Goal: Task Accomplishment & Management: Use online tool/utility

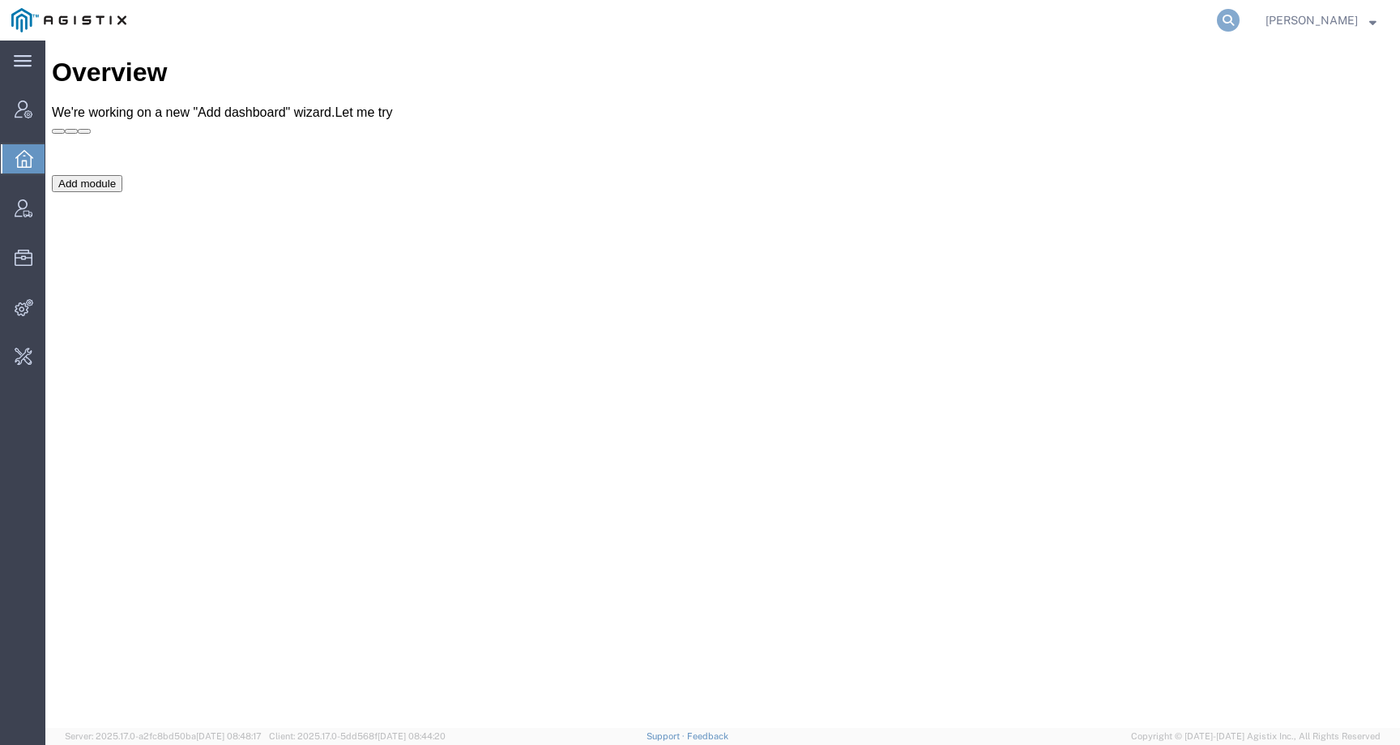
click at [1238, 19] on icon at bounding box center [1228, 20] width 23 height 23
click at [1210, 19] on input "search" at bounding box center [970, 20] width 493 height 39
click at [1007, 14] on input "search" at bounding box center [970, 20] width 493 height 39
paste input "56305089"
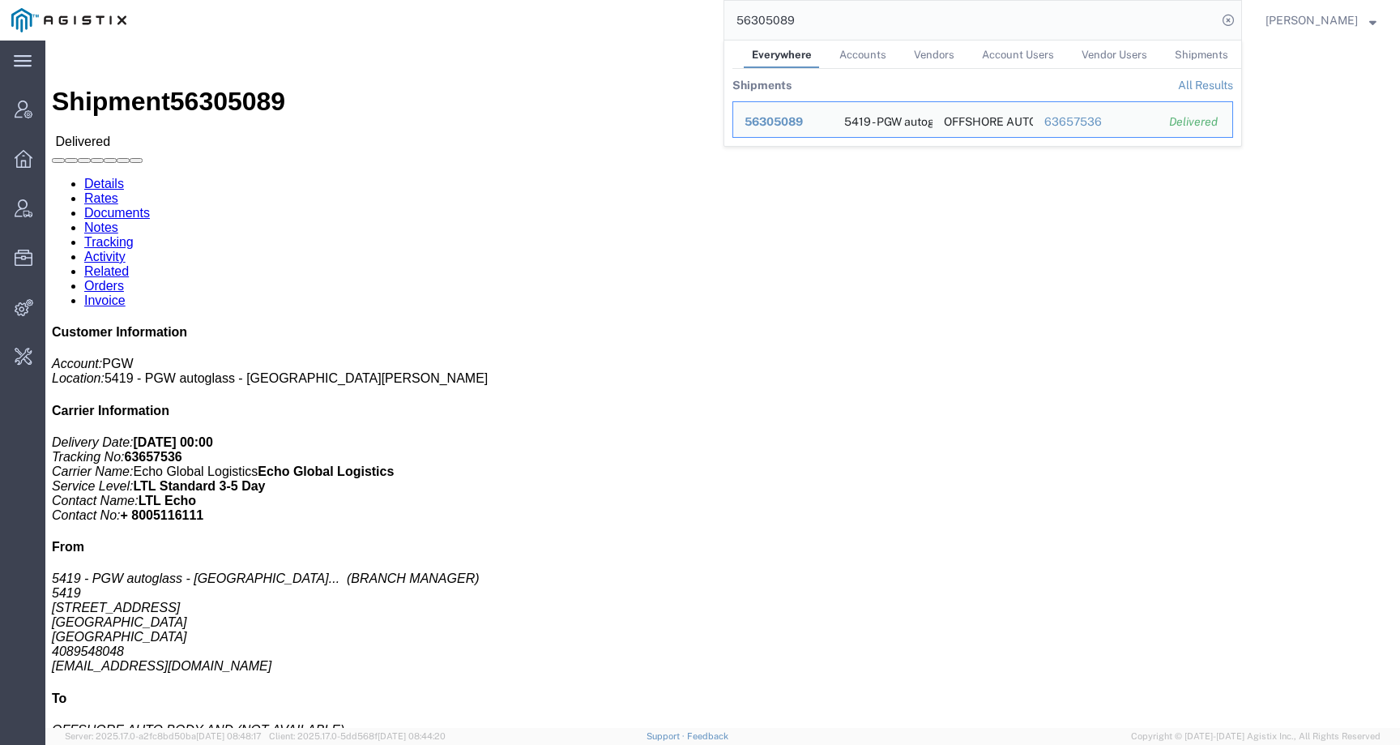
drag, startPoint x: 895, startPoint y: 23, endPoint x: 698, endPoint y: 23, distance: 196.9
click at [698, 23] on div "56305089 Everywhere Accounts Vendors Account Users Vendor Users Shipments Shipm…" at bounding box center [690, 20] width 1104 height 41
paste input "521224"
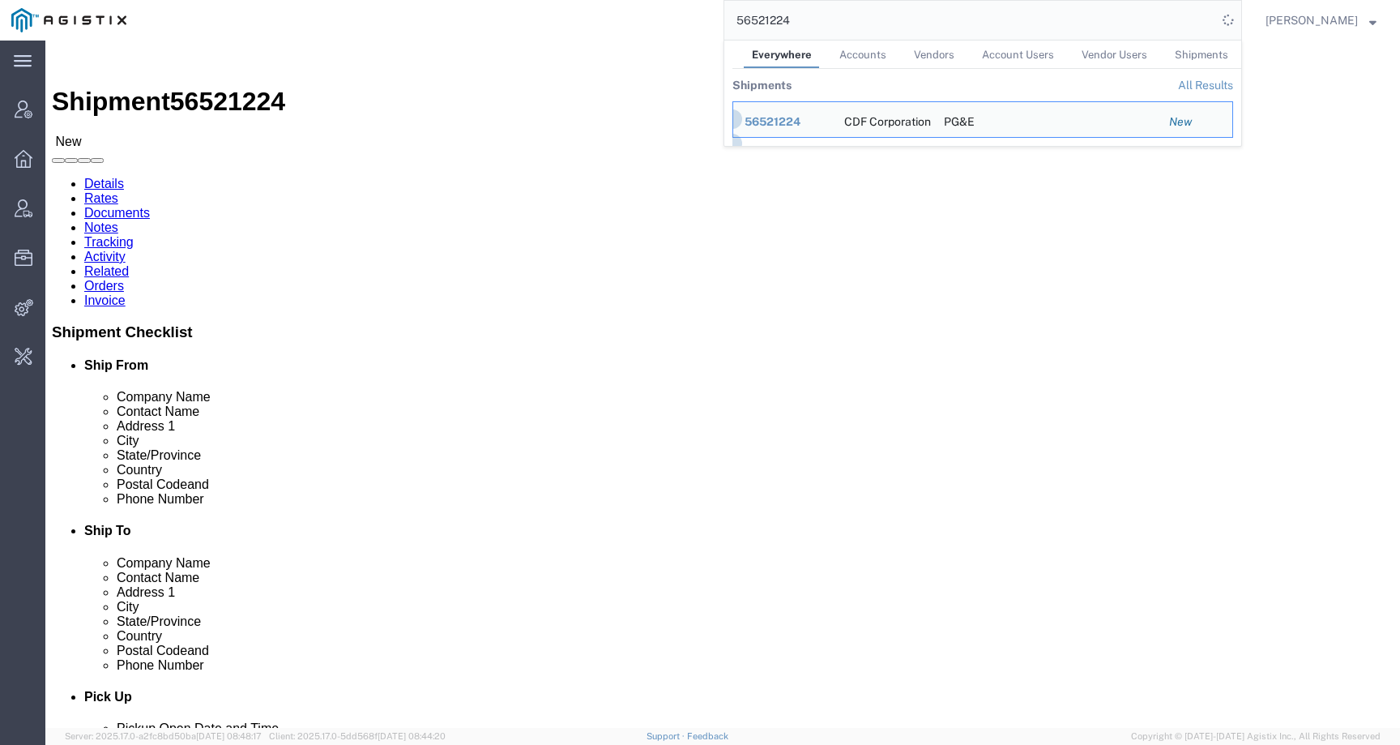
click div "Ship From CDF Corporation (Hector Torres) 77 Industrial Park Rd Plymouth, MA 02…"
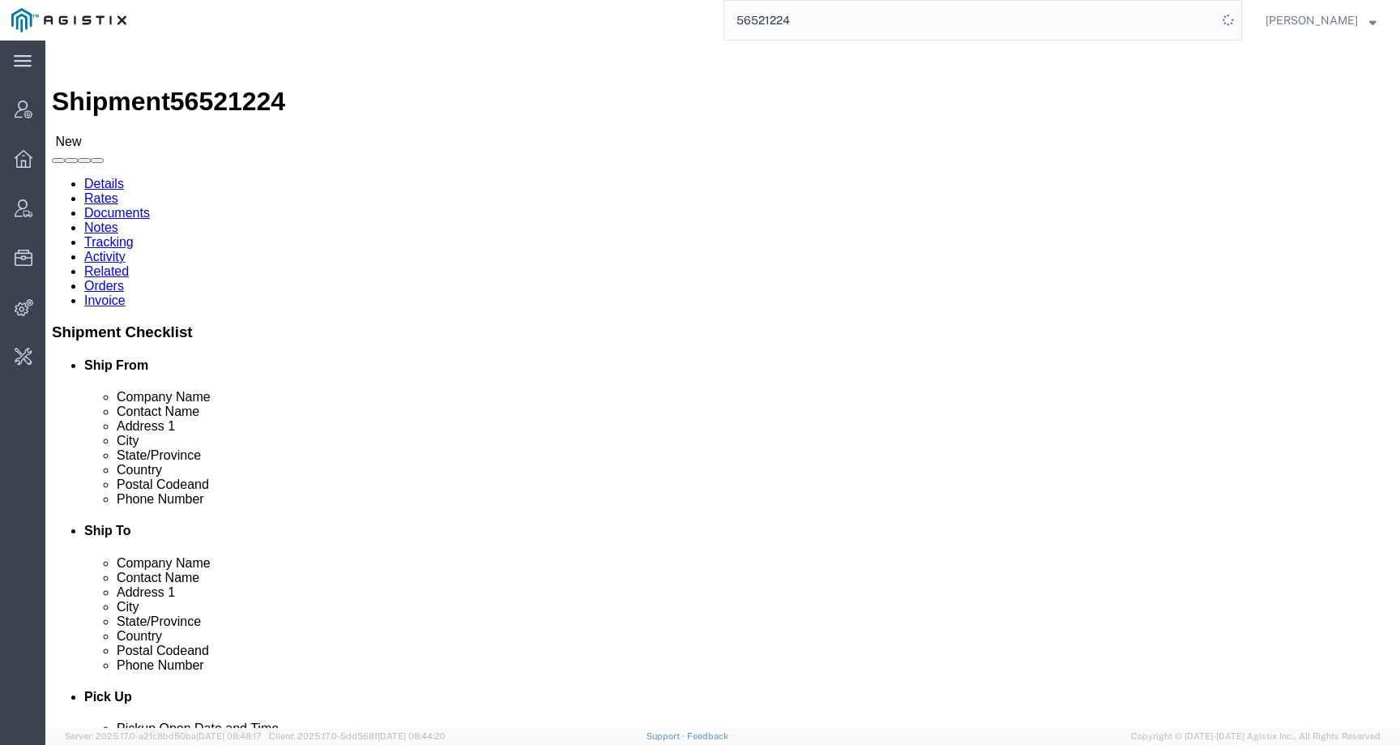
click address "PG&E (Jeta Corporation) 540 Lindon LN Suite D Nipomo, CA 93444 United States 92…"
copy address "Nipomo"
click address "PG&E (Jeta Corporation) 540 Lindon LN Suite D Nipomo, CA 93444 United States 92…"
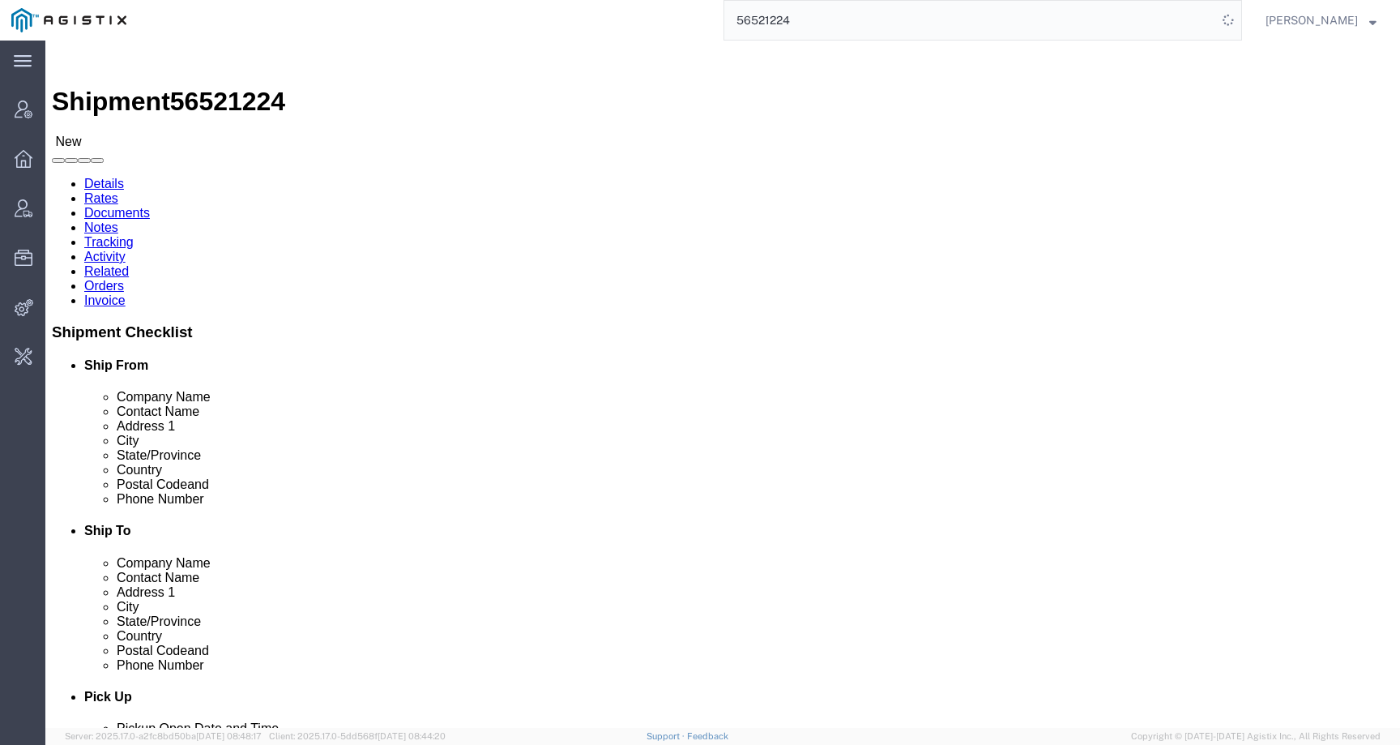
drag, startPoint x: 270, startPoint y: 185, endPoint x: 395, endPoint y: 202, distance: 126.7
click div "Ship To PG&E (Jeta Corporation) 540 Lindon LN Suite D Nipomo, CA 93444 United S…"
copy address "540 Lindon LN Suite D Nipomo, CA 93444"
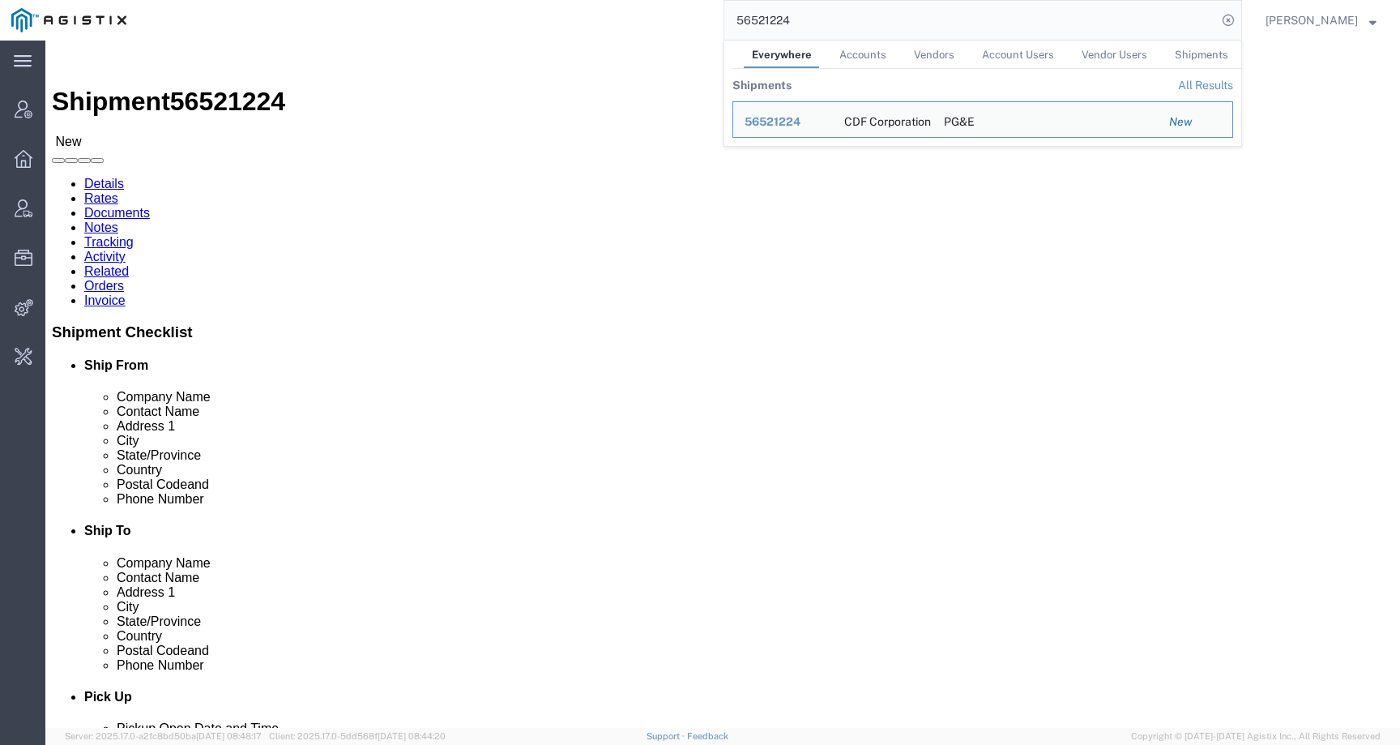
click address "PG&E (Jeta Corporation) 540 Lindon LN Suite D Nipomo, CA 93444 United States 92…"
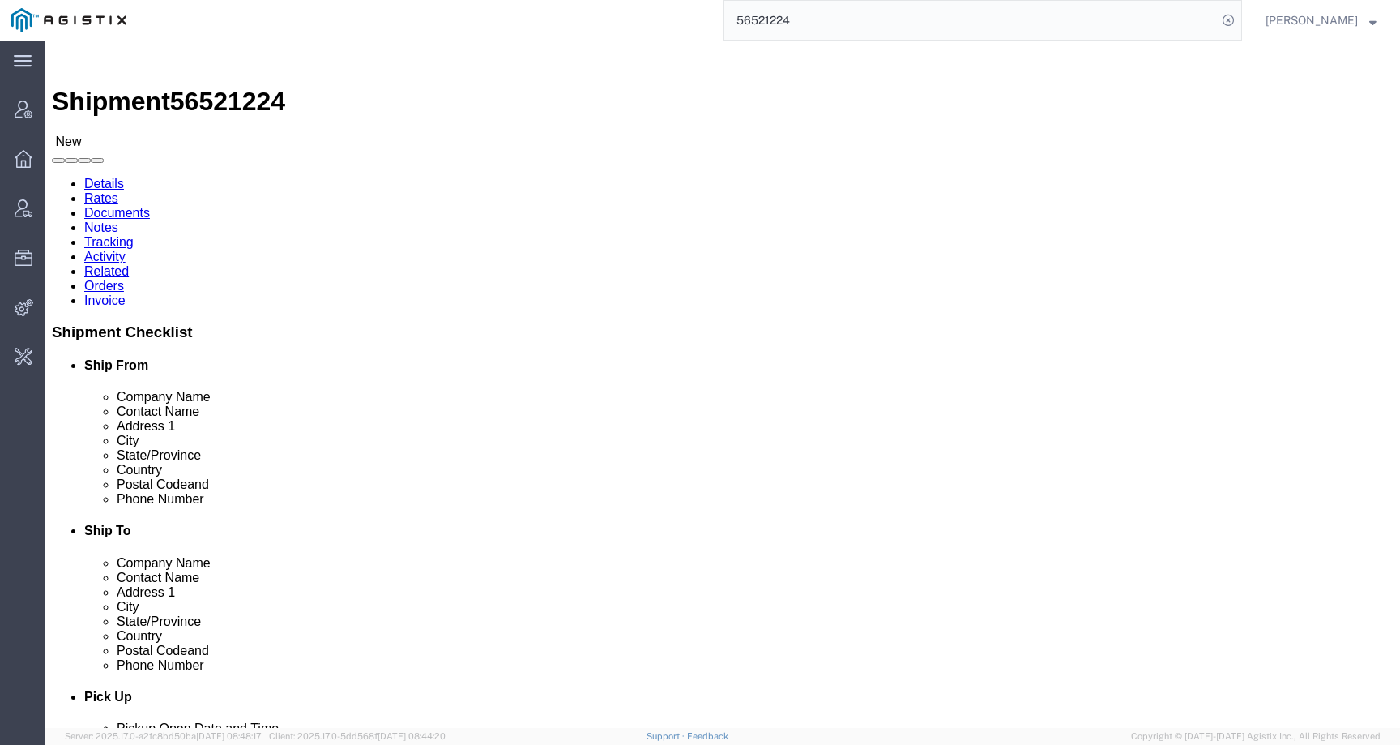
drag, startPoint x: 370, startPoint y: 215, endPoint x: 263, endPoint y: 194, distance: 109.0
click div "Ship To PG&E (Jeta Corporation) 540 Lindon LN Suite D Nipomo, CA 93444 United S…"
copy address "540 Lindon LN Suite D Nipomo, CA 93444 United States"
click span "56521224"
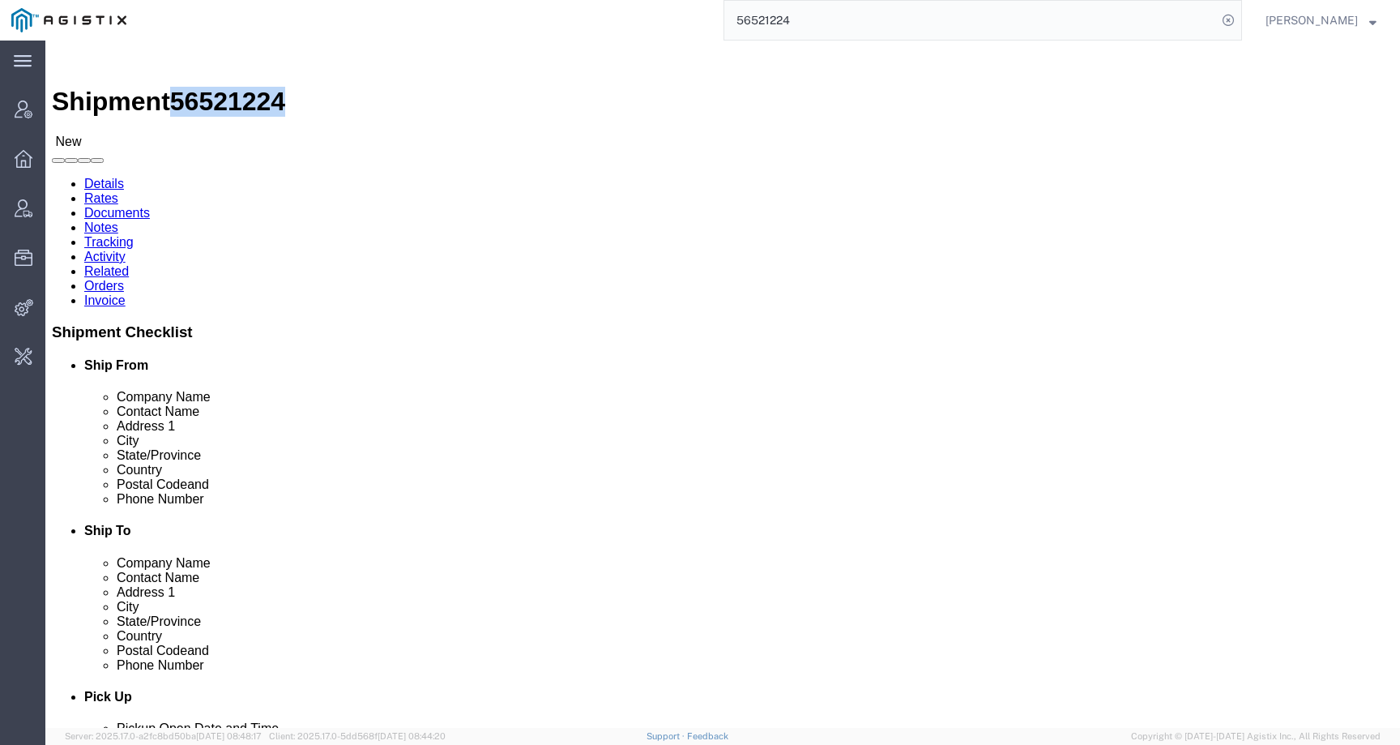
copy span "56521224"
drag, startPoint x: 13, startPoint y: 173, endPoint x: 100, endPoint y: 173, distance: 87.5
click div "Ship From CDF Corporation (Hector Torres) 77 Industrial Park Rd Plymouth, MA 02…"
copy address "CDF Corporation"
drag, startPoint x: 18, startPoint y: 250, endPoint x: 163, endPoint y: 250, distance: 145.0
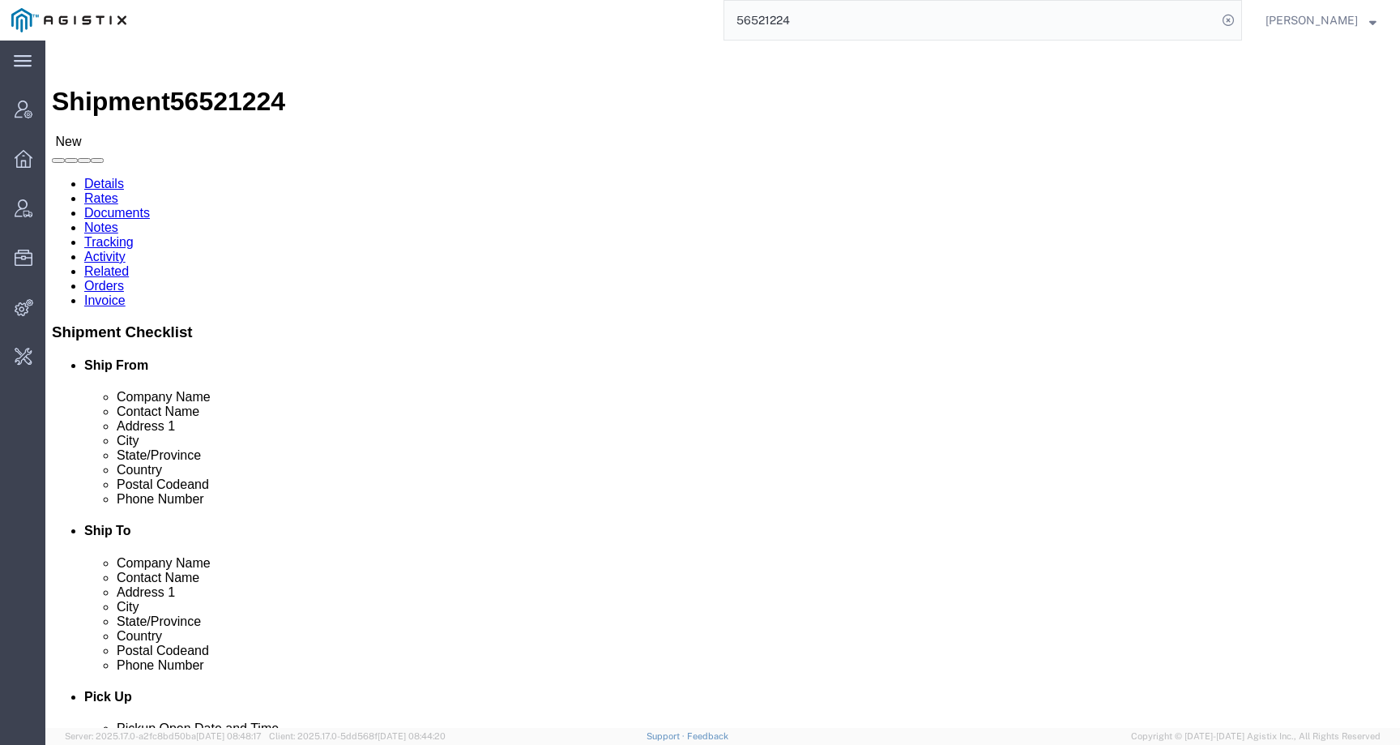
click address "CDF Corporation (Hector Torres) 77 Industrial Park Rd Plymouth, MA 02360 United…"
copy address "shipping@cdf1.com"
drag, startPoint x: 15, startPoint y: 170, endPoint x: 100, endPoint y: 175, distance: 85.2
click div "Ship From CDF Corporation (Hector Torres) 77 Industrial Park Rd Plymouth, MA 02…"
copy address "CDF Corporation"
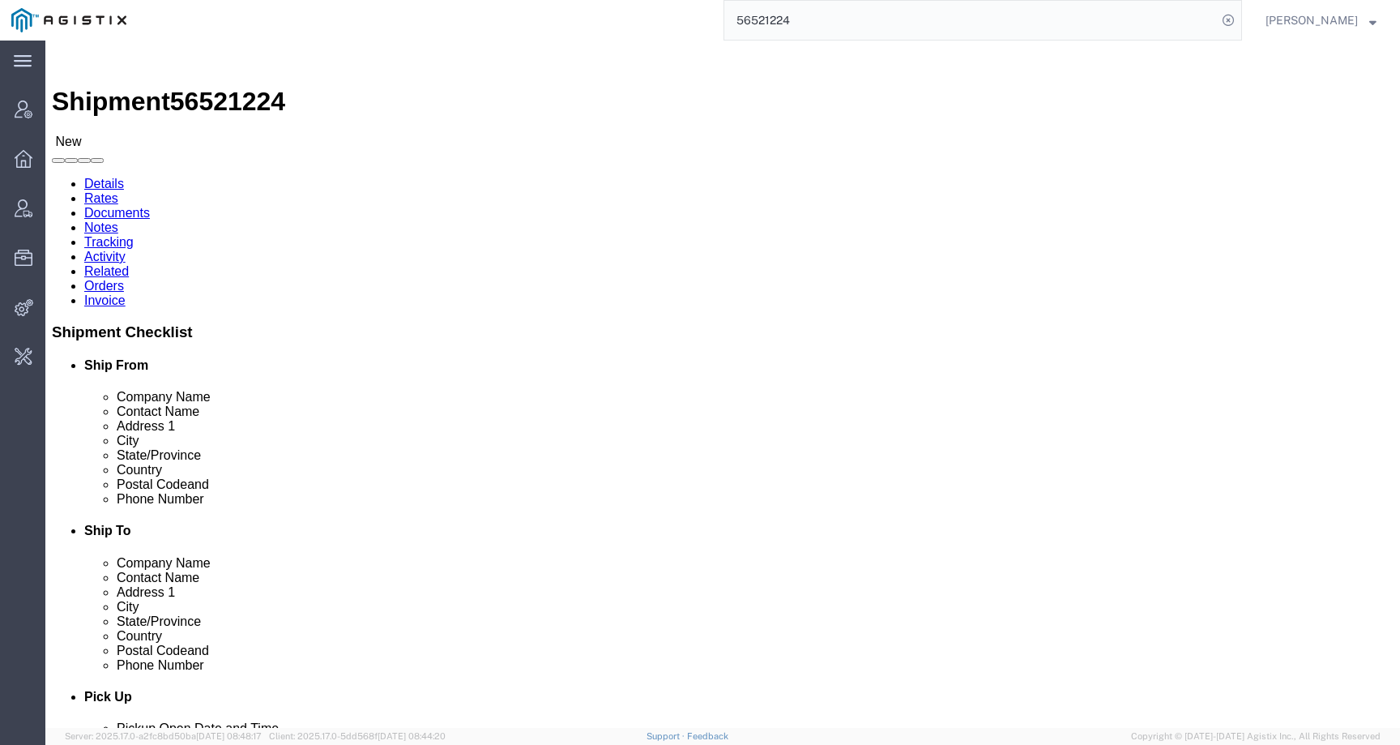
click span "56521224"
copy span "56521224"
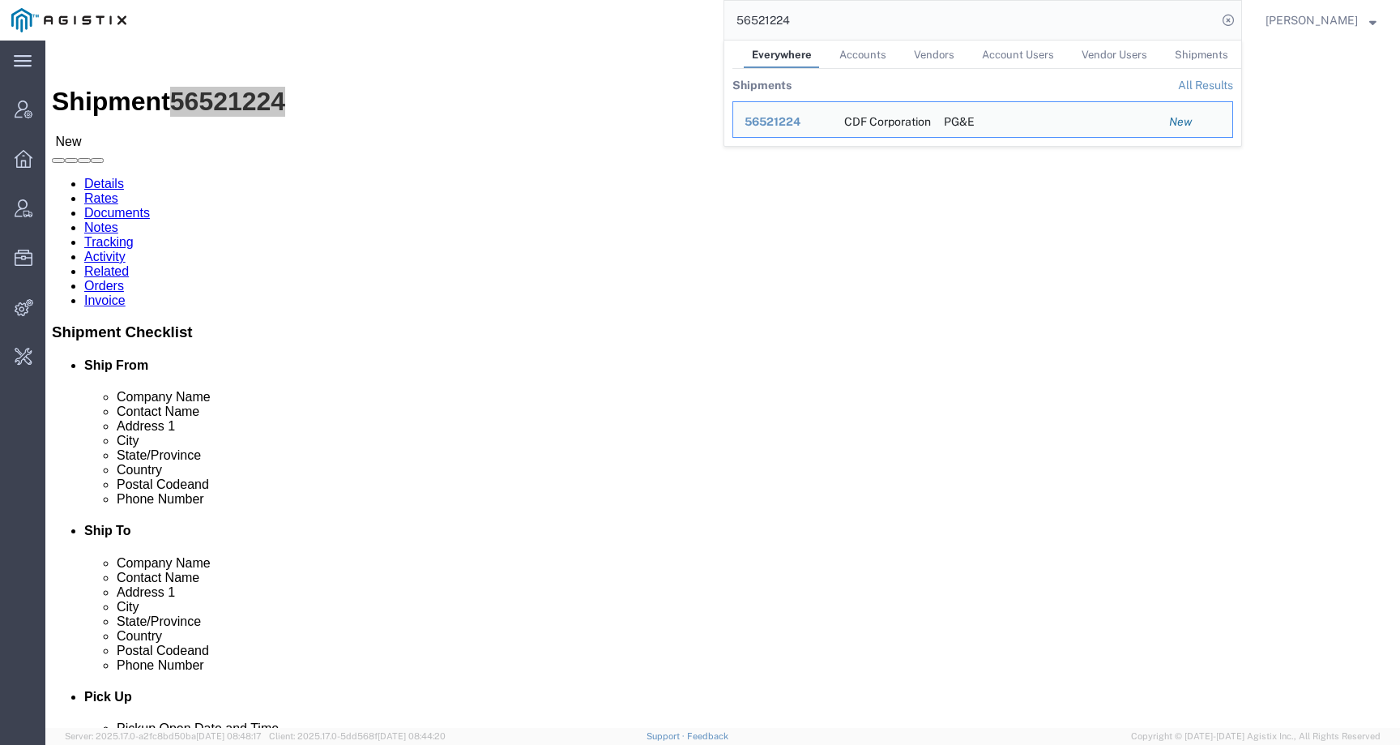
drag, startPoint x: 834, startPoint y: 20, endPoint x: 574, endPoint y: 20, distance: 260.1
click at [574, 20] on div "56521224 Everywhere Accounts Vendors Account Users Vendor Users Shipments Shipm…" at bounding box center [690, 20] width 1104 height 41
paste input "62"
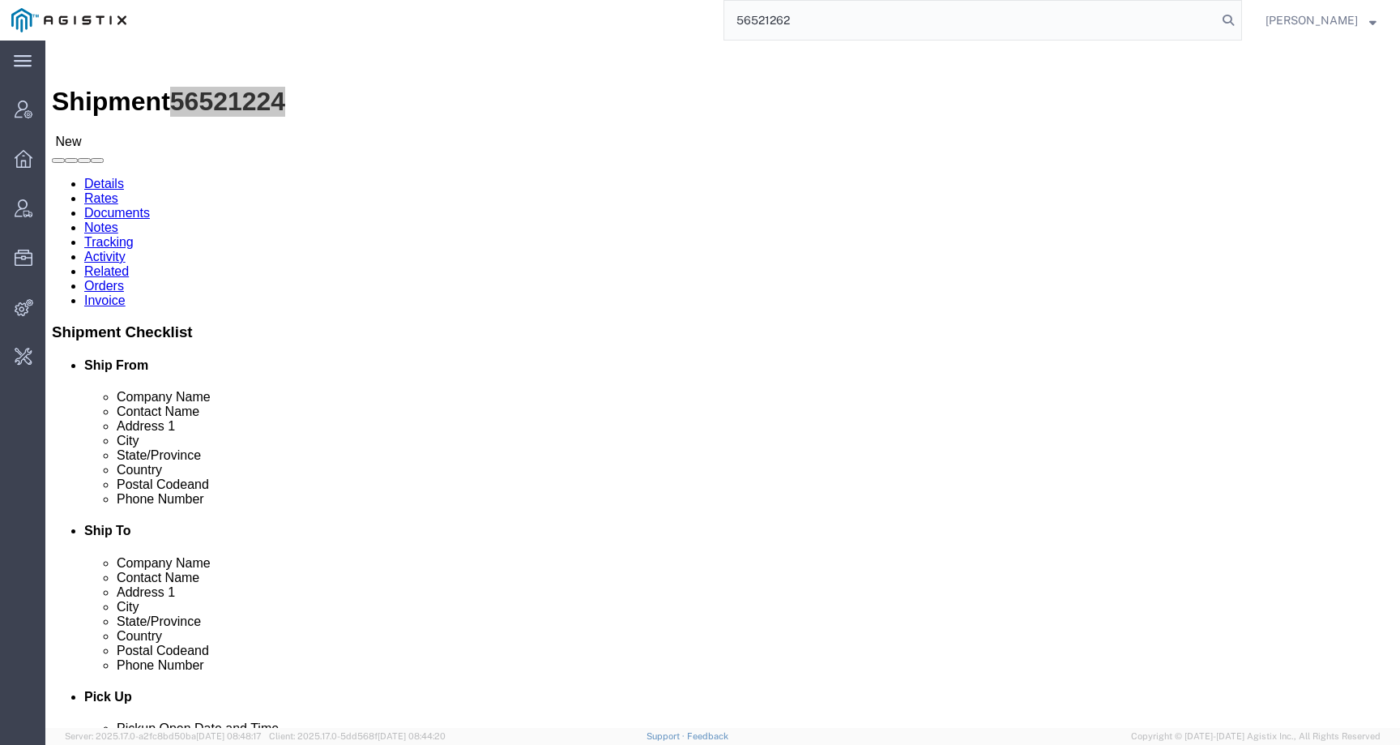
type input "56521262"
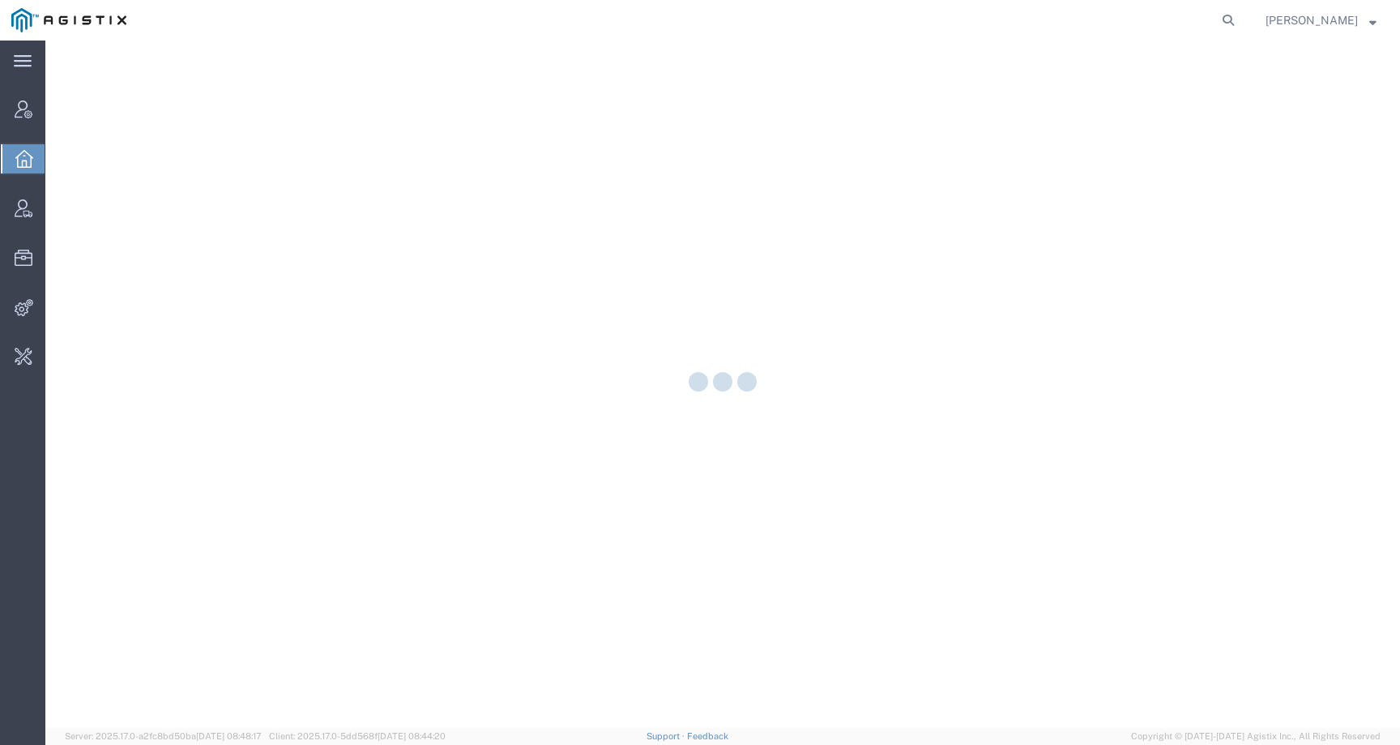
click at [1242, 11] on form at bounding box center [1229, 20] width 26 height 41
click at [1240, 20] on icon at bounding box center [1228, 20] width 23 height 23
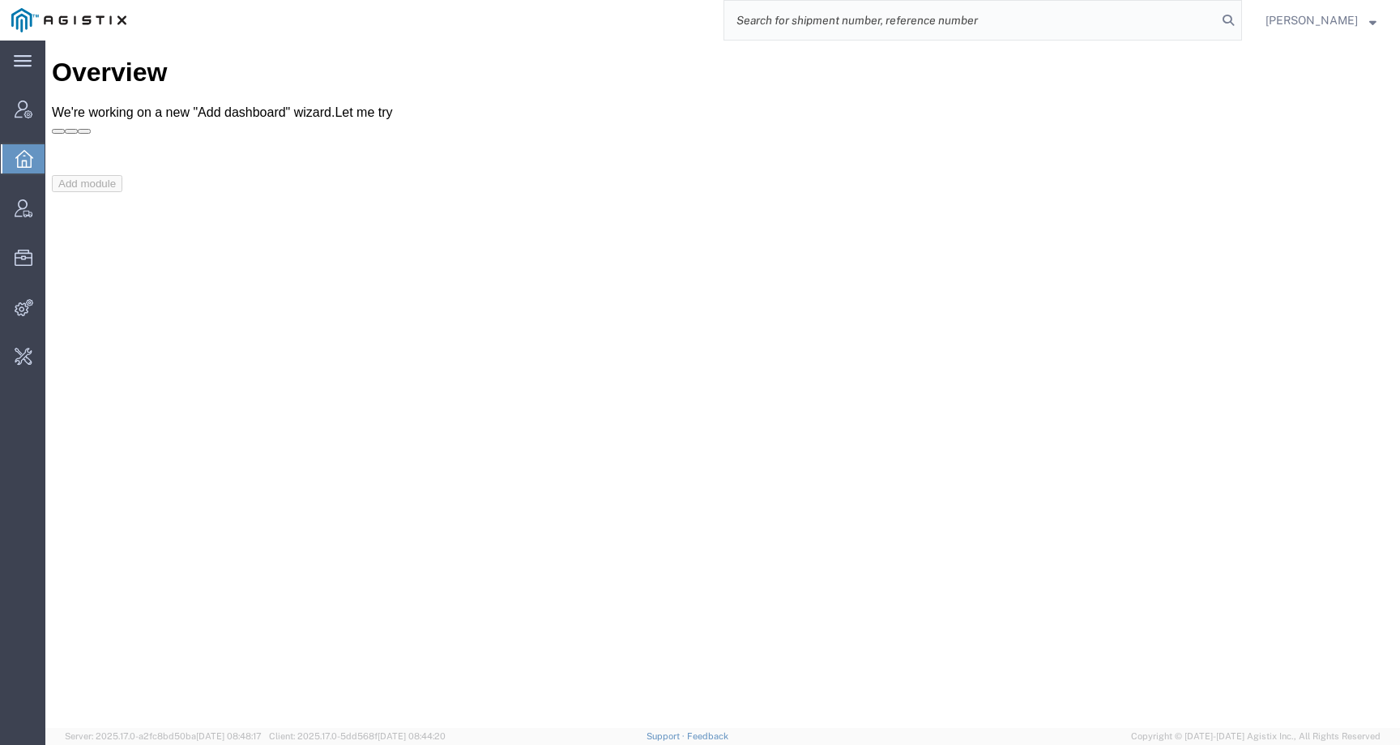
click at [1213, 20] on input "search" at bounding box center [970, 20] width 493 height 39
paste input "PG&E"
type input "PG&E"
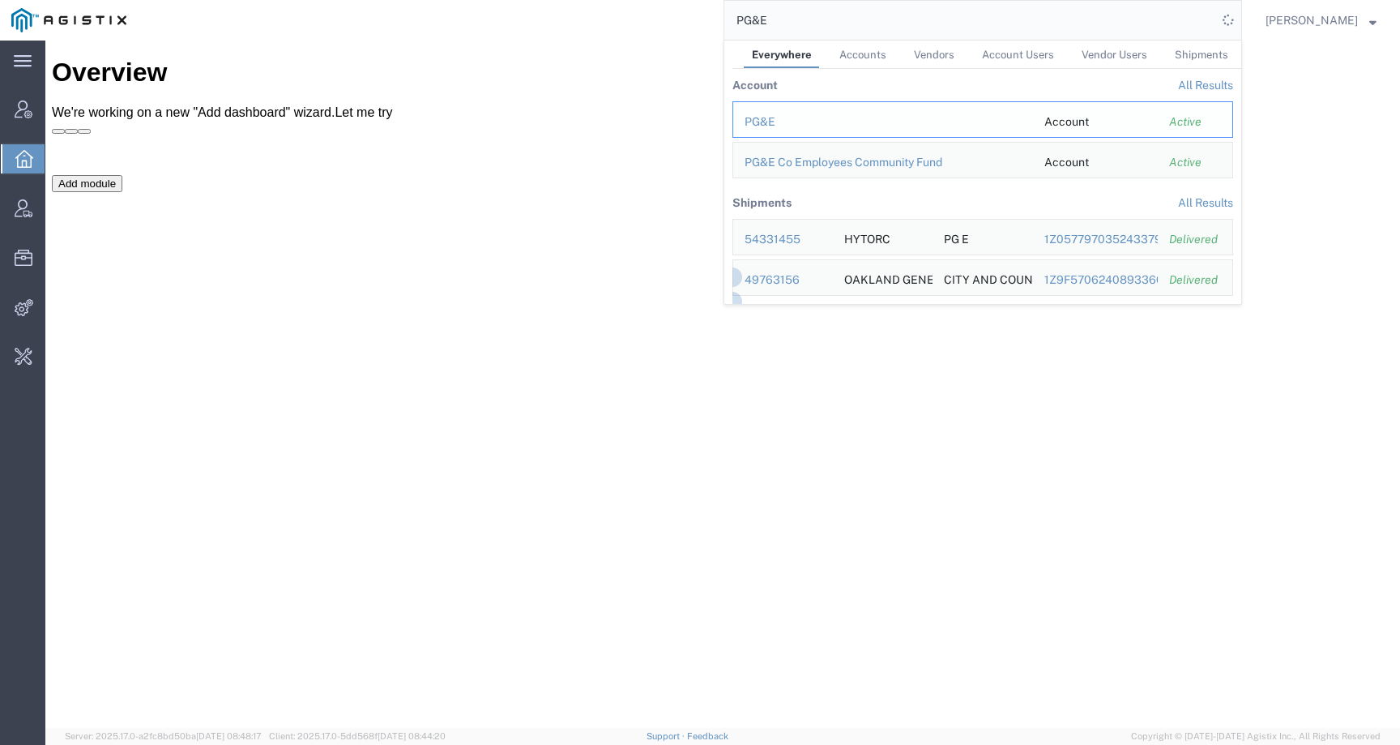
click at [777, 117] on div "PG&E" at bounding box center [883, 121] width 277 height 17
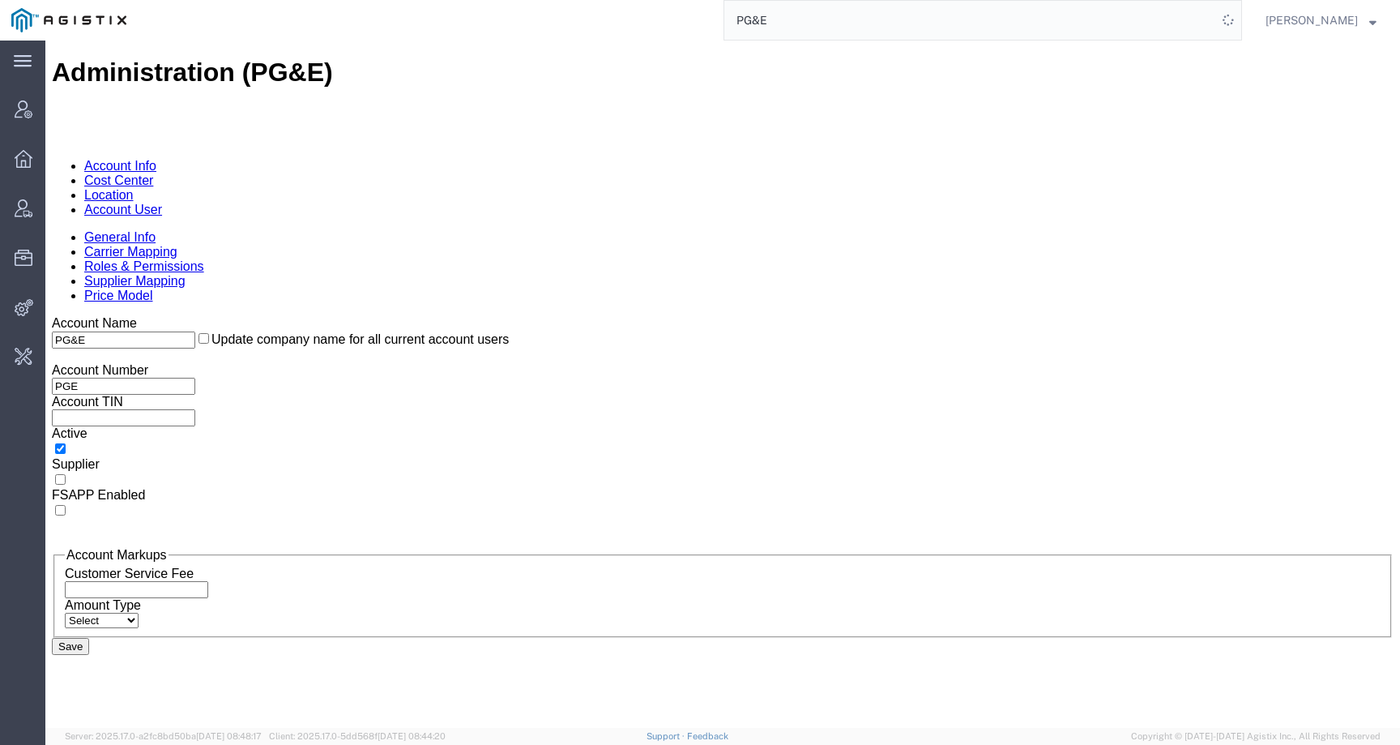
click at [134, 188] on link "Location" at bounding box center [108, 195] width 49 height 14
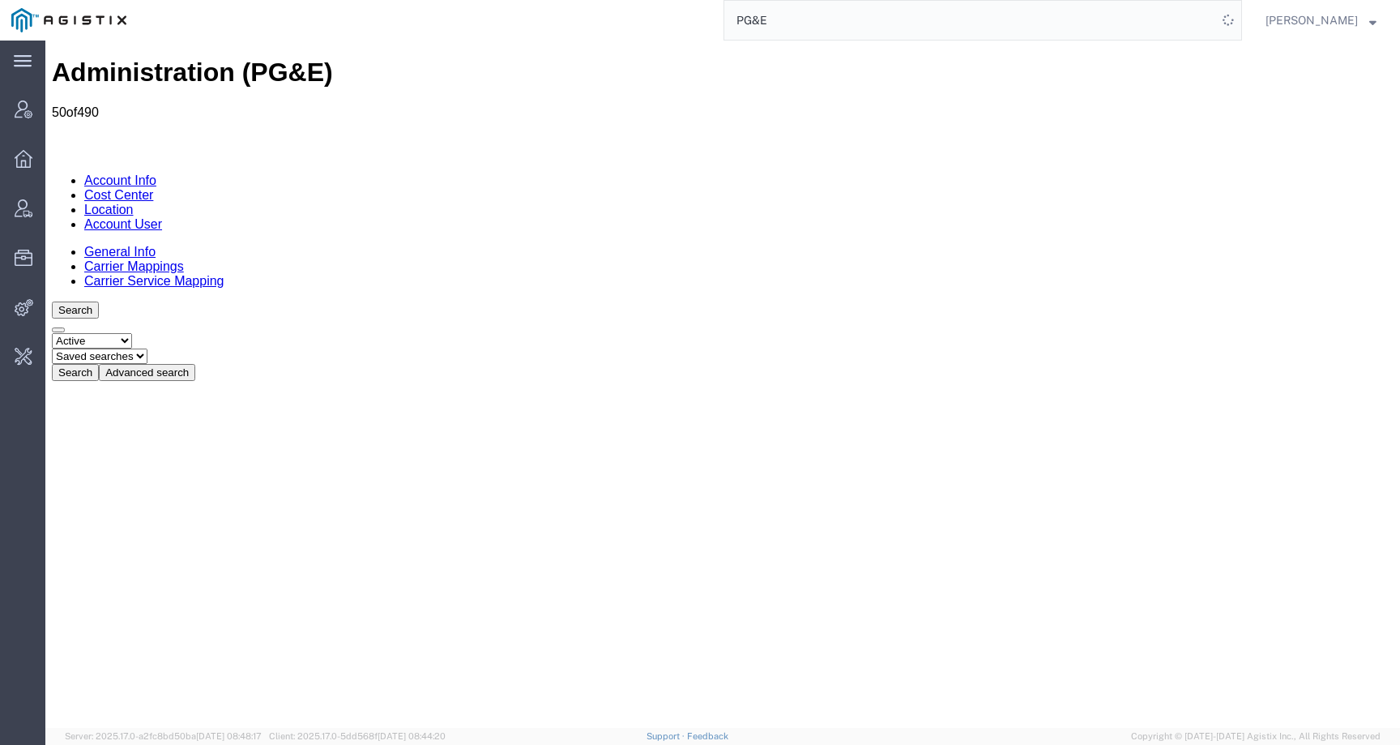
click at [195, 364] on button "Advanced search" at bounding box center [147, 372] width 96 height 17
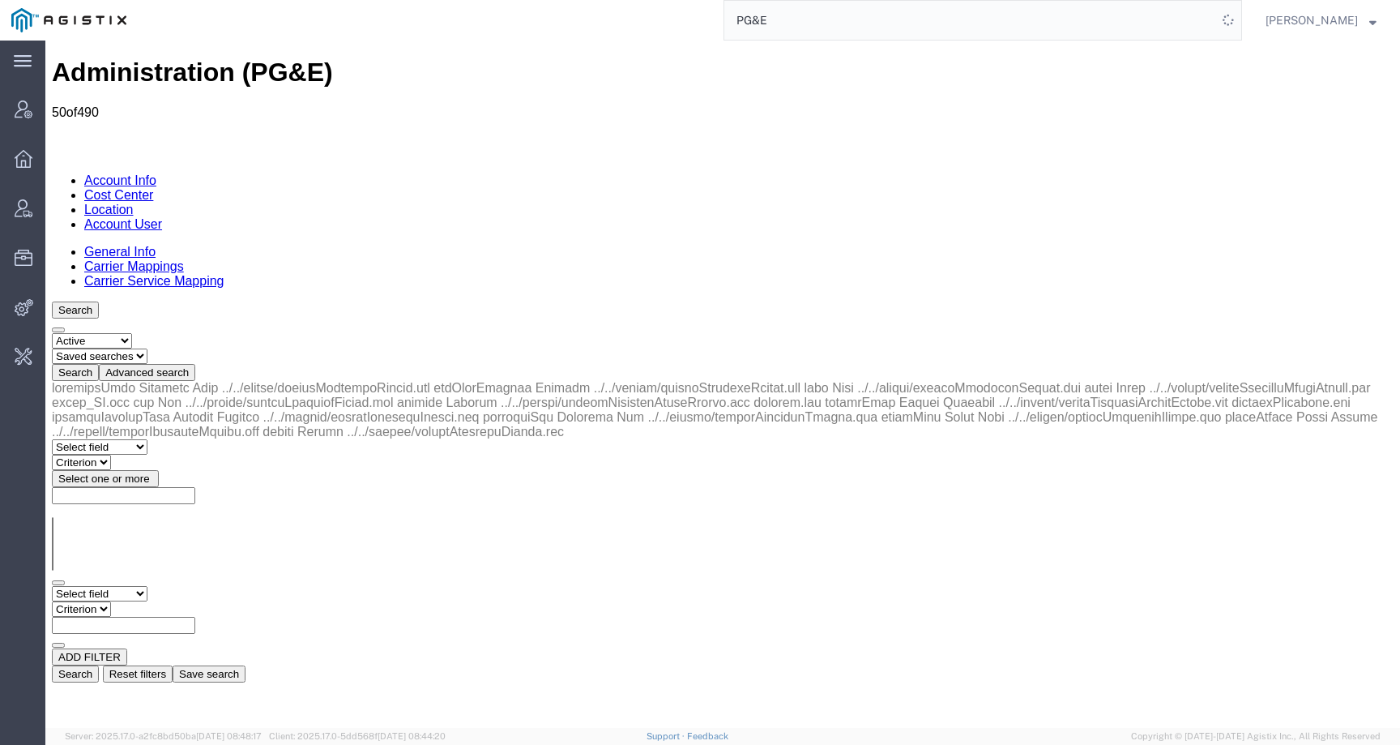
click at [147, 586] on select "Select field Address City Country County Location Name Location Num Master Loca…" at bounding box center [100, 593] width 96 height 15
select select "city"
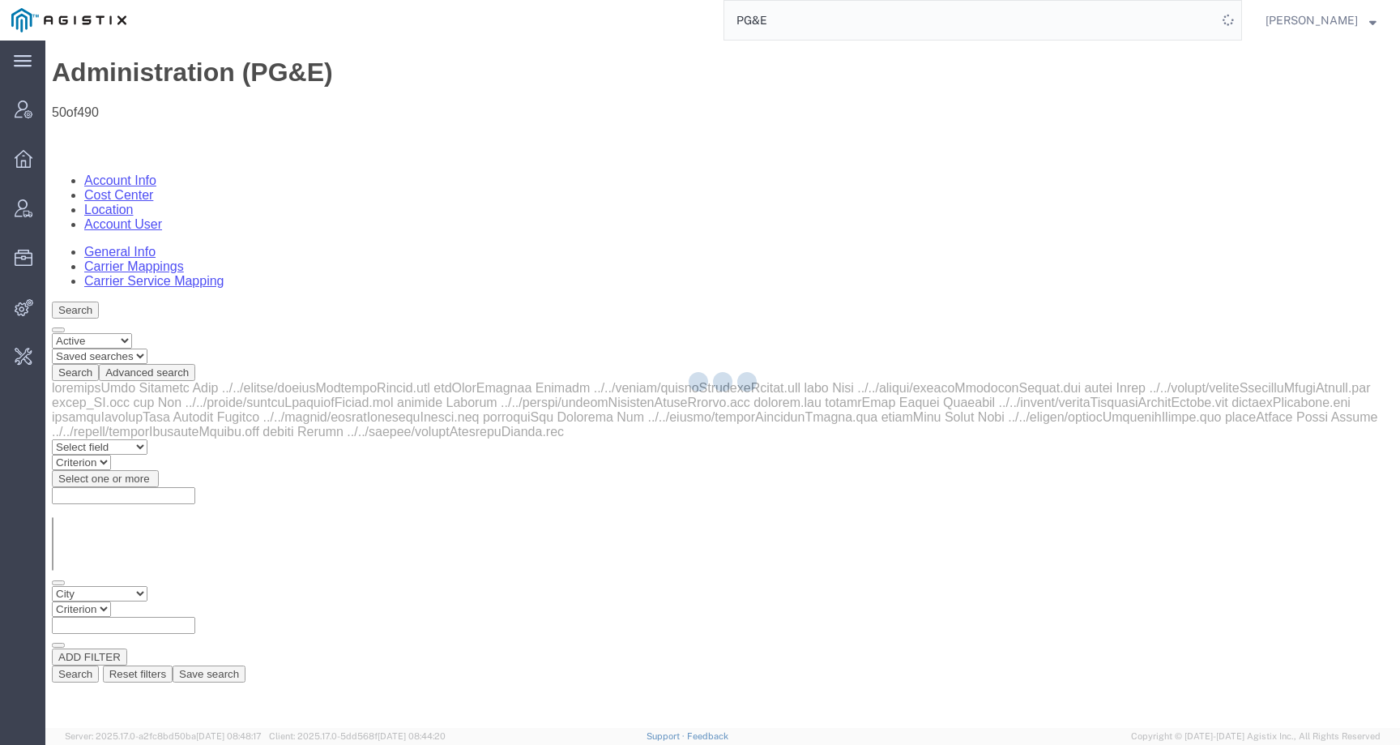
click at [223, 252] on div at bounding box center [722, 384] width 1355 height 687
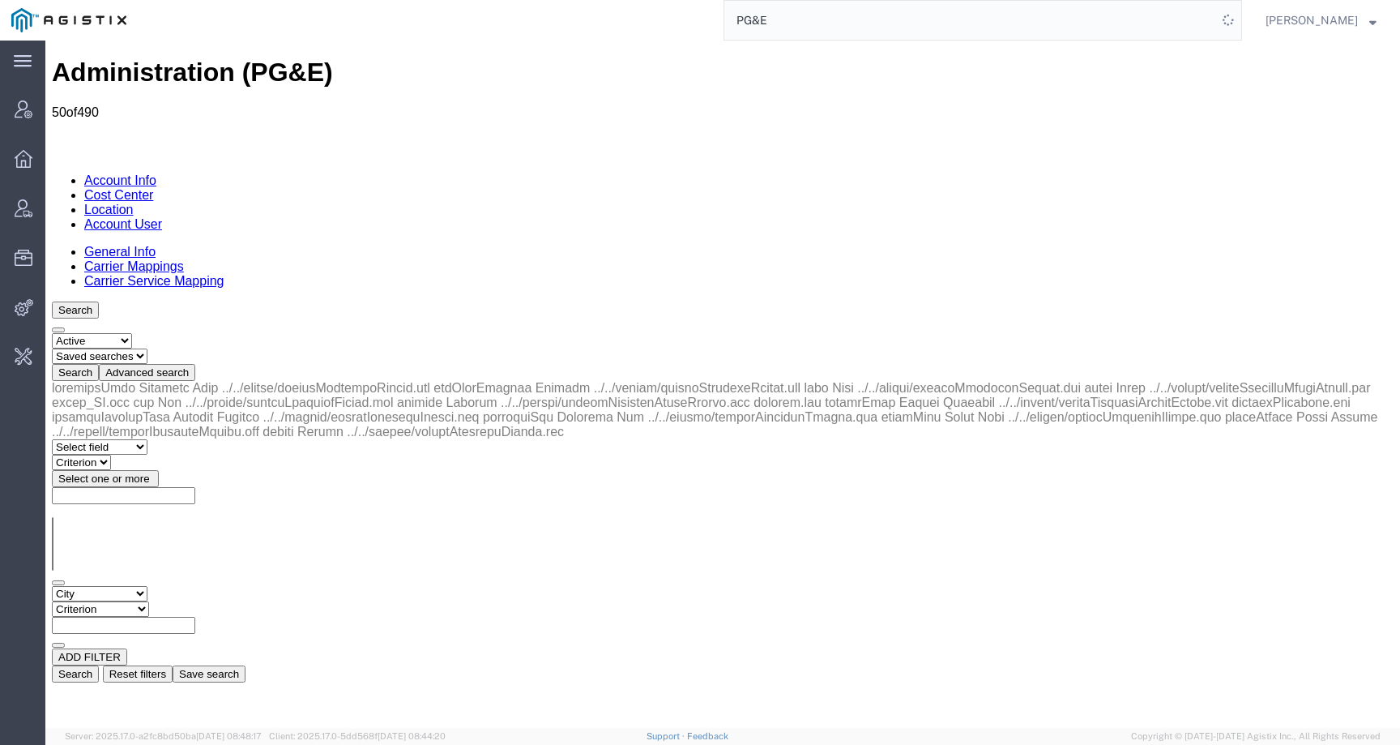
click at [149, 601] on select "Criterion contains does not contain is is blank is not blank starts with" at bounding box center [100, 608] width 97 height 15
select select "contains"
paste input "Nipomo"
type input "Nipomo"
click at [99, 665] on button "Search" at bounding box center [75, 673] width 47 height 17
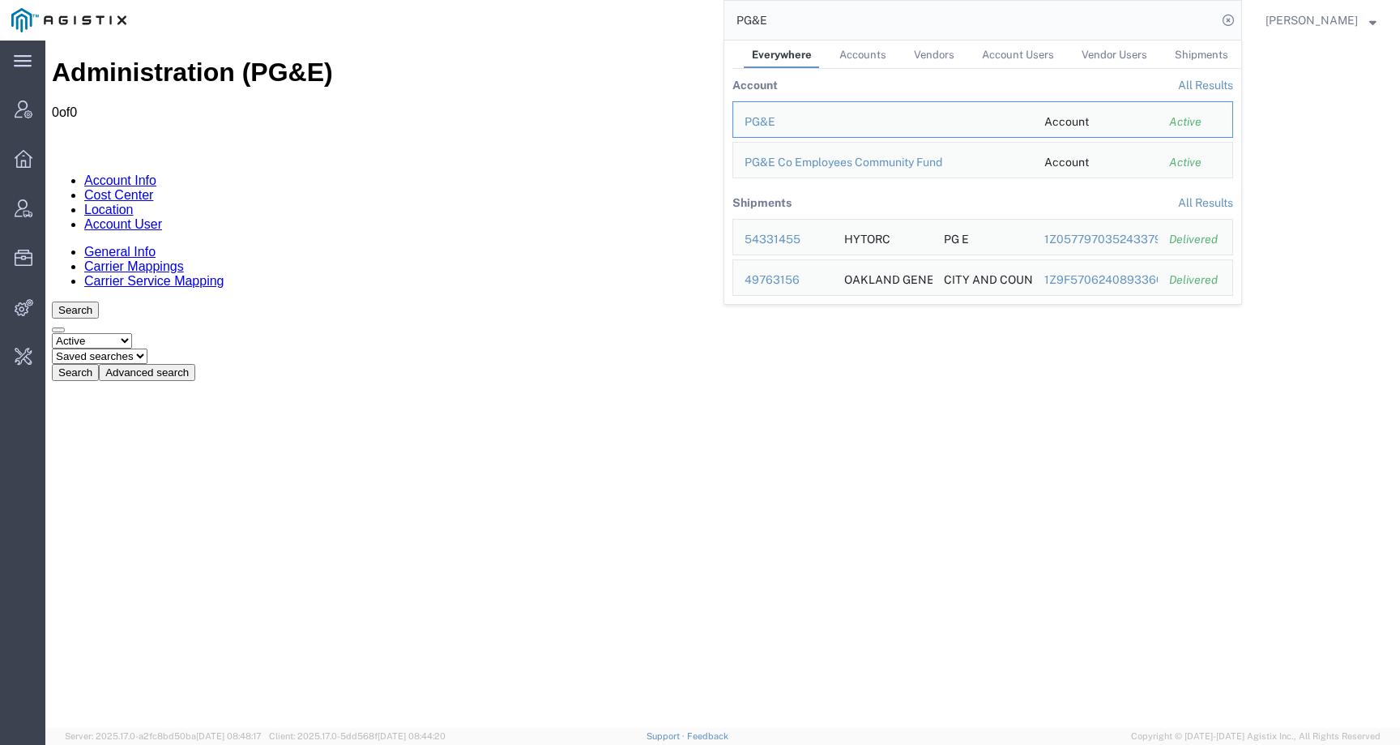
click at [475, 341] on div "Administration (PG&E) 0 of 0 Account Info Cost Center Location Account User Gen…" at bounding box center [723, 543] width 1342 height 971
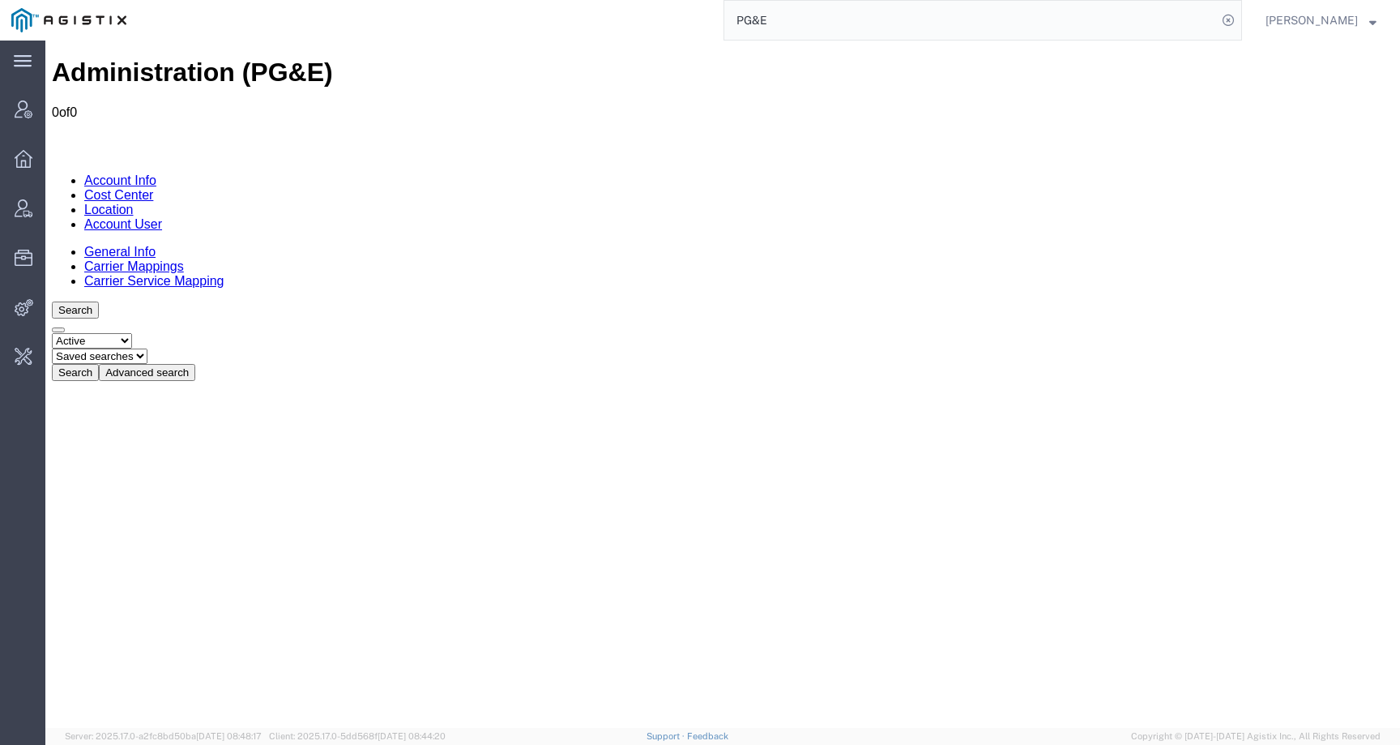
click at [162, 217] on link "Account User" at bounding box center [123, 224] width 78 height 14
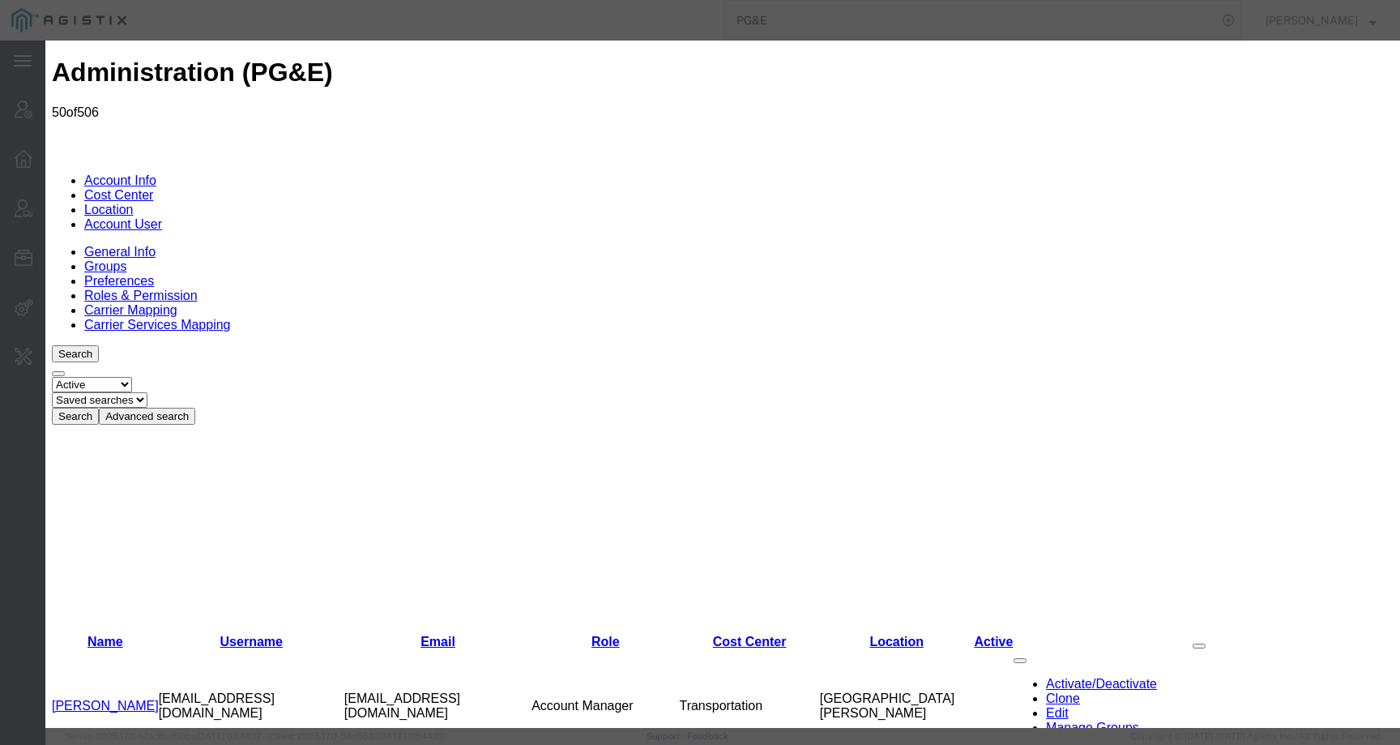
select select "COSTCENTER"
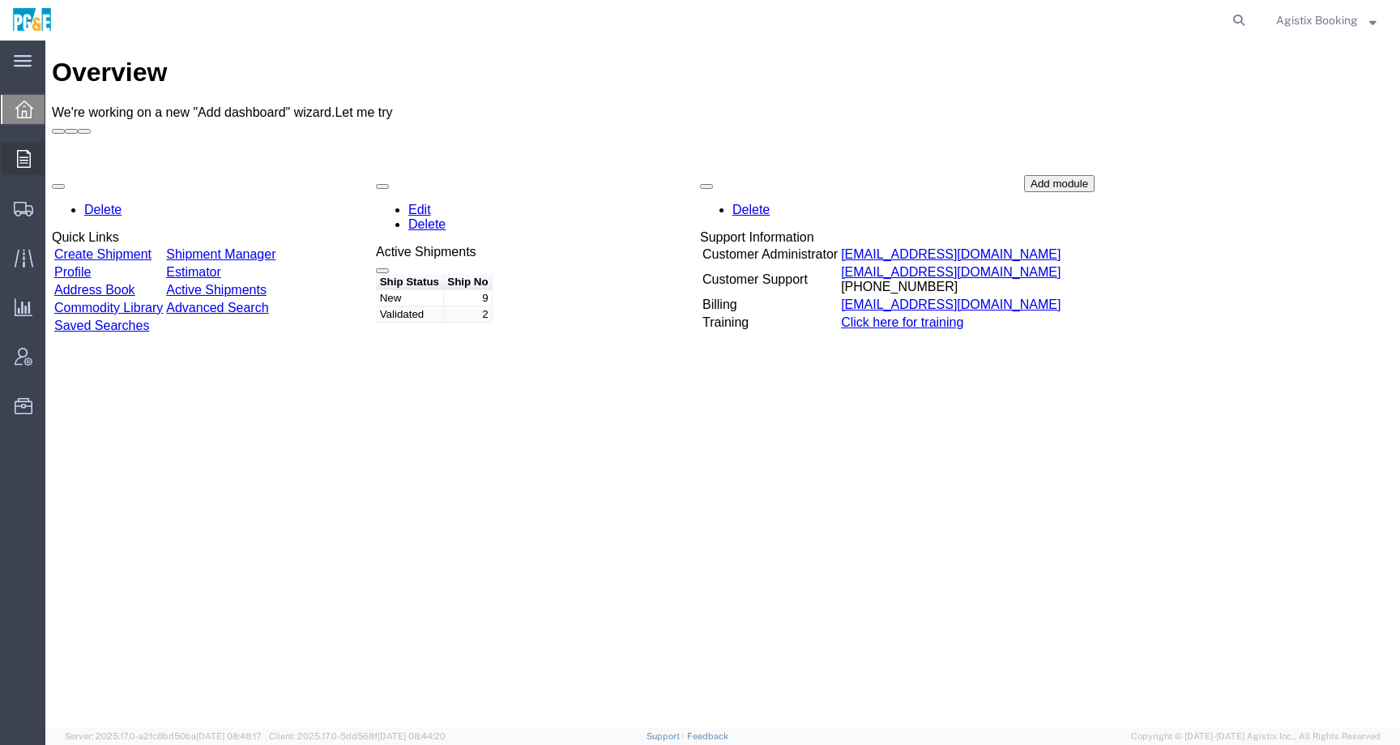
click at [29, 155] on icon at bounding box center [24, 159] width 14 height 18
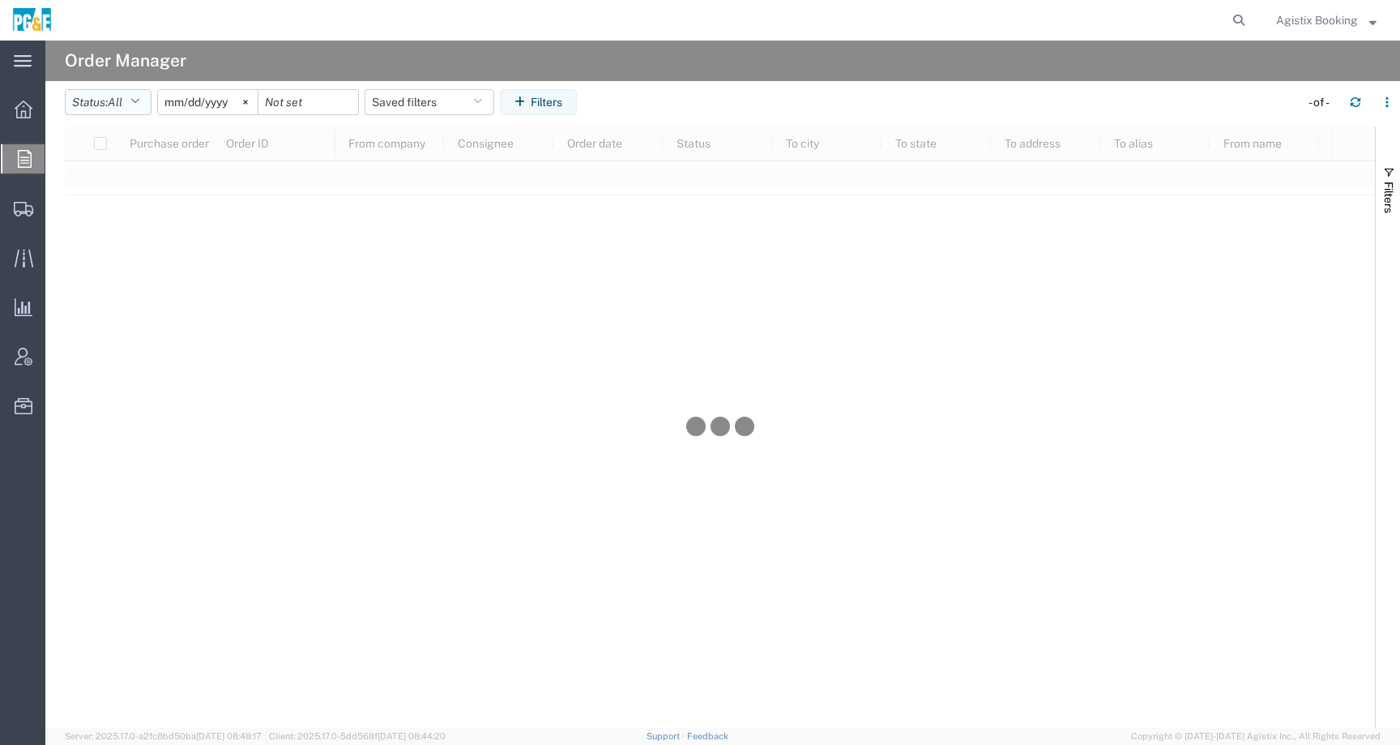
click at [122, 100] on span "All" at bounding box center [115, 102] width 15 height 13
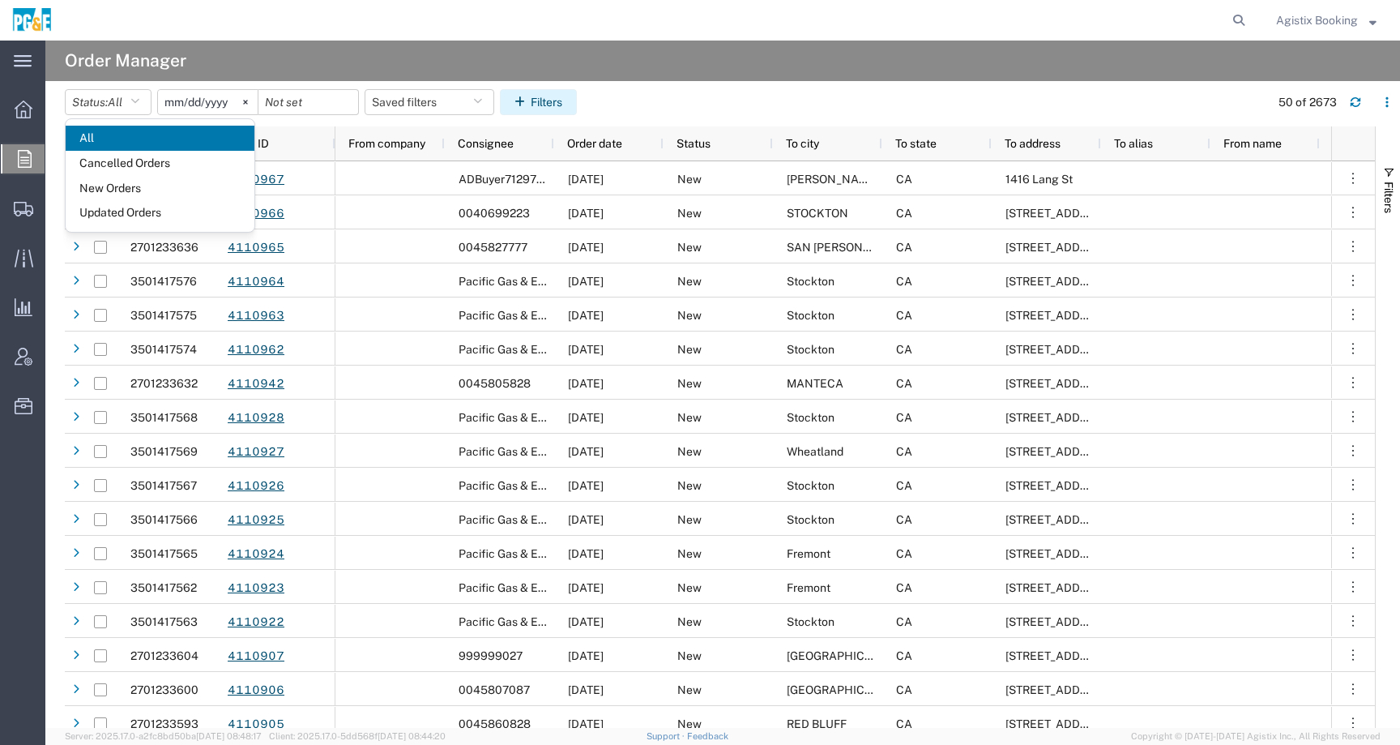
click at [559, 96] on button "Filters" at bounding box center [538, 102] width 77 height 26
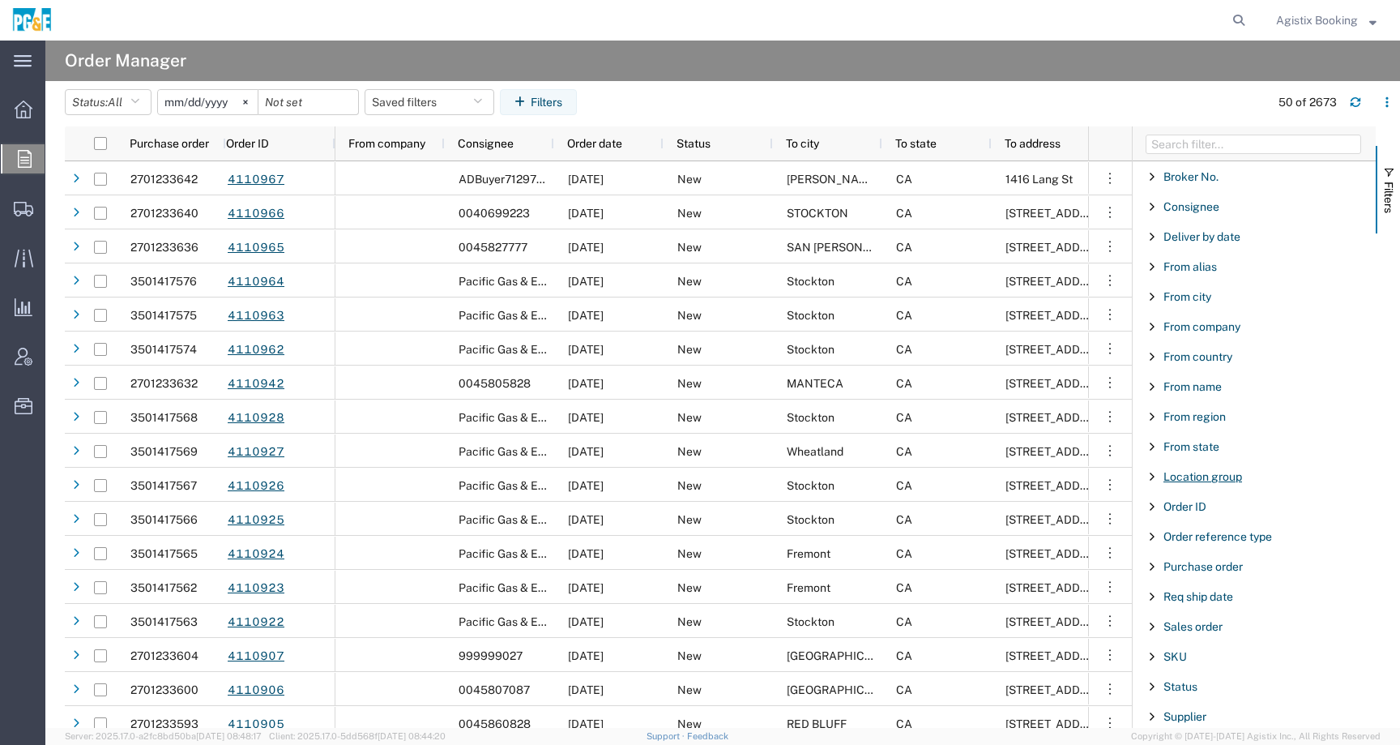
scroll to position [20, 0]
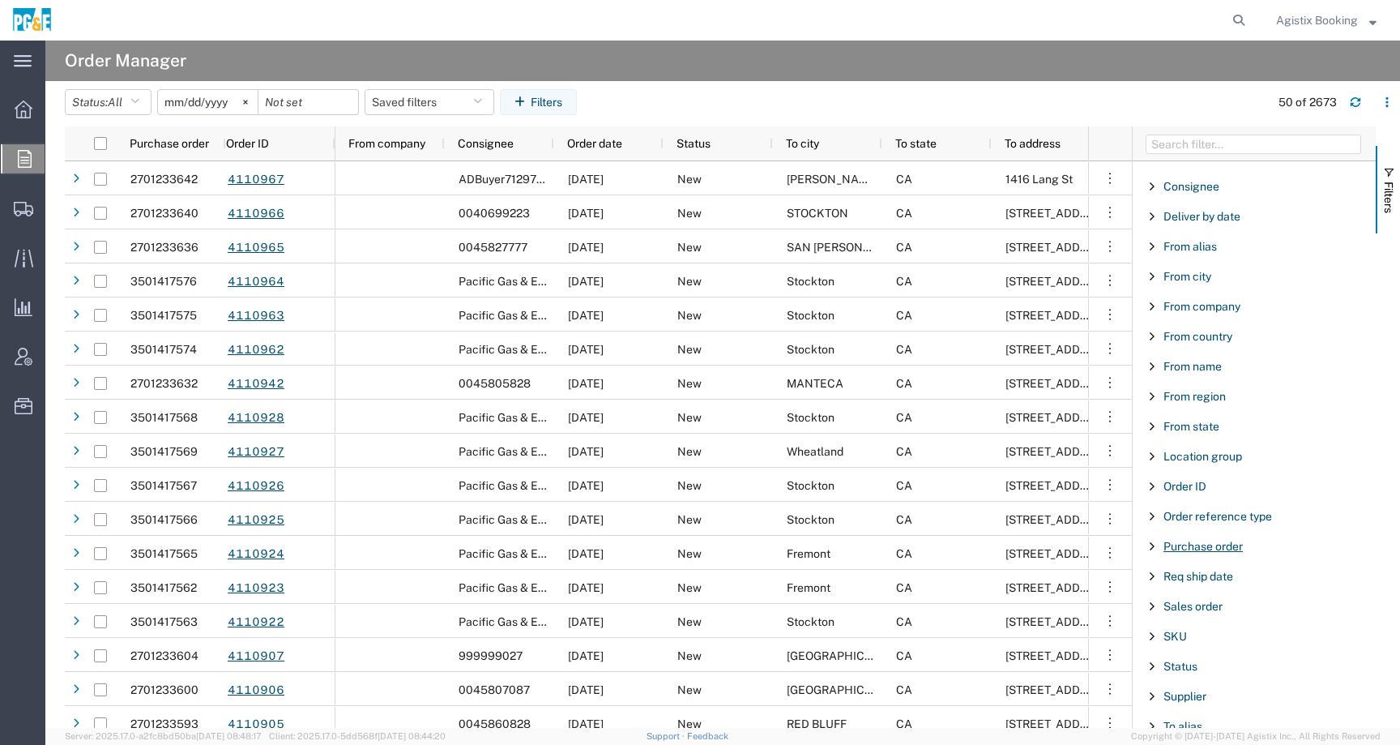
click at [1212, 548] on span "Purchase order" at bounding box center [1202, 546] width 79 height 13
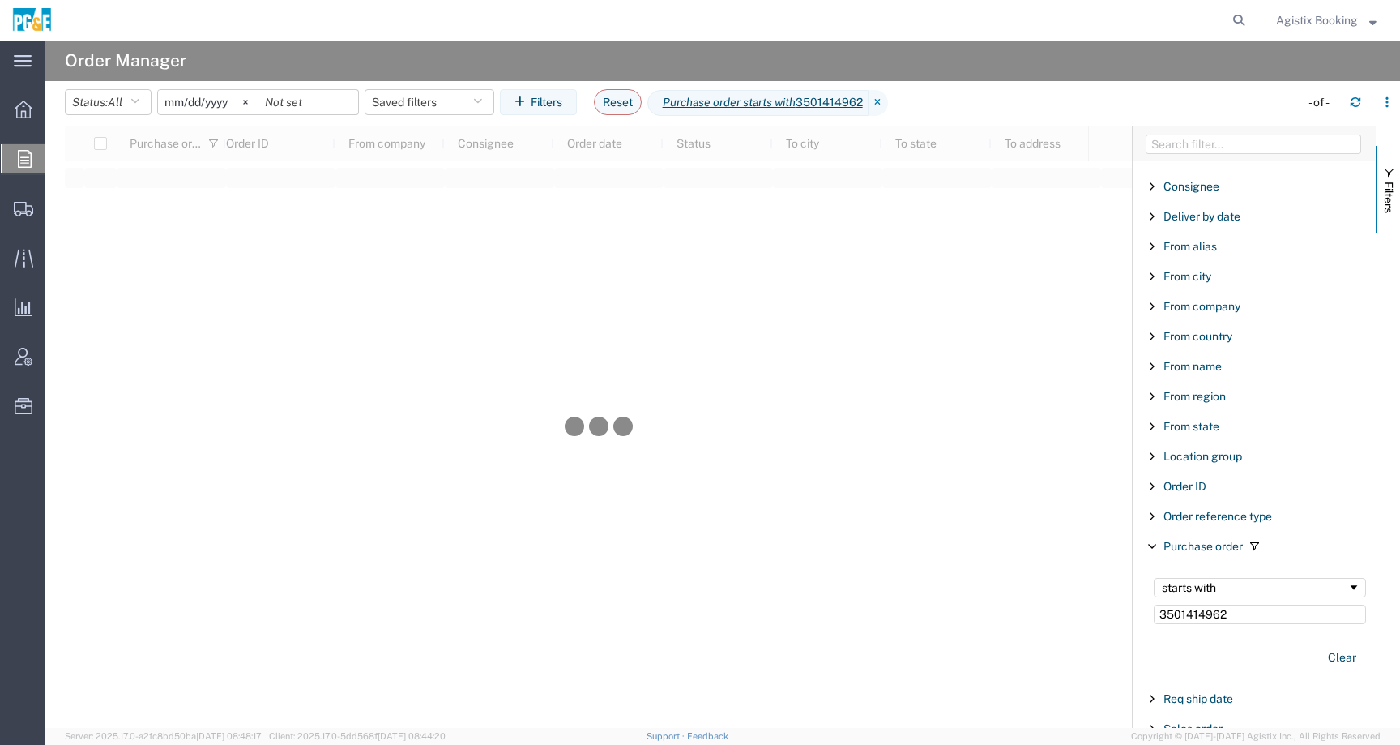
type input "3501414962"
click at [187, 102] on input "2025-07-18" at bounding box center [208, 102] width 100 height 24
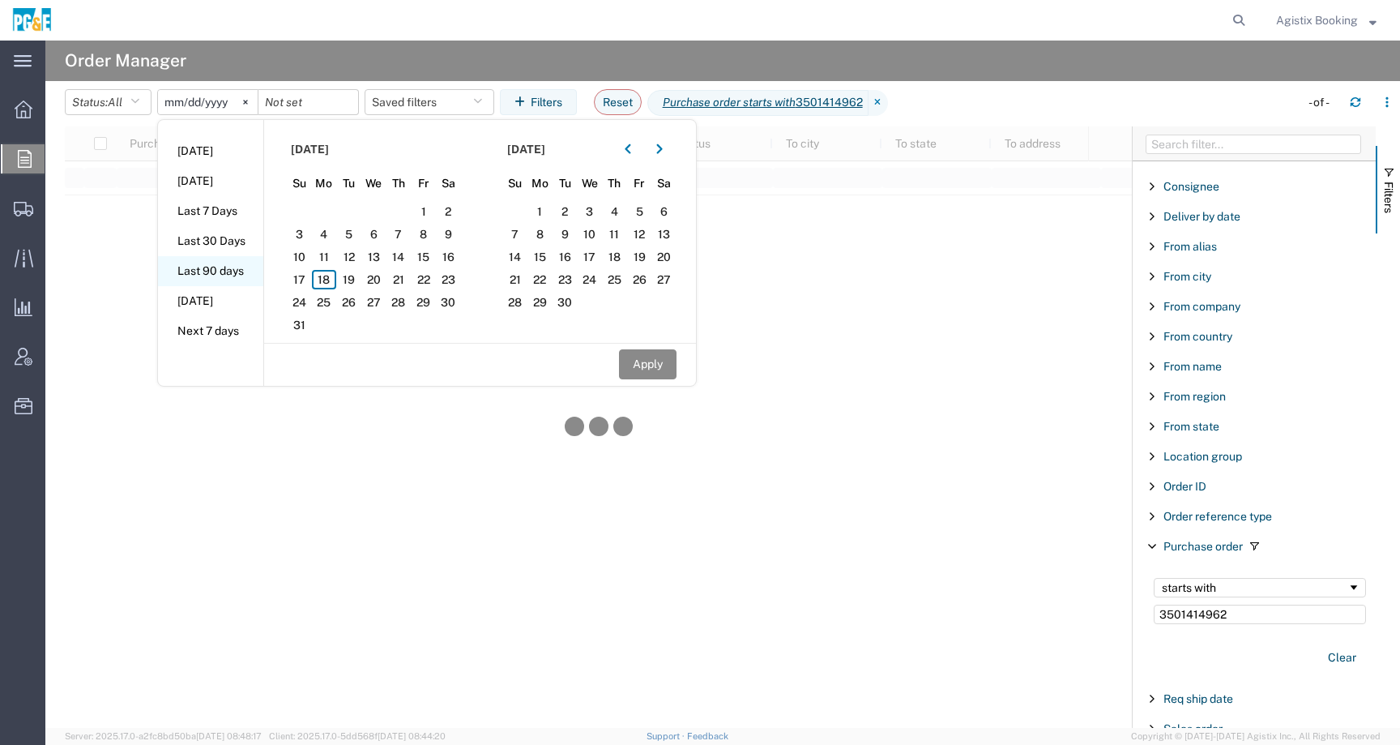
click at [194, 271] on li "Last 90 days" at bounding box center [210, 271] width 105 height 30
type input "2025-05-21"
type input "2025-08-18"
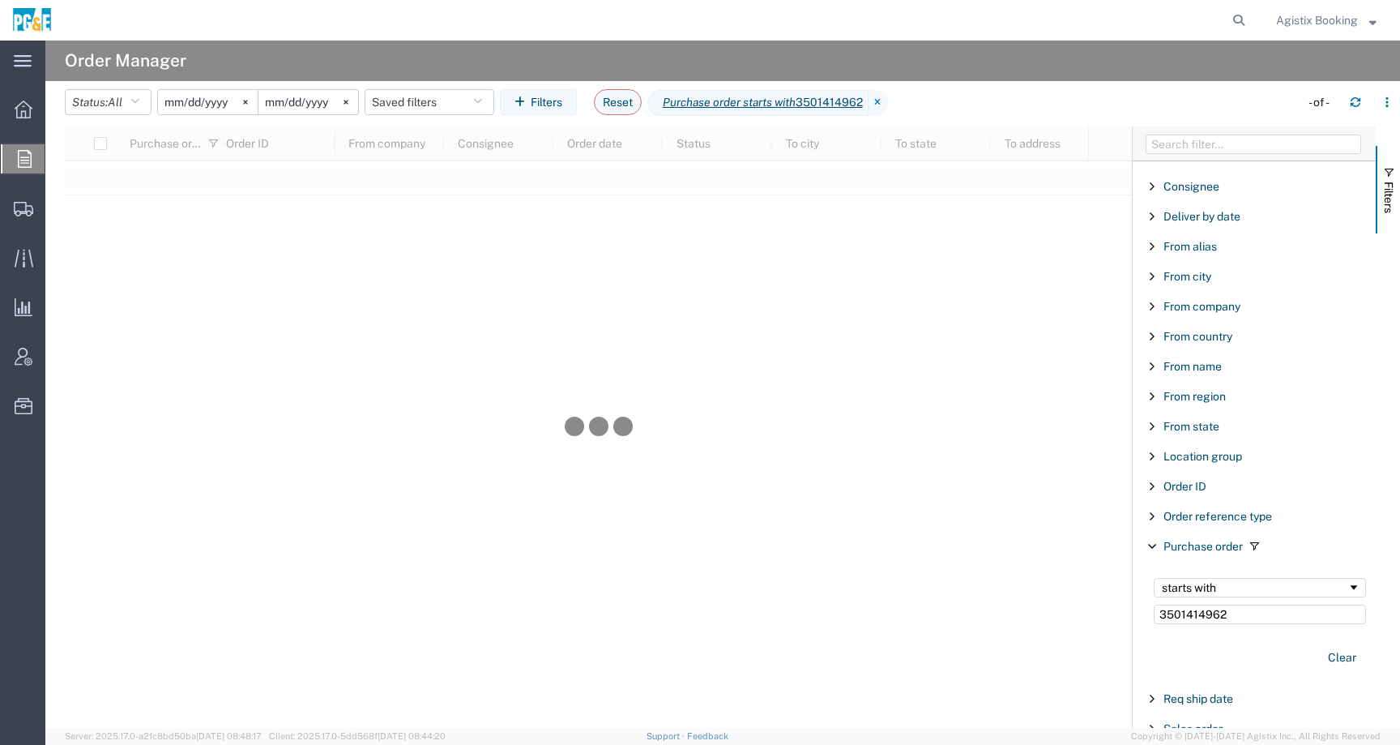
click at [235, 100] on input "2025-05-21" at bounding box center [208, 102] width 100 height 24
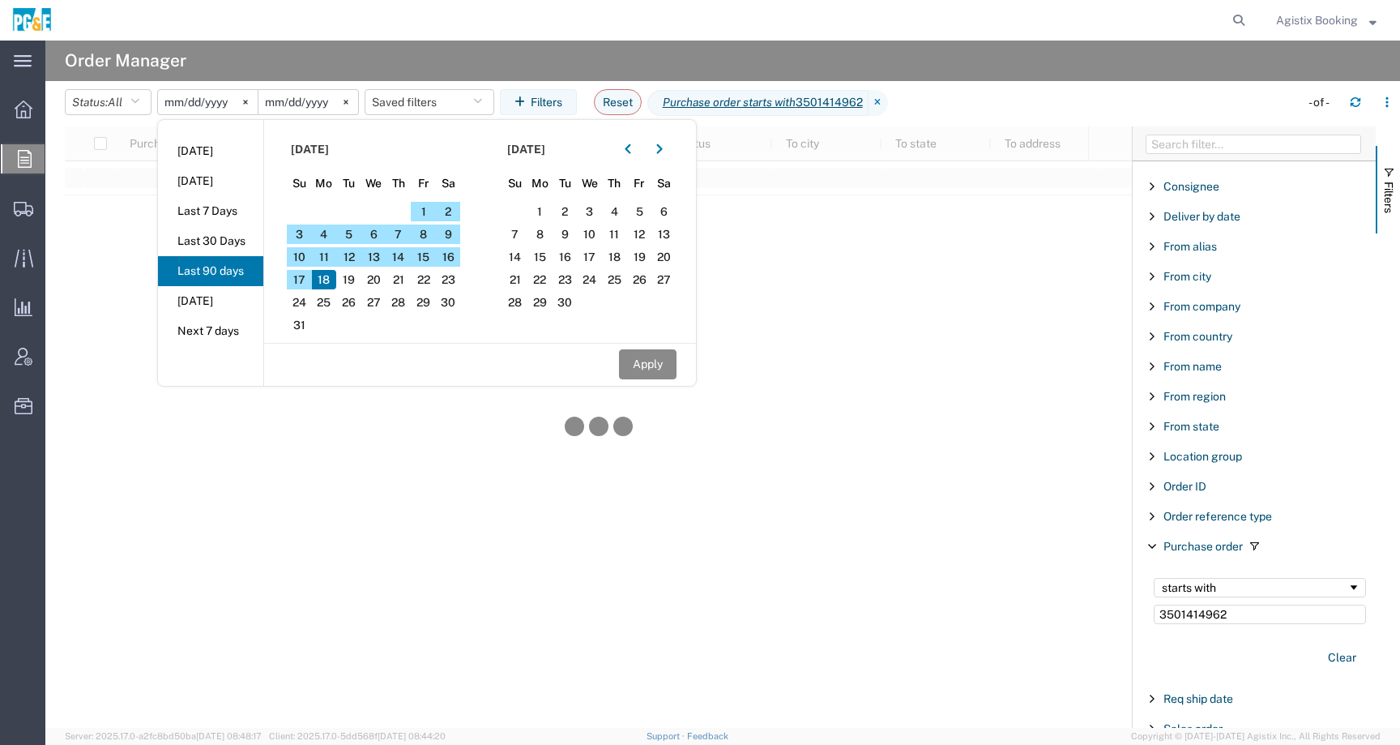
click at [221, 100] on input "2025-05-21" at bounding box center [208, 102] width 100 height 24
type input "2023-05-21"
click at [653, 368] on button "Apply" at bounding box center [648, 364] width 58 height 30
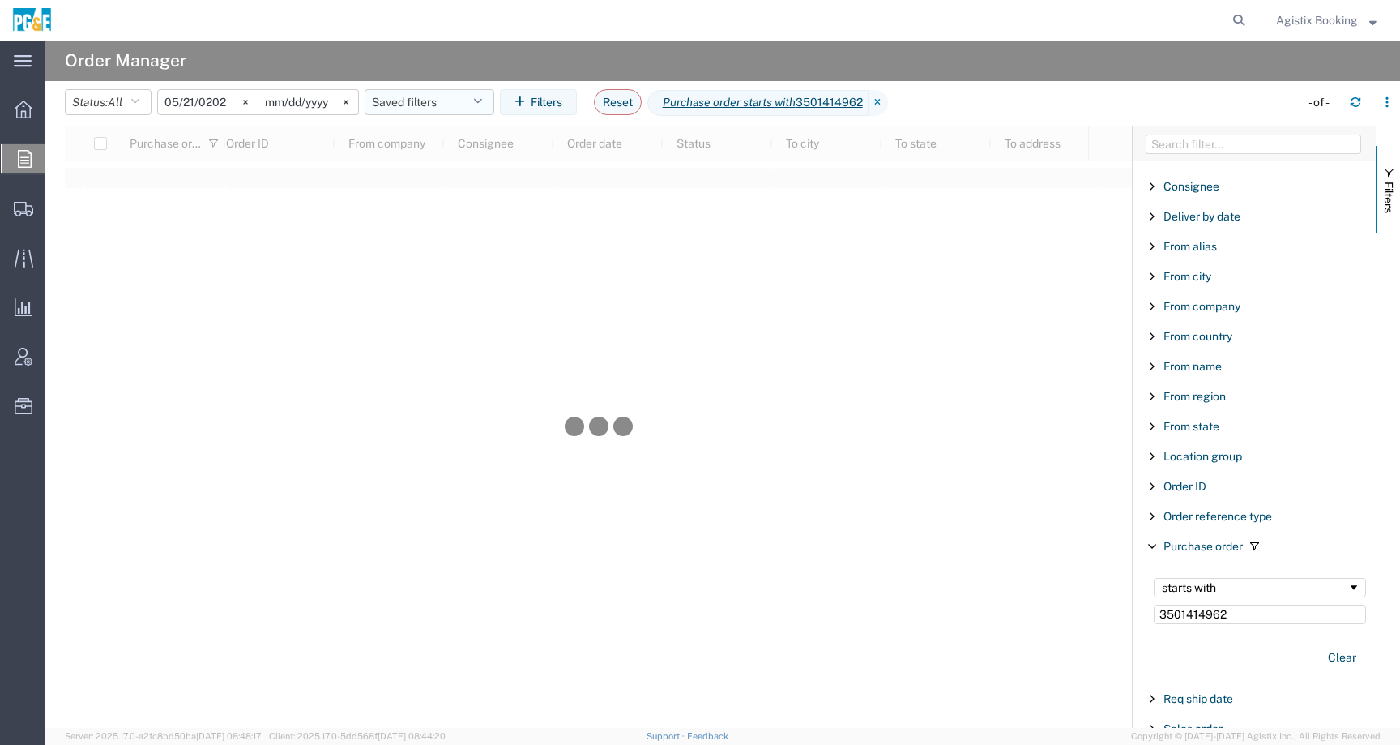
click at [405, 96] on button "Saved filters" at bounding box center [430, 102] width 130 height 26
click at [304, 220] on div at bounding box center [598, 426] width 1067 height 601
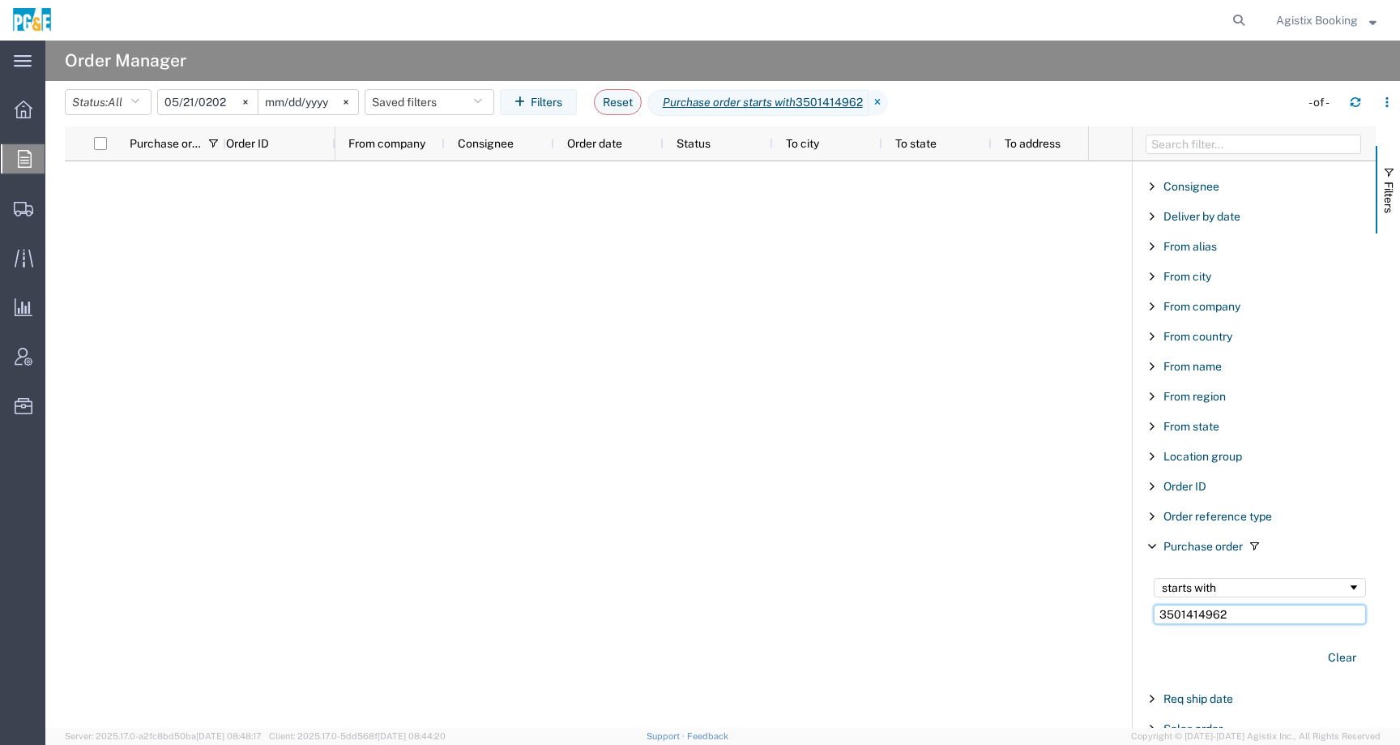
click at [1229, 614] on input "3501414962" at bounding box center [1260, 613] width 212 height 19
type input "350141496"
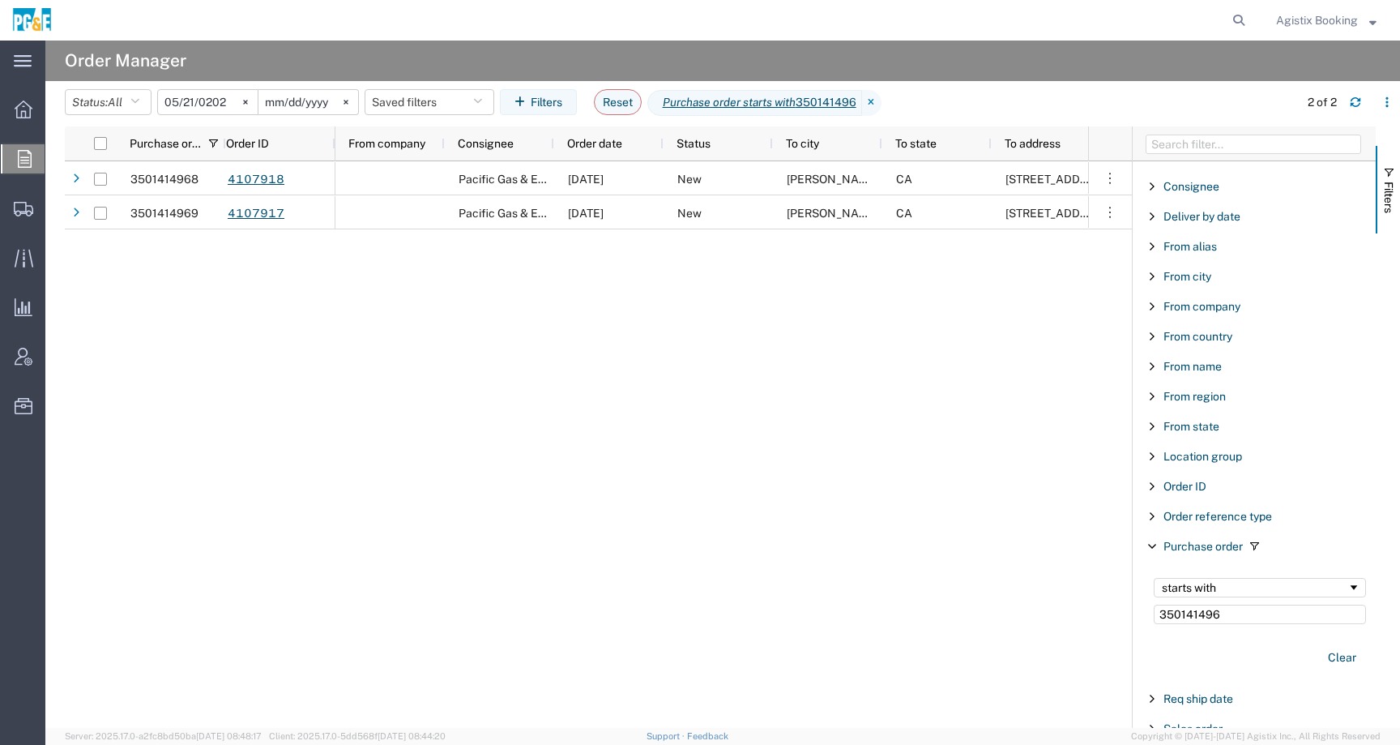
click at [227, 107] on input "2023-05-21" at bounding box center [208, 102] width 100 height 24
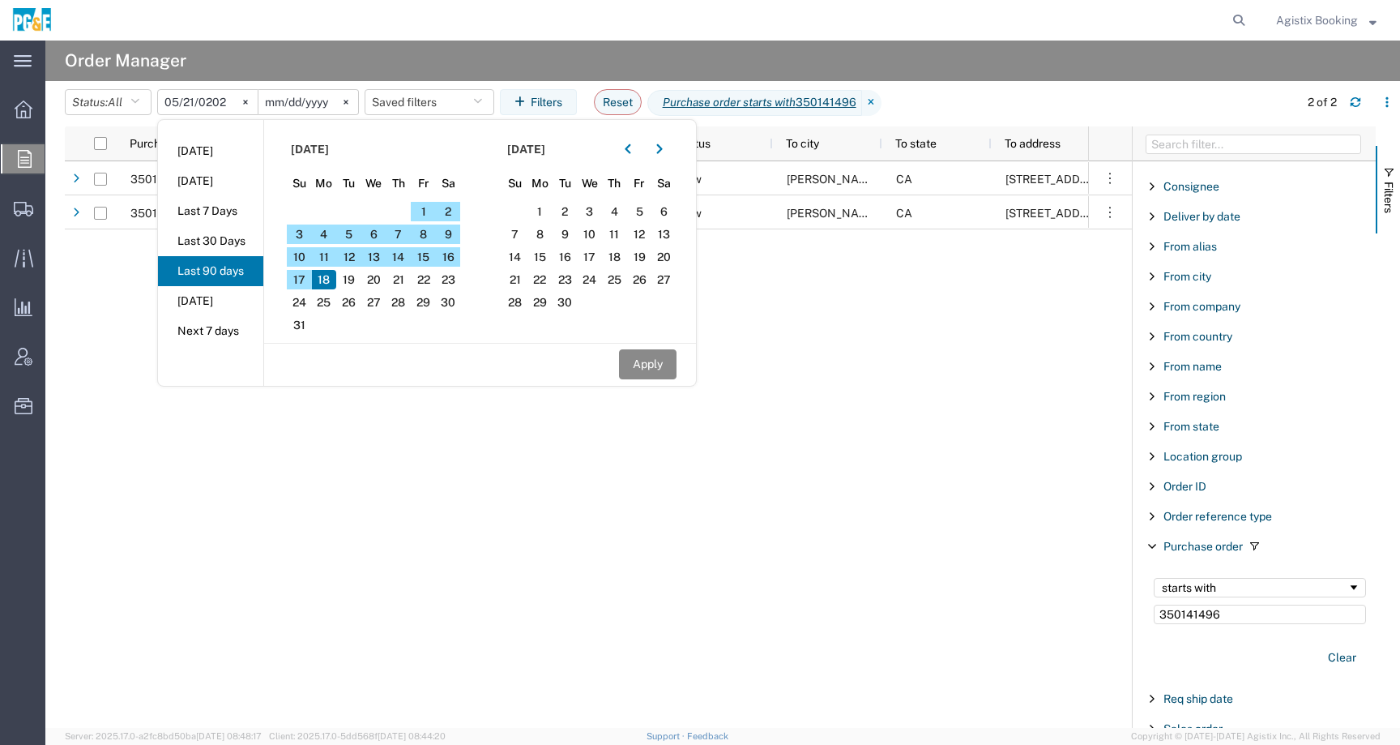
click at [228, 104] on input "2023-05-21" at bounding box center [208, 102] width 100 height 24
click at [222, 104] on input "2023-05-21" at bounding box center [208, 102] width 100 height 24
type input "222022-05-21"
type input "2022-05-21"
click at [650, 362] on button "Apply" at bounding box center [648, 364] width 58 height 30
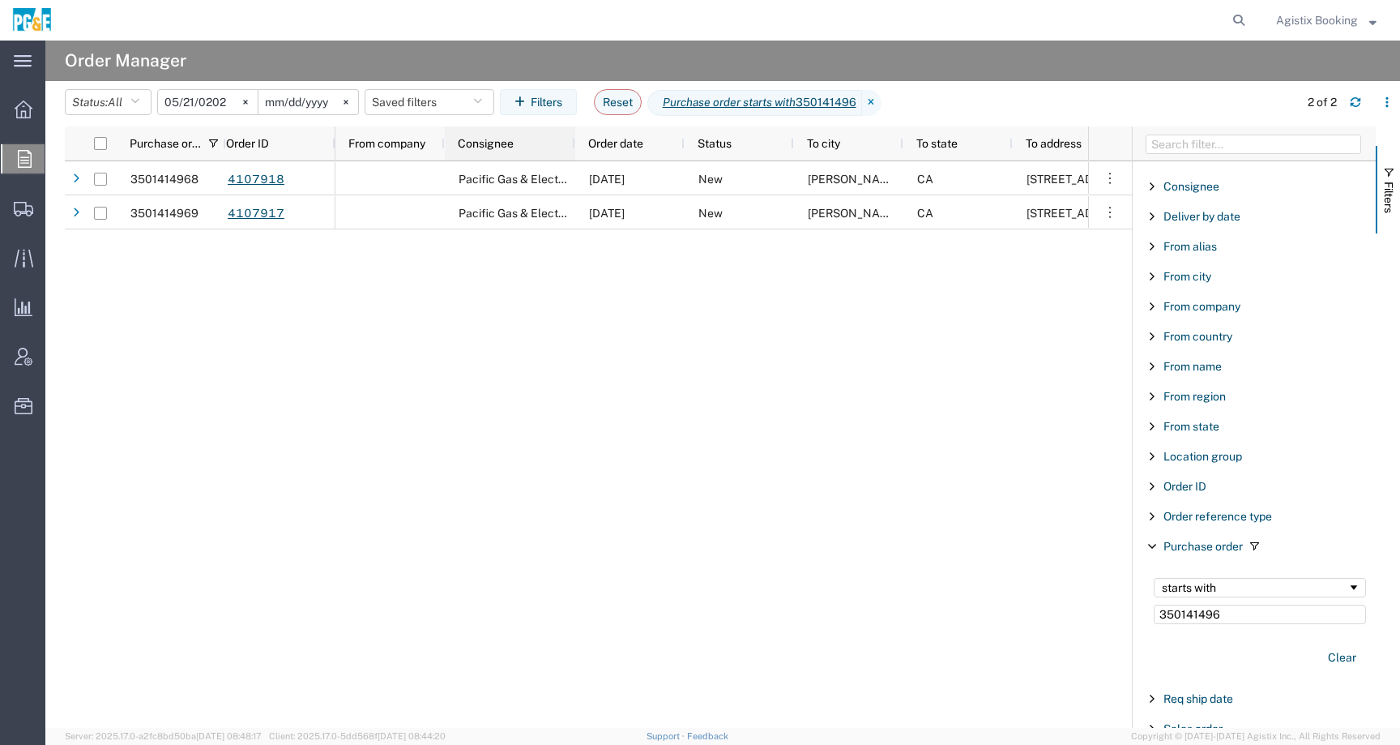
drag, startPoint x: 549, startPoint y: 138, endPoint x: 570, endPoint y: 142, distance: 21.5
click at [570, 142] on div "Consignee" at bounding box center [510, 143] width 130 height 34
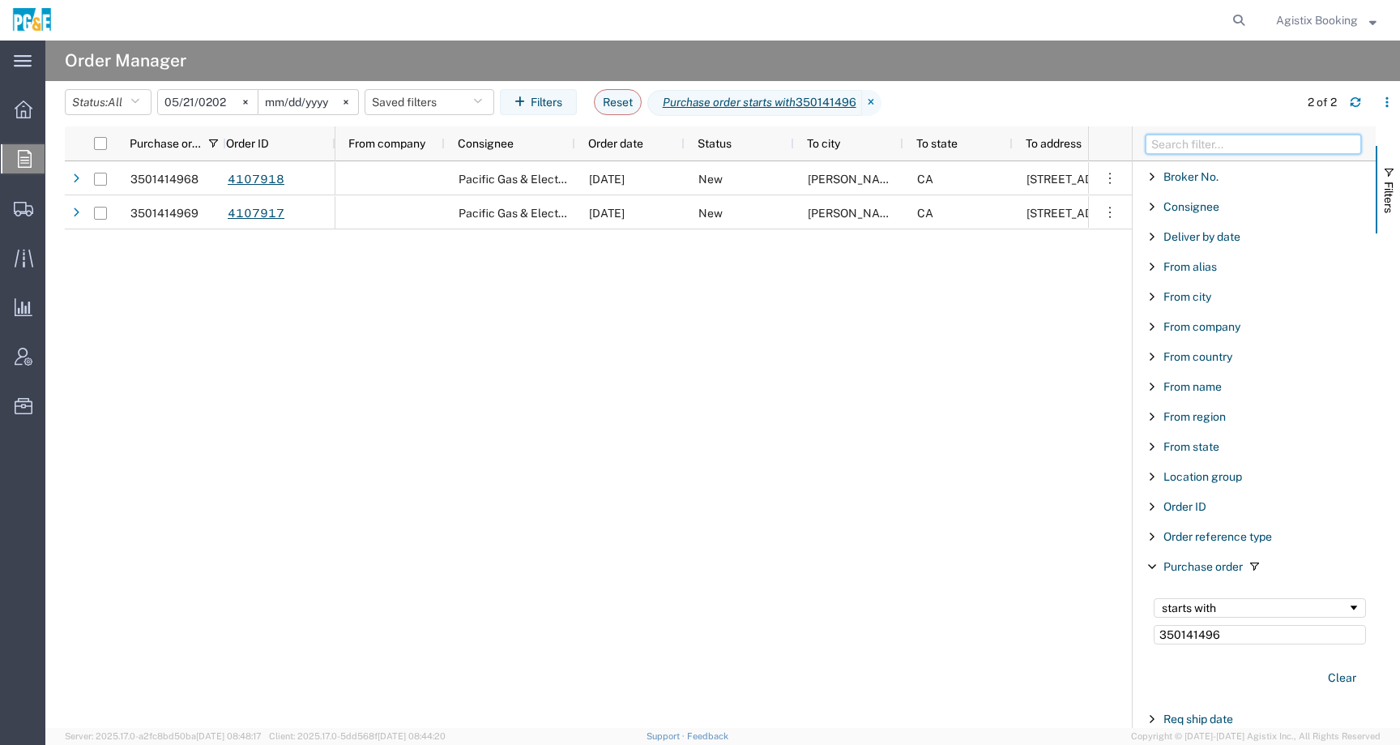
click at [1180, 141] on input "Filter Columns Input" at bounding box center [1254, 143] width 216 height 19
click at [1223, 324] on span "From company" at bounding box center [1201, 326] width 77 height 13
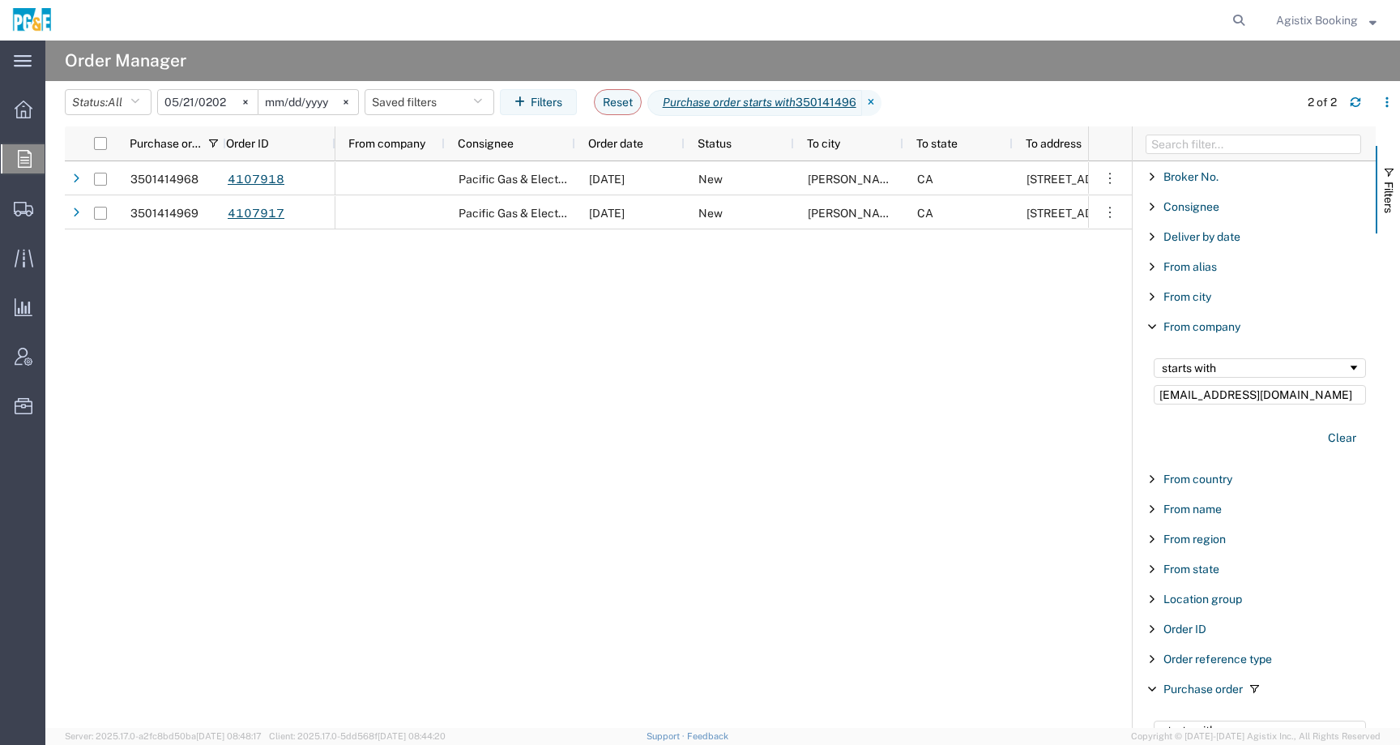
type input "shipping@cdf1.com"
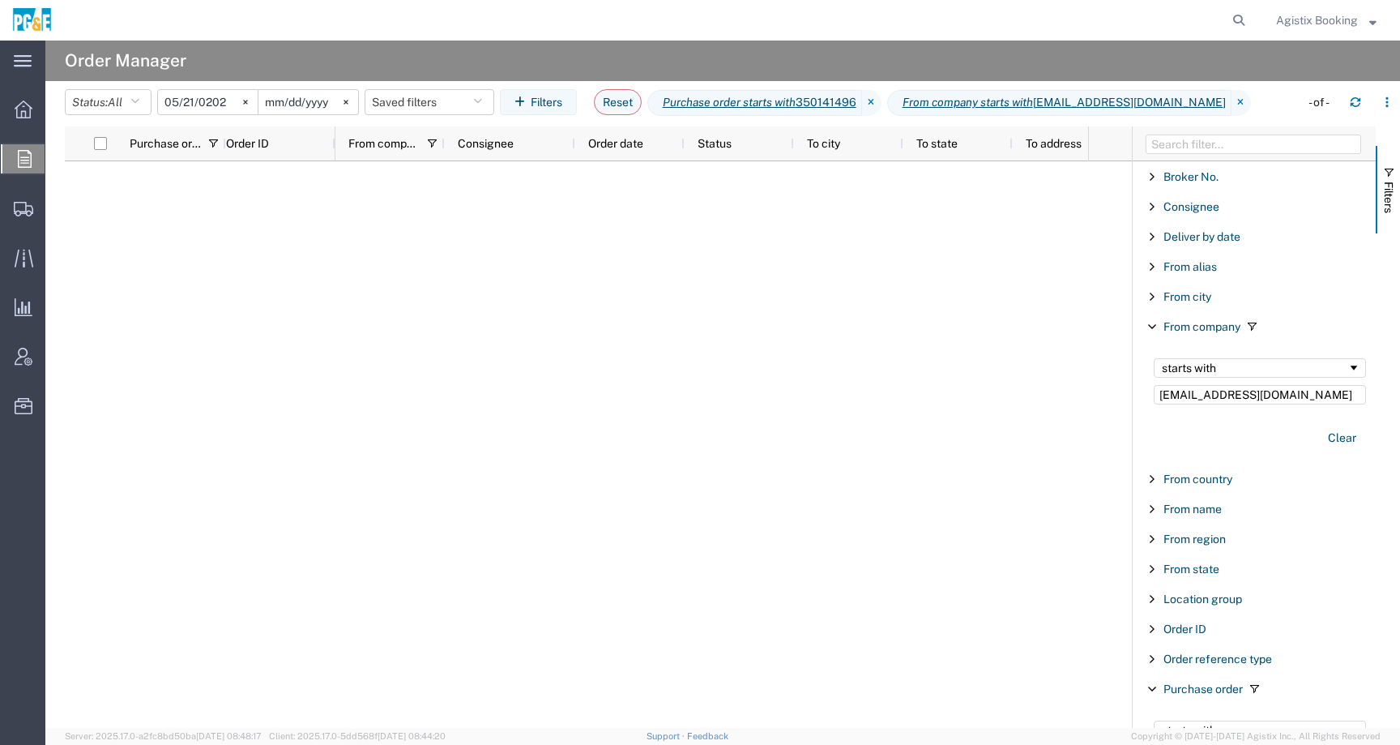
drag, startPoint x: 1281, startPoint y: 399, endPoint x: 1087, endPoint y: 399, distance: 193.6
click at [1087, 399] on div "Purchase order Order ID From company Consignee Order date Status To city To sta…" at bounding box center [732, 426] width 1335 height 601
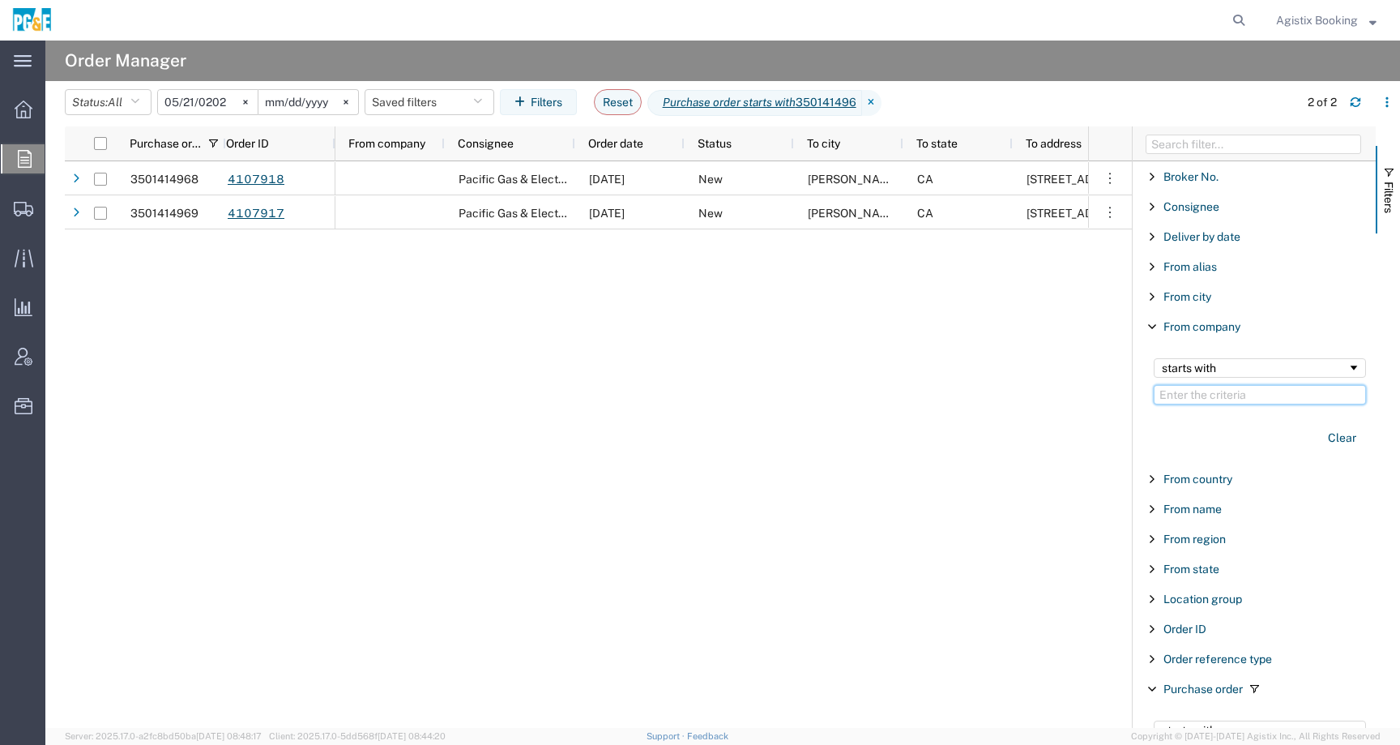
paste input "CDF Corporation"
type input "CDF Corporation"
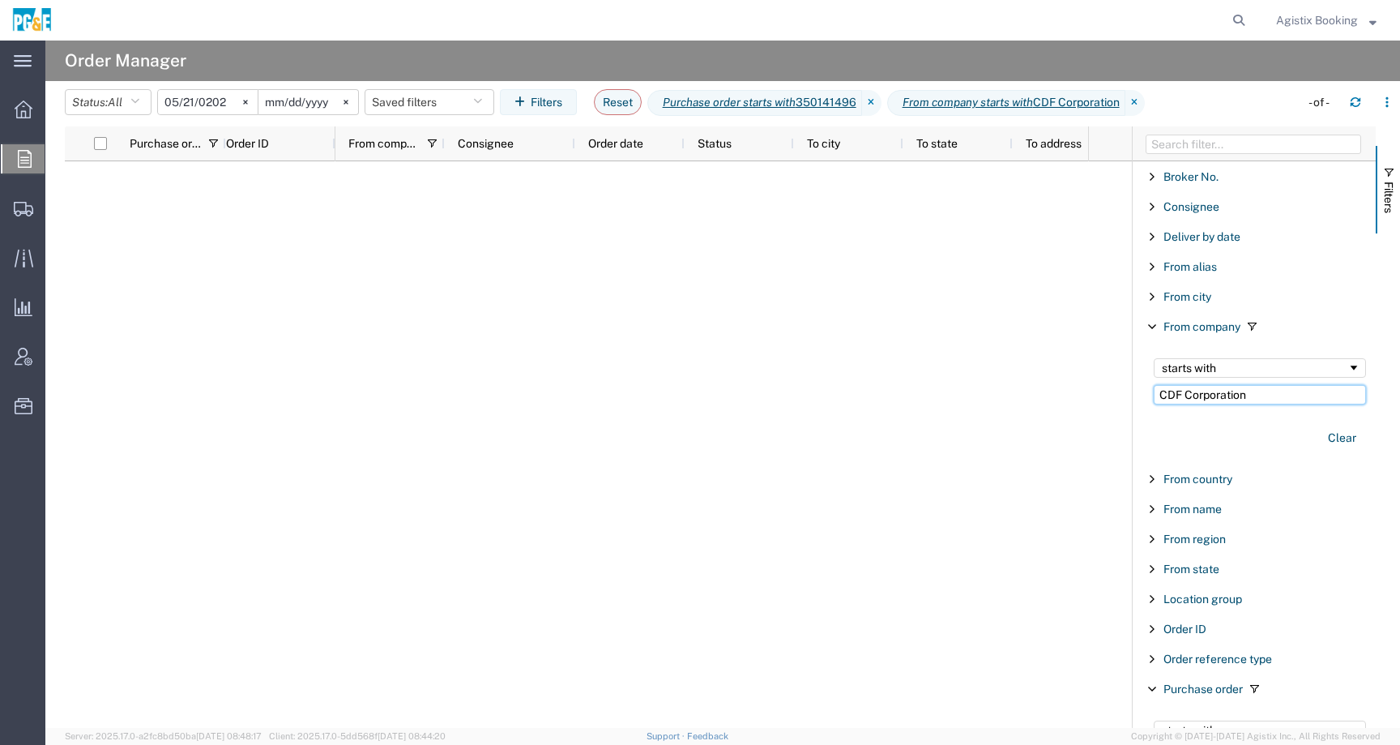
drag, startPoint x: 1193, startPoint y: 397, endPoint x: 1104, endPoint y: 397, distance: 88.3
click at [1104, 397] on div "Purchase order Order ID From company Consignee Order date Status To city To sta…" at bounding box center [732, 426] width 1335 height 601
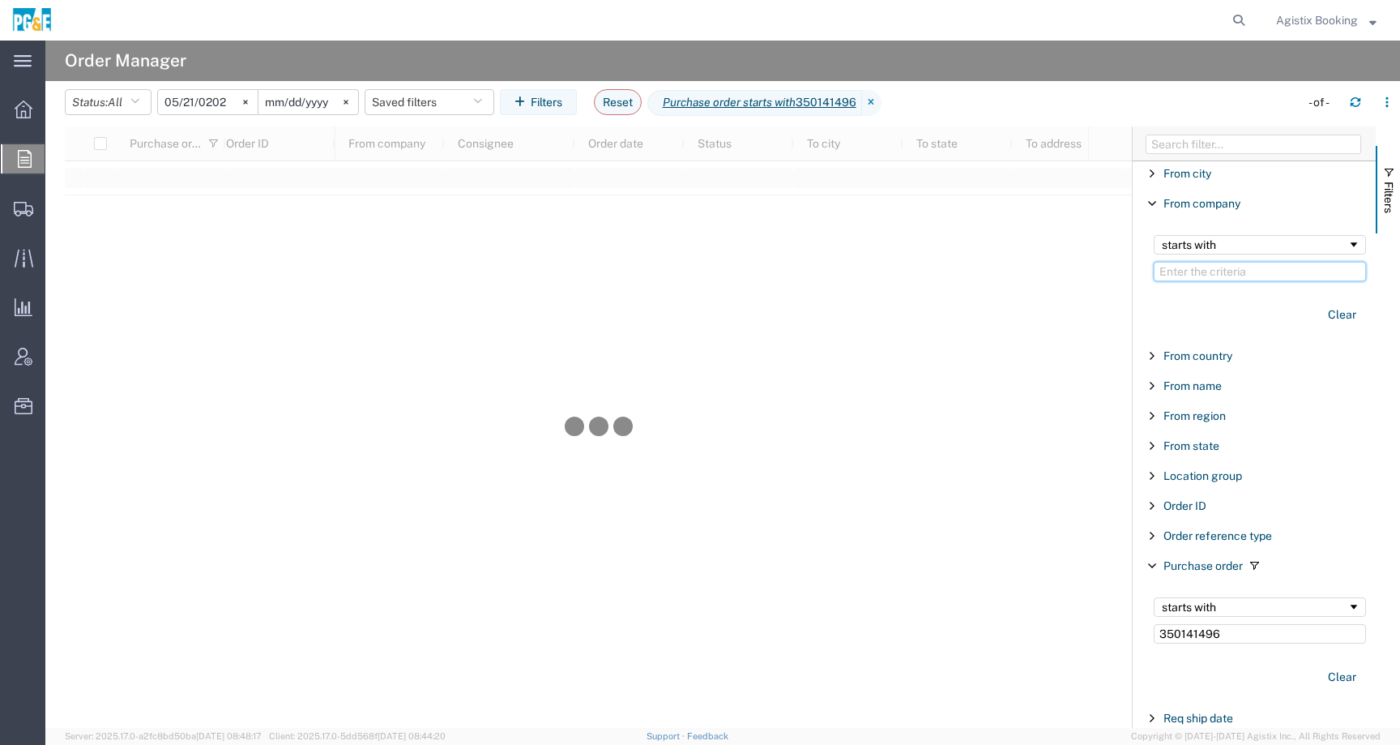
scroll to position [127, 0]
drag, startPoint x: 1235, startPoint y: 636, endPoint x: 1020, endPoint y: 634, distance: 214.7
click at [1020, 634] on div "Purchase order Order ID From company Consignee Order date Status To city To sta…" at bounding box center [732, 426] width 1335 height 601
click at [1018, 634] on div at bounding box center [598, 426] width 1067 height 601
click at [1271, 638] on input "350141496" at bounding box center [1260, 629] width 212 height 19
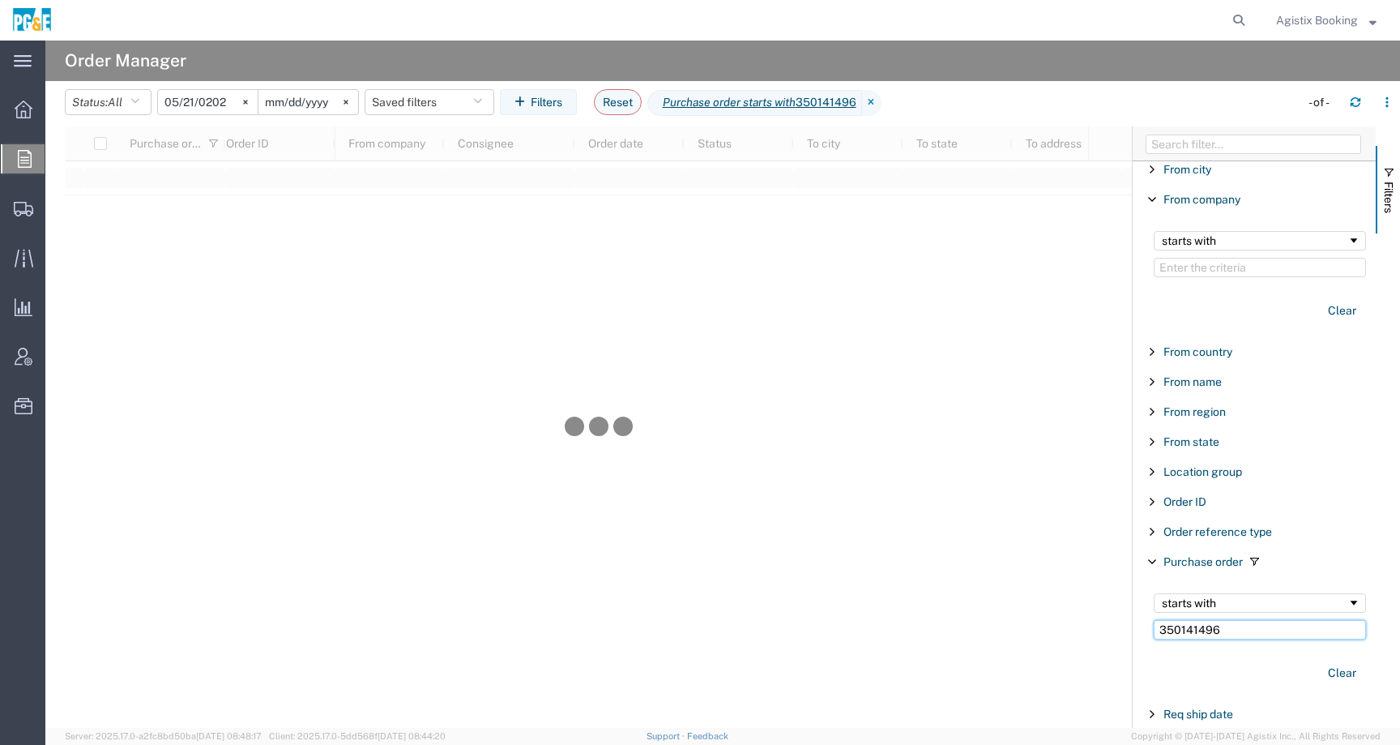
drag, startPoint x: 1253, startPoint y: 634, endPoint x: 1103, endPoint y: 634, distance: 149.9
click at [1103, 634] on div "Purchase order Order ID From company Consignee Order date Status To city To sta…" at bounding box center [732, 426] width 1335 height 601
paste input "enrica.mahieu@mgc.ch"
type input "enrica.mahieu@mgc.ch"
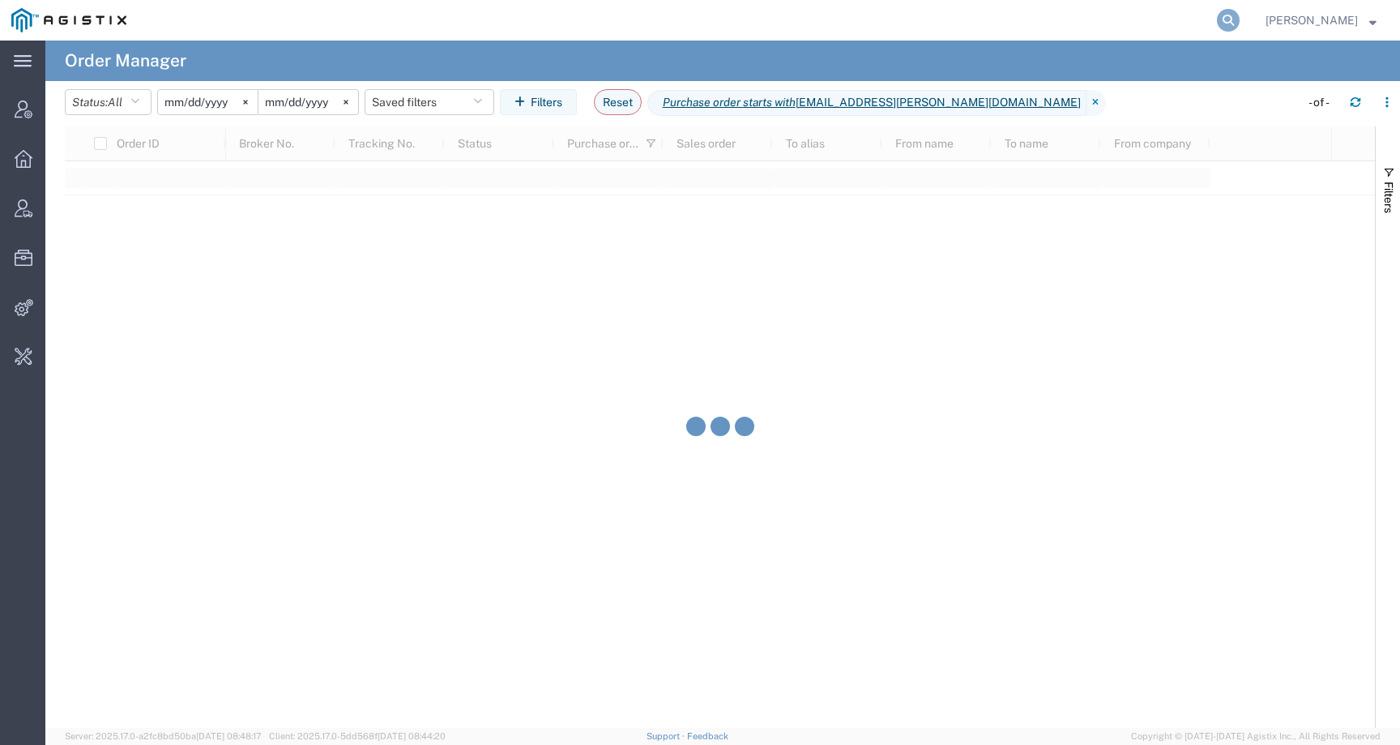
click at [1240, 17] on icon at bounding box center [1228, 20] width 23 height 23
click at [1206, 17] on input "search" at bounding box center [970, 20] width 493 height 39
paste input "PG&E"
type input "PG&E"
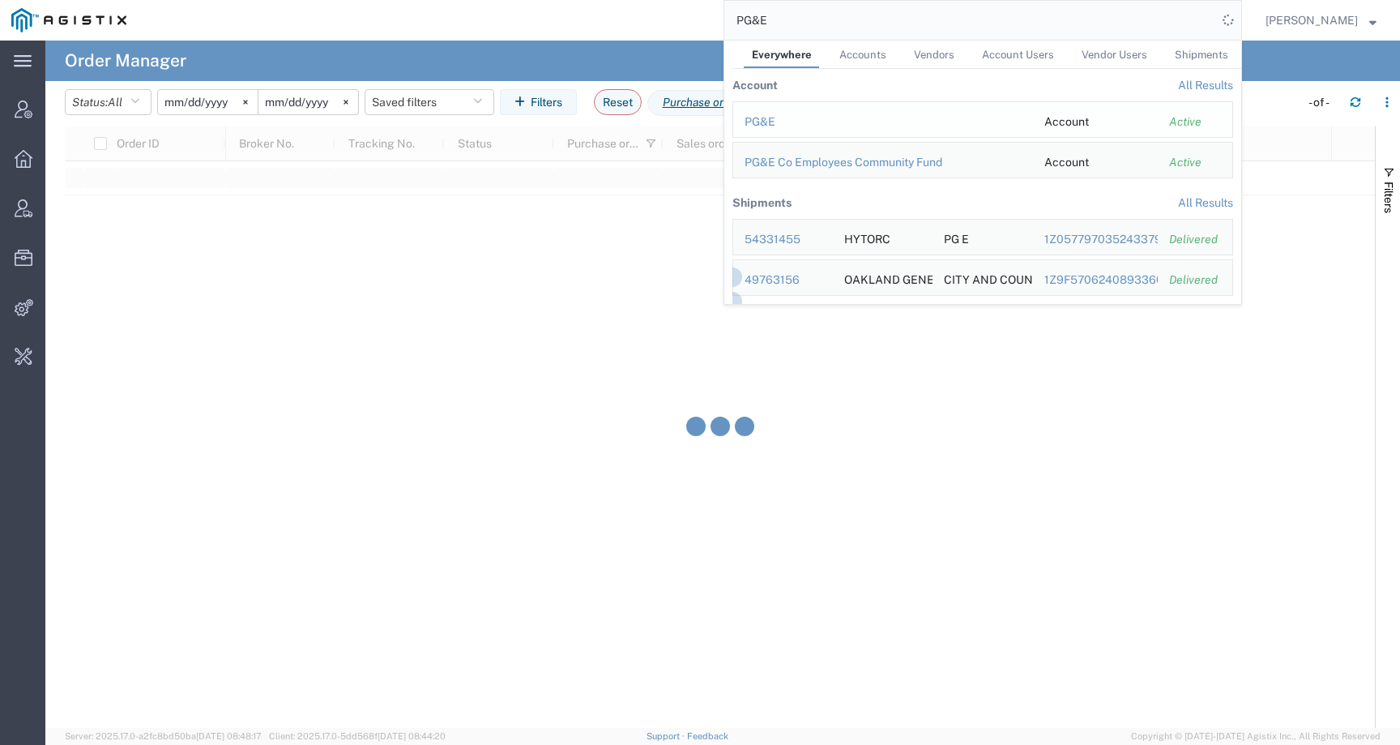
click at [762, 112] on td "PG&E" at bounding box center [882, 119] width 301 height 36
click at [779, 125] on div "PG&E" at bounding box center [883, 121] width 277 height 17
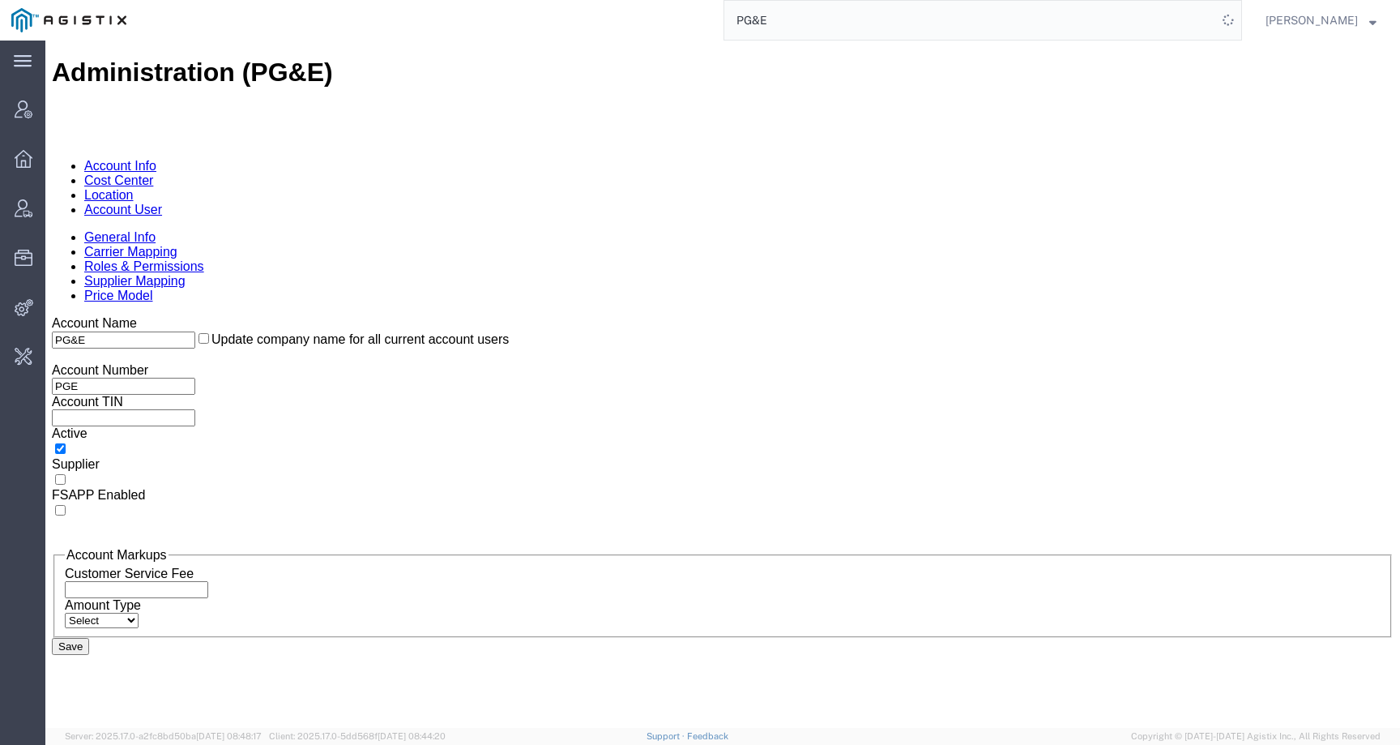
click at [134, 188] on link "Location" at bounding box center [108, 195] width 49 height 14
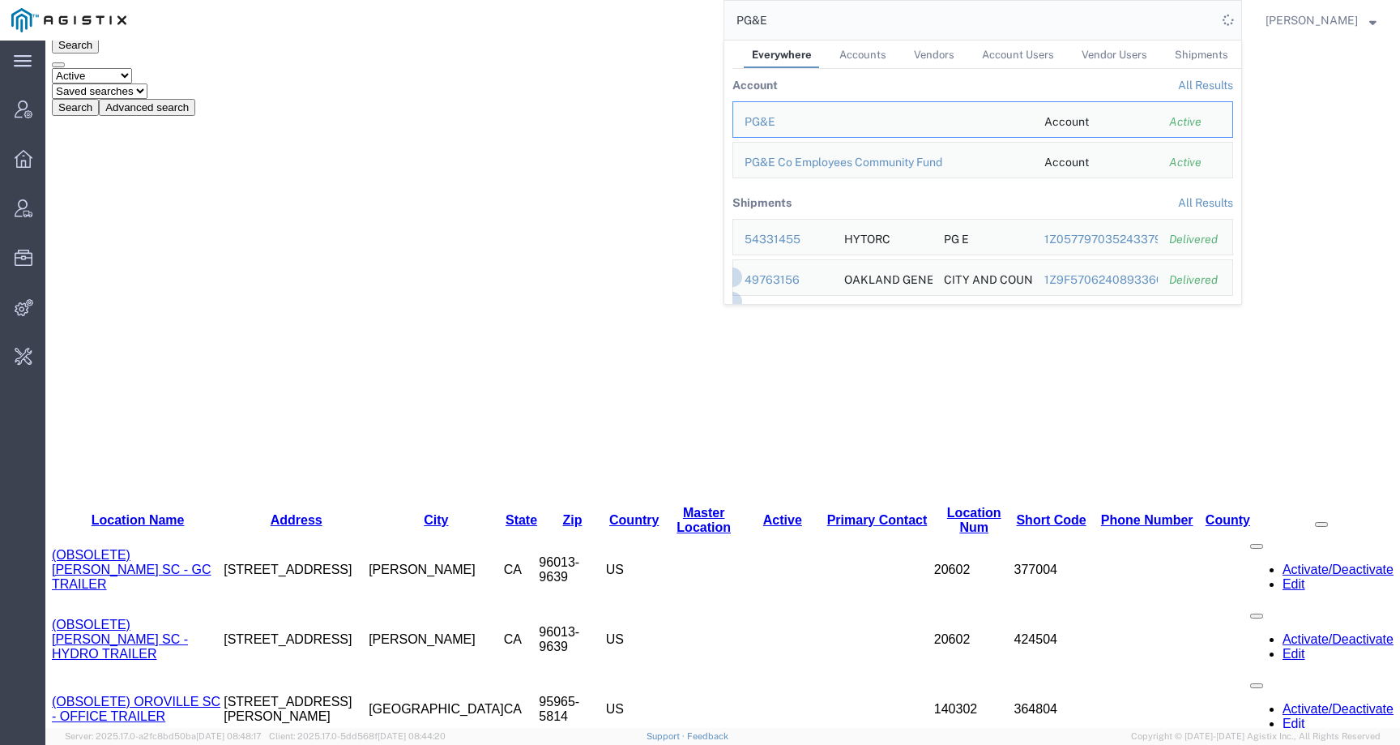
scroll to position [269, 0]
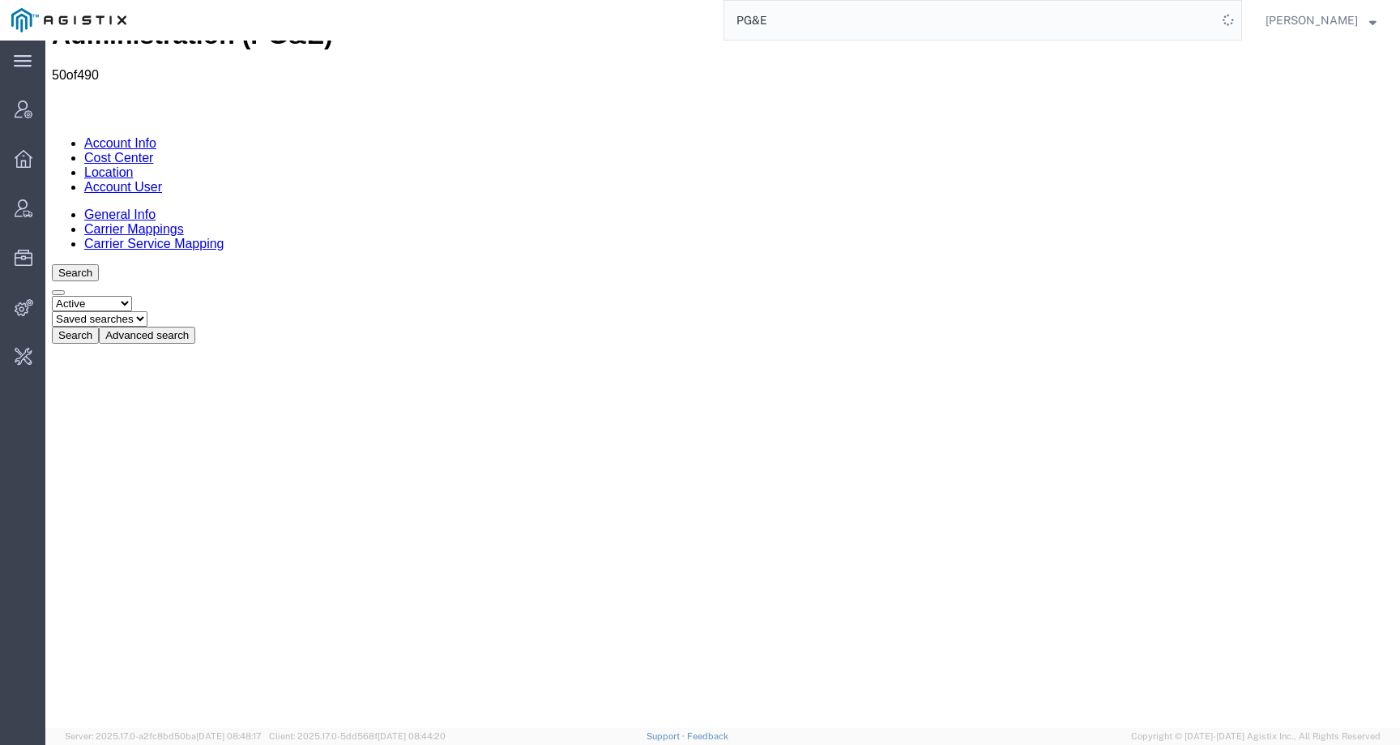
scroll to position [0, 0]
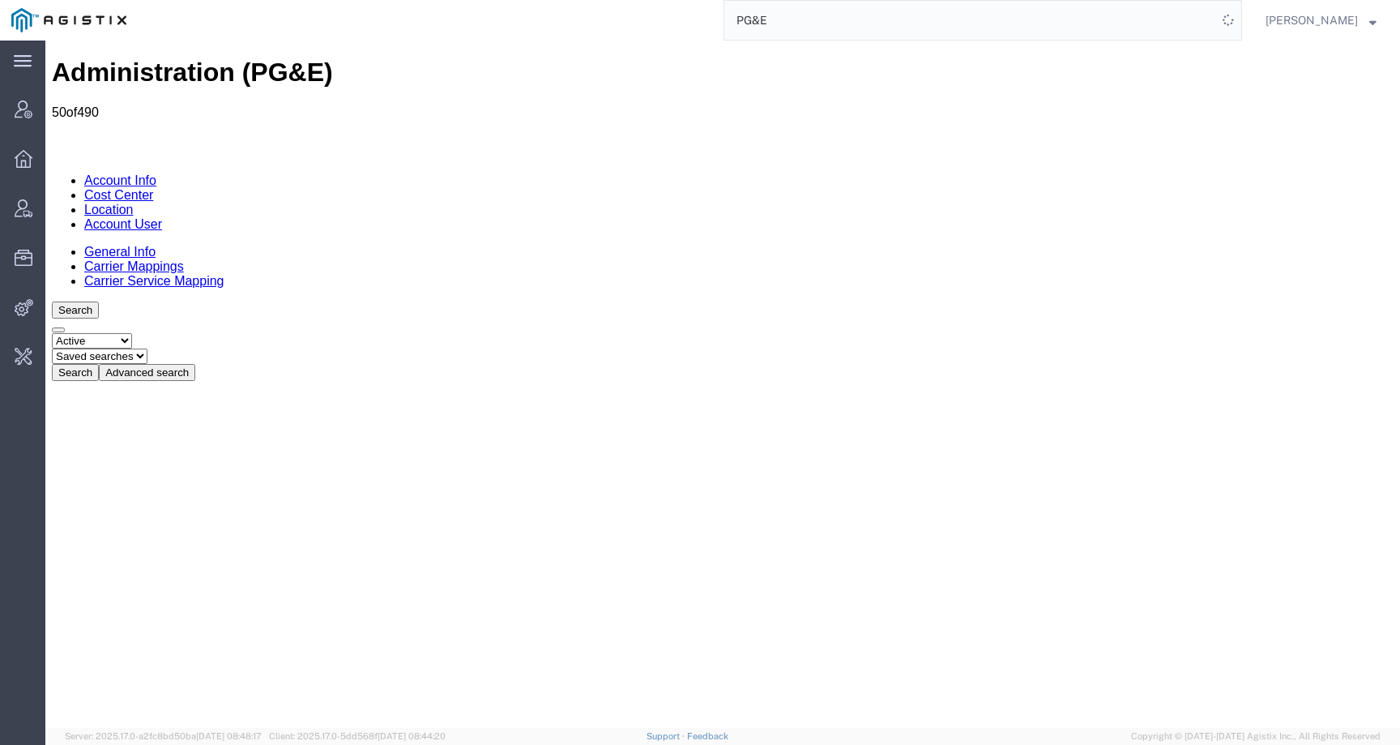
click at [162, 217] on link "Account User" at bounding box center [123, 224] width 78 height 14
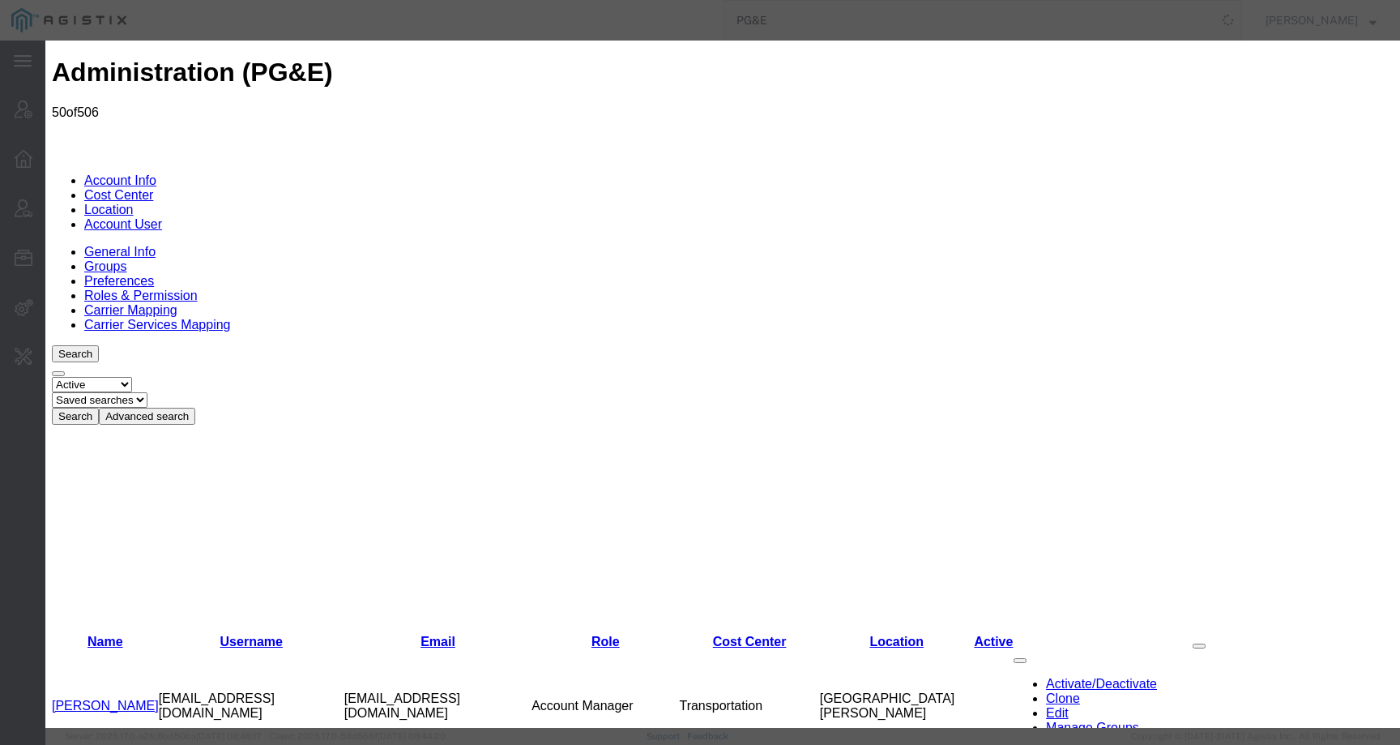
select select "COSTCENTER"
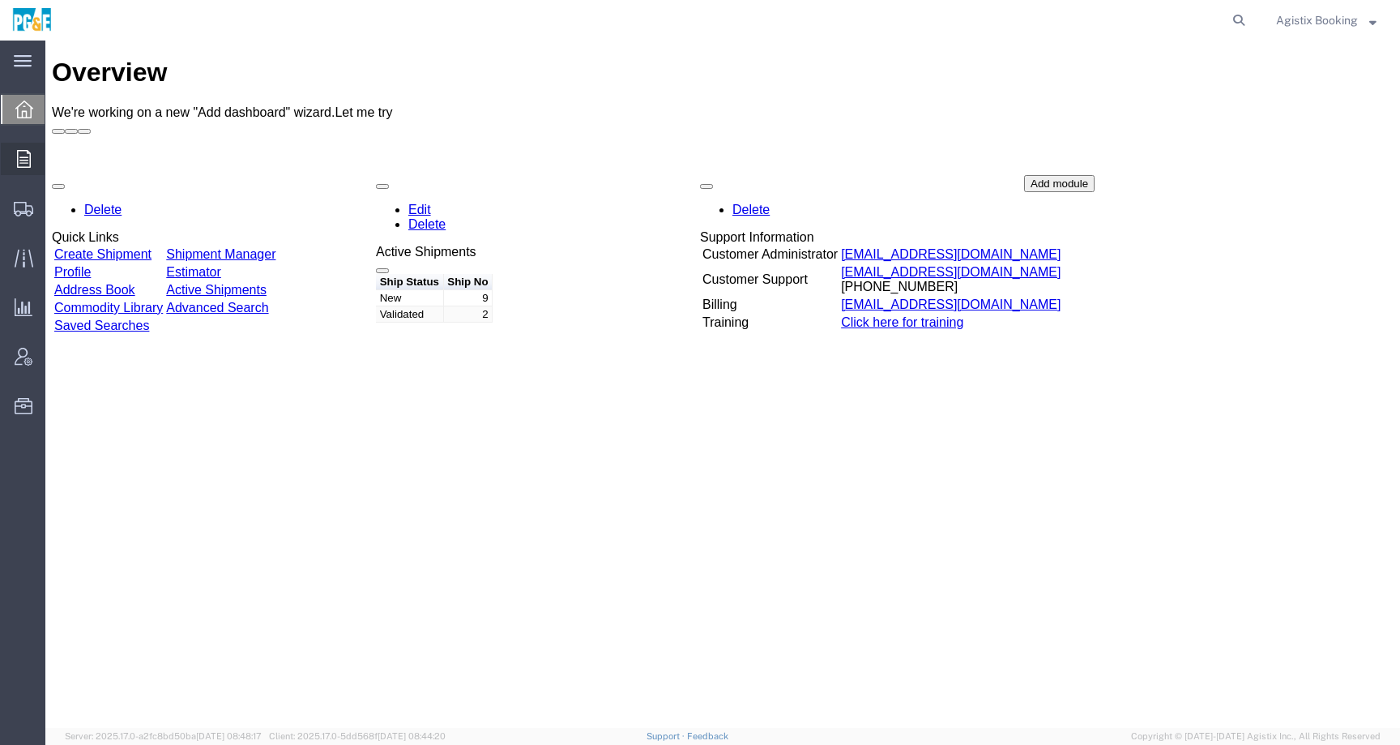
click at [29, 168] on div at bounding box center [23, 159] width 45 height 32
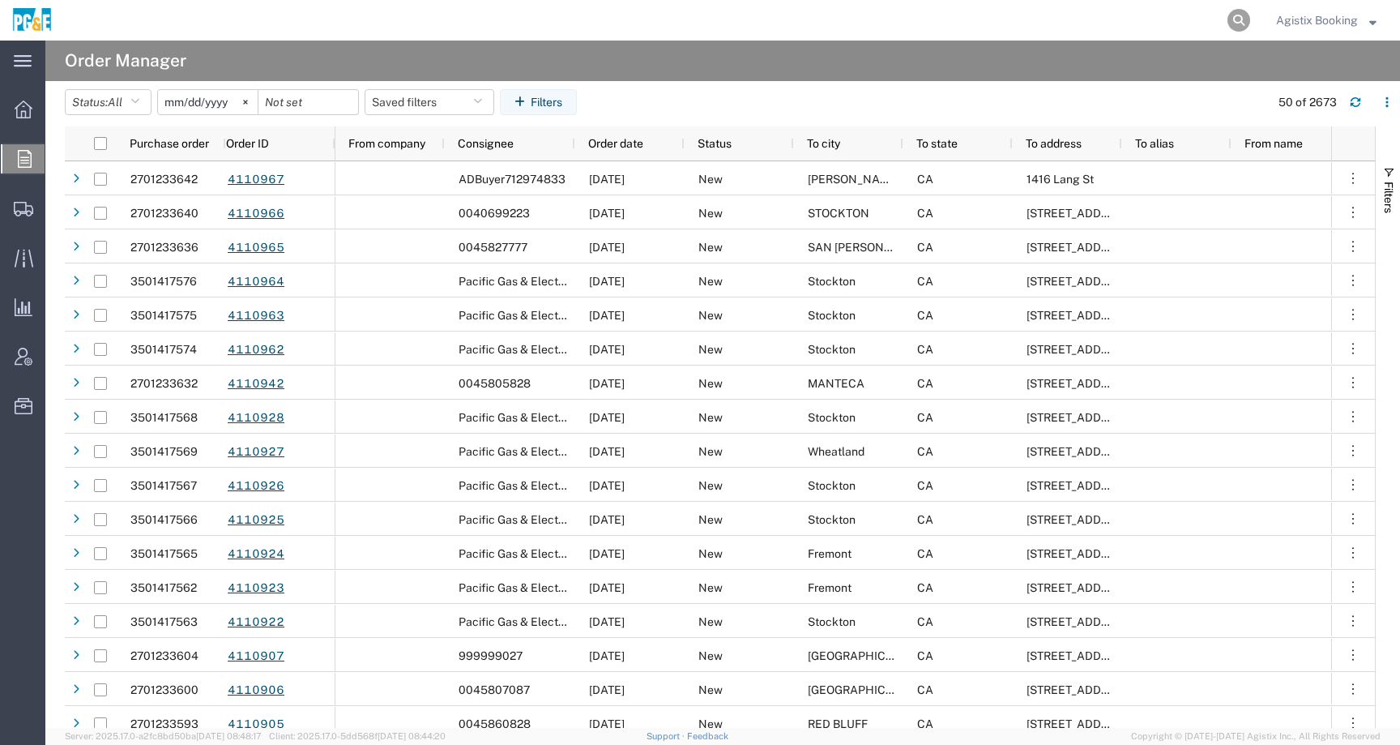
click at [1232, 28] on icon at bounding box center [1238, 20] width 23 height 23
click at [1178, 18] on input "search" at bounding box center [981, 20] width 493 height 39
paste input "3501374926"
type input "3501374926"
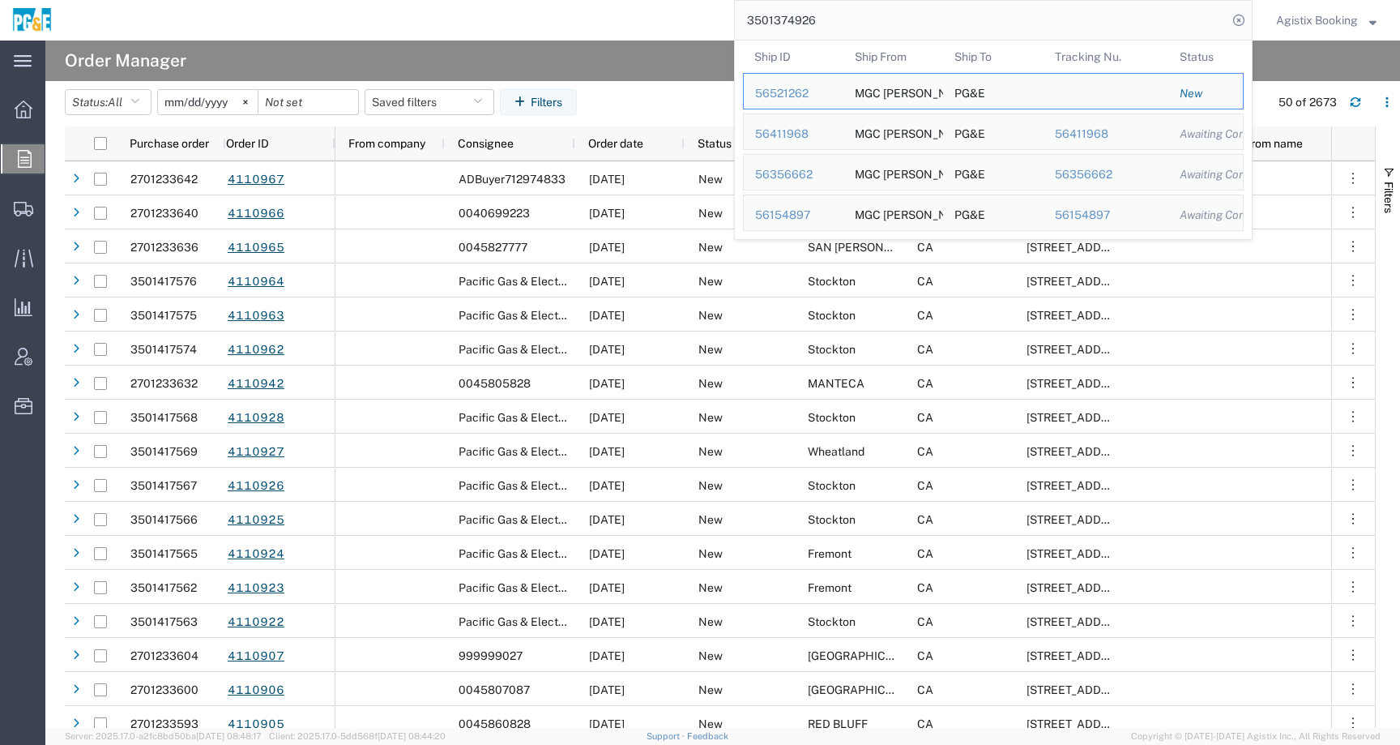
click at [591, 65] on agx-page-header "Order Manager" at bounding box center [722, 61] width 1355 height 41
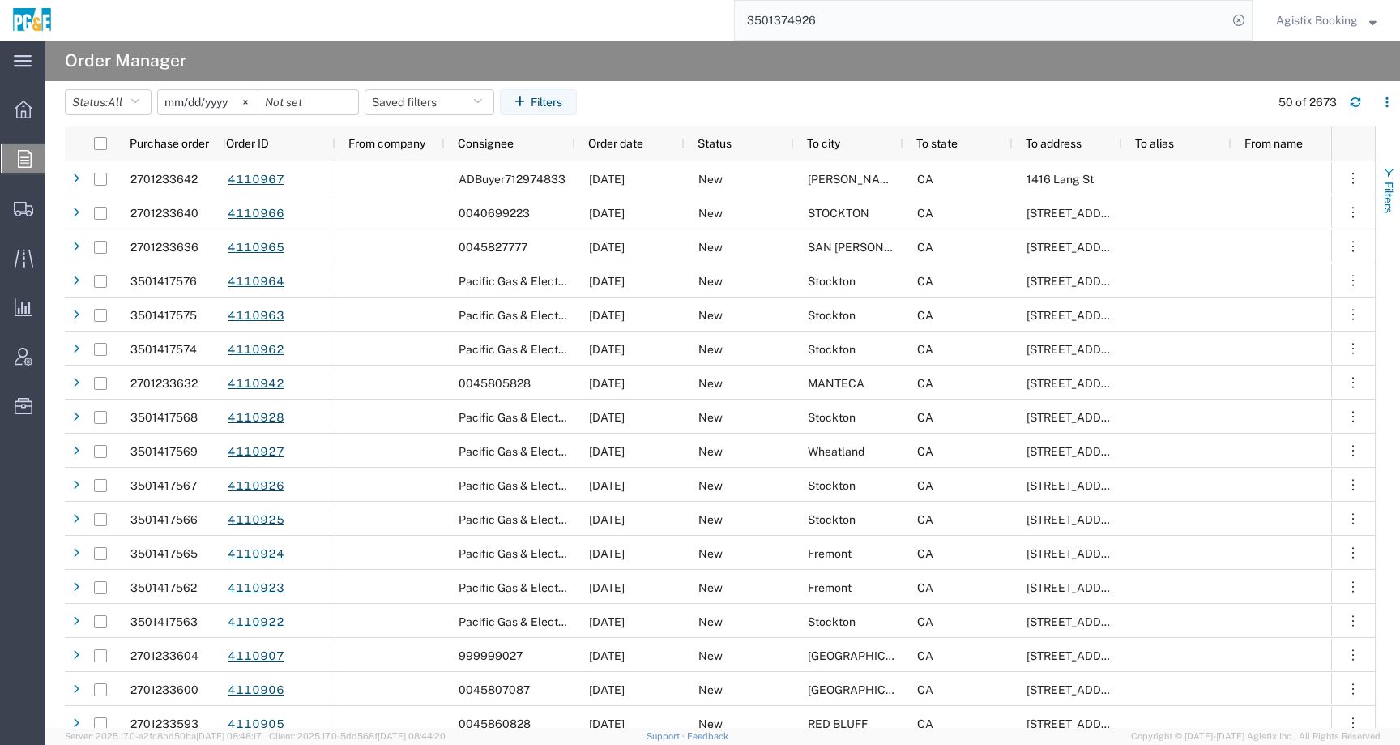
click at [1389, 179] on button "Filters" at bounding box center [1388, 189] width 24 height 87
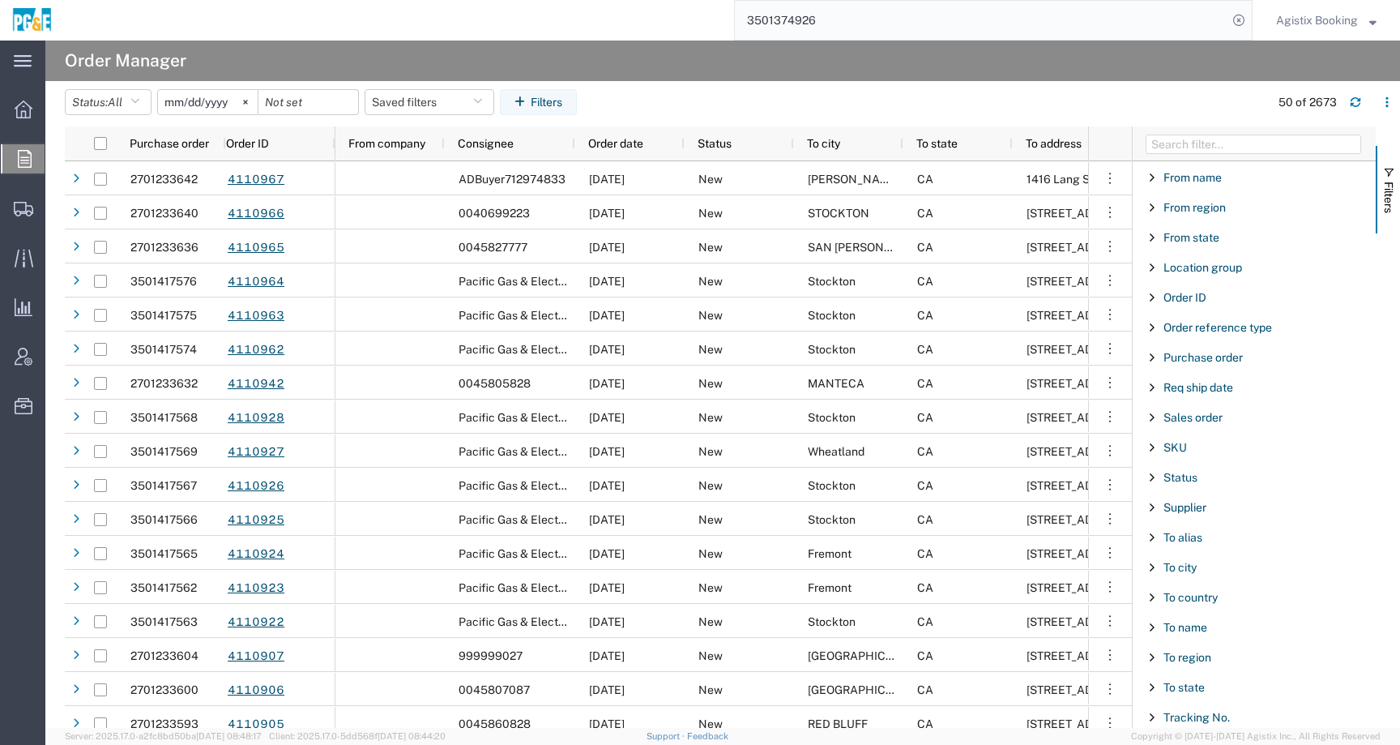
scroll to position [213, 0]
click at [1195, 349] on span "Purchase order" at bounding box center [1202, 353] width 79 height 13
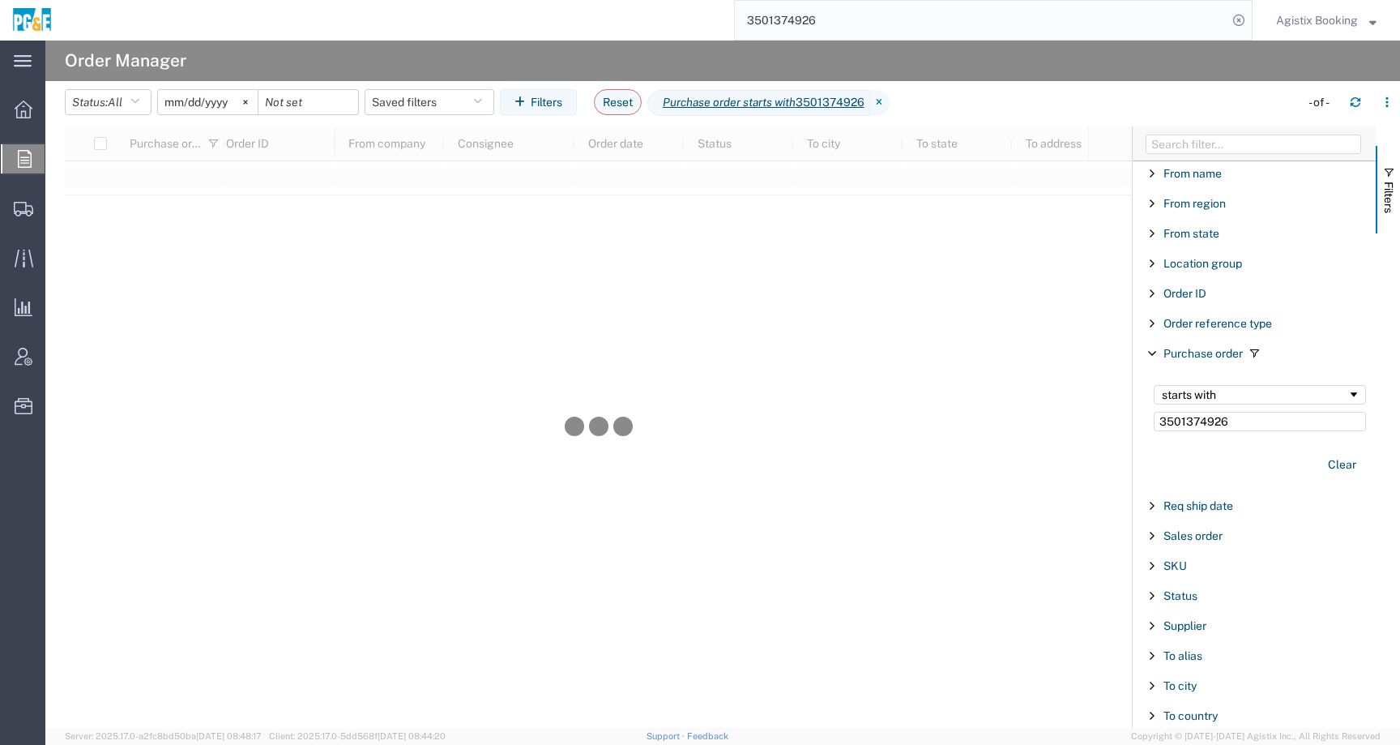
type input "3501374926"
click at [202, 103] on input "2025-07-18" at bounding box center [208, 102] width 100 height 24
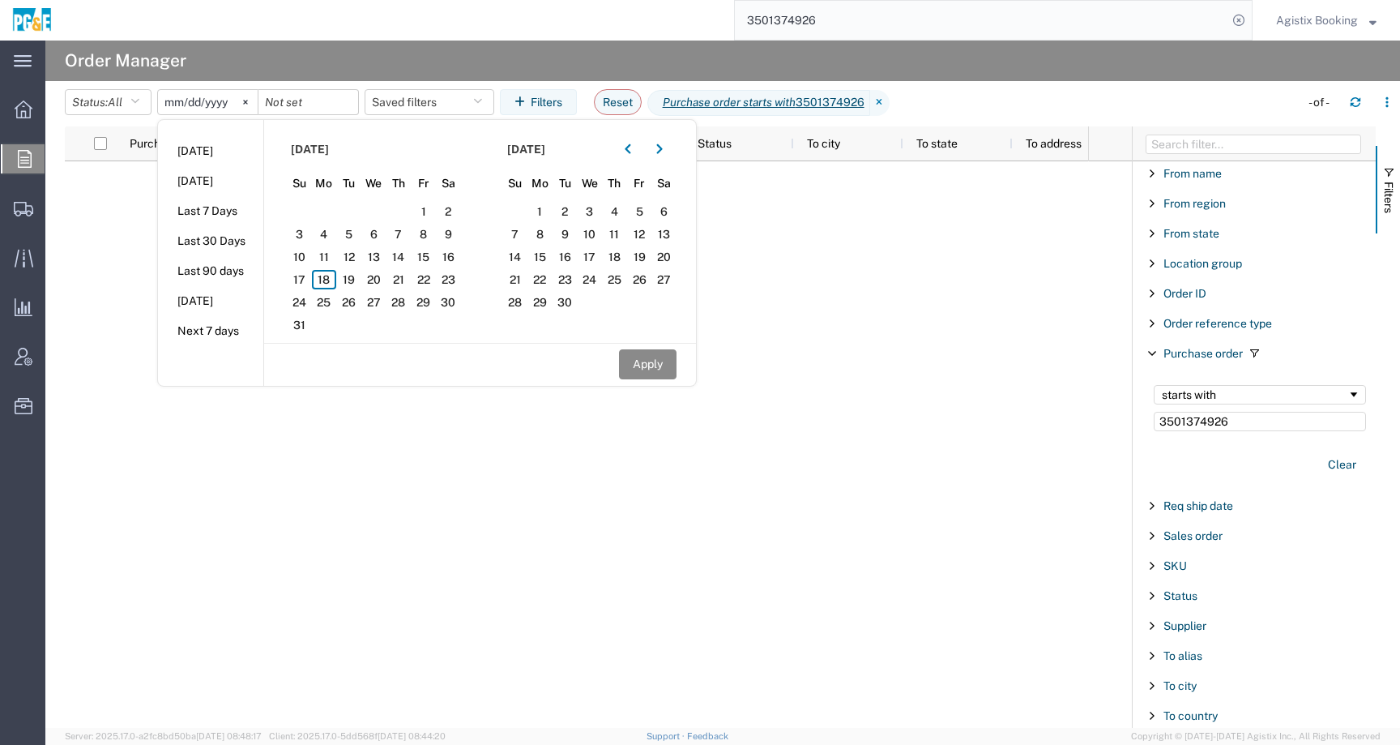
click at [222, 101] on input "2025-07-18" at bounding box center [208, 102] width 100 height 24
type input "2024-07-18"
click at [179, 101] on input "2024-07-18" at bounding box center [208, 102] width 100 height 24
type input "2024-01-18"
click at [312, 109] on input "date" at bounding box center [308, 102] width 100 height 24
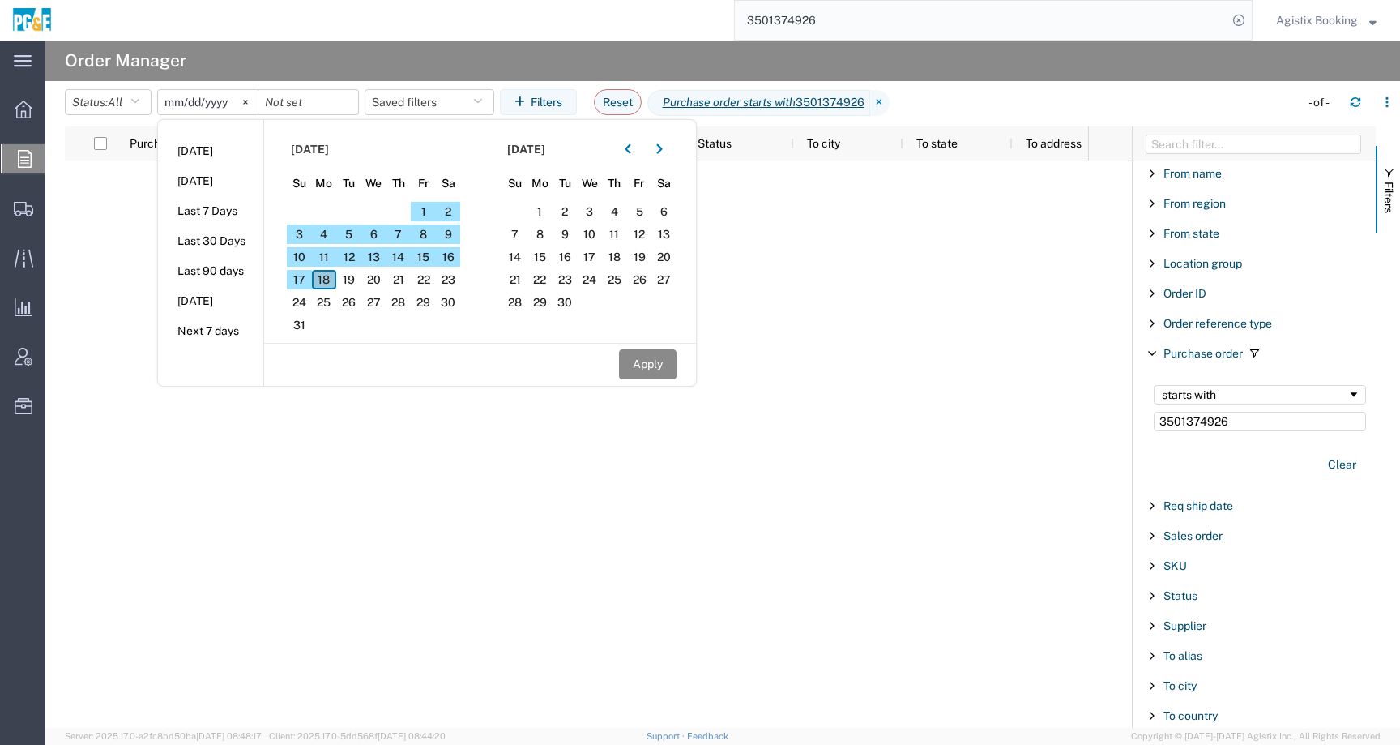
click at [332, 279] on span "18" at bounding box center [324, 279] width 25 height 19
click at [655, 367] on button "Apply" at bounding box center [648, 364] width 58 height 30
type input "2025-08-18"
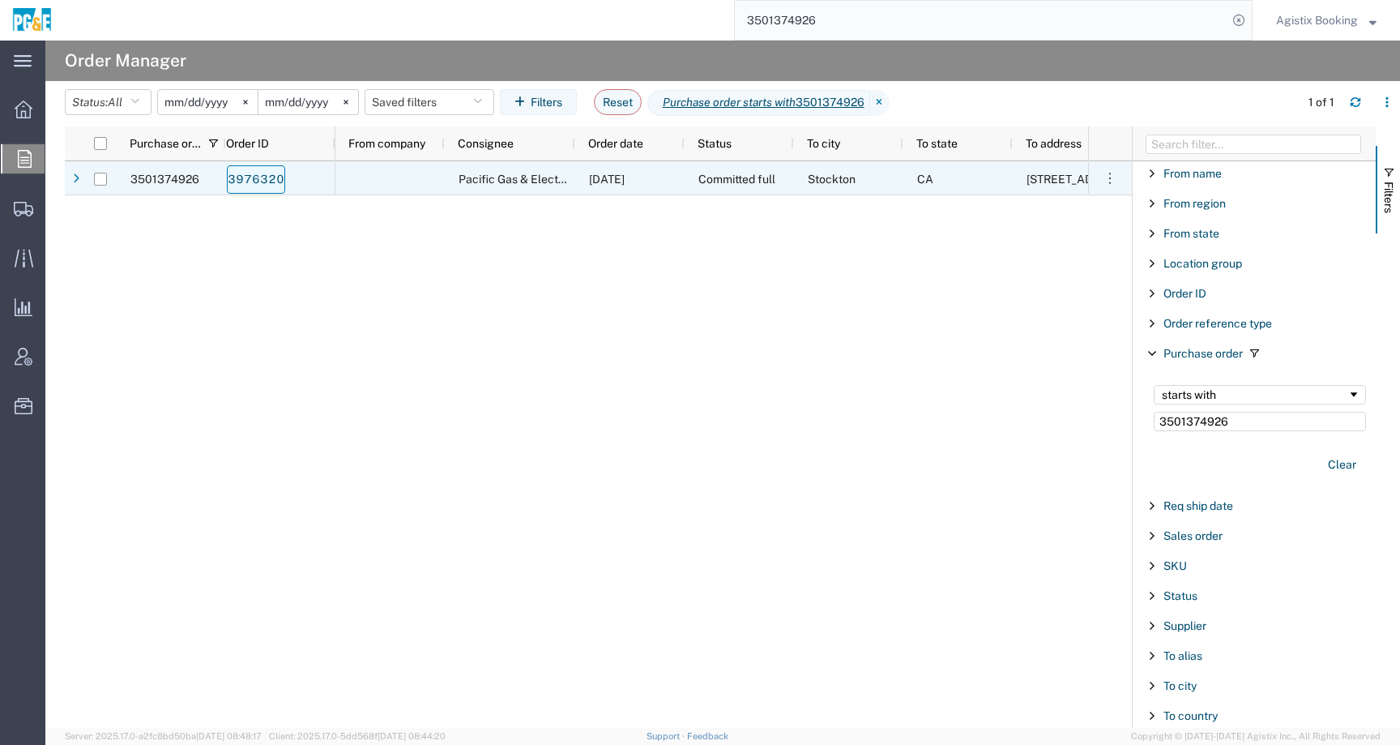
click at [271, 174] on link "3976320" at bounding box center [256, 179] width 58 height 28
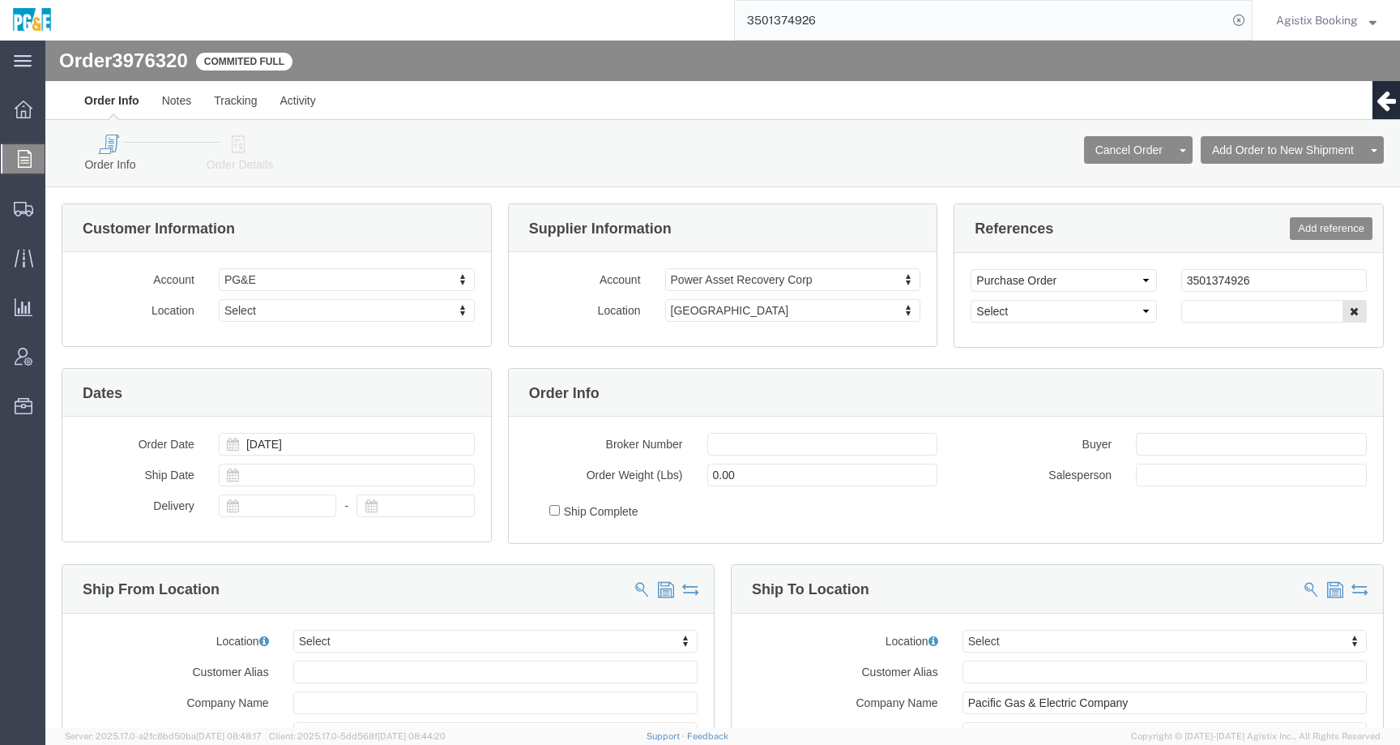
select select
click div "Order Info Order Details Cancel Order Clone Order Add Order to New Shipment Add…"
click icon
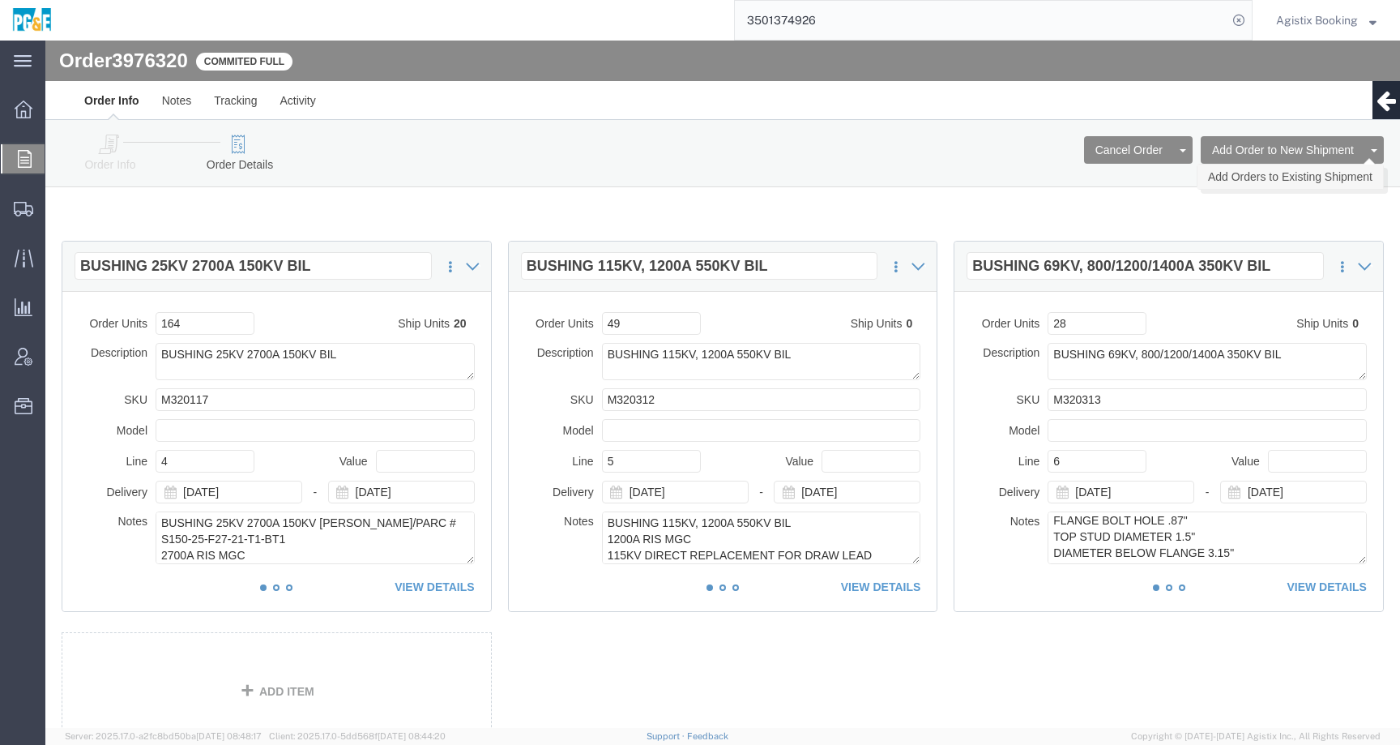
click link "Add Orders to Existing Shipment"
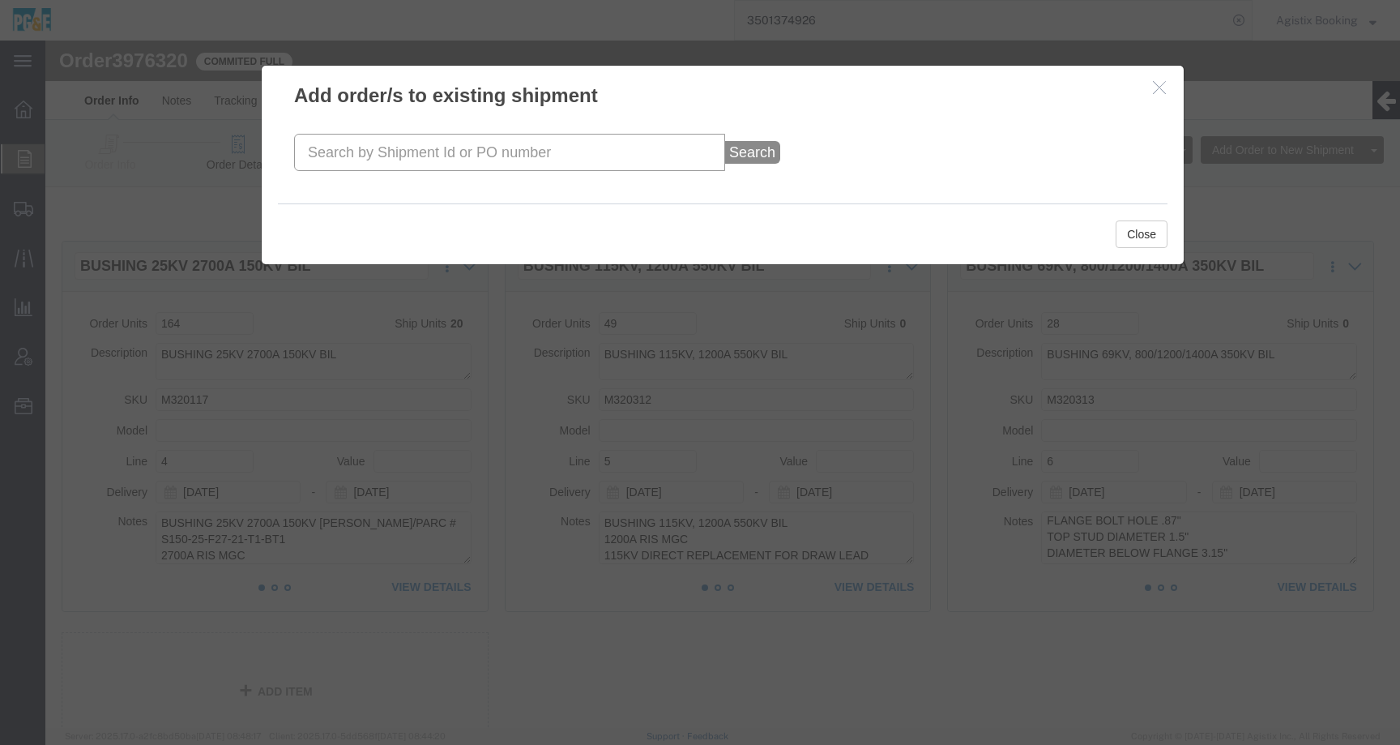
click input "text"
paste input "56521262"
type input "56521262"
click button "Search"
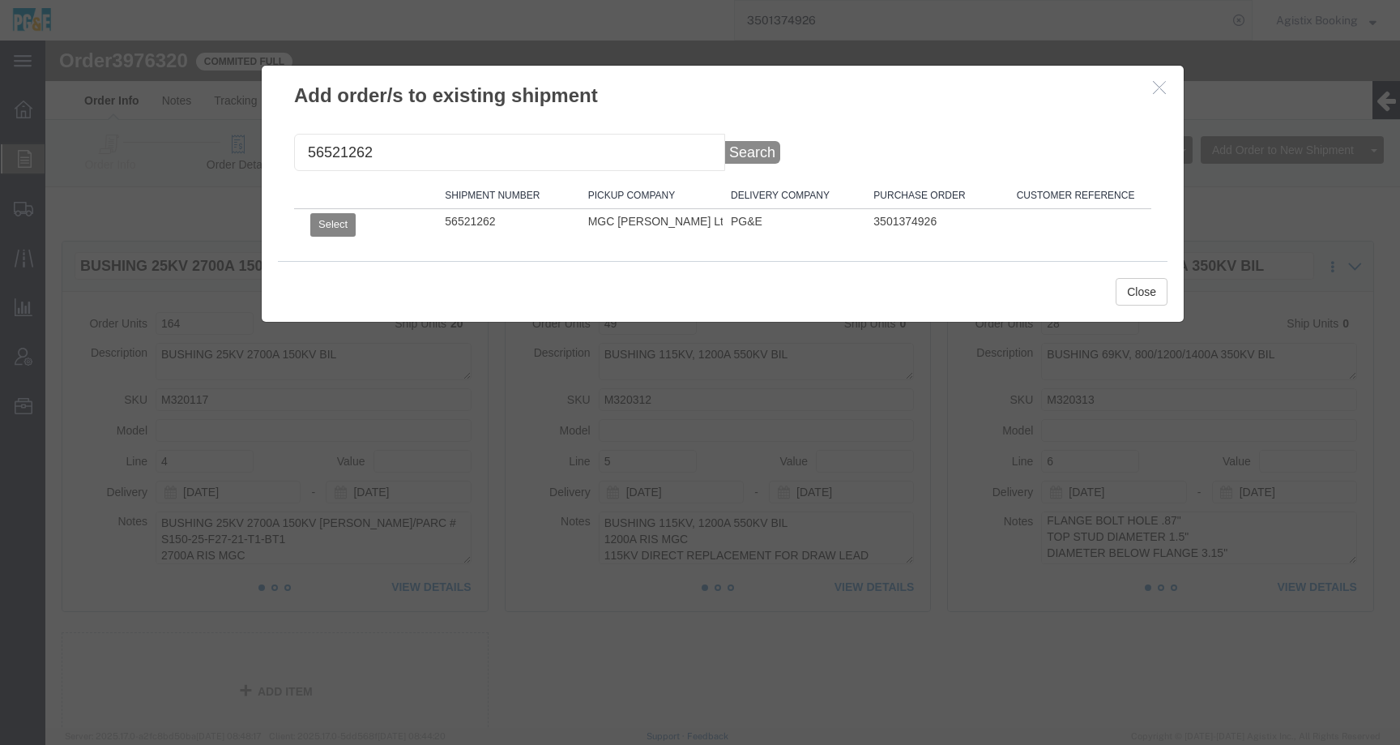
click button "Select"
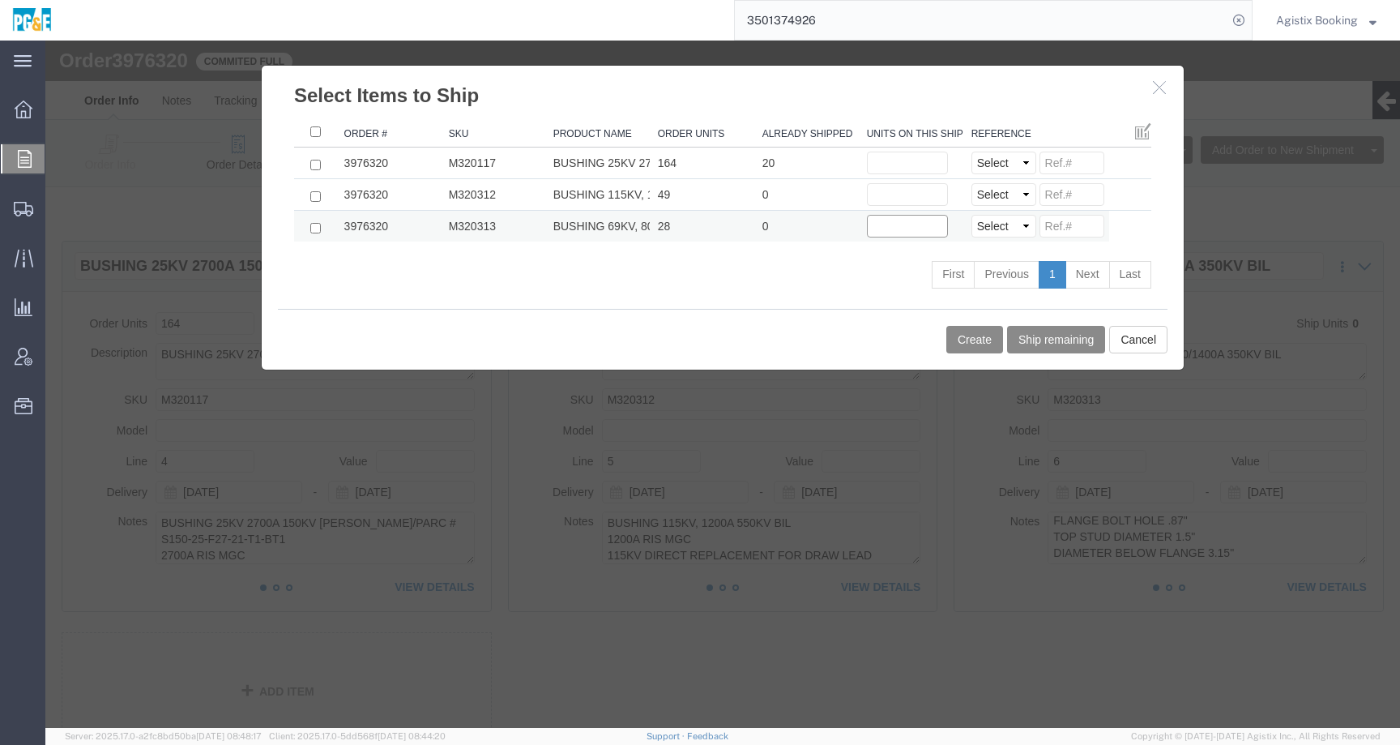
click input "text"
type input "11"
click input "checkbox"
checkbox input "true"
click button "Create"
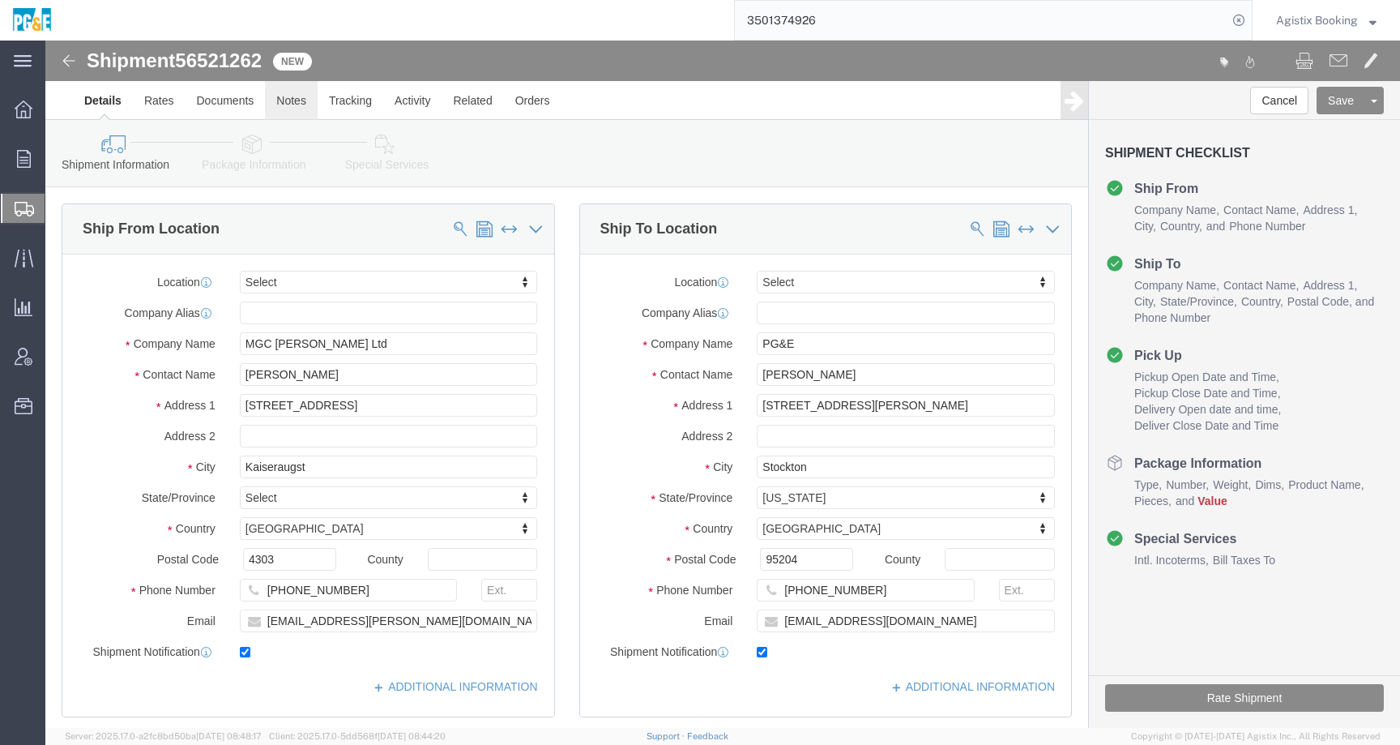
click link "Notes"
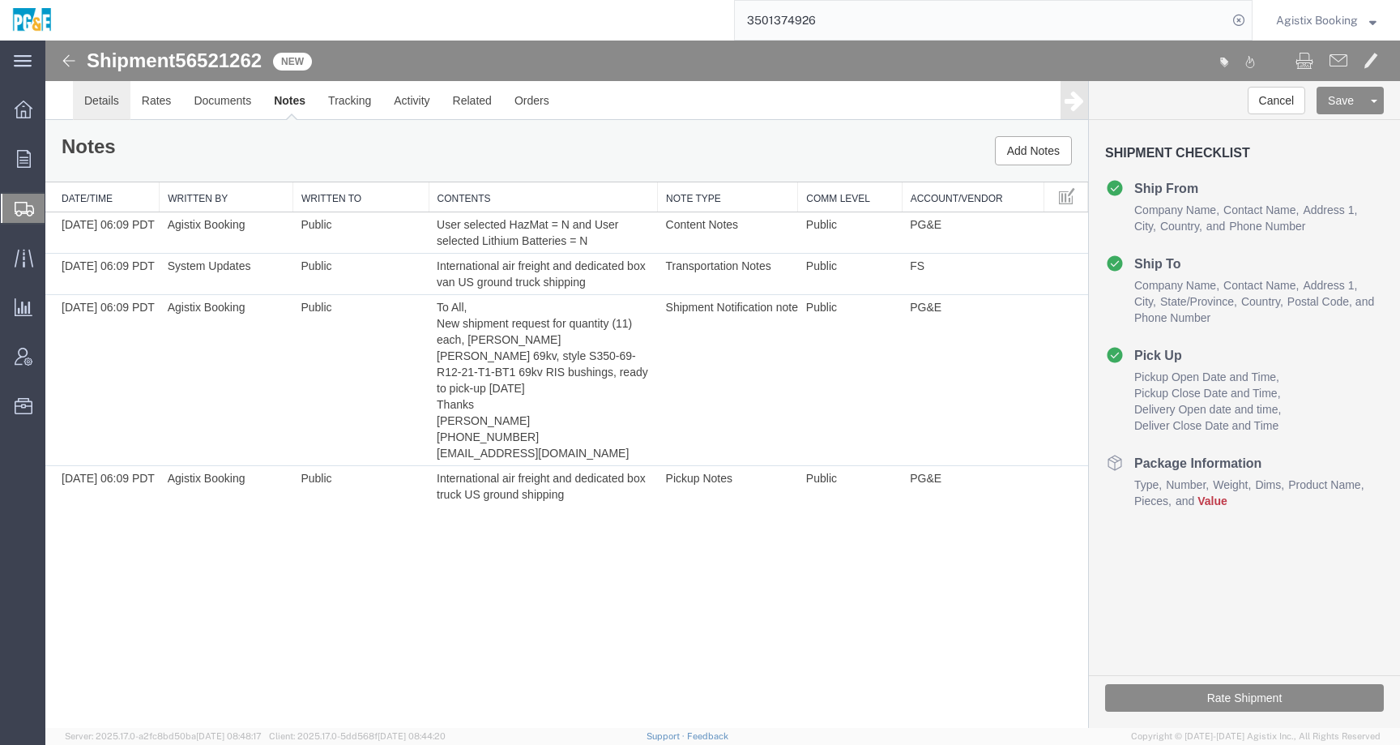
click at [100, 100] on link "Details" at bounding box center [102, 100] width 58 height 39
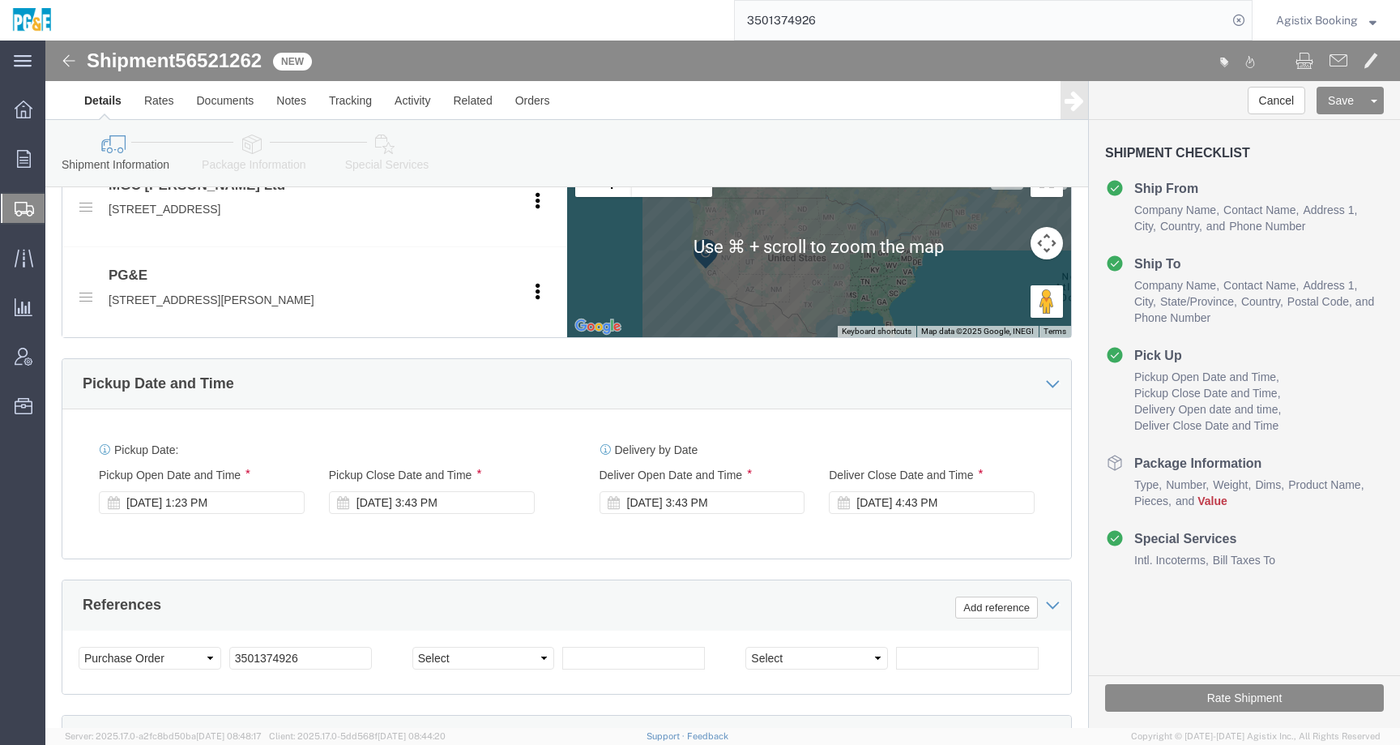
scroll to position [676, 0]
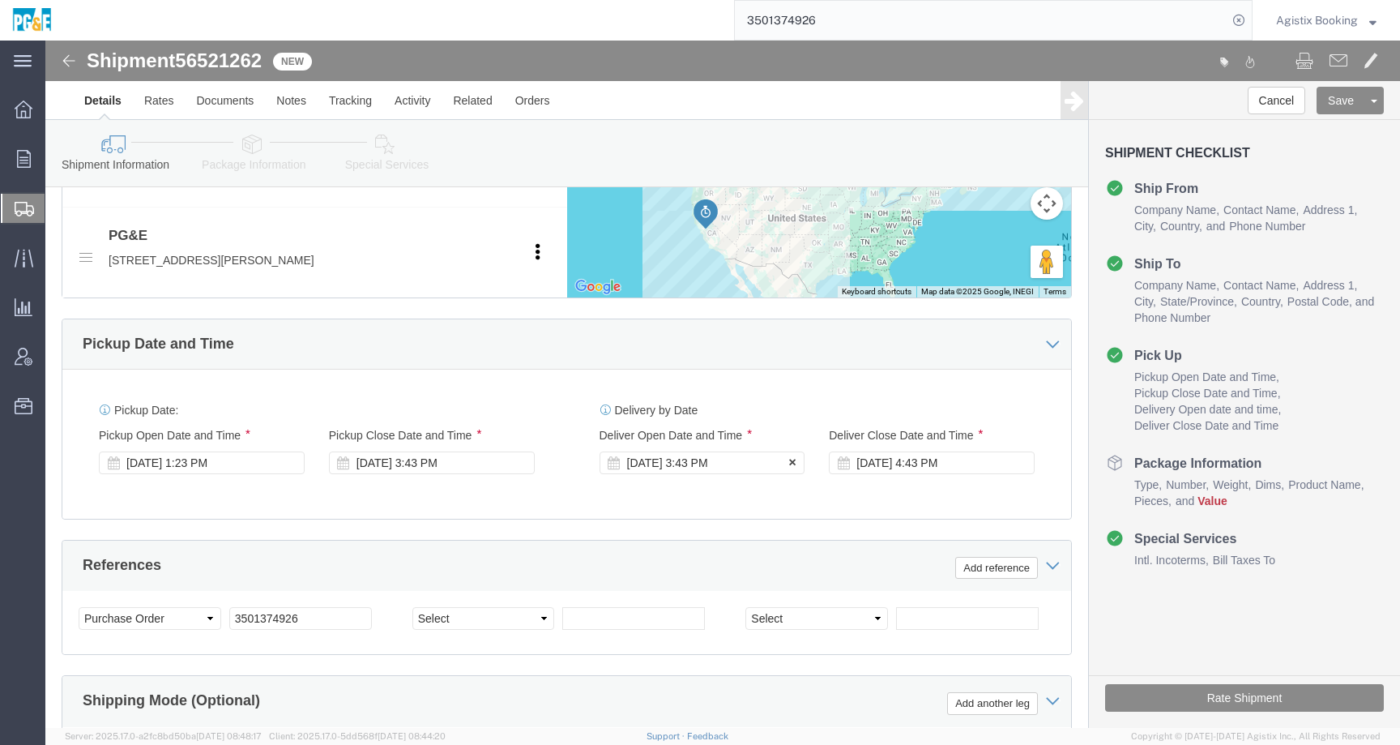
click div "May 02 2025 3:43 PM"
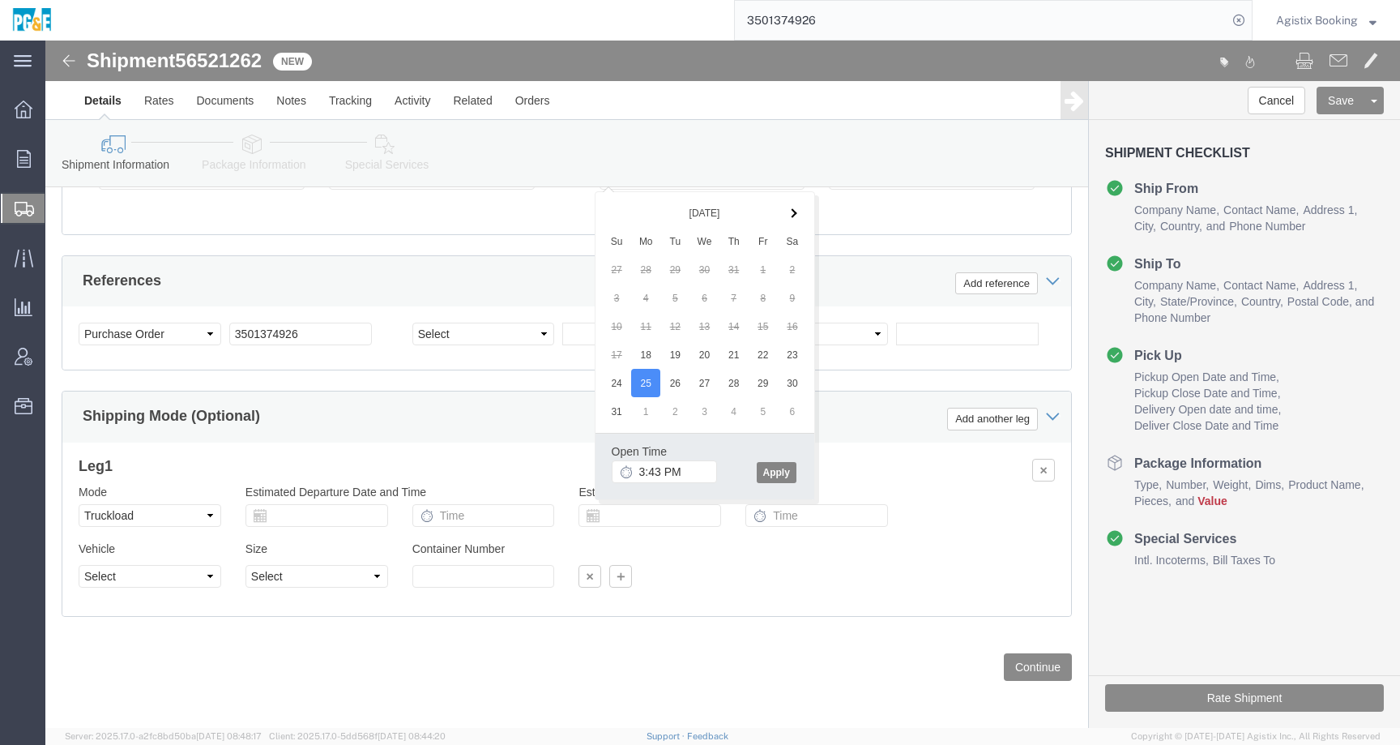
click button "Apply"
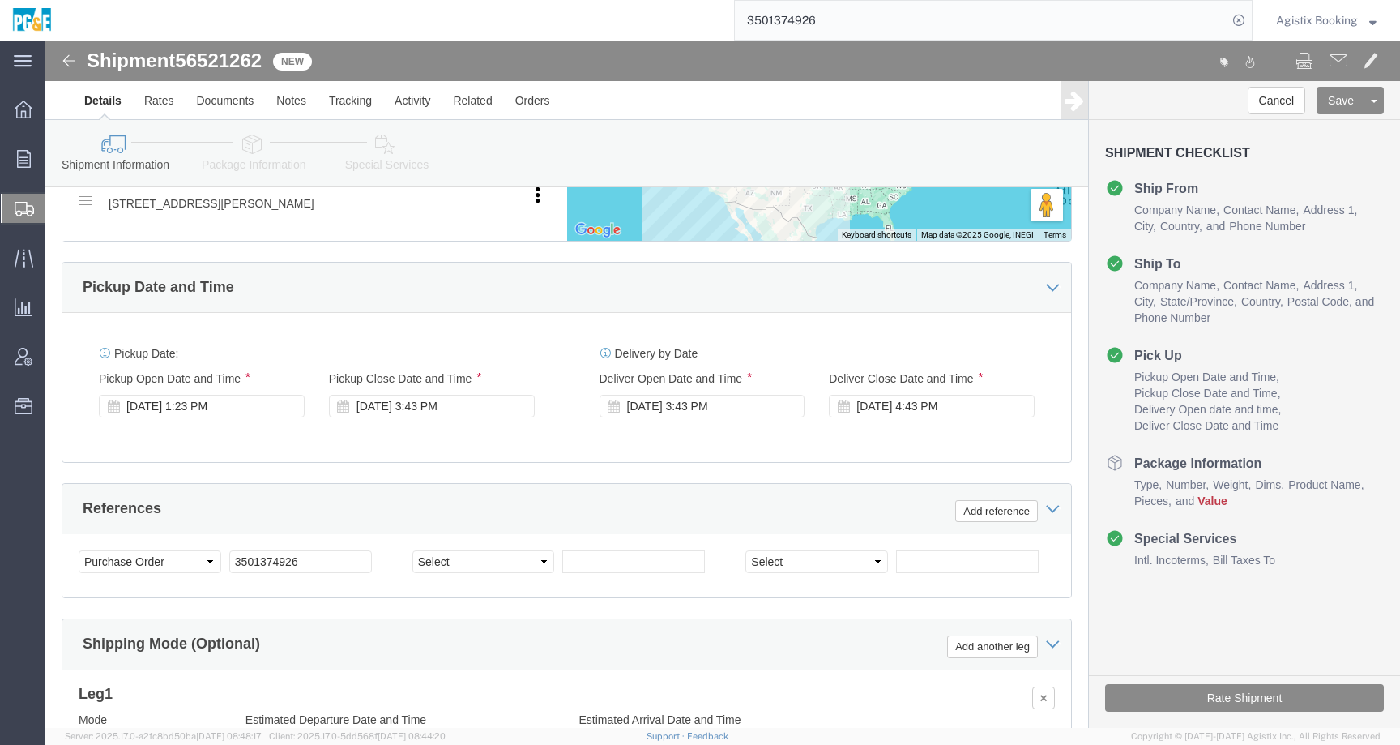
scroll to position [701, 0]
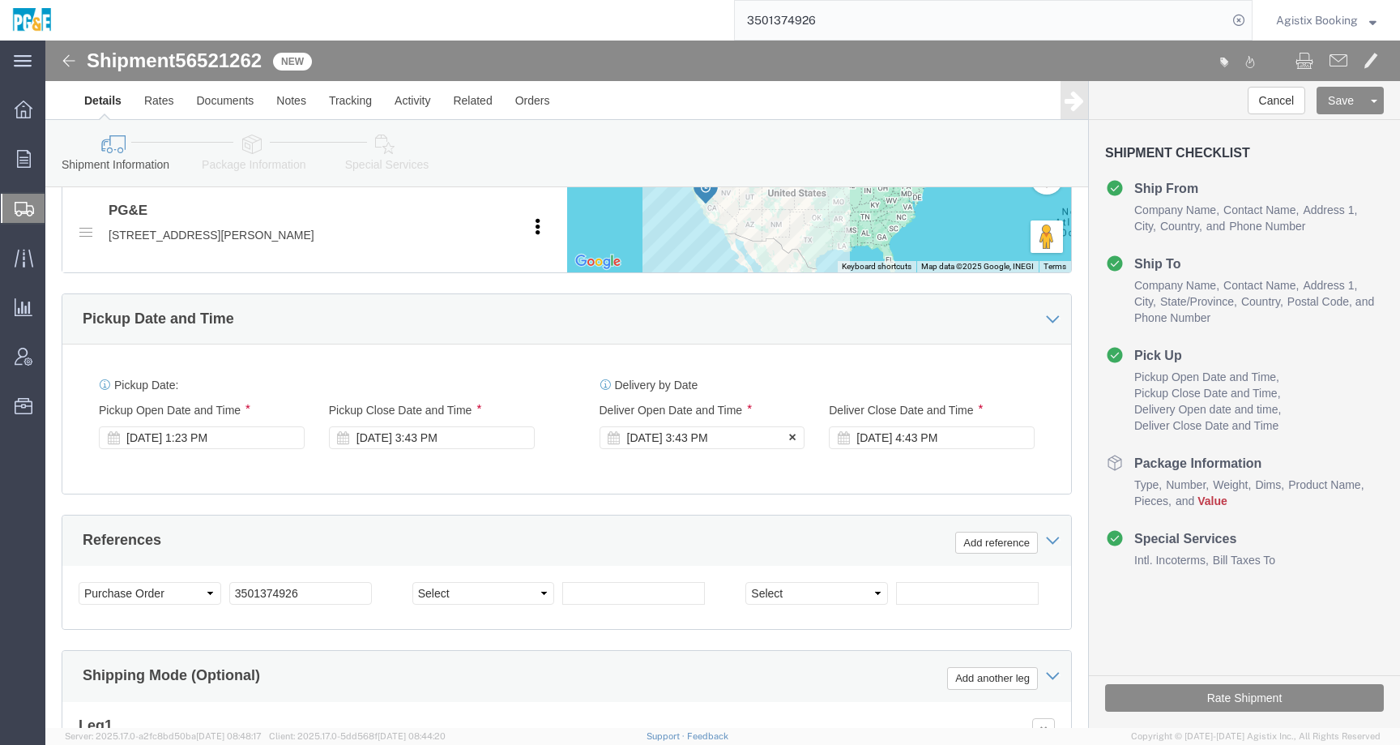
click div "Aug 25 2025 3:43 PM"
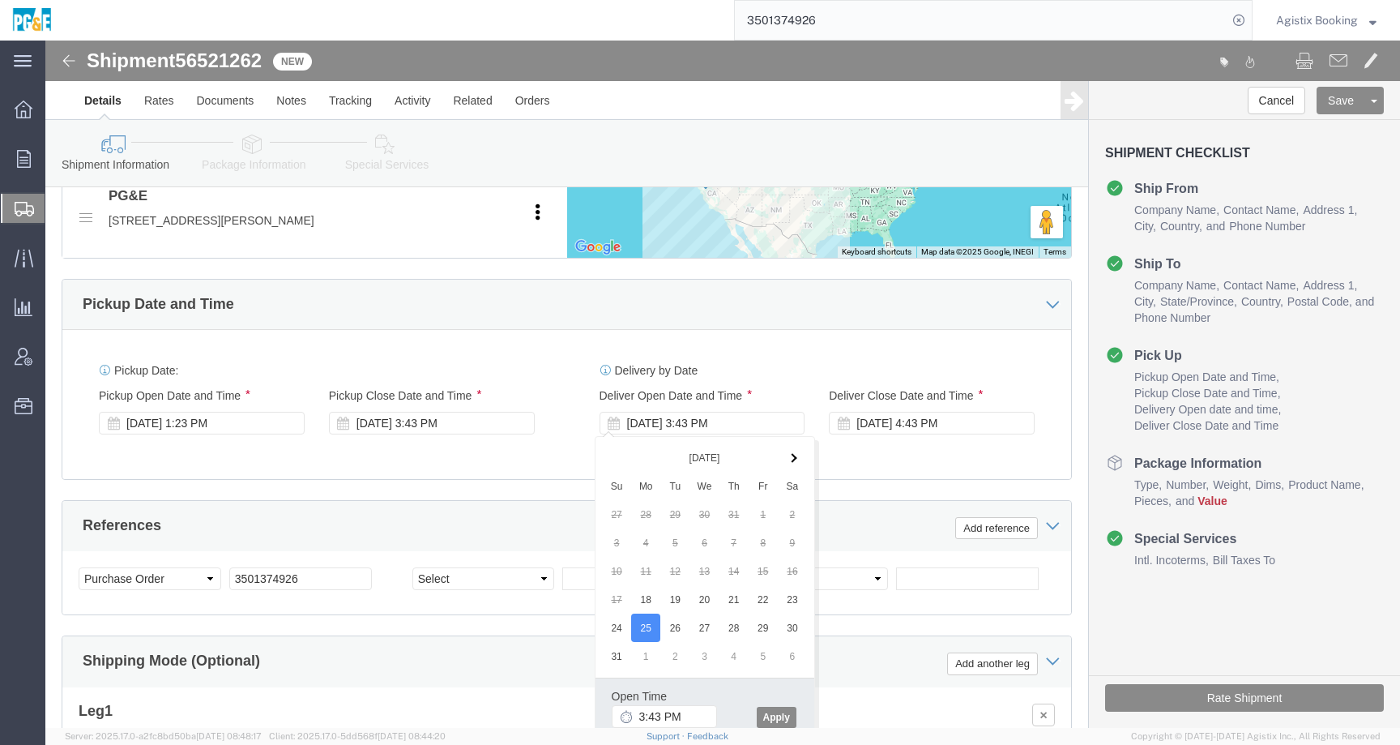
click div "Pickup Date: Pickup Start Date Pickup Start Time Pickup Open Date and Time Aug …"
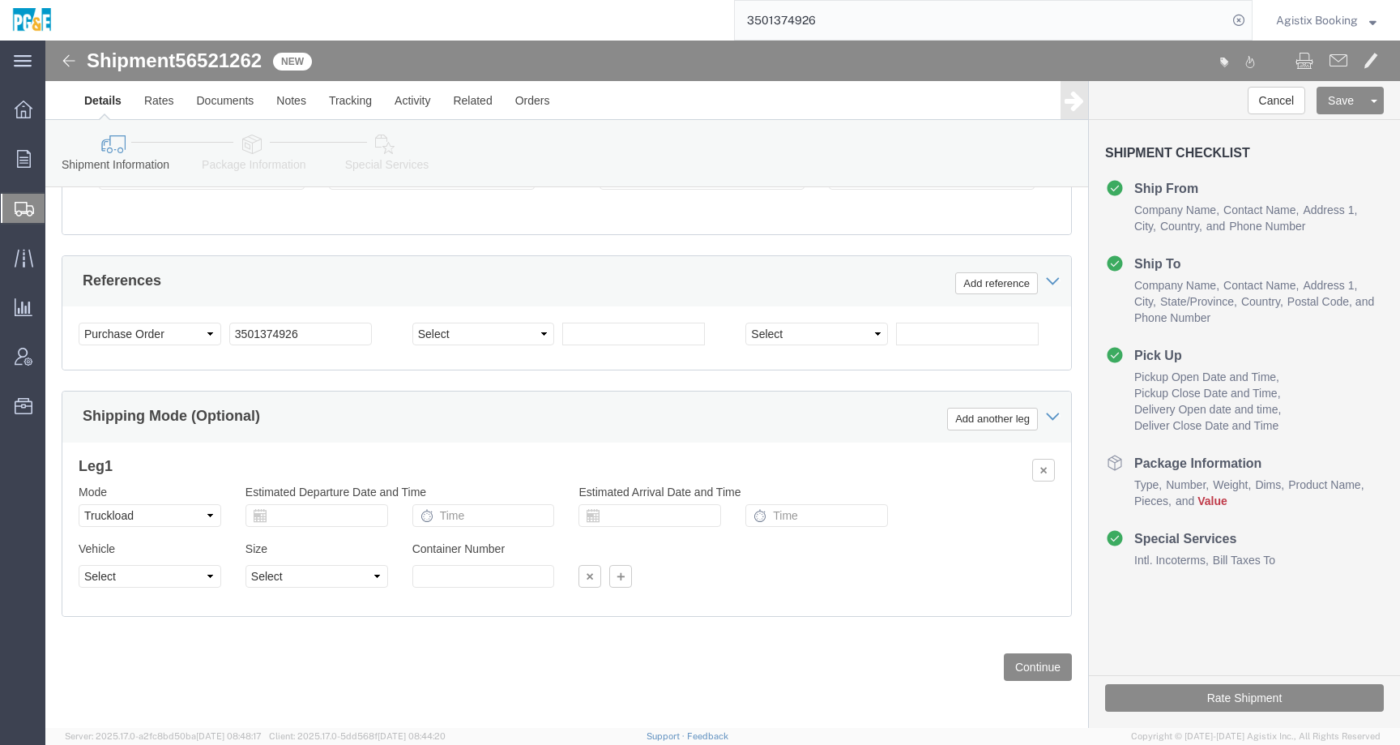
click icon
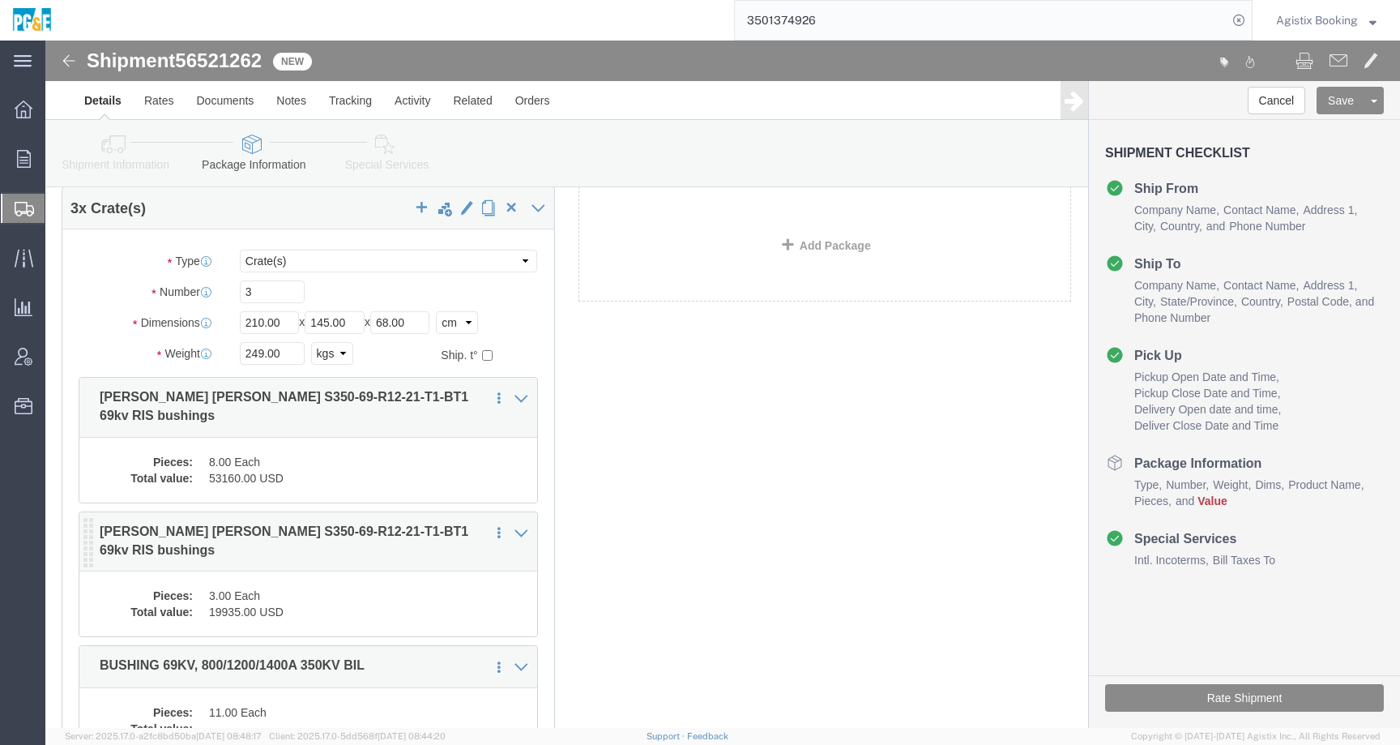
scroll to position [70, 0]
click div "Save in commodity library Clone this content Delete this content Moser Glaser S…"
click p "Moser Glaser S350-69-R12-21-T1-BT1 69kv RIS bushings"
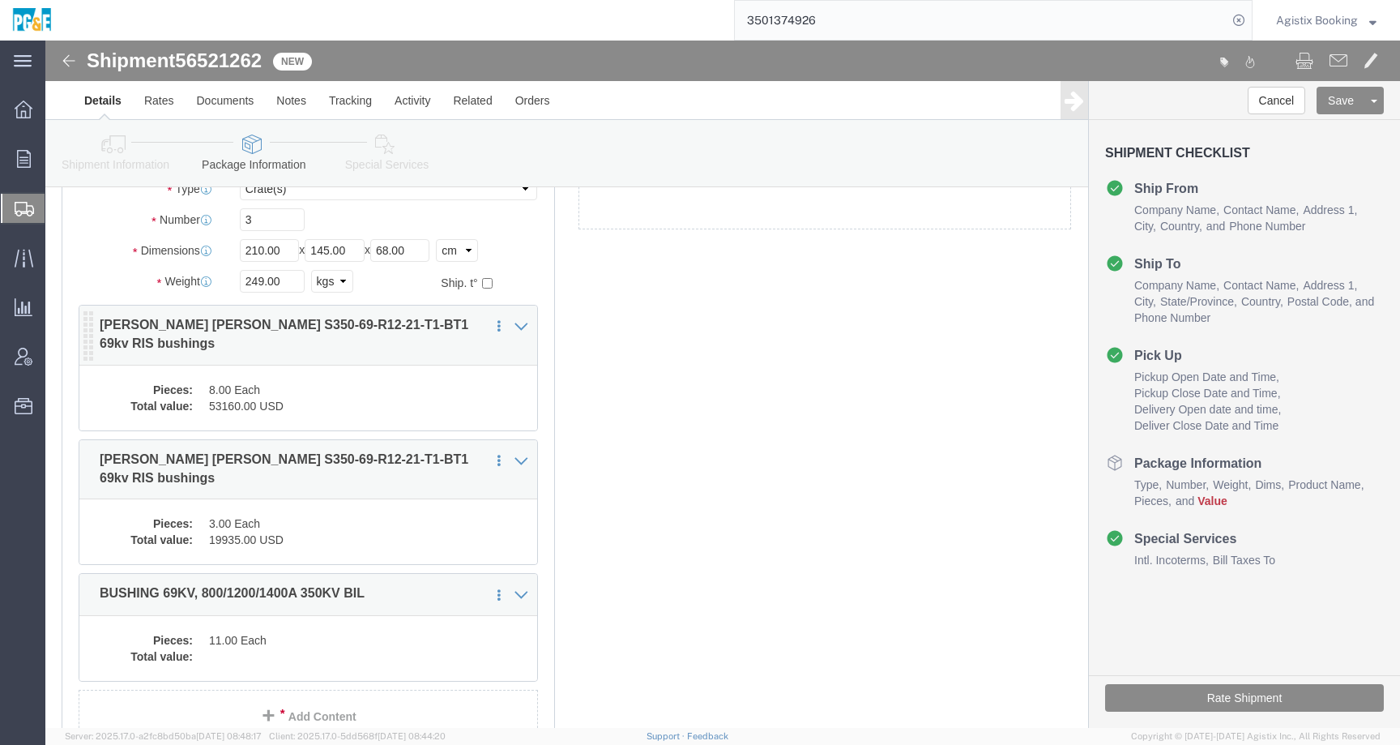
scroll to position [150, 0]
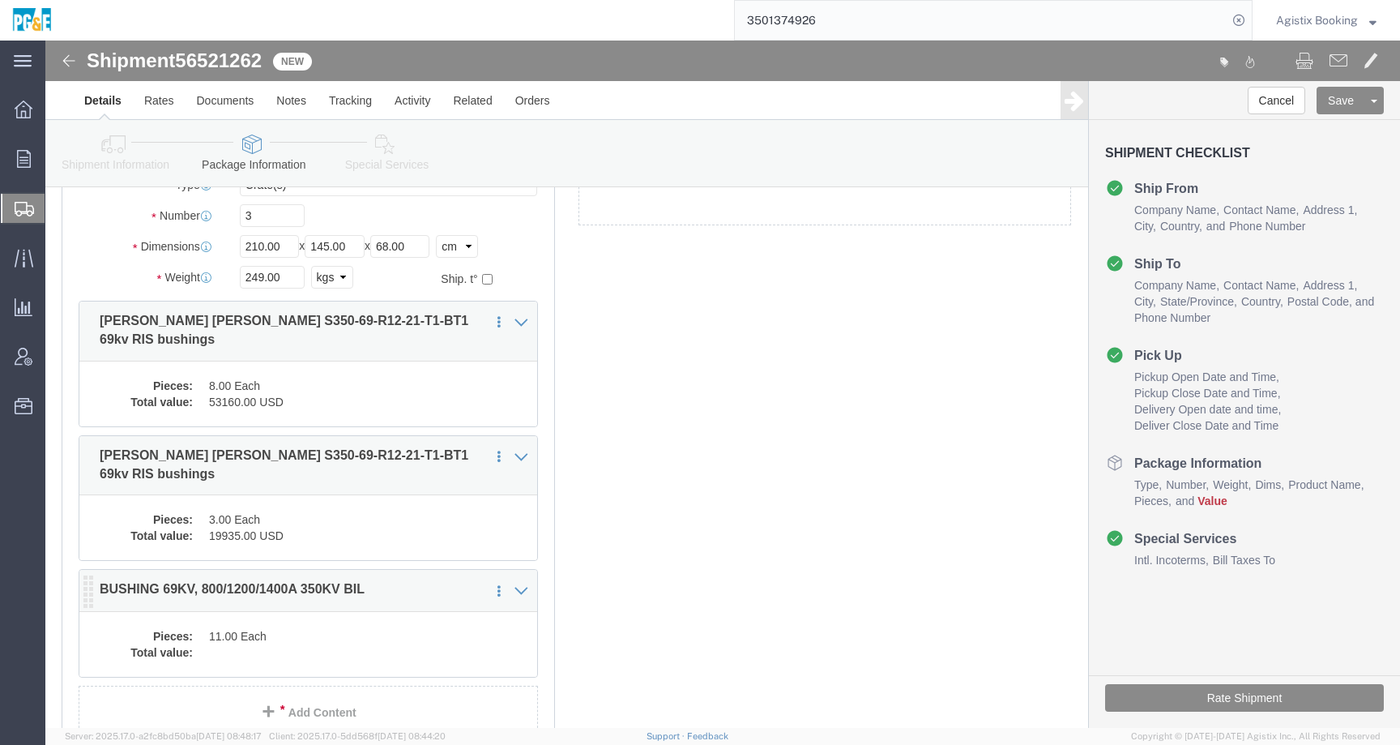
click div "Pieces: 11.00 Each Total value:"
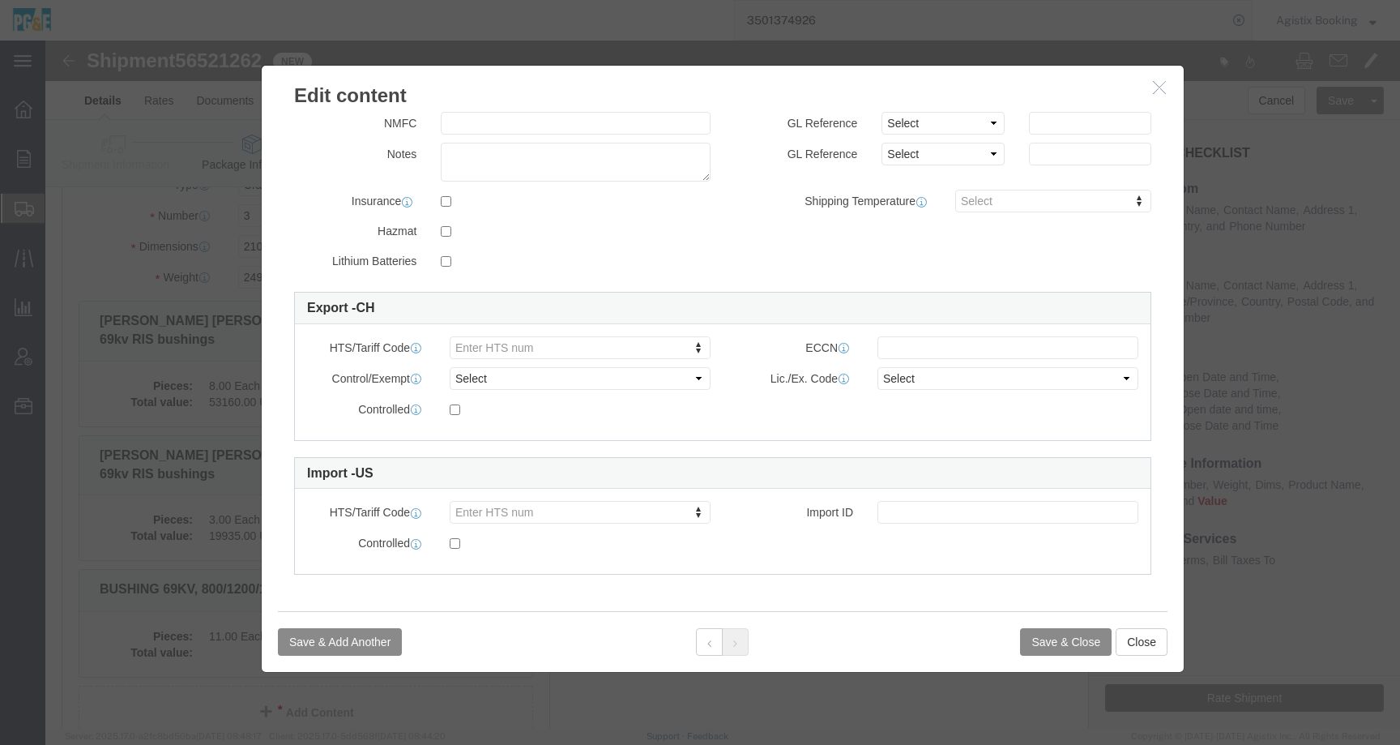
scroll to position [0, 0]
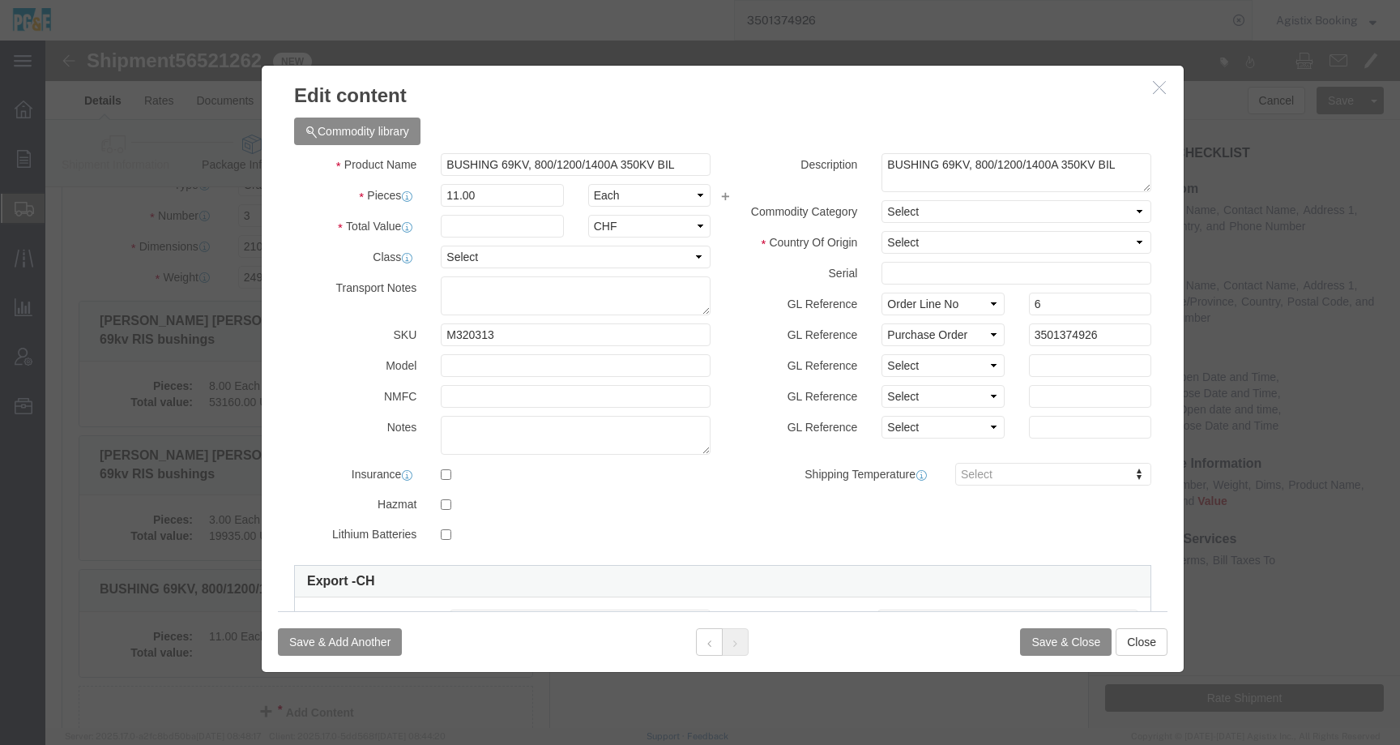
click icon "button"
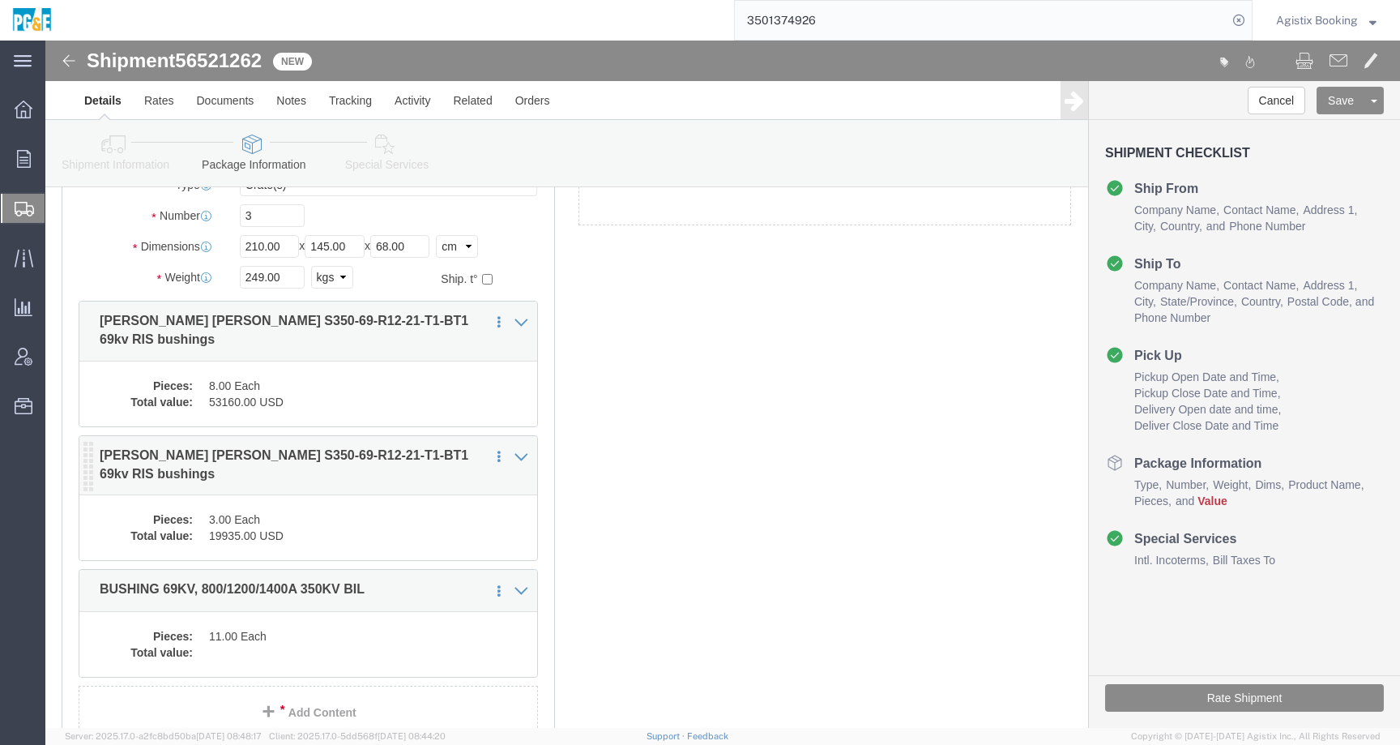
click div "Pieces: 3.00 Each Total value: 19935.00 USD"
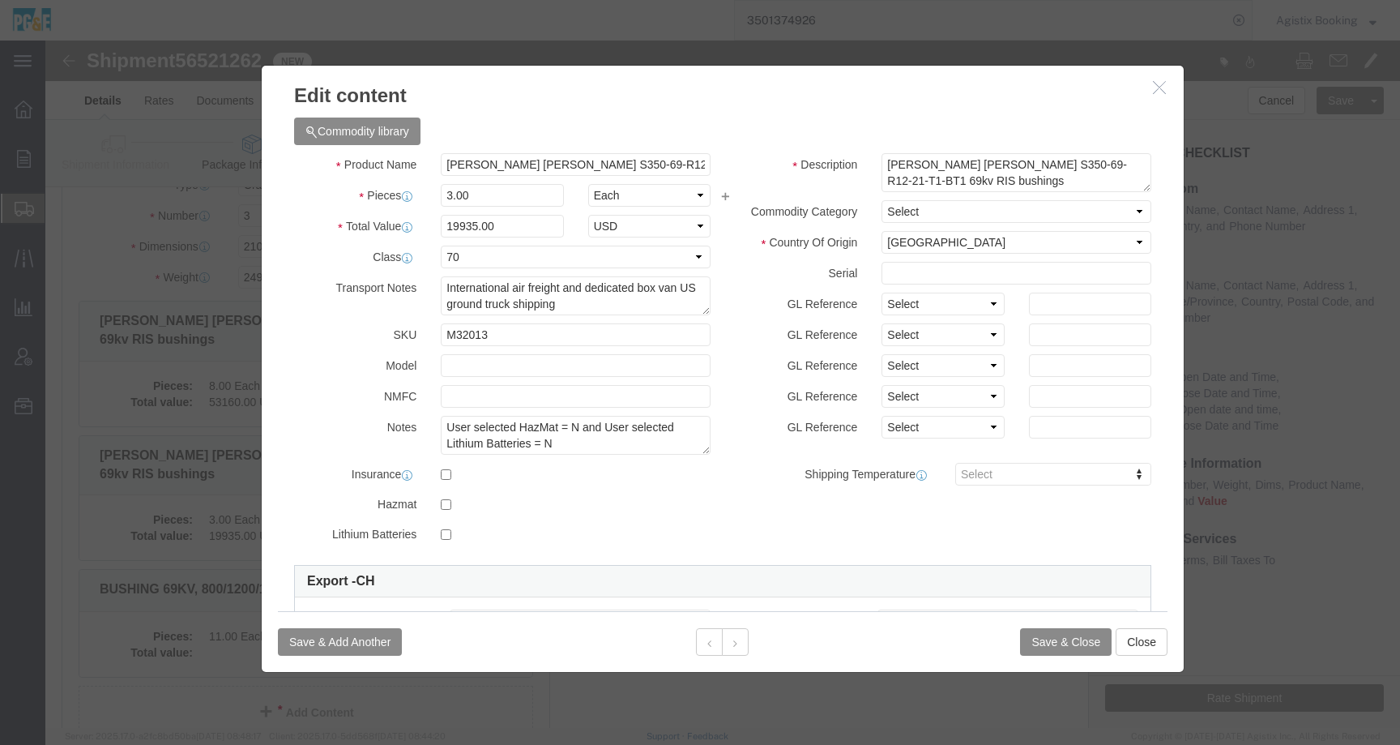
click icon "button"
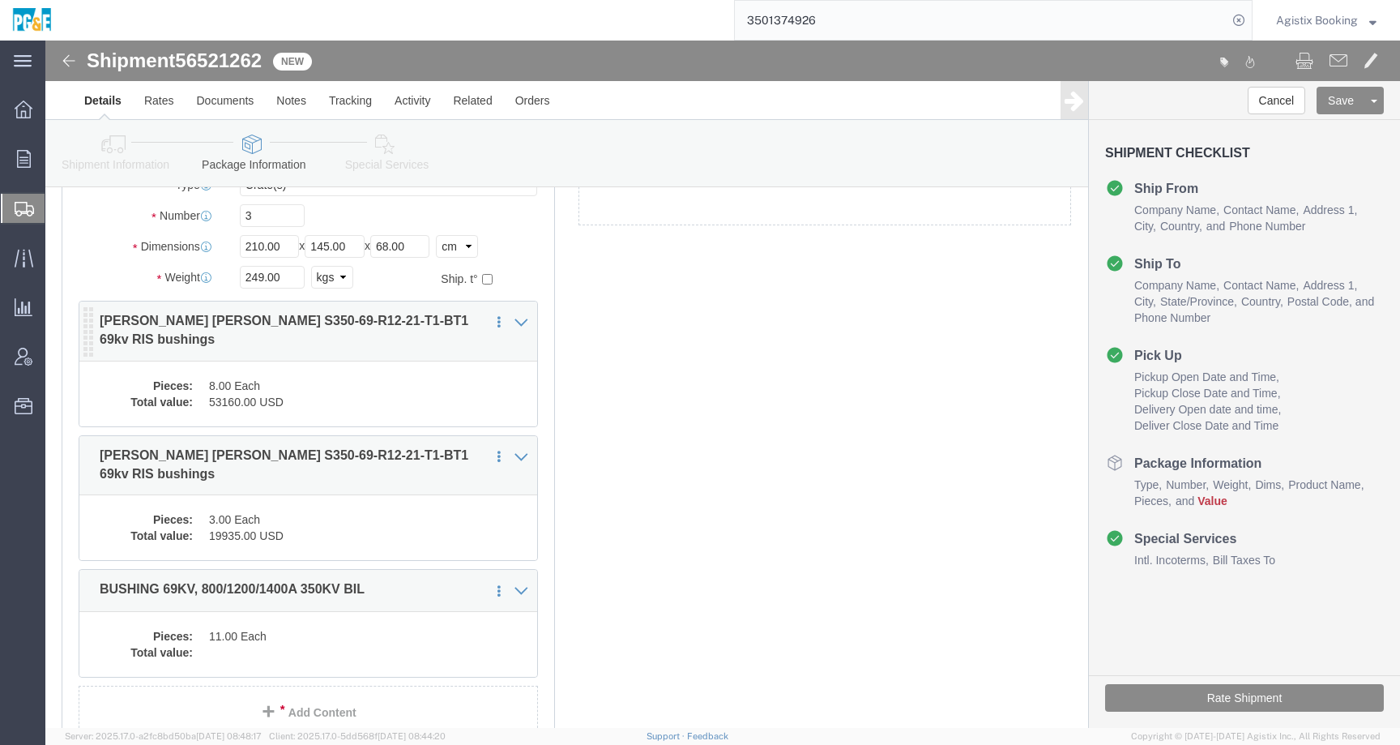
click dd "8.00 Each"
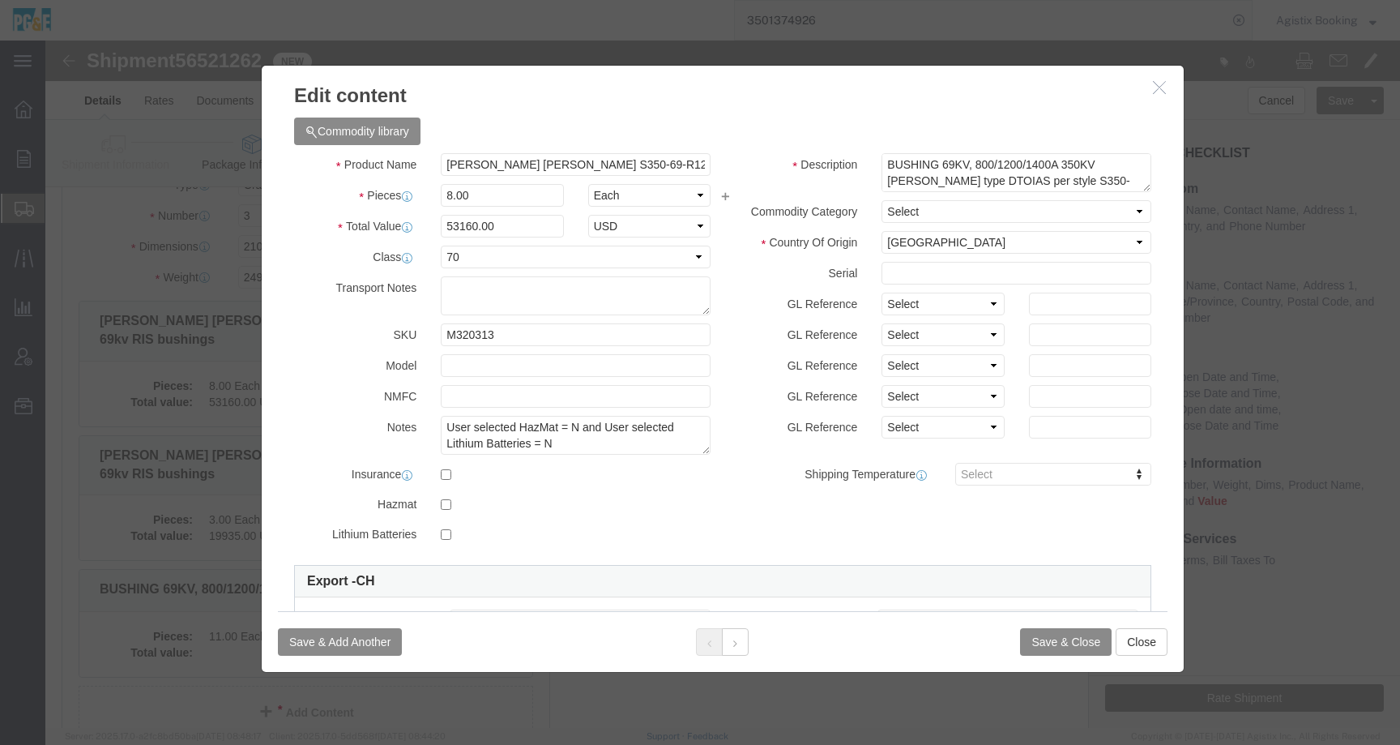
click icon "button"
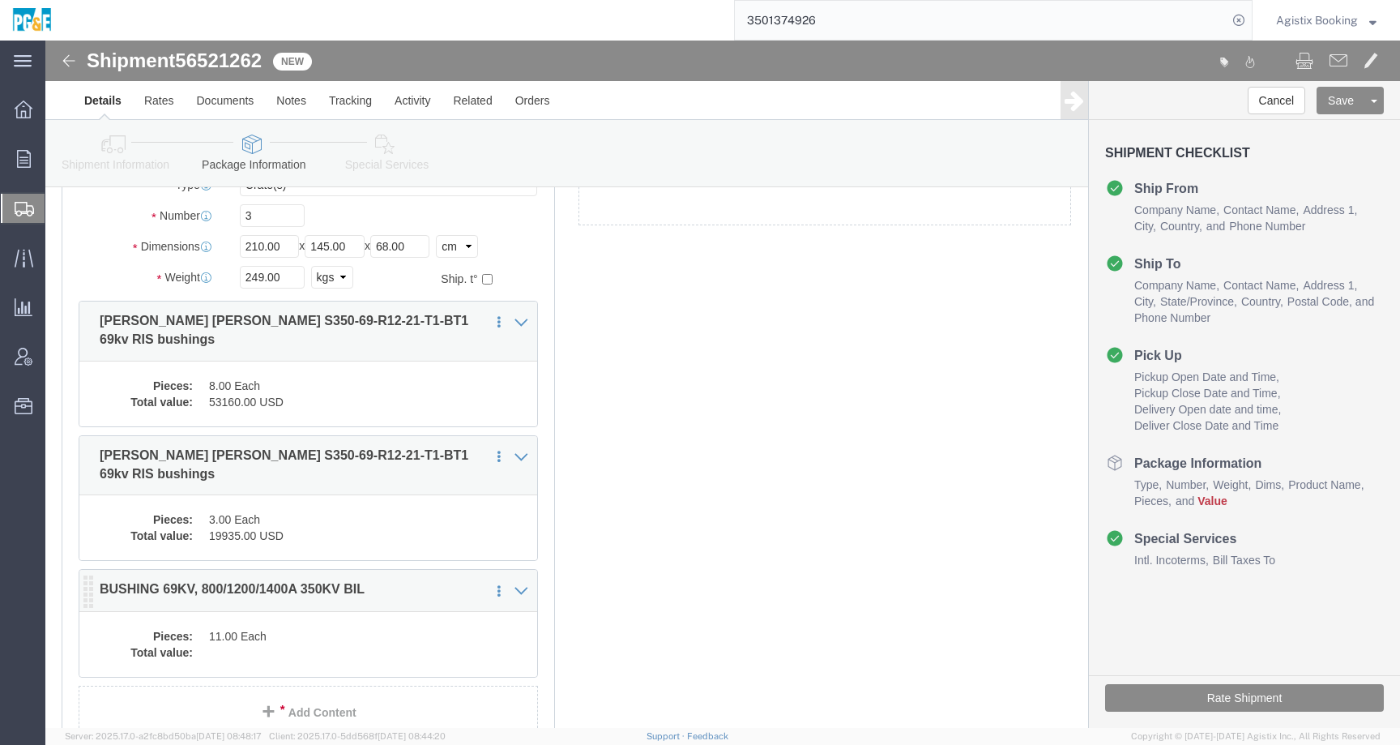
click div "Pieces: 11.00 Each Total value:"
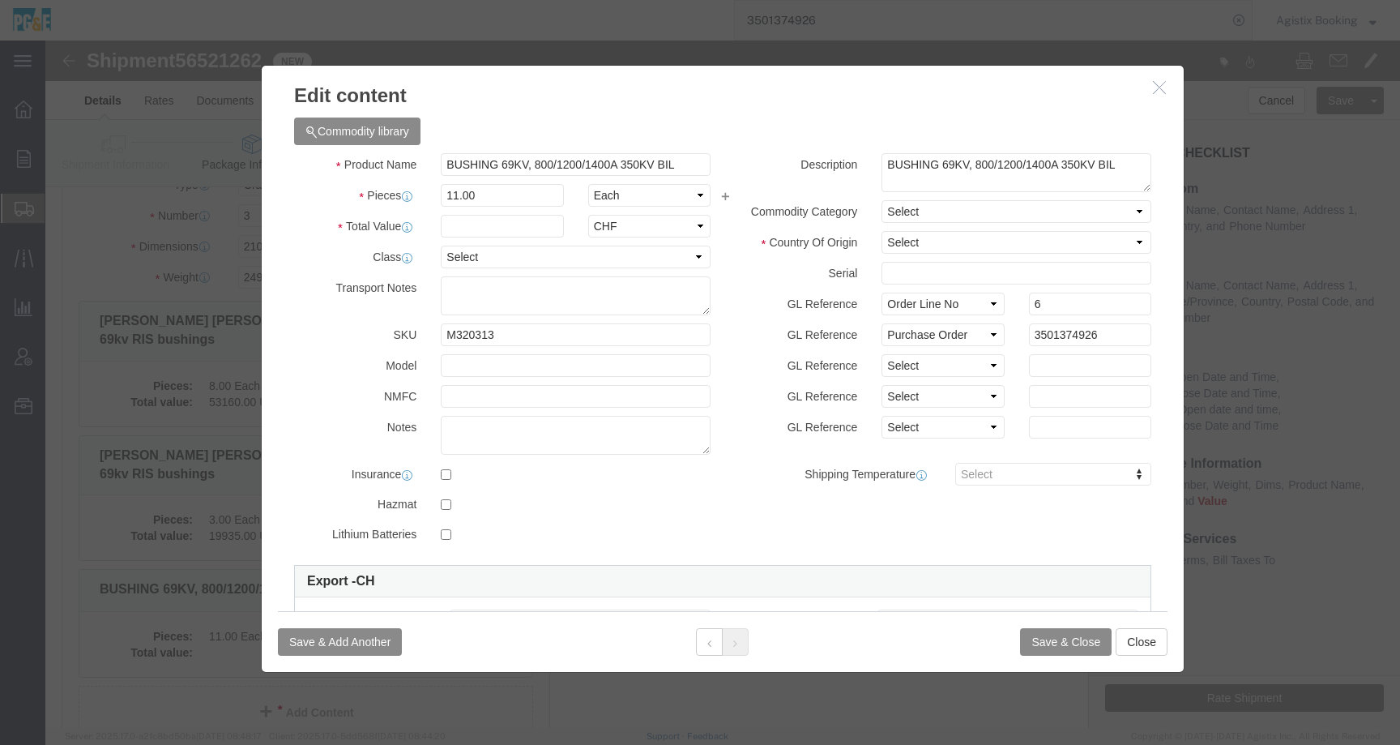
click icon "button"
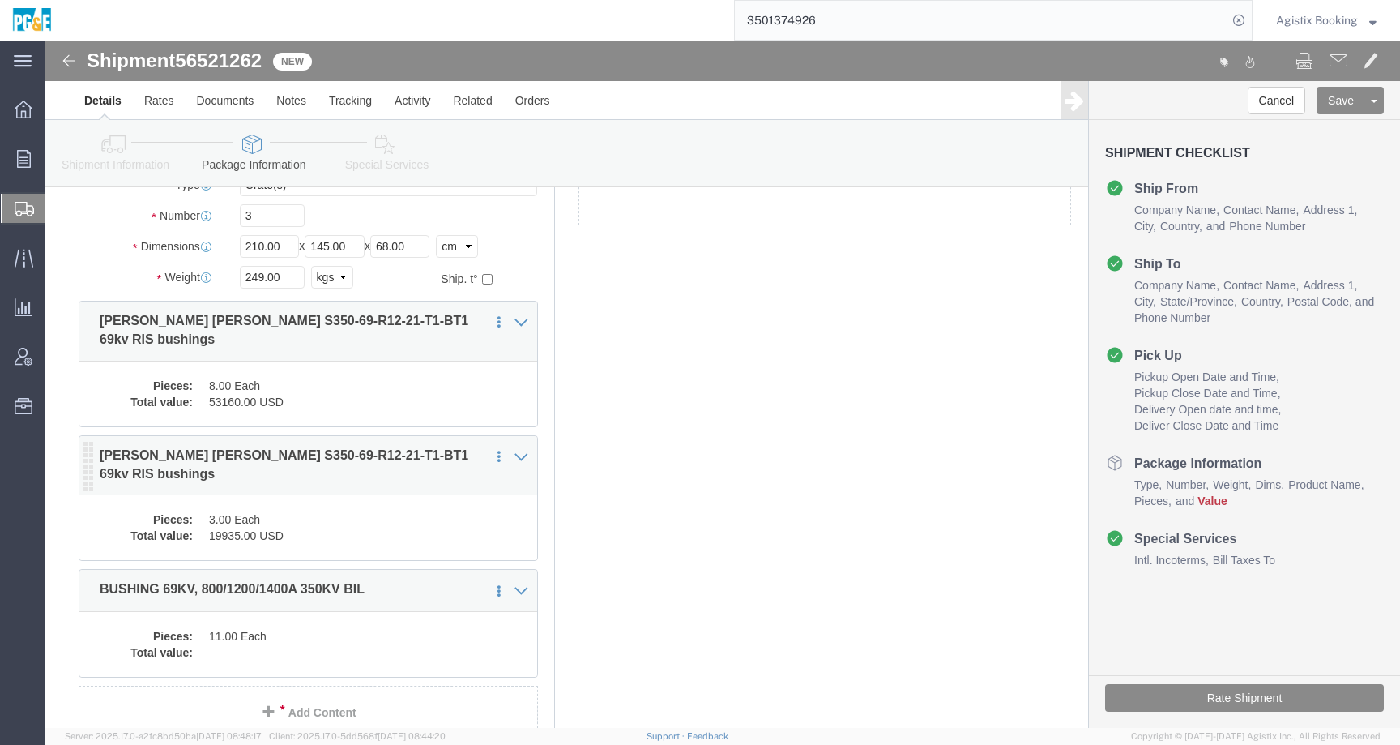
click div "Pieces: 3.00 Each Total value: 19935.00 USD"
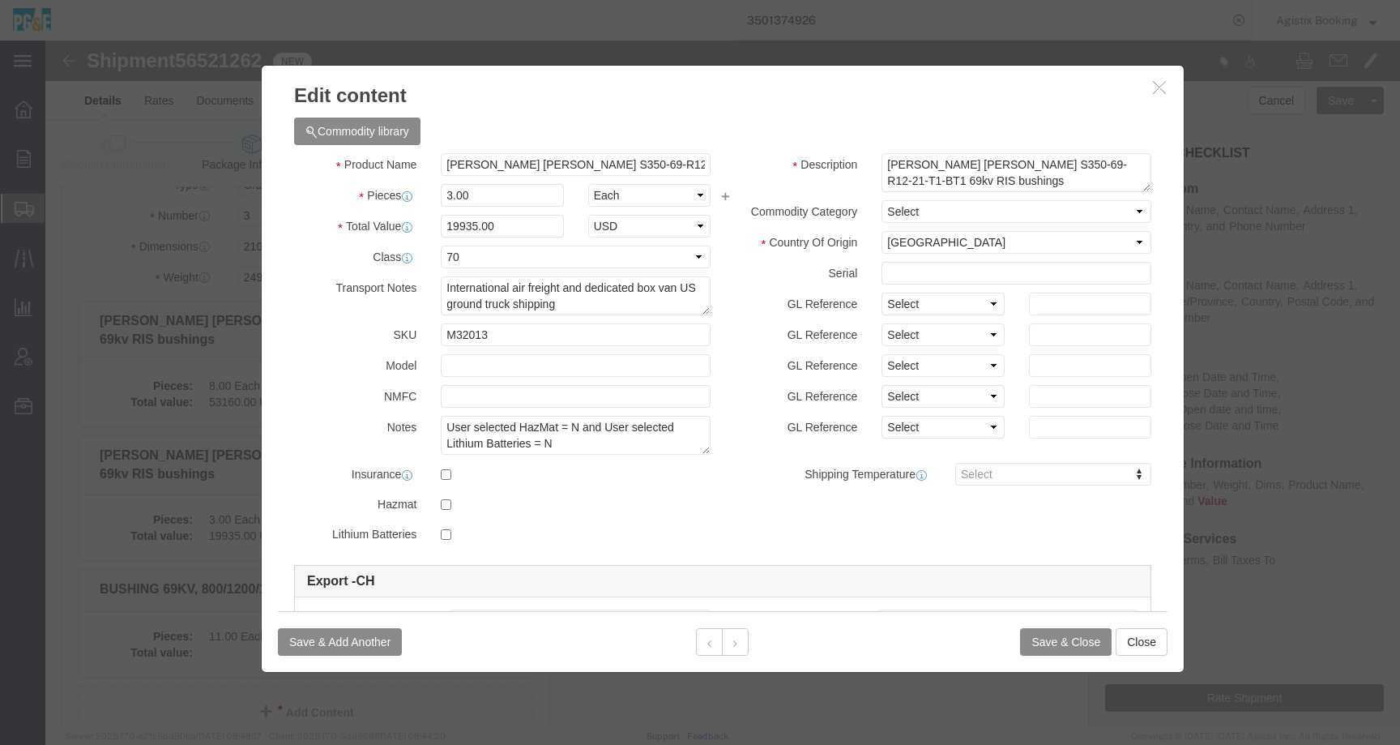
click icon "button"
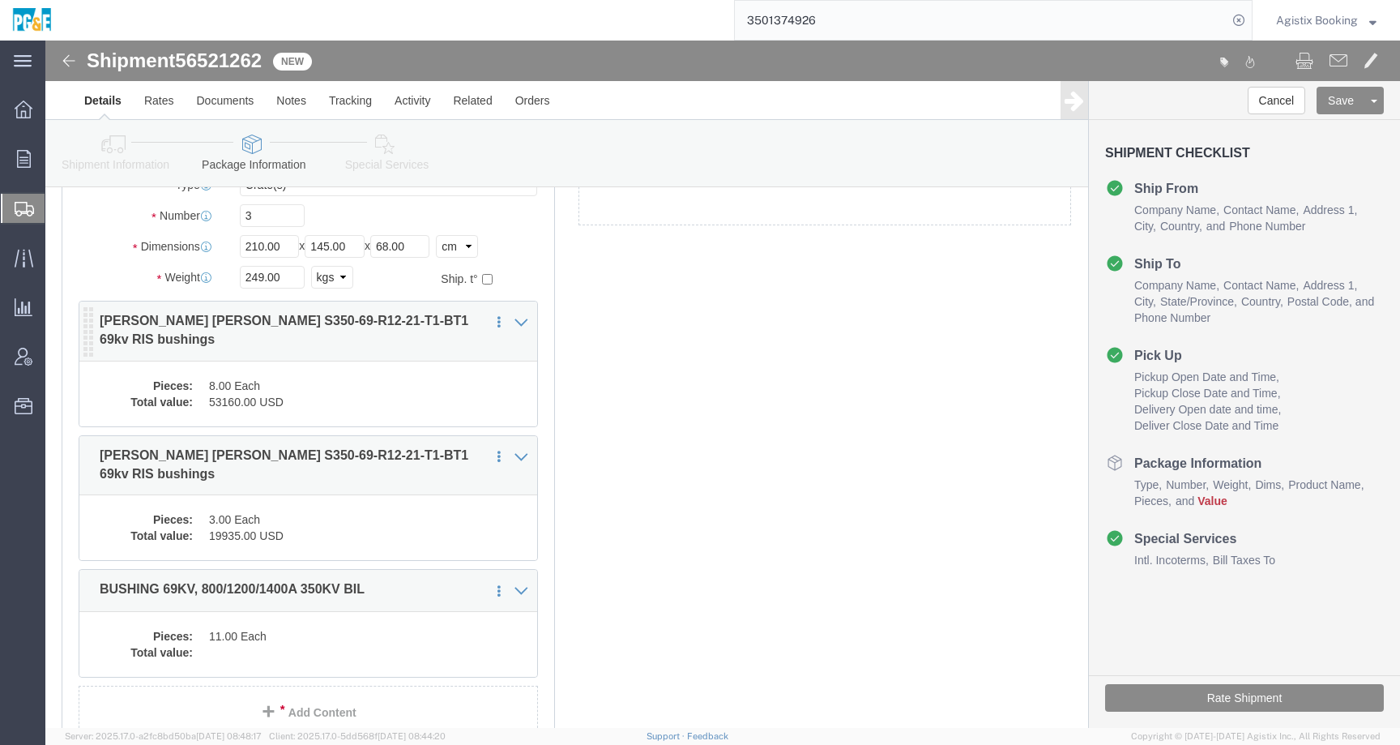
click div "Pieces: 8.00 Each Total value: 53160.00 USD"
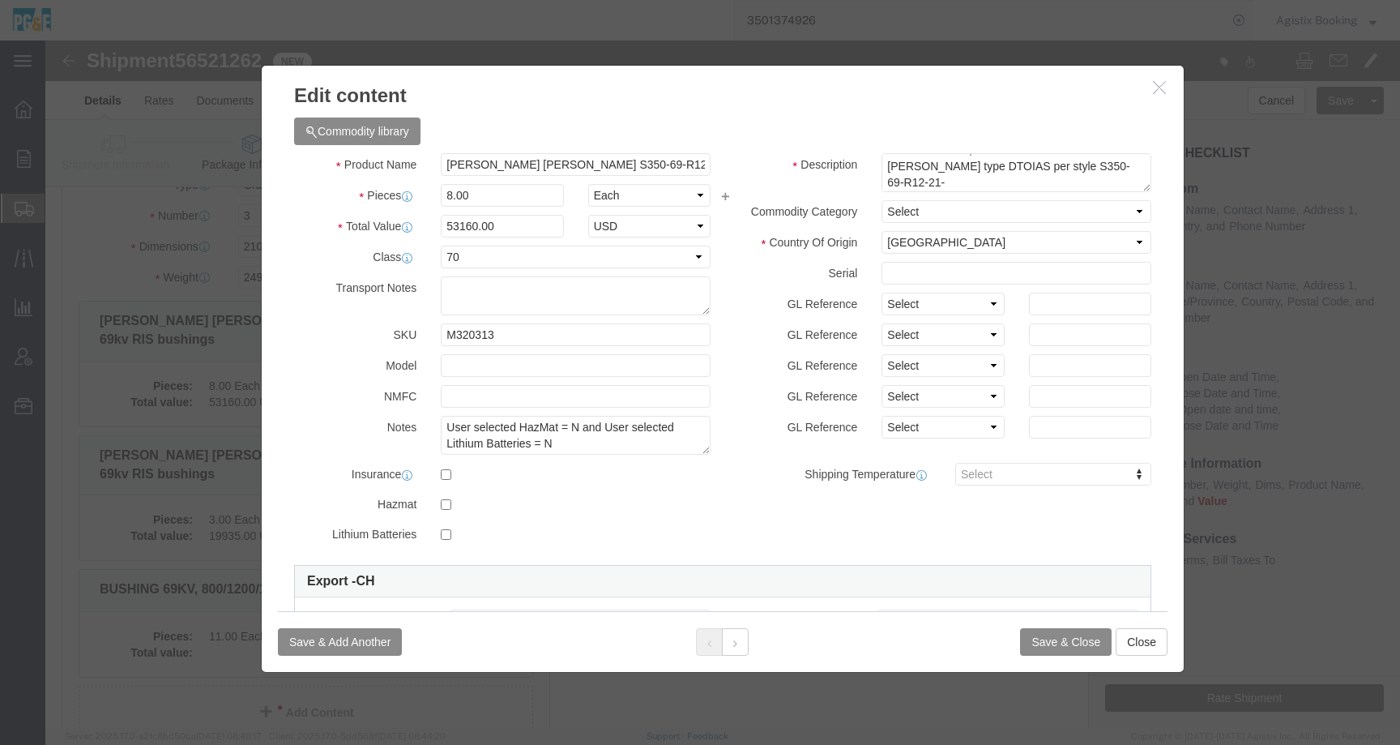
scroll to position [16, 0]
click icon "button"
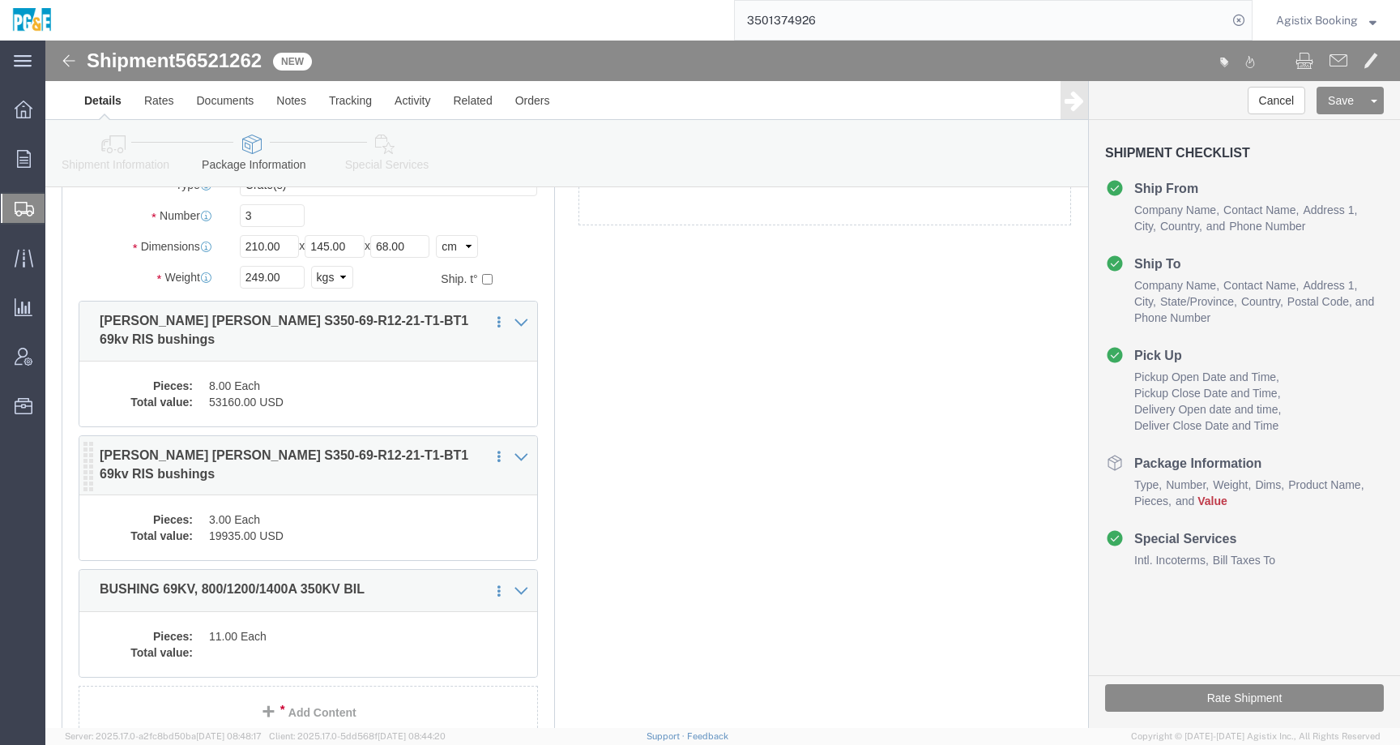
click dd "3.00 Each"
click div
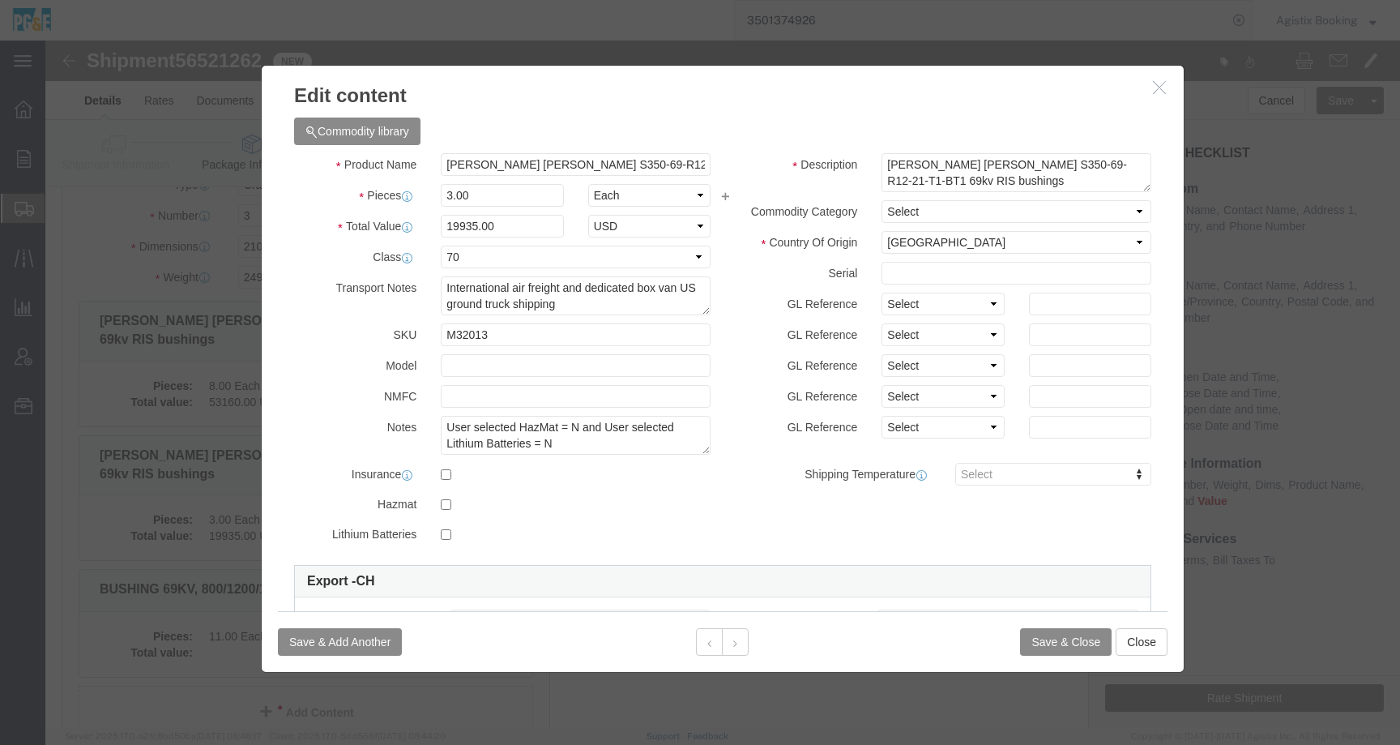
click icon "button"
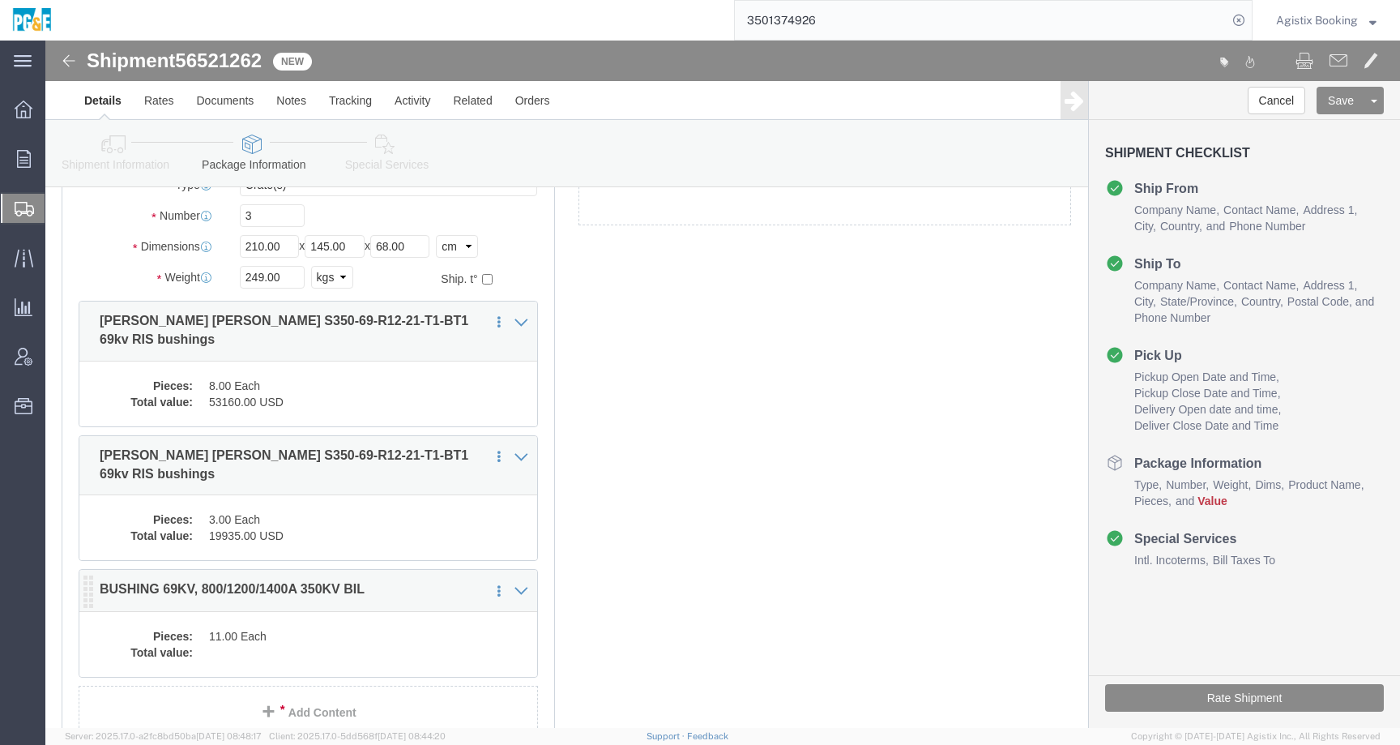
click dd "11.00 Each"
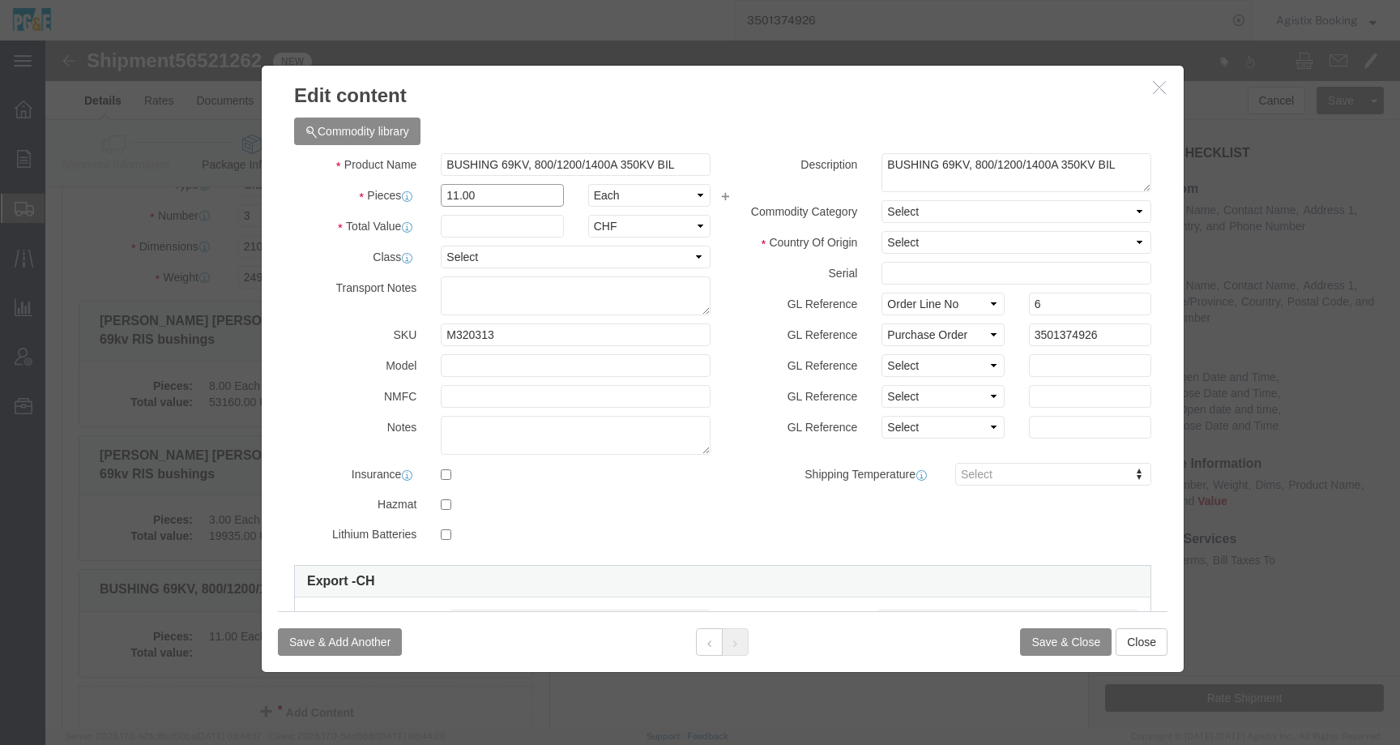
drag, startPoint x: 446, startPoint y: 155, endPoint x: 377, endPoint y: 155, distance: 69.7
click div "11.00"
type input "3"
click div "Commodity library Product Name BUSHING 69KV, 800/1200/1400A 350KV BIL Pieces 3 …"
click button "Save & Close"
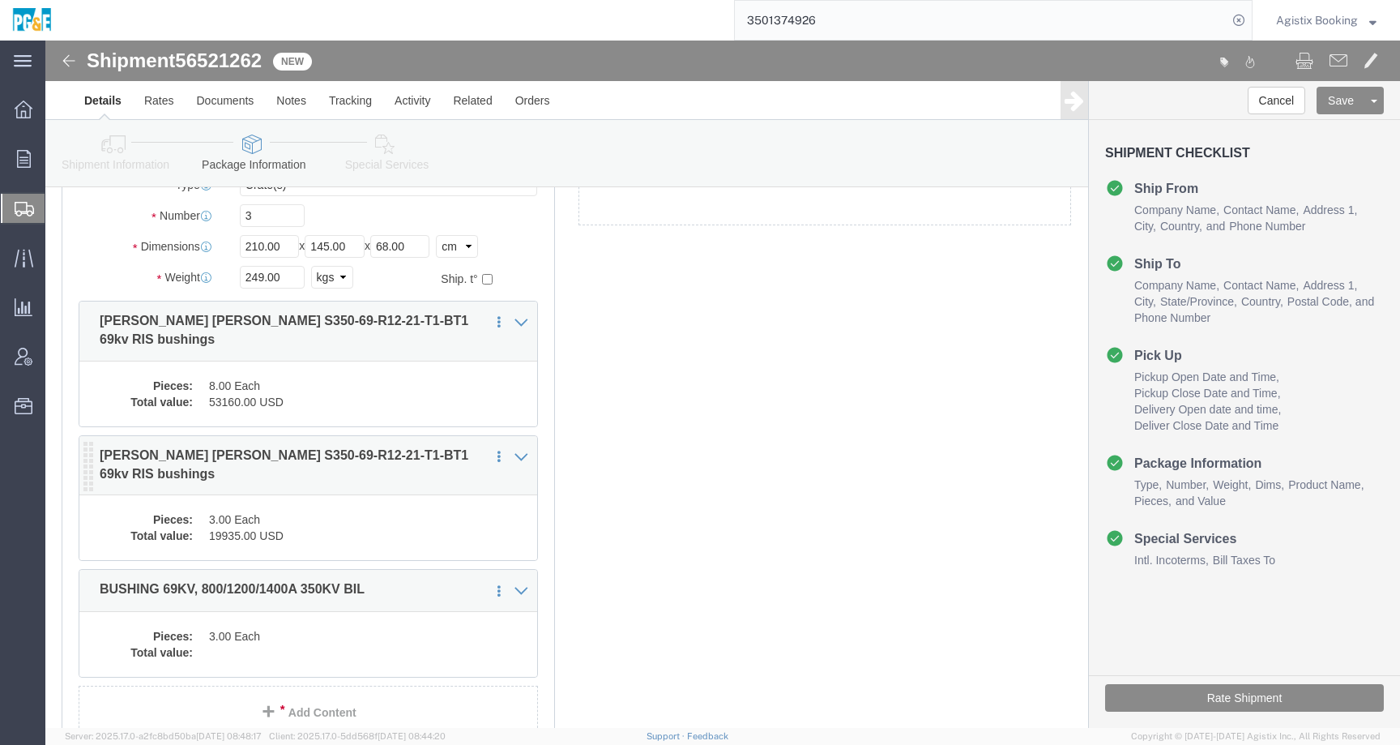
click div "Pieces: 3.00 Each Total value: 19935.00 USD"
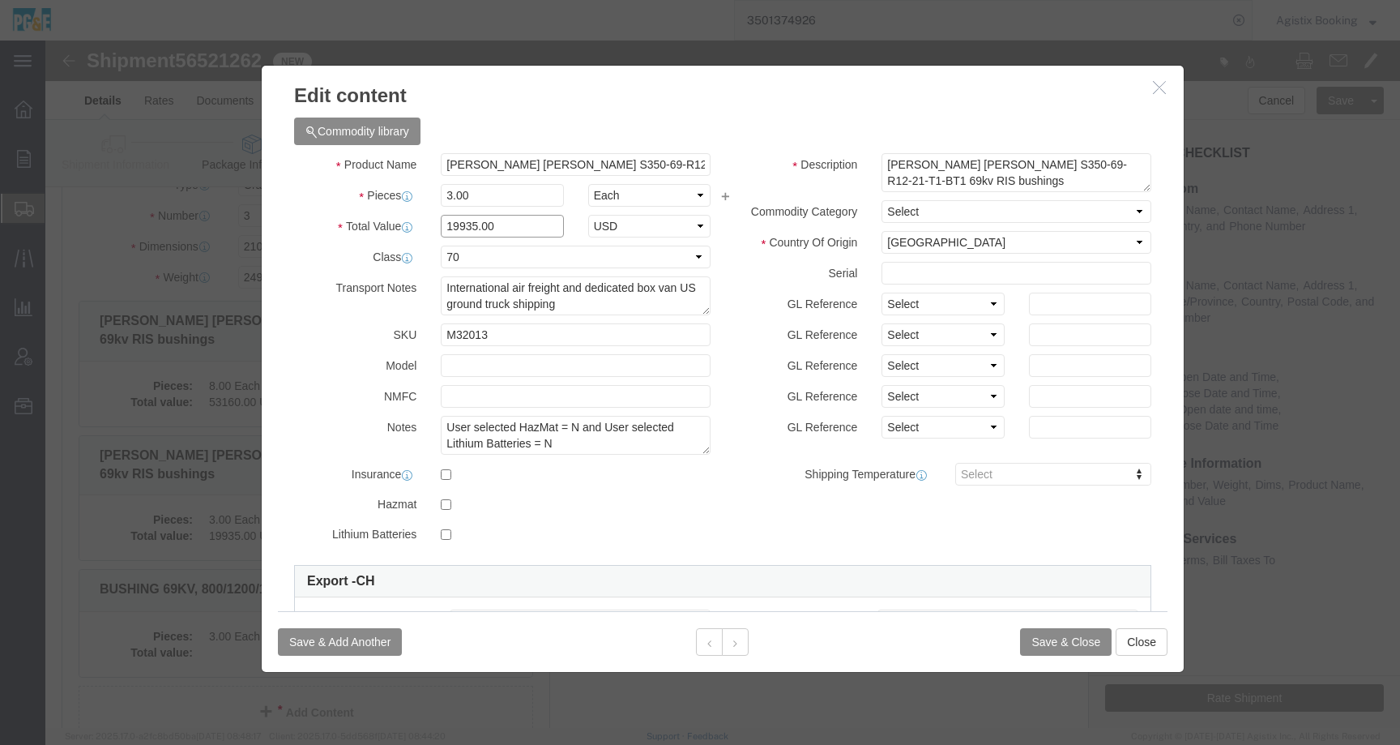
drag, startPoint x: 462, startPoint y: 174, endPoint x: 501, endPoint y: 195, distance: 44.9
click input "19935.00"
click h3 "Edit content"
click icon "button"
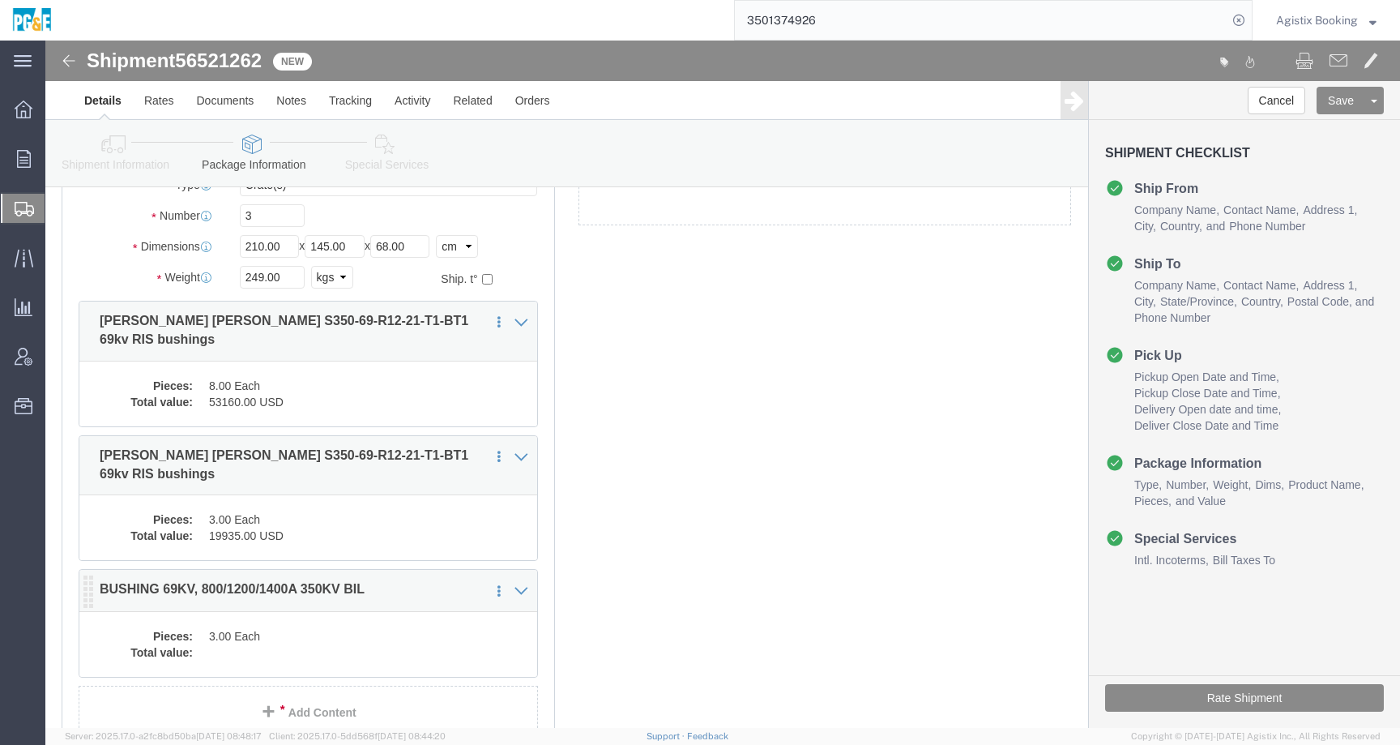
click dd "3.00 Each"
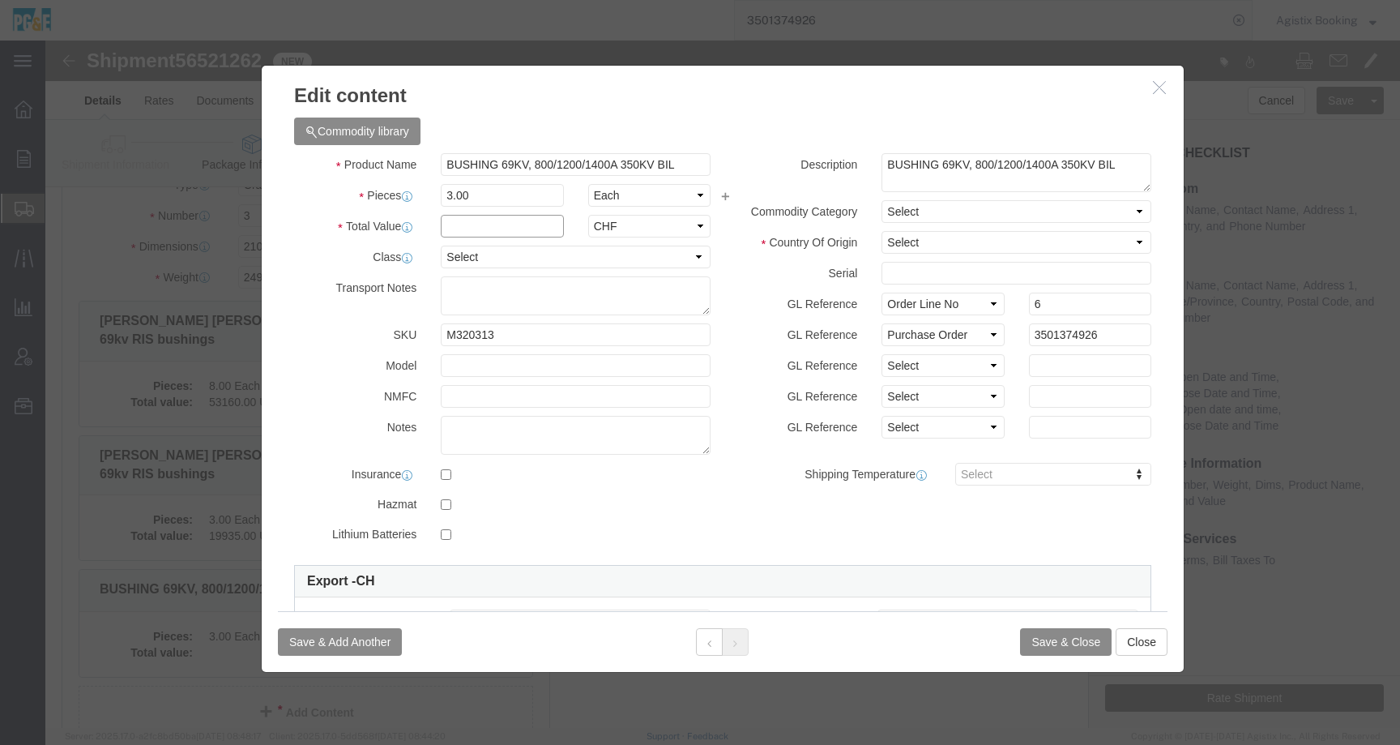
click input "text"
paste input "19935.00"
type input "19935.00"
click select "Select 50 55 60 65 70 85 92.5 100 125 175 250 300 400"
select select "70"
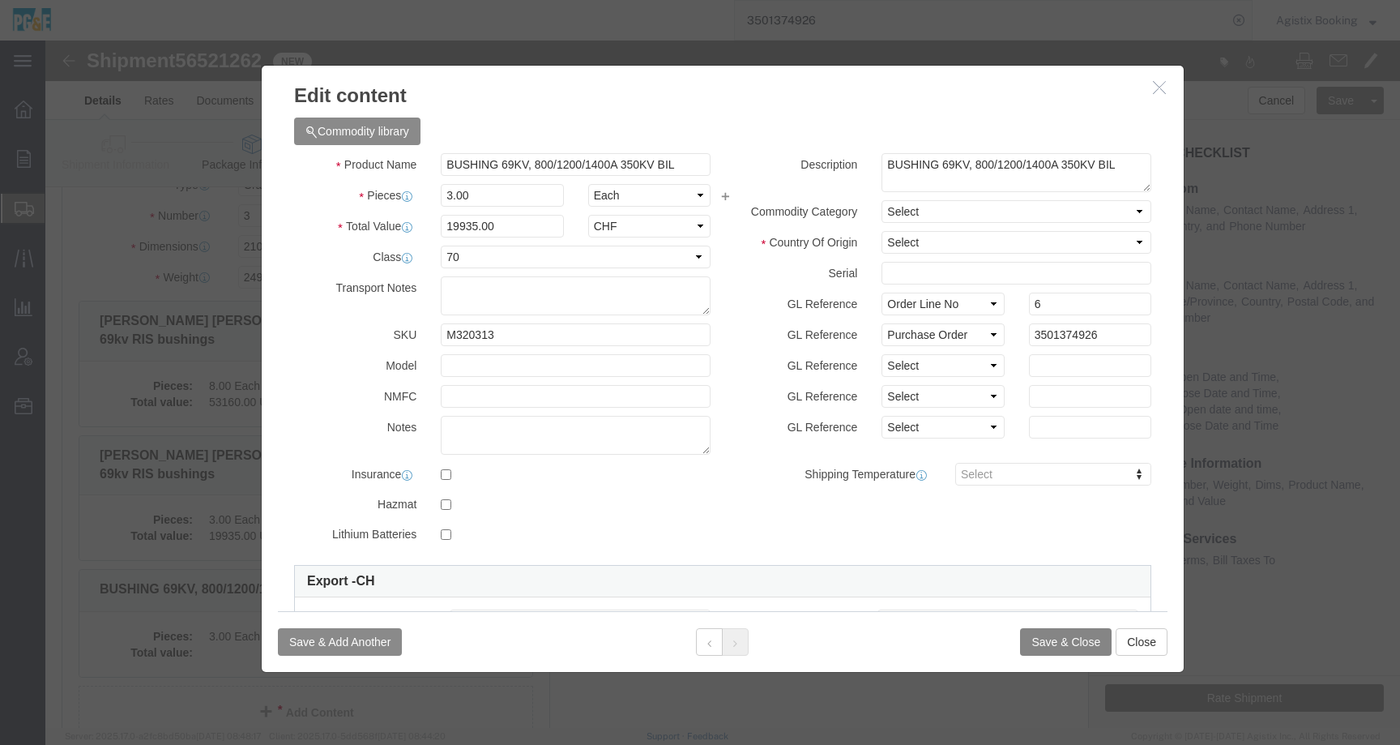
click button "Save & Close"
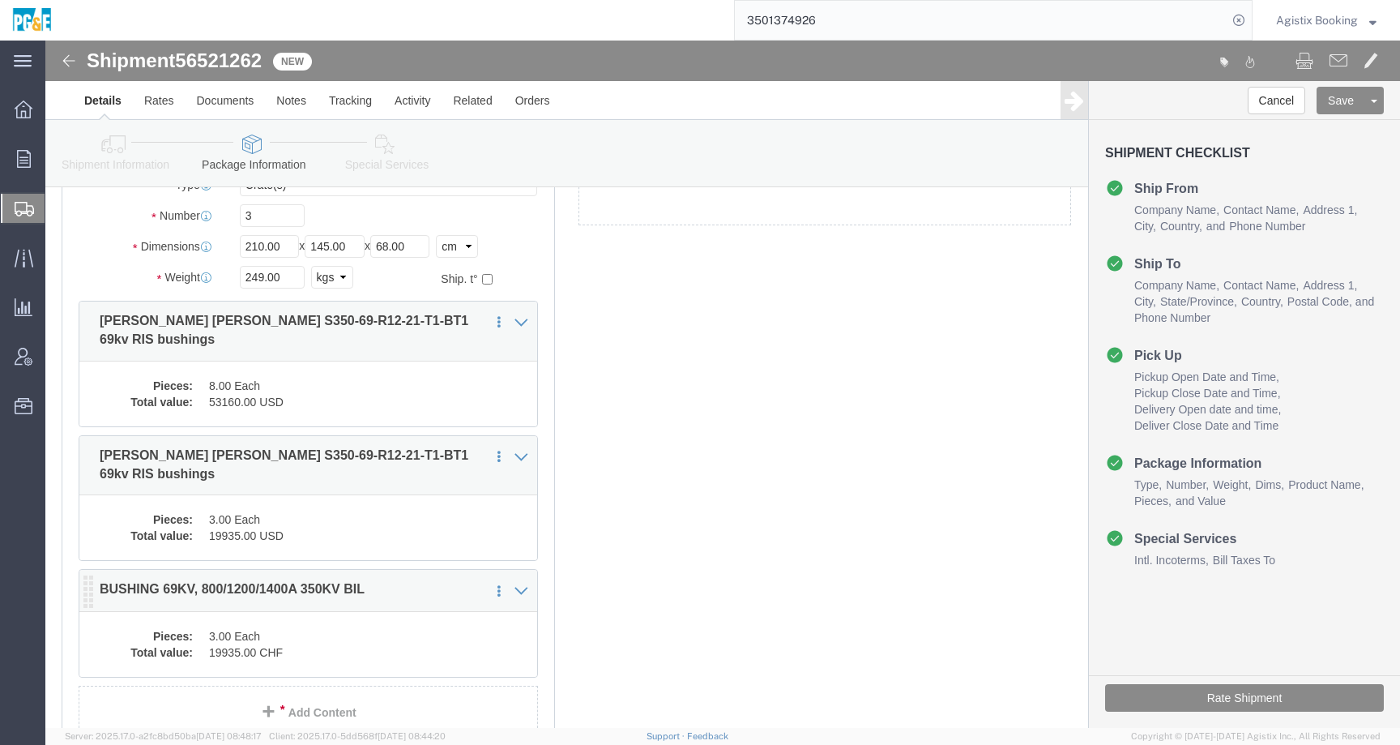
click p "BUSHING 69KV, 800/1200/1400A 350KV BIL"
click div "Pieces: 3.00 Each Total value: 19935.00 CHF"
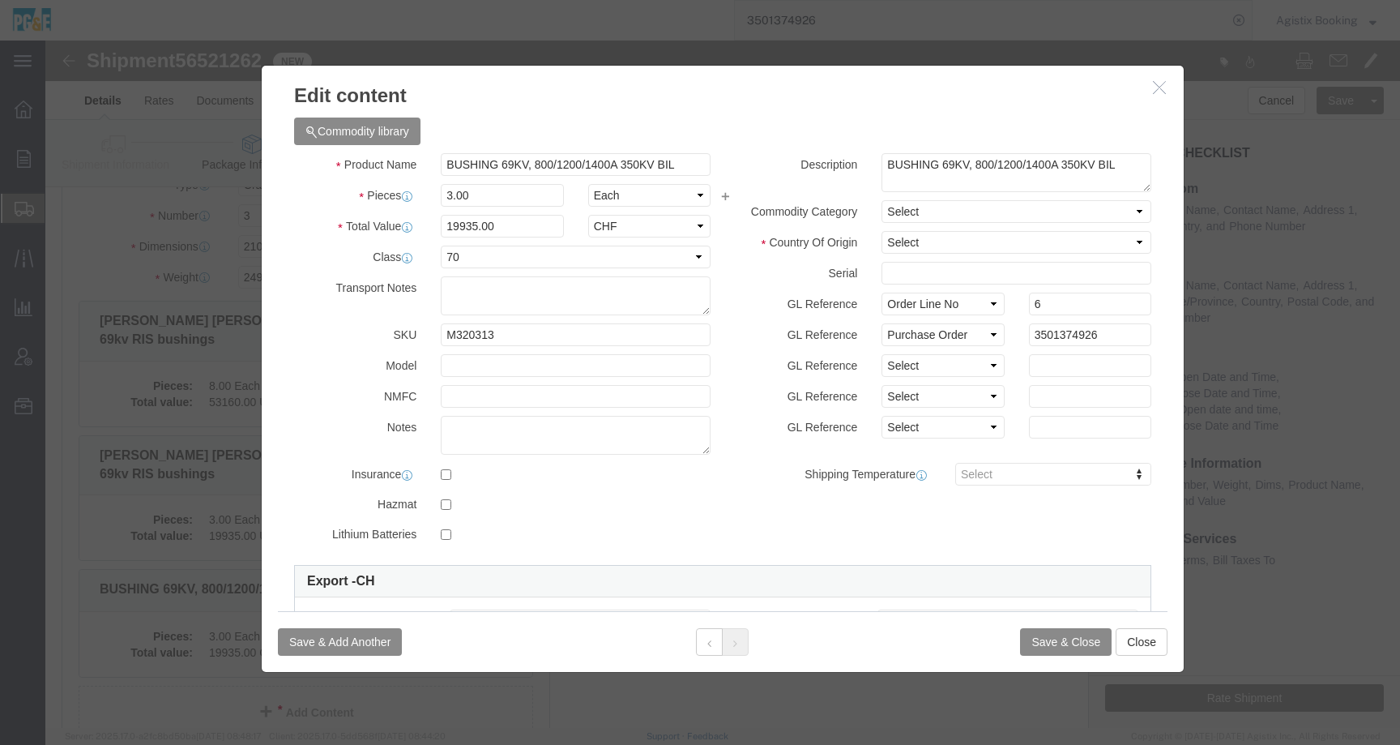
click icon "button"
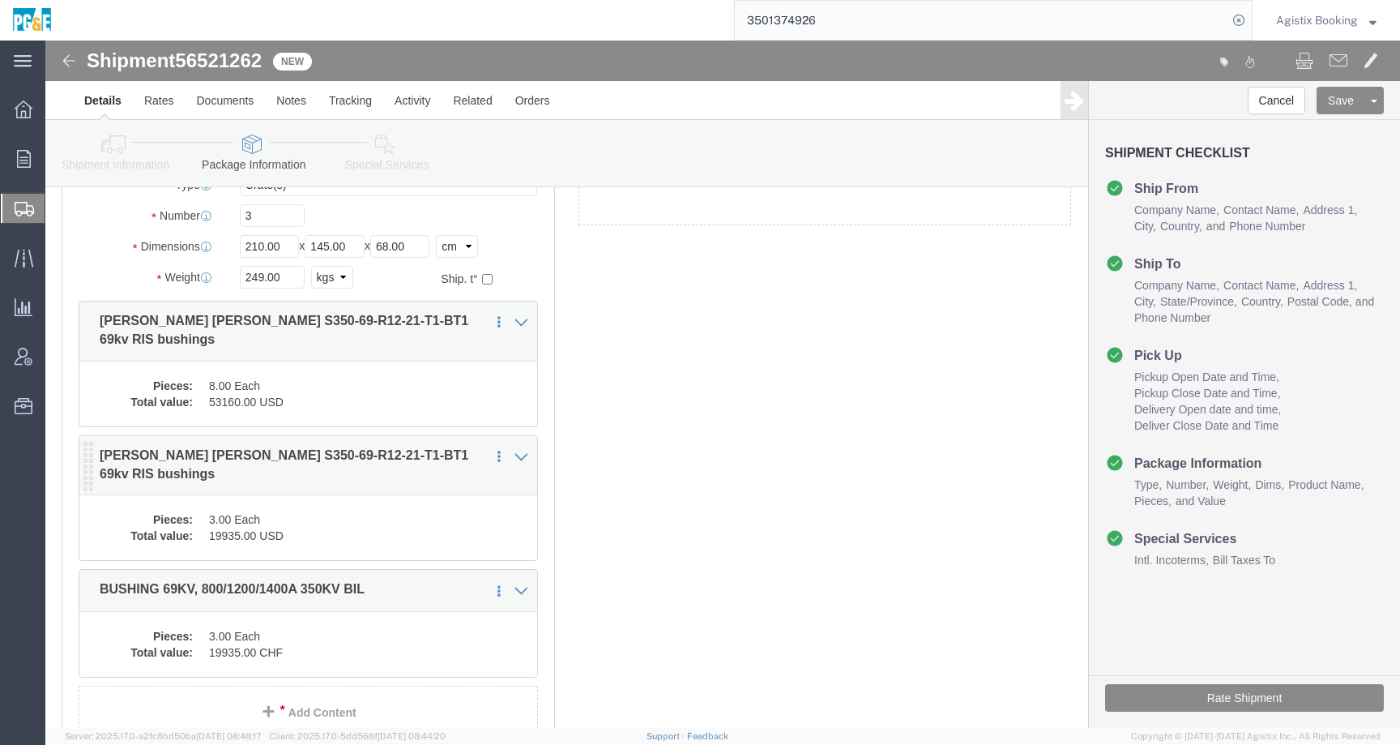
click dd "3.00 Each"
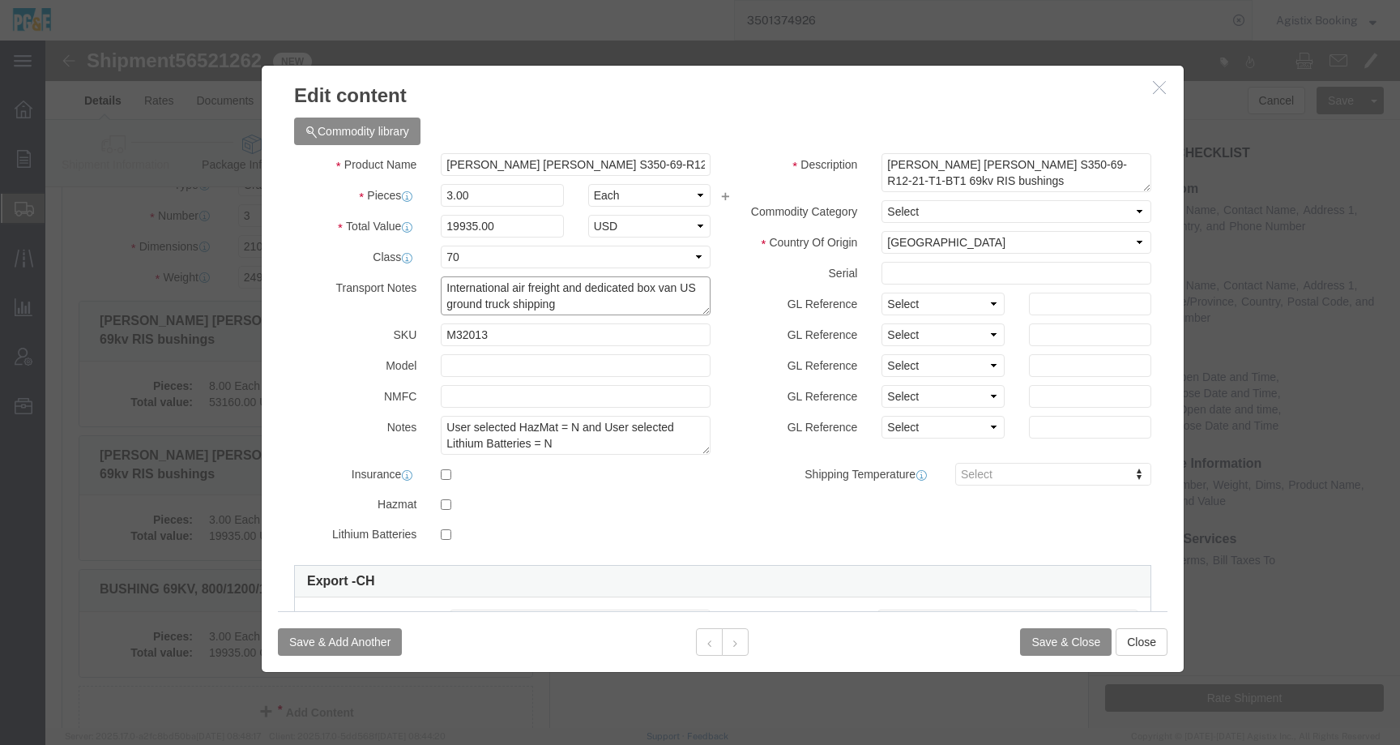
drag, startPoint x: 510, startPoint y: 262, endPoint x: 376, endPoint y: 241, distance: 135.3
click div "Transport Notes International air freight and dedicated box van US ground truck…"
click button "Close"
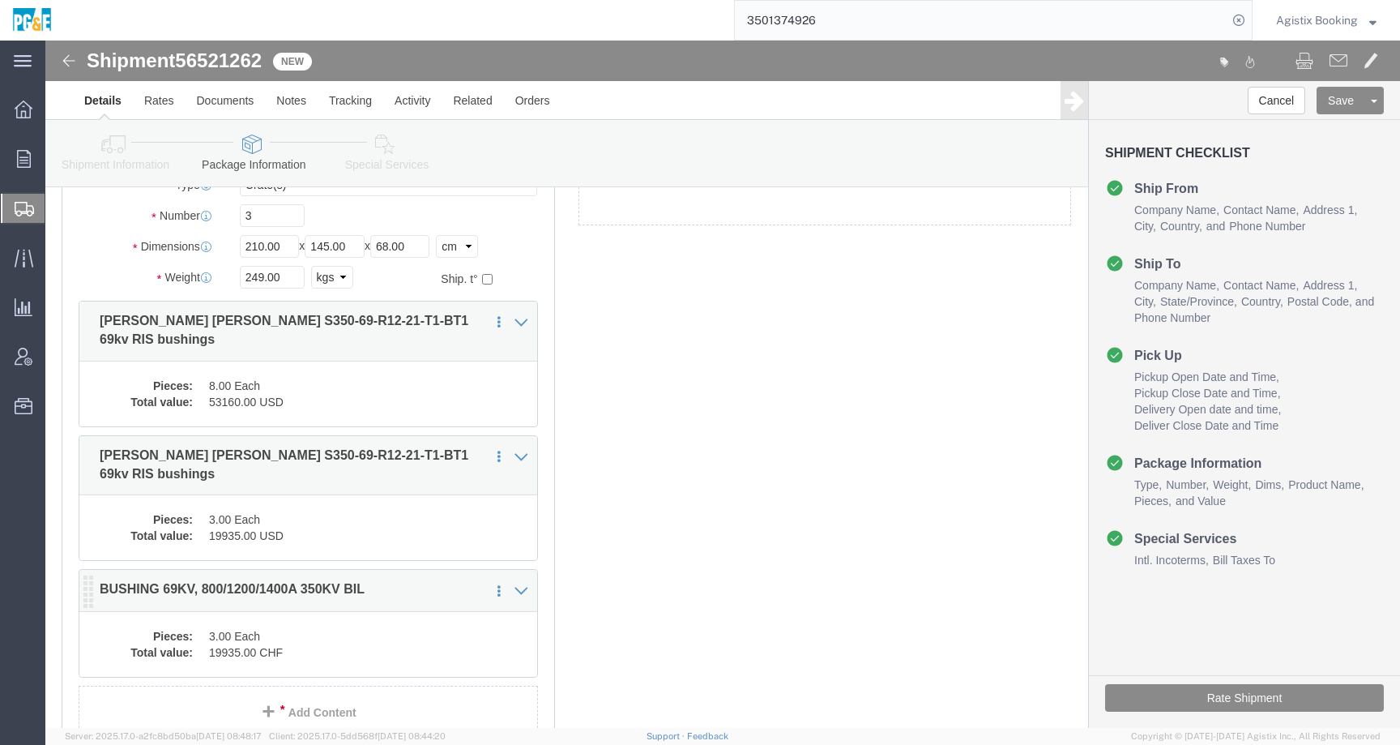
click dd "3.00 Each"
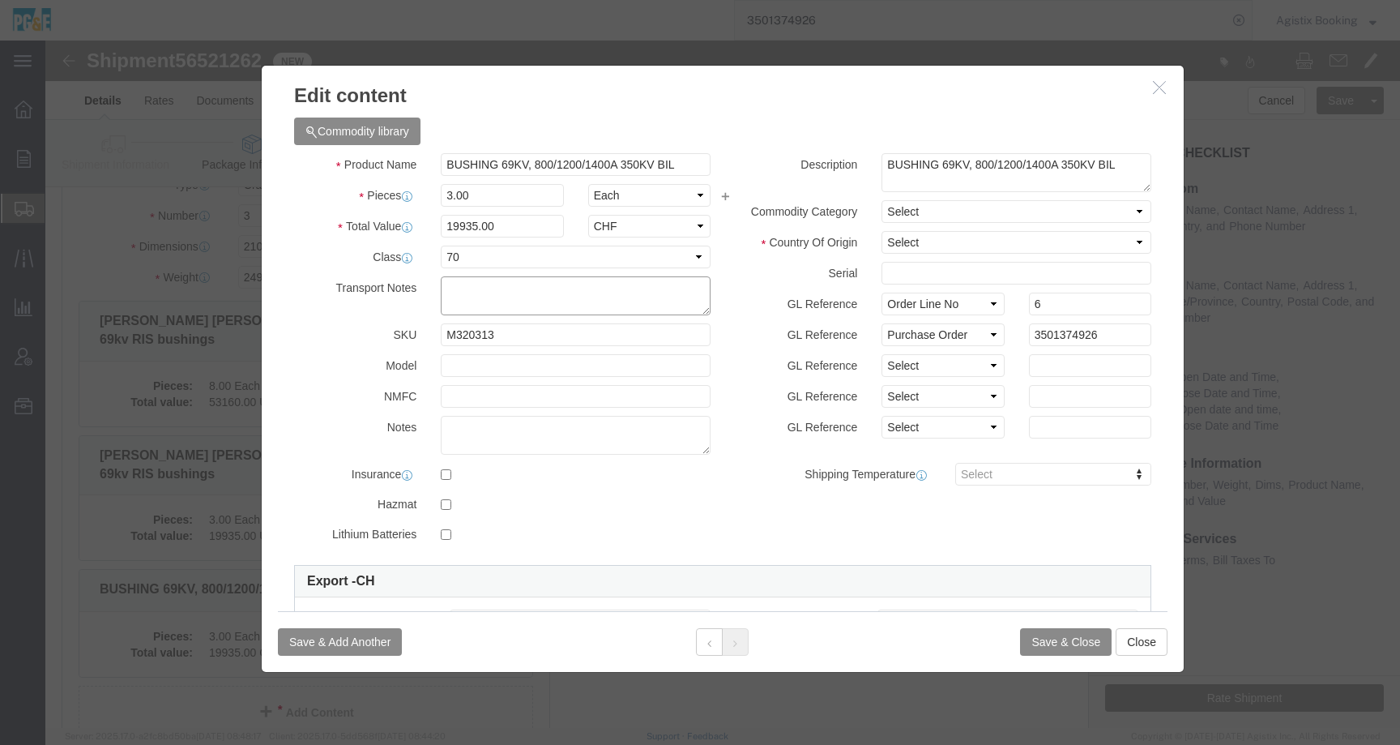
click textarea
paste textarea "International air freight and dedicated box van US ground truck shipping"
type textarea "International air freight and dedicated box van US ground truck shipping"
click button "Save & Close"
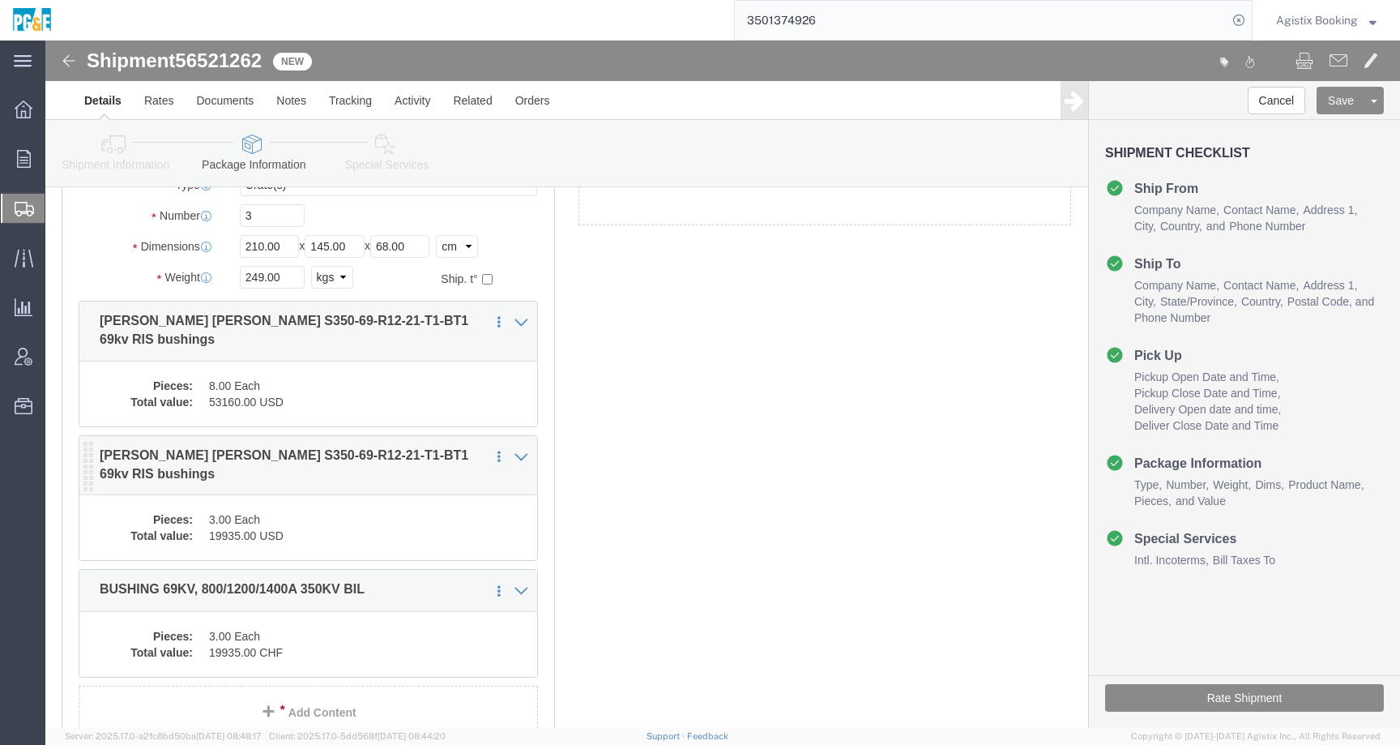
click dd "19935.00 USD"
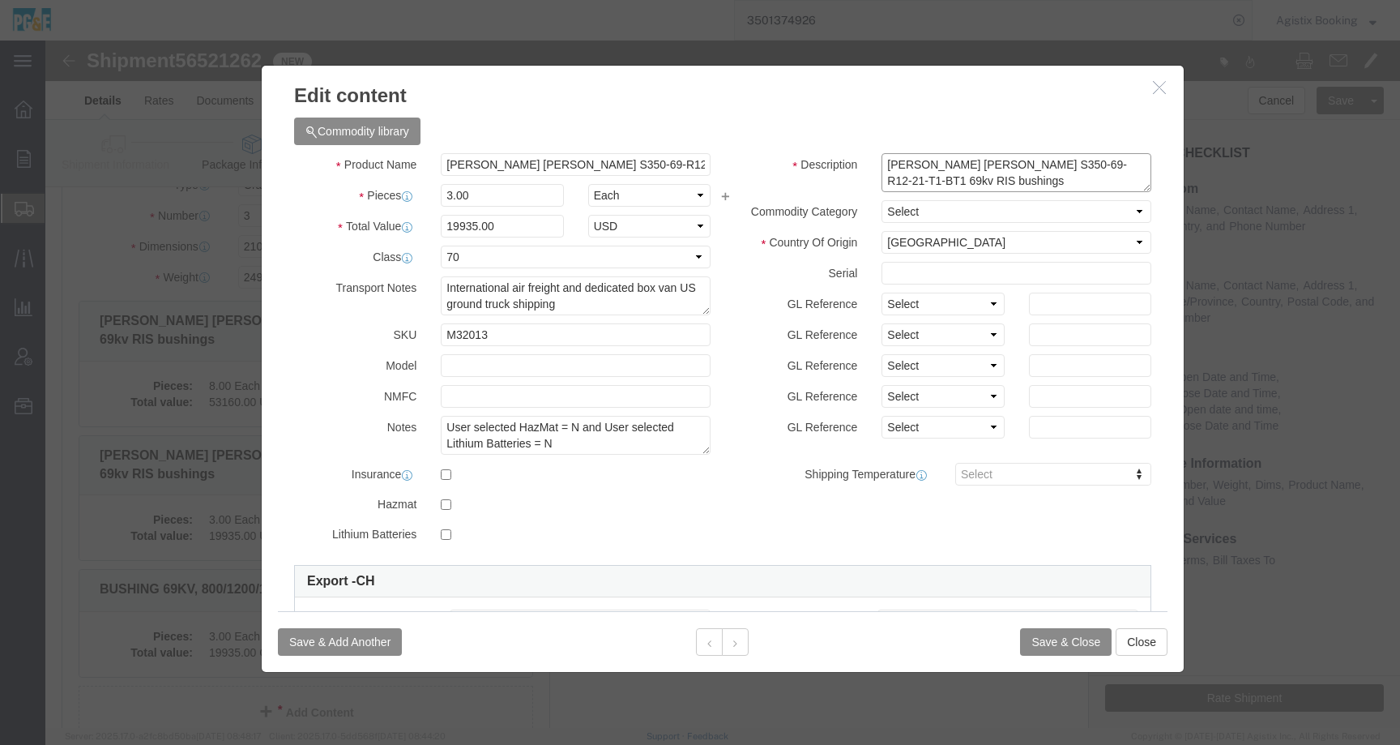
drag, startPoint x: 899, startPoint y: 136, endPoint x: 808, endPoint y: 117, distance: 93.4
click div "Description Moser Glaser S350-69-R12-21-T1-BT1 69kv RIS bushings"
click icon "button"
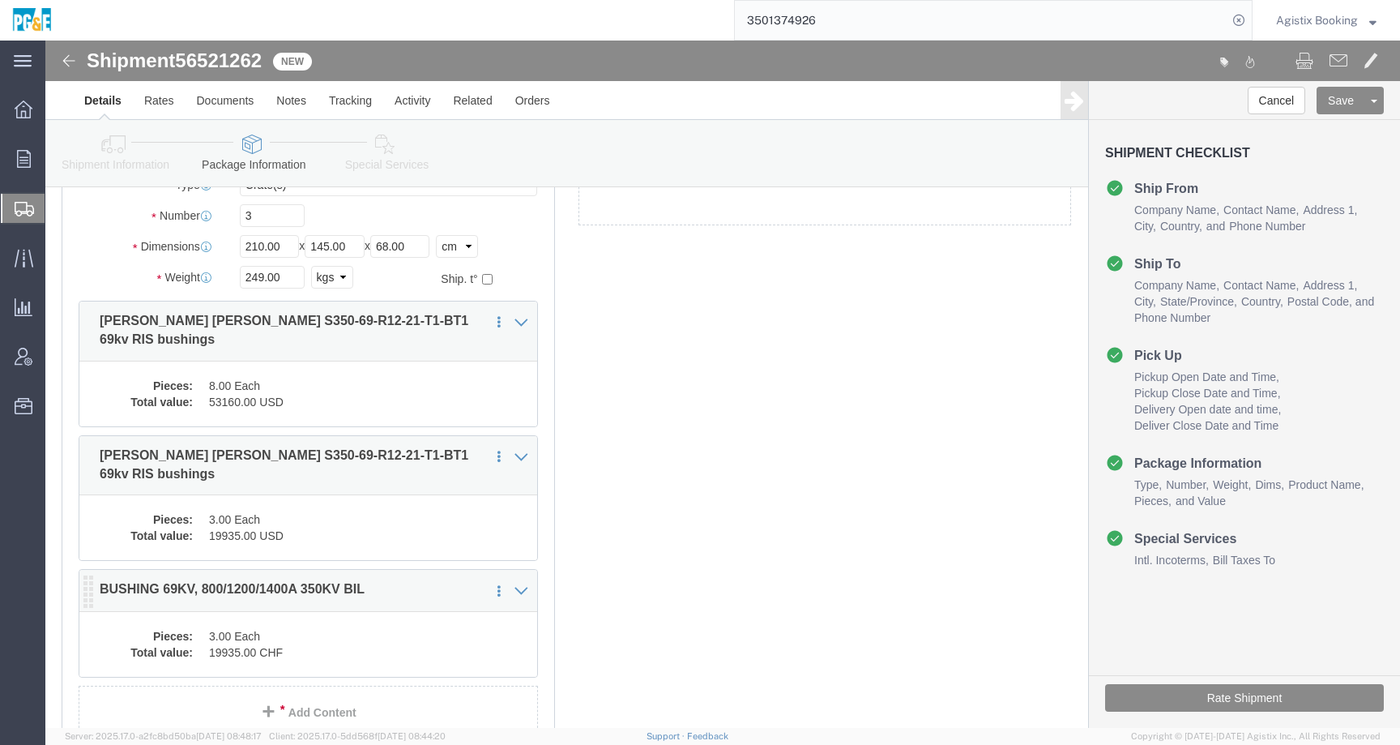
click div "Save in commodity library Clone this content Delete this content BUSHING 69KV, …"
click div "Pieces: 3.00 Each Total value: 19935.00 CHF"
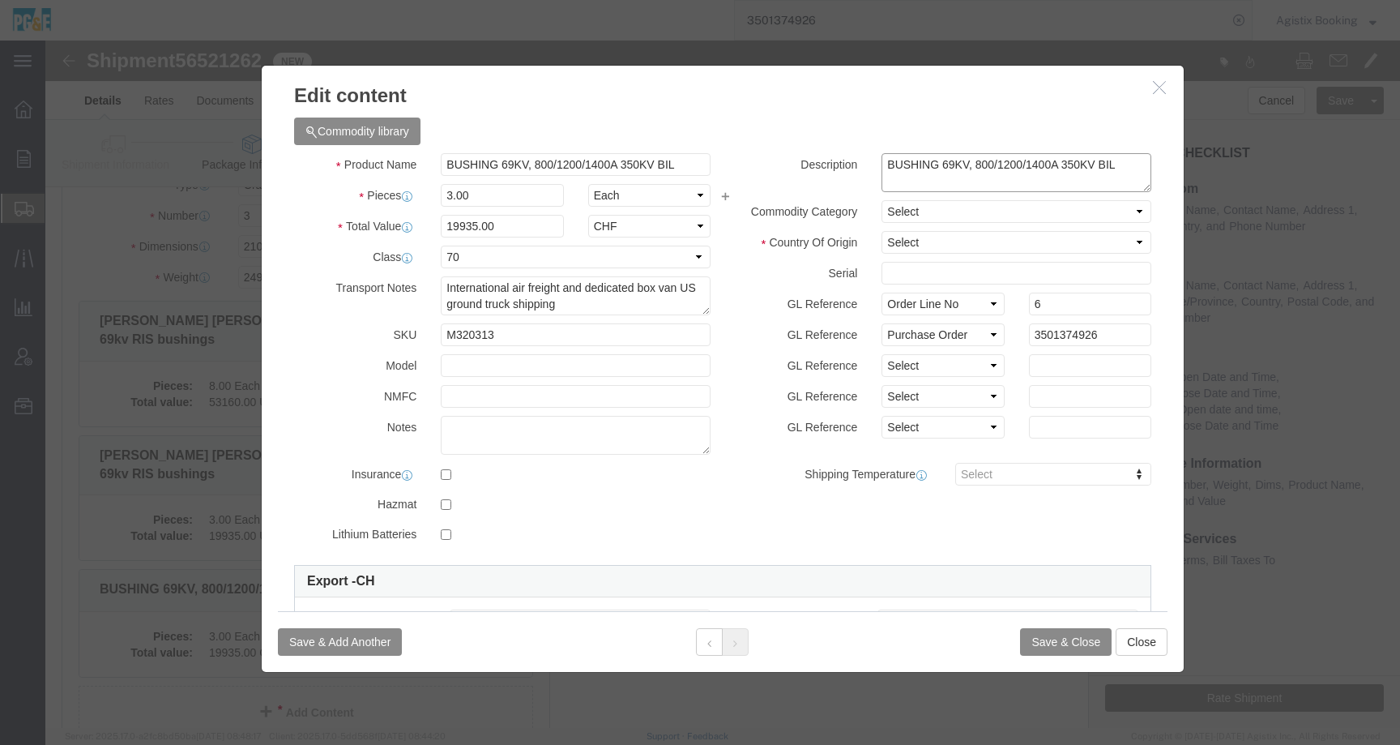
click textarea "BUSHING 69KV, 800/1200/1400A 350KV BIL"
paste textarea "Moser Glaser S350-69-R12-21-T1-BT1 69kv RIS bushings"
type textarea "BUSHING 69KV, 800/1200/1400A 350KV BIL Moser Glaser S350-69-R12-21-T1-BT1 69kv …"
click select "Select Afghanistan Åland Islands Albania Algeria American Samoa Andorra Angola …"
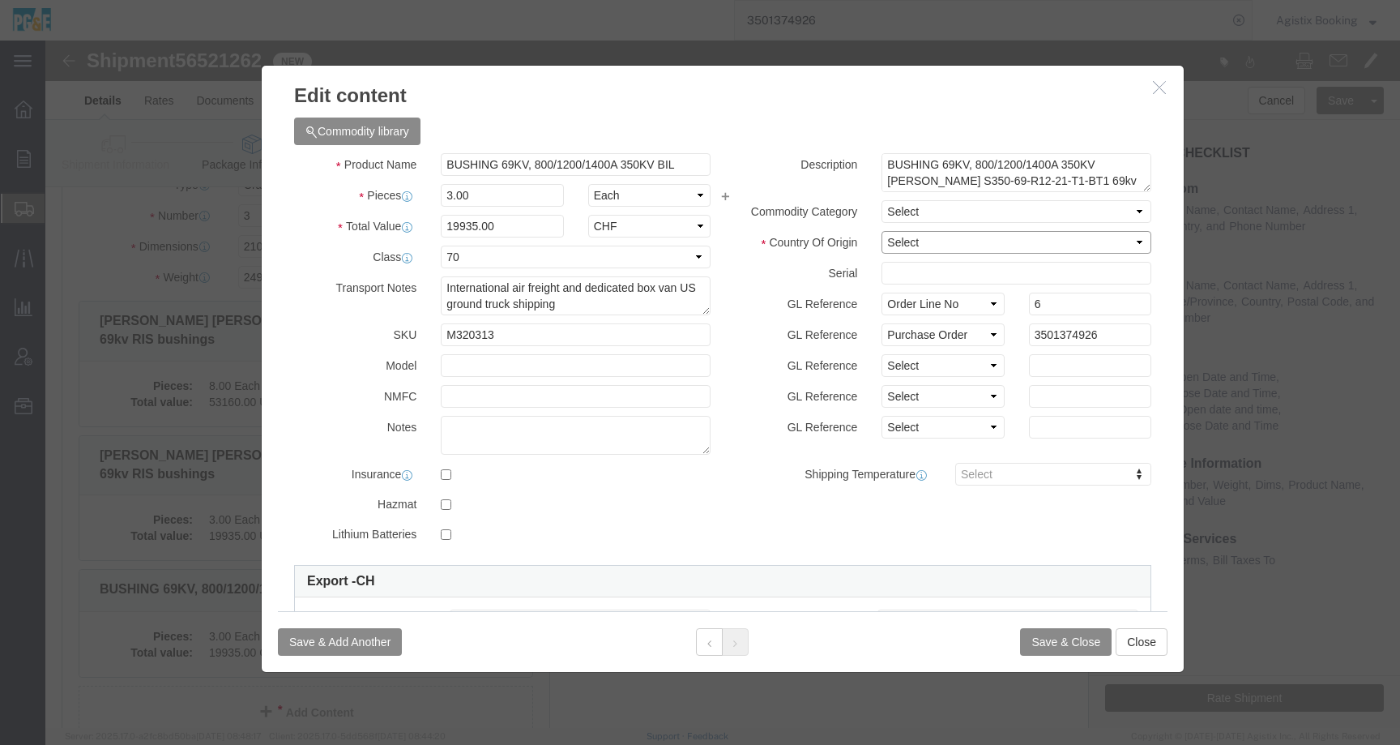
select select "SZ"
click icon "button"
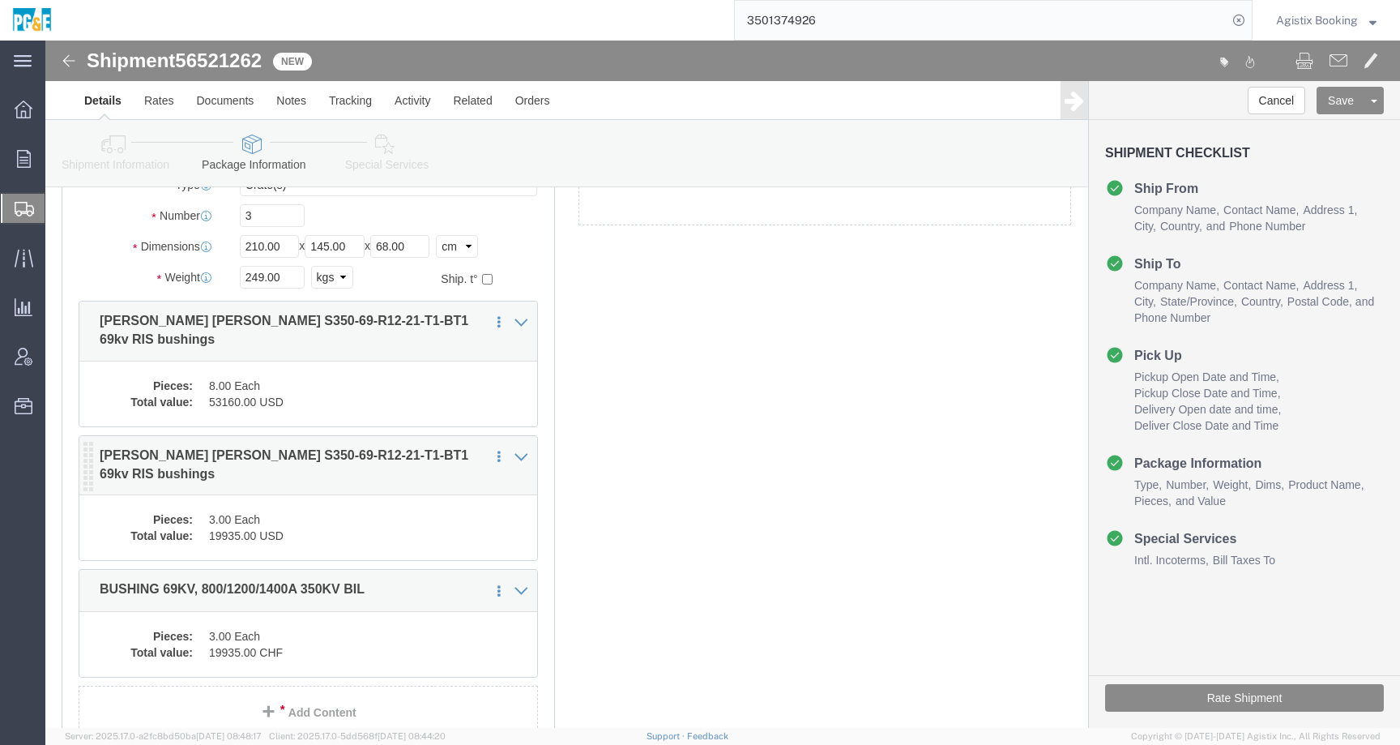
click dd "3.00 Each"
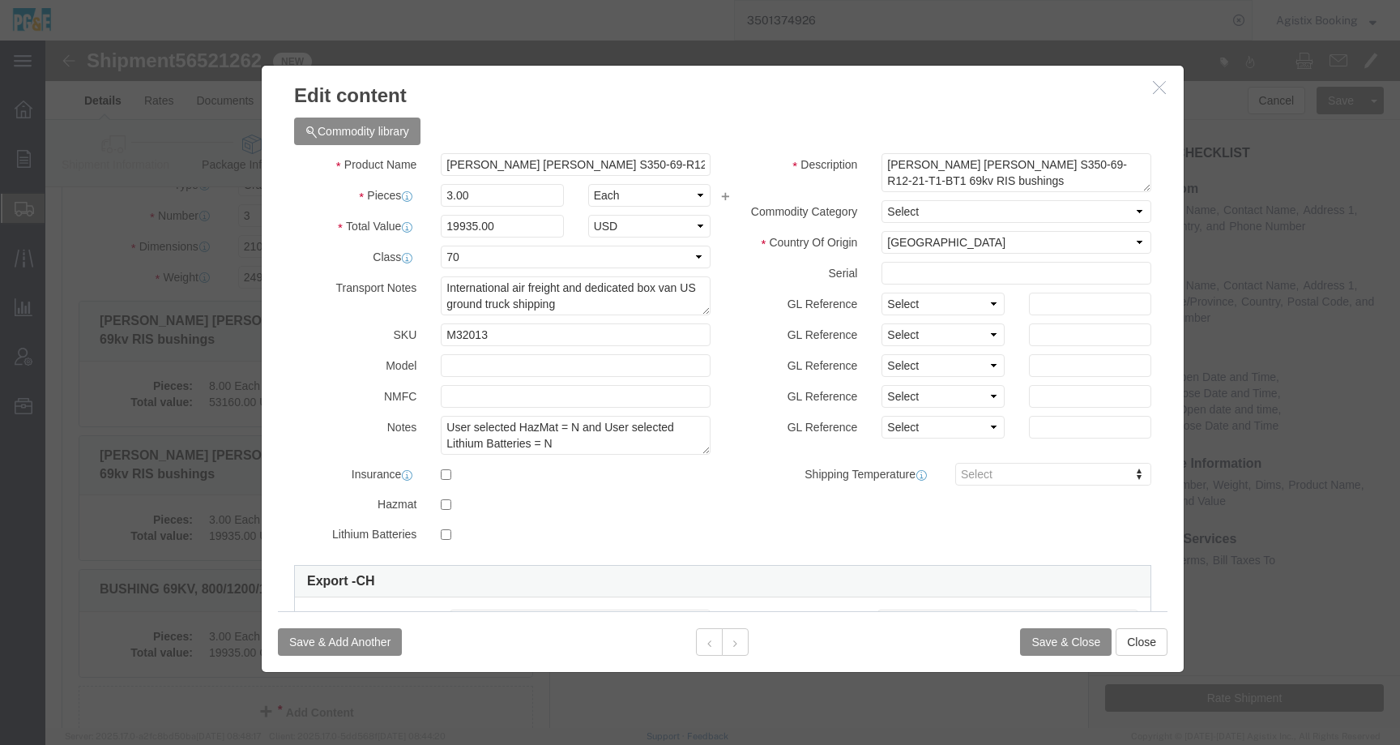
click icon "button"
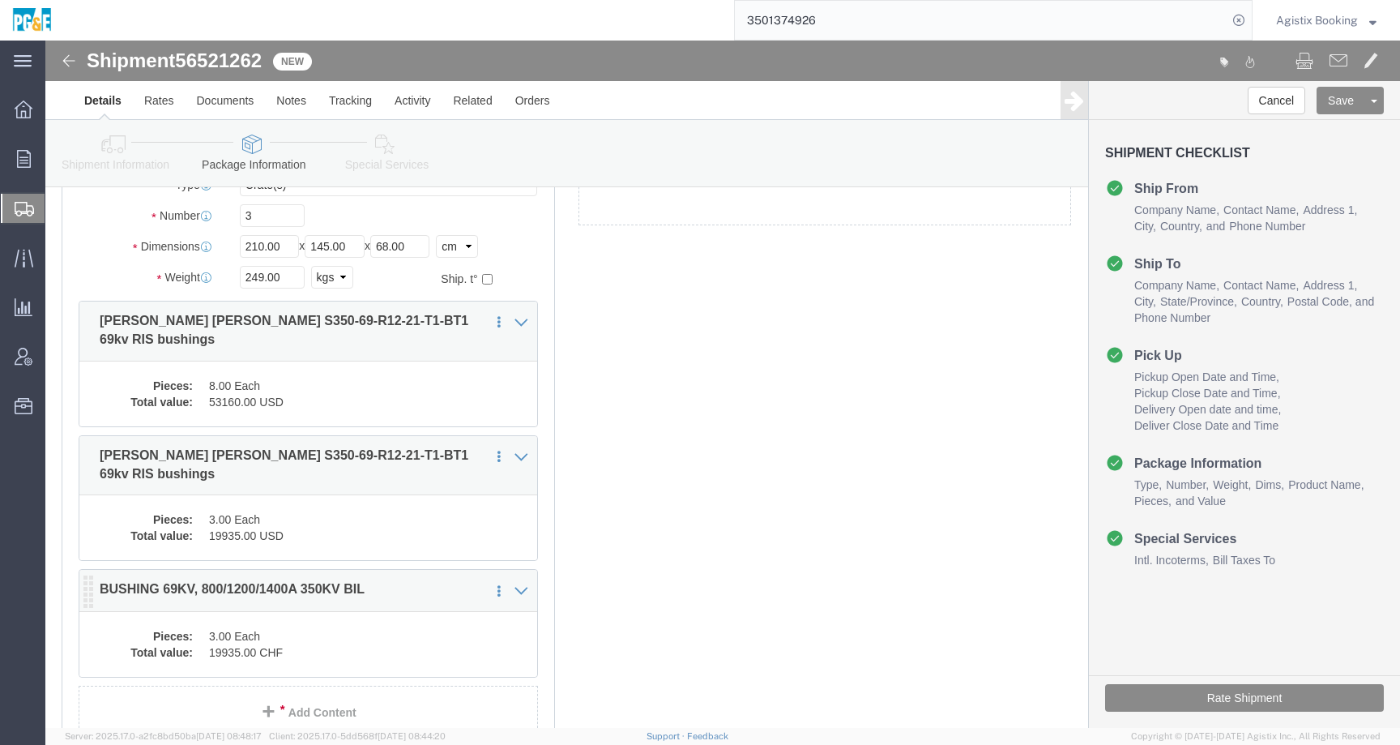
click dd "19935.00 CHF"
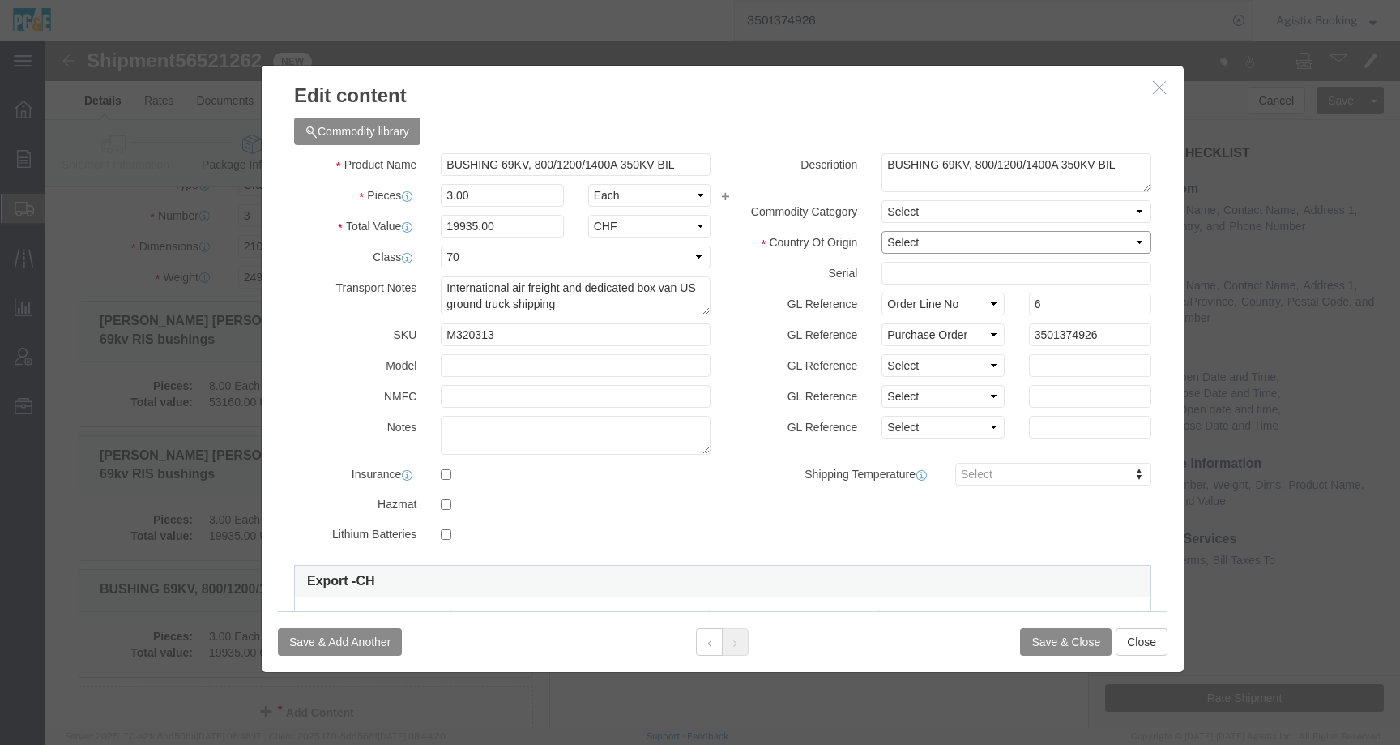
click select "Select Afghanistan Åland Islands Albania Algeria American Samoa Andorra Angola …"
select select "SZ"
click button "Save & Close"
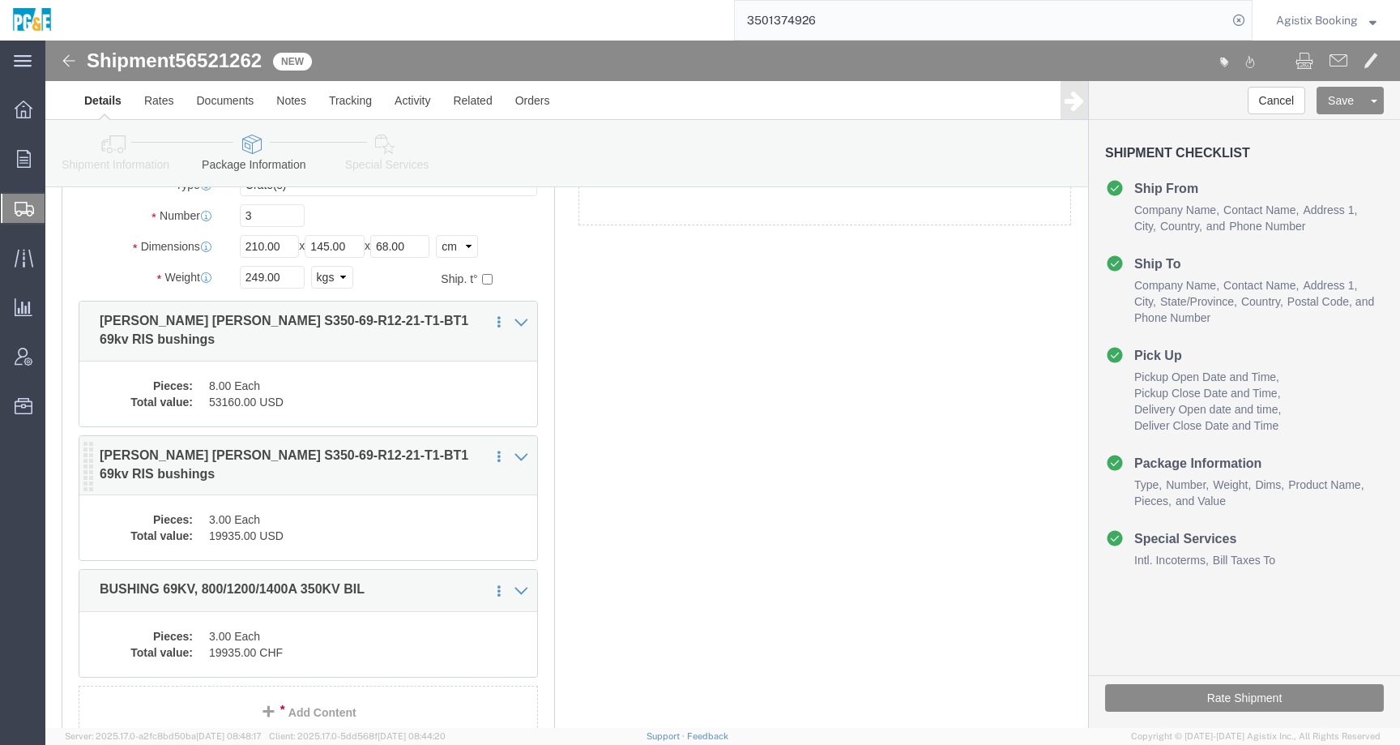
click dd "19935.00 USD"
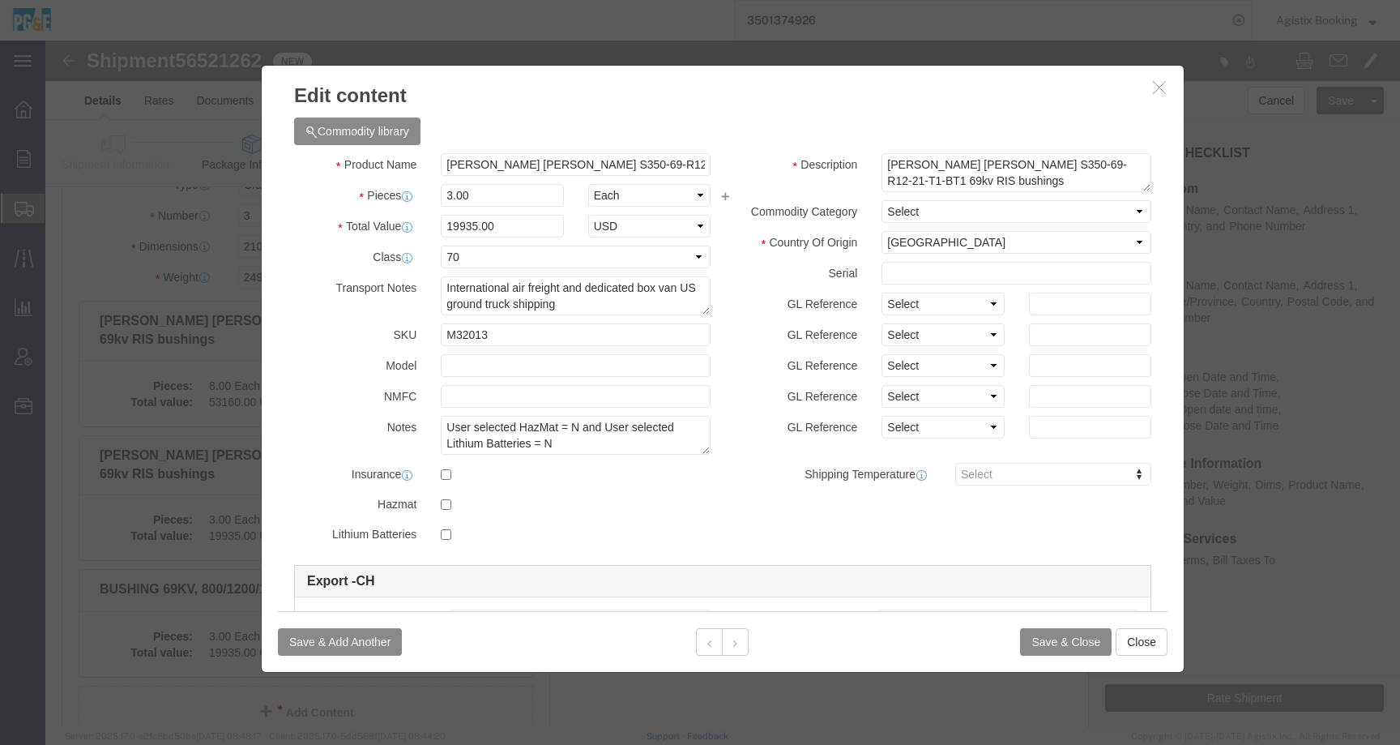
click icon "button"
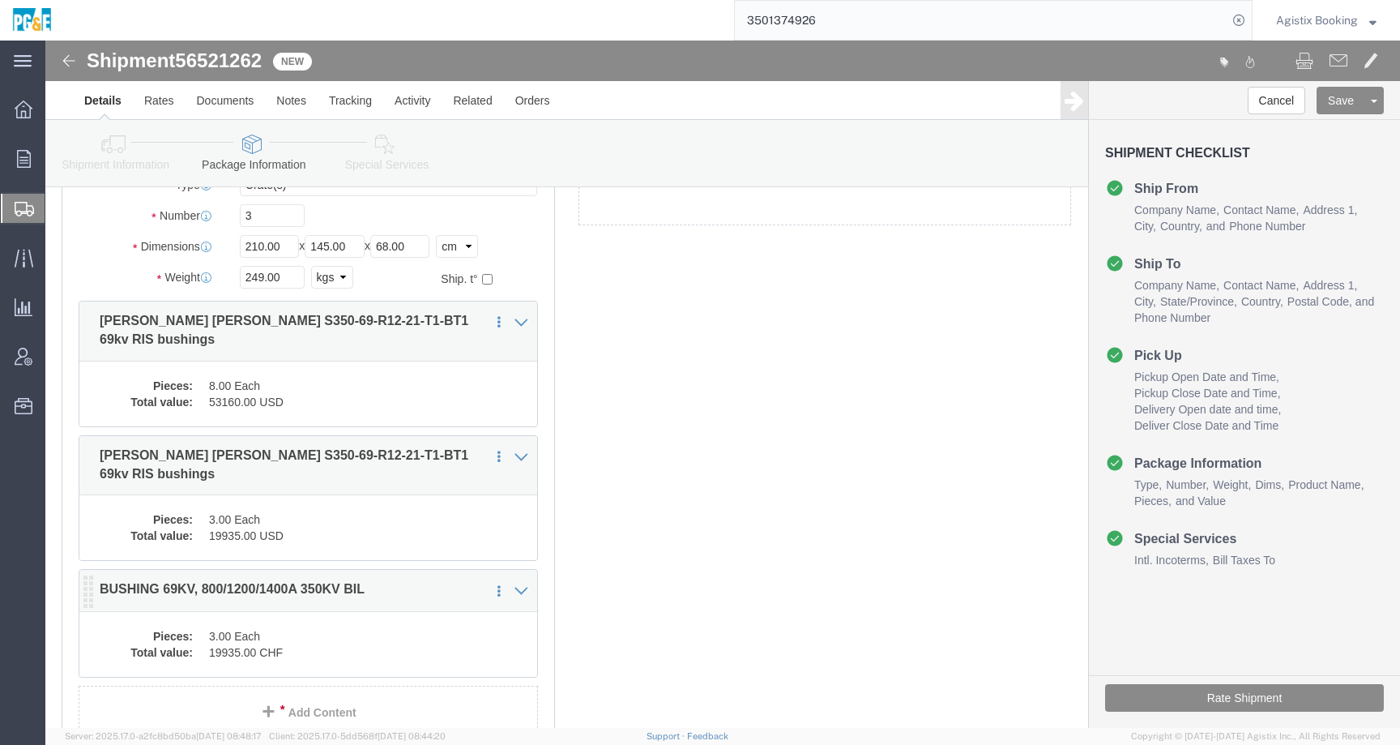
click div "Pieces: 3.00 Each Total value: 19935.00 CHF"
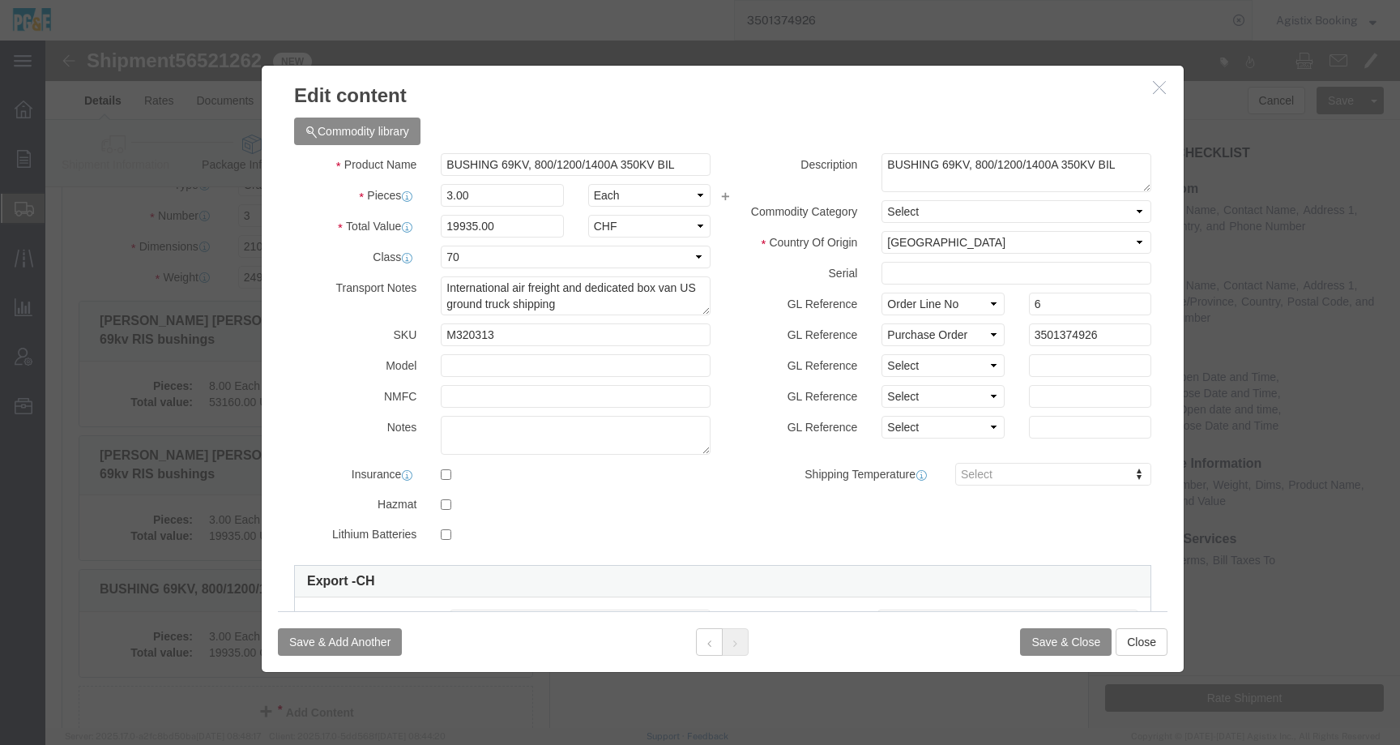
click icon "button"
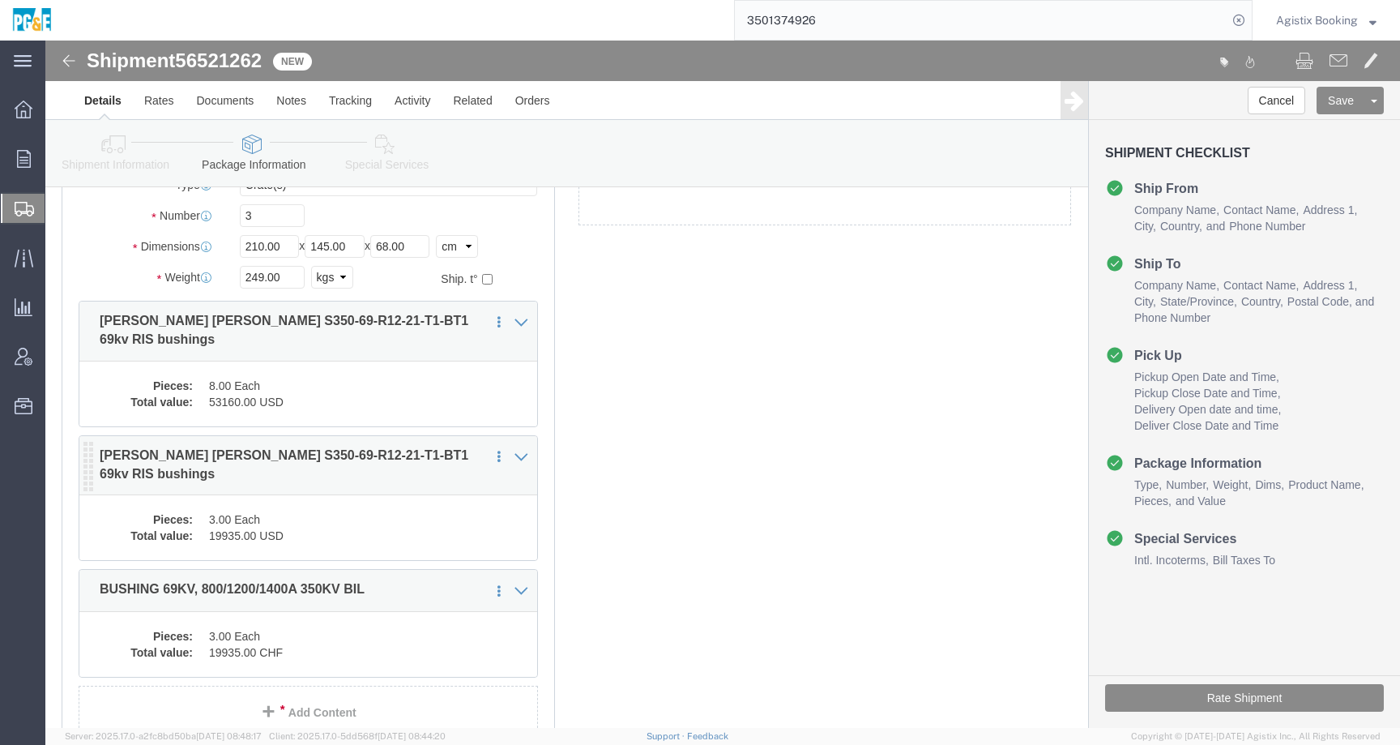
click div "3 x Crate(s) Package Type Select Bulk Bundle(s) Cardboard Box(es) Carton(s) Cra…"
click dd "3.00 Each"
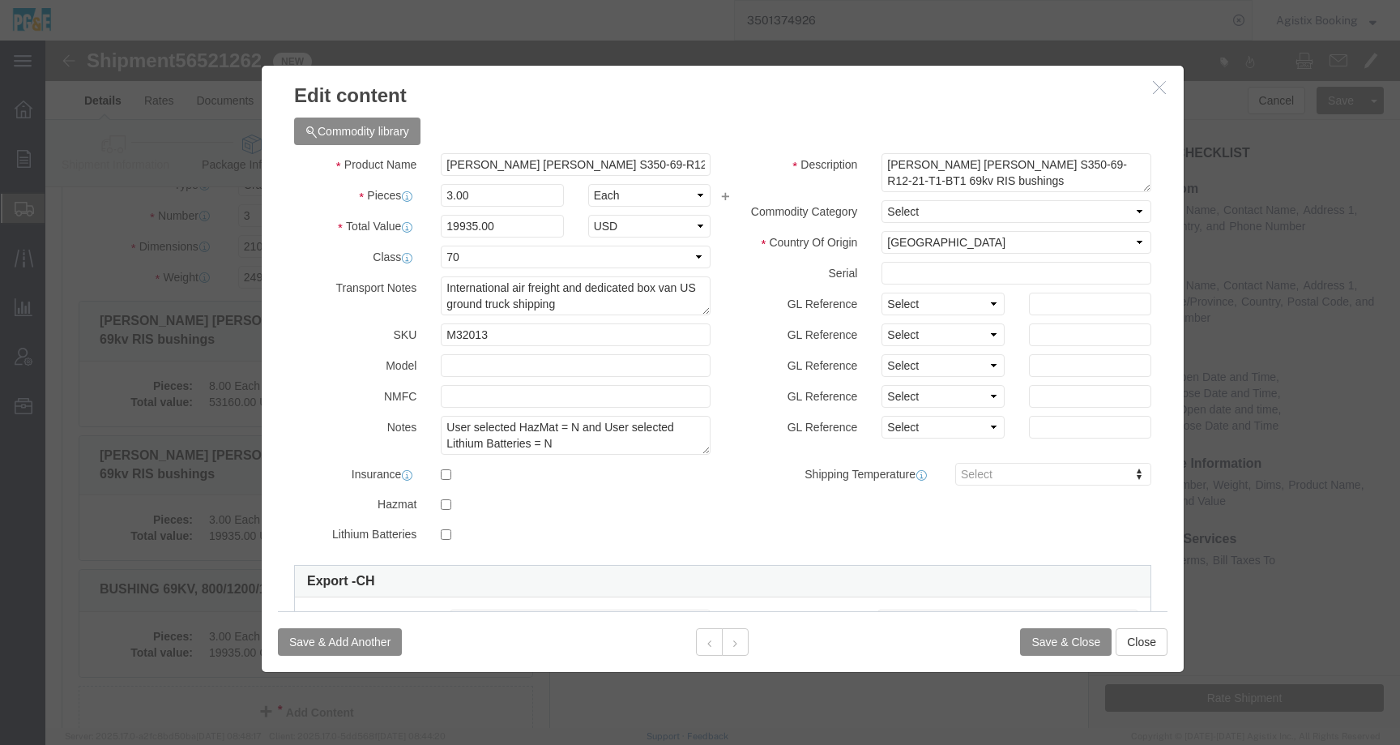
click icon "button"
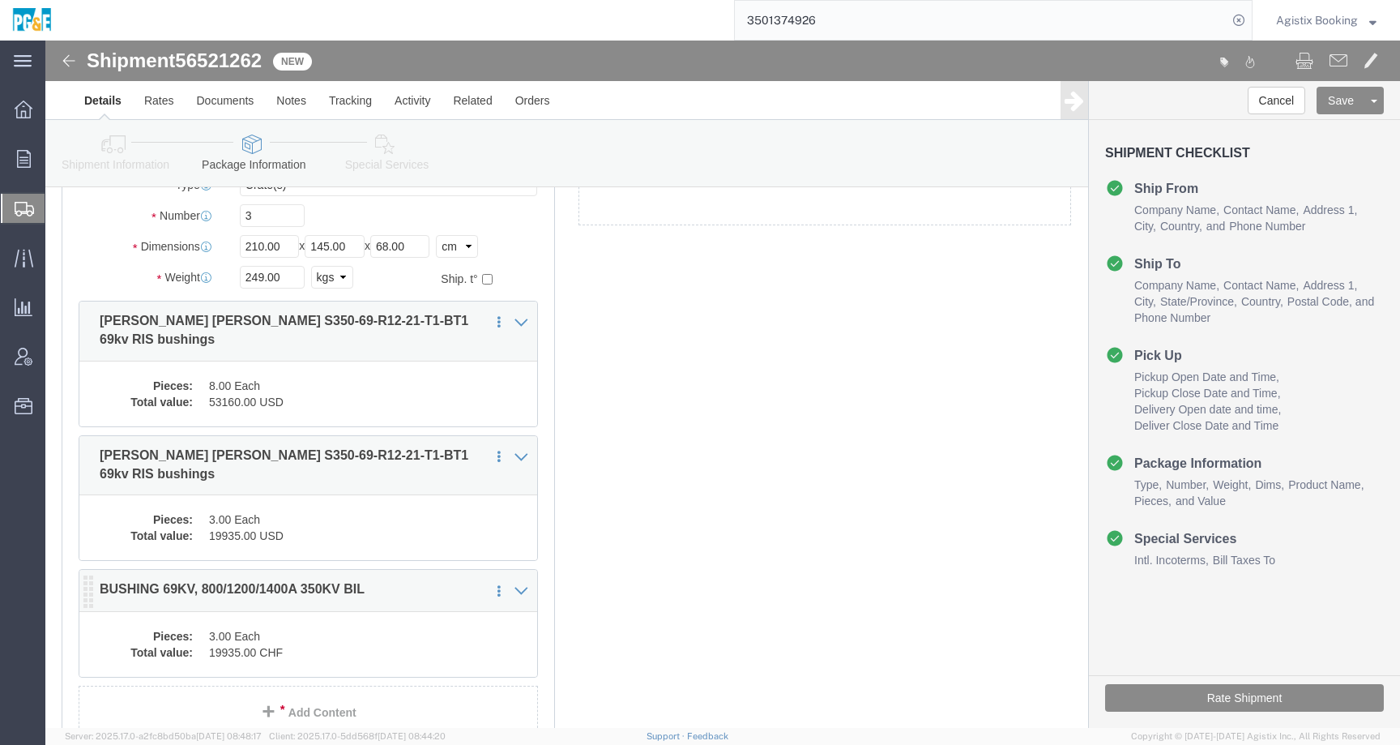
click dd "3.00 Each"
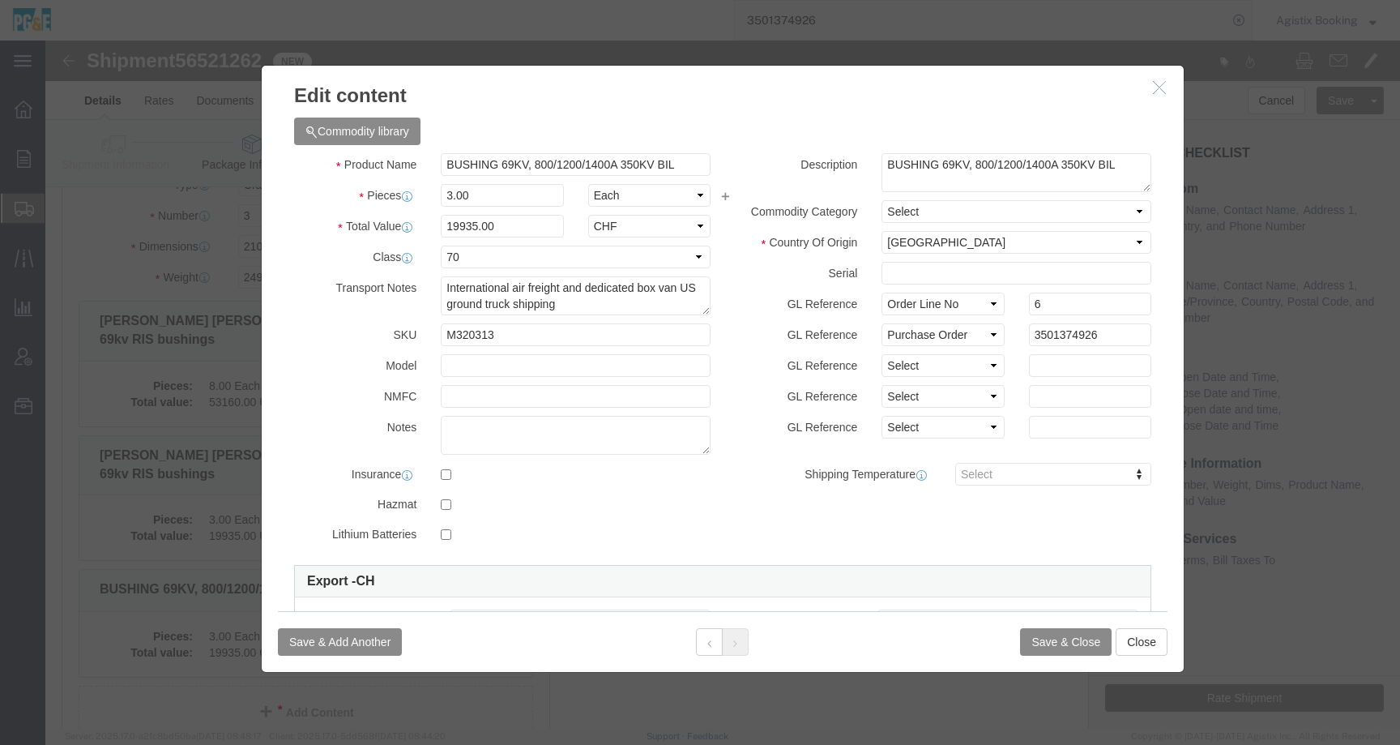
click icon "button"
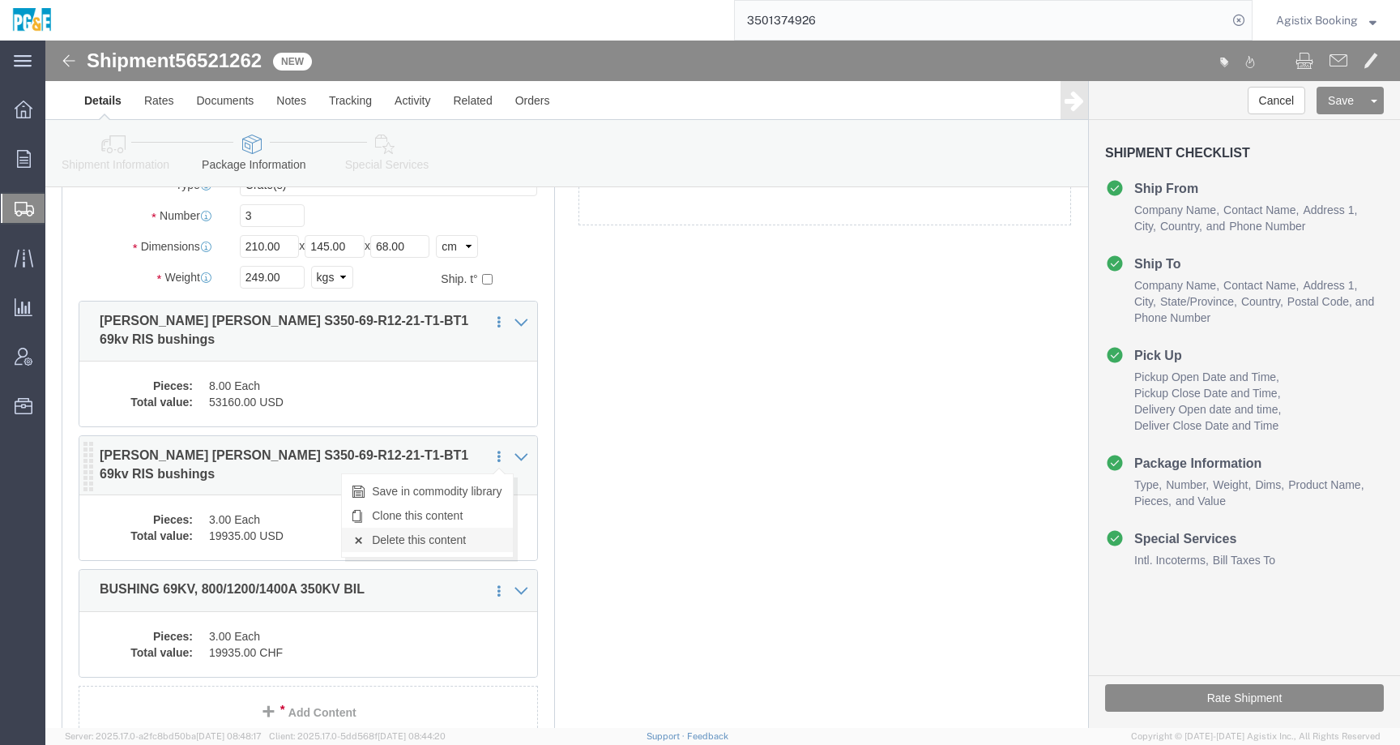
click link "Delete this content"
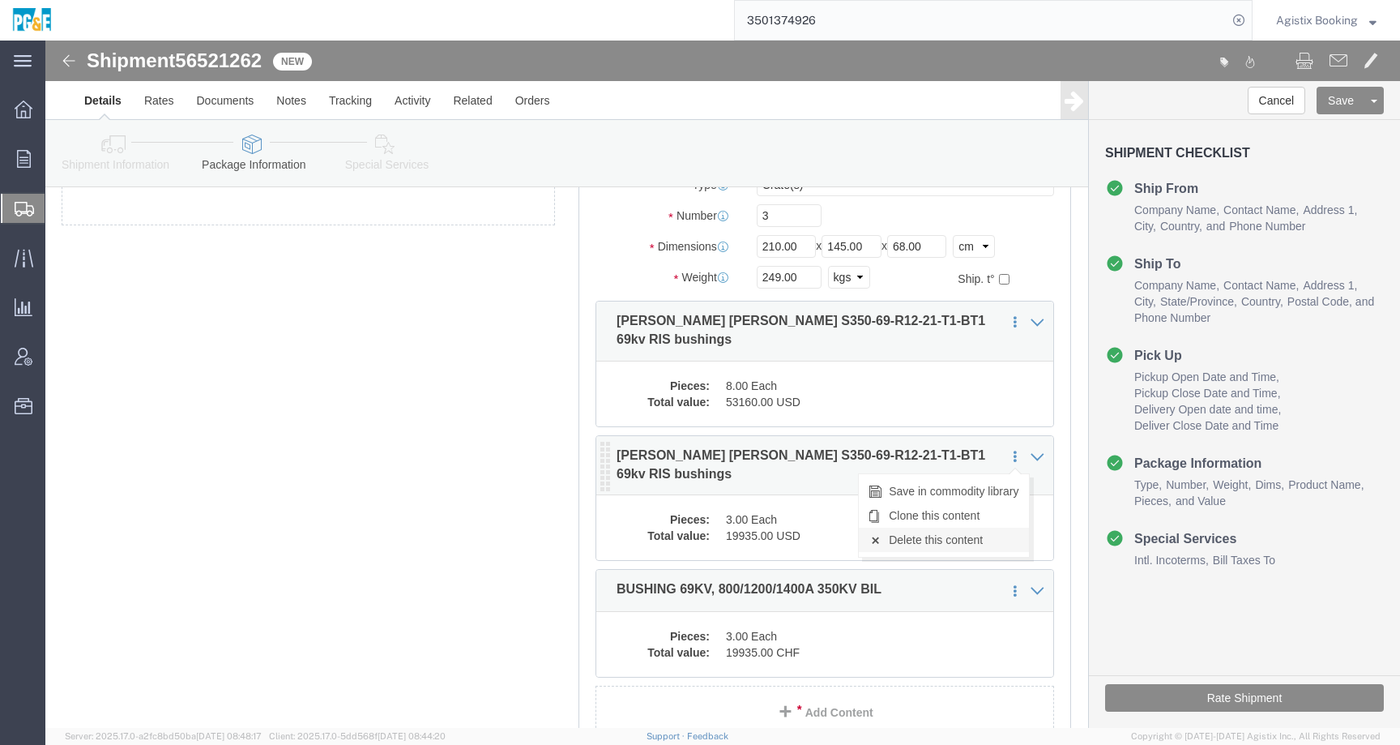
click link "Delete this content"
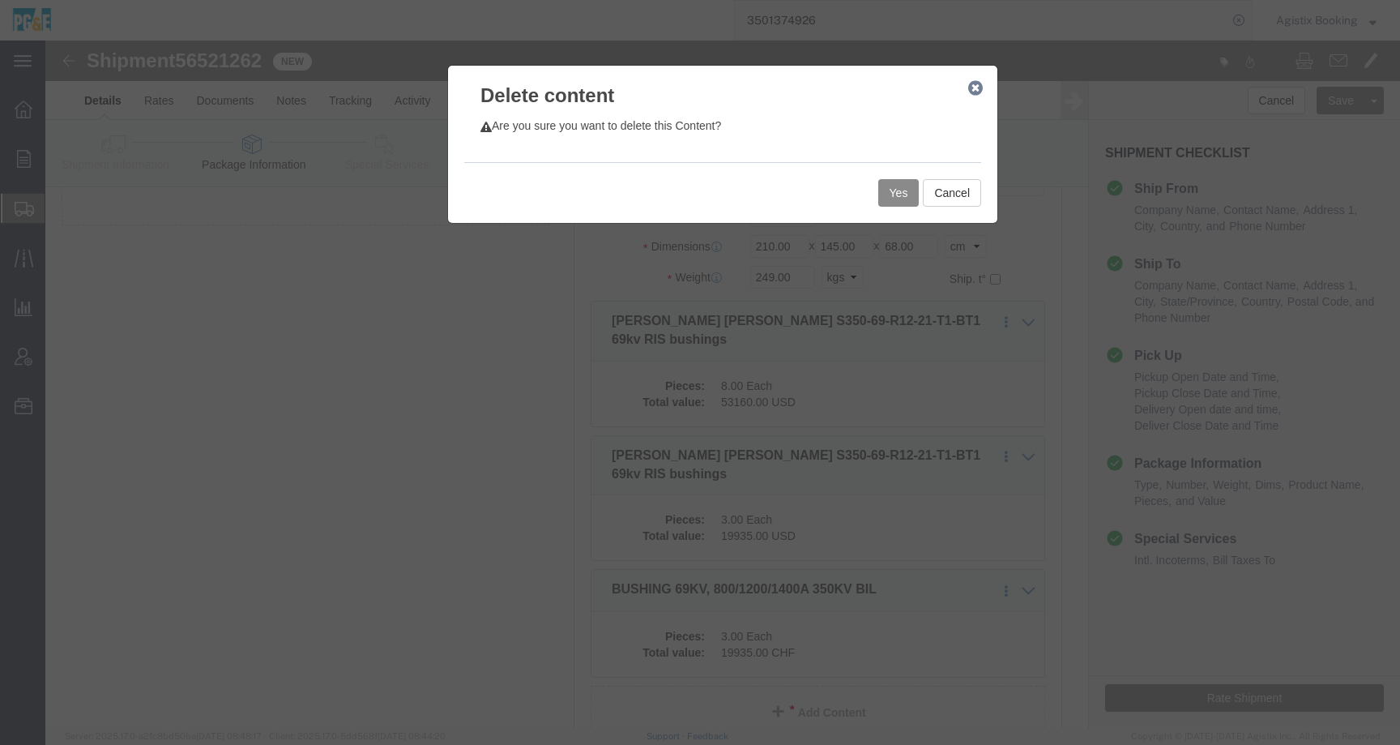
click icon "button"
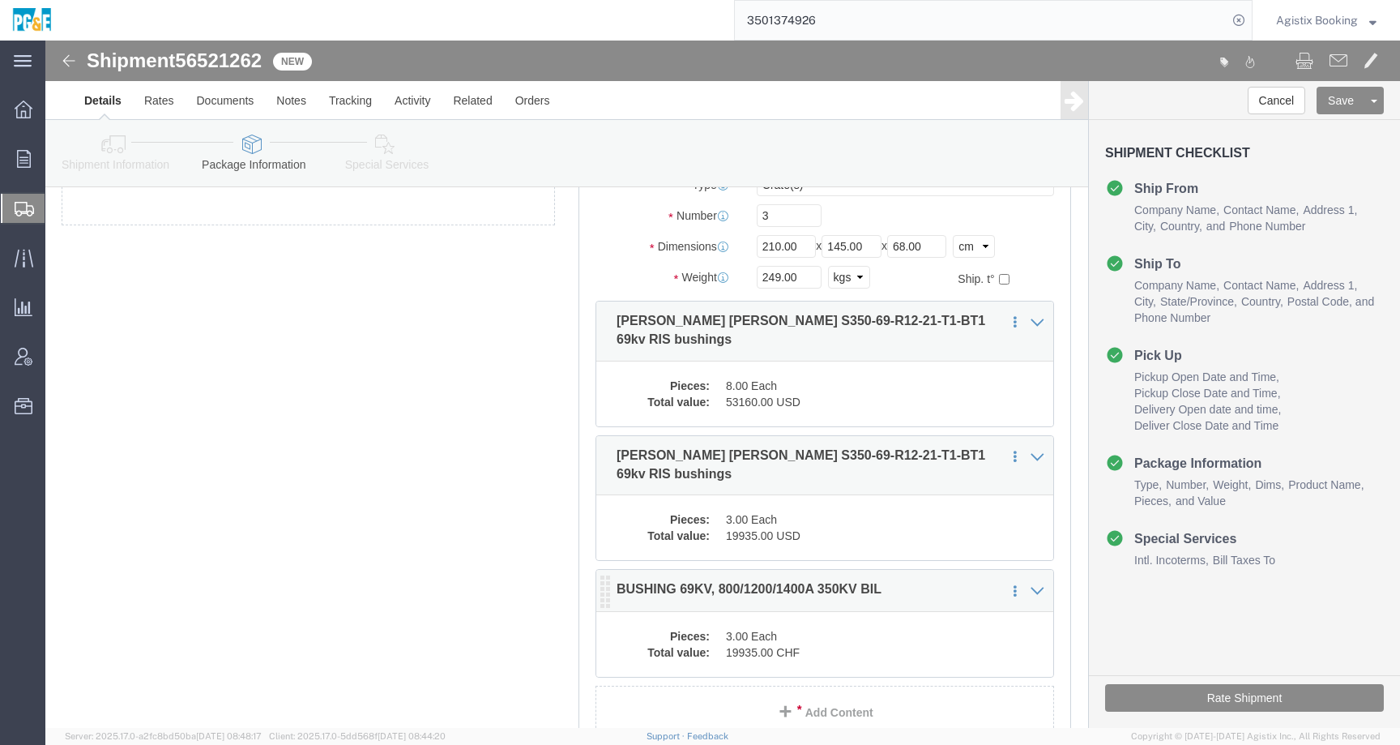
click dd "3.00 Each"
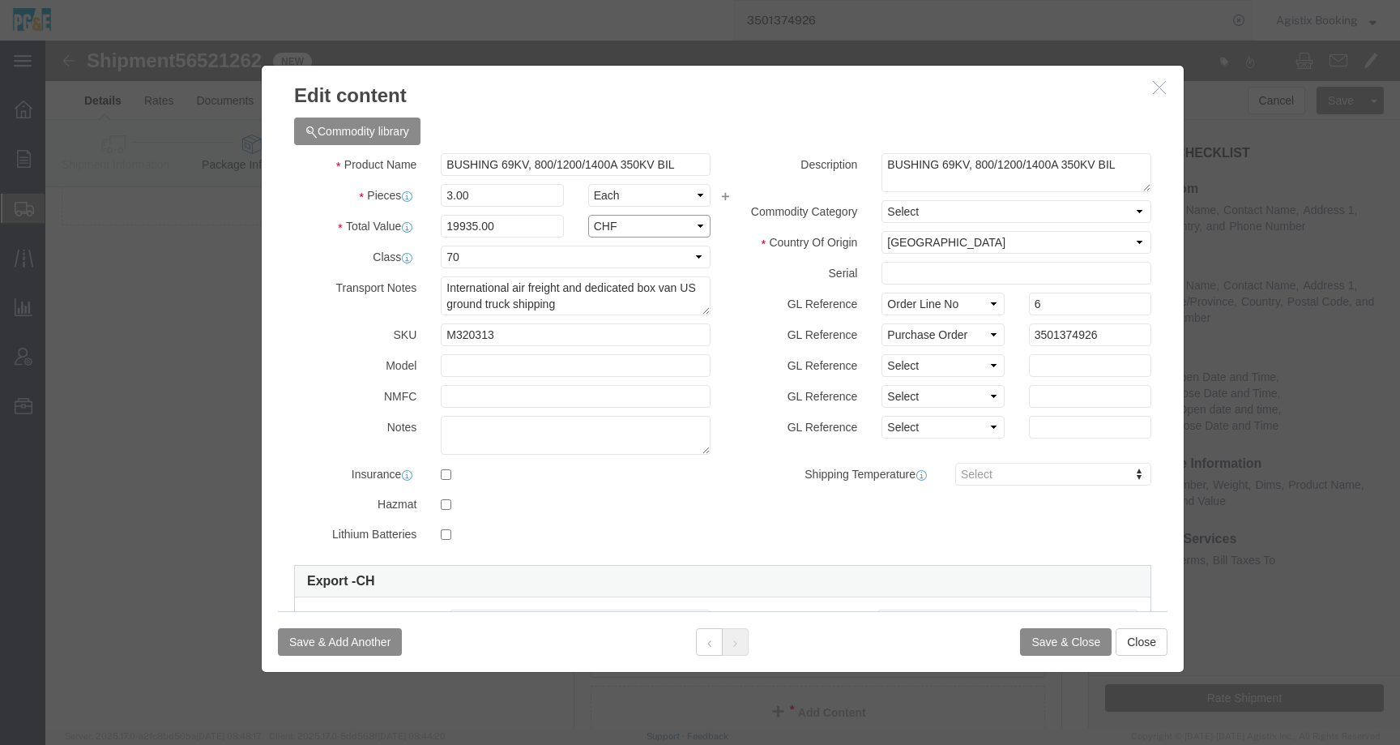
click select "Select ADP AED AFN ALL AMD AOA ARS ATS AUD AWG AZN BAM BBD BDT BGL BGN BHD BIF …"
select select "USD"
click button "Save & Close"
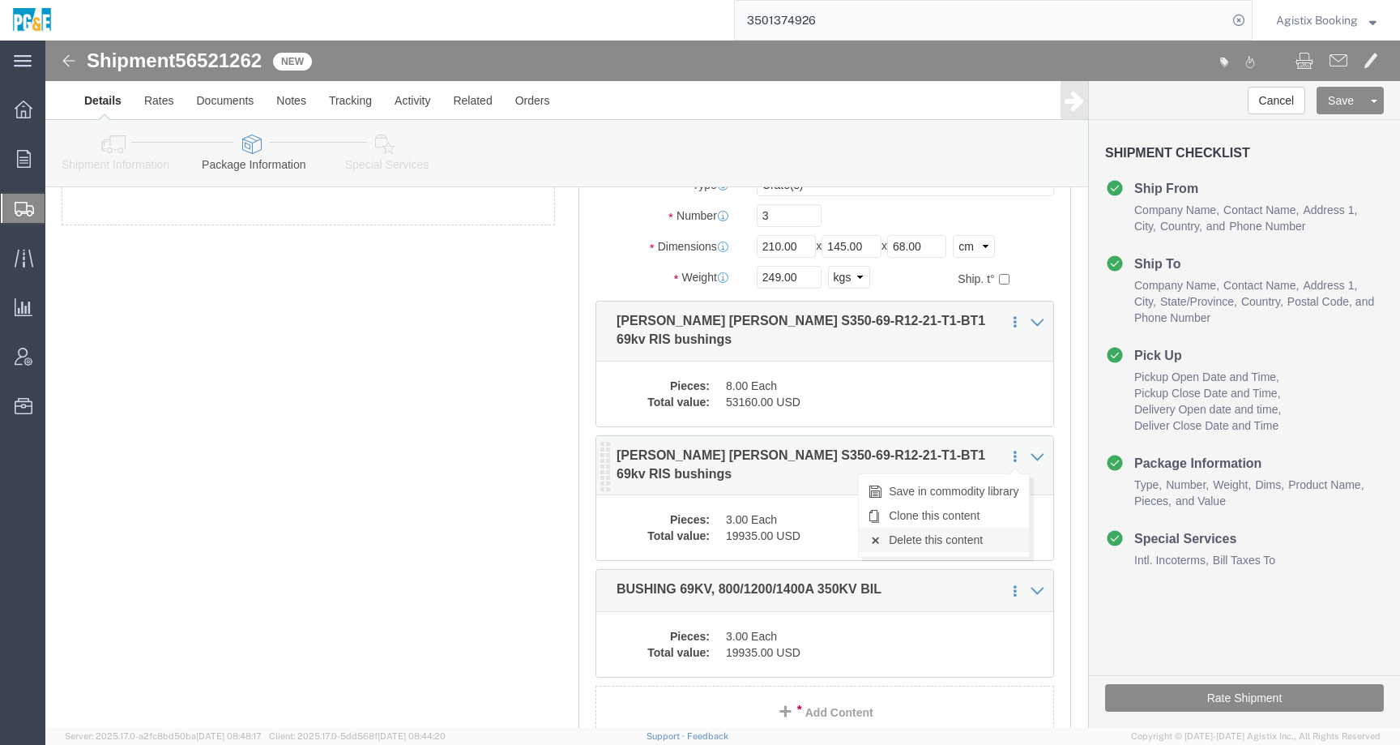
click link "Delete this content"
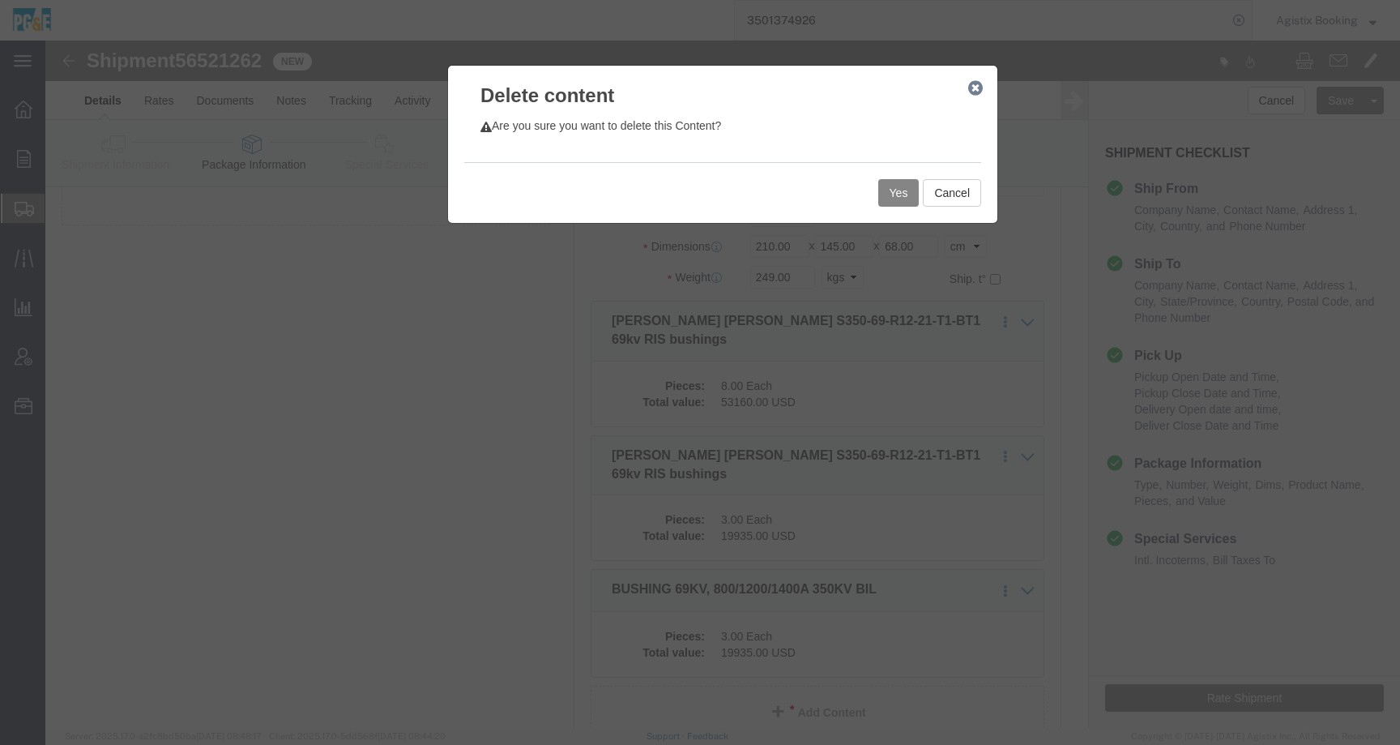
click button "Yes"
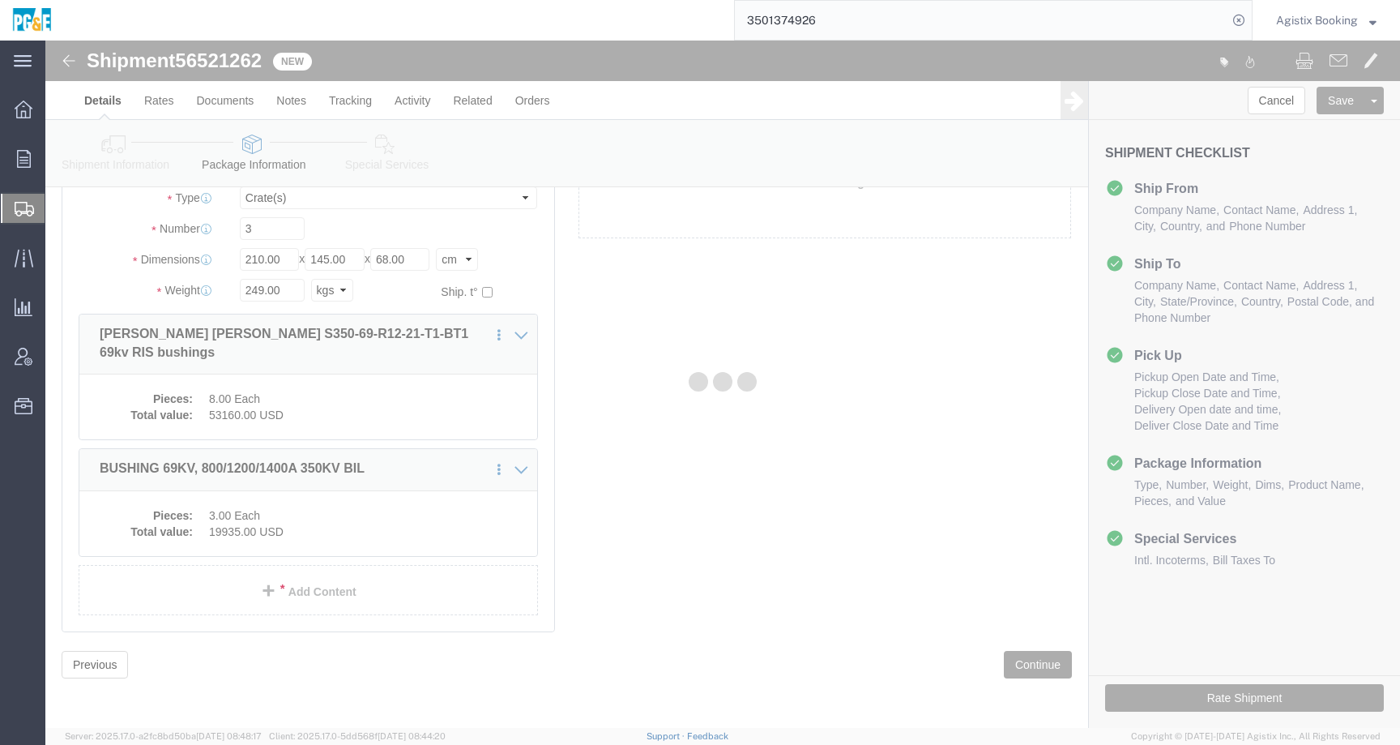
scroll to position [44, 0]
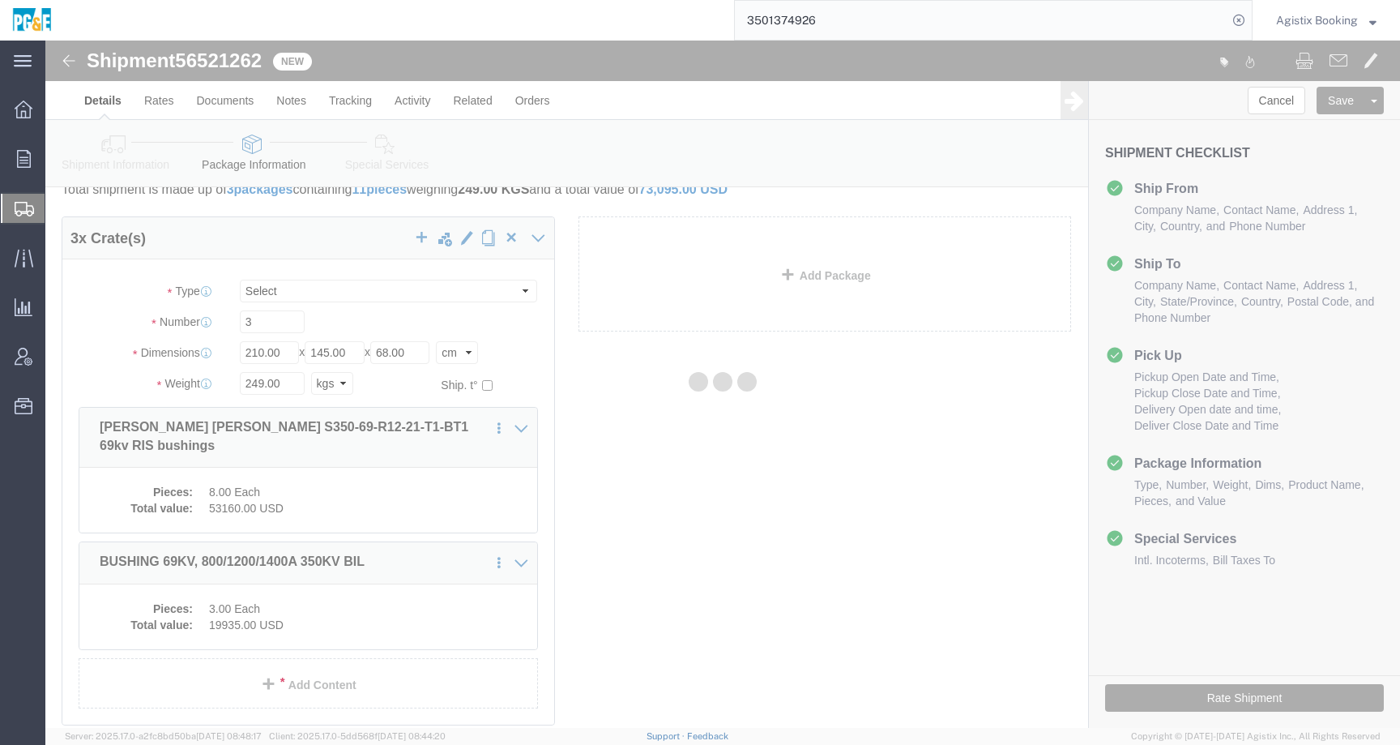
select select "CRAT"
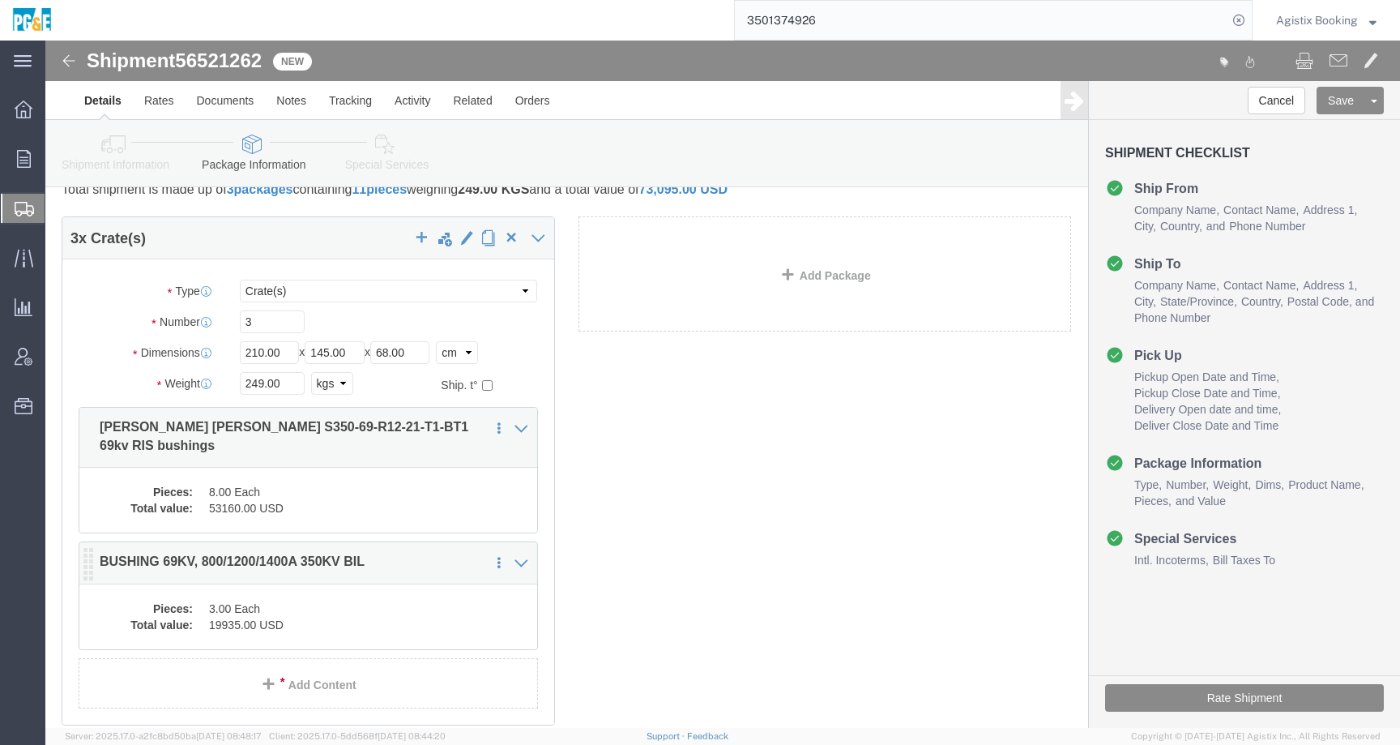
click dd "3.00 Each"
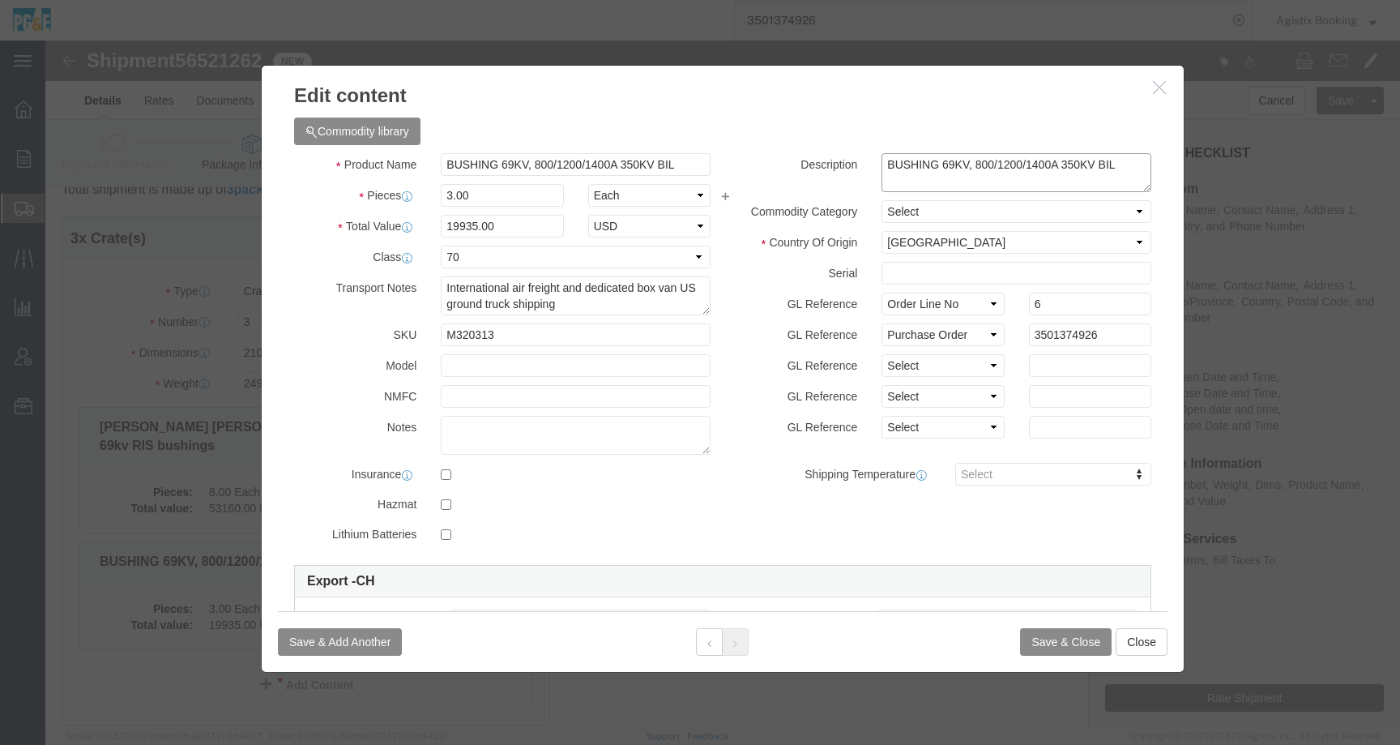
click textarea "BUSHING 69KV, 800/1200/1400A 350KV BIL"
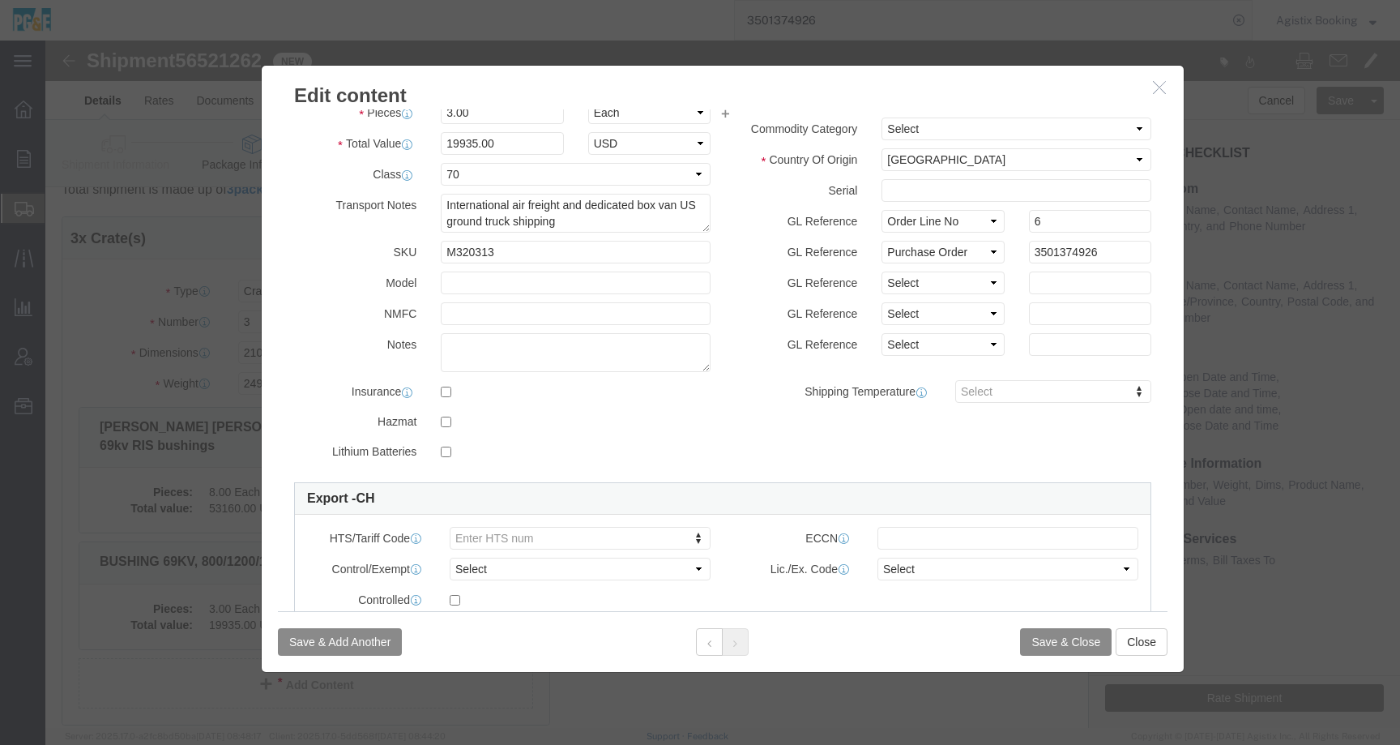
scroll to position [0, 0]
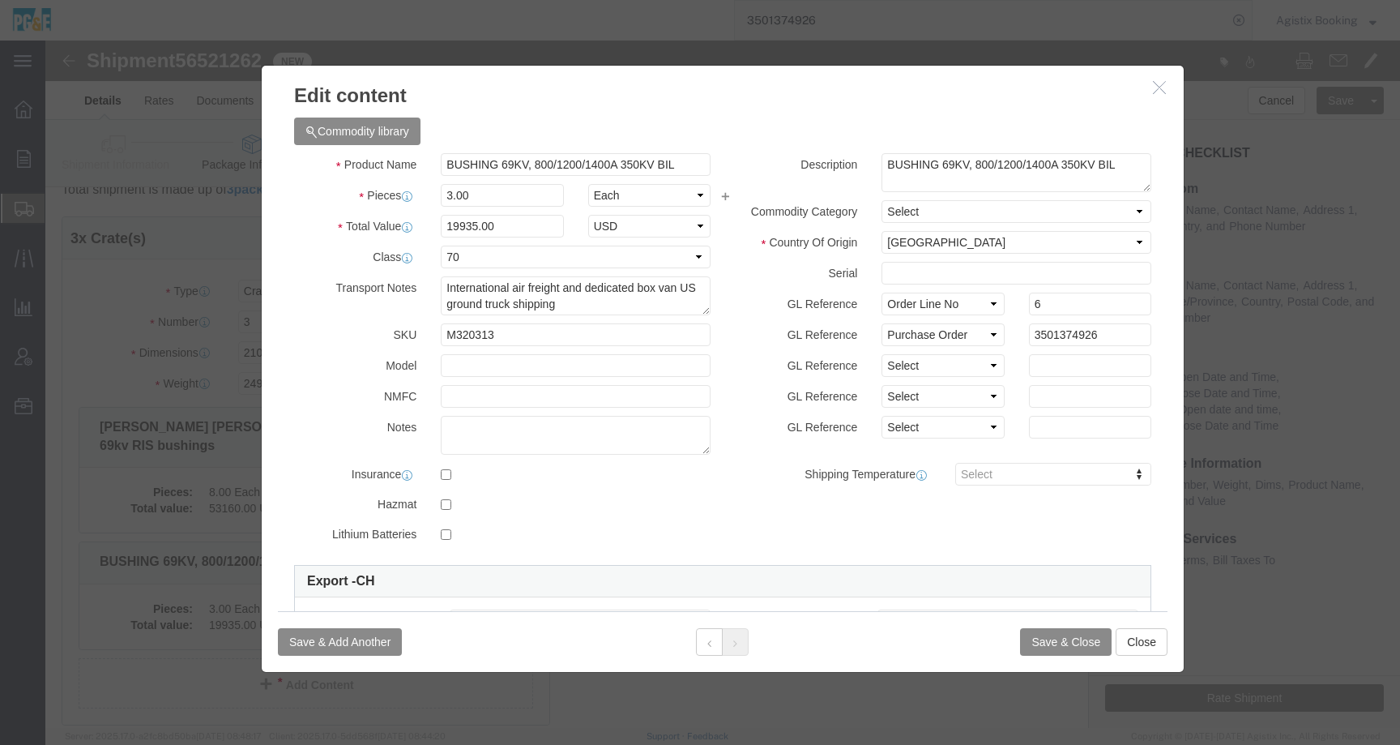
click icon "button"
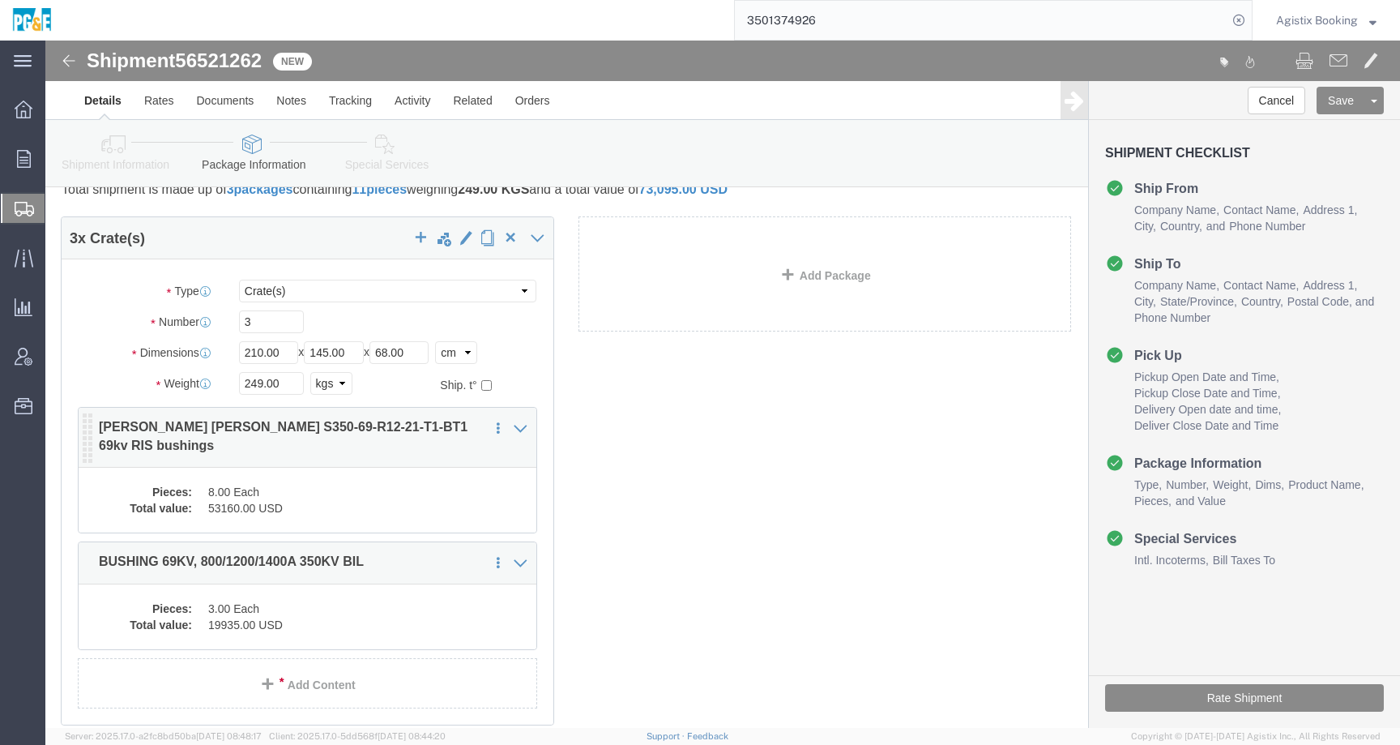
click div "3 x Crate(s) Package Type Select Bulk Bundle(s) Cardboard Box(es) Carton(s) Cra…"
click dd "8.00 Each"
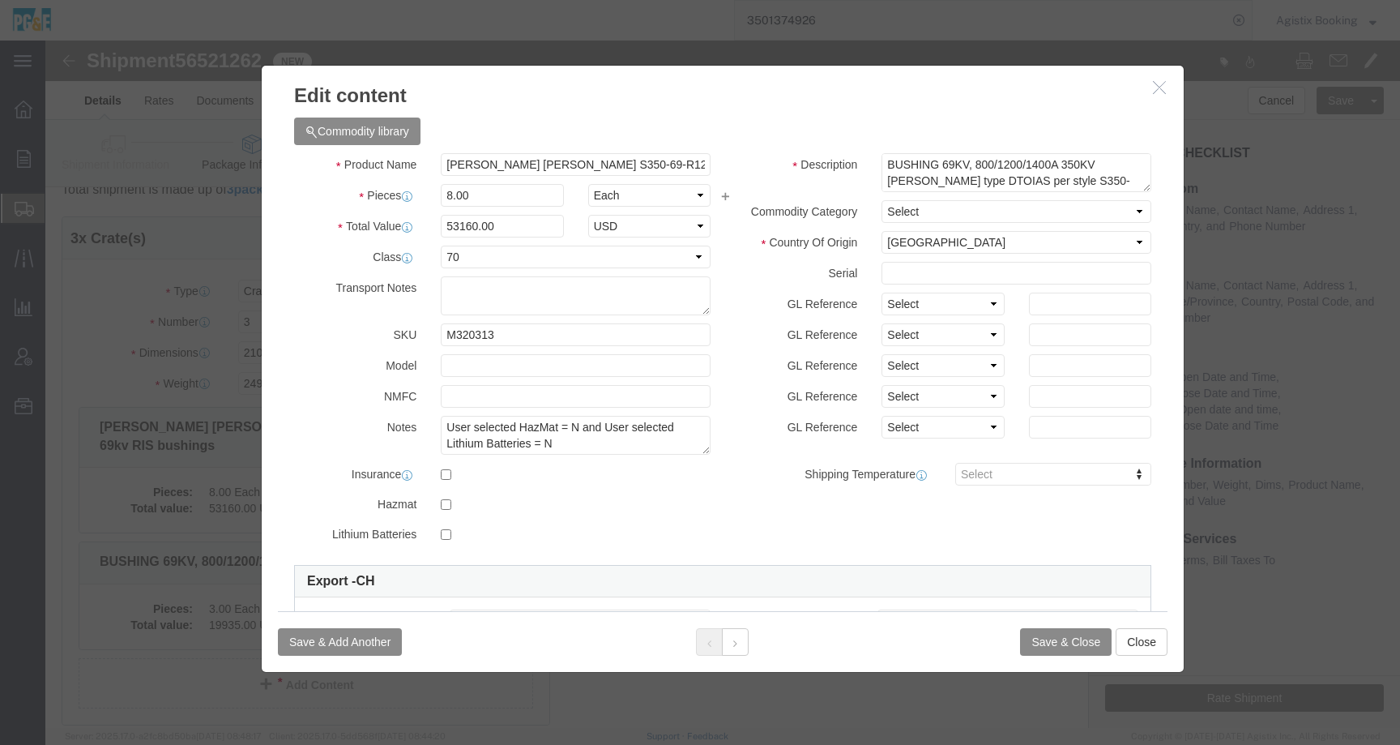
scroll to position [16, 0]
click icon "button"
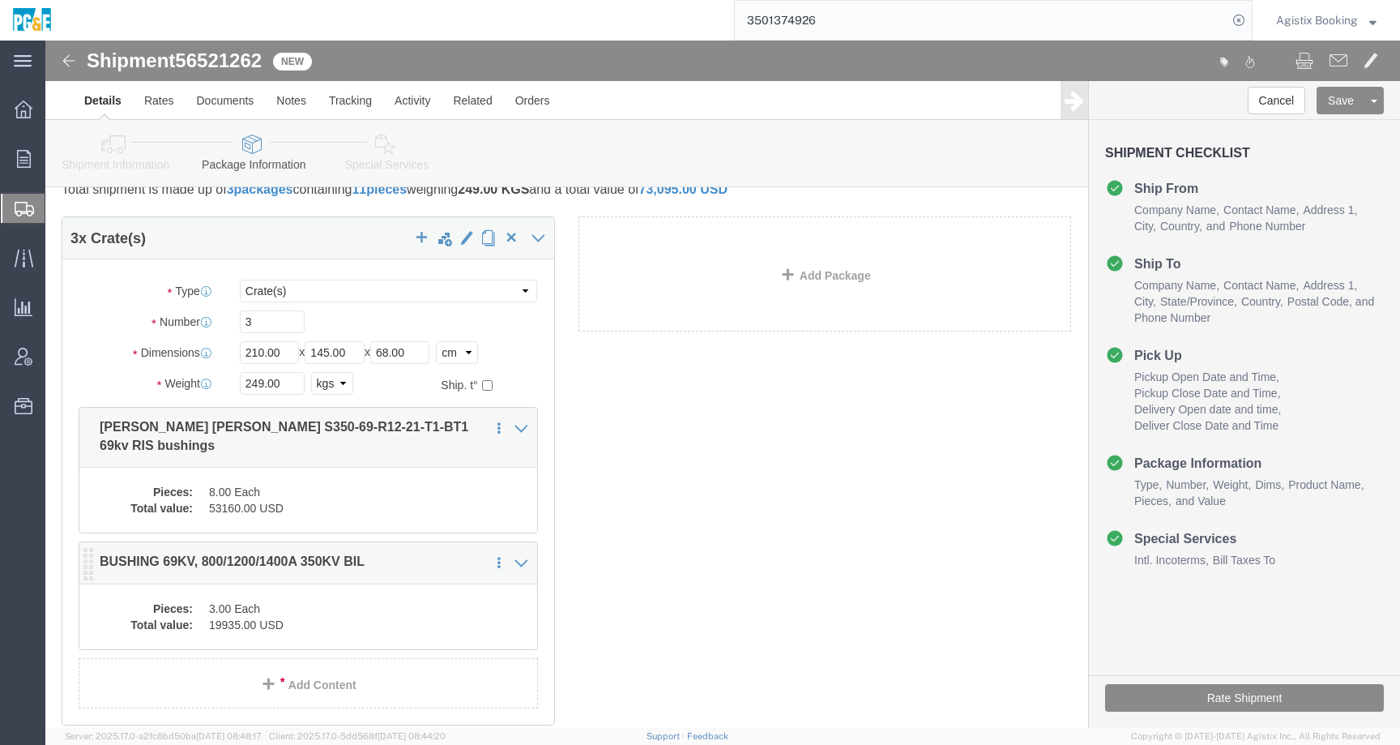
click dd "3.00 Each"
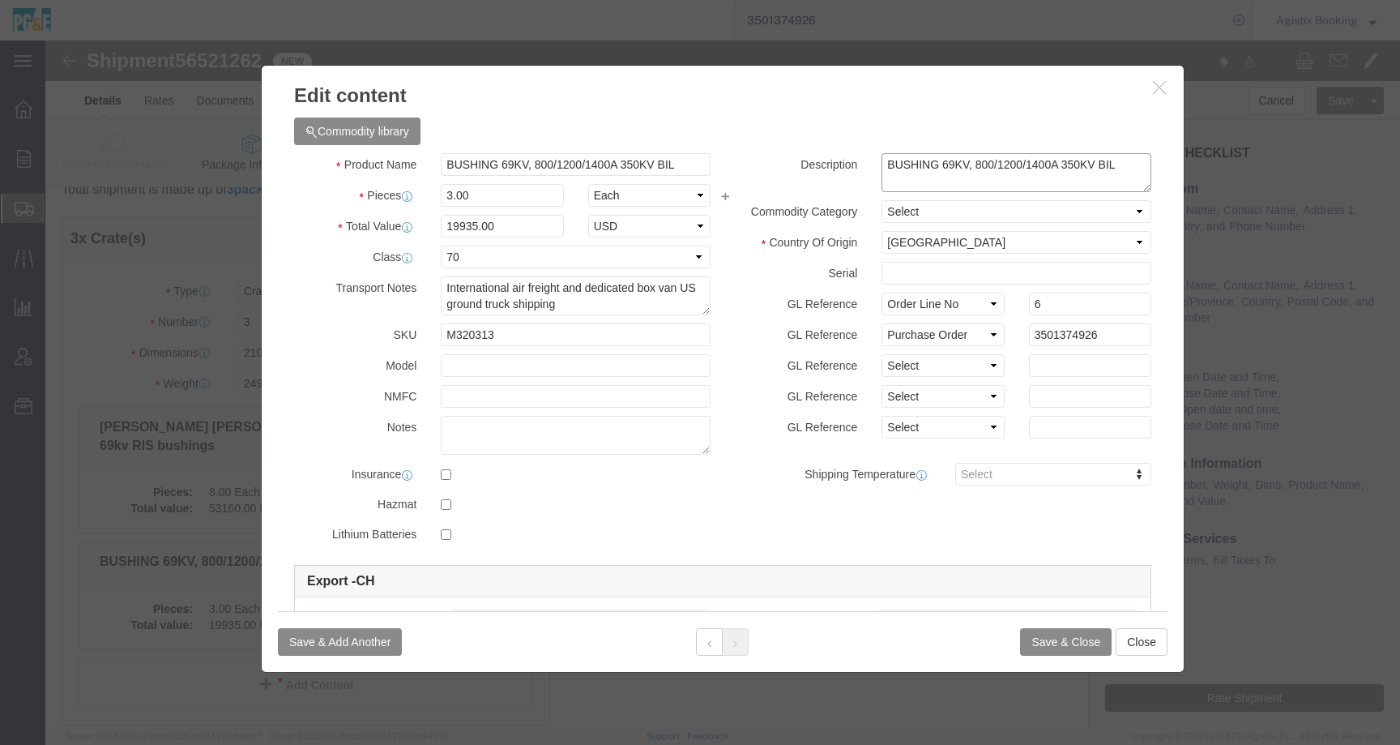
click textarea "BUSHING 69KV, 800/1200/1400A 350KV BIL"
paste textarea "Moser Glaser S350-69-R12-21-T1-BT1 69kv RIS bushings 3"
type textarea "BUSHING 69KV, 800/1200/1400A 350KV BIL Moser Glaser S350-69-R12-21-T1-BT1 69kv …"
click button "Save & Close"
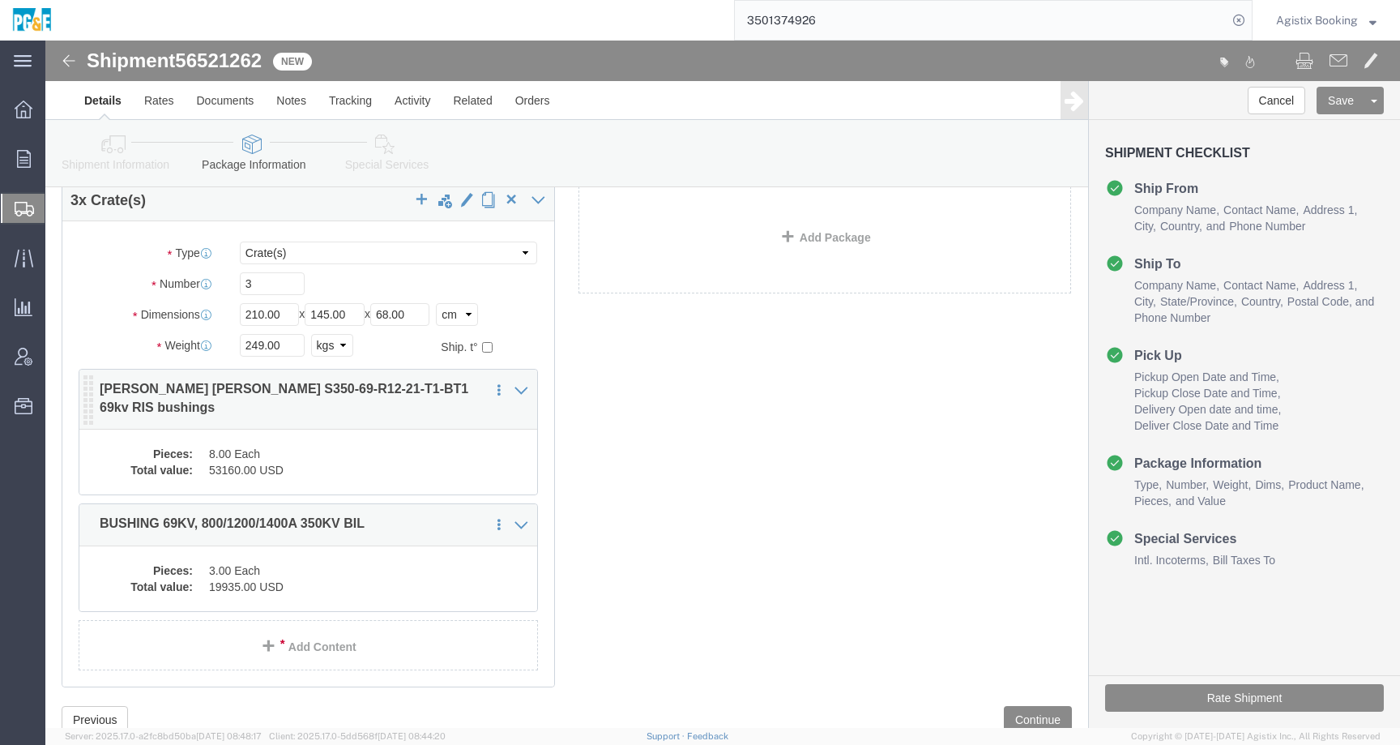
scroll to position [75, 0]
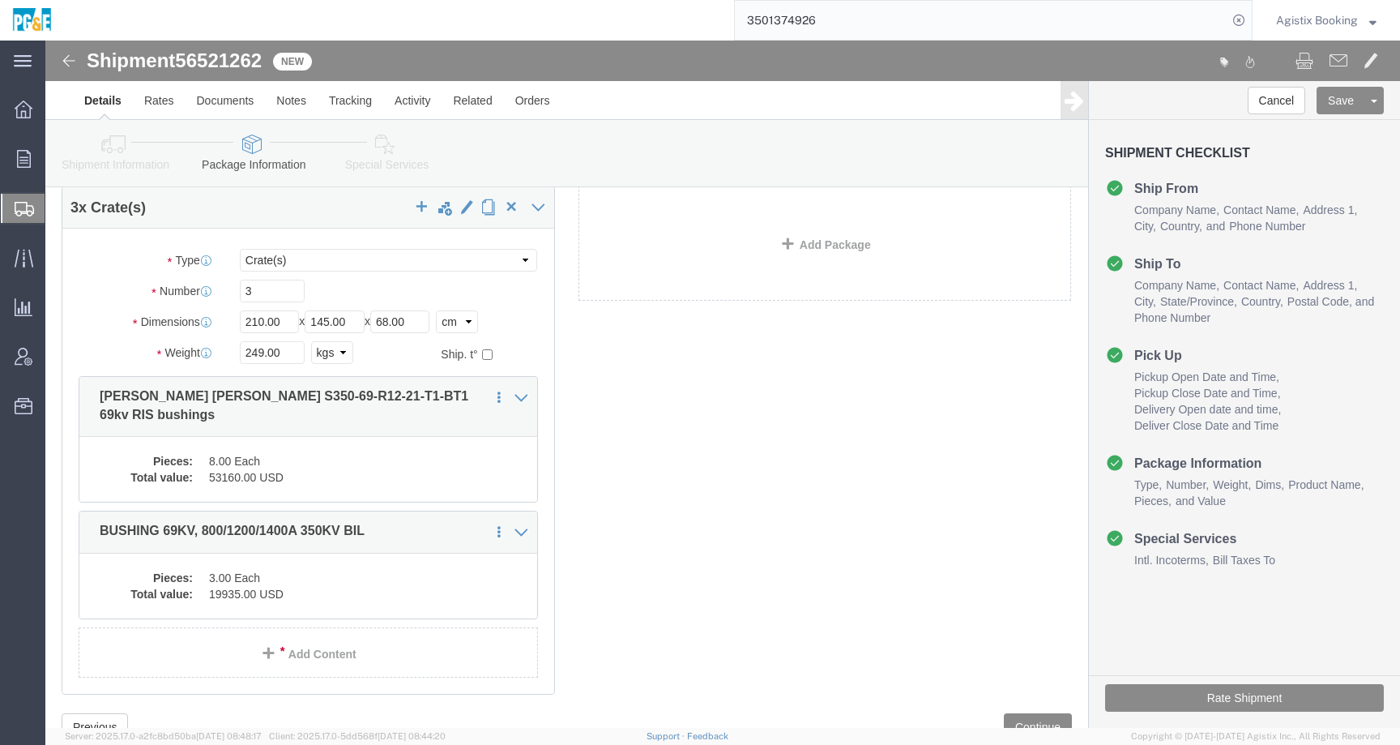
click icon
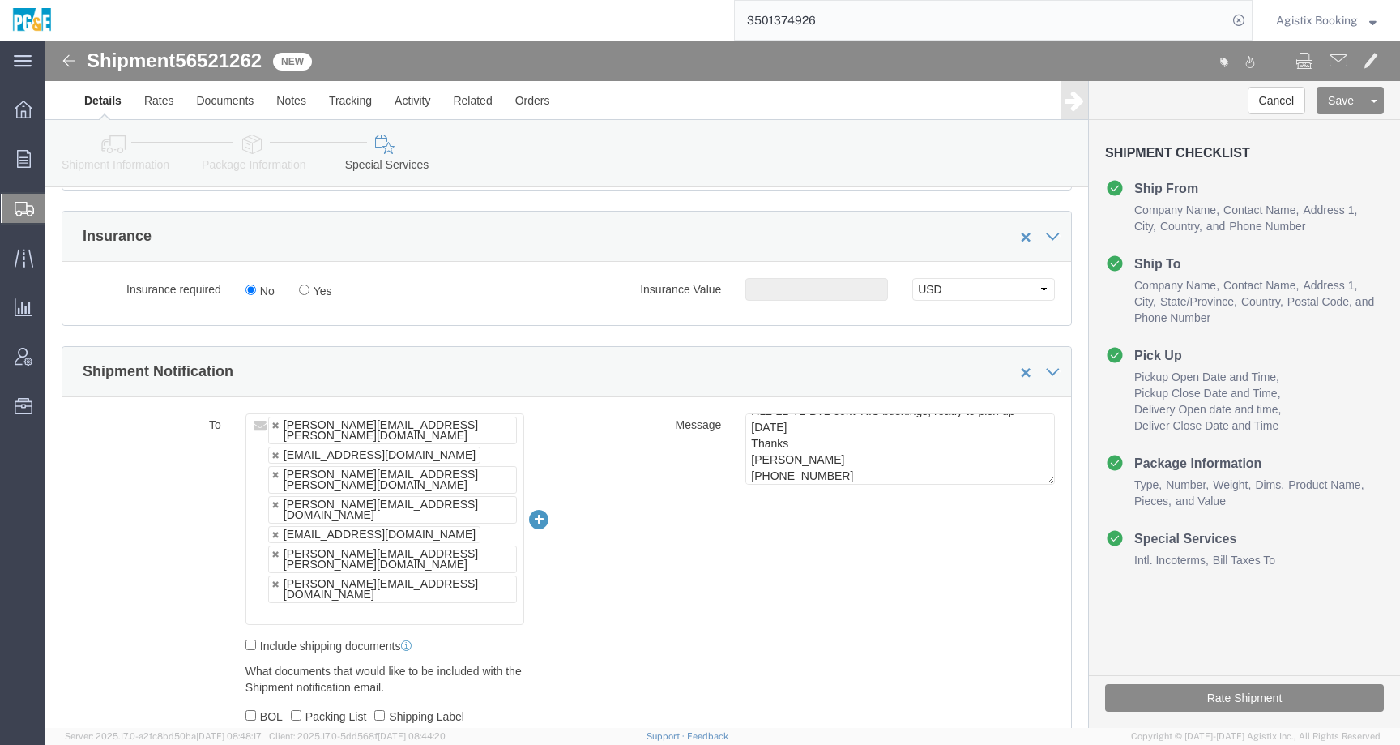
scroll to position [60, 0]
click textarea "To All, New shipment request for quantity (11) each, Moser Glaser 69kv, style S…"
drag, startPoint x: 868, startPoint y: 430, endPoint x: 668, endPoint y: 365, distance: 211.4
click div "To daniel.whitemore@chrobinson.com rich.paquelet@resapower.com jose.mejia@pge.c…"
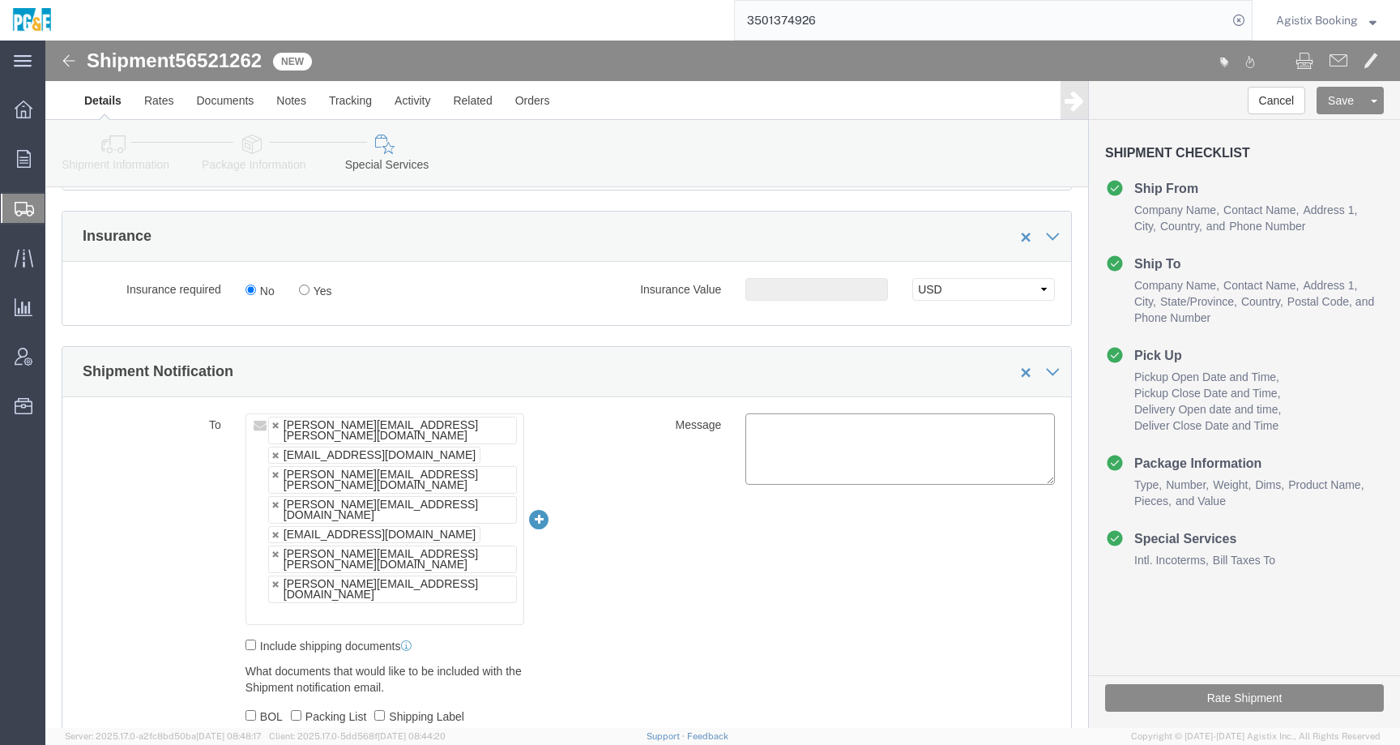
paste textarea "Shipment #XXXXXXX has been booked; once the carrier confirms the shipment you w…"
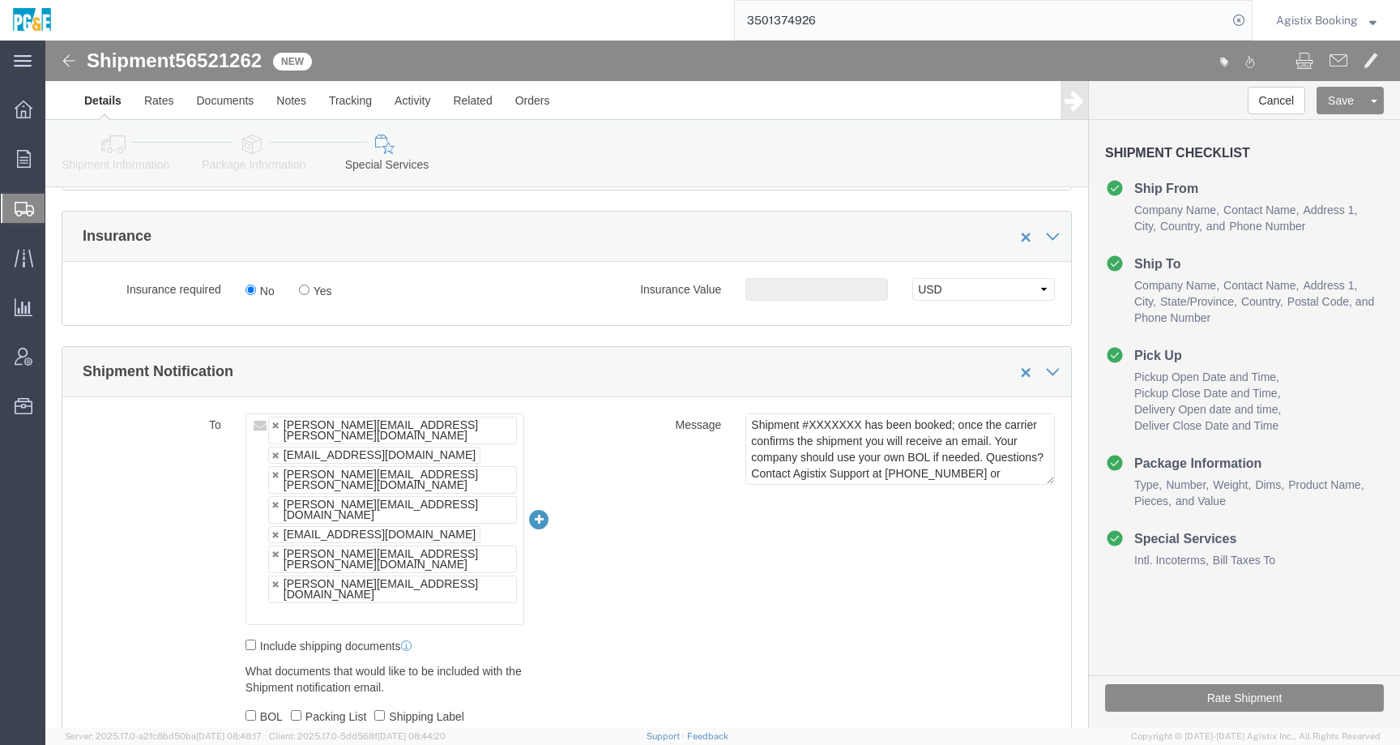
click span "56521262"
copy span "56521262"
click textarea "To All, New shipment request for quantity (11) each, Moser Glaser 69kv, style S…"
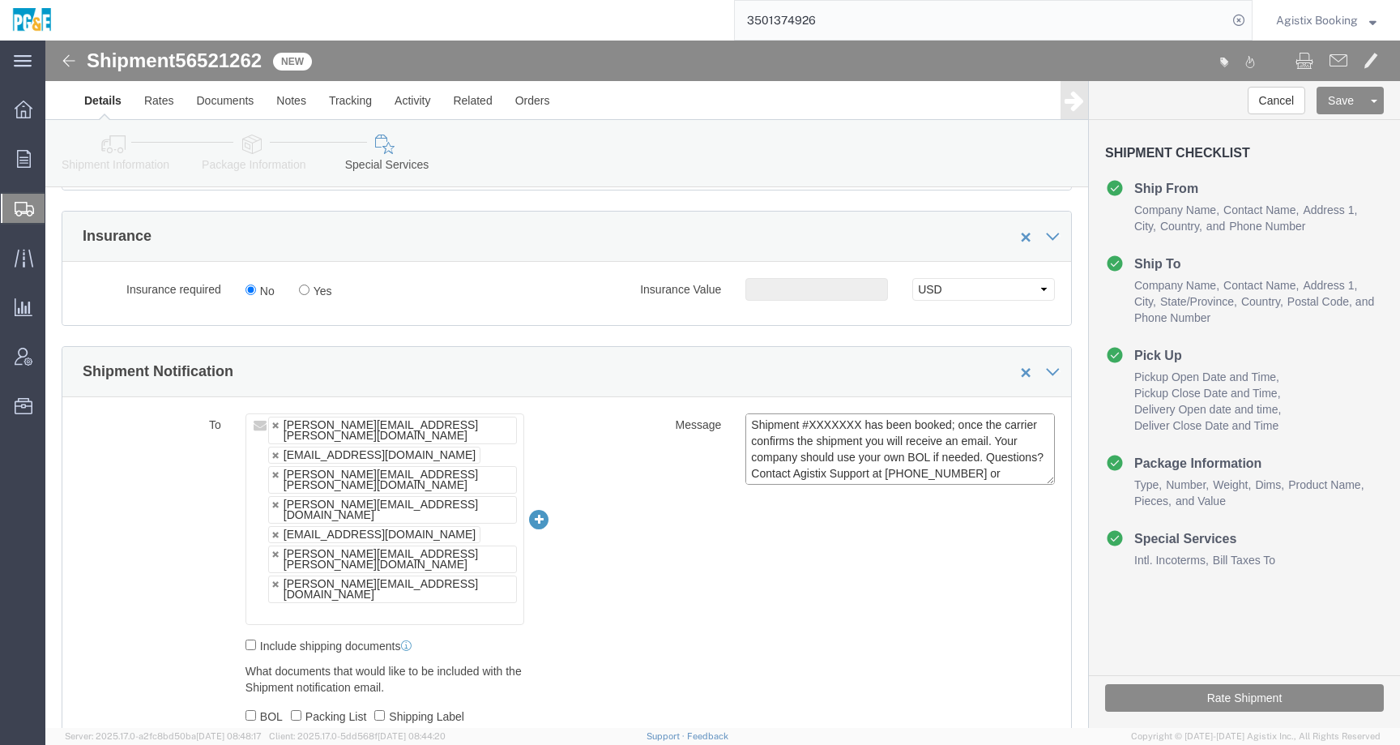
paste textarea "56521262"
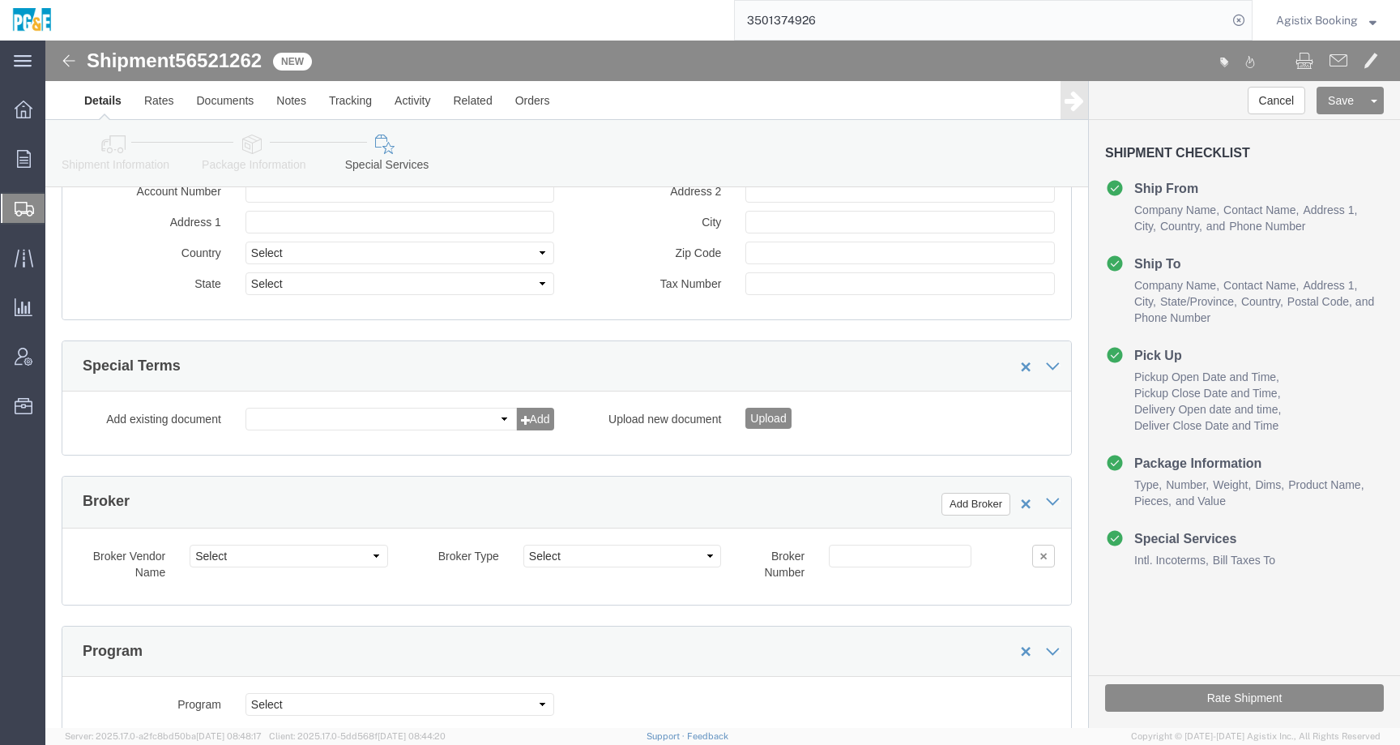
scroll to position [2729, 0]
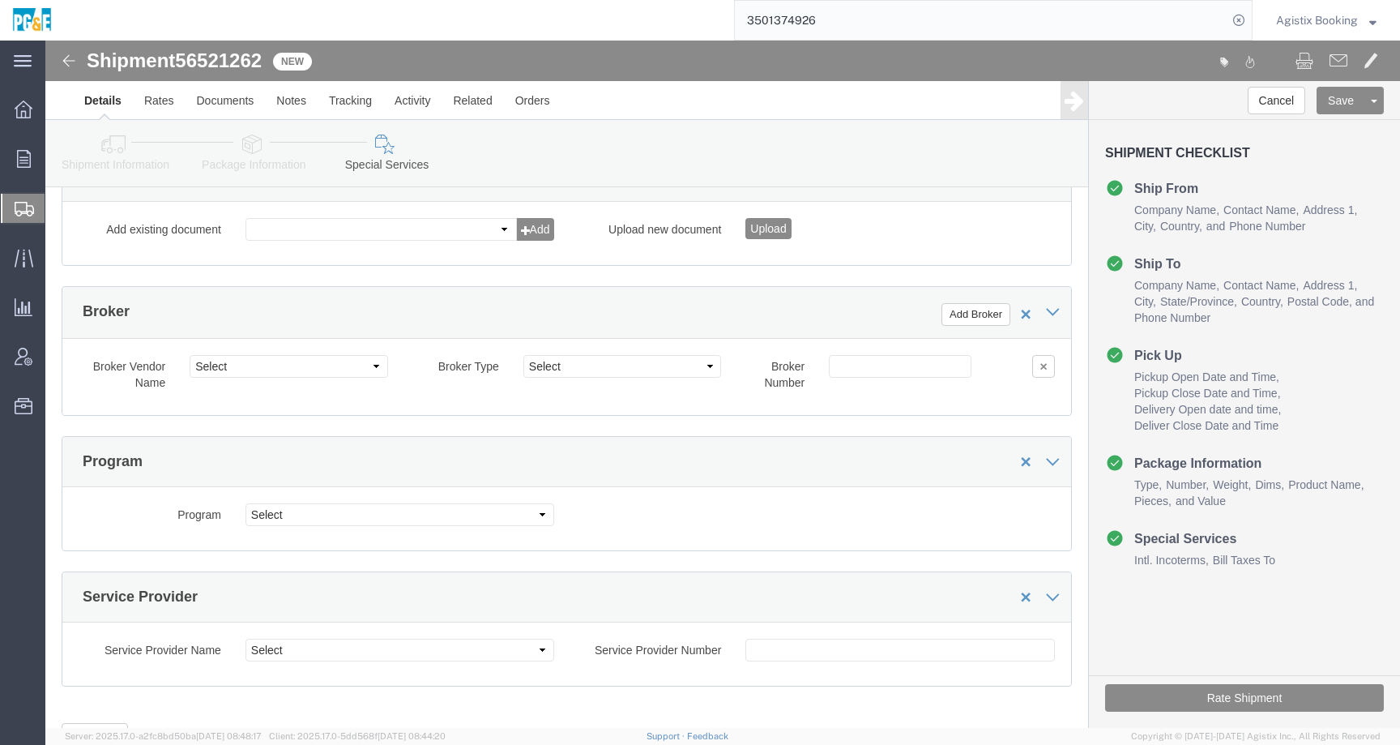
type textarea "Shipment #56521262 has been booked; once the carrier confirms the shipment you …"
click icon
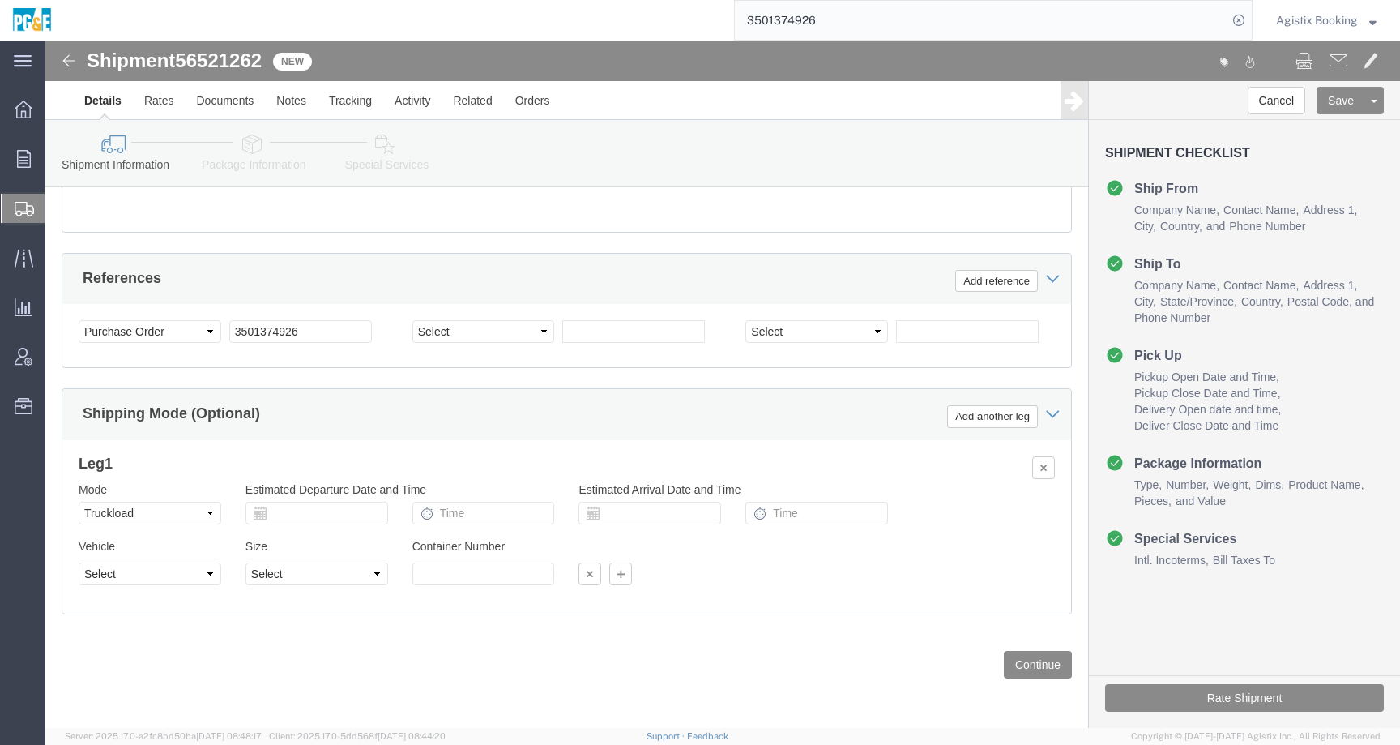
scroll to position [960, 0]
click select "Select Air Less than Truckload Multi-Leg Ocean Freight Rail Small Parcel Truckl…"
select select
click button "Rate Shipment"
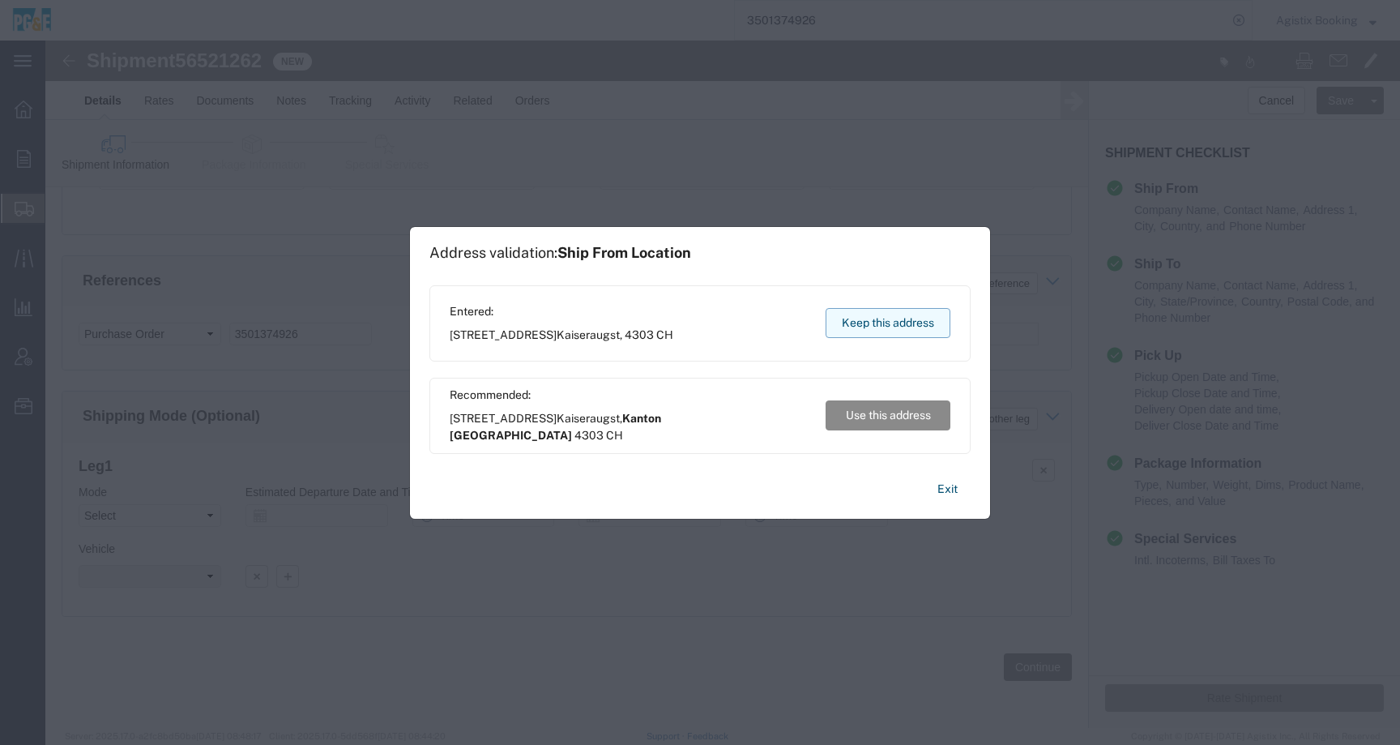
click at [892, 326] on button "Keep this address" at bounding box center [888, 323] width 125 height 30
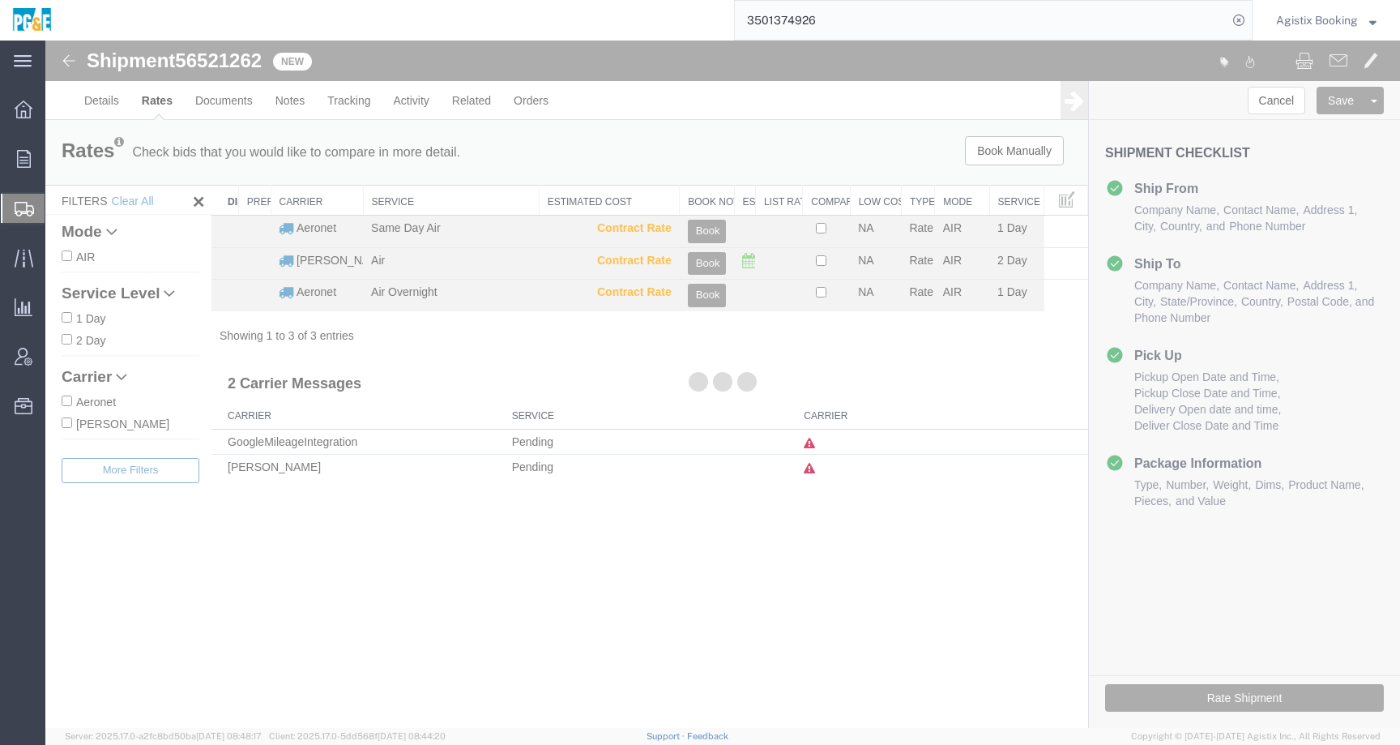
scroll to position [0, 0]
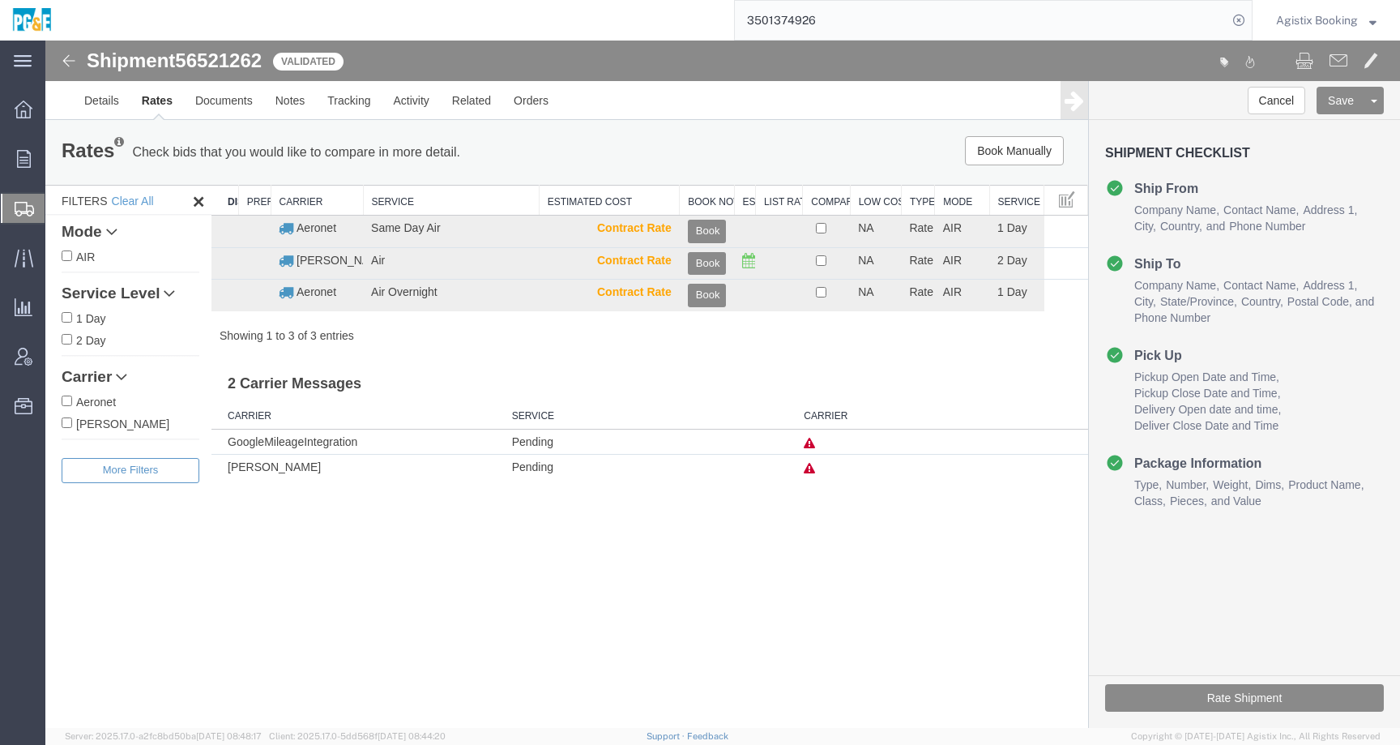
click at [63, 420] on input "C.H. Robinson" at bounding box center [67, 422] width 11 height 11
checkbox input "true"
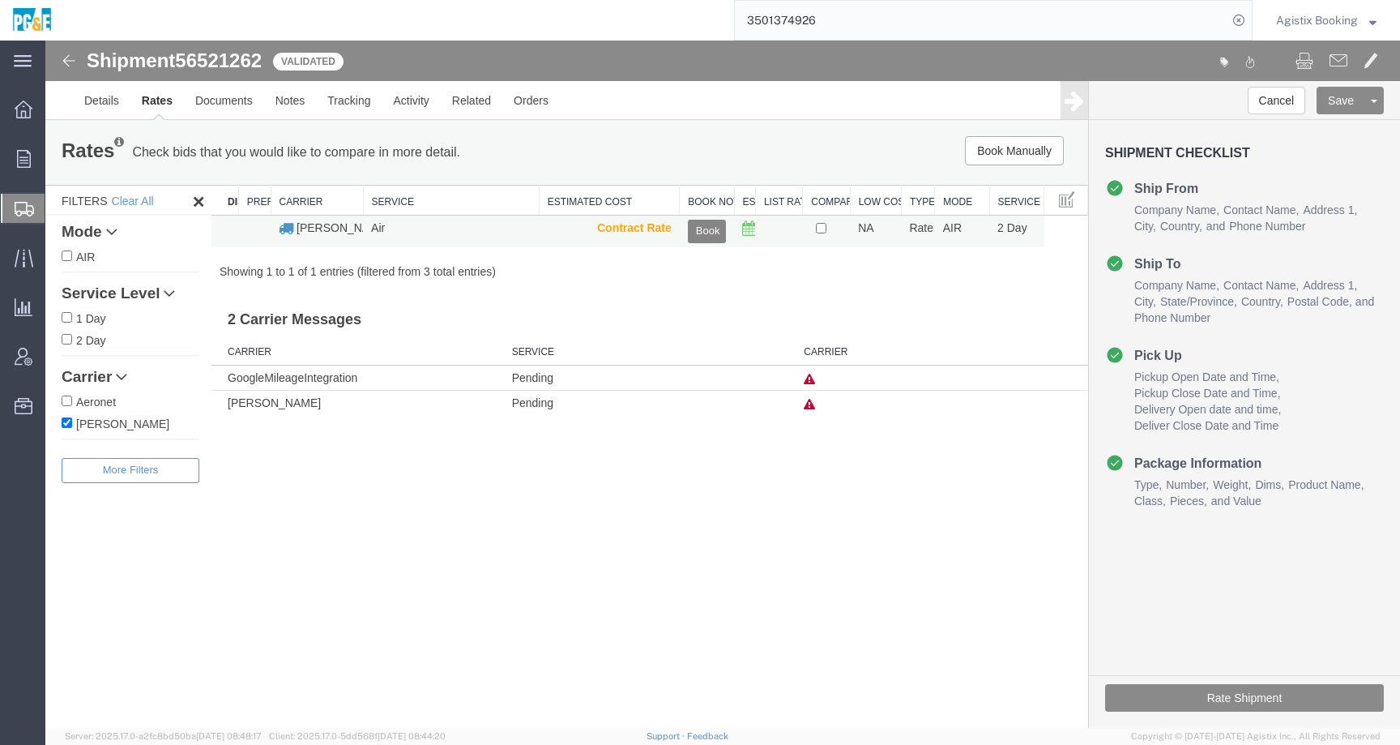
click at [697, 235] on button "Book" at bounding box center [707, 231] width 38 height 23
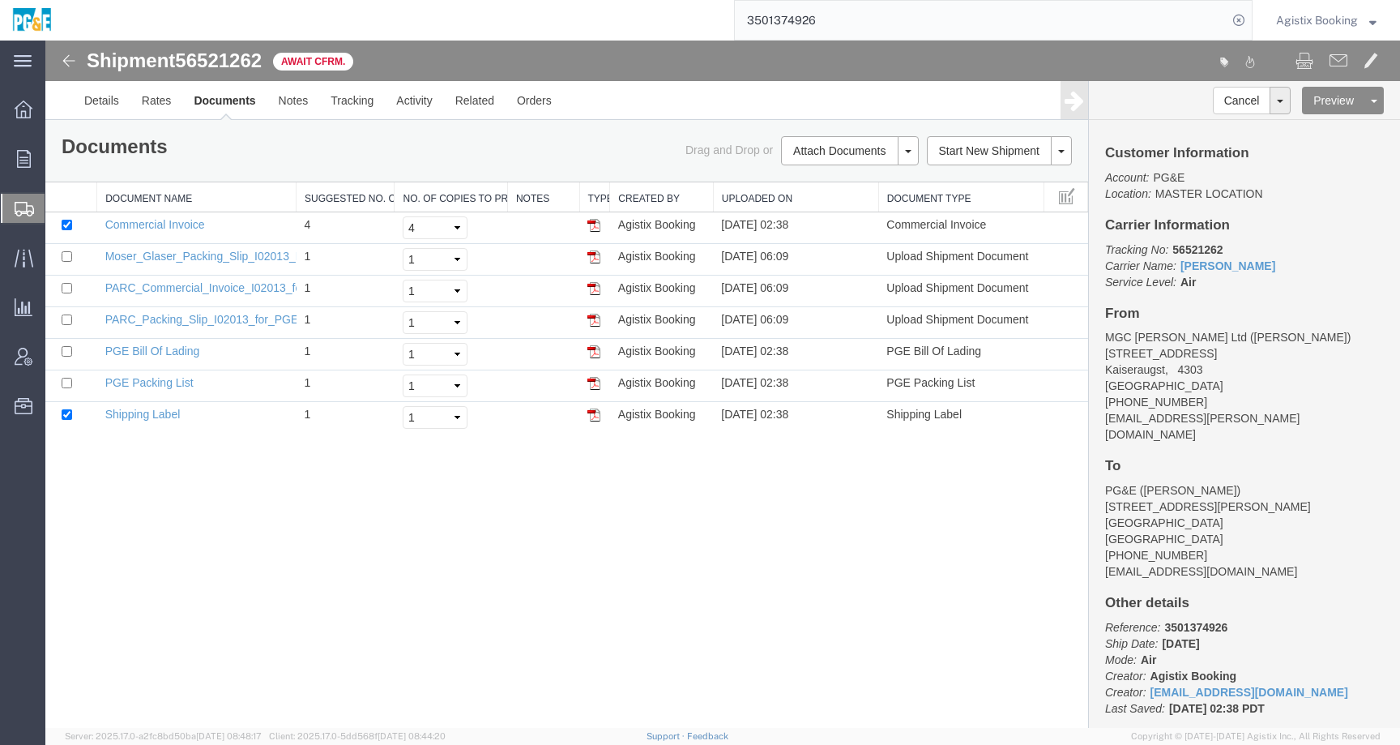
click at [1351, 18] on span "Agistix Booking" at bounding box center [1317, 20] width 82 height 18
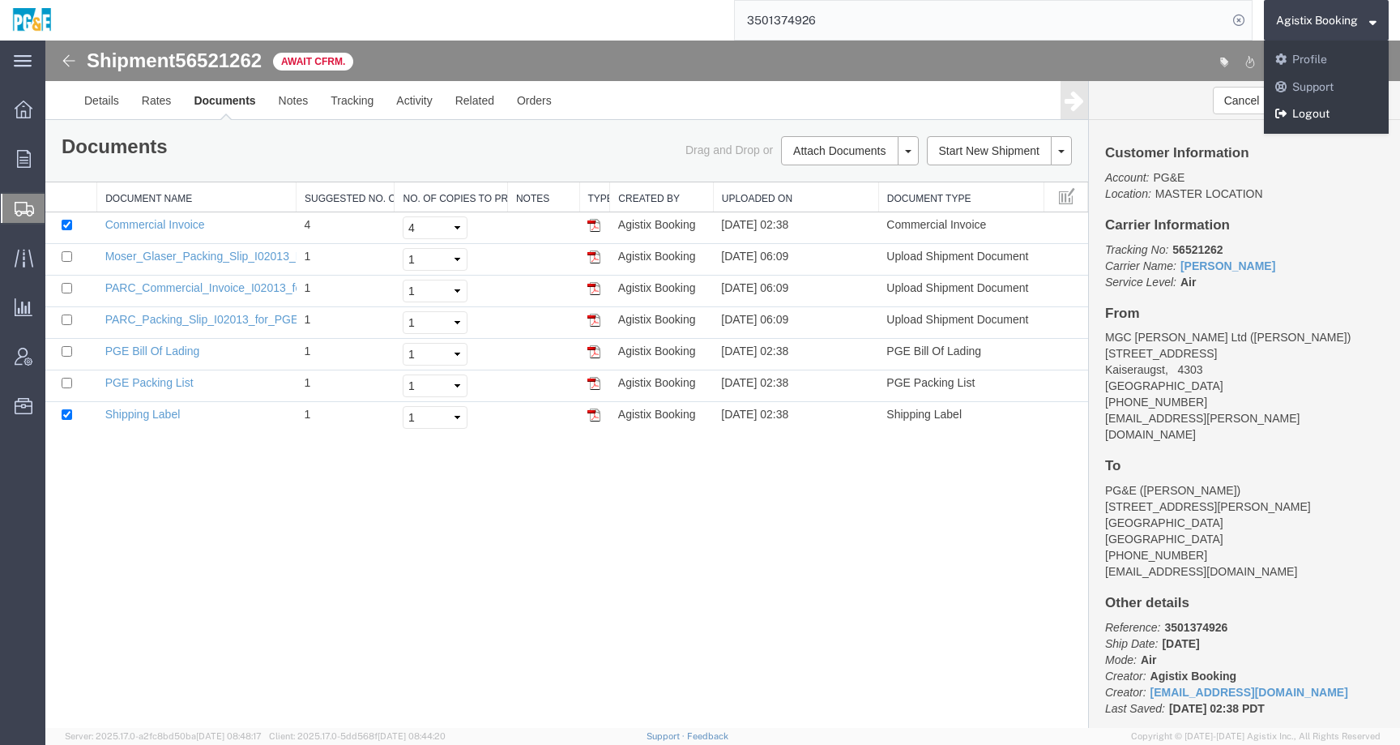
click at [1287, 116] on link "Logout" at bounding box center [1326, 114] width 125 height 28
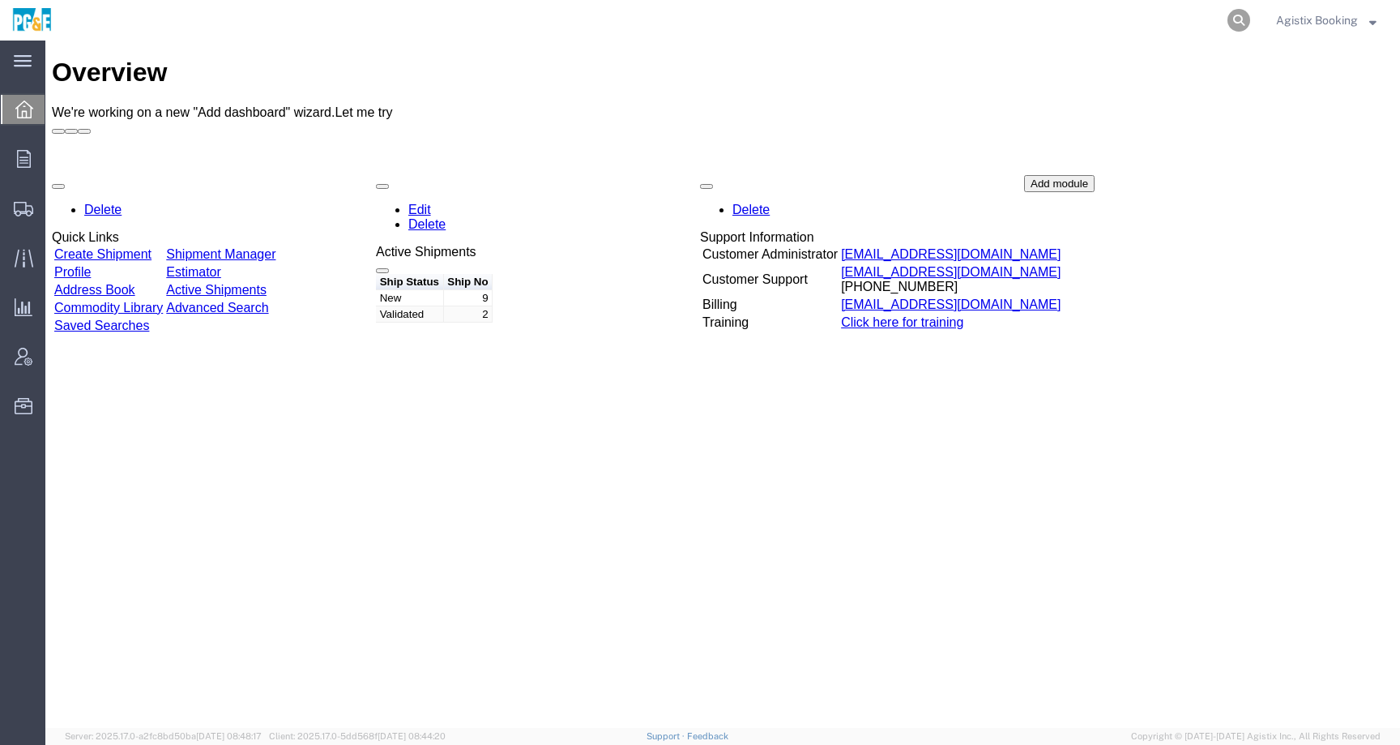
click at [1231, 16] on icon at bounding box center [1238, 20] width 23 height 23
click at [1166, 16] on input "search" at bounding box center [981, 20] width 493 height 39
paste input "56521262"
type input "56521262"
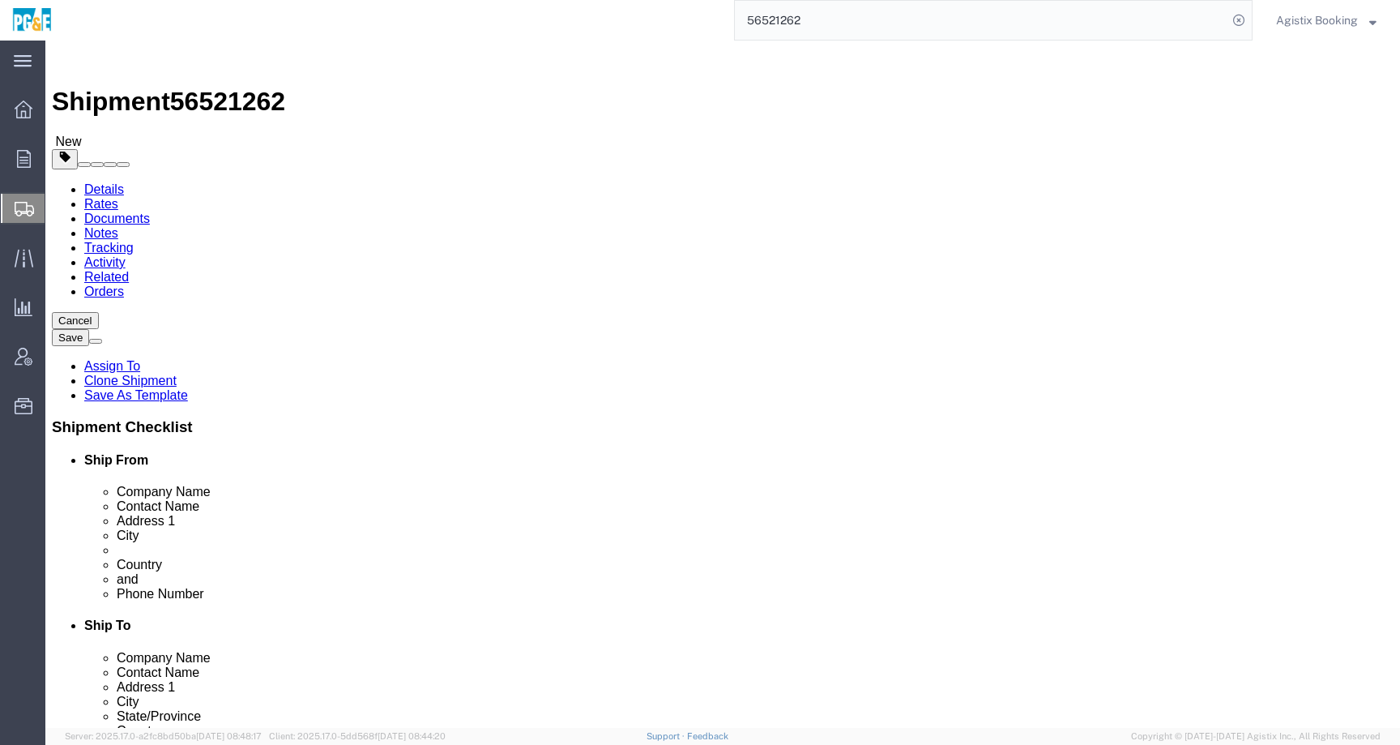
select select
click icon
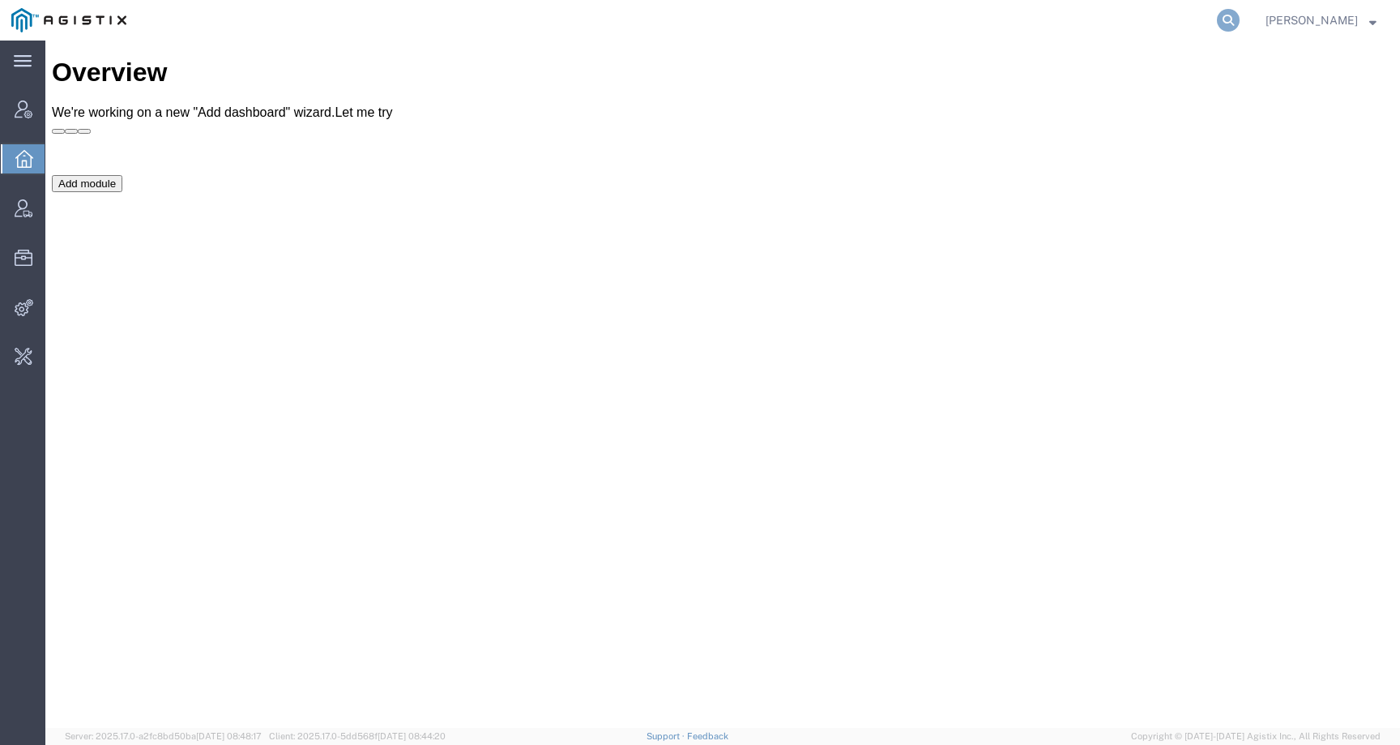
click at [1240, 17] on icon at bounding box center [1228, 20] width 23 height 23
paste input "PG&E"
type input "PG&E"
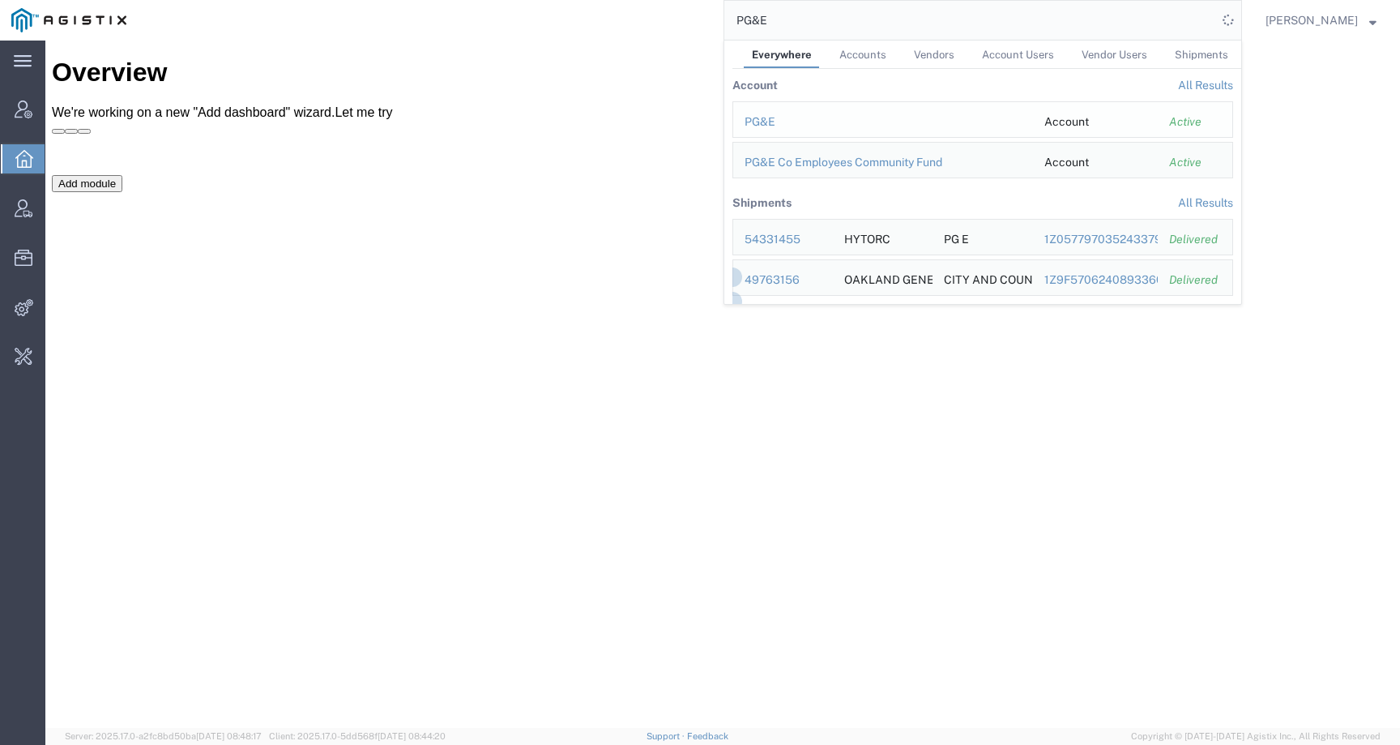
click at [787, 116] on div "PG&E" at bounding box center [883, 121] width 277 height 17
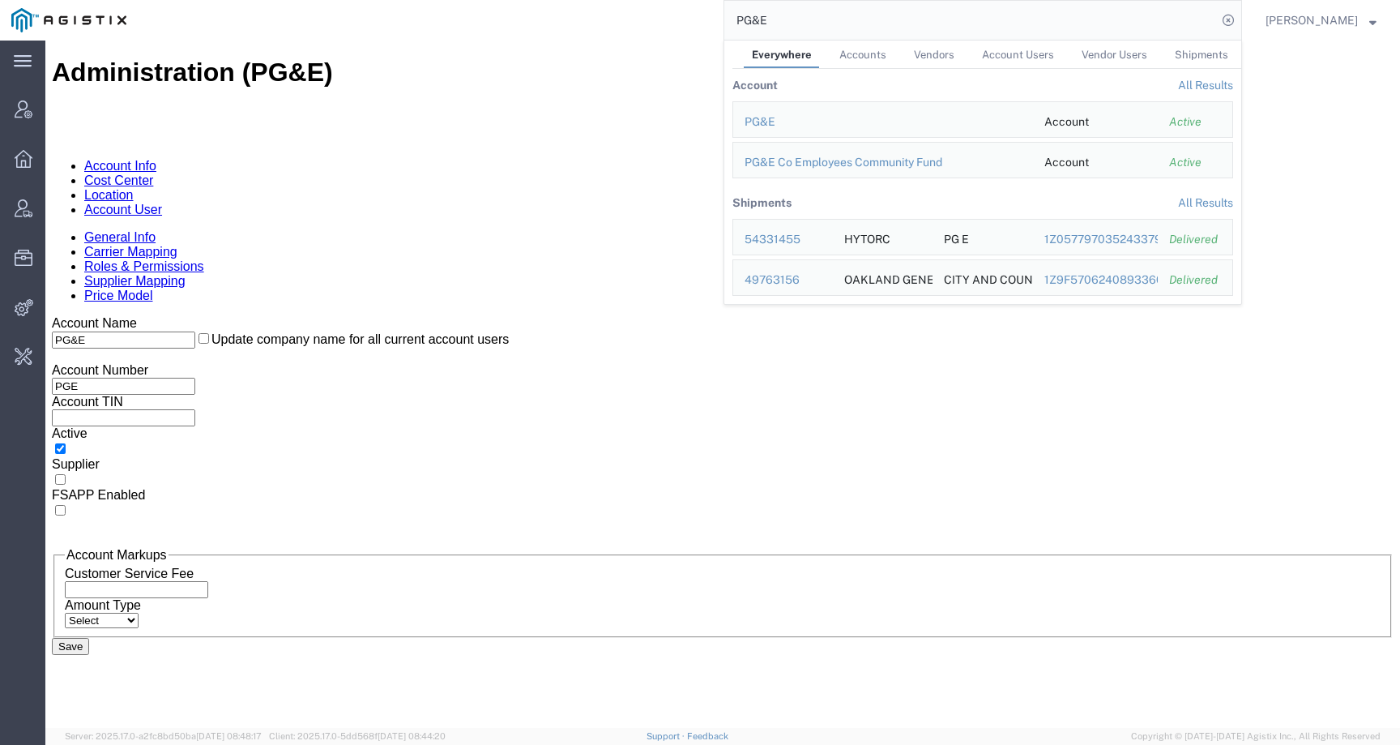
click at [134, 188] on link "Location" at bounding box center [108, 195] width 49 height 14
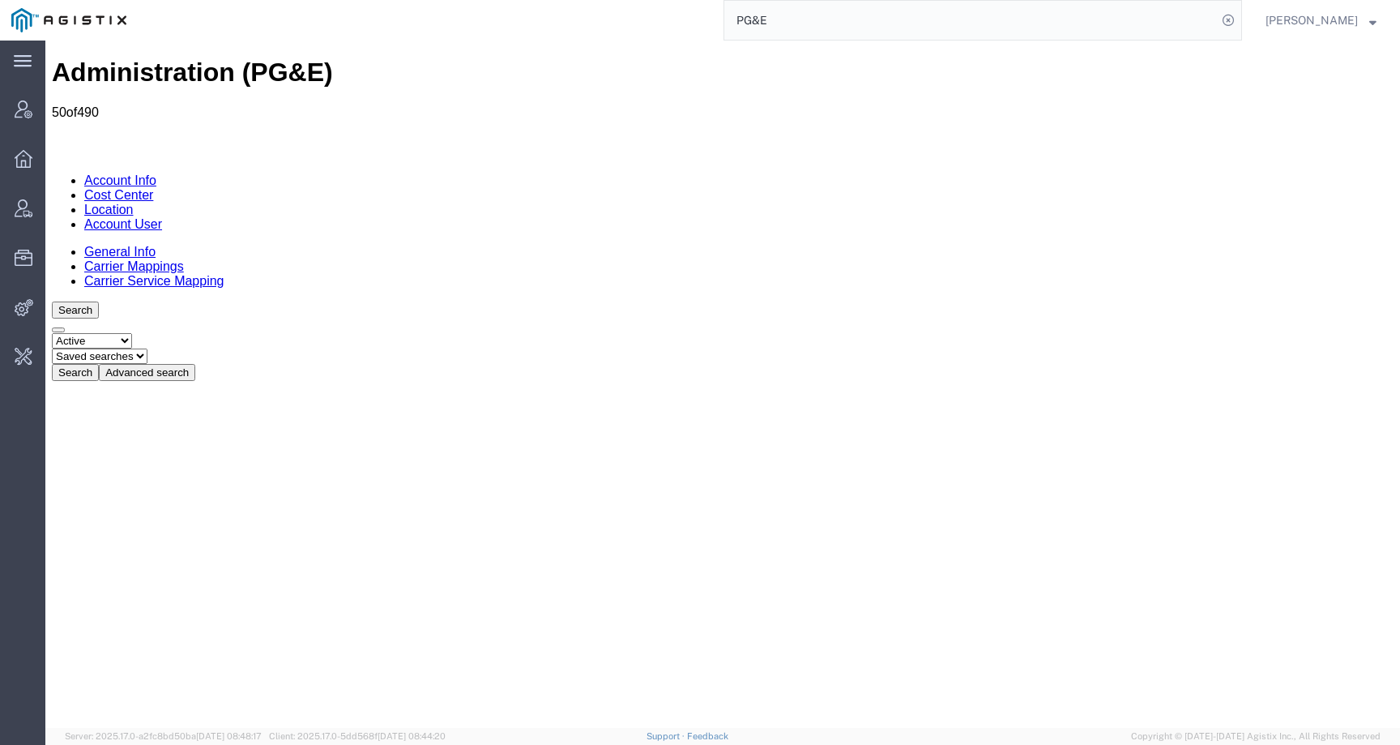
click at [132, 333] on select "Select status Active All Inactive" at bounding box center [92, 340] width 80 height 15
click at [195, 364] on button "Advanced search" at bounding box center [147, 372] width 96 height 17
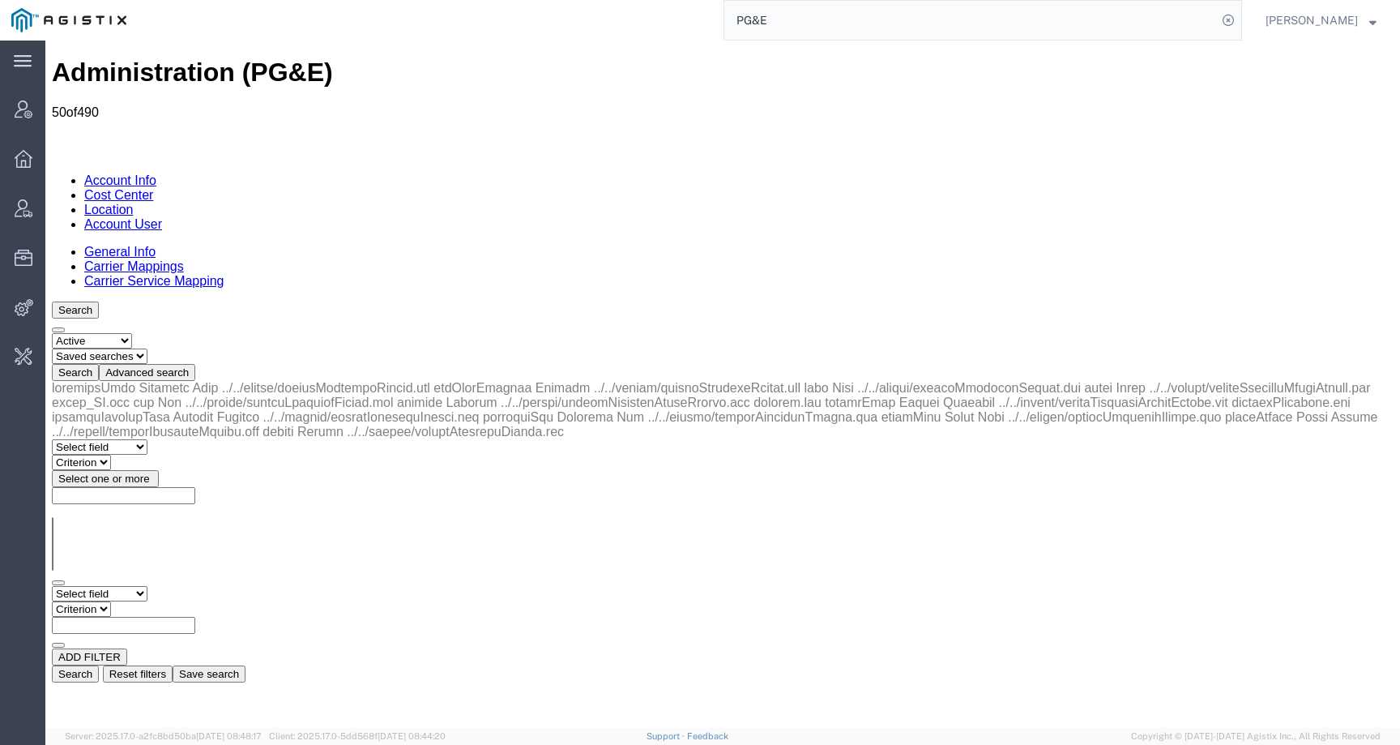
click at [113, 586] on select "Select field Address [GEOGRAPHIC_DATA] Location Name Location Num Master Locati…" at bounding box center [100, 593] width 96 height 15
select select "country"
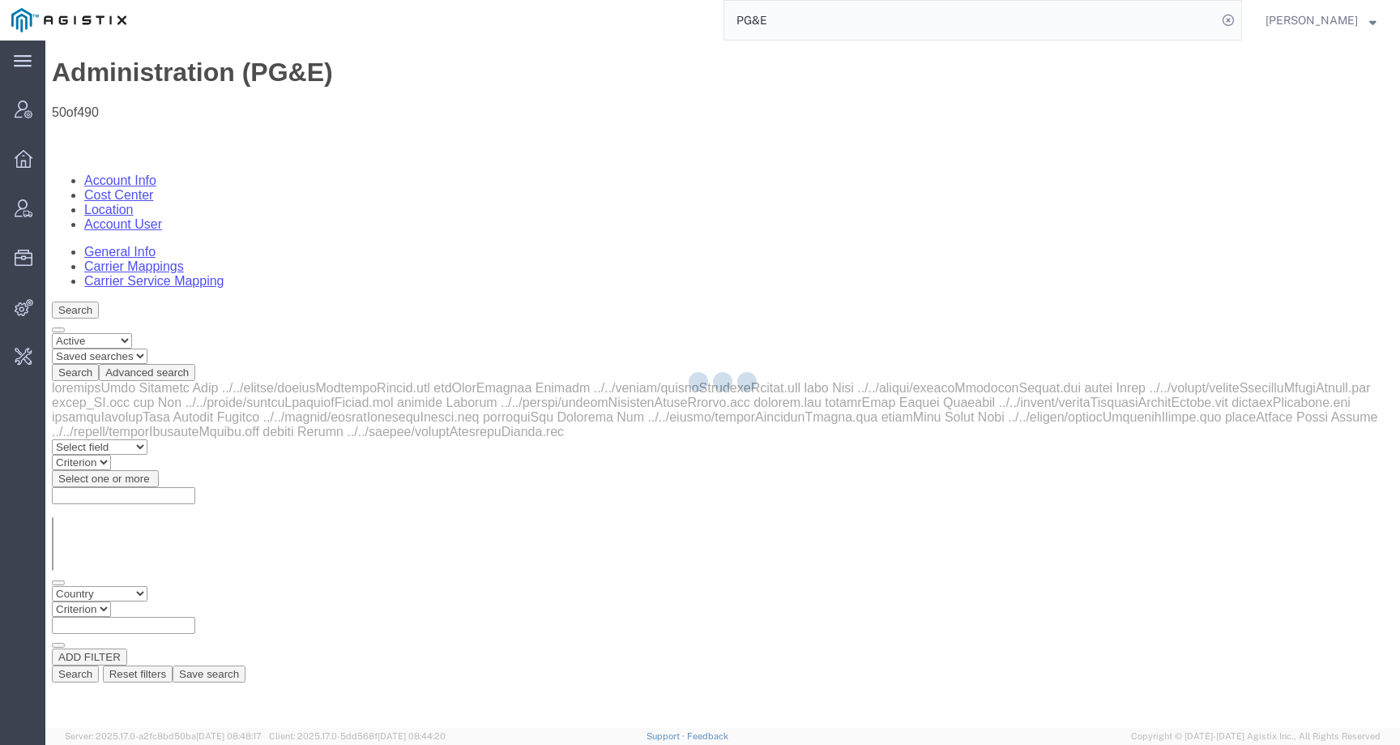
select select
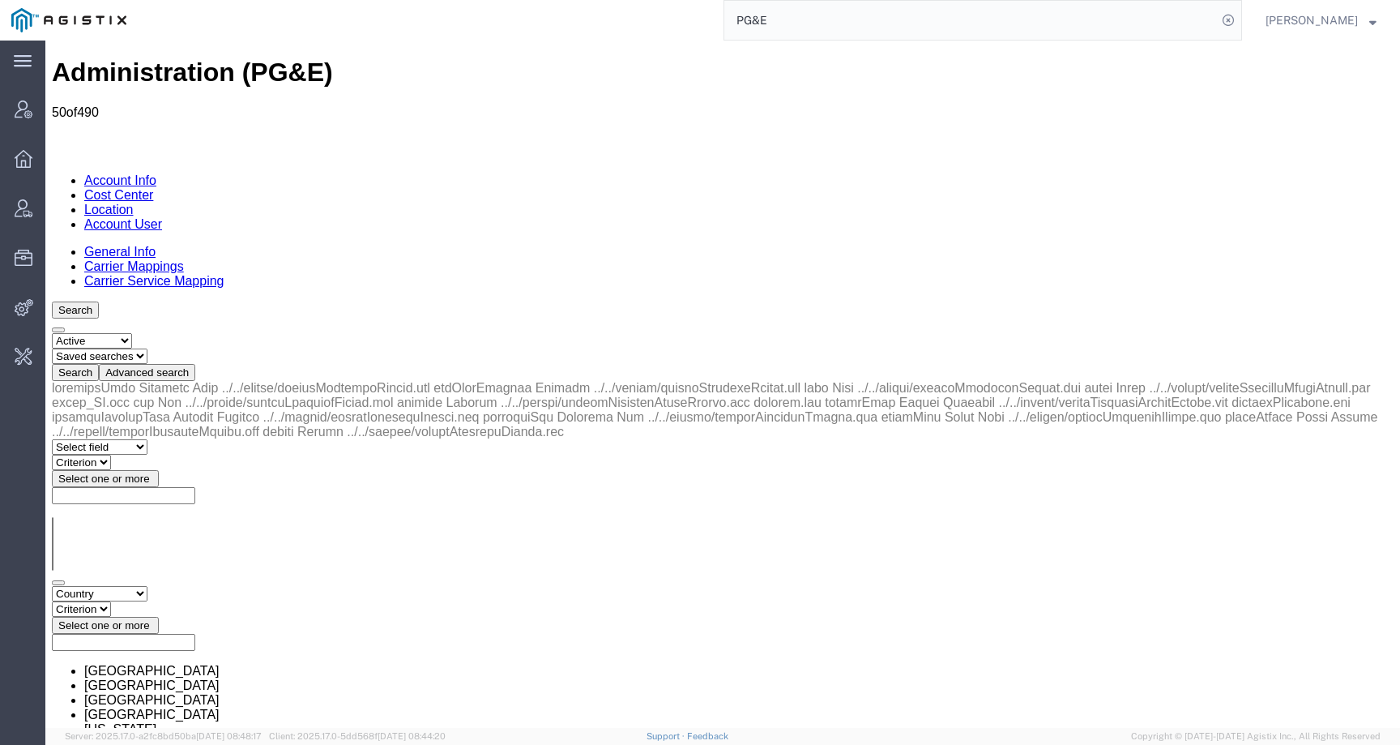
click at [122, 586] on select "Select field Address [GEOGRAPHIC_DATA] Location Name Location Num Master Locati…" at bounding box center [100, 593] width 96 height 15
select select "city"
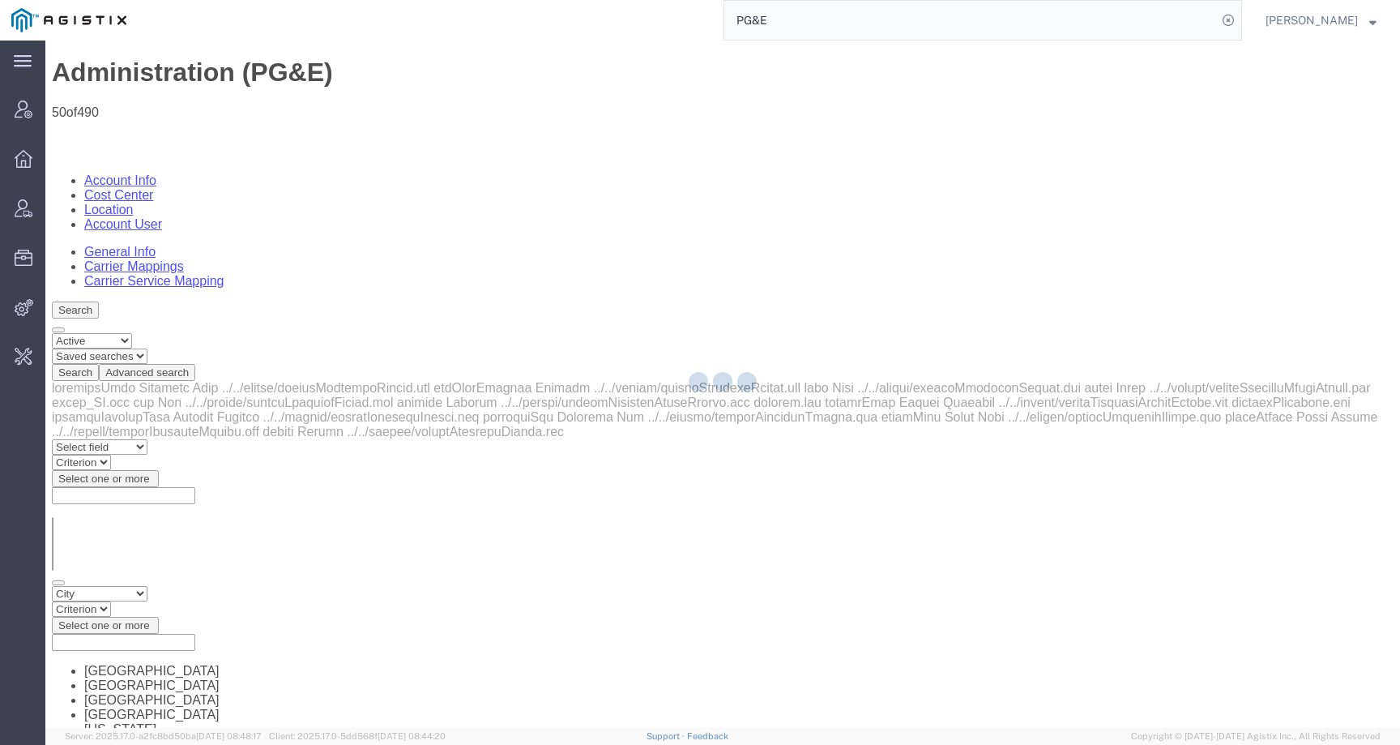
click at [245, 257] on div at bounding box center [722, 384] width 1355 height 687
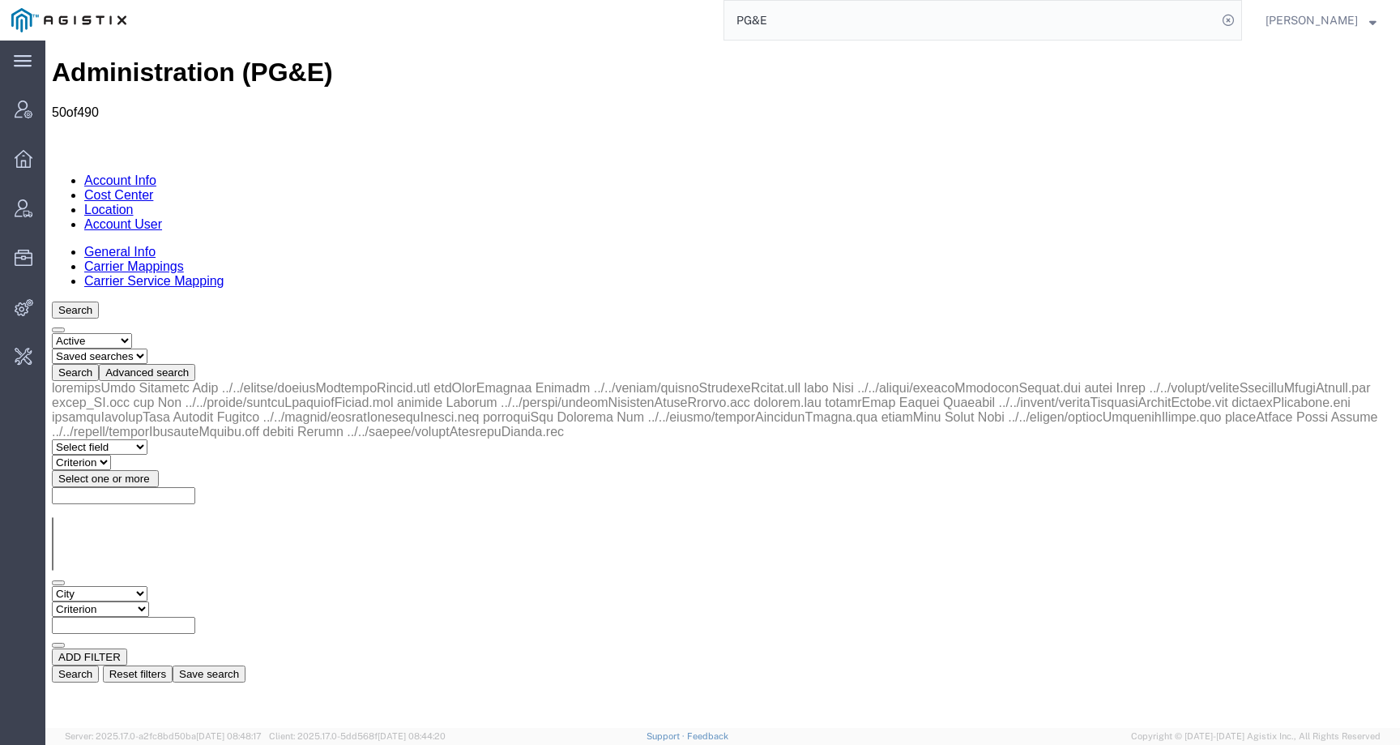
click at [149, 601] on select "Criterion contains does not contain is is blank is not blank starts with" at bounding box center [100, 608] width 97 height 15
select select "contains"
click at [195, 617] on input "text" at bounding box center [123, 625] width 143 height 17
paste input "PG&E"
drag, startPoint x: 373, startPoint y: 247, endPoint x: 271, endPoint y: 249, distance: 102.9
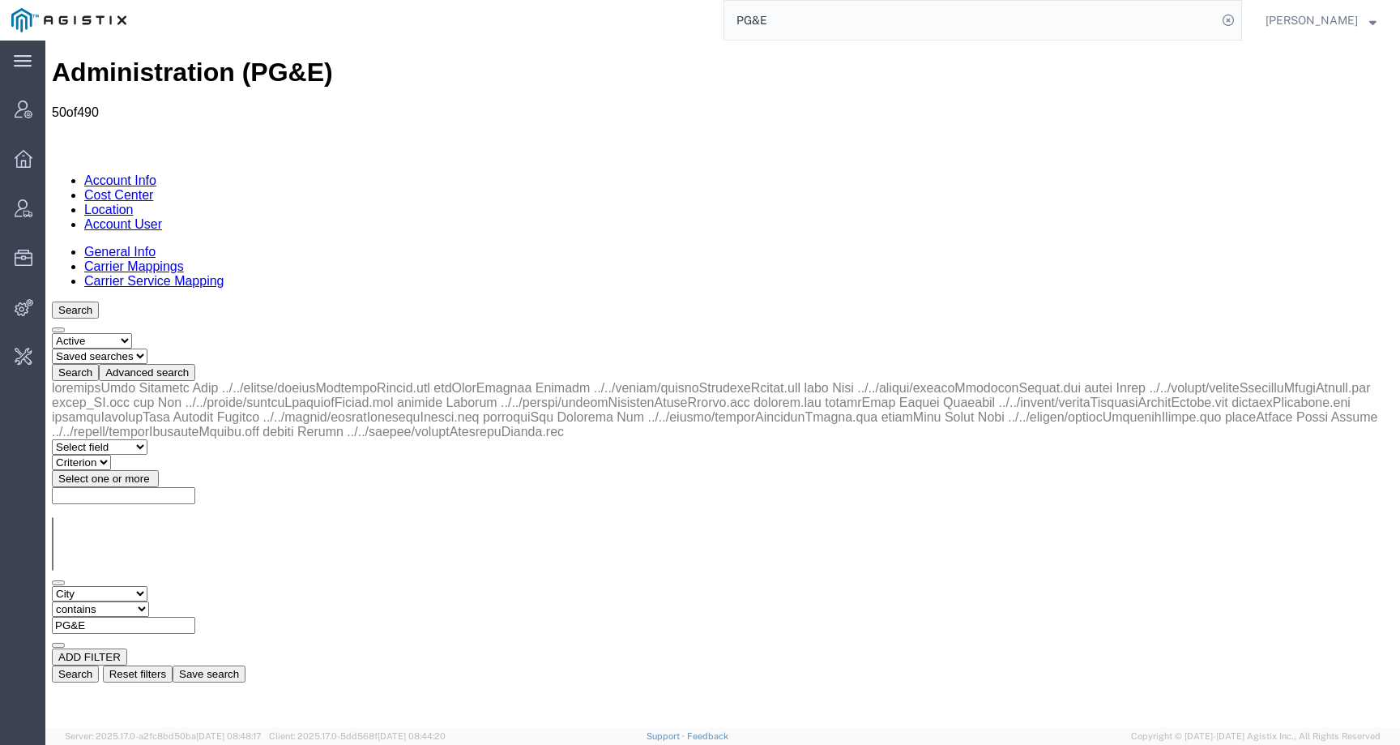
click at [271, 586] on div "Select field Address City Country County Location Name Location Num Master Loca…" at bounding box center [723, 617] width 1342 height 62
paste input "ANTIOCH"
click at [99, 665] on button "Search" at bounding box center [75, 673] width 47 height 17
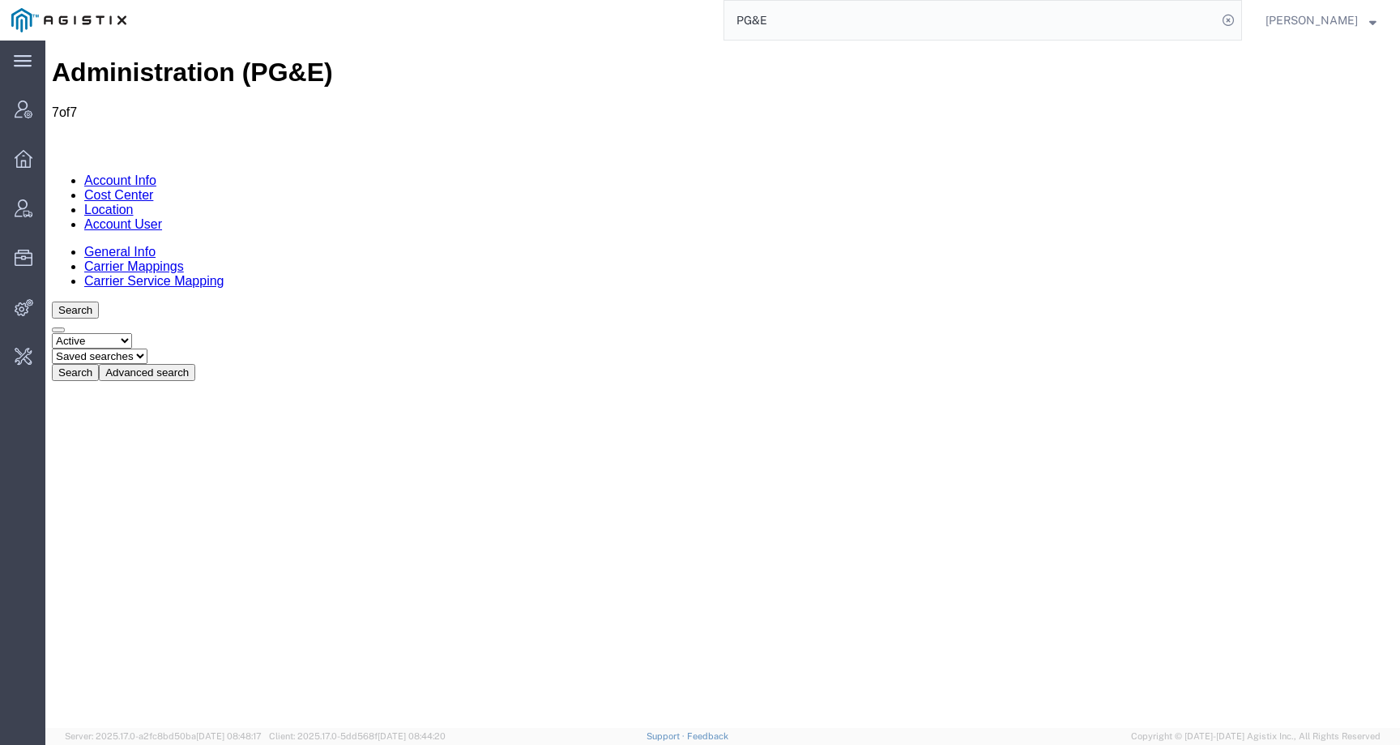
click at [195, 364] on button "Advanced search" at bounding box center [147, 372] width 96 height 17
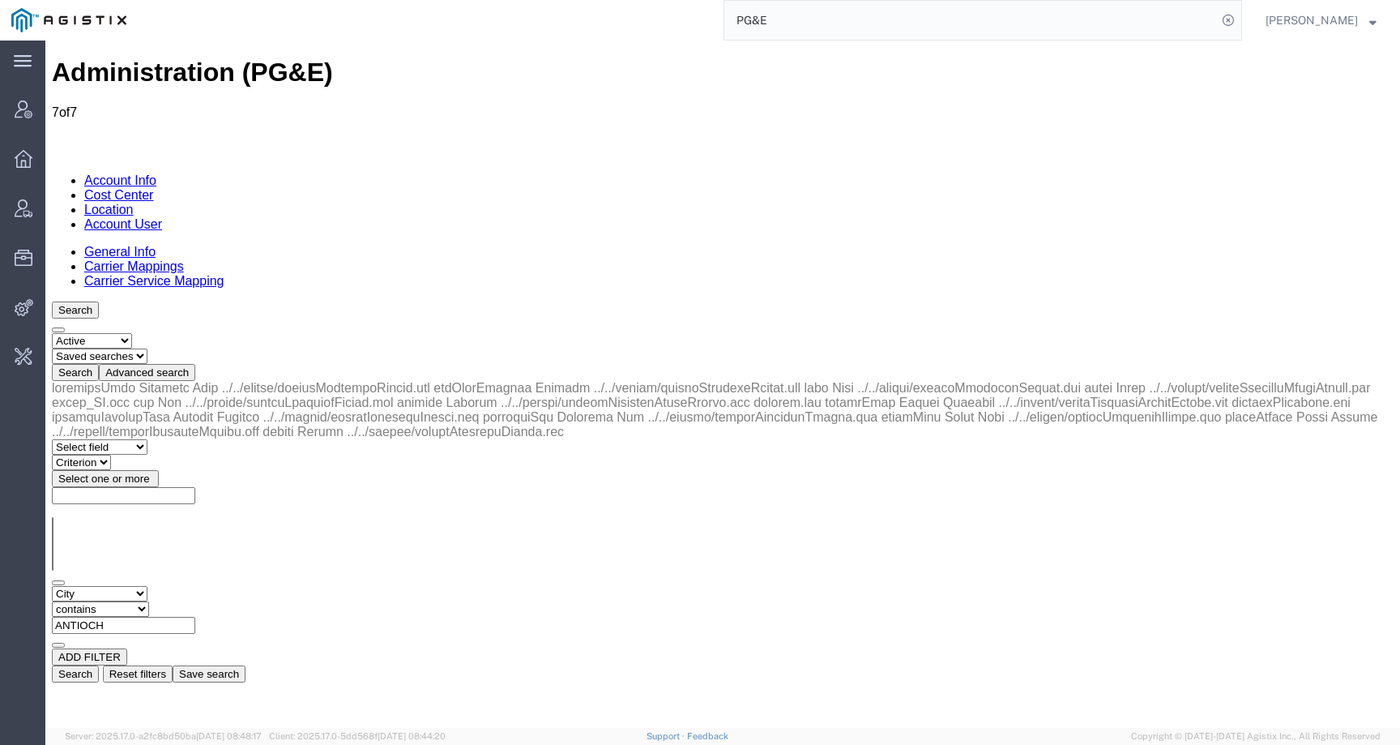
click at [414, 617] on div "ANTIOCH" at bounding box center [723, 625] width 1342 height 17
drag, startPoint x: 414, startPoint y: 244, endPoint x: 274, endPoint y: 248, distance: 140.2
click at [274, 586] on div "Select field Address City Country County Location Name Location Num Master Loca…" at bounding box center [723, 617] width 1342 height 62
paste input "Bakersfield"
click at [99, 665] on button "Search" at bounding box center [75, 673] width 47 height 17
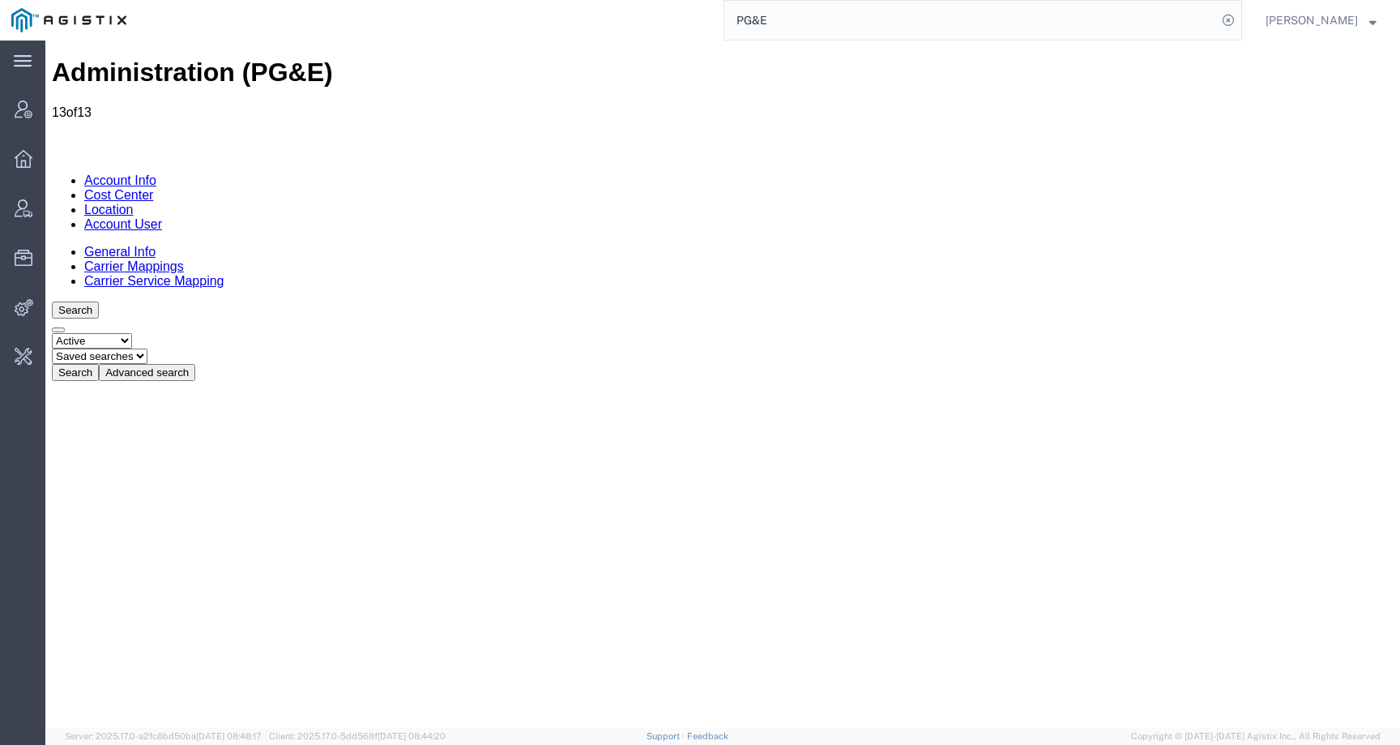
click at [195, 364] on button "Advanced search" at bounding box center [147, 372] width 96 height 17
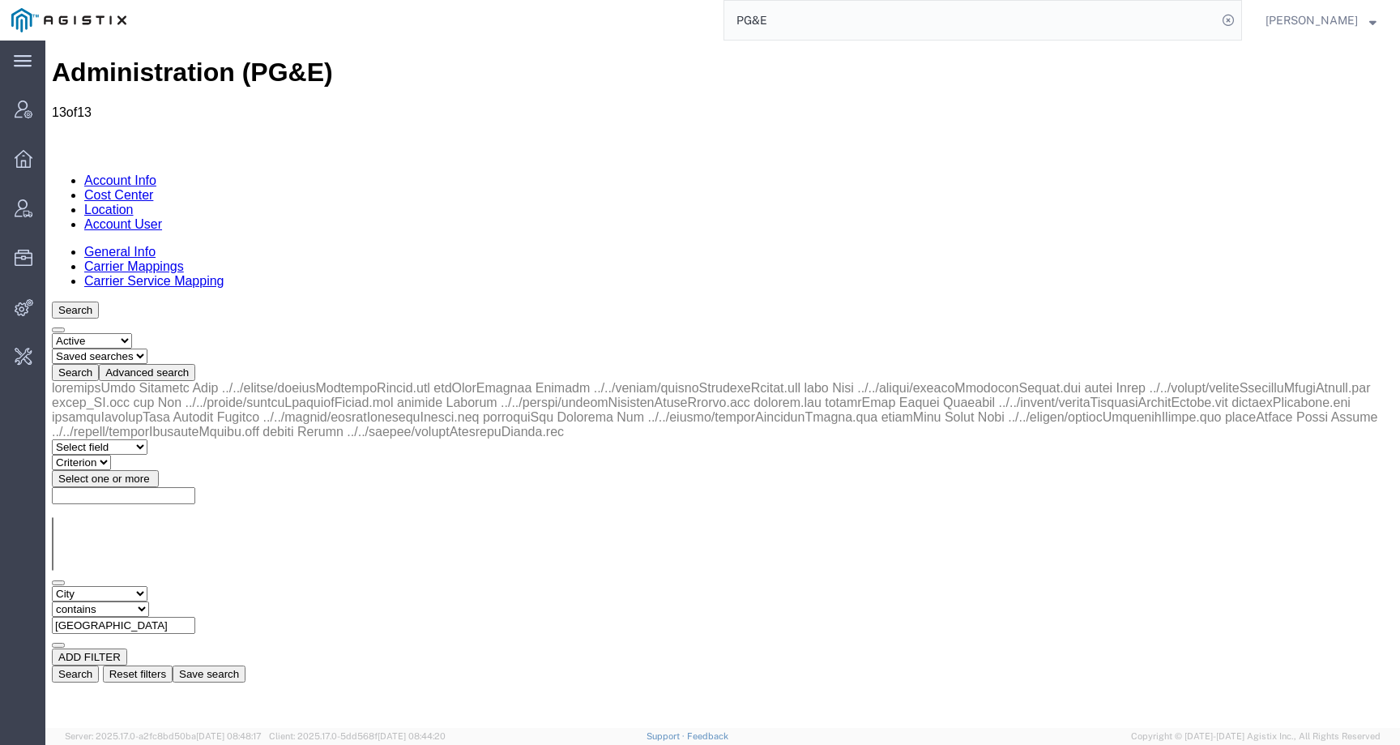
drag, startPoint x: 384, startPoint y: 245, endPoint x: 230, endPoint y: 245, distance: 153.9
click at [230, 586] on div "Select field Address City Country County Location Name Location Num Master Loca…" at bounding box center [723, 617] width 1342 height 62
paste input "Meridian"
type input "Meridian"
click at [99, 665] on button "Search" at bounding box center [75, 673] width 47 height 17
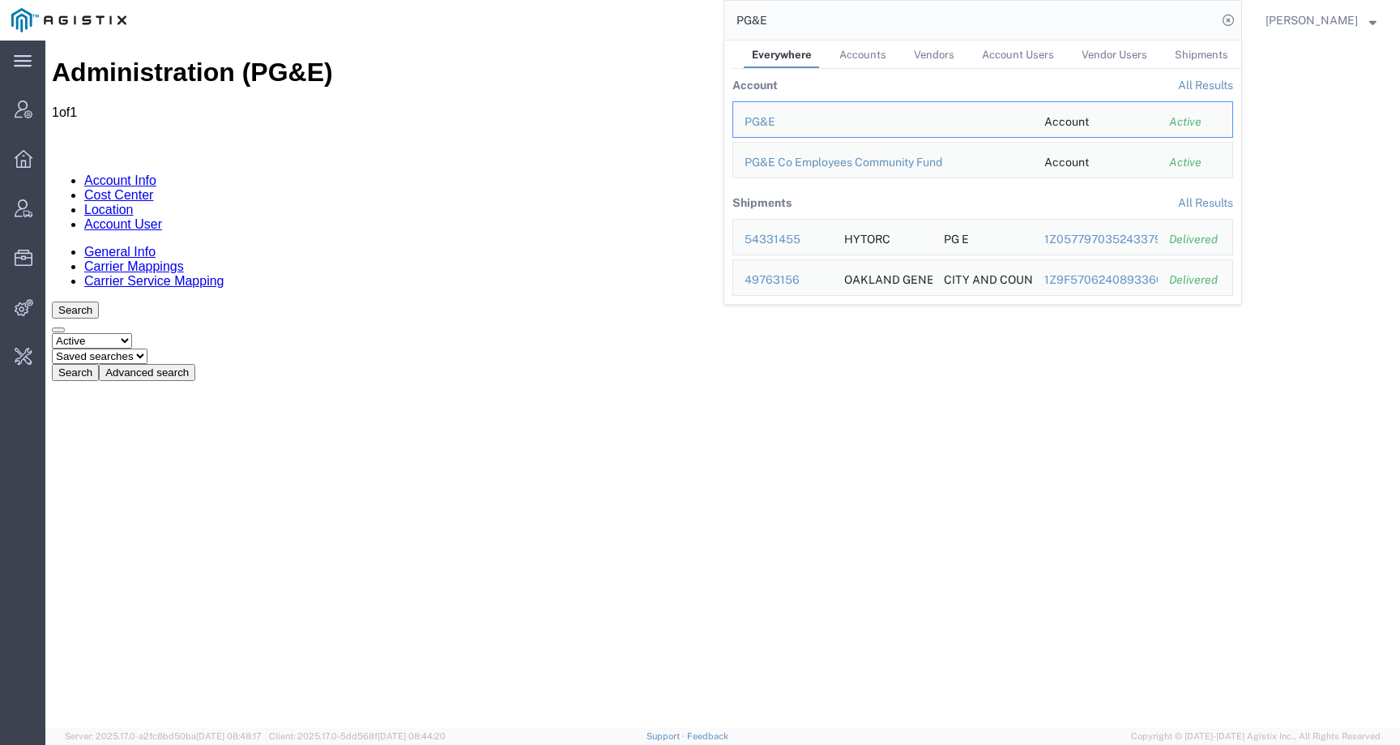
drag, startPoint x: 824, startPoint y: 16, endPoint x: 658, endPoint y: 16, distance: 166.1
click at [658, 16] on div "PG&E Everywhere Accounts Vendors Account Users Vendor Users Shipments Account A…" at bounding box center [690, 20] width 1104 height 41
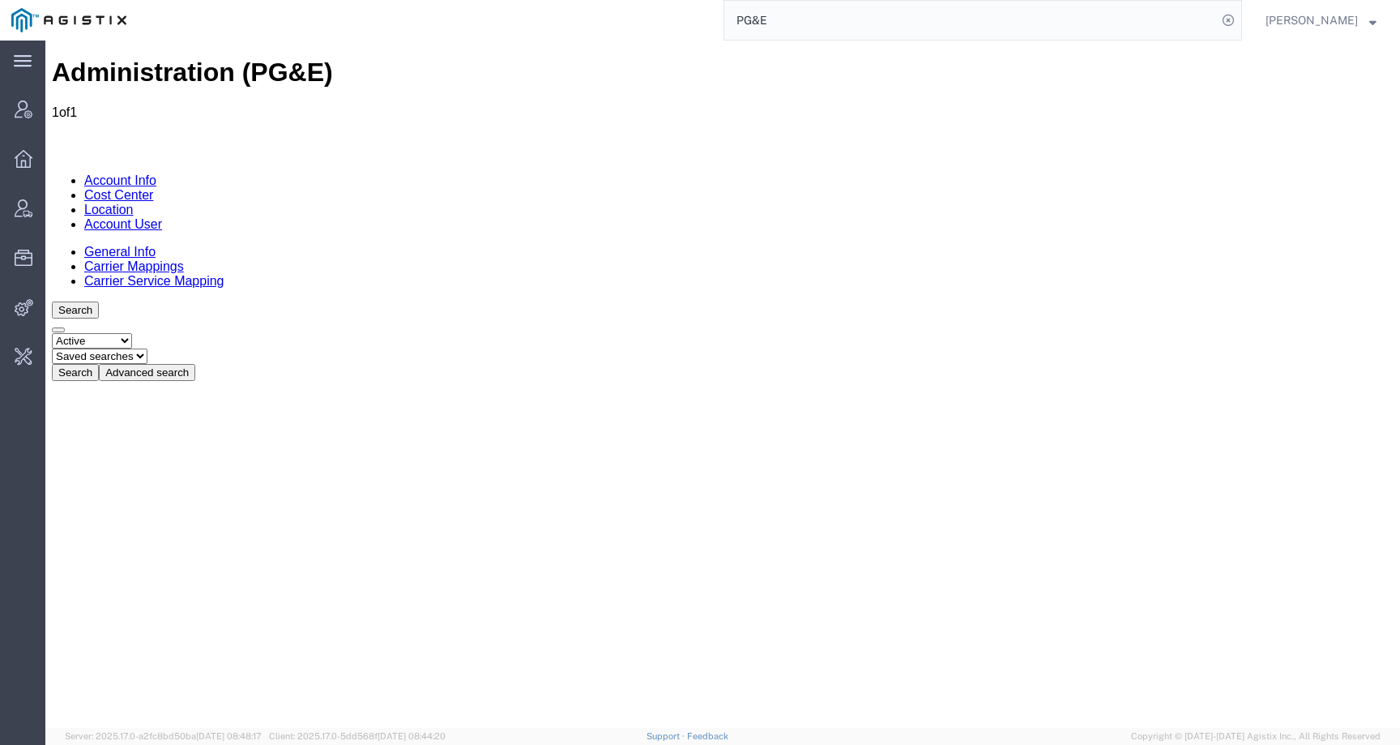
paste input "56510763"
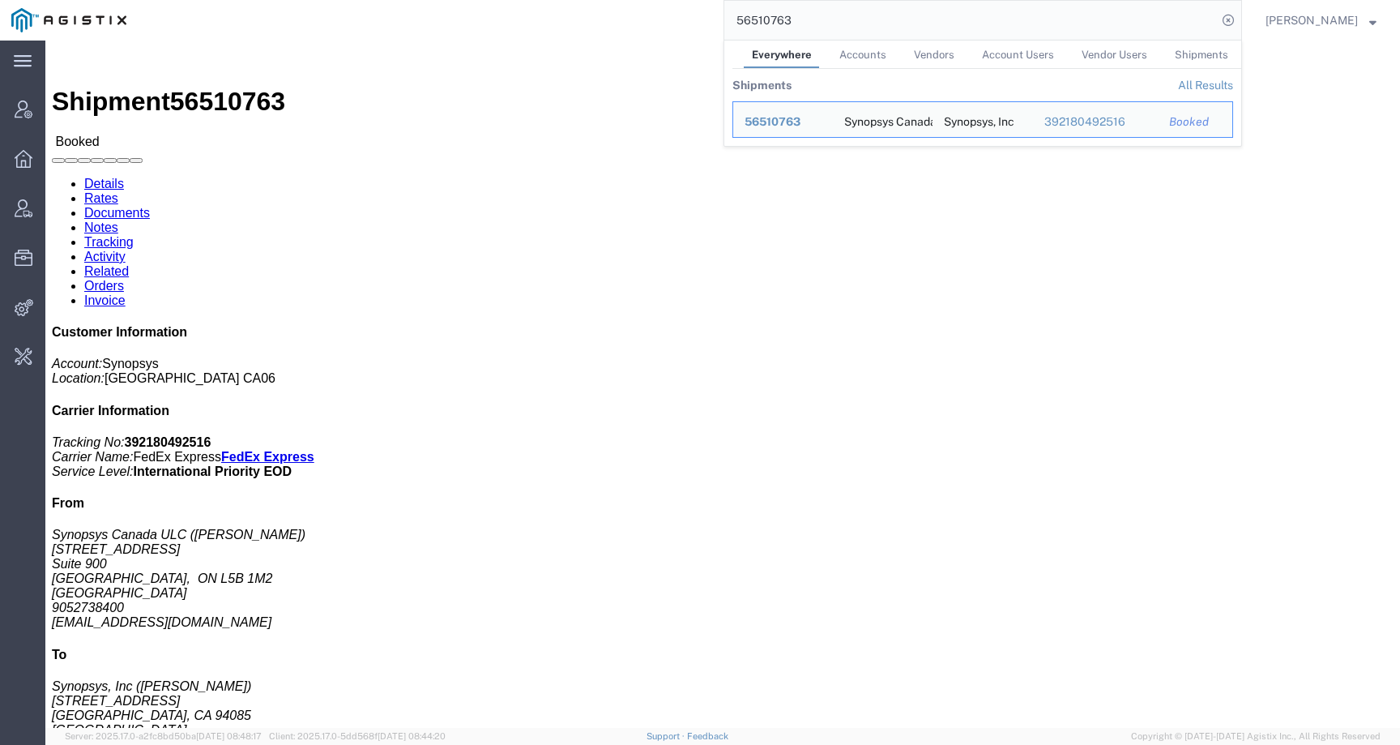
click div "Leg 1 - Small Parcel"
drag, startPoint x: 846, startPoint y: 23, endPoint x: 641, endPoint y: 19, distance: 205.0
click at [641, 19] on div "56510763 Everywhere Accounts Vendors Account Users Vendor Users Shipments Shipm…" at bounding box center [690, 20] width 1104 height 41
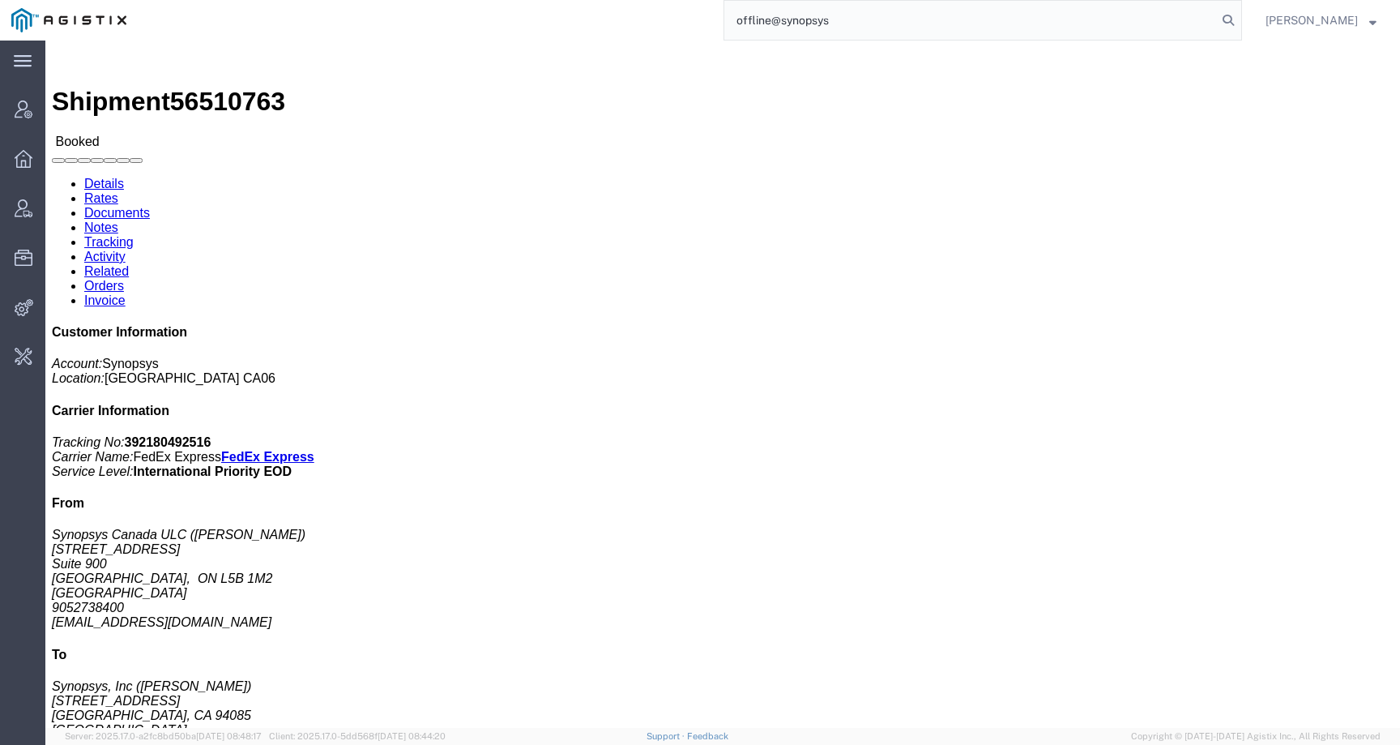
type input "offline@synopsys"
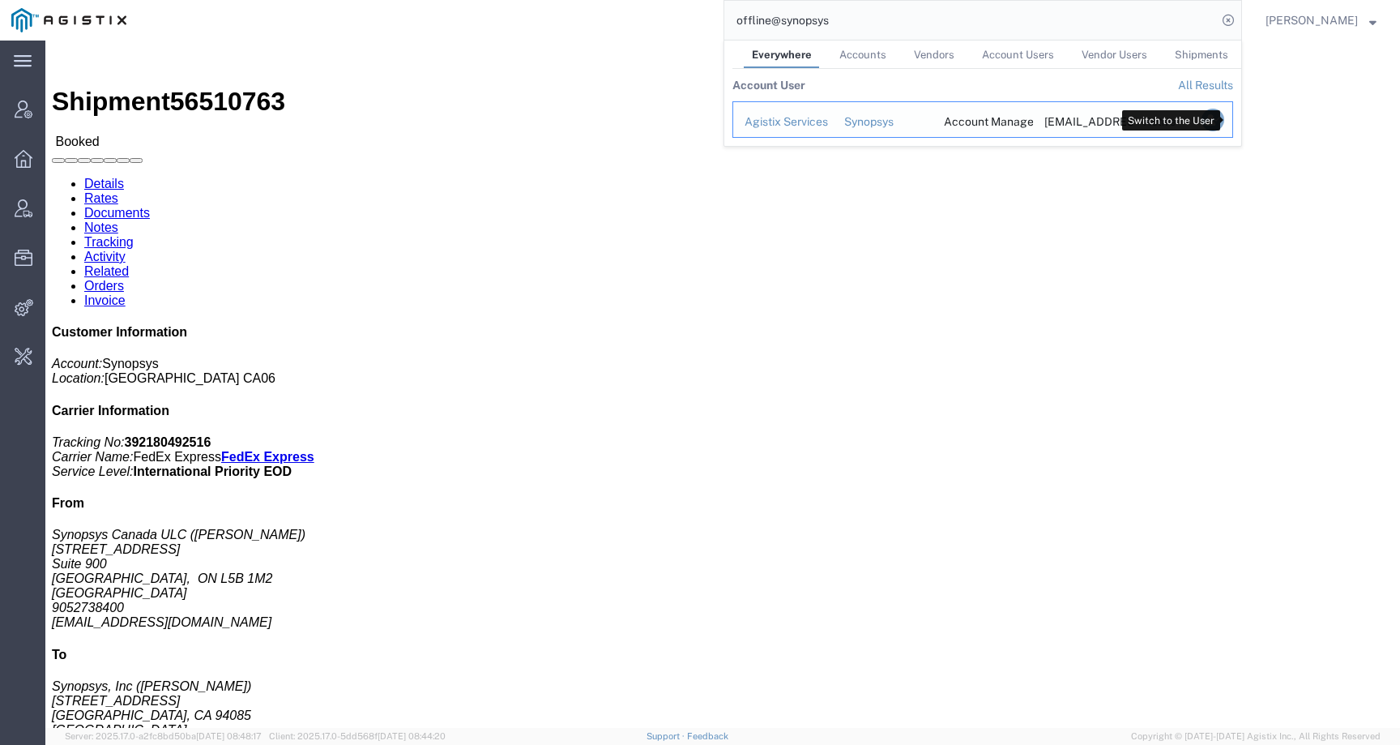
click at [1224, 117] on icon "Search Results" at bounding box center [1212, 120] width 23 height 23
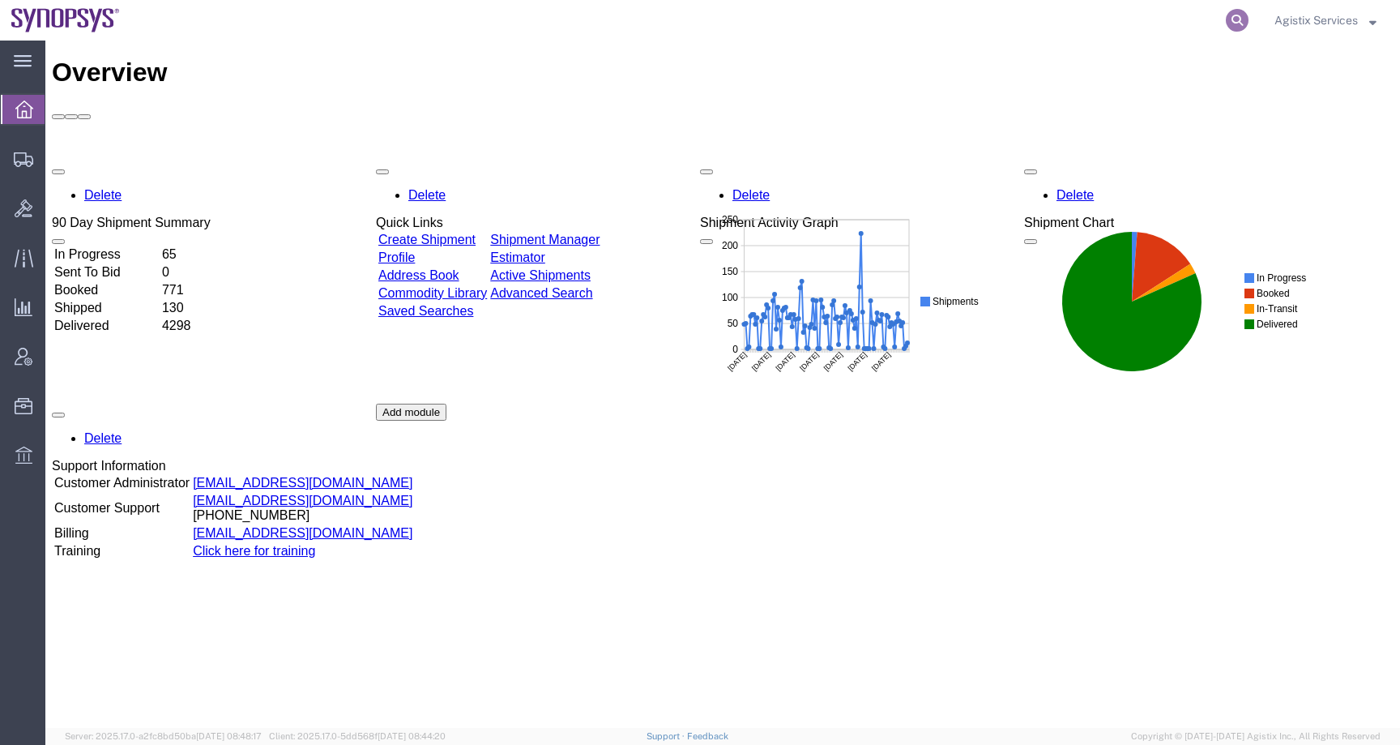
click at [1239, 23] on icon at bounding box center [1237, 20] width 23 height 23
click at [1186, 28] on input "search" at bounding box center [979, 20] width 493 height 39
paste input "56500793"
type input "56500793"
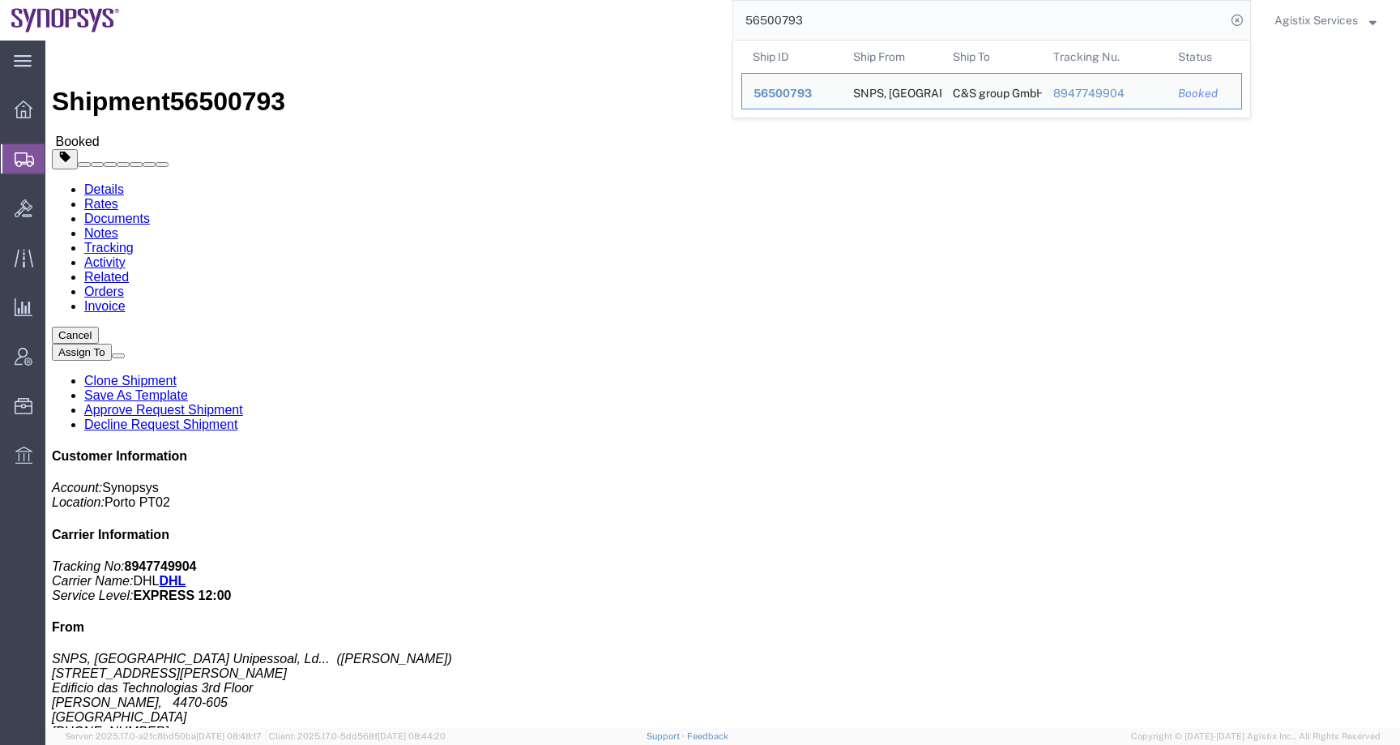
click span "button"
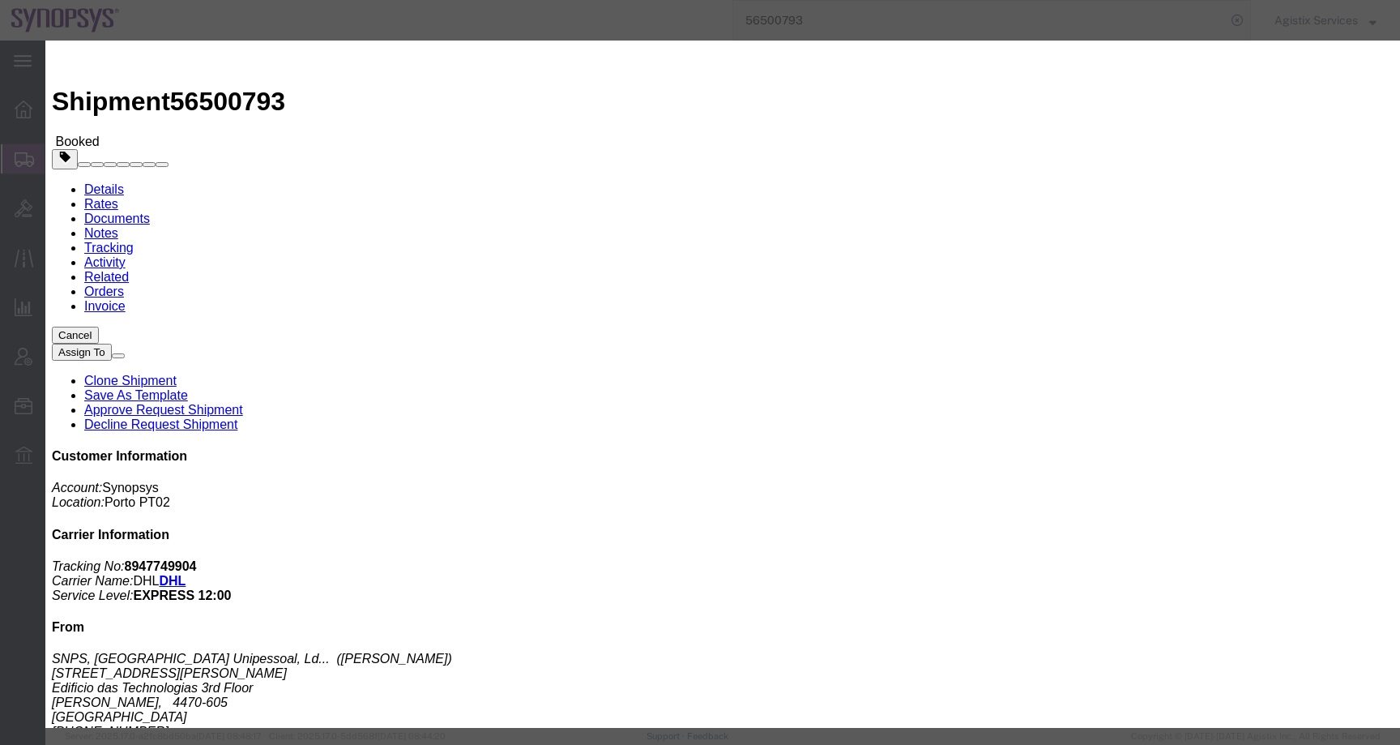
click div "[DATE] 7:45 AM"
click input "7:45 AM"
type input "9:00 AM"
click button "Apply"
click div "Aug 19 2025 10:00 AM"
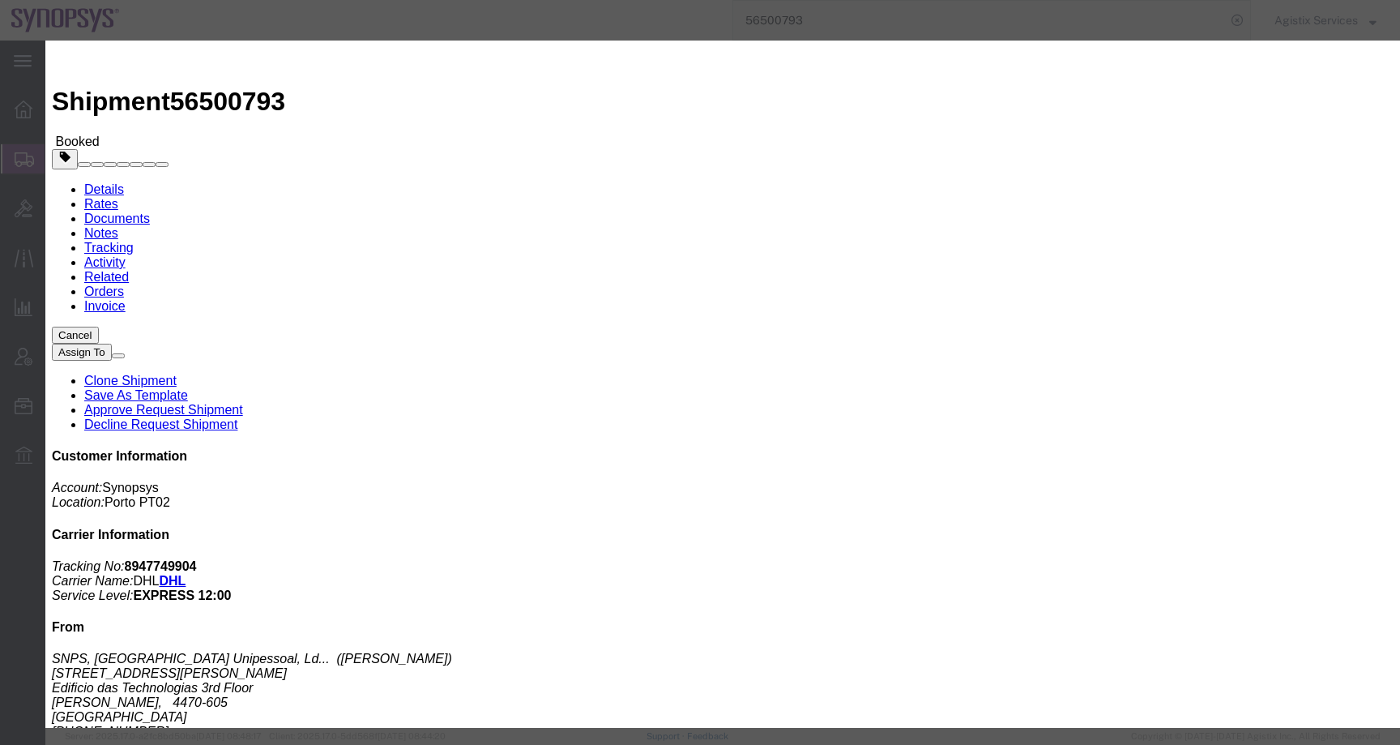
click input "12:00 AM"
type input "12:00 PM"
click button "Apply"
click button "Save"
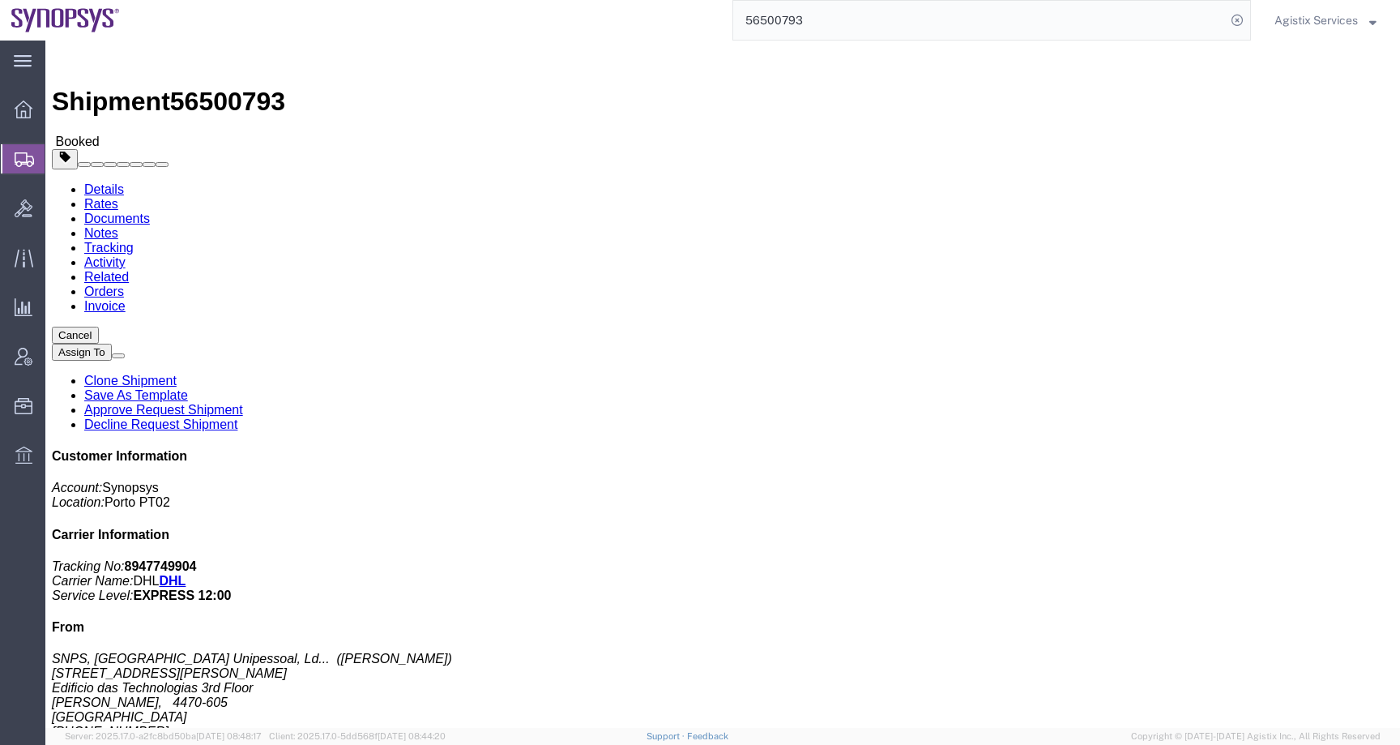
click h3 "Status"
click icon "button"
click link "Activity"
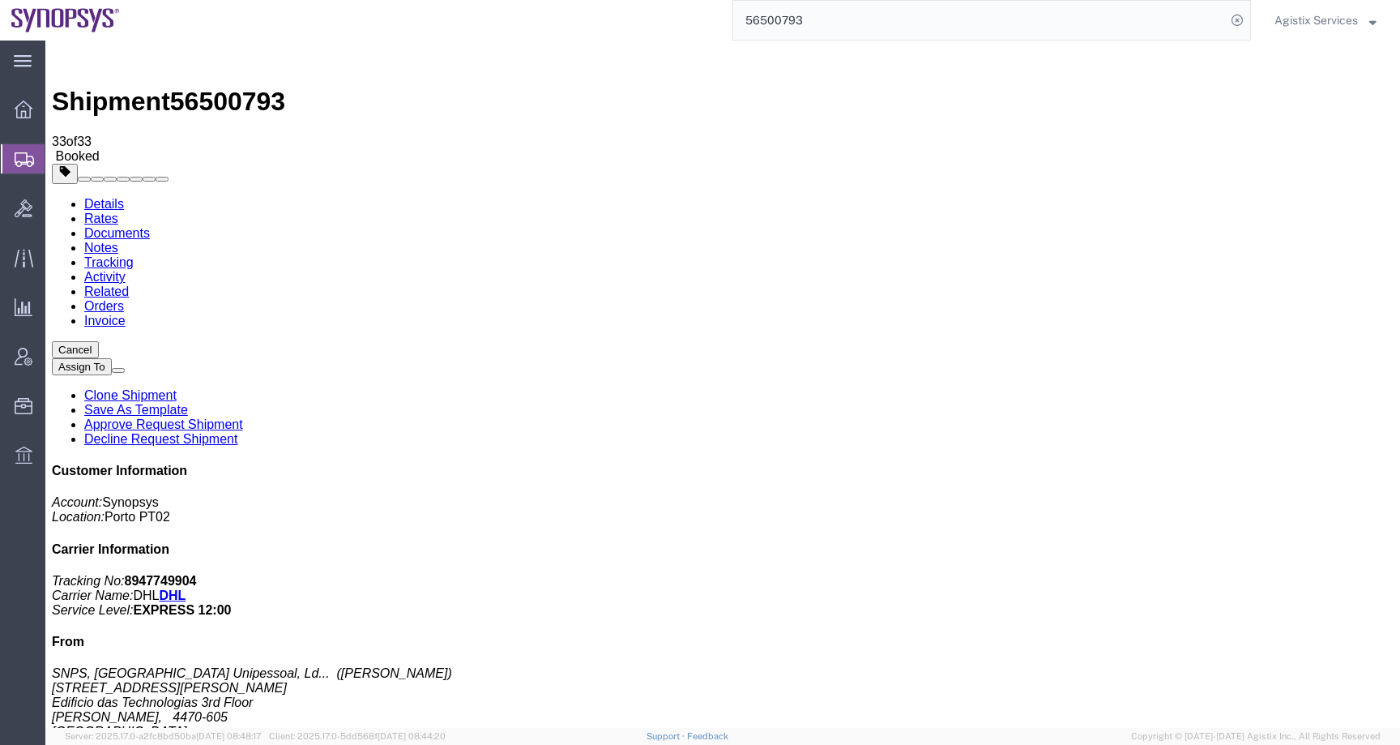
drag, startPoint x: 108, startPoint y: 91, endPoint x: 563, endPoint y: 193, distance: 466.6
click at [108, 197] on link "Details" at bounding box center [104, 204] width 40 height 14
click button "button"
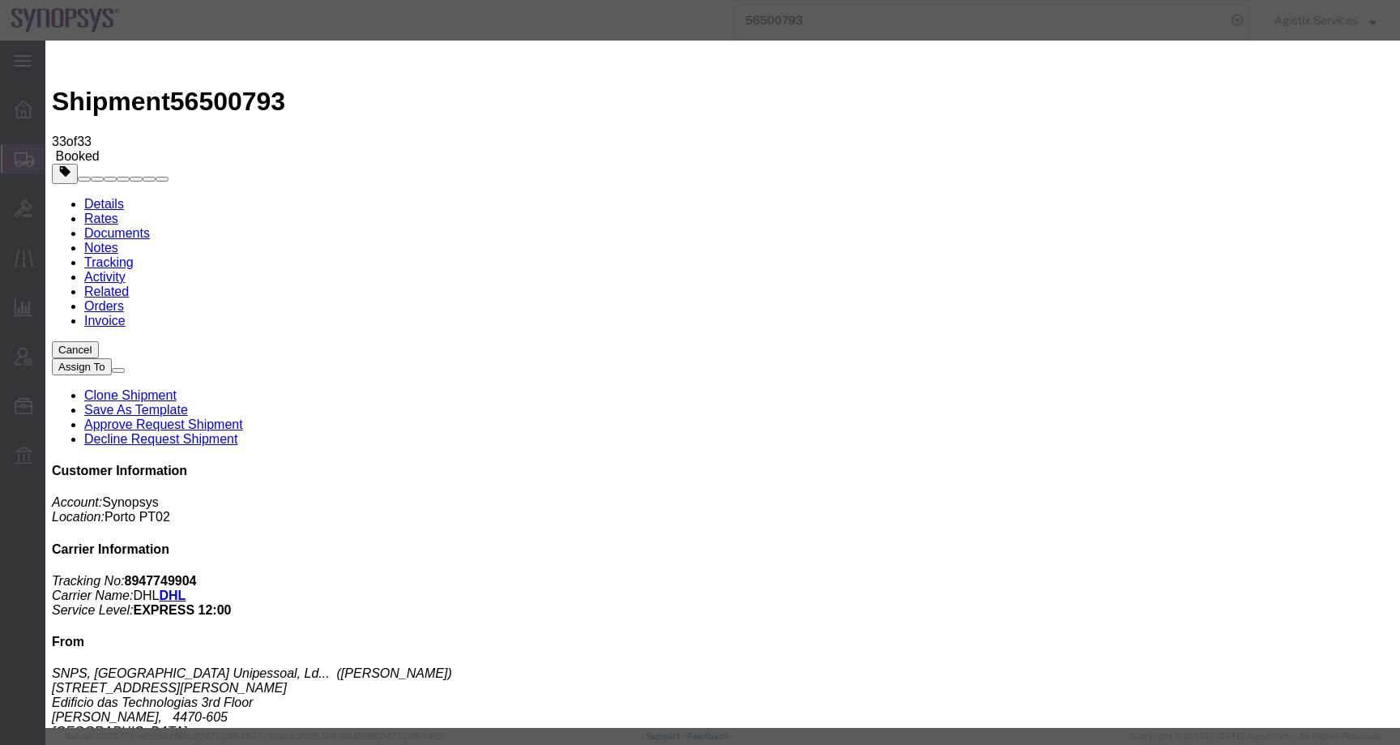
click div "Aug 18 2025 7:45 AM"
click input "7:45 AM"
click input "10:45 AM"
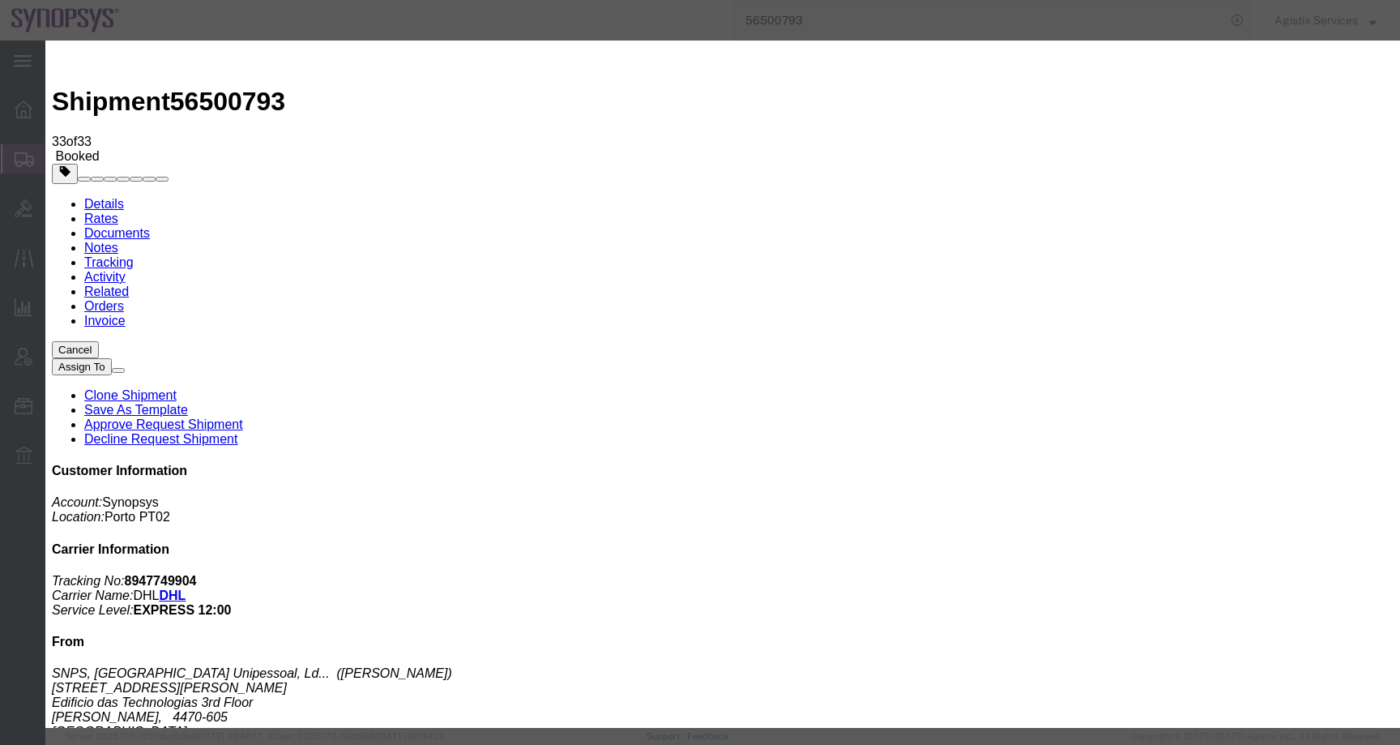
type input "10:00 AM"
click button "Apply"
click div "Aug 19 2025 11:00 AM"
click input "2:00 AM"
type input "2:00 PM"
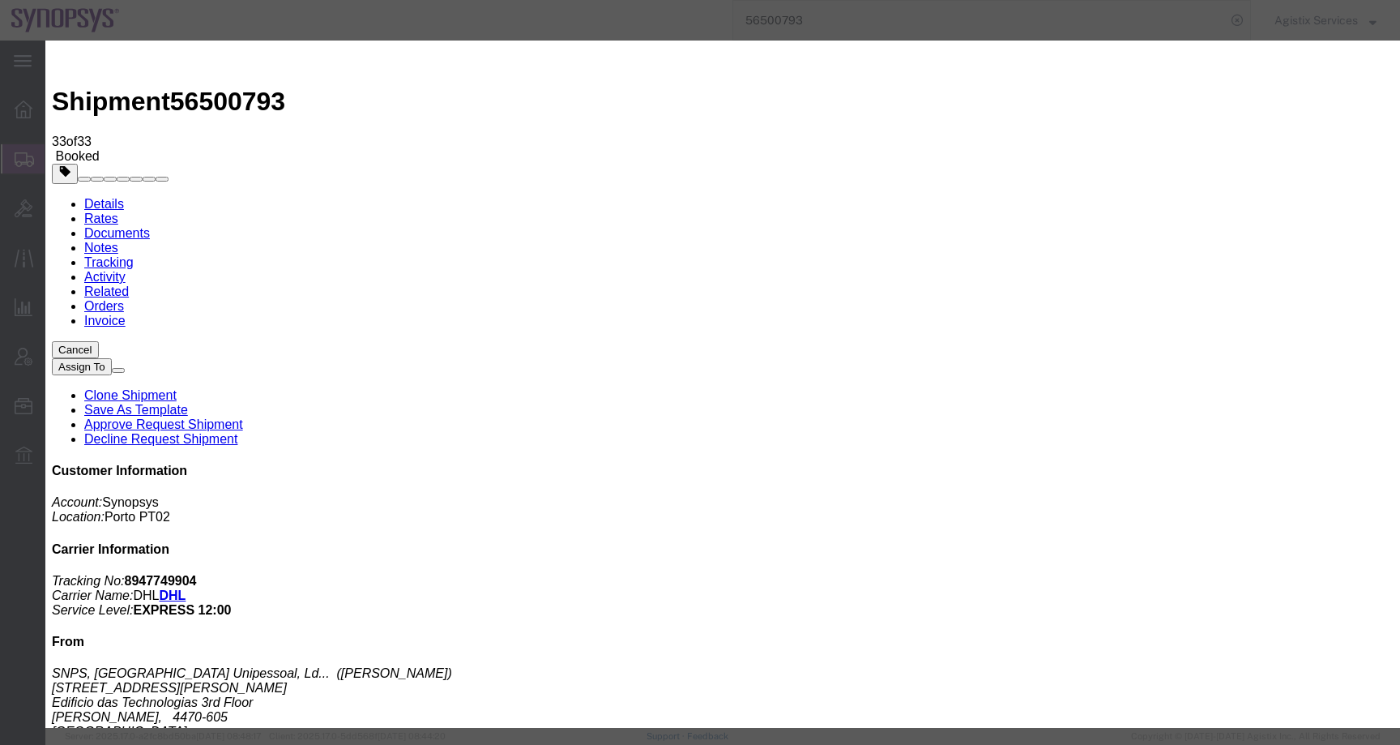
click button "Apply"
click button "Save"
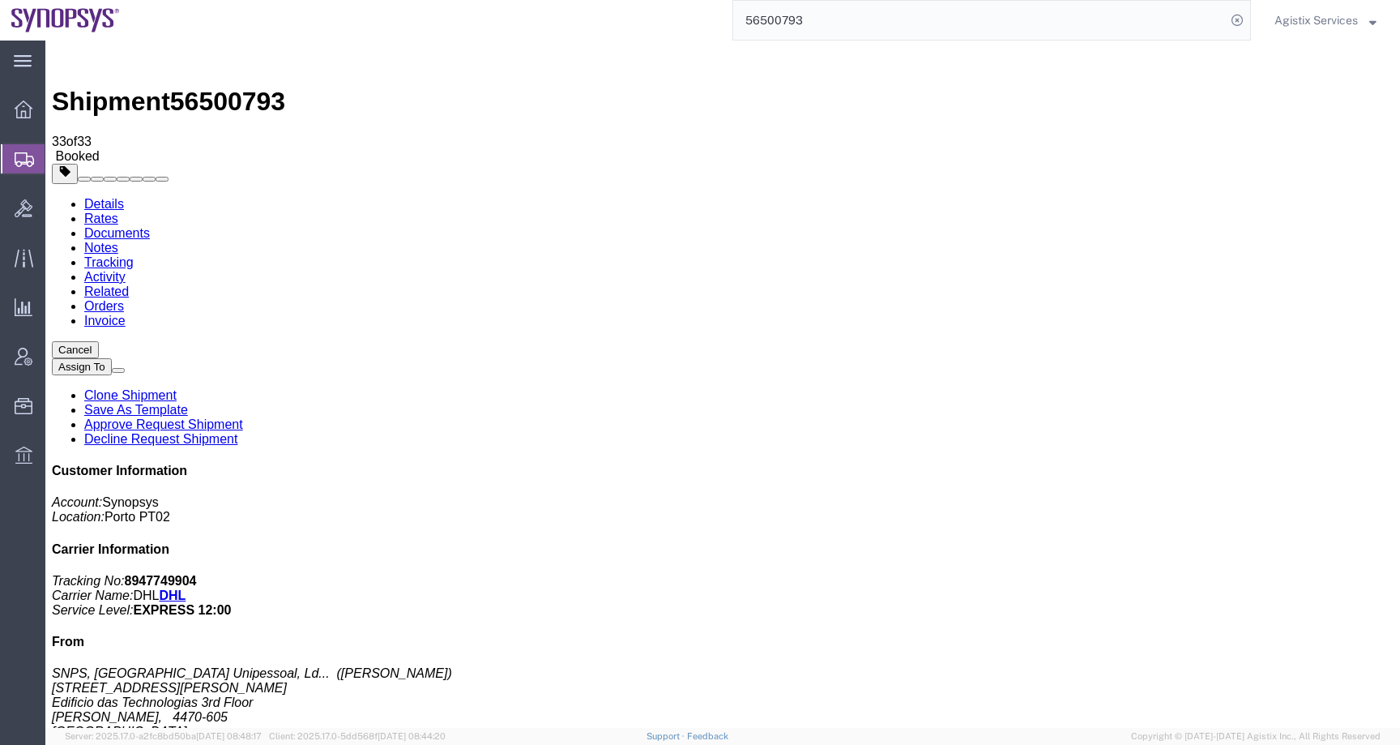
click icon "button"
drag, startPoint x: 17, startPoint y: 186, endPoint x: 97, endPoint y: 237, distance: 95.5
click address "SNPS, Portugal Unipessoal, Lda. (Pedro Moreira) Rua Engenheiro Frederico Ulrich…"
copy address "Rua Engenheiro Frederico Ulrich 2650 Edificio das Technologias 3rd Floor Moreir…"
click p "Tracking No: 8947749904 Carrier Name: DHL DHL Service Level: EXPRESS 12:00"
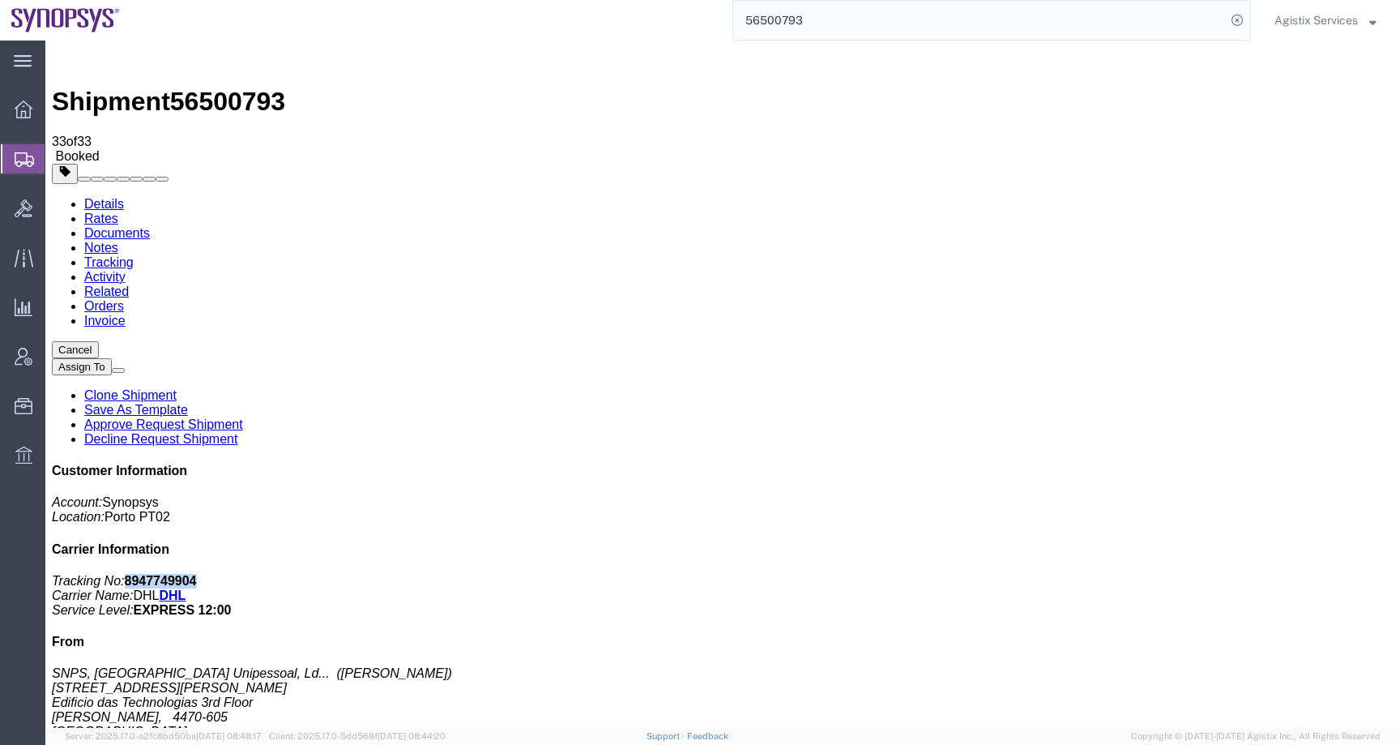
click p "Tracking No: 8947749904 Carrier Name: DHL DHL Service Level: EXPRESS 12:00"
copy b "8947749904"
click link "Activity"
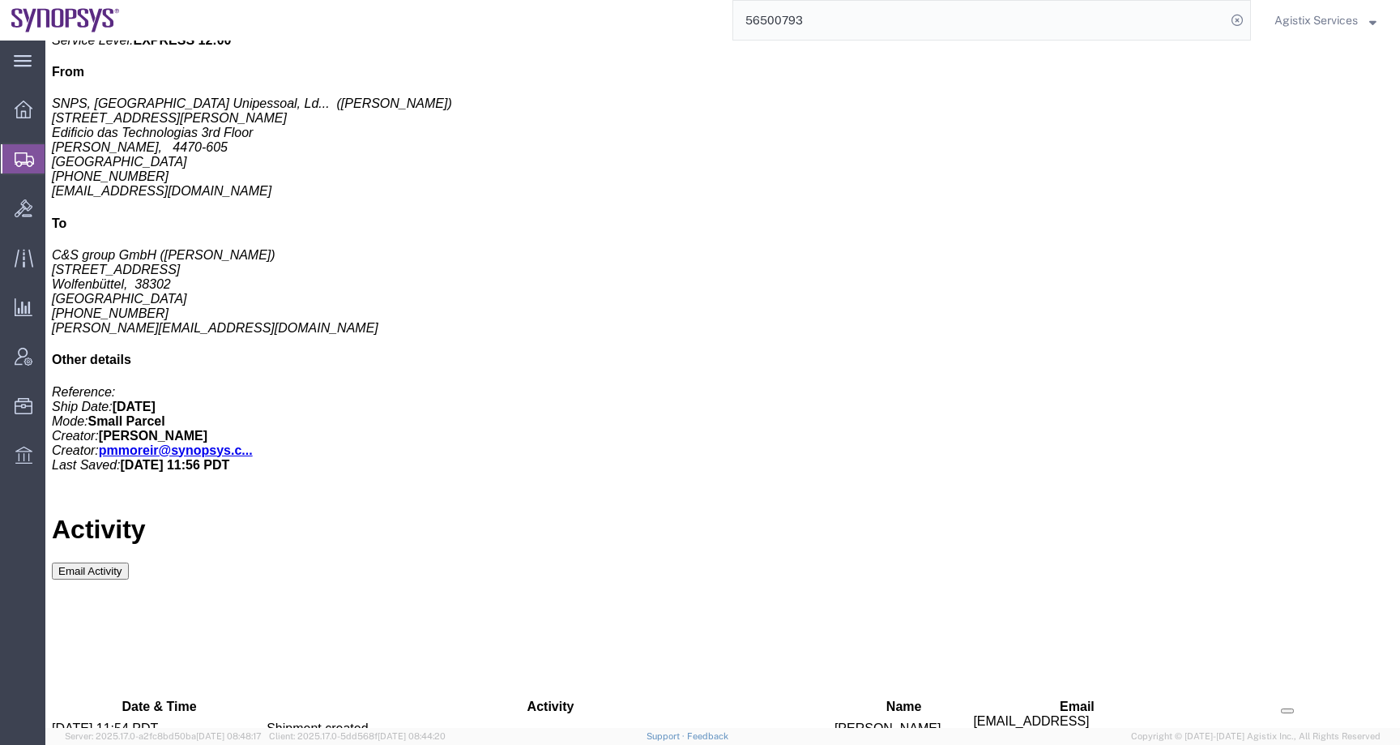
scroll to position [670, 0]
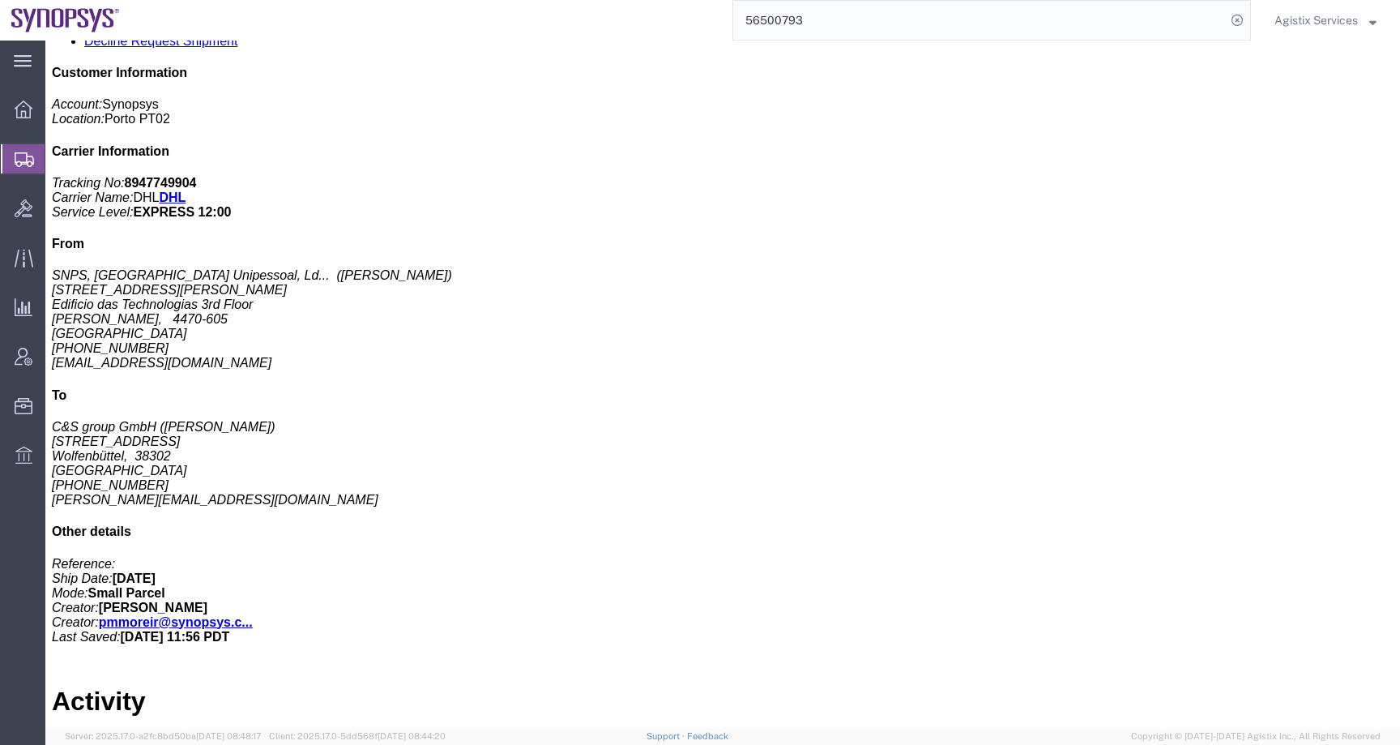
scroll to position [0, 0]
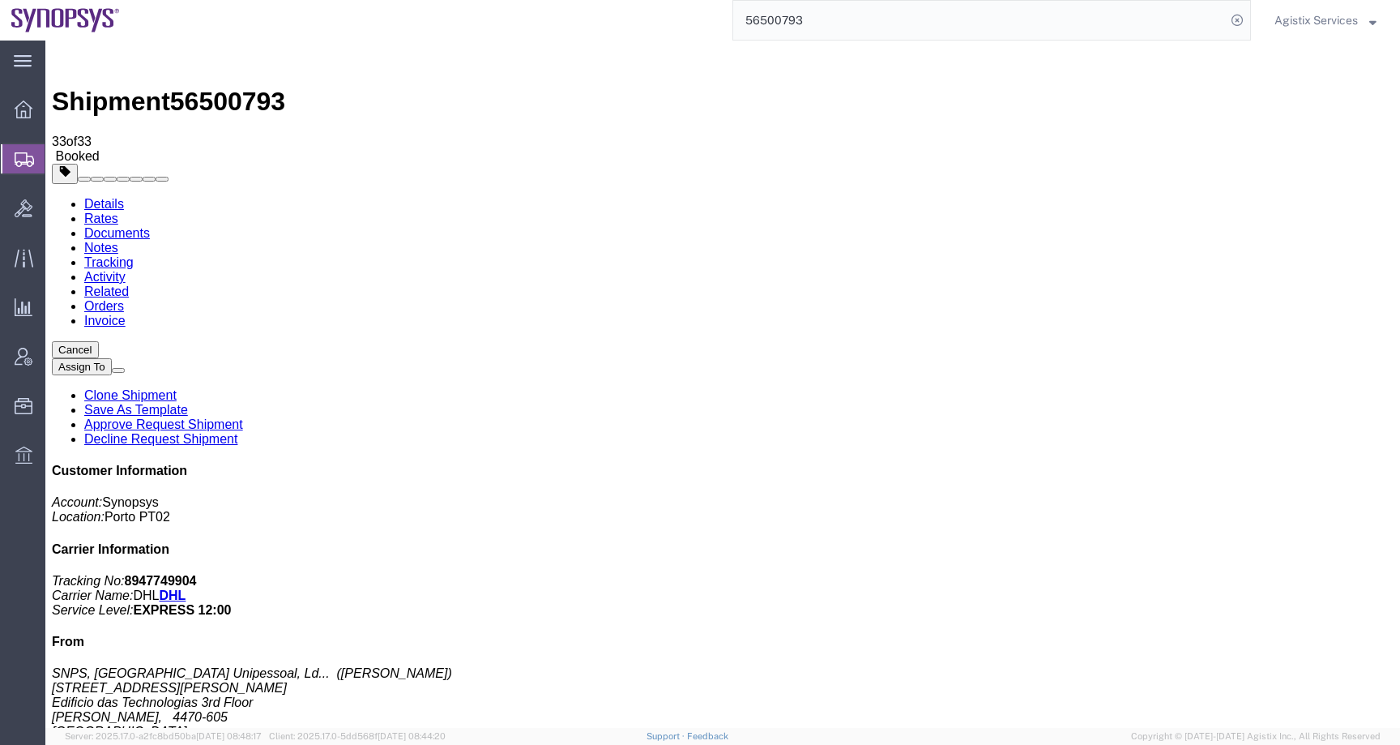
click at [92, 197] on link "Details" at bounding box center [104, 204] width 40 height 14
drag, startPoint x: 15, startPoint y: 170, endPoint x: 106, endPoint y: 233, distance: 111.2
click div "Ship From SNPS, Portugal Unipessoal, Lda. (Pedro Moreira) Rua Engenheiro Freder…"
copy address "SNPS, Portugal Unipessoal, Lda. (Pedro Moreira) Rua Engenheiro Frederico Ulrich…"
click h4 "Routing & Vehicle Information"
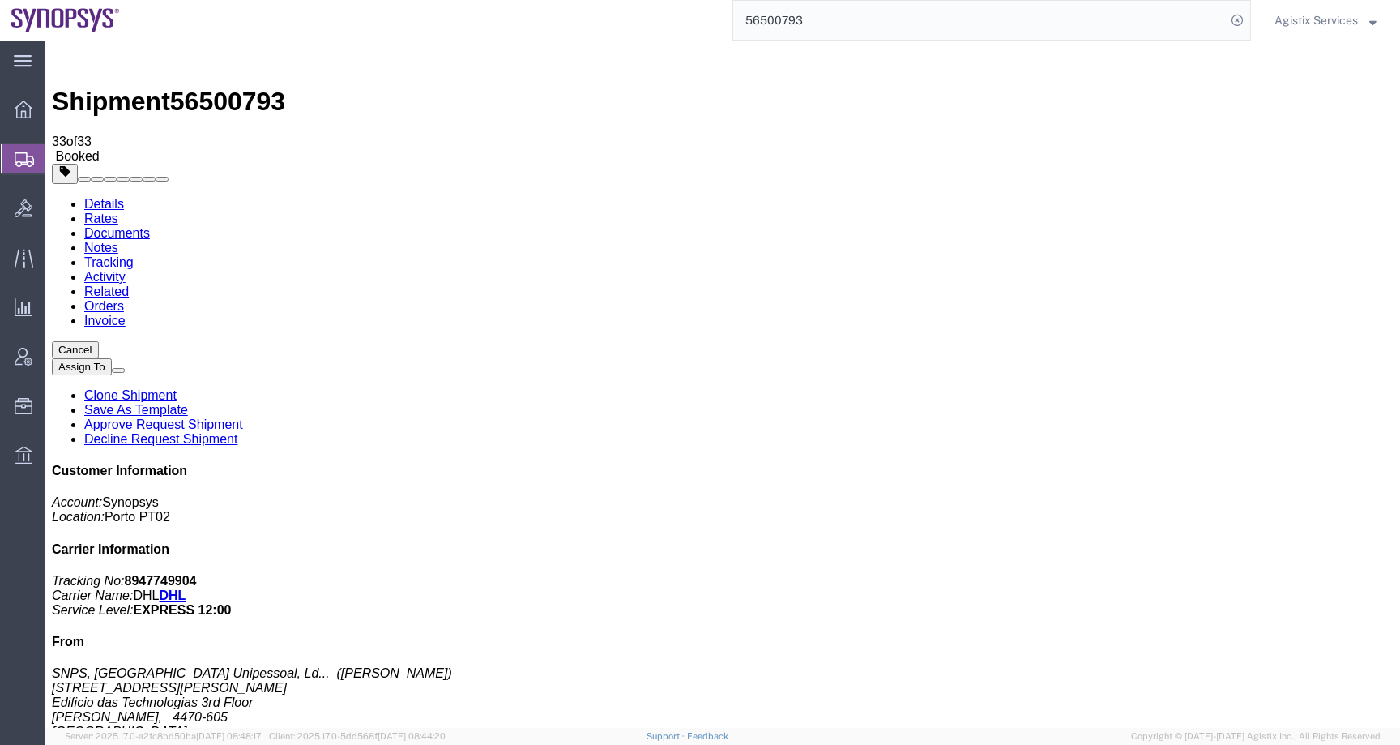
click button "button"
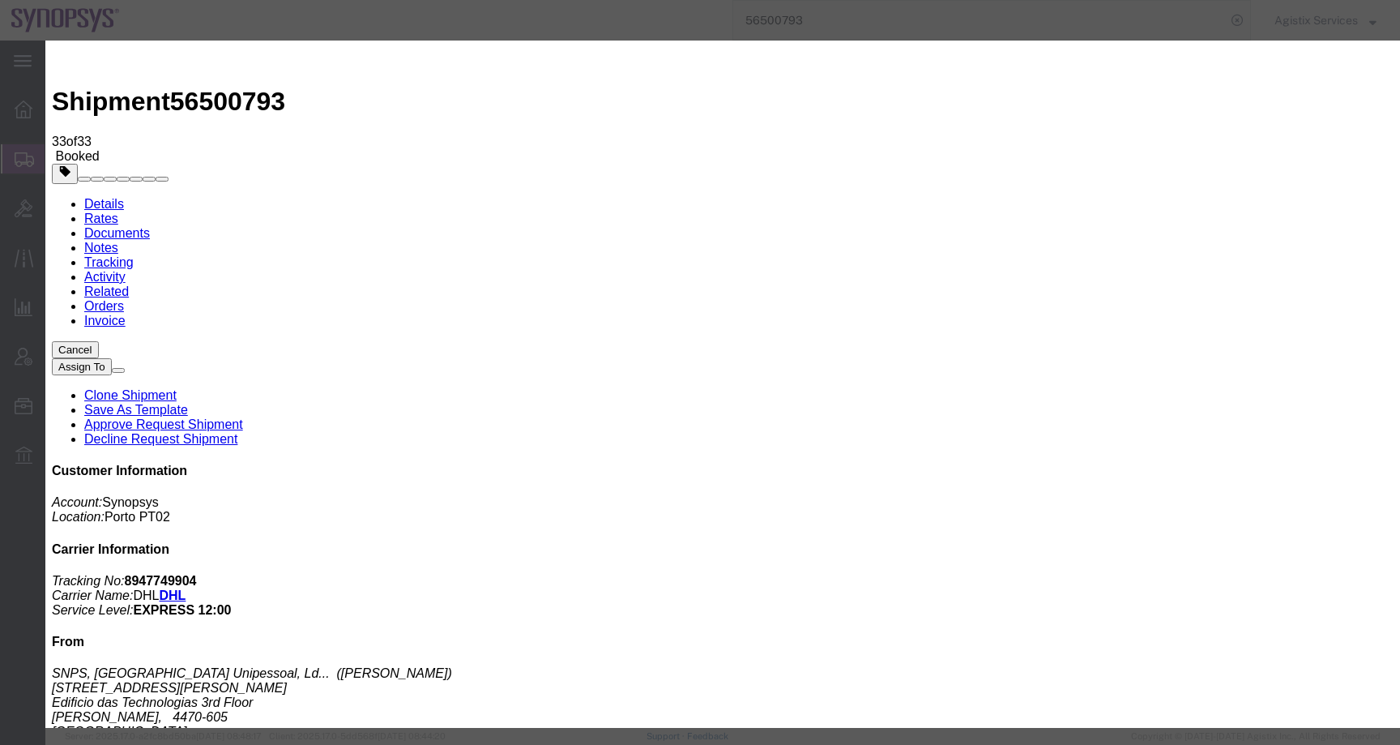
click div "Aug 18 2025 7:45 AM"
click input "7:45 AM"
click input "9:45 AM"
type input "9:00 AM"
click button "Apply"
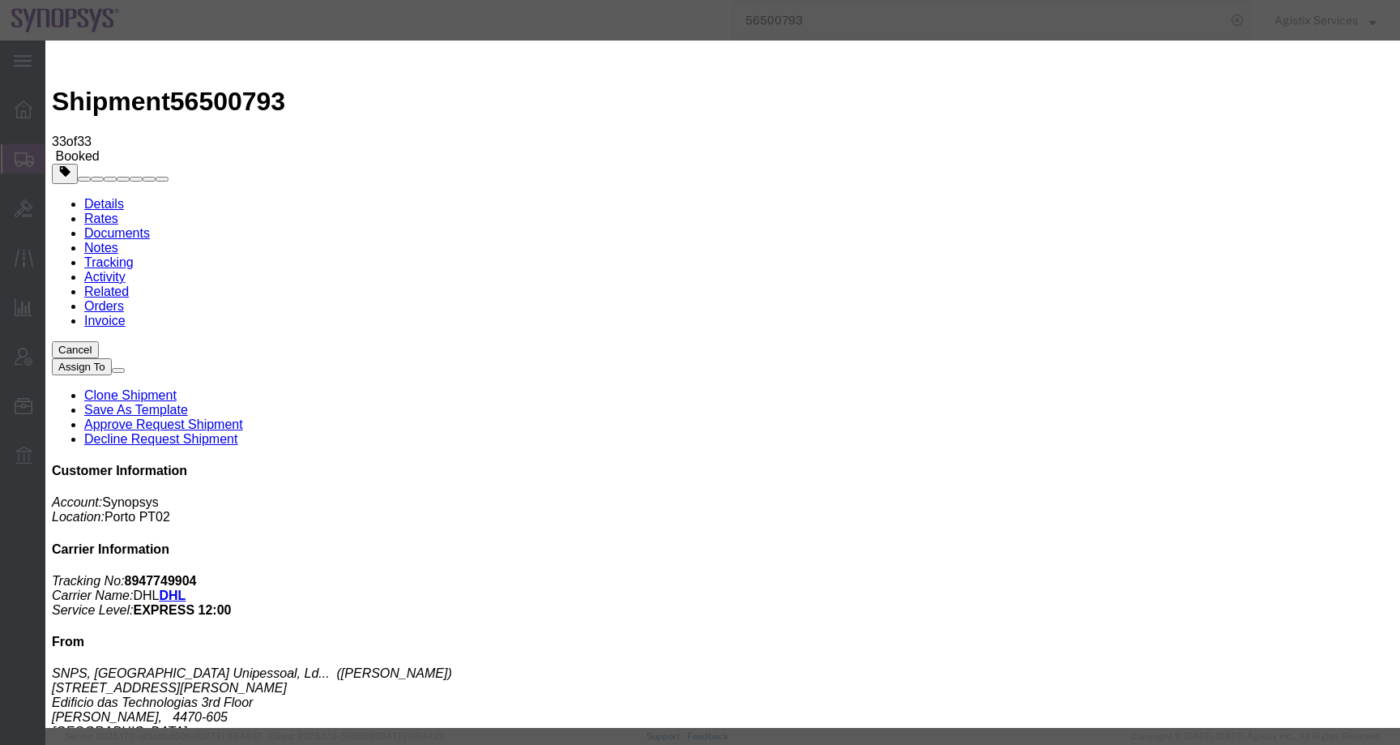
click div "Aug 19 2025 10:00 AM"
click input "2:00 AM"
type input "2:00 PM"
click div "Close Time 2:00 PM Aug 19 2025 10:00 AM - Aug 19 2025 10:00 AM Cancel Apply"
click button "Apply"
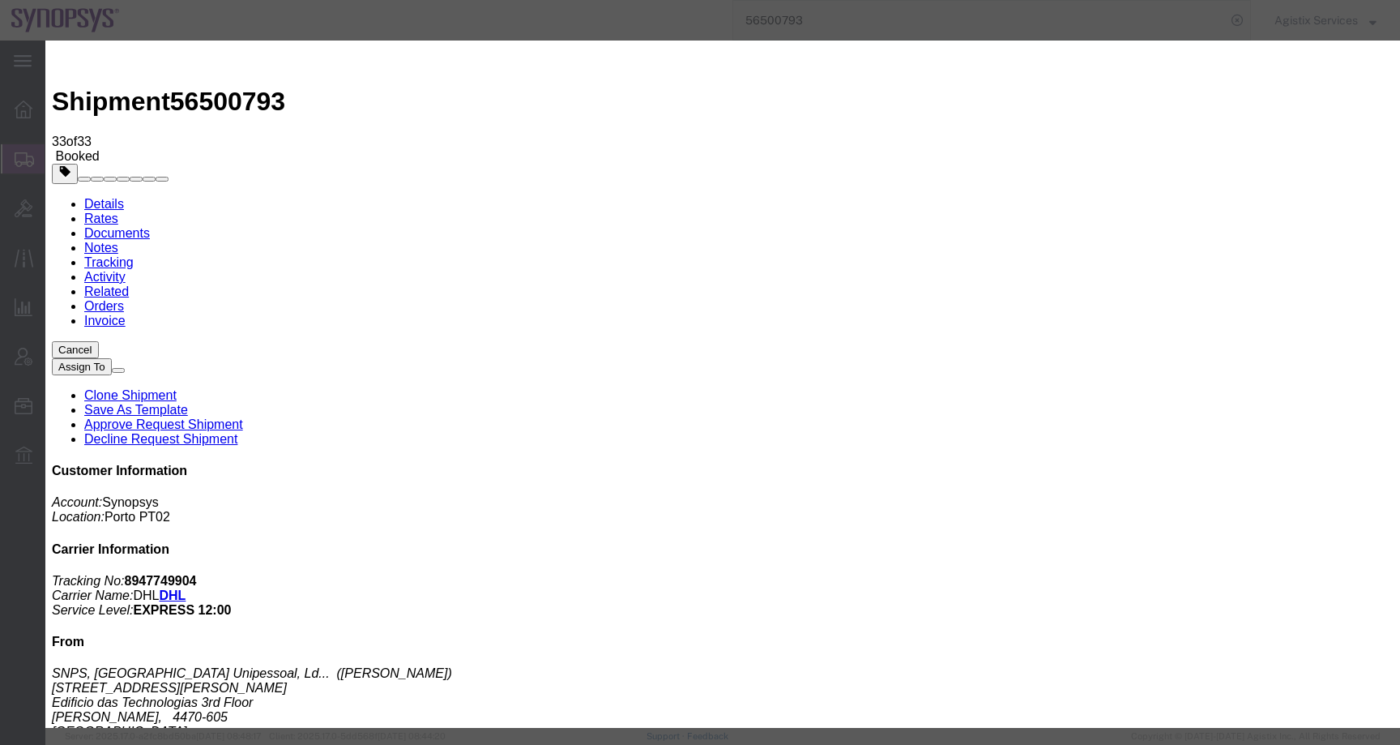
click button "Save"
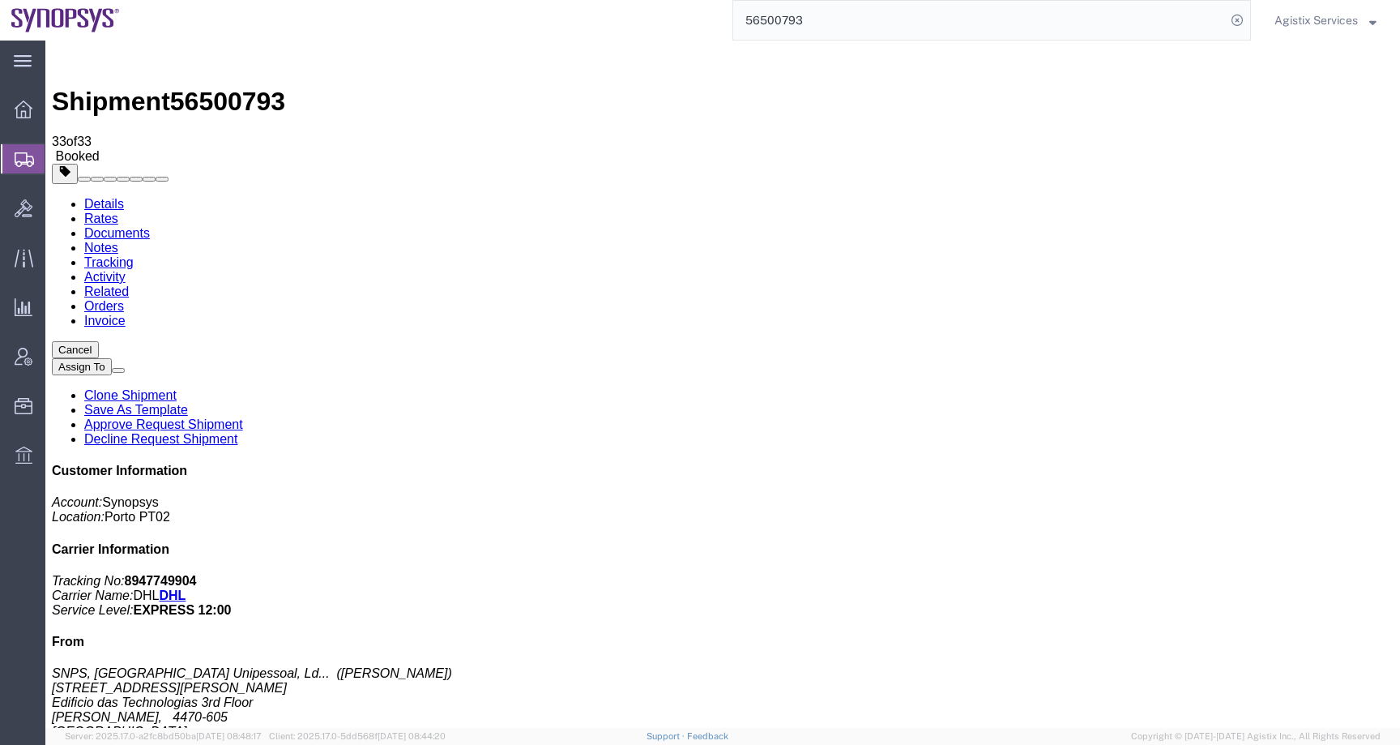
click icon "button"
click link "Activity"
click at [113, 197] on link "Details" at bounding box center [104, 204] width 40 height 14
click at [1329, 16] on span "Agistix Services" at bounding box center [1315, 20] width 83 height 18
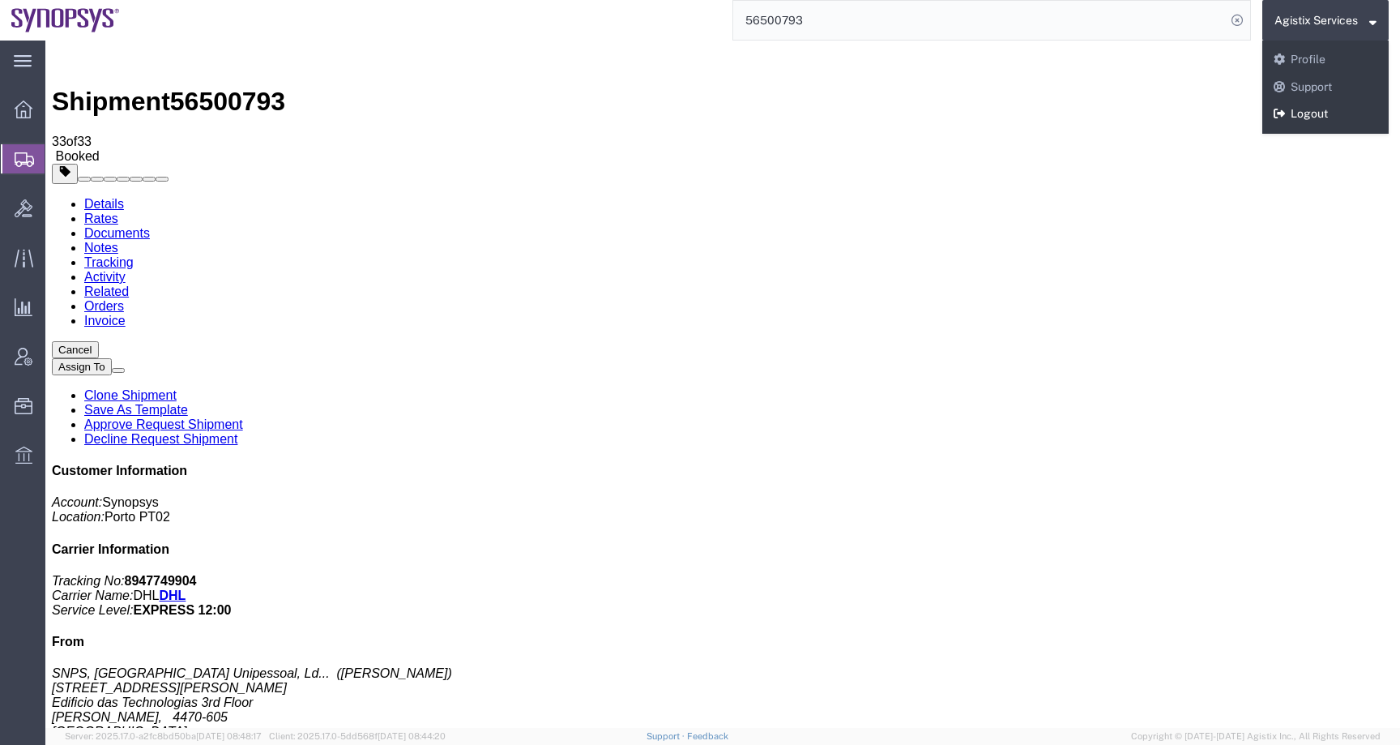
click at [1314, 112] on link "Logout" at bounding box center [1325, 114] width 126 height 28
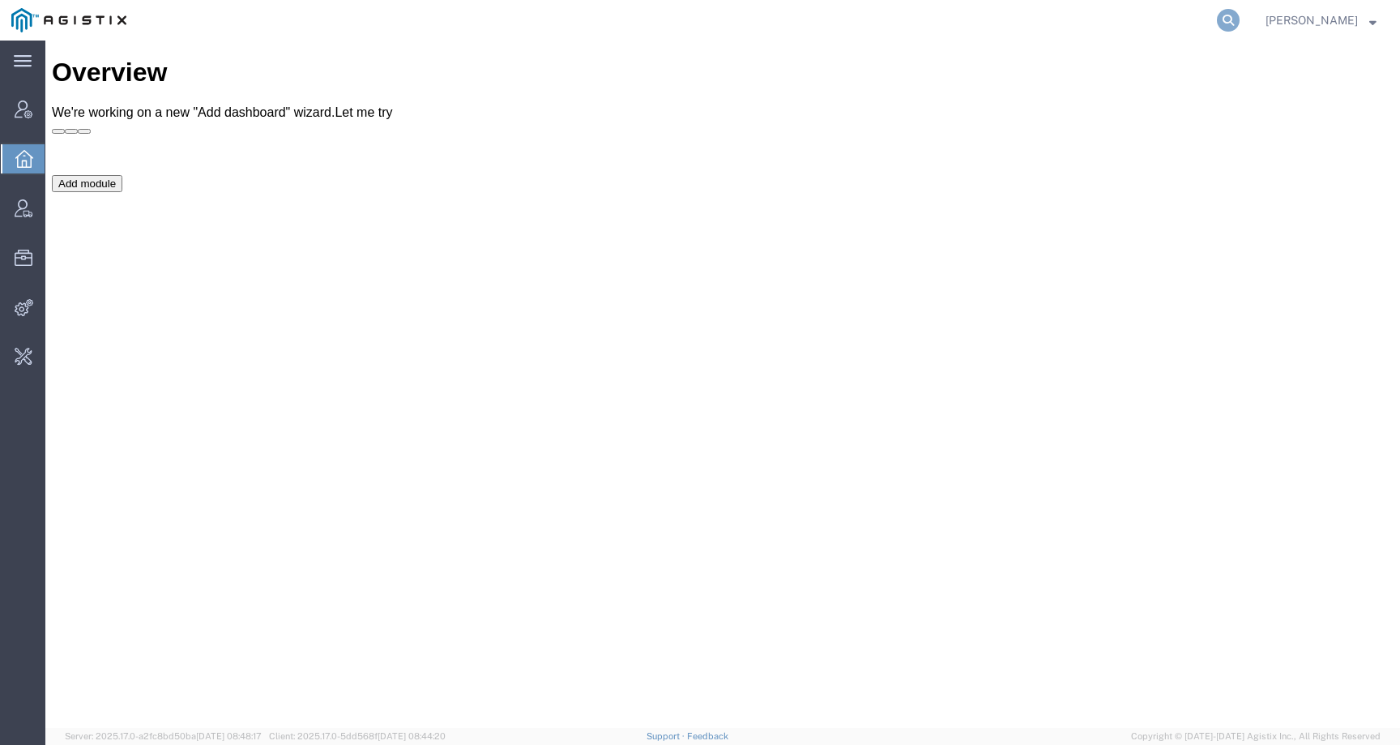
click at [1240, 16] on icon at bounding box center [1228, 20] width 23 height 23
click at [1122, 58] on div "Overview We're working on a new "Add dashboard" wizard. Let me try" at bounding box center [723, 96] width 1342 height 76
click at [1240, 30] on icon at bounding box center [1228, 20] width 23 height 23
click at [1206, 27] on input "search" at bounding box center [970, 20] width 493 height 39
paste input "56500793"
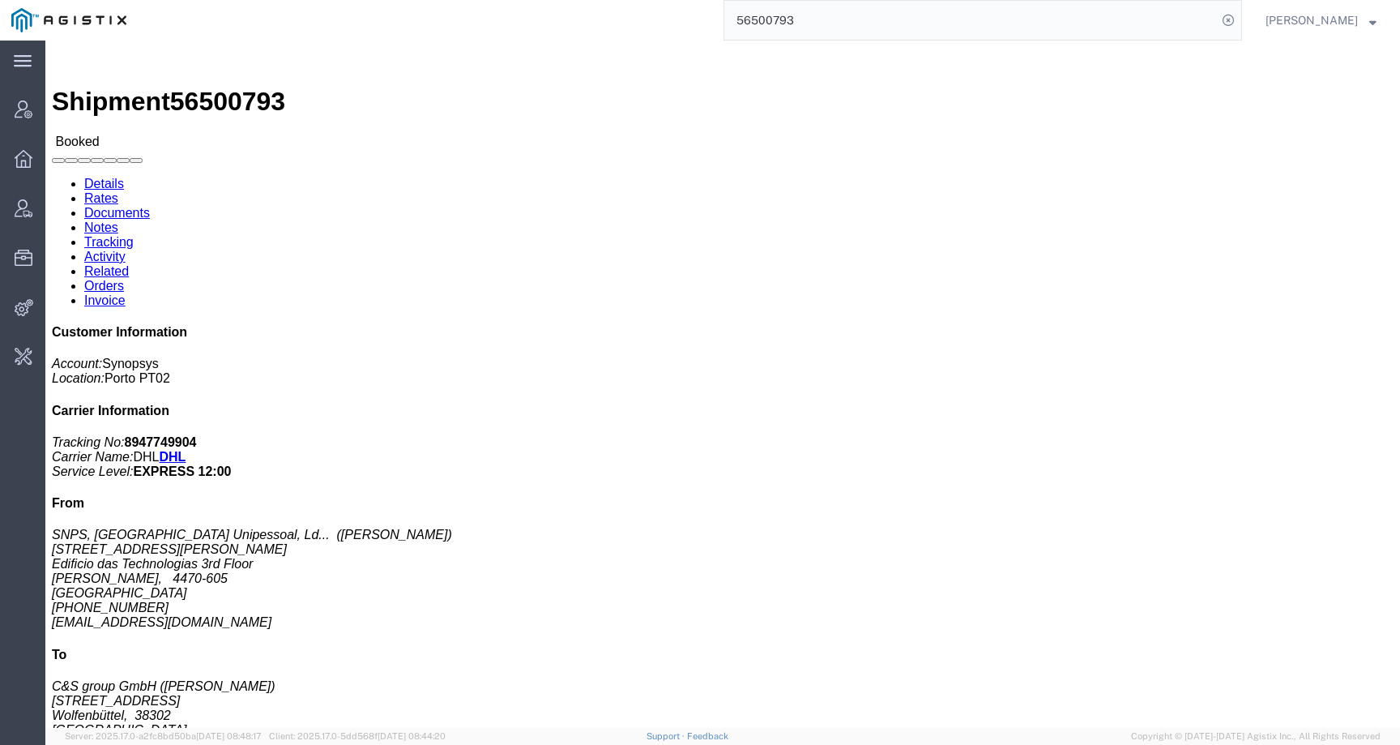
click link "Activity"
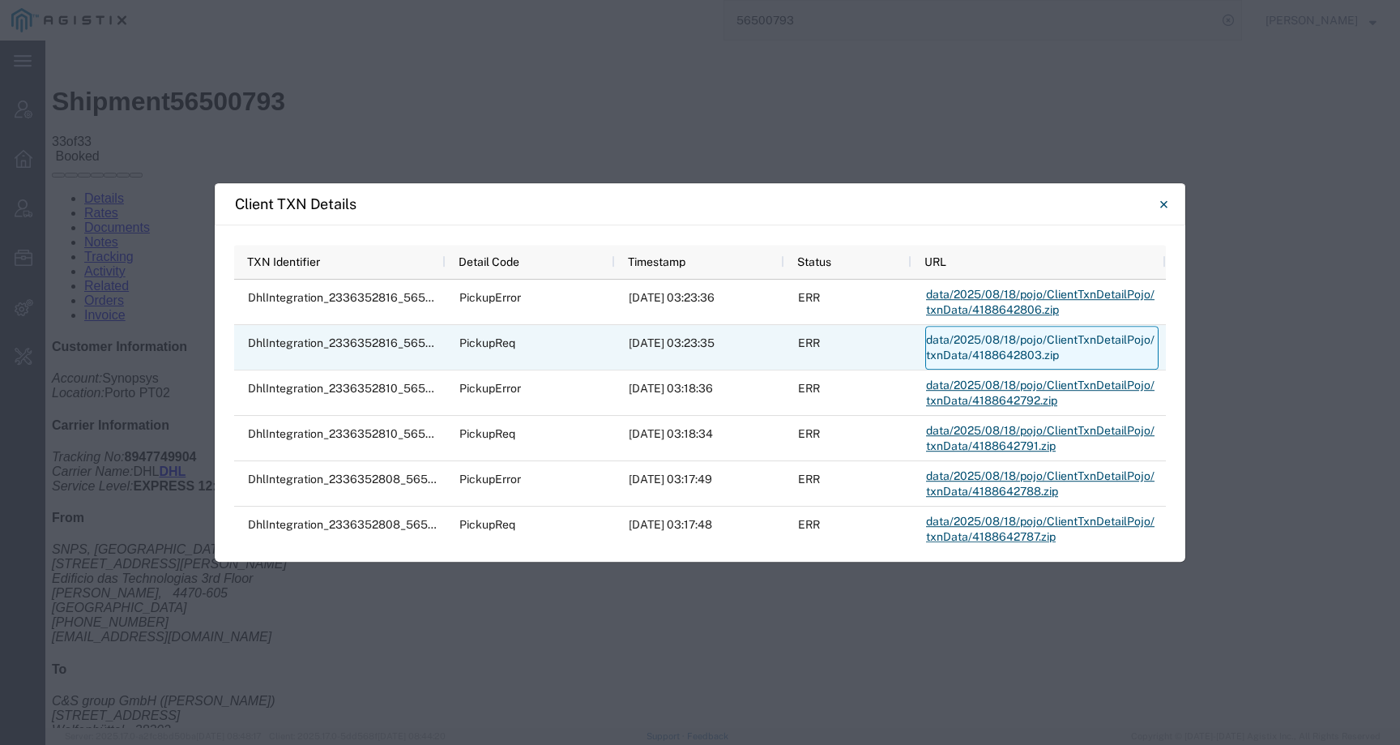
click at [1035, 346] on link "data/2025/08/18/pojo/ClientTxnDetailPojo/txnData/4188642803.zip" at bounding box center [1041, 348] width 233 height 44
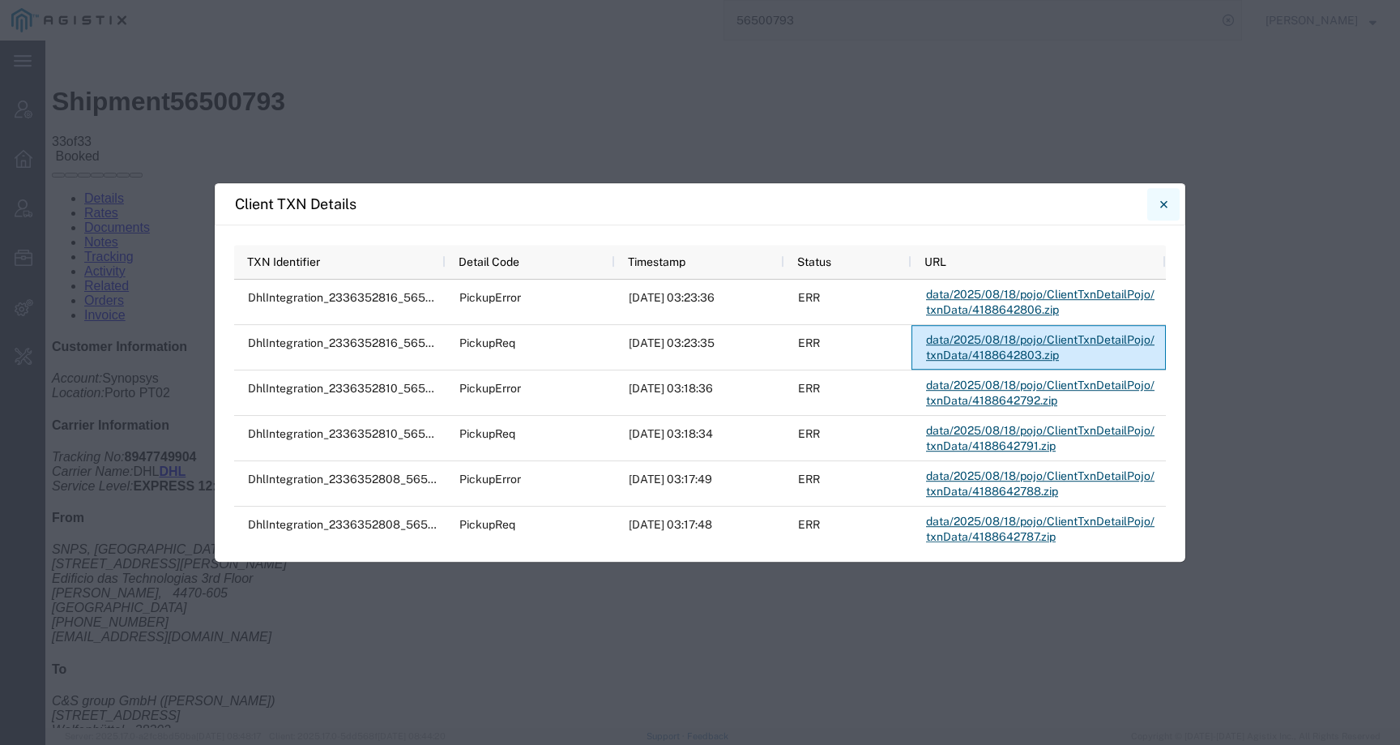
click at [1169, 205] on button "Close" at bounding box center [1163, 204] width 32 height 32
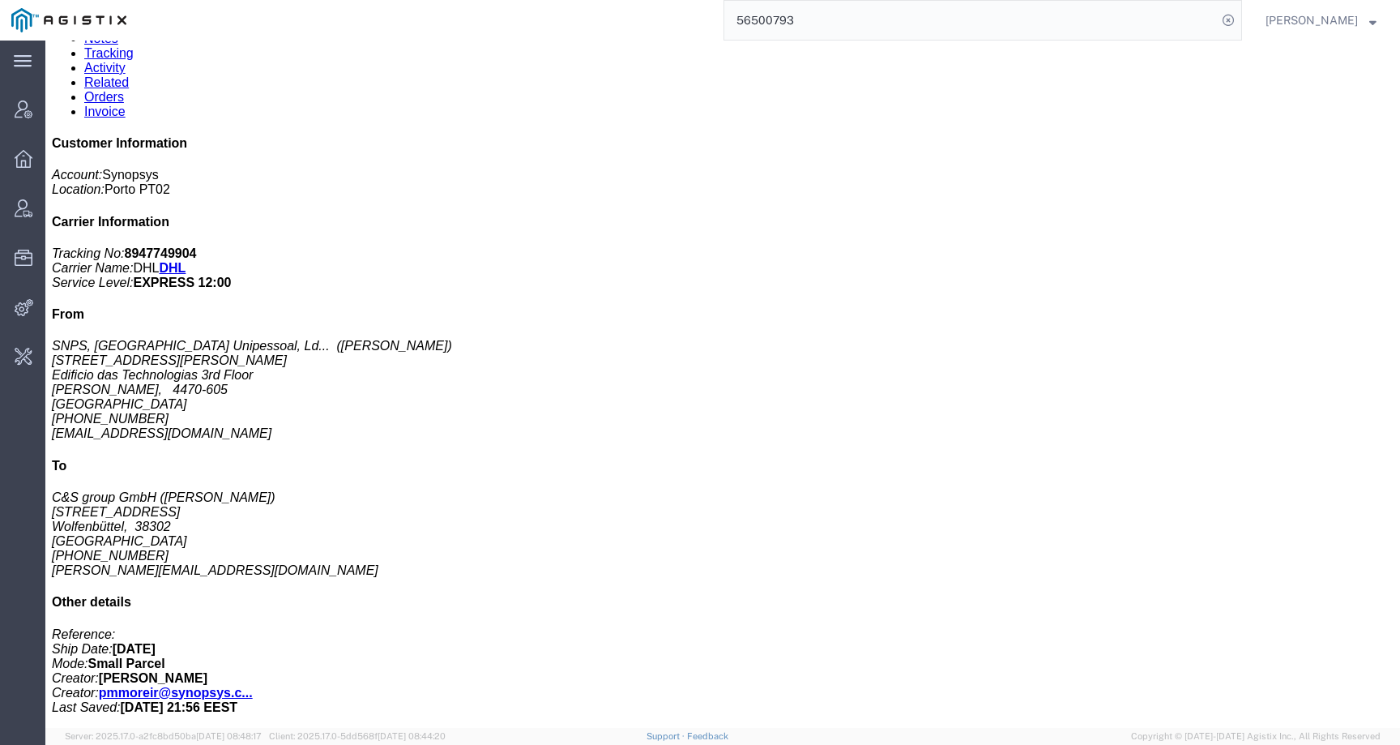
scroll to position [670, 0]
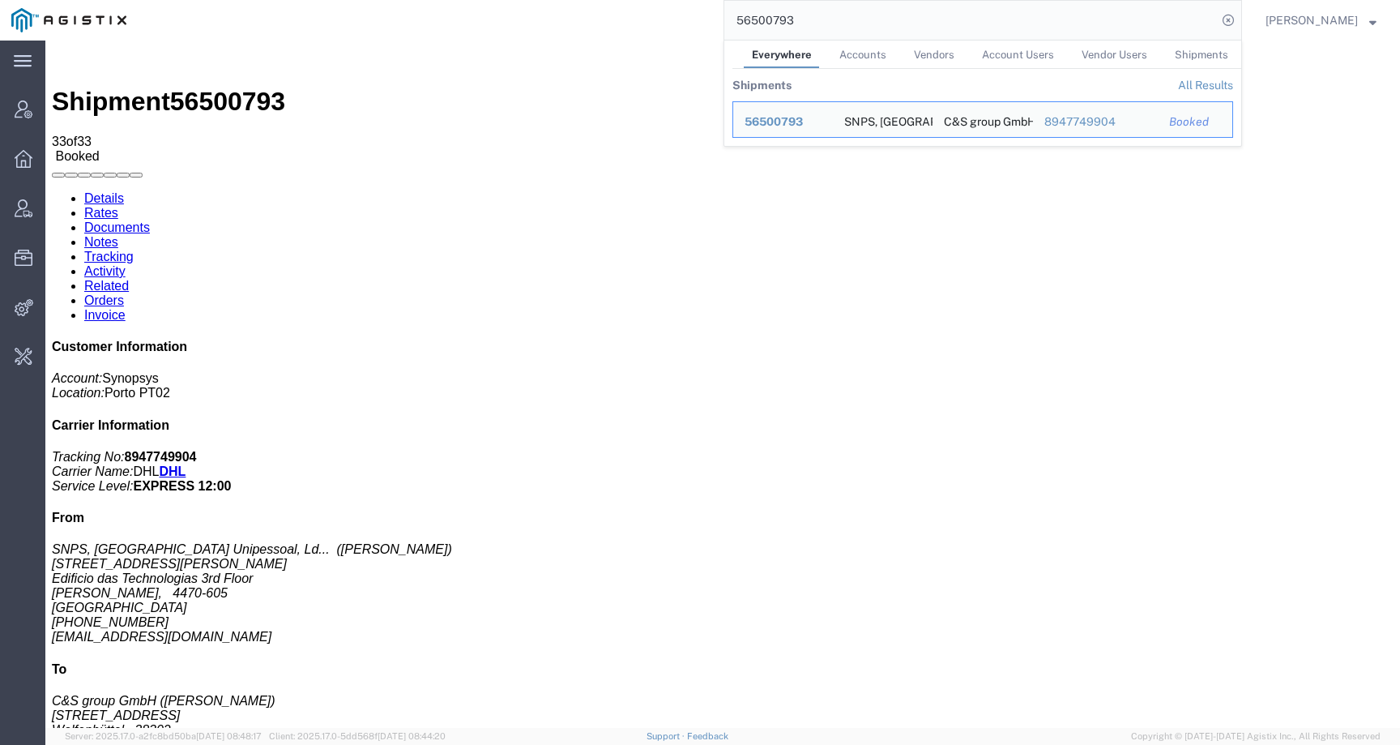
drag, startPoint x: 868, startPoint y: 8, endPoint x: 847, endPoint y: 29, distance: 29.2
click at [847, 29] on input "56500793" at bounding box center [970, 20] width 493 height 39
paste input "21952"
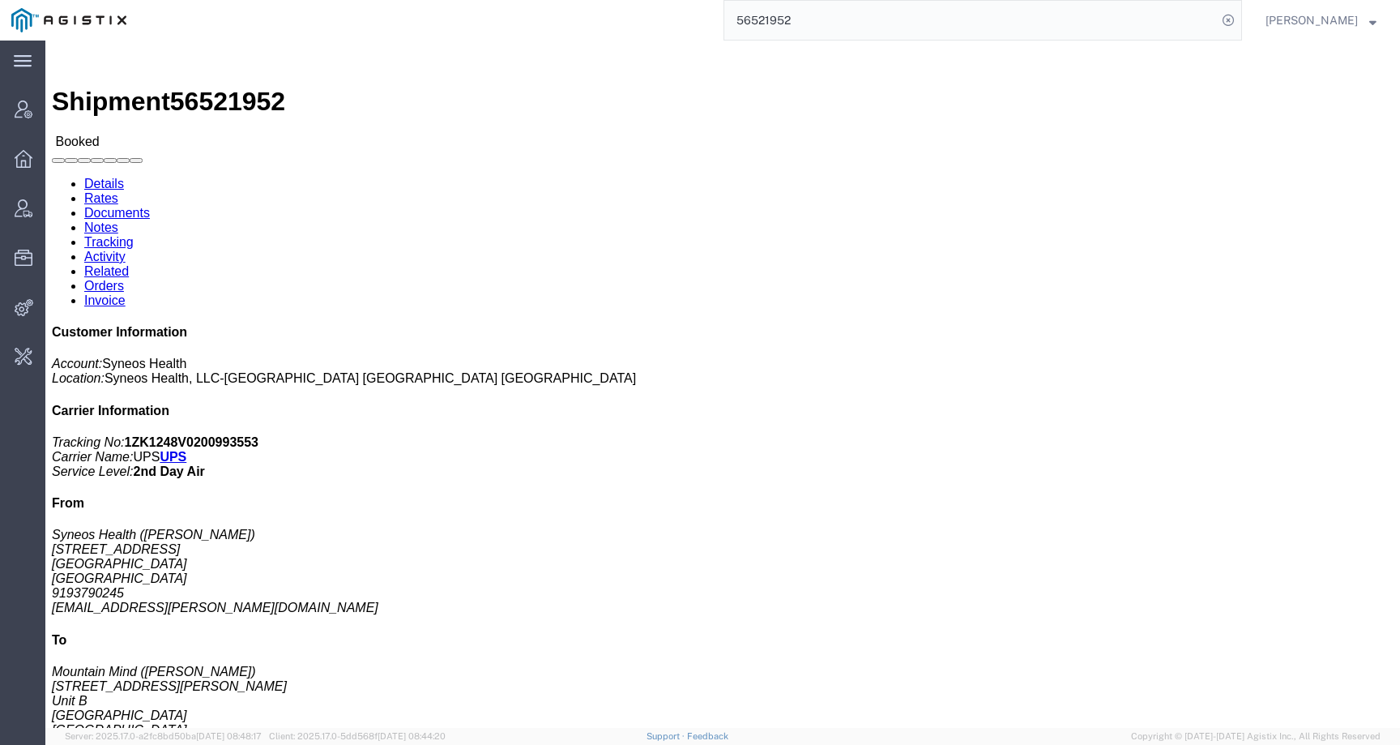
click link "Activity"
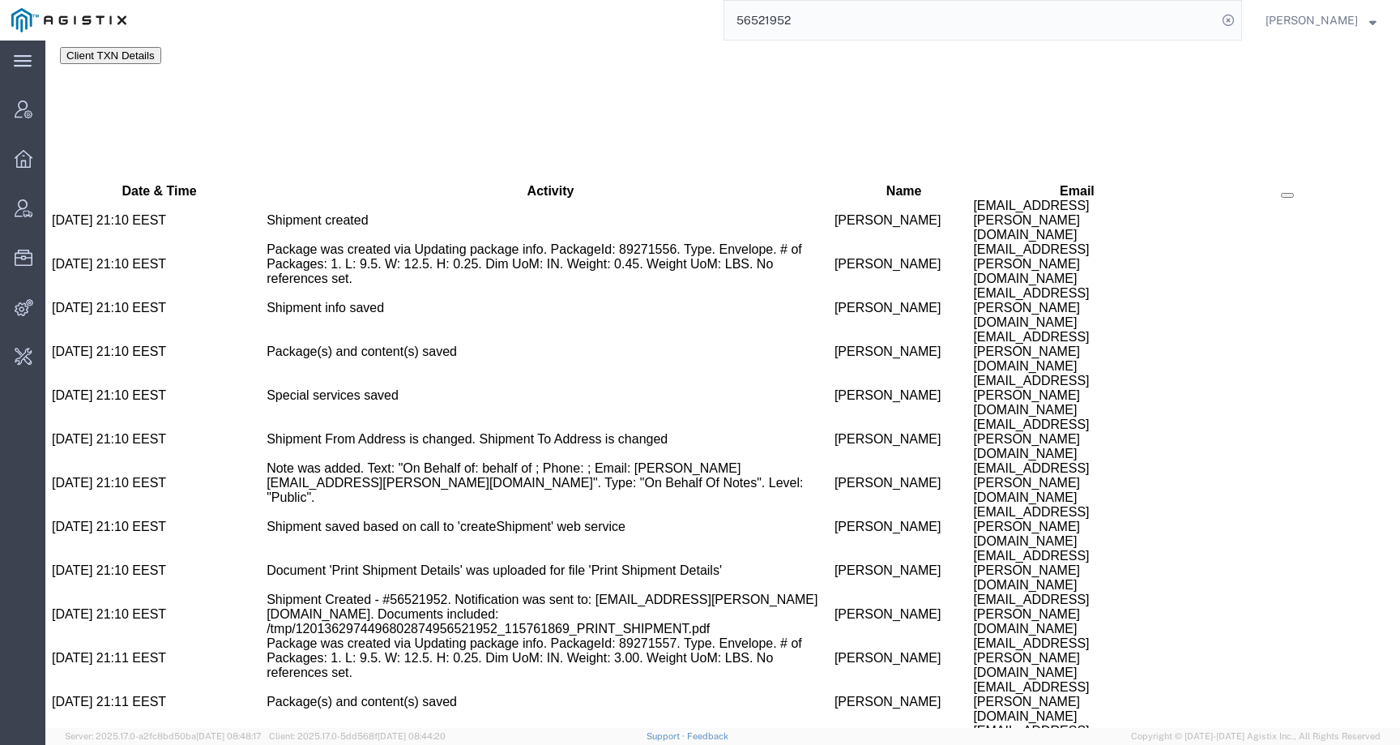
scroll to position [989, 0]
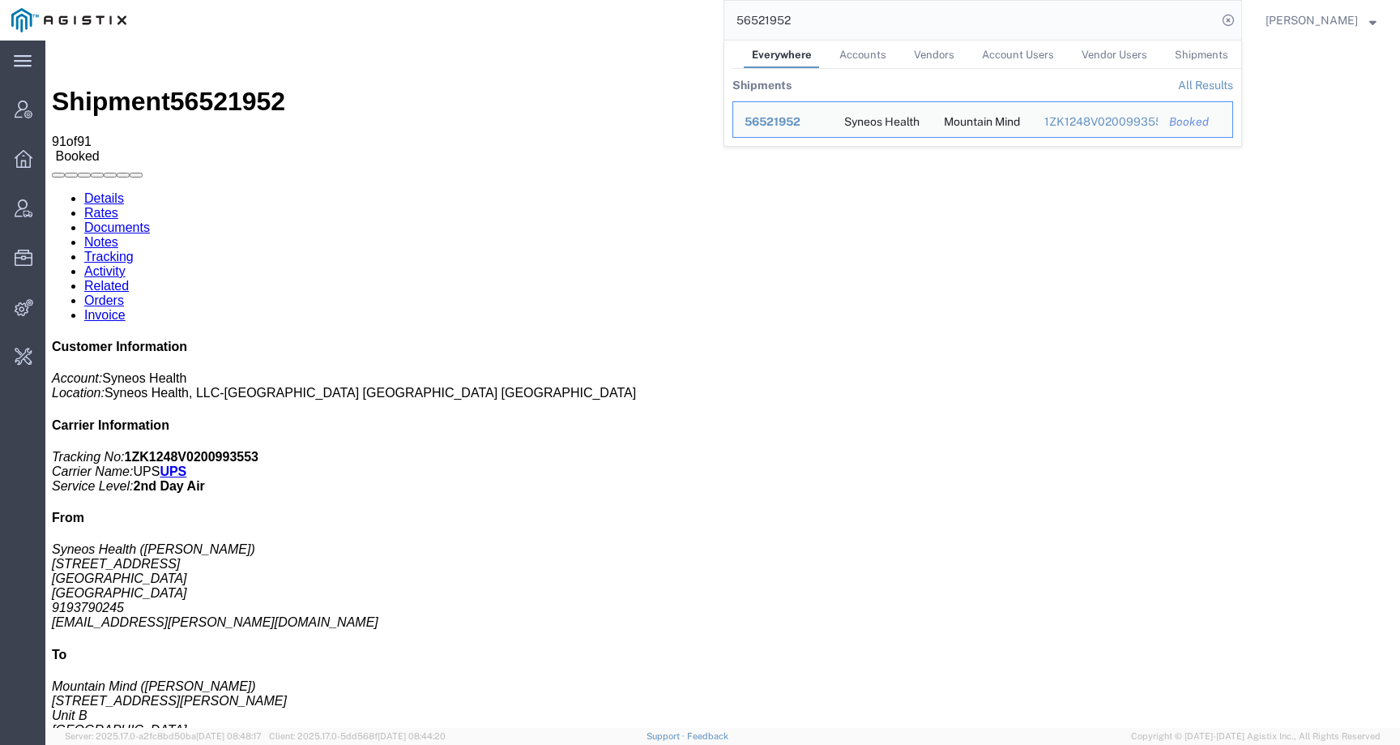
drag, startPoint x: 871, startPoint y: 22, endPoint x: 638, endPoint y: 19, distance: 232.5
click at [638, 19] on div "56521952 Everywhere Accounts Vendors Account Users Vendor Users Shipments Shipm…" at bounding box center [690, 20] width 1104 height 41
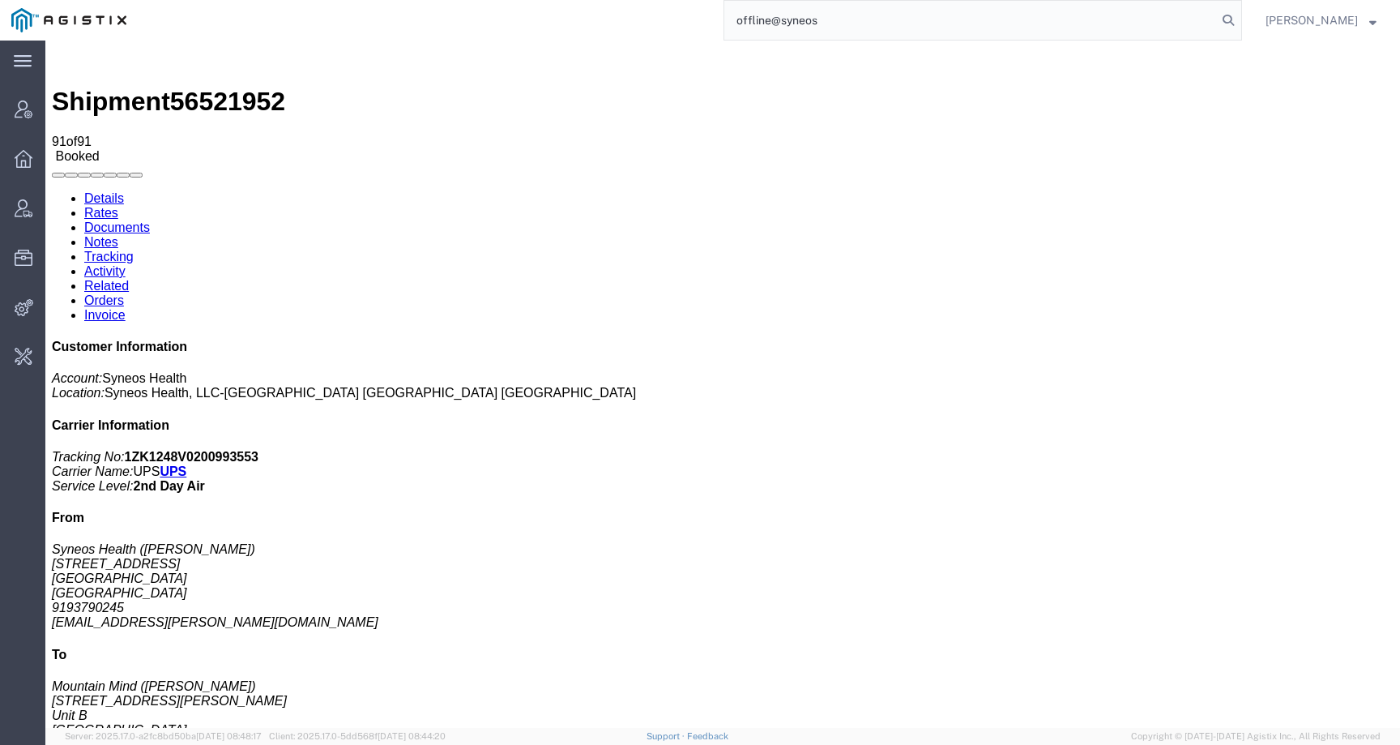
type input "offline@syneos"
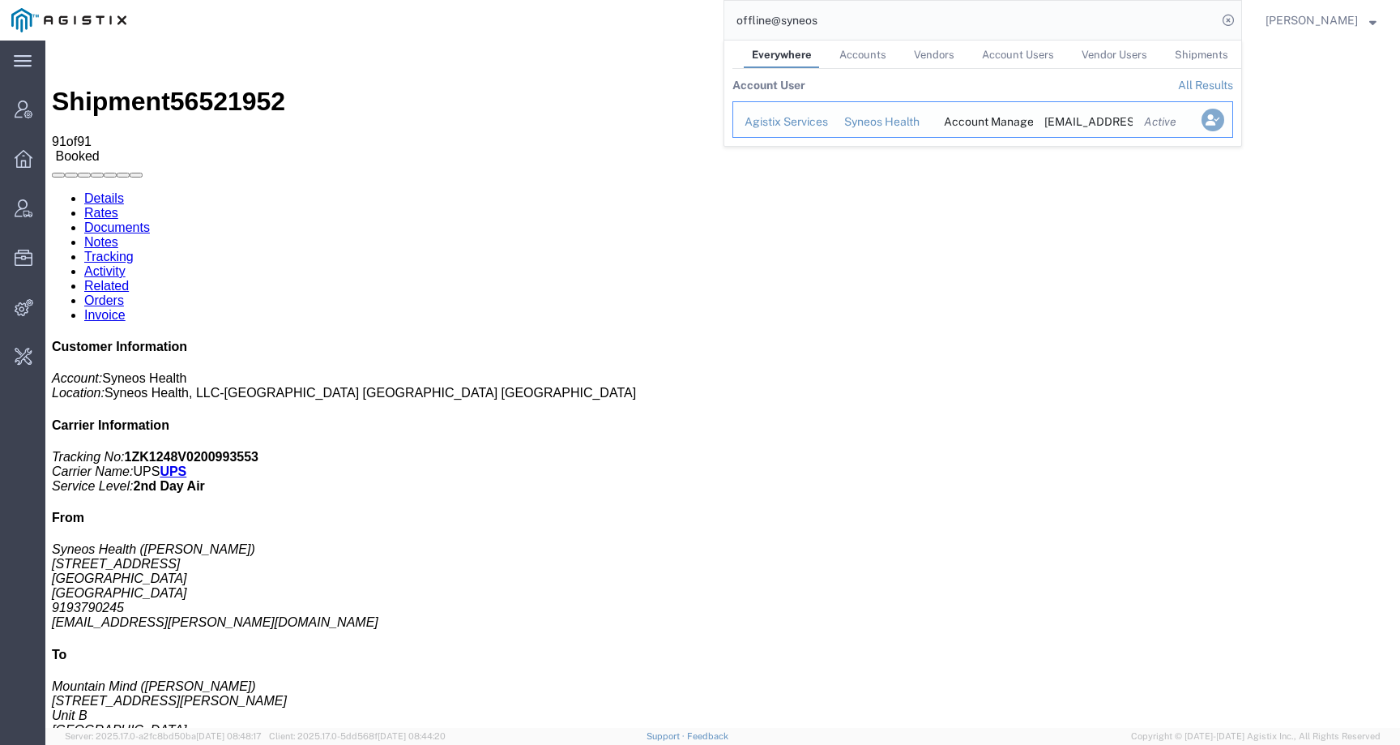
click at [1224, 119] on icon "Search Results" at bounding box center [1212, 120] width 23 height 23
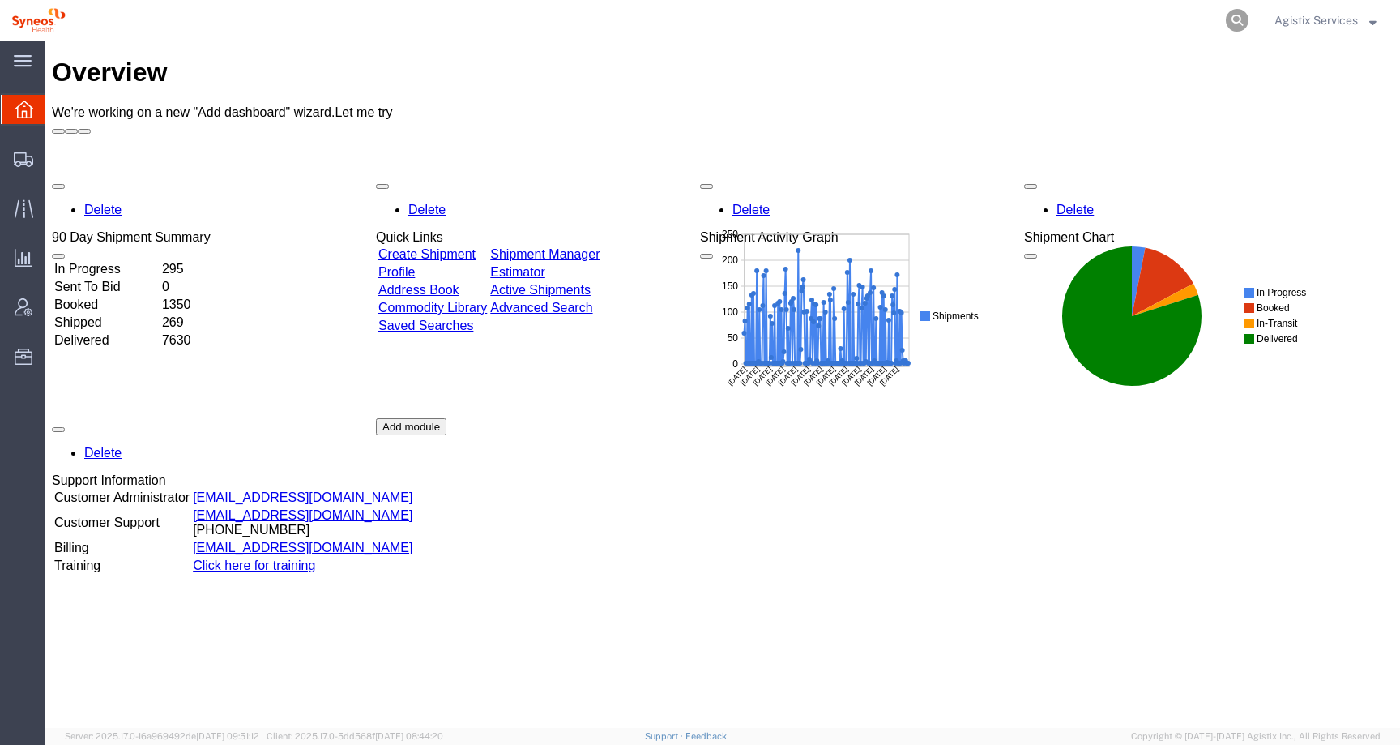
click at [1228, 19] on icon at bounding box center [1237, 20] width 23 height 23
click at [1187, 19] on input "search" at bounding box center [979, 20] width 493 height 39
paste input "56521952"
type input "56521952"
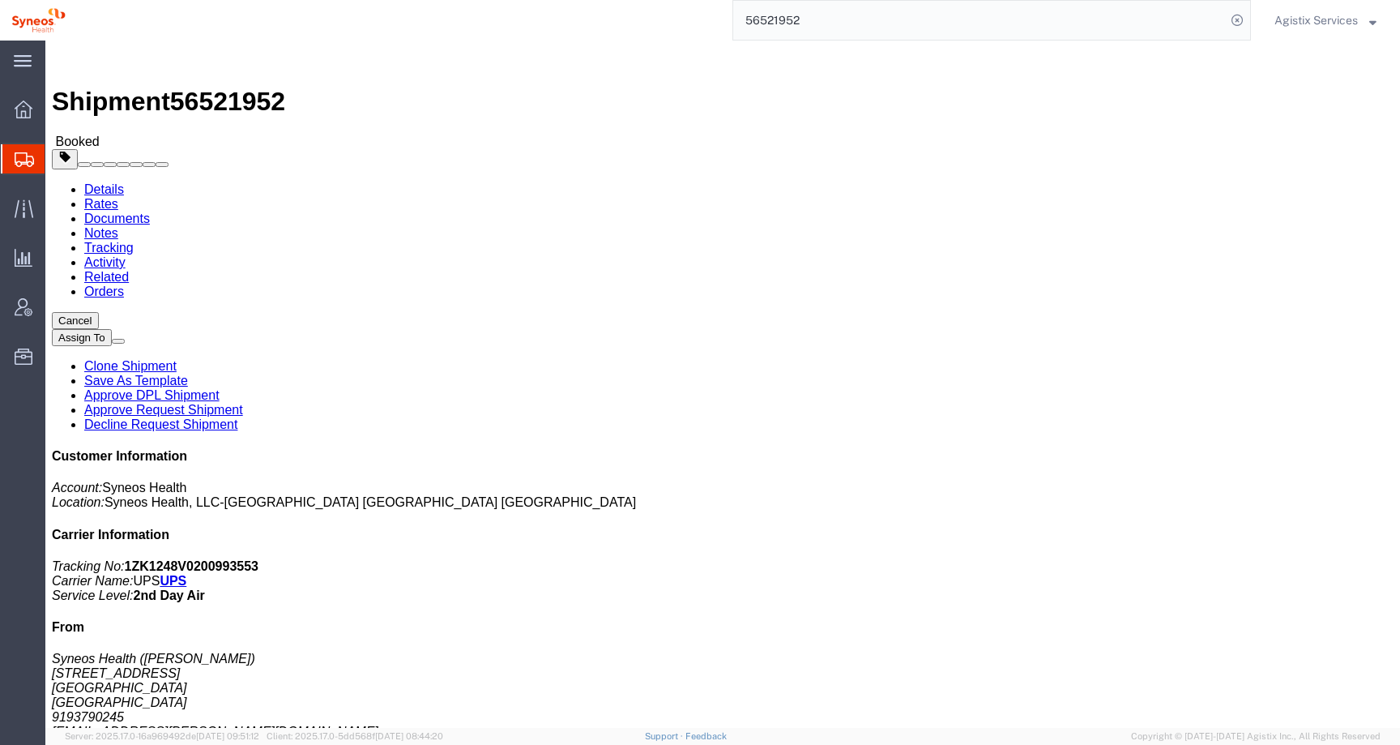
drag, startPoint x: 41, startPoint y: 207, endPoint x: 104, endPoint y: 208, distance: 62.4
click address "Syneos Health ([PERSON_NAME]) [STREET_ADDRESS] 9193790245 [EMAIL_ADDRESS][PERSO…"
copy address "TX 78640"
click span "button"
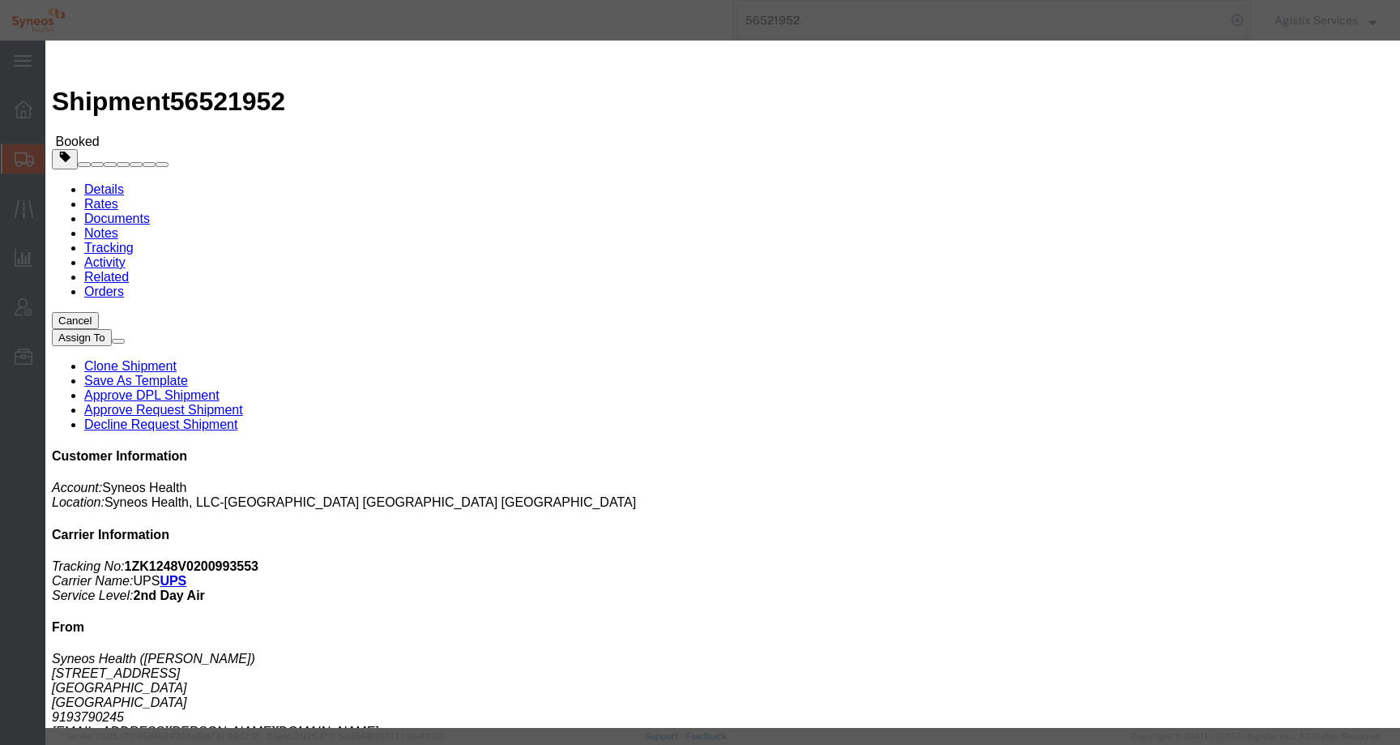
click div "[DATE] 4:00 PM"
click input "4:00 PM"
click input "10:00 PM"
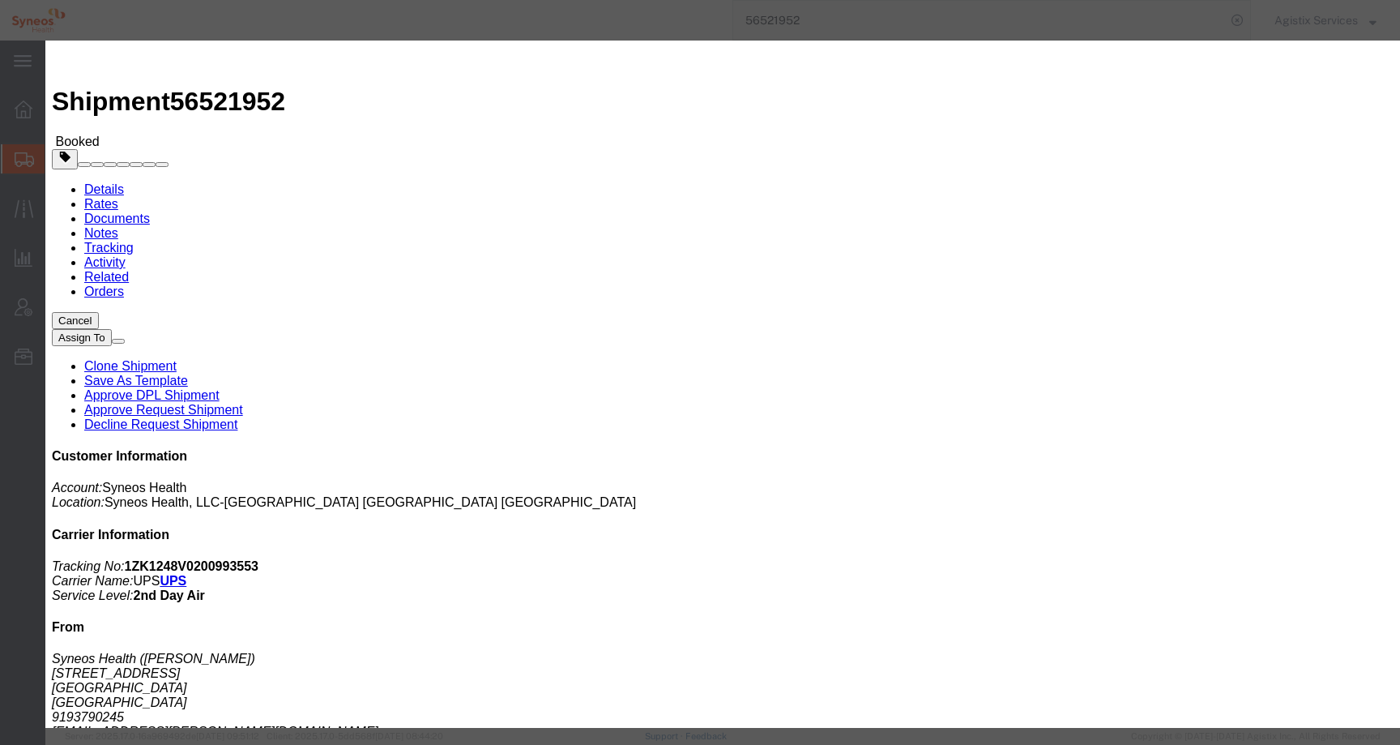
type input "10:00 AM"
click button "Apply"
click div "Pickup Start Date Pickup Start Time Pickup Open Date and Time [DATE] 10:00 AM P…"
click div "[DATE] 11:00 AM"
click input "2:00 AM"
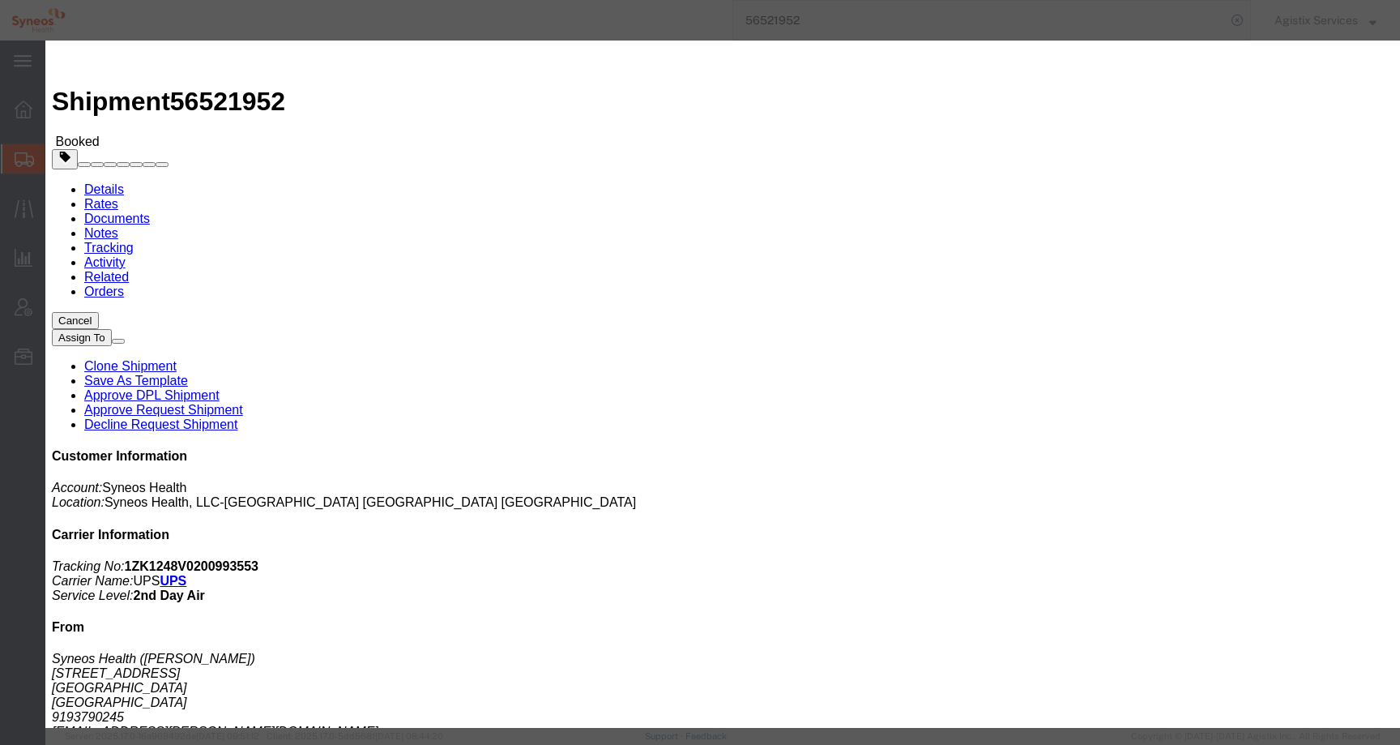
type input "2:00 PM"
click button "Apply"
click icon
click div
click button "Apply"
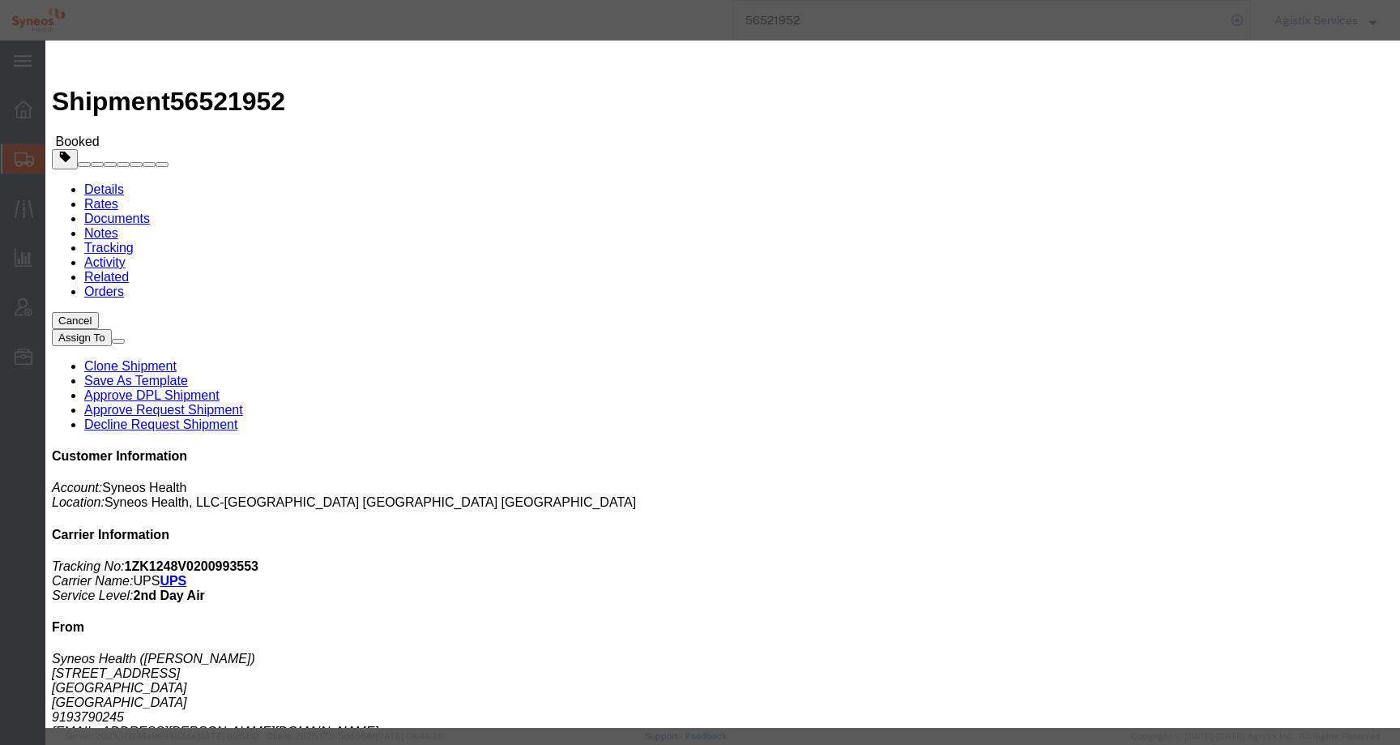
click button "Save"
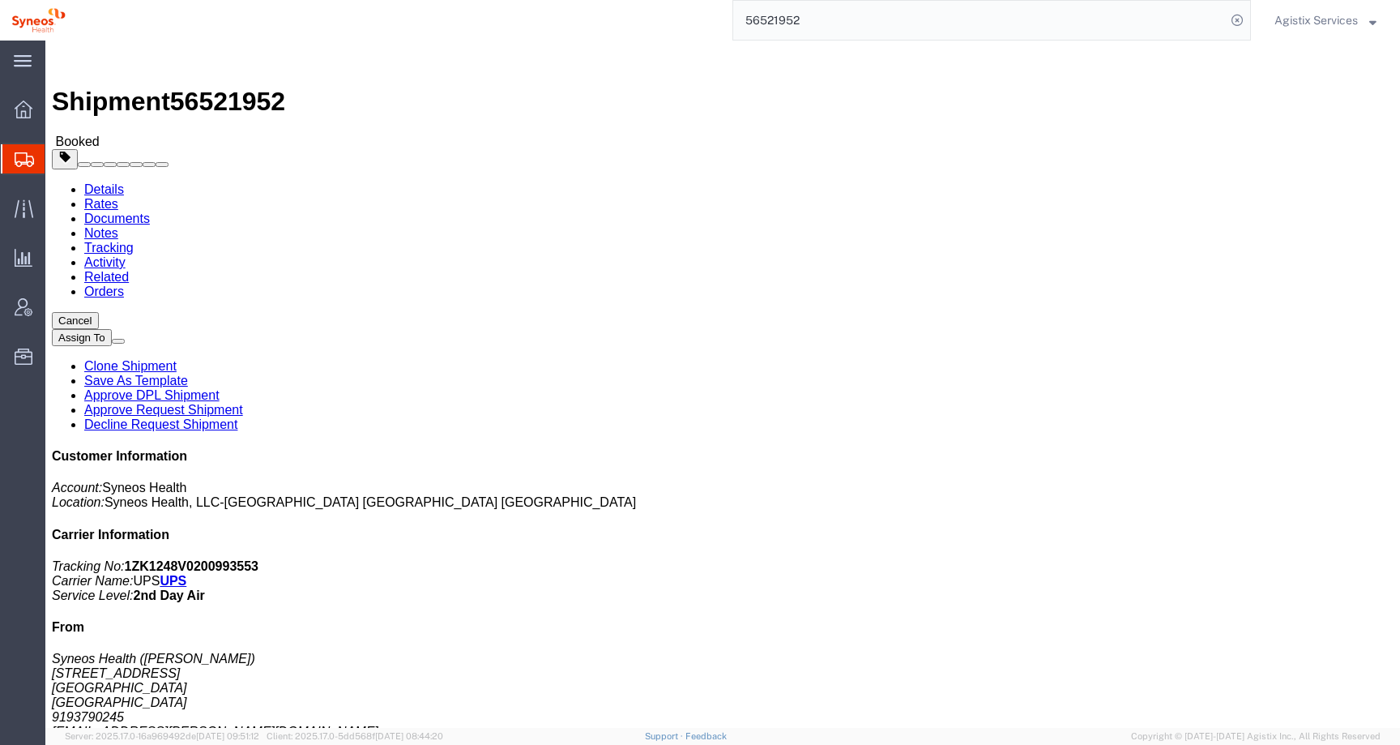
click button "Close"
click b "29MLLB0OJ2Q"
copy b "29MLLB0OJ2Q"
click span "56521952"
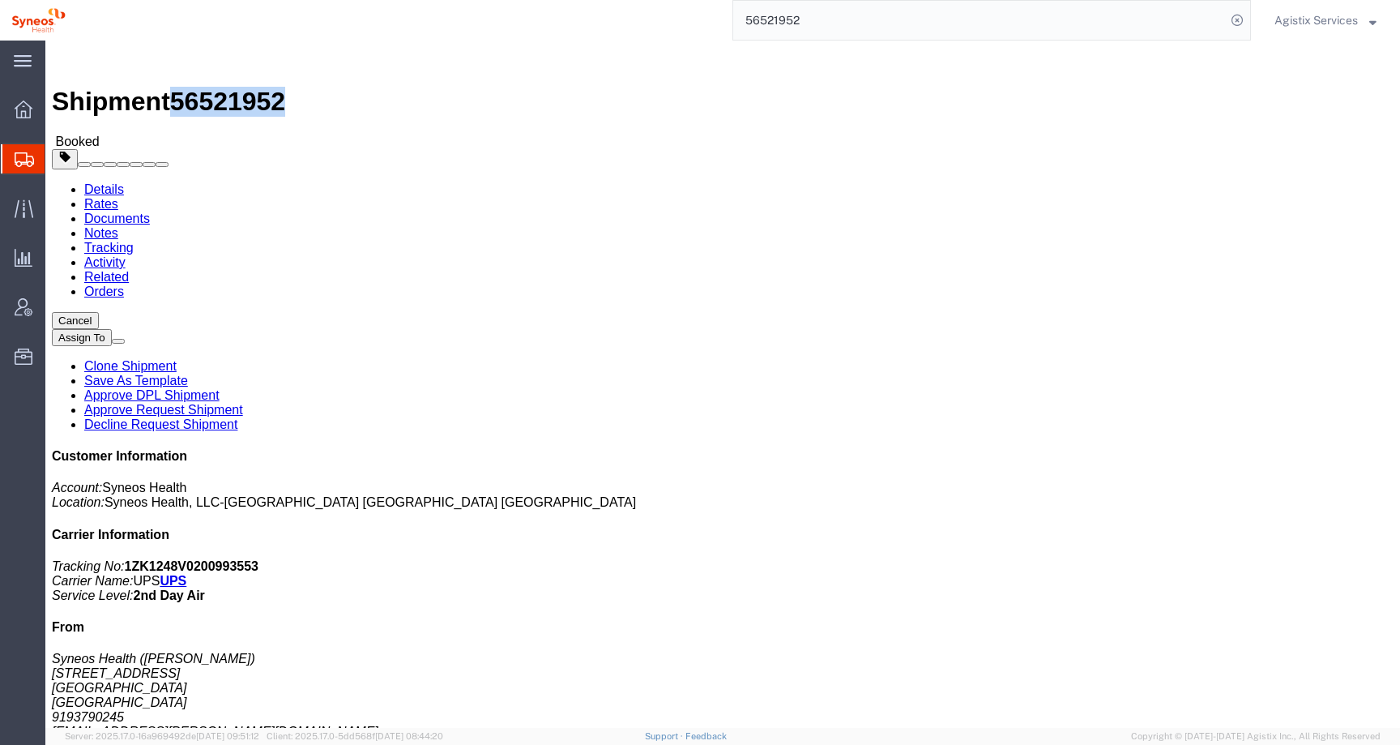
click span "56521952"
copy span "56521952"
click link "Activity"
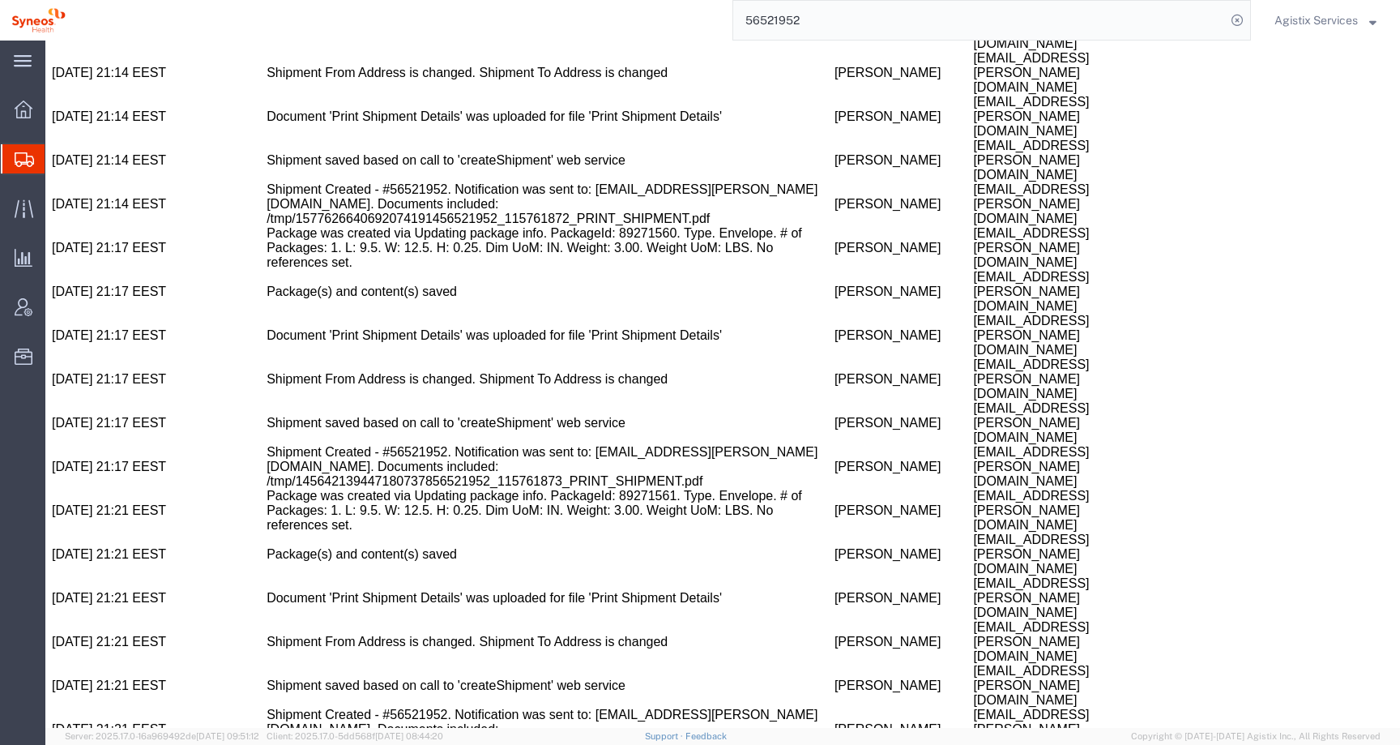
scroll to position [2793, 0]
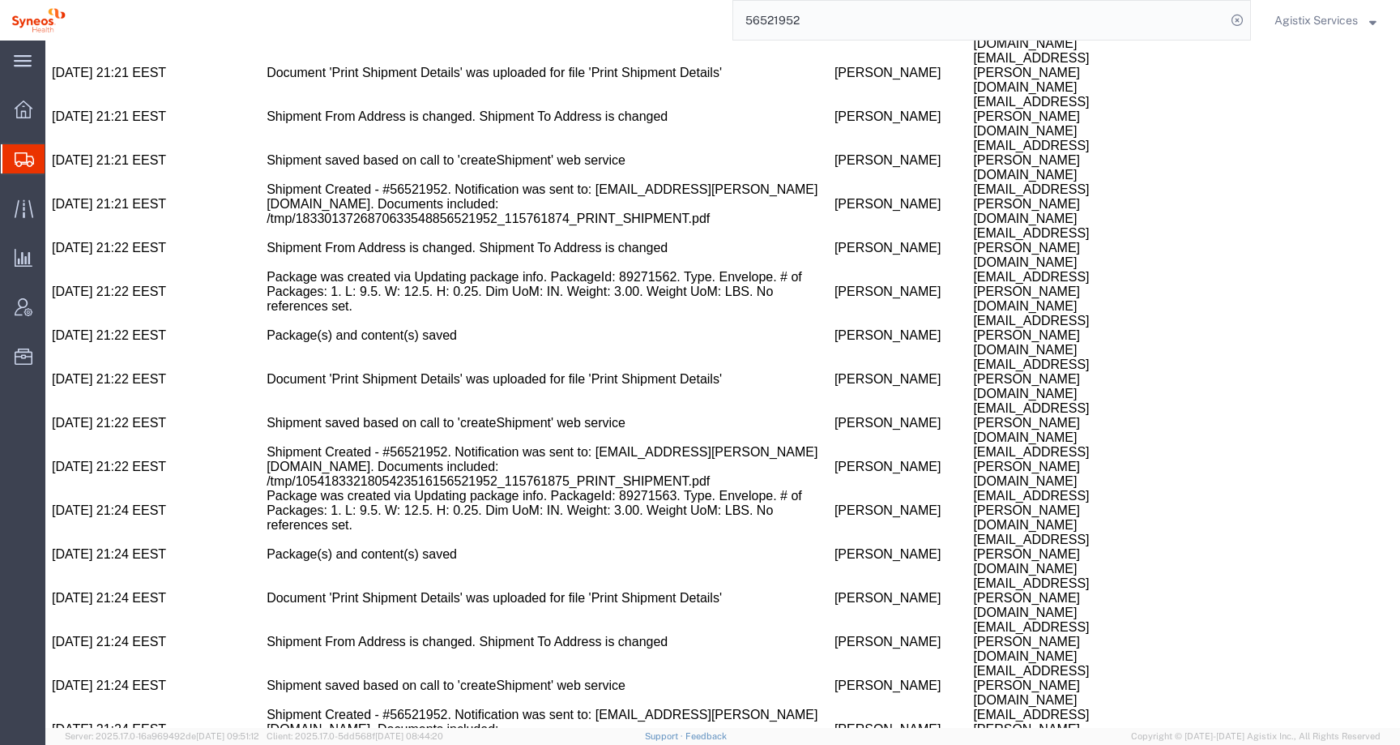
drag, startPoint x: 1271, startPoint y: 418, endPoint x: 1092, endPoint y: 423, distance: 179.1
copy address "alix.ramczyk@syneoshealth.com"
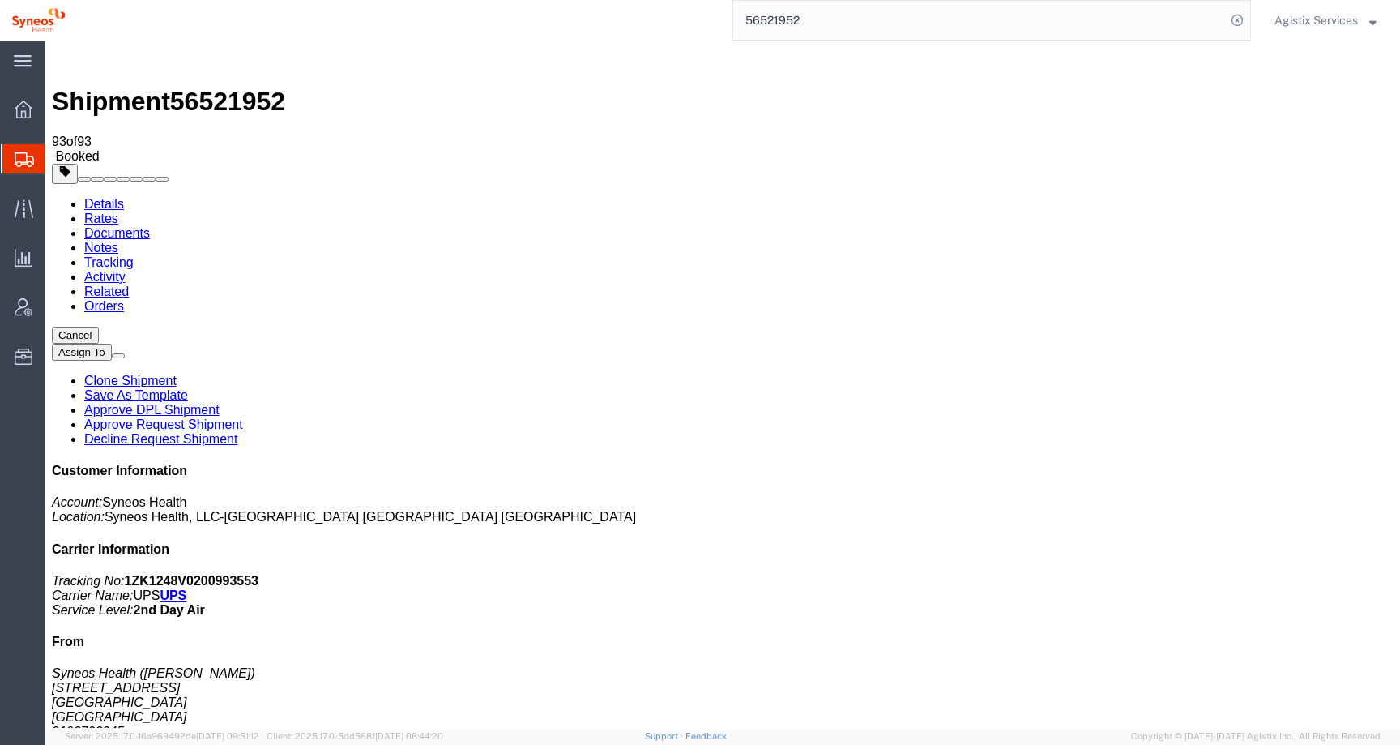
click at [1329, 19] on span "Agistix Services" at bounding box center [1315, 20] width 83 height 18
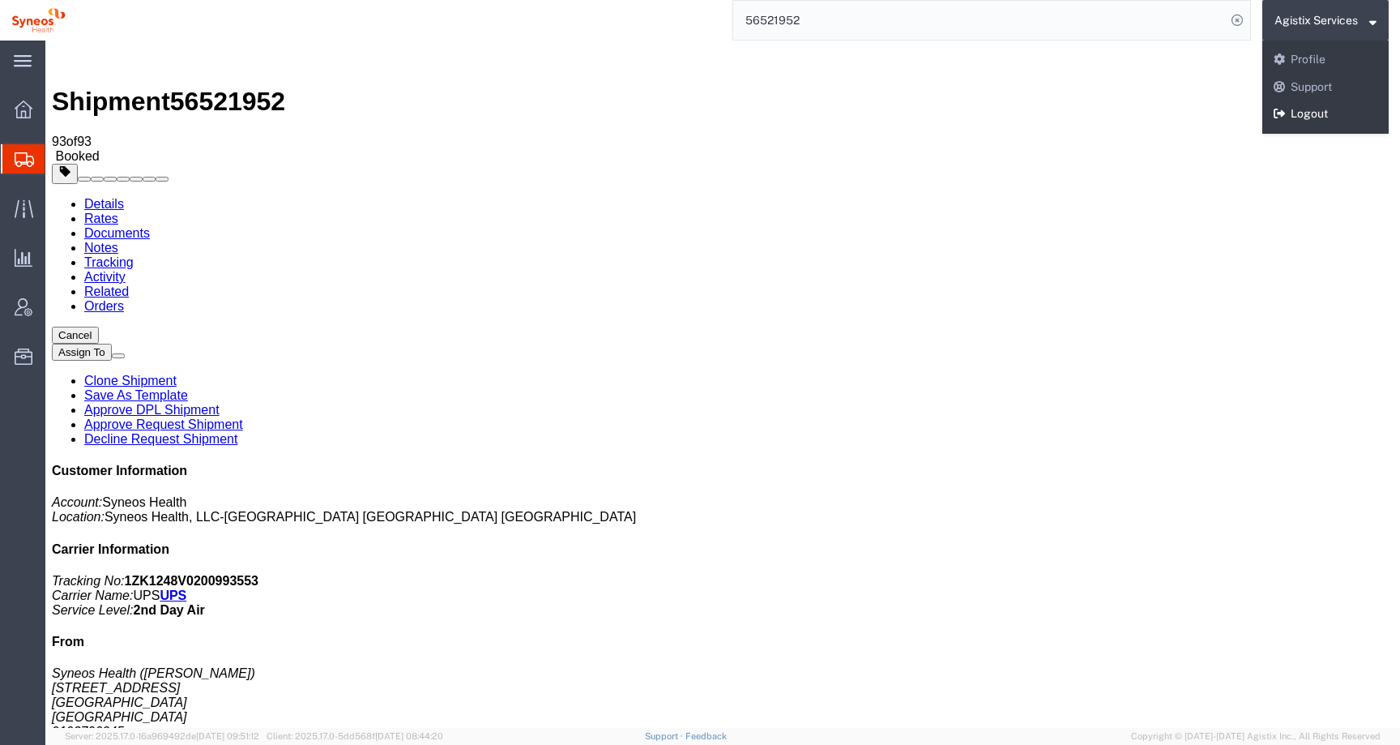
click at [1334, 118] on link "Logout" at bounding box center [1325, 114] width 126 height 28
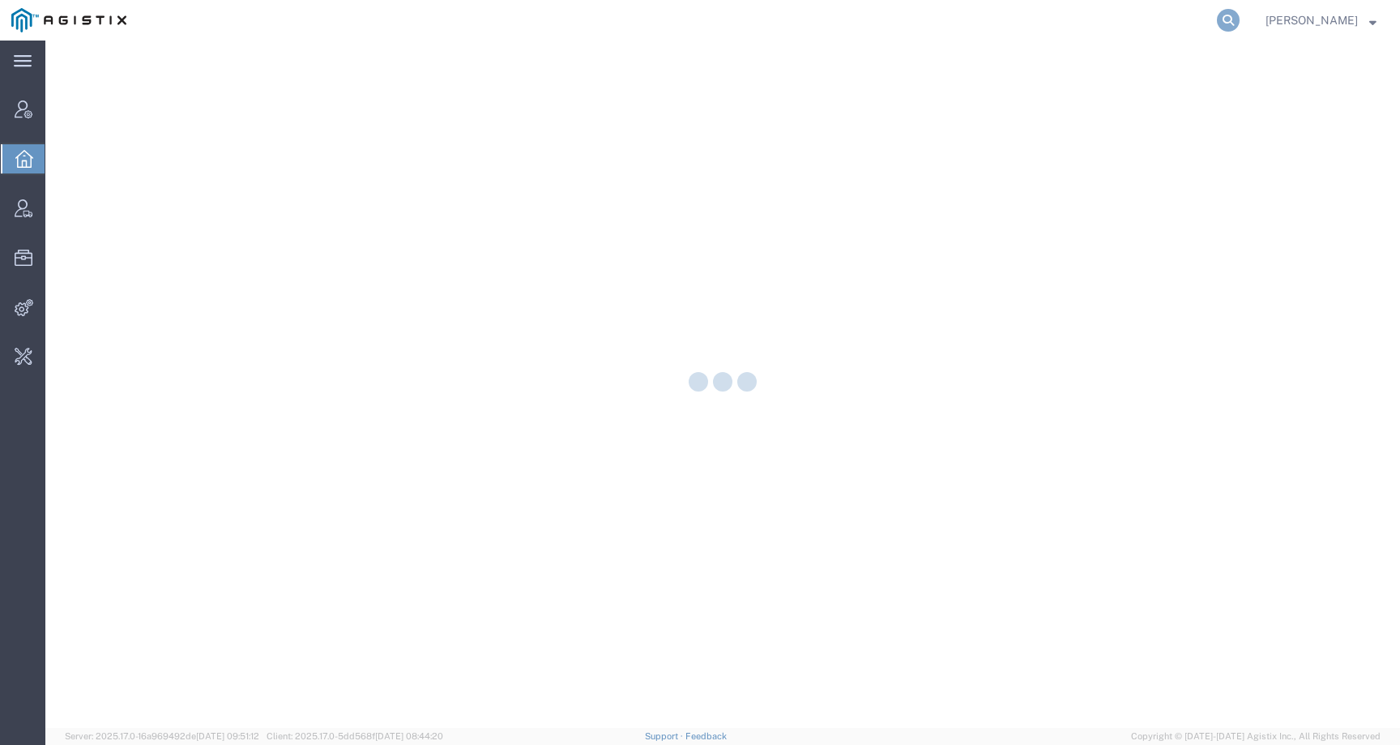
click at [1240, 27] on icon at bounding box center [1228, 20] width 23 height 23
click at [1217, 27] on input "search" at bounding box center [970, 20] width 493 height 39
paste input "56487379"
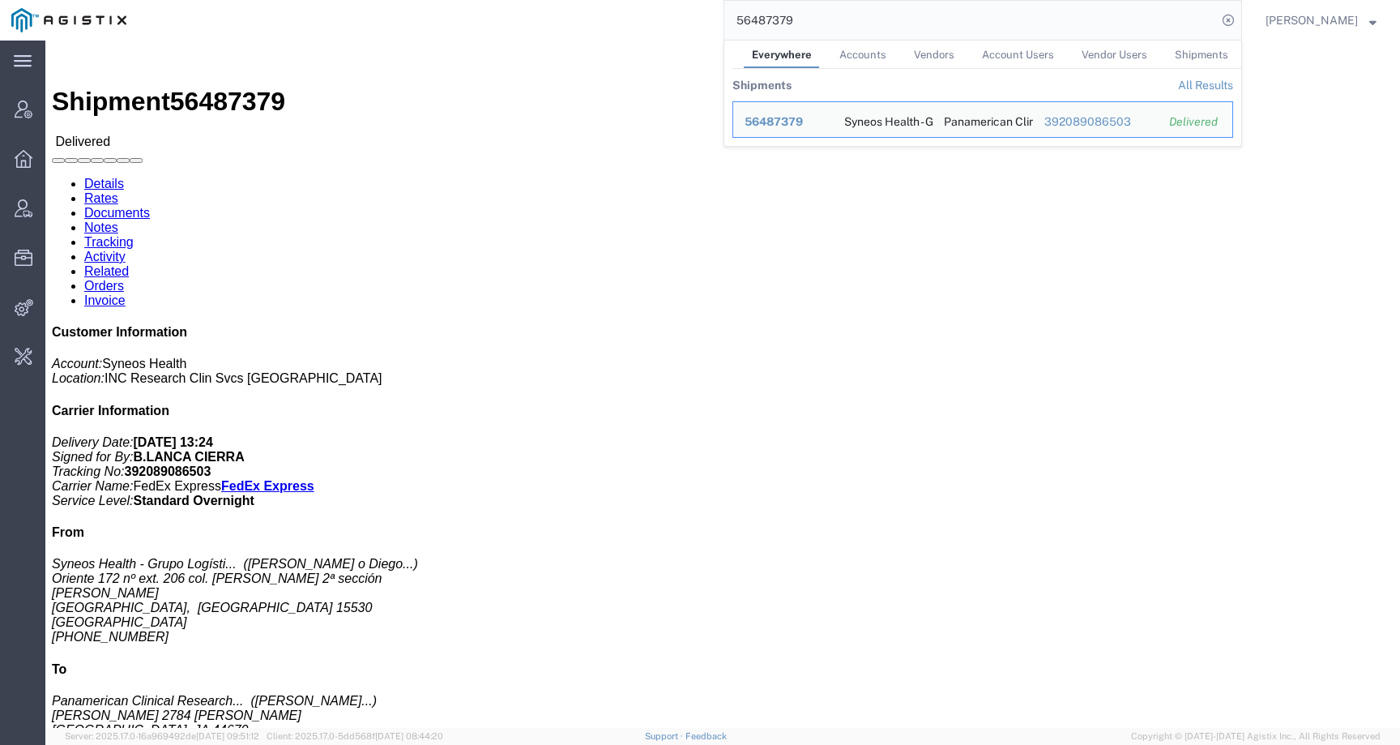
drag, startPoint x: 873, startPoint y: 15, endPoint x: 655, endPoint y: 6, distance: 218.2
click at [655, 6] on div "56487379 Everywhere Accounts Vendors Account Users Vendor Users Shipments Shipm…" at bounding box center [690, 20] width 1104 height 41
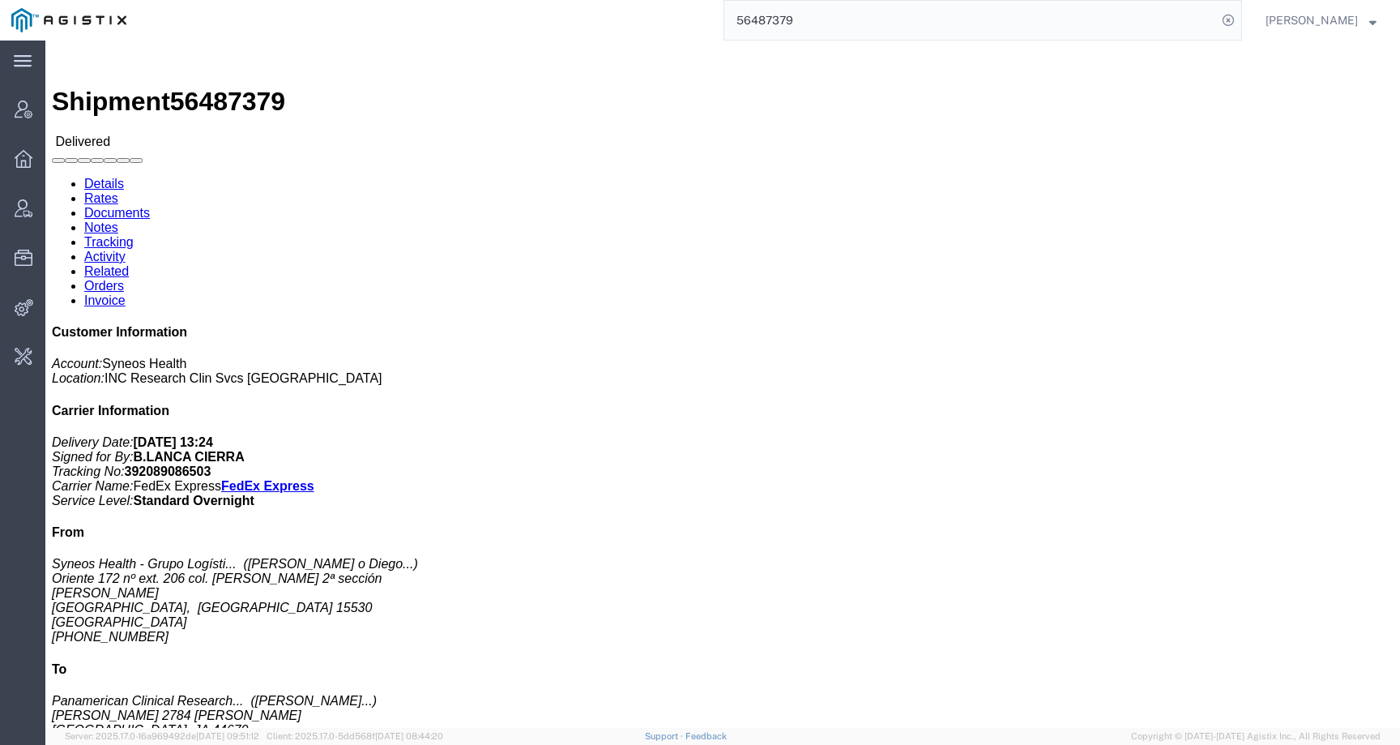
paste input "522148"
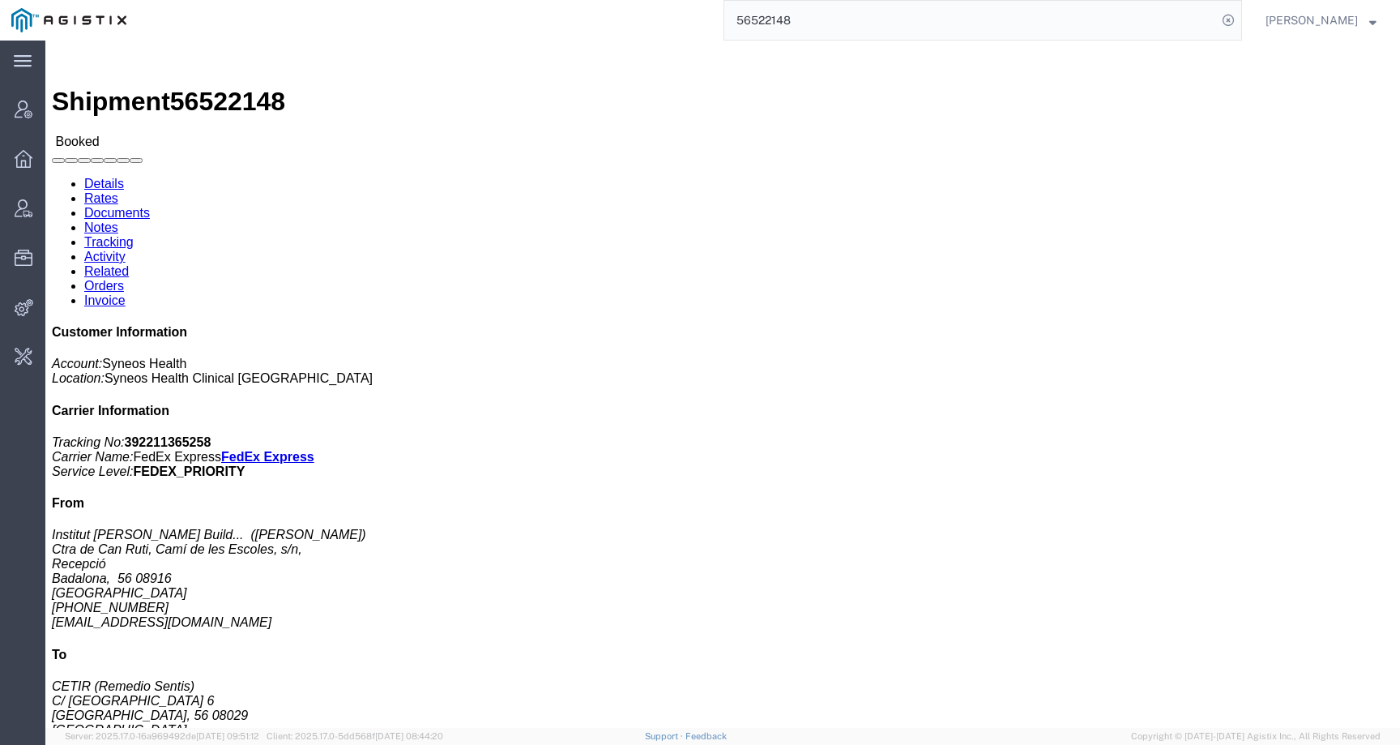
click link "Activity"
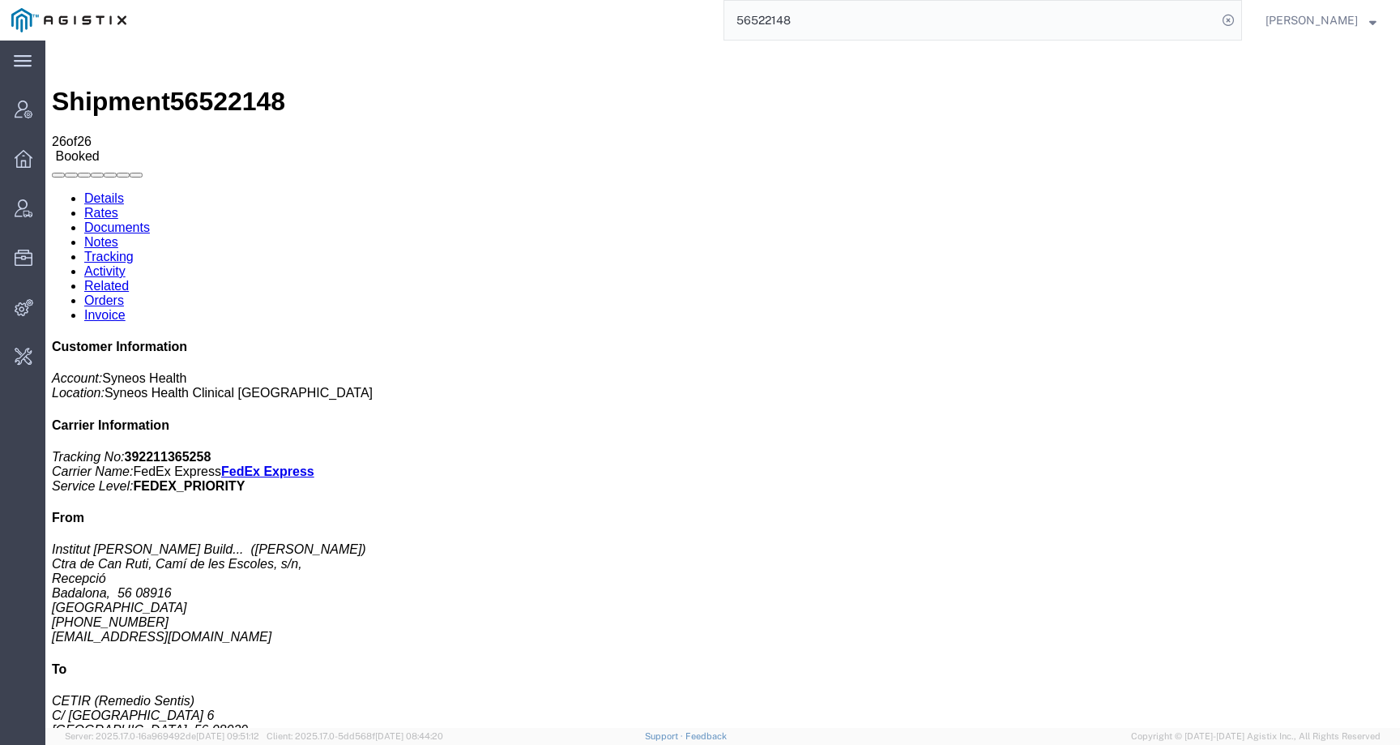
scroll to position [413, 0]
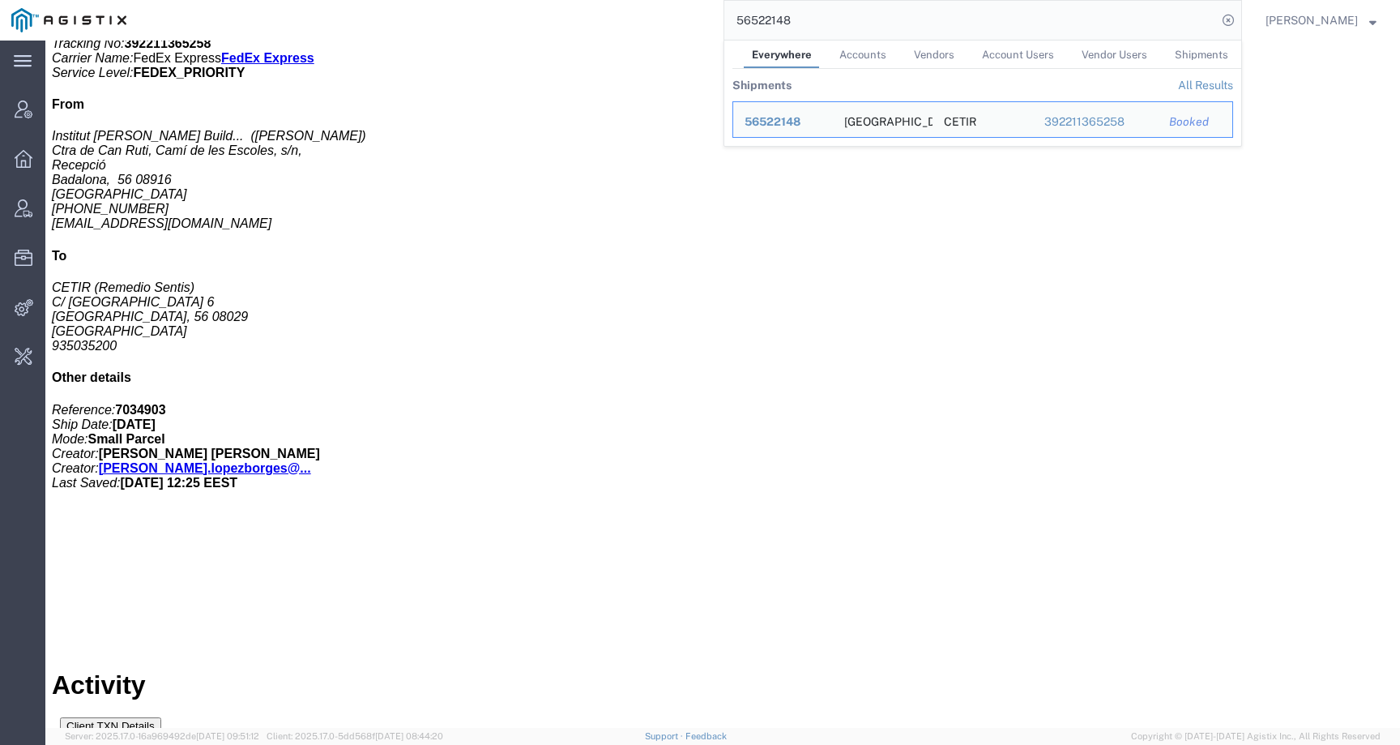
drag, startPoint x: 877, startPoint y: 16, endPoint x: 664, endPoint y: 13, distance: 213.9
click at [664, 15] on div "56522148 Everywhere Accounts Vendors Account Users Vendor Users Shipments Shipm…" at bounding box center [690, 20] width 1104 height 41
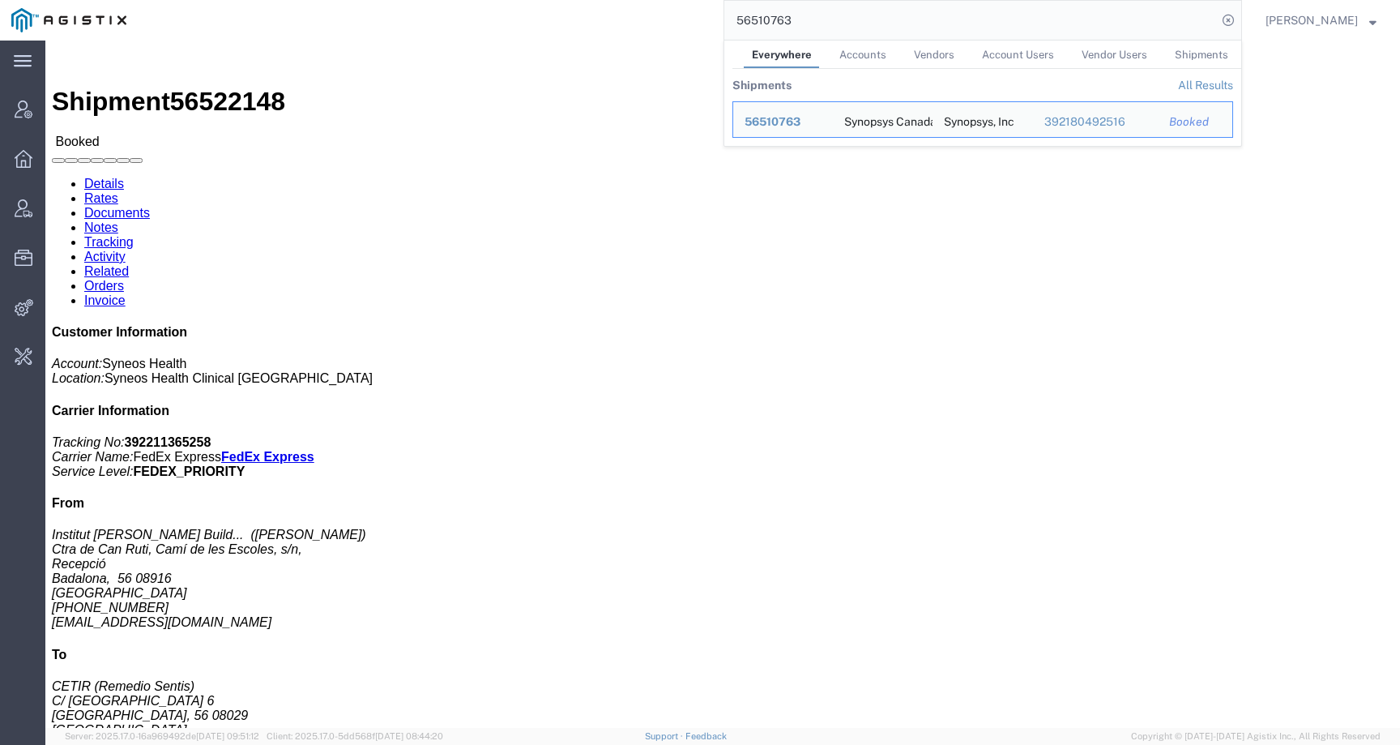
drag, startPoint x: 841, startPoint y: 19, endPoint x: 711, endPoint y: 19, distance: 130.4
click at [711, 19] on div "56510763 Everywhere Accounts Vendors Account Users Vendor Users Shipments Shipm…" at bounding box center [690, 20] width 1104 height 41
paste input "0079"
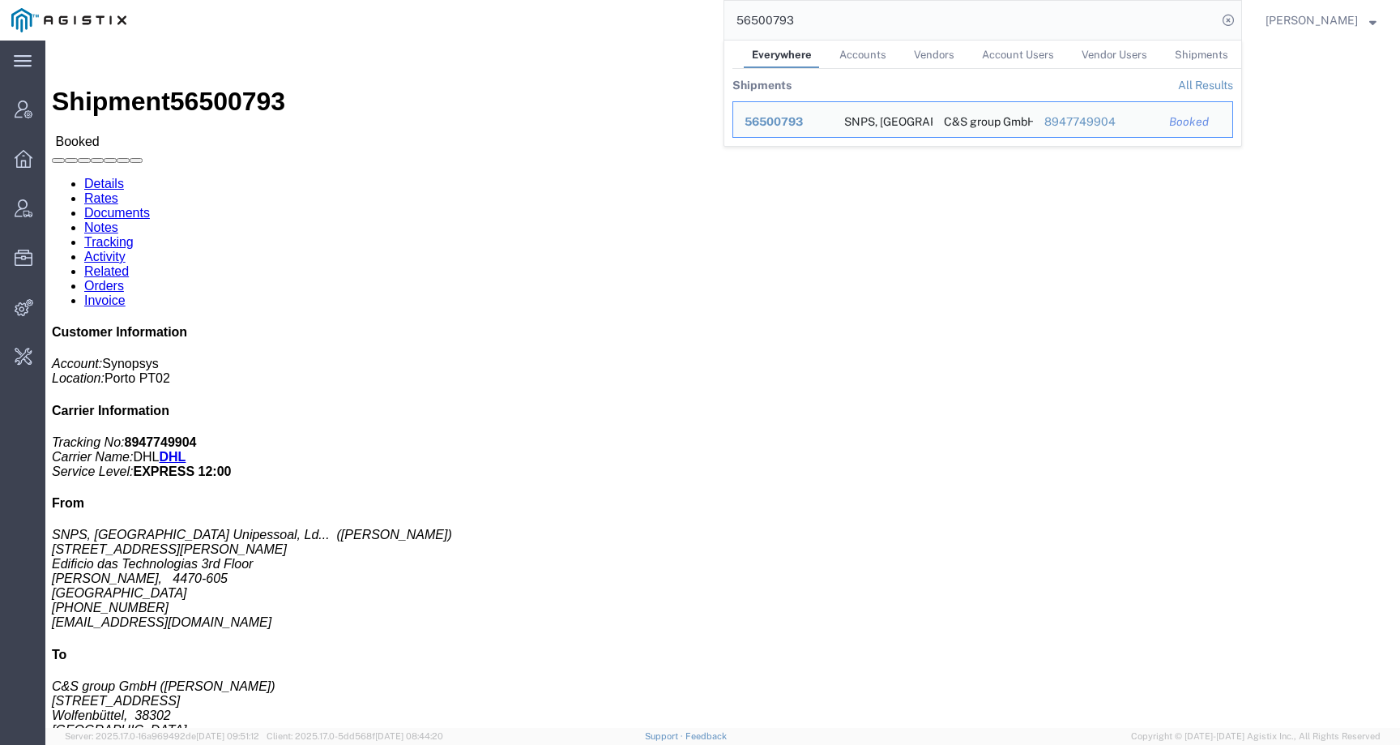
click h4 "Routing & Vehicle Information"
drag, startPoint x: 822, startPoint y: 20, endPoint x: 638, endPoint y: 11, distance: 183.3
click at [638, 11] on div "56500793 Everywhere Accounts Vendors Account Users Vendor Users Shipments Shipm…" at bounding box center [690, 20] width 1104 height 41
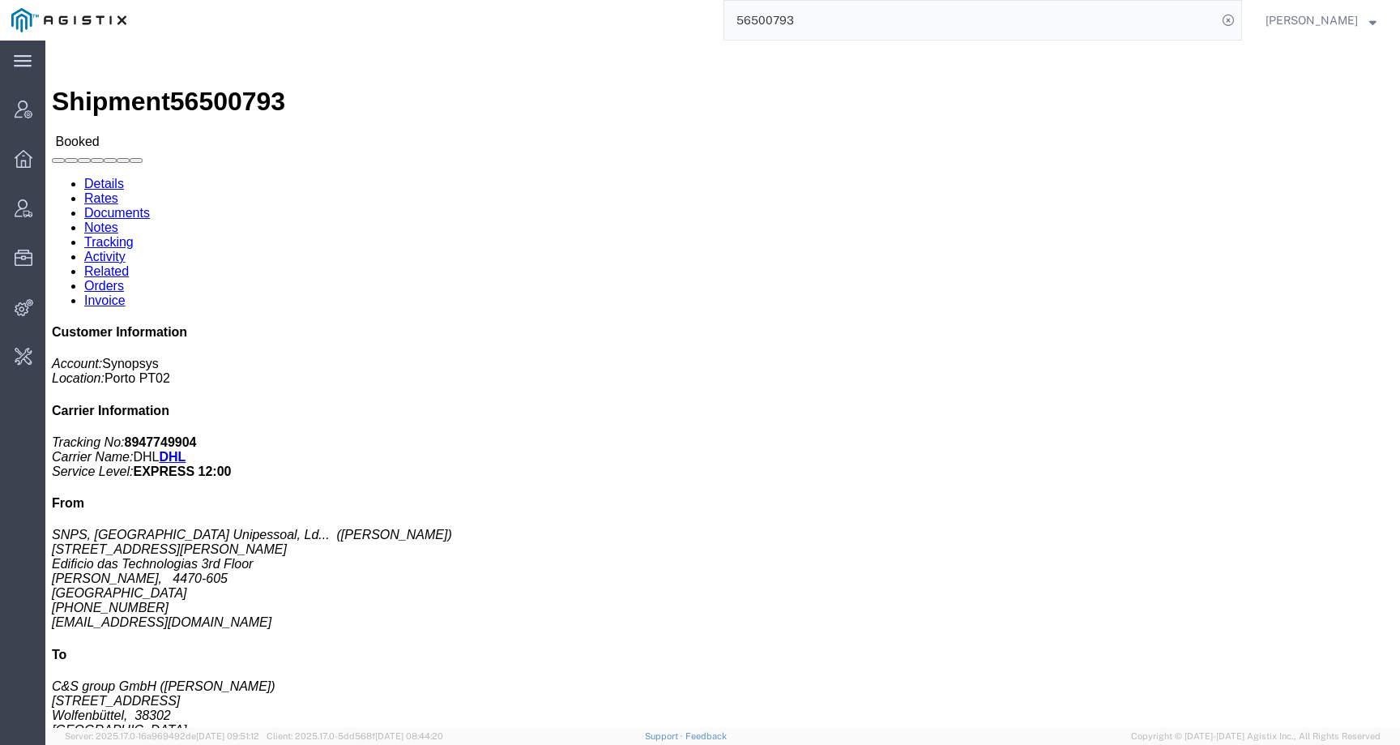
paste input "1076"
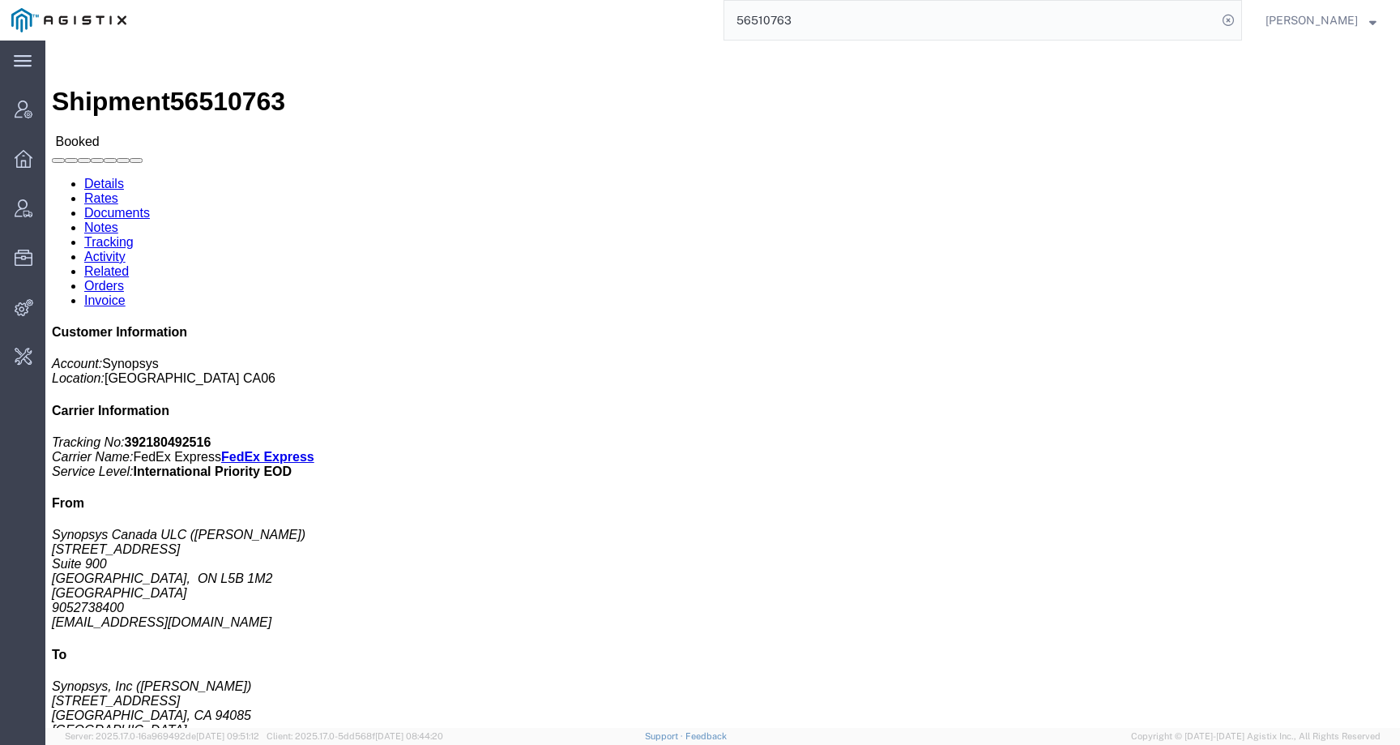
click at [1317, 18] on span "Kate Petrenko" at bounding box center [1311, 20] width 92 height 18
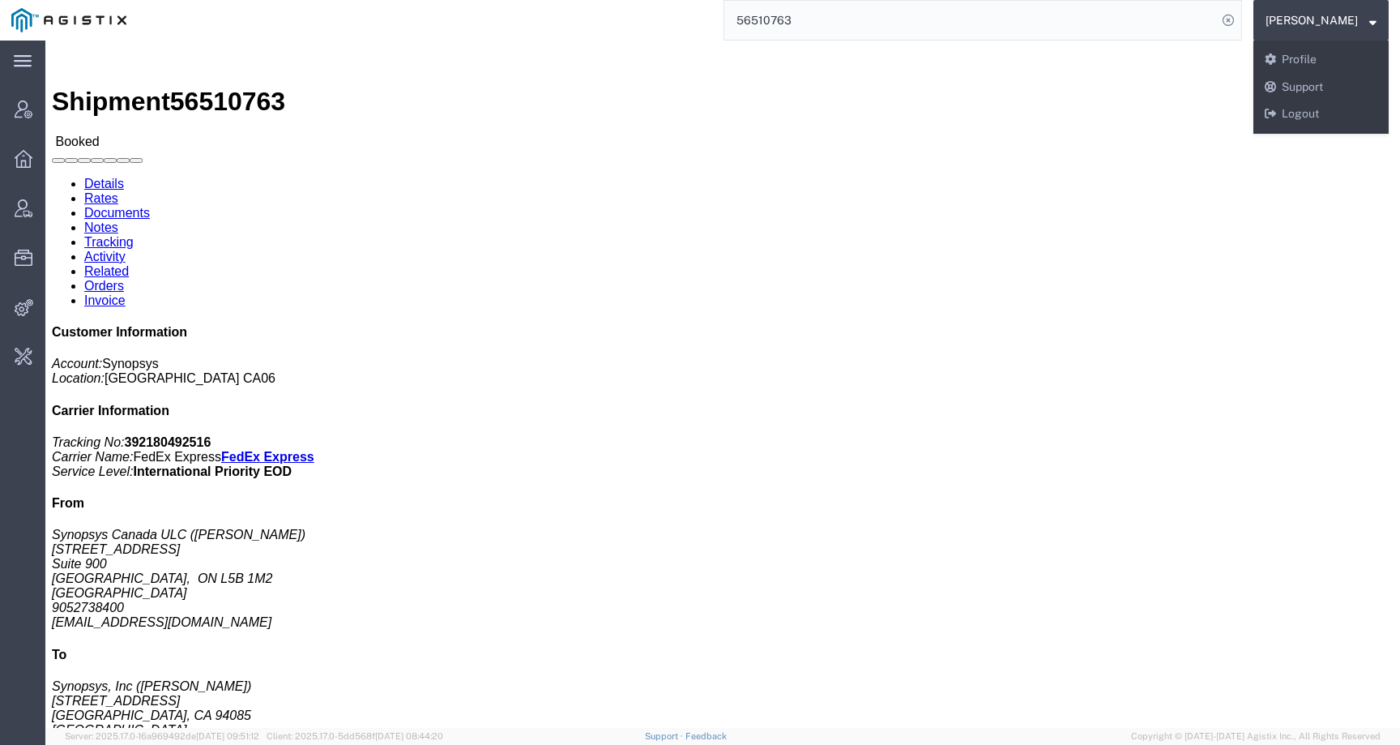
click at [979, 26] on input "56510763" at bounding box center [970, 20] width 493 height 39
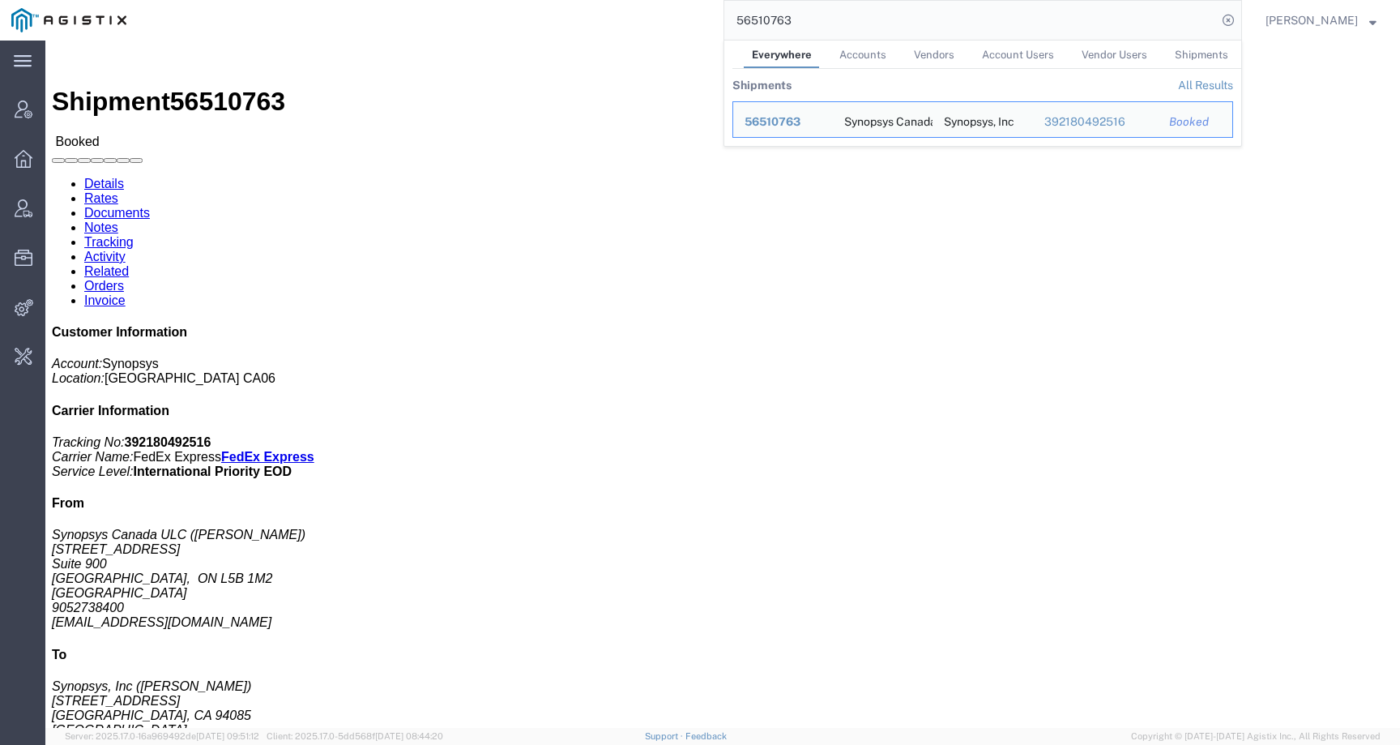
drag, startPoint x: 966, startPoint y: 24, endPoint x: 648, endPoint y: 15, distance: 317.7
click at [648, 16] on div "56510763 Everywhere Accounts Vendors Account Users Vendor Users Shipments Shipm…" at bounding box center [690, 20] width 1104 height 41
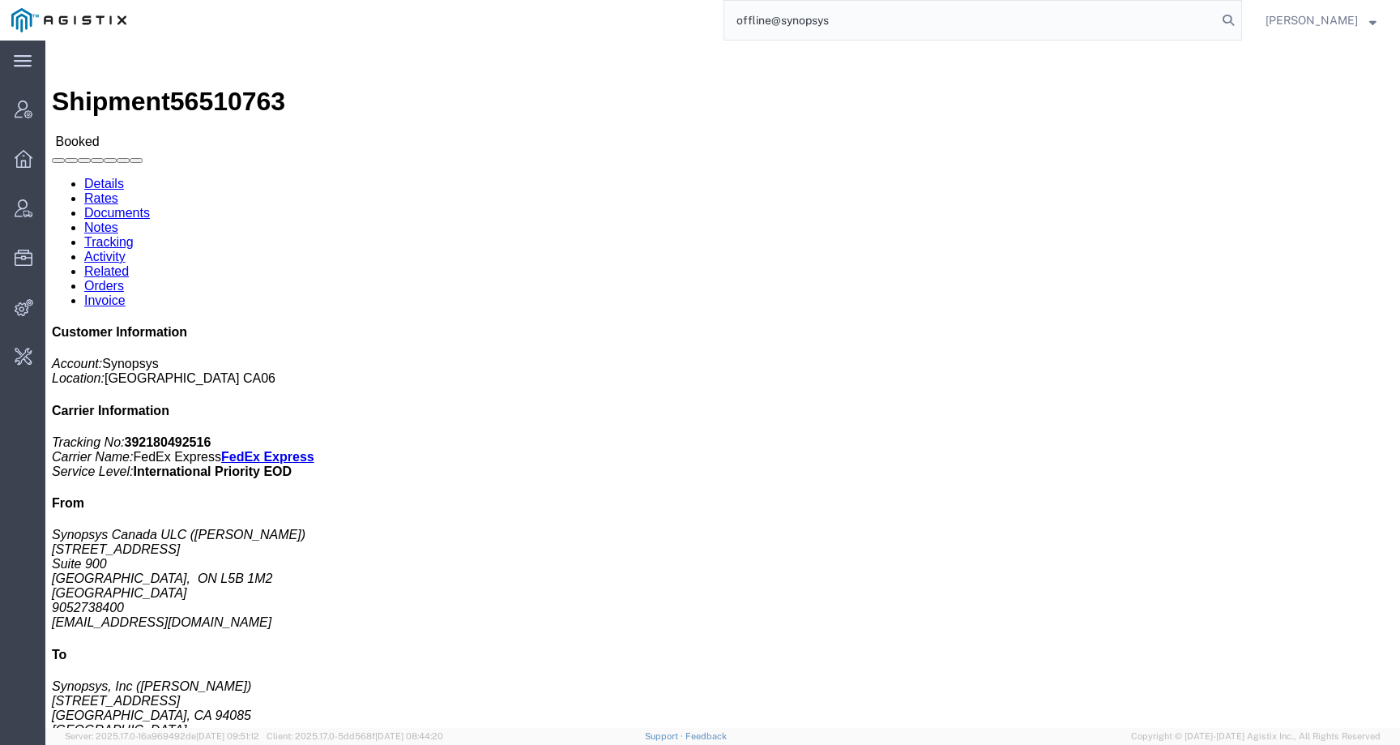
type input "offline@synopsys"
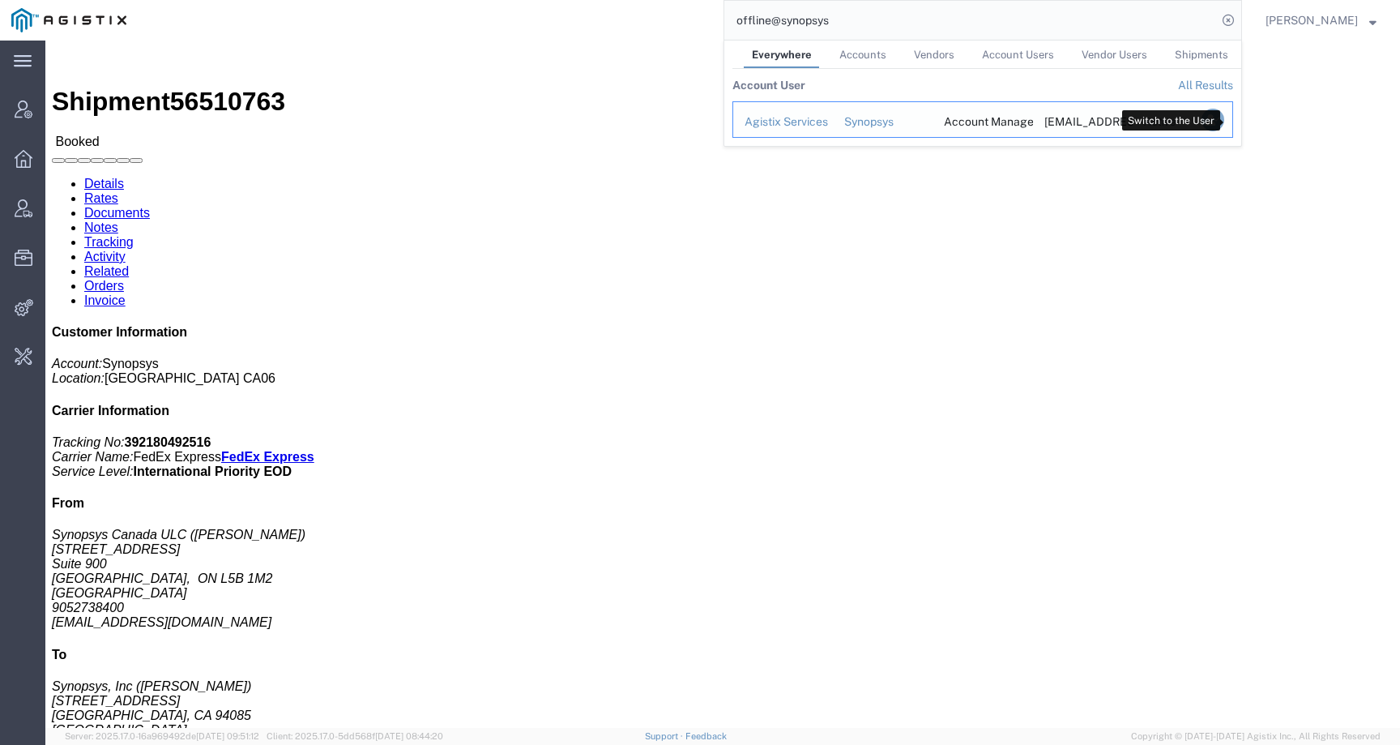
click at [1224, 118] on icon "Search Results" at bounding box center [1212, 120] width 23 height 23
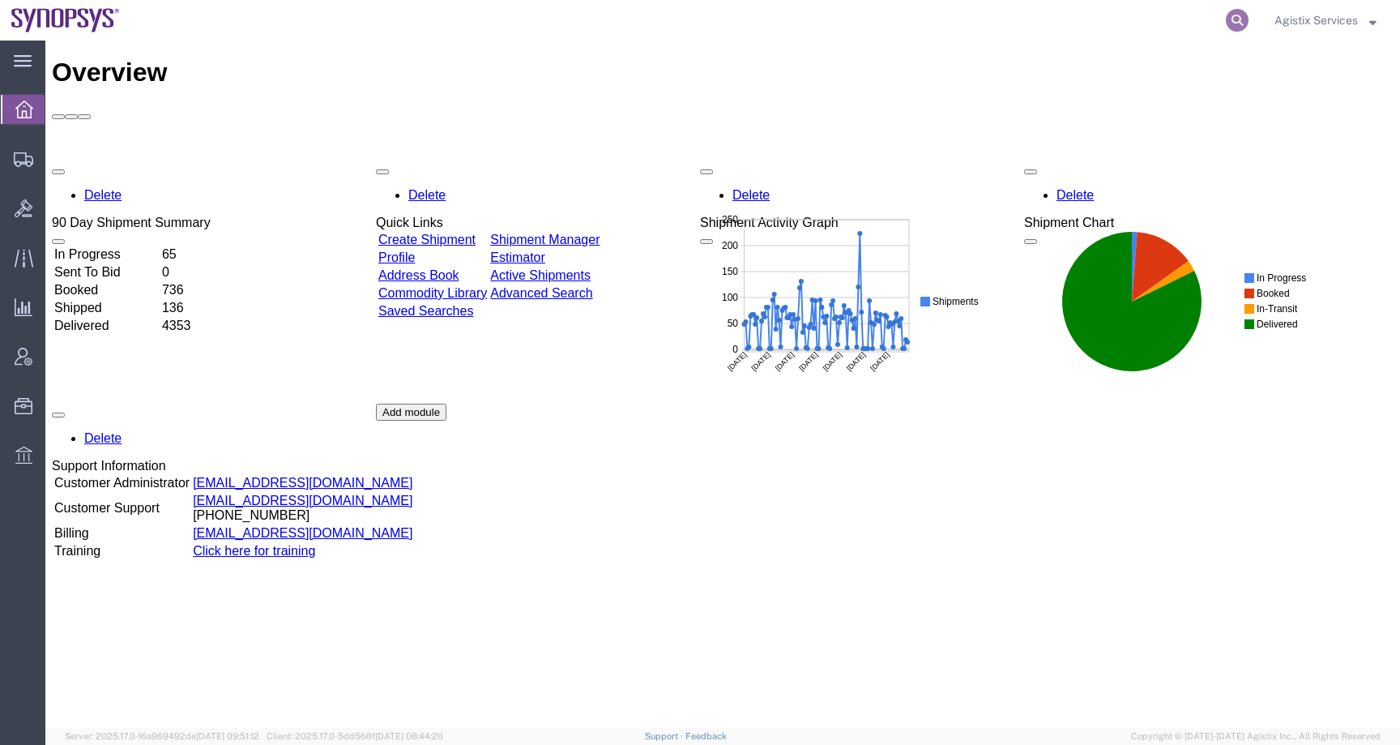
click at [1242, 22] on icon at bounding box center [1237, 20] width 23 height 23
click at [1175, 22] on input "search" at bounding box center [979, 20] width 493 height 39
paste input "56510763"
type input "56510763"
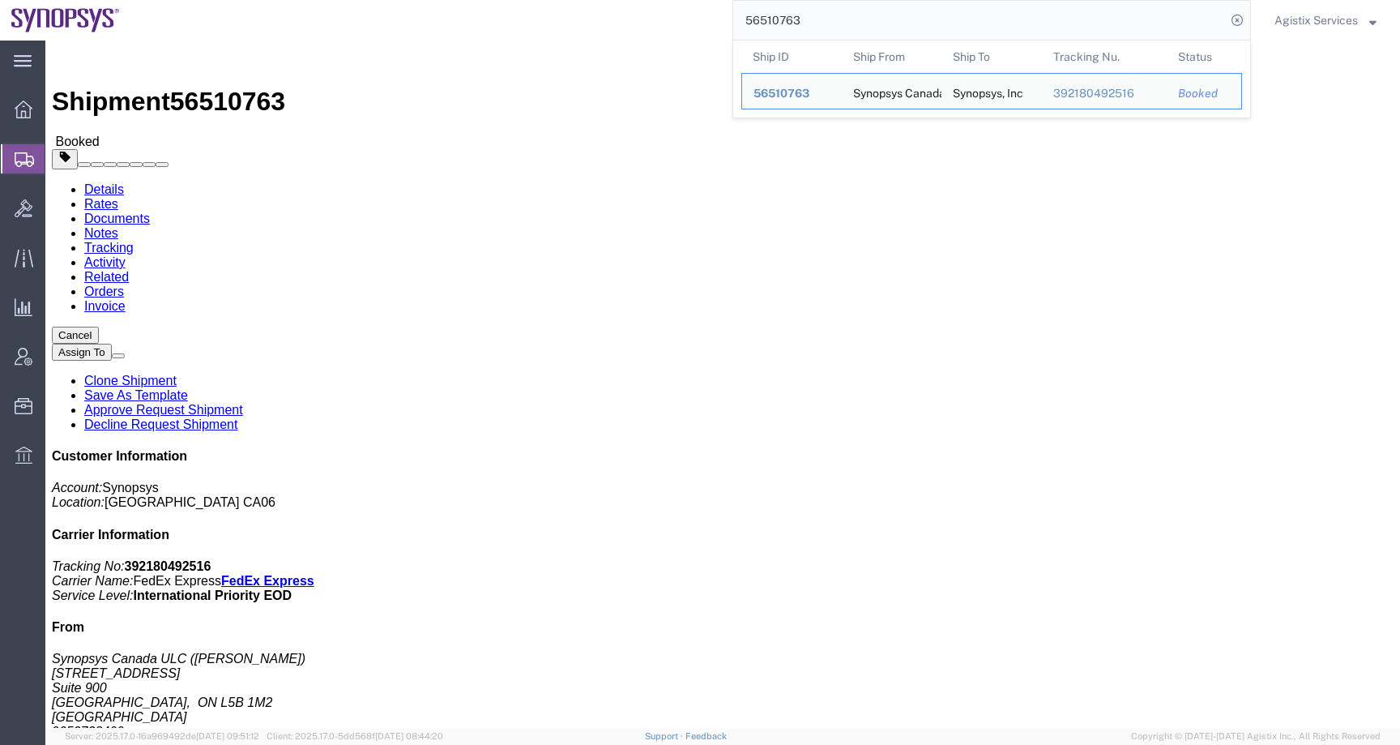
click div "Ship From Synopsys Canada ULC ([PERSON_NAME]) [STREET_ADDRESS][GEOGRAPHIC_DATA]…"
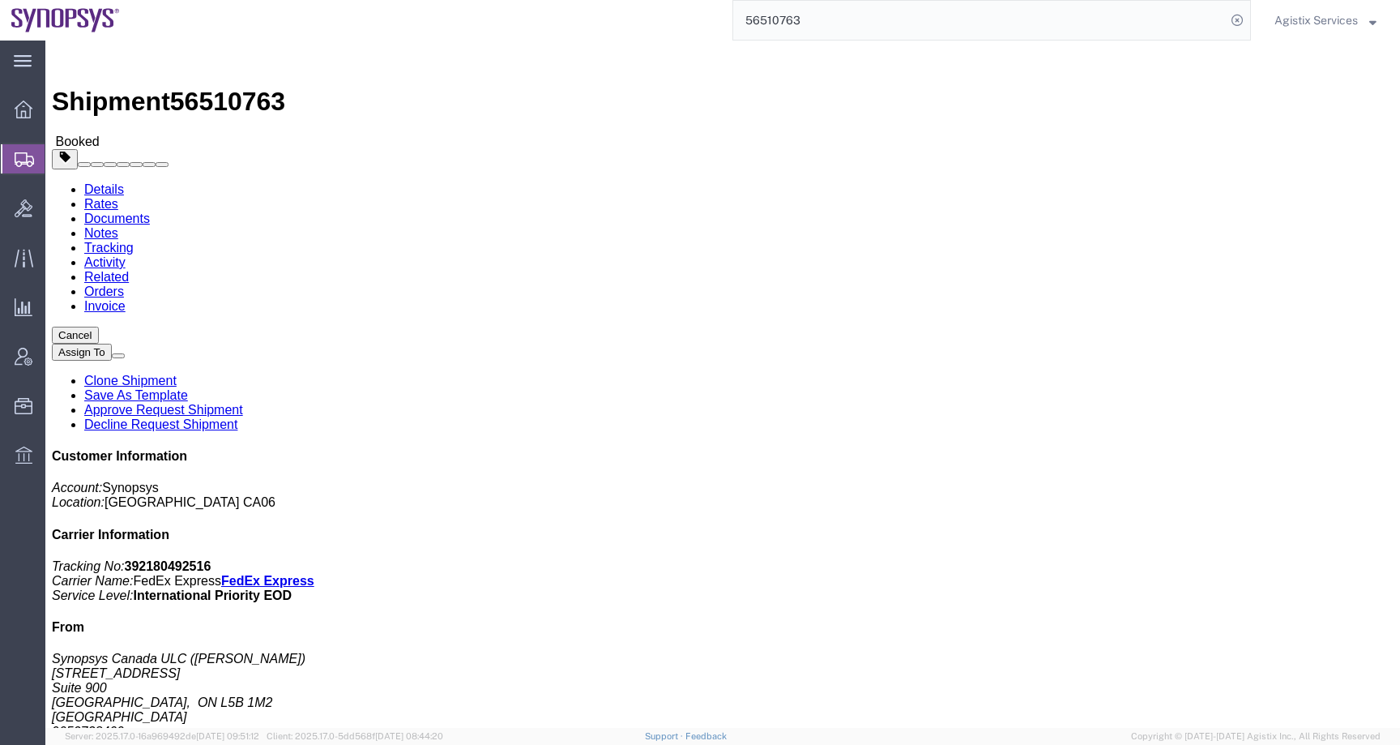
drag, startPoint x: 18, startPoint y: 221, endPoint x: 92, endPoint y: 237, distance: 76.1
click address "Synopsys Canada ULC ([PERSON_NAME]) [STREET_ADDRESS][GEOGRAPHIC_DATA] [EMAIL_AD…"
copy address "[GEOGRAPHIC_DATA], ON L5B 1M2 [GEOGRAPHIC_DATA]"
click span "button"
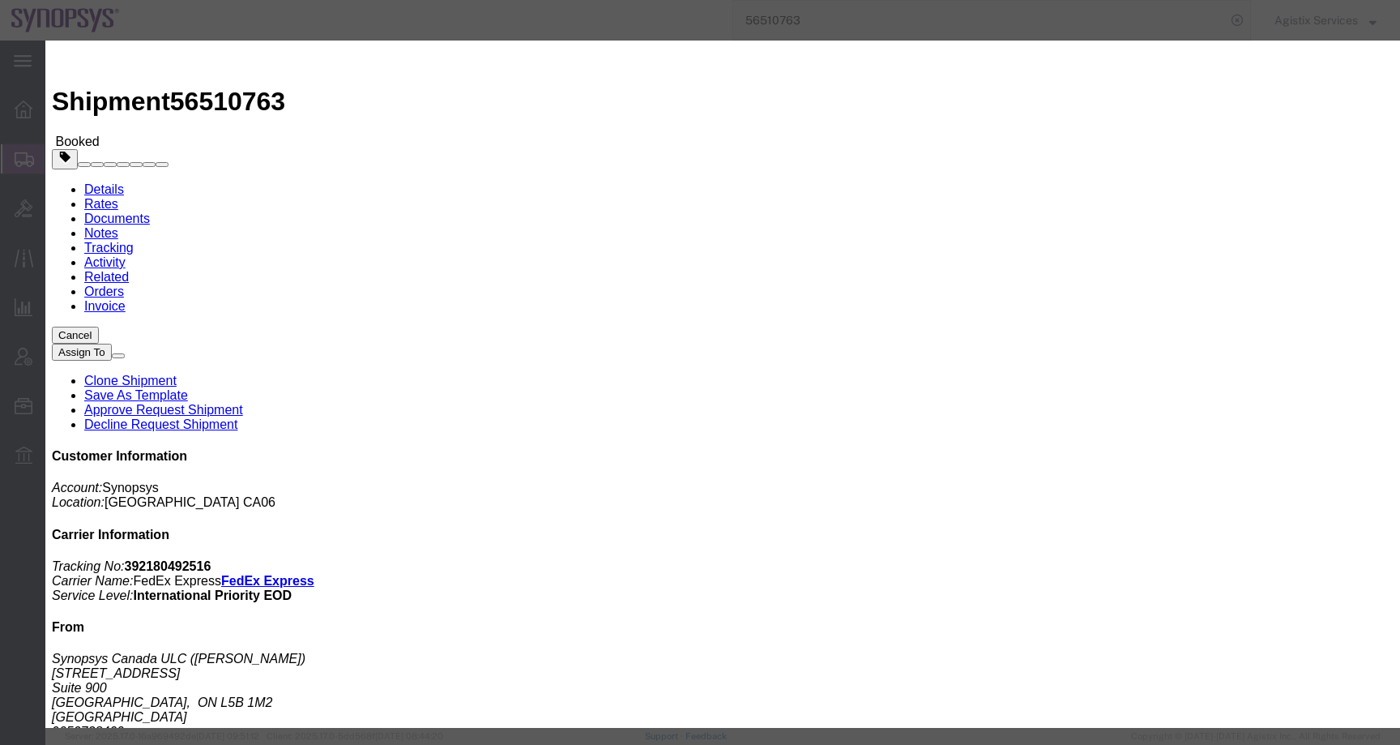
click div "[DATE] 2:00 PM"
click input "10:00 PM"
type input "10:00 AM"
click button "Apply"
click div "[DATE] 3:00 PM"
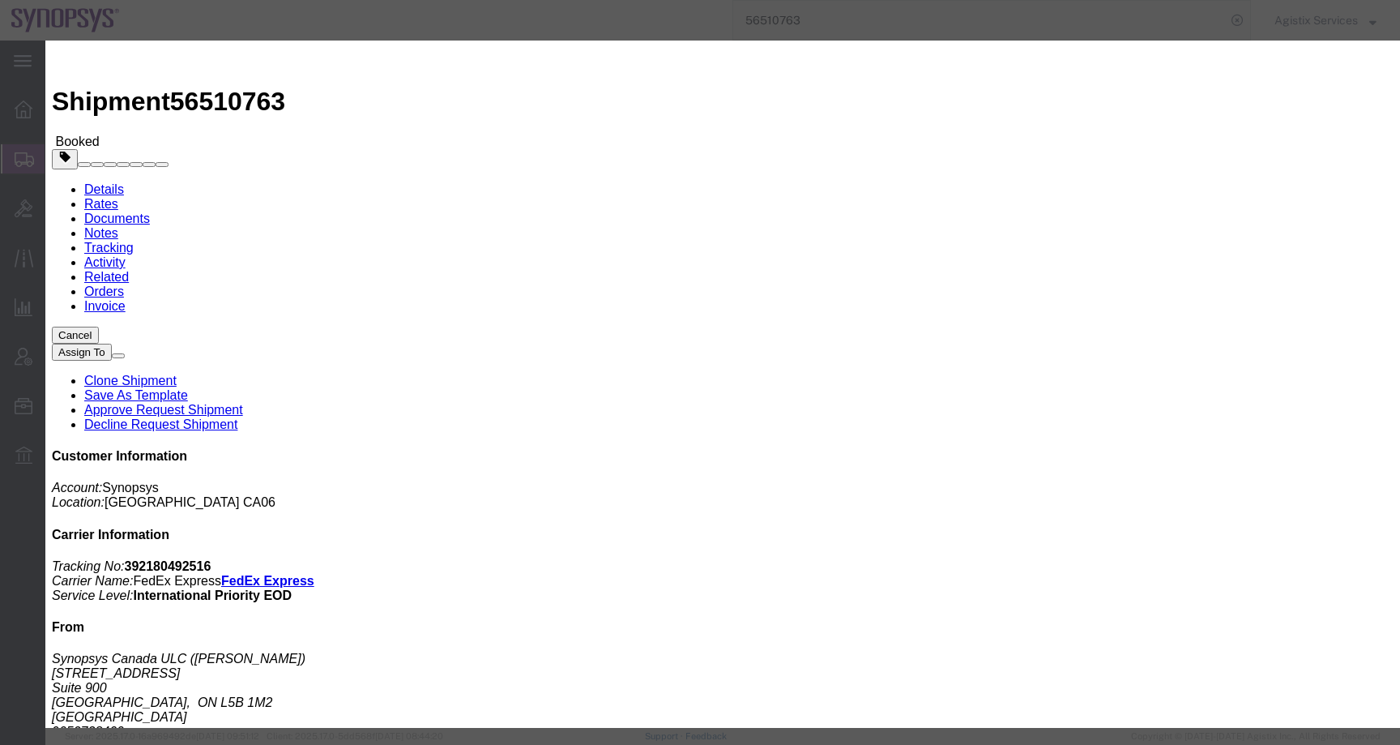
type input "2:00 PM"
click button "Apply"
click button "Save"
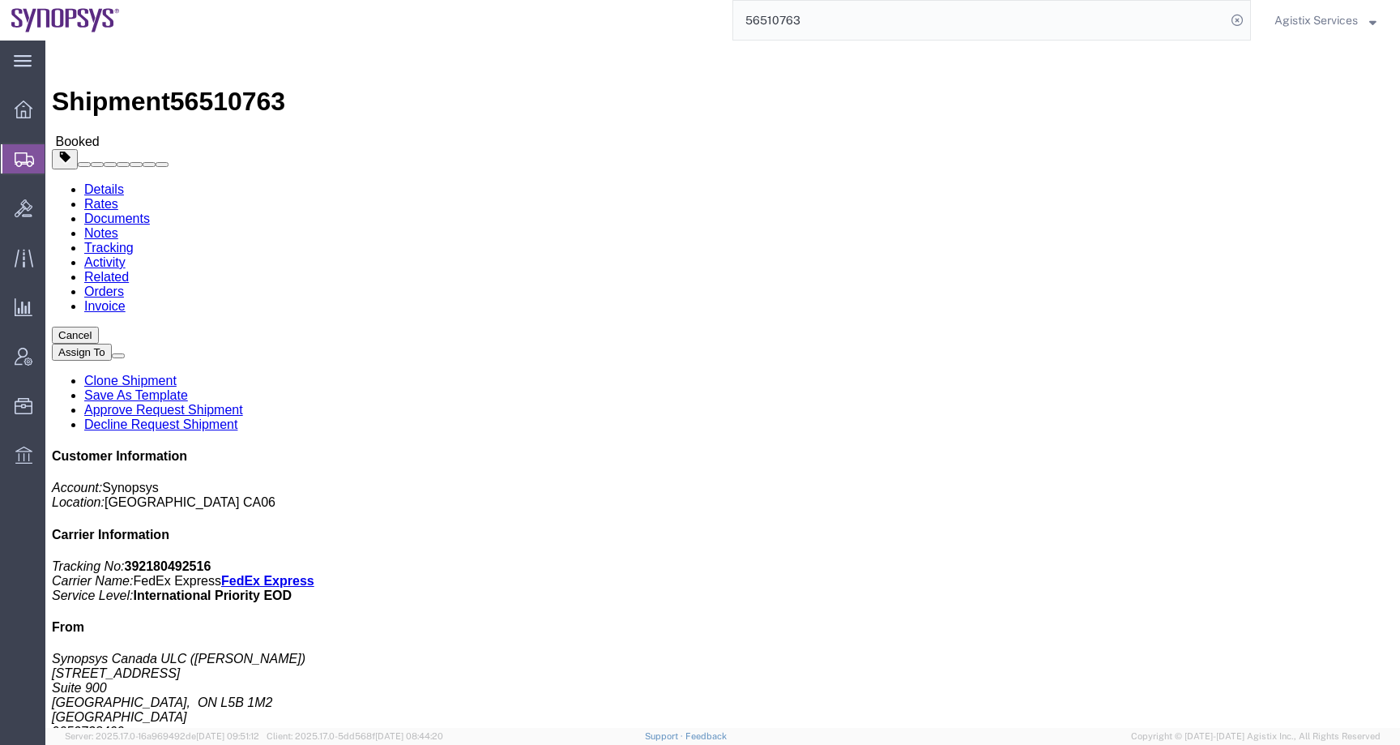
click button "button"
click link "Activity"
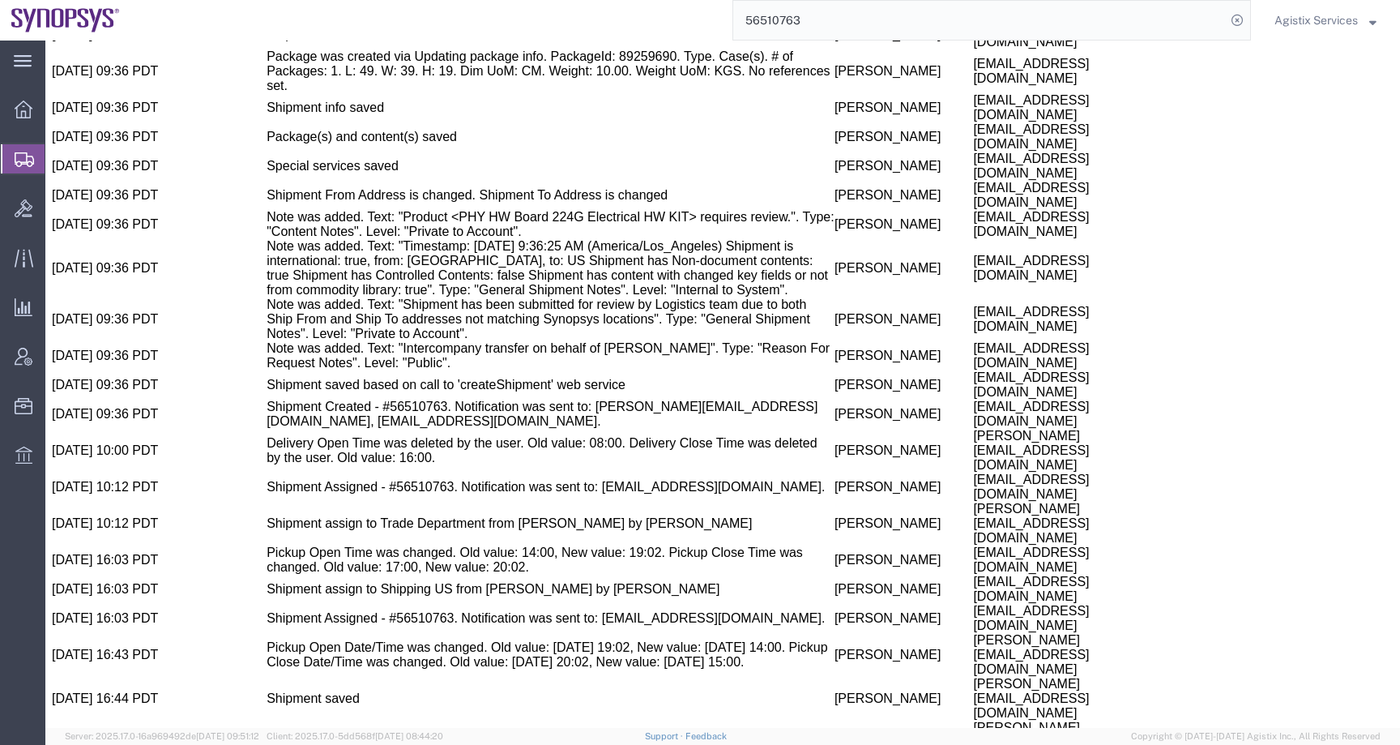
scroll to position [1479, 0]
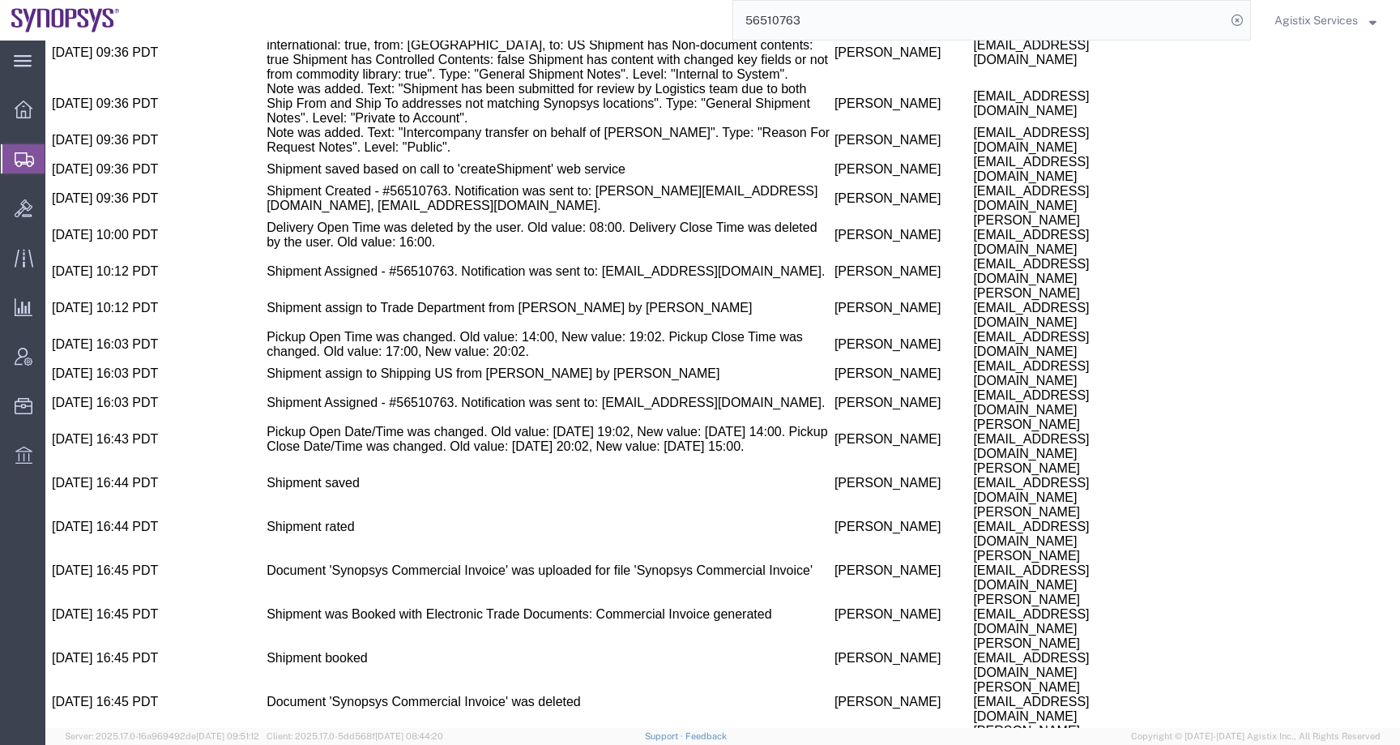
drag, startPoint x: 759, startPoint y: 616, endPoint x: 942, endPoint y: 616, distance: 183.1
copy td "[EMAIL_ADDRESS][DOMAIN_NAME]"
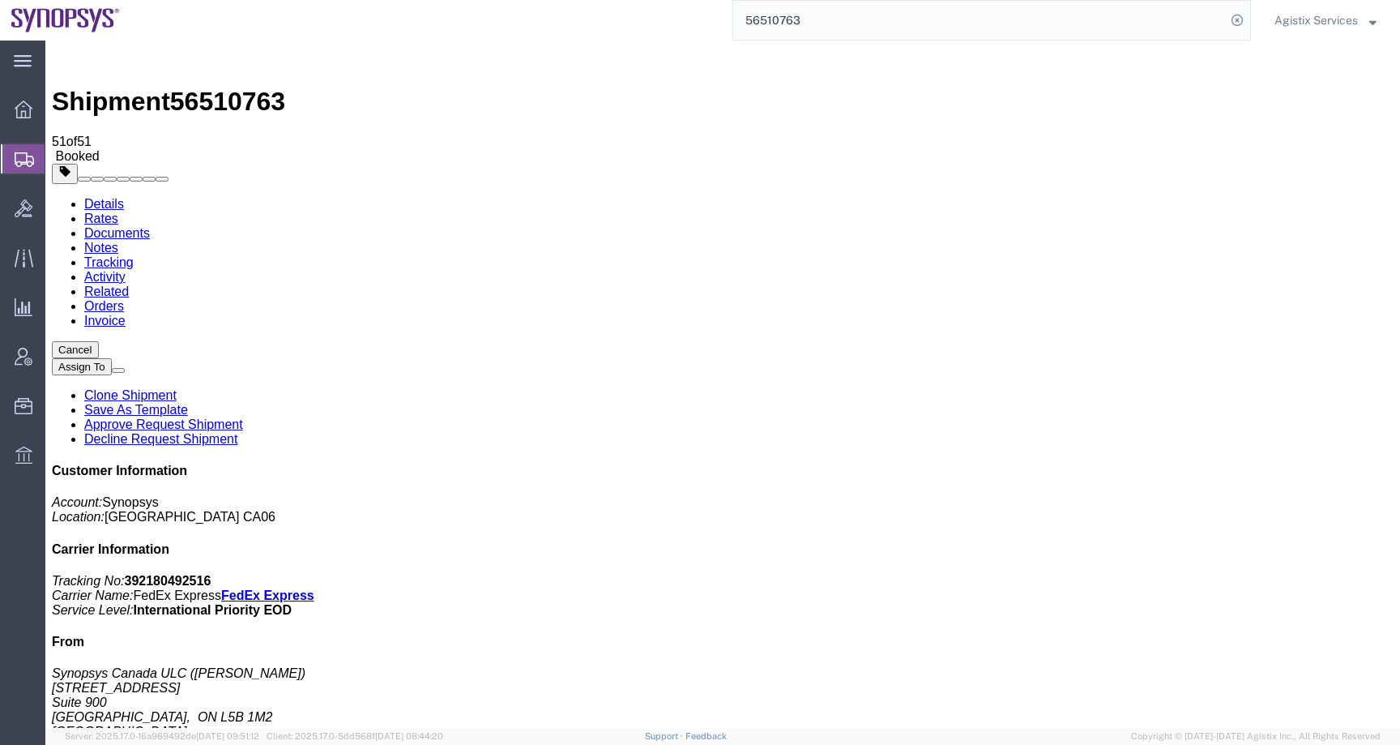
click b "CPU612511452302"
copy b "CPU612511452302"
click at [1295, 18] on span "Agistix Services" at bounding box center [1315, 20] width 83 height 18
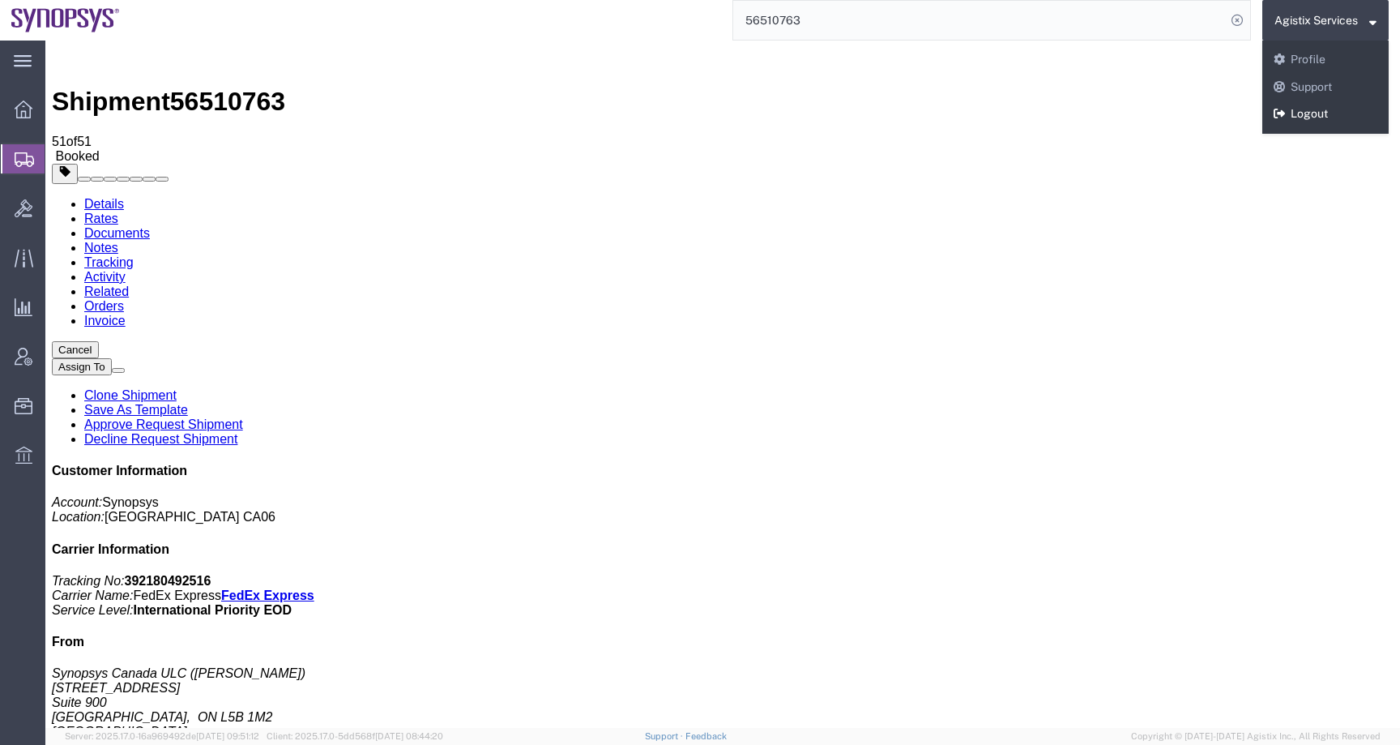
click at [1284, 117] on link "Logout" at bounding box center [1325, 114] width 126 height 28
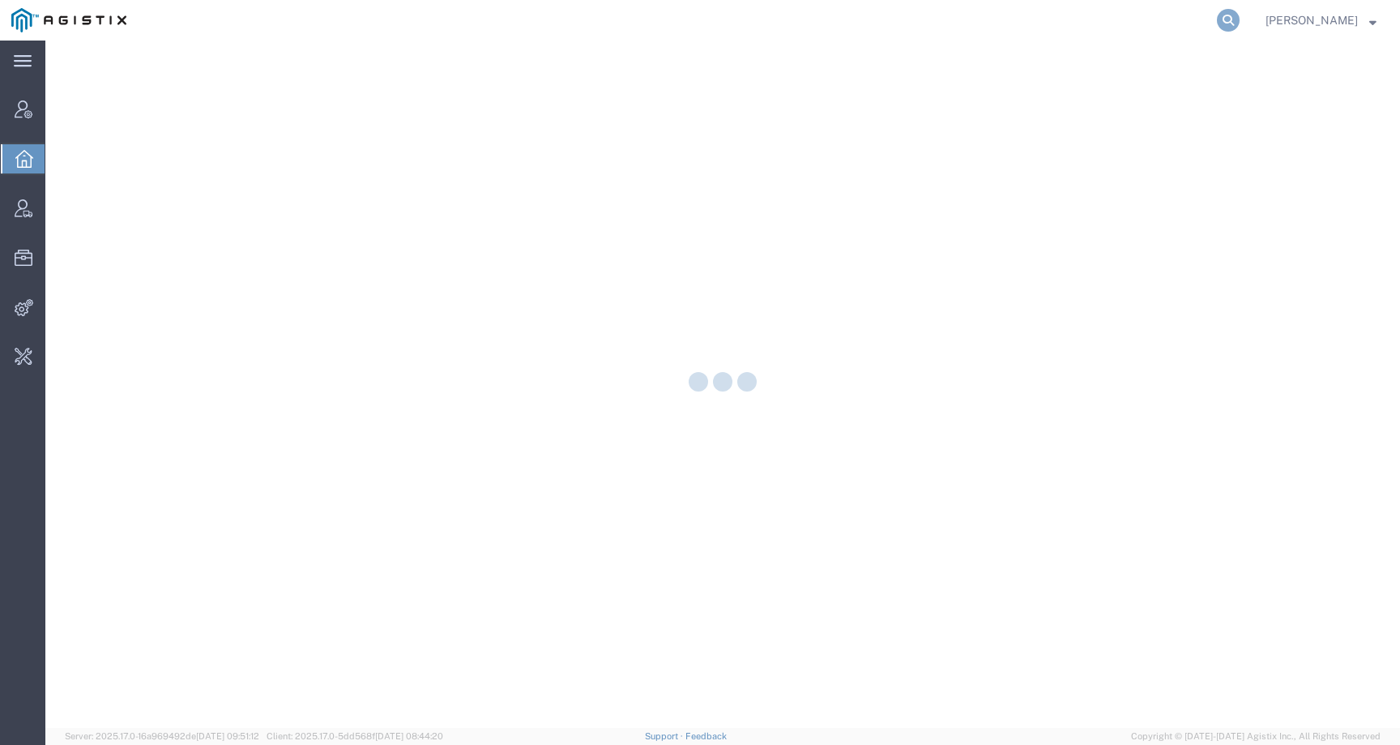
click at [1240, 21] on icon at bounding box center [1228, 20] width 23 height 23
click at [1186, 21] on input "search" at bounding box center [970, 20] width 493 height 39
paste input "56470079"
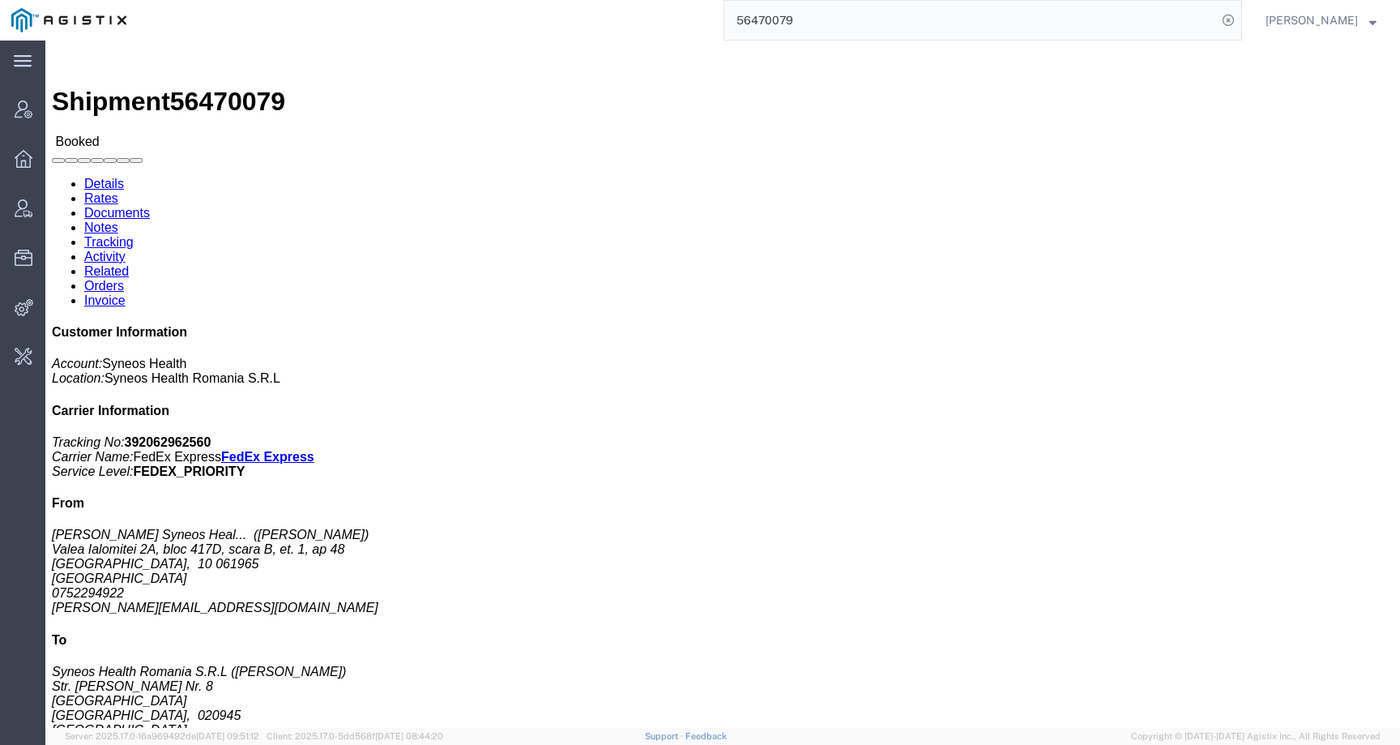
click link "Tracking"
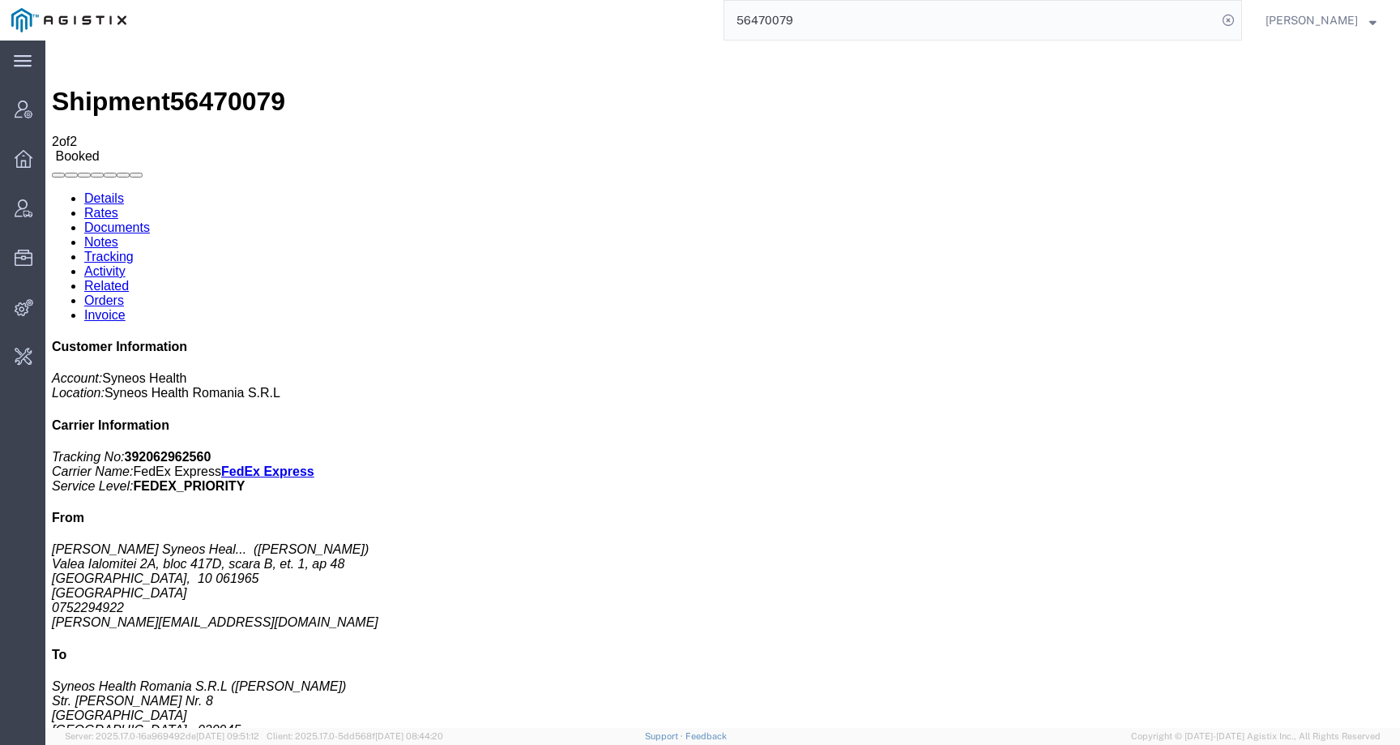
click at [126, 264] on link "Activity" at bounding box center [104, 271] width 41 height 14
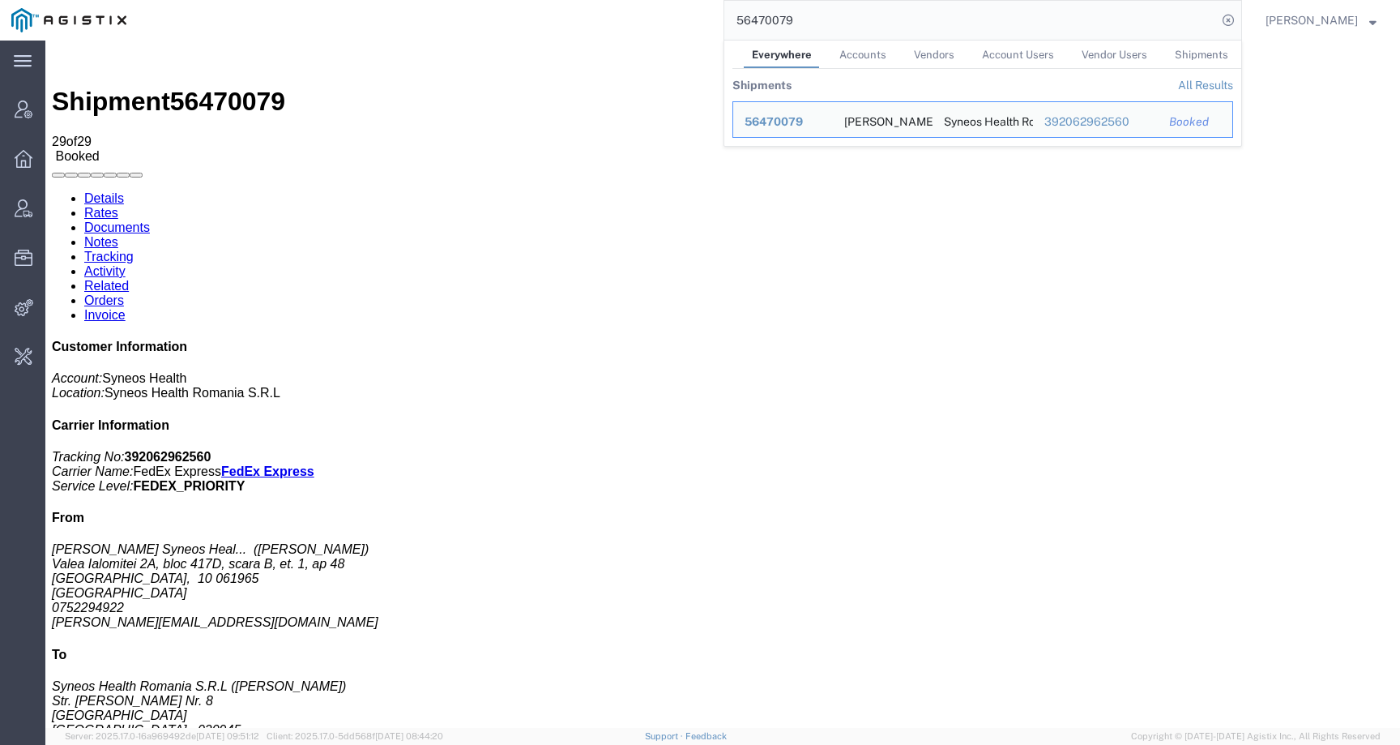
drag, startPoint x: 898, startPoint y: 23, endPoint x: 634, endPoint y: 20, distance: 264.9
click at [634, 20] on div "56470079 Everywhere Accounts Vendors Account Users Vendor Users Shipments Shipm…" at bounding box center [690, 20] width 1104 height 41
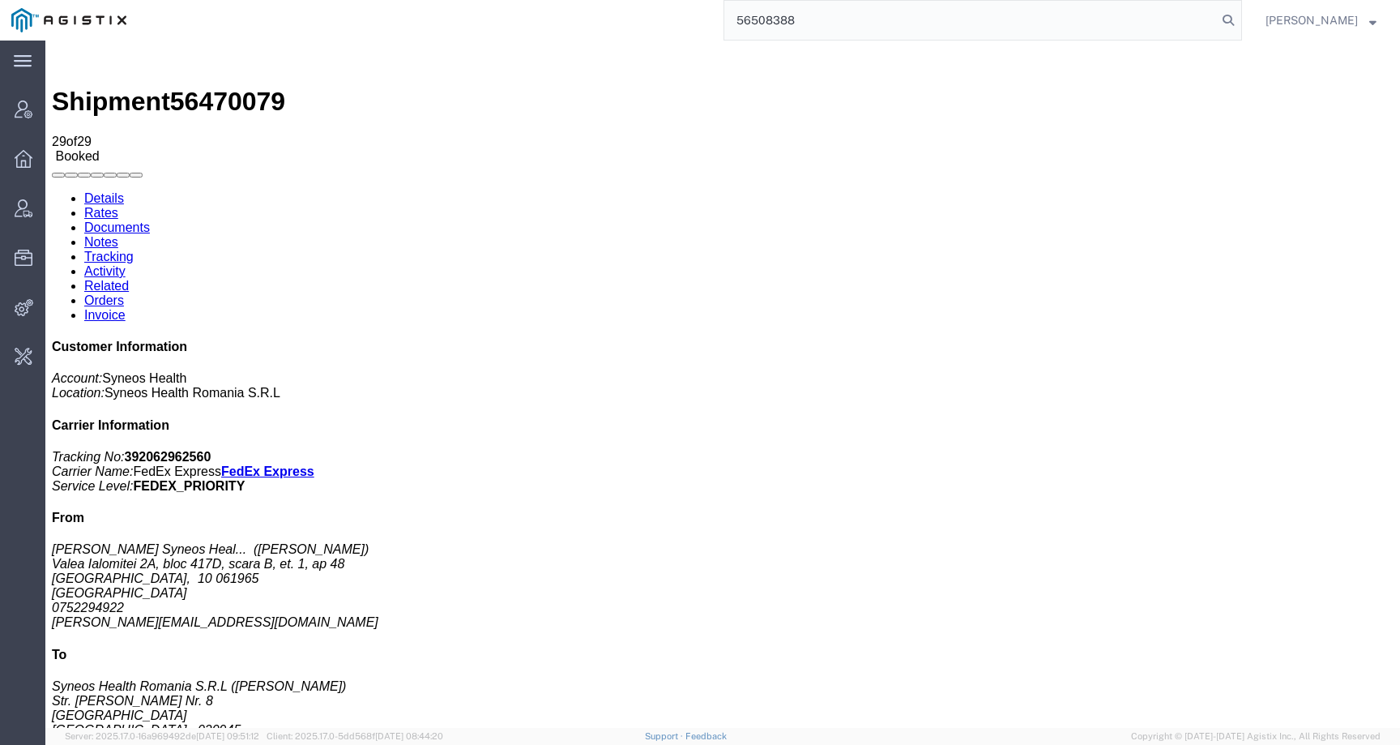
type input "56508388"
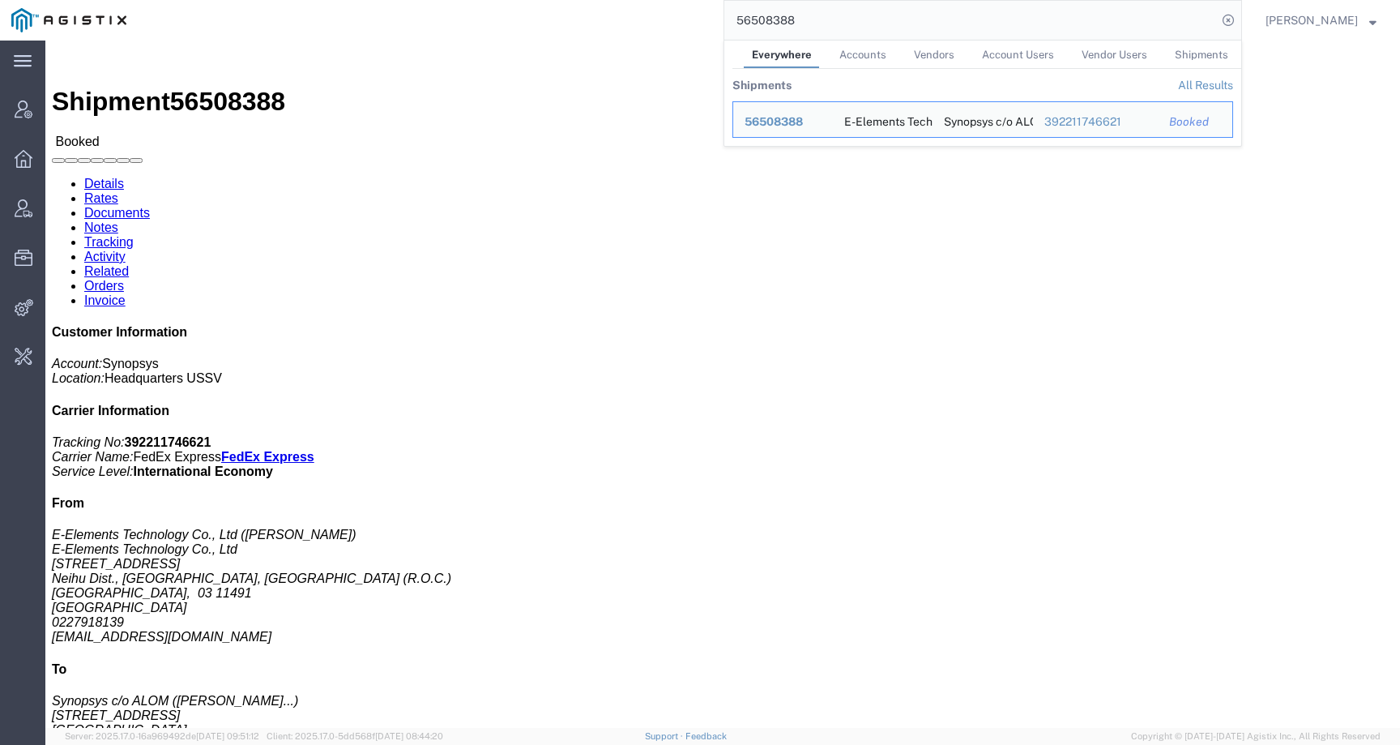
click div "Shipment Detail Ship From E-Elements Technology Co., Ltd (YJ HUANG) E-Elements …"
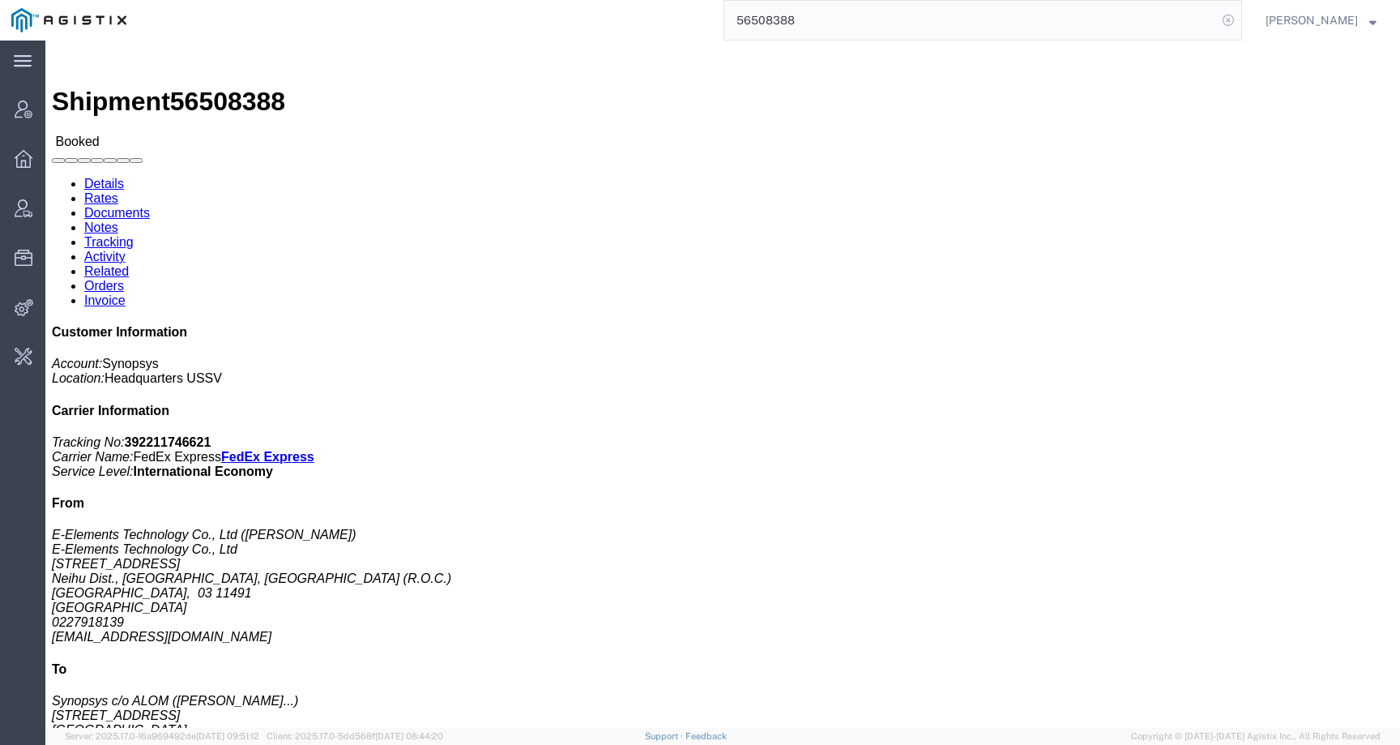
click at [1240, 21] on icon at bounding box center [1228, 20] width 23 height 23
click at [1240, 18] on icon at bounding box center [1228, 20] width 23 height 23
click at [1137, 18] on input "search" at bounding box center [970, 20] width 493 height 39
click at [751, 18] on input "synopsys" at bounding box center [970, 20] width 493 height 39
type input "offline@synopsys"
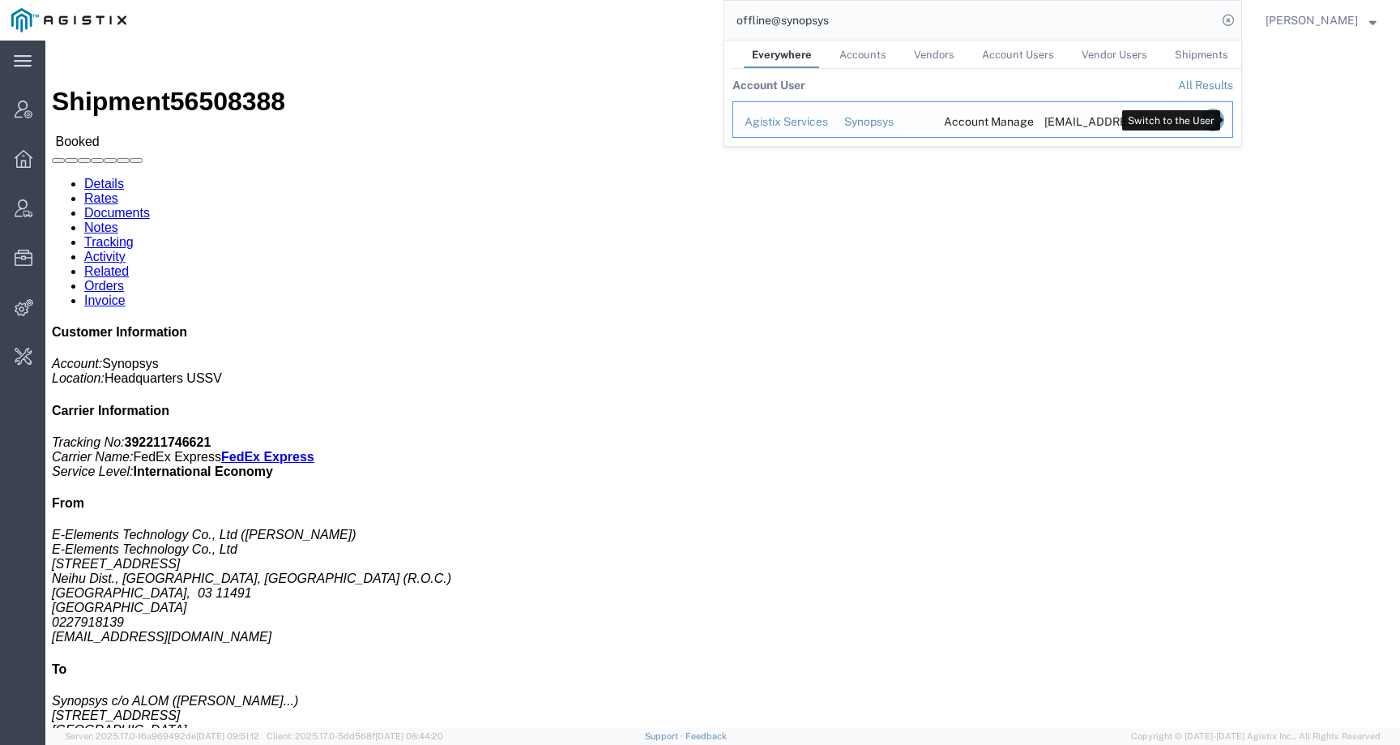
click at [1224, 119] on icon "Search Results" at bounding box center [1212, 120] width 23 height 23
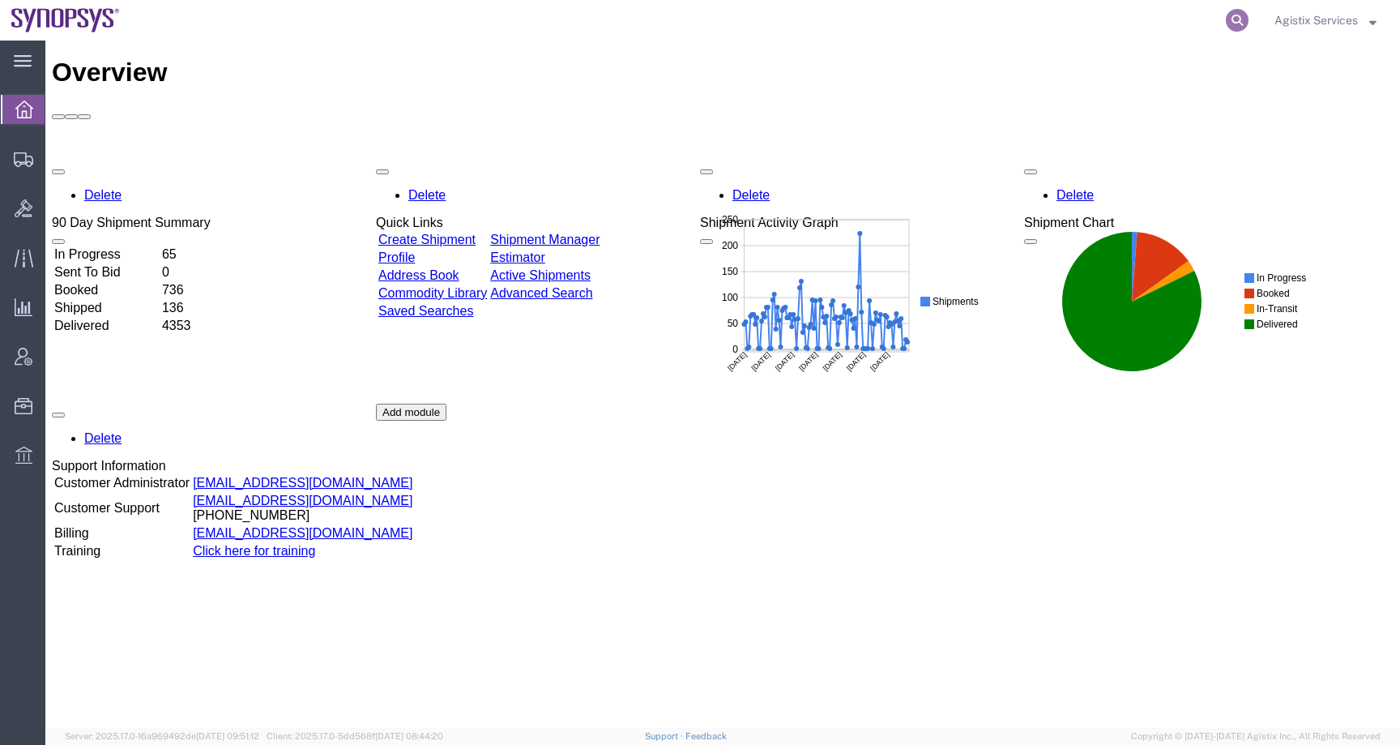
click at [1242, 19] on icon at bounding box center [1237, 20] width 23 height 23
click at [1214, 19] on input "search" at bounding box center [979, 20] width 493 height 39
paste input "56508388"
type input "56508388"
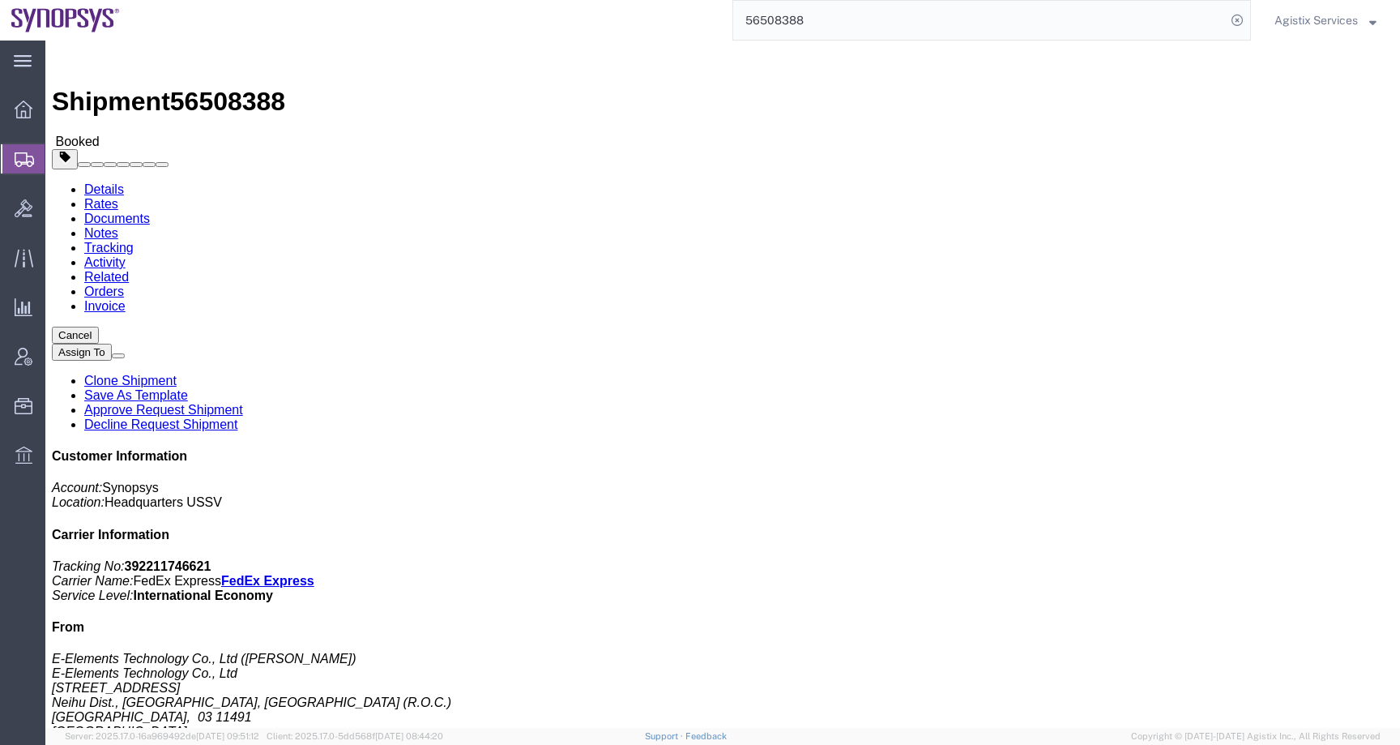
click span "button"
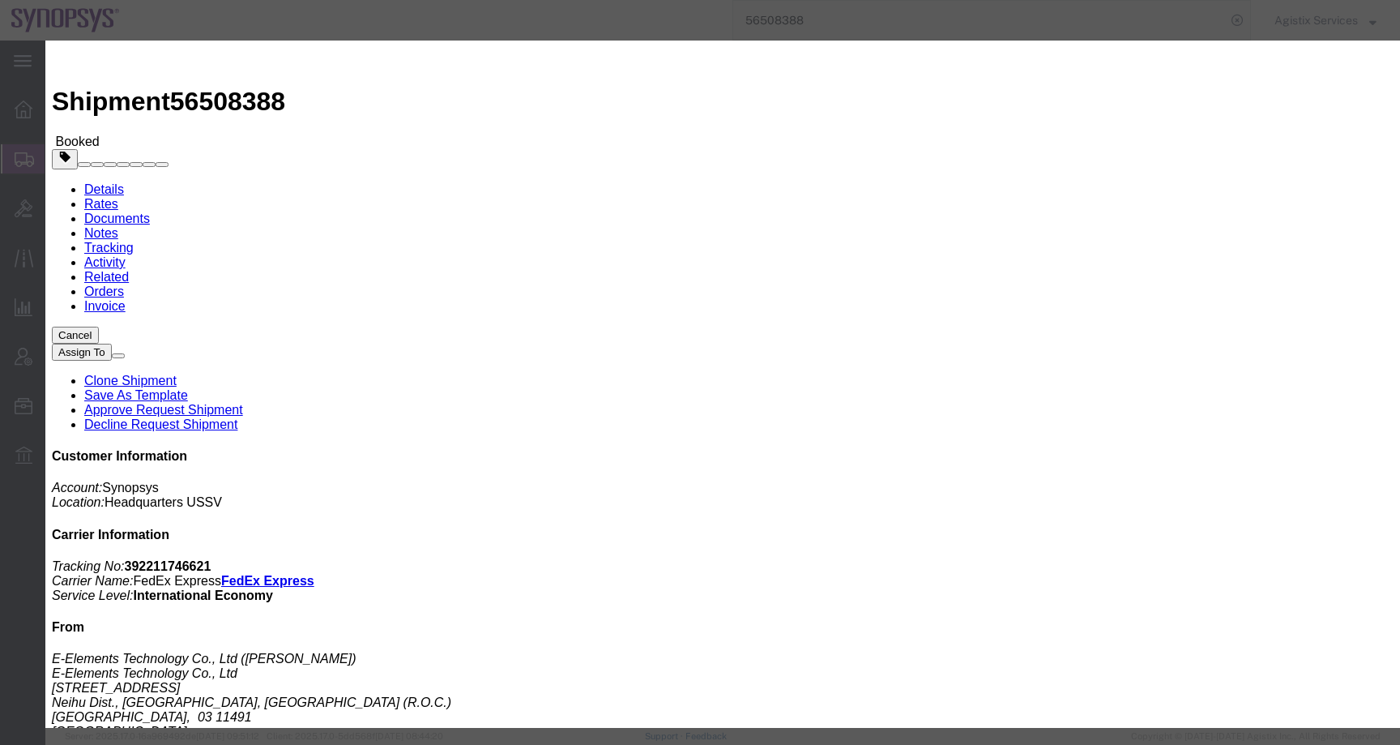
click div "Aug 18 2025 5:36 PM"
click input "5:36 PM"
click input "10:36 PM"
click input "10:36 AM"
type input "10:00 AM"
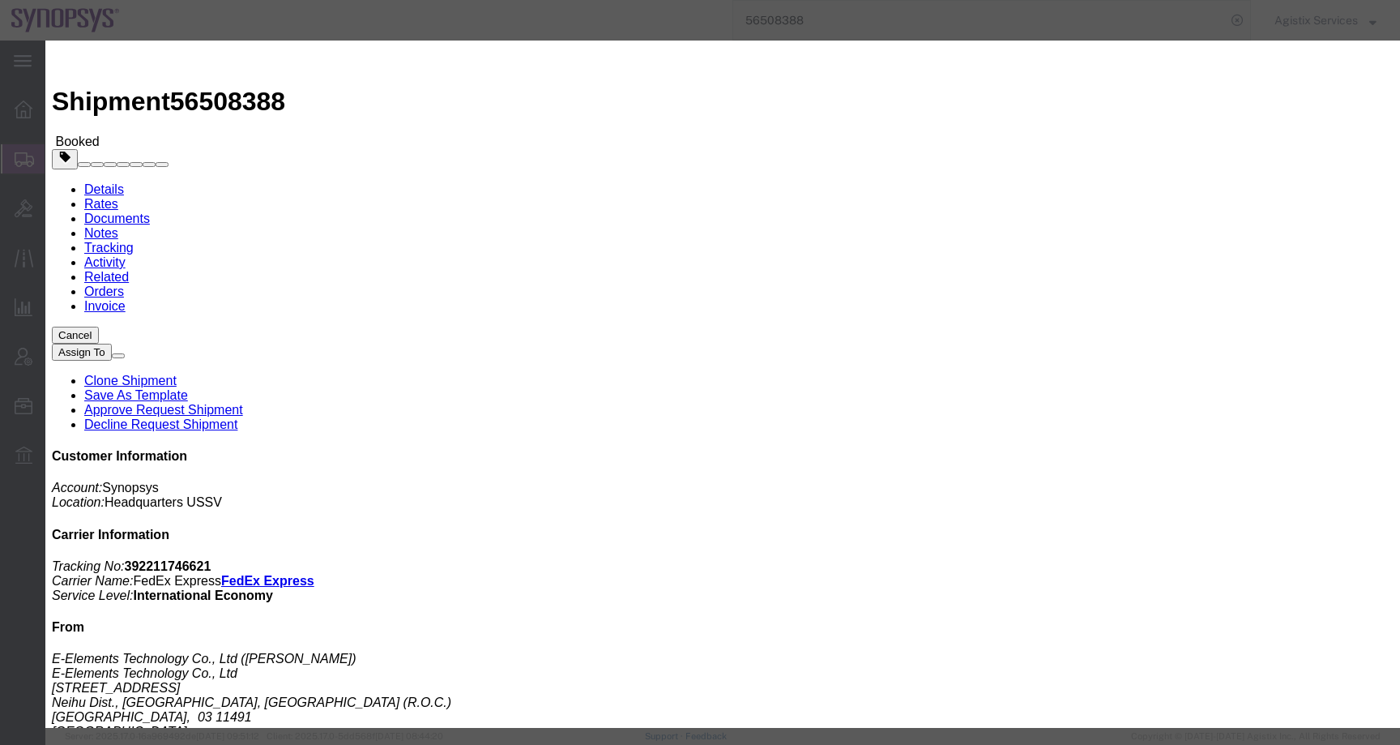
click button "Apply"
click div "Aug 19 2025 11:00 AM"
click input "2:00 AM"
type input "2:00 PM"
click button "Apply"
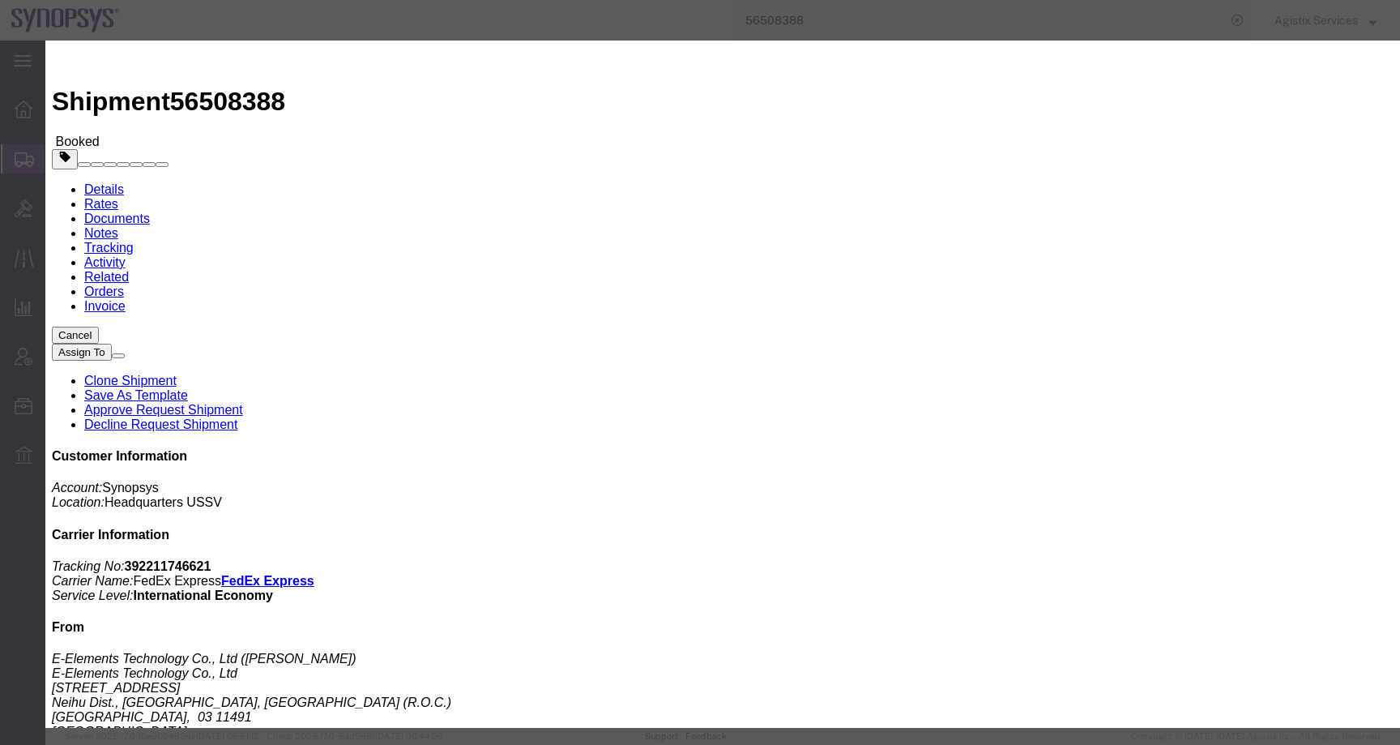
click button "Save"
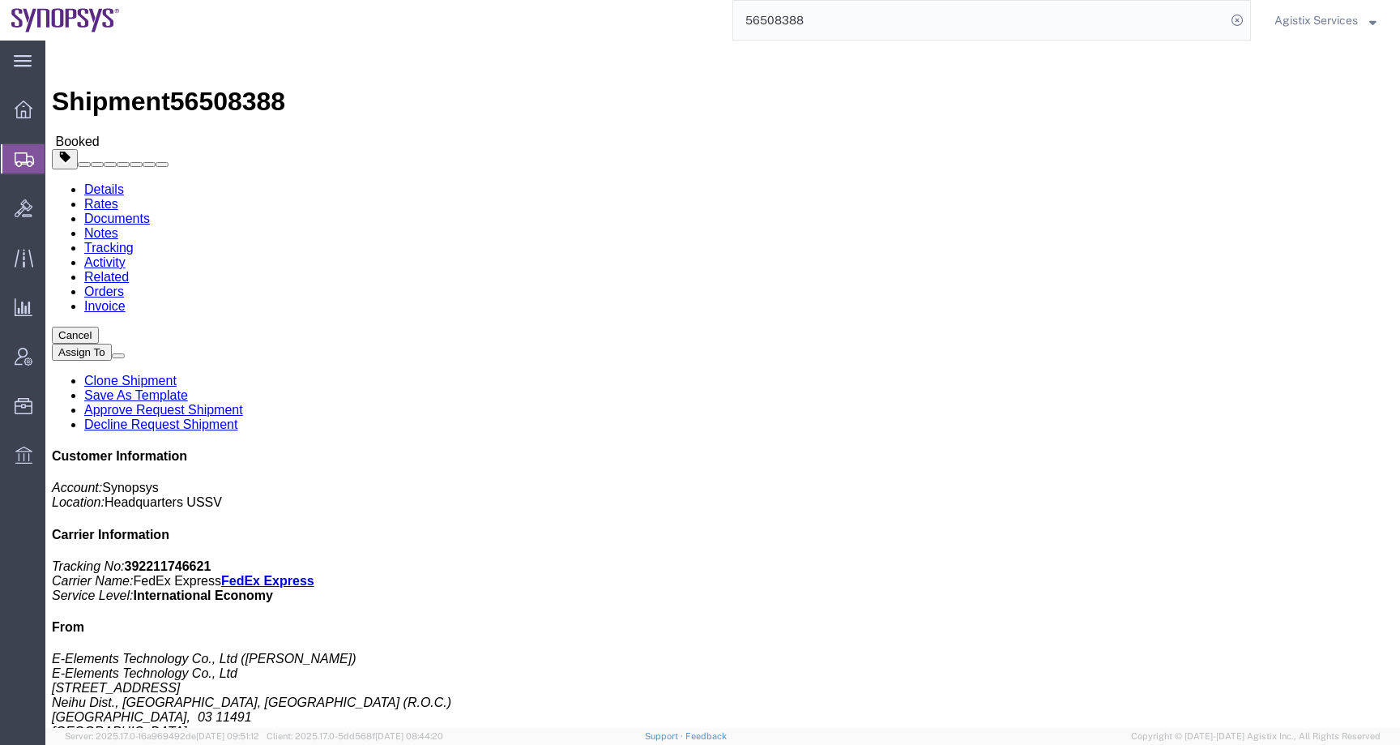
click icon "button"
click b "TSAA"
copy b "TSAA"
click b "3143"
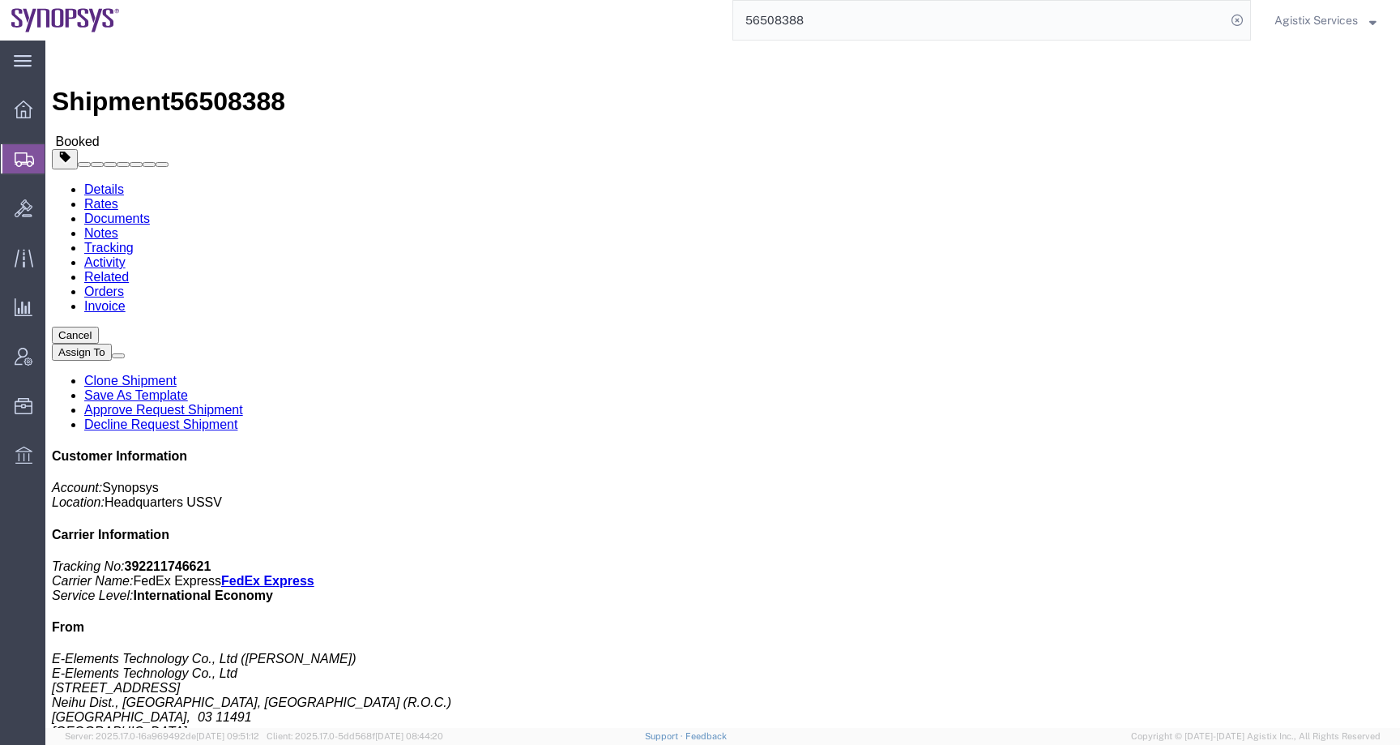
click b "3143"
copy b "3143"
click link "Activity"
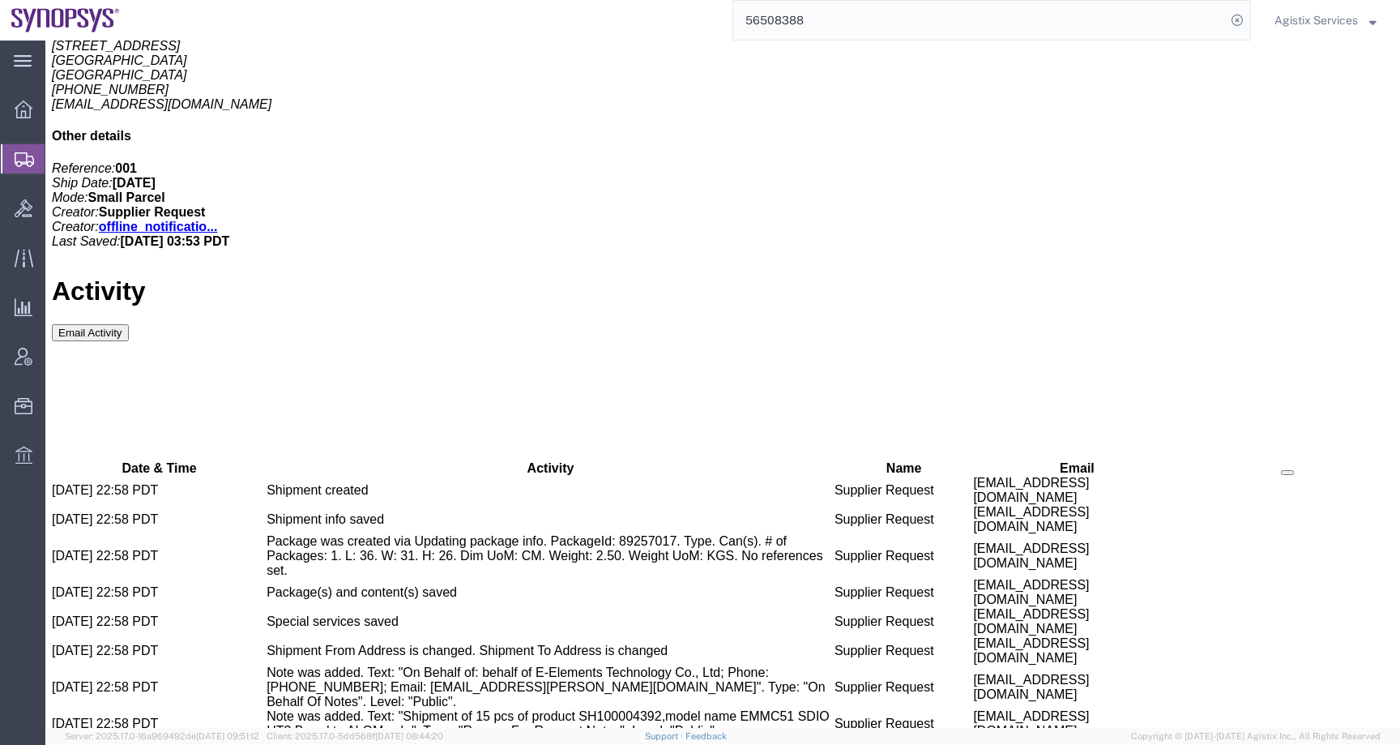
scroll to position [817, 0]
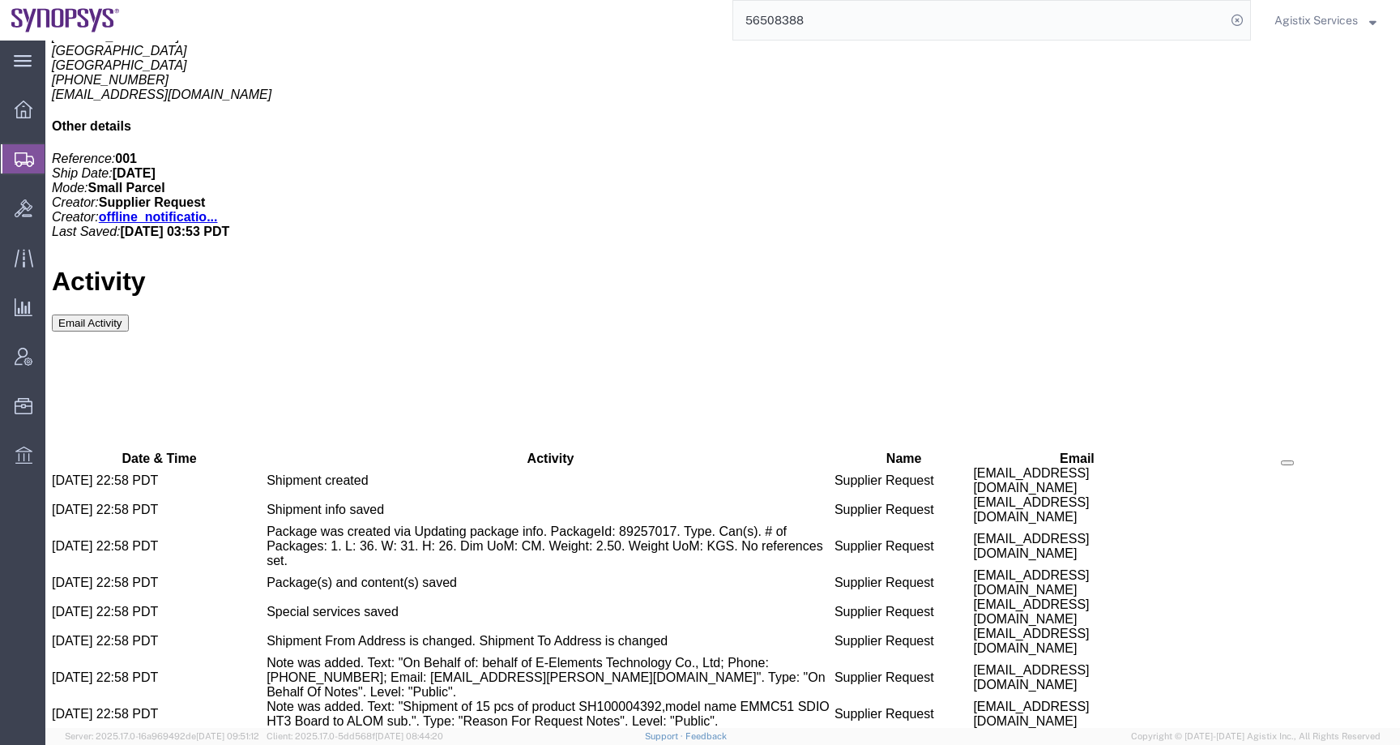
drag, startPoint x: 758, startPoint y: 620, endPoint x: 888, endPoint y: 620, distance: 129.6
copy td "xusun@synopsys.com"
click at [1287, 16] on span "Agistix Services" at bounding box center [1315, 20] width 83 height 18
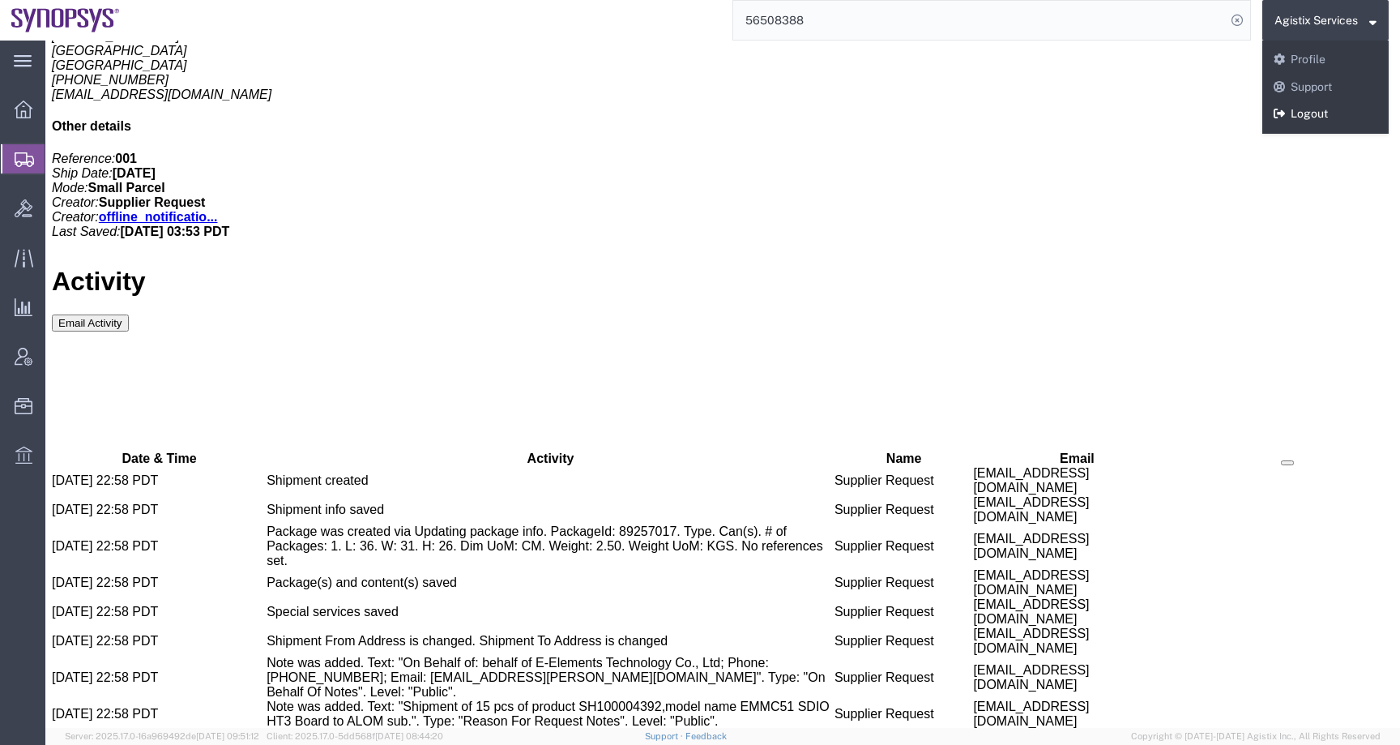
click at [1287, 127] on link "Logout" at bounding box center [1325, 114] width 126 height 28
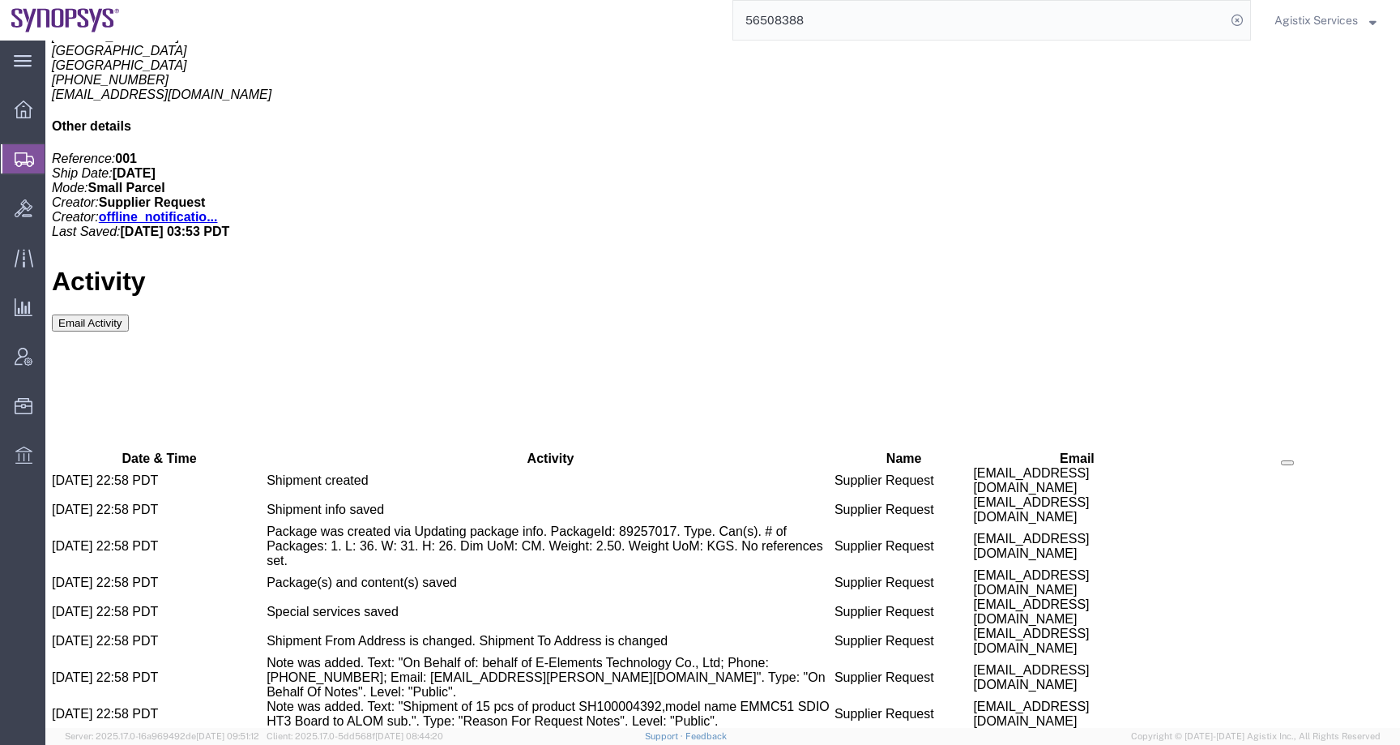
click at [1277, 15] on span "Agistix Services" at bounding box center [1315, 20] width 83 height 18
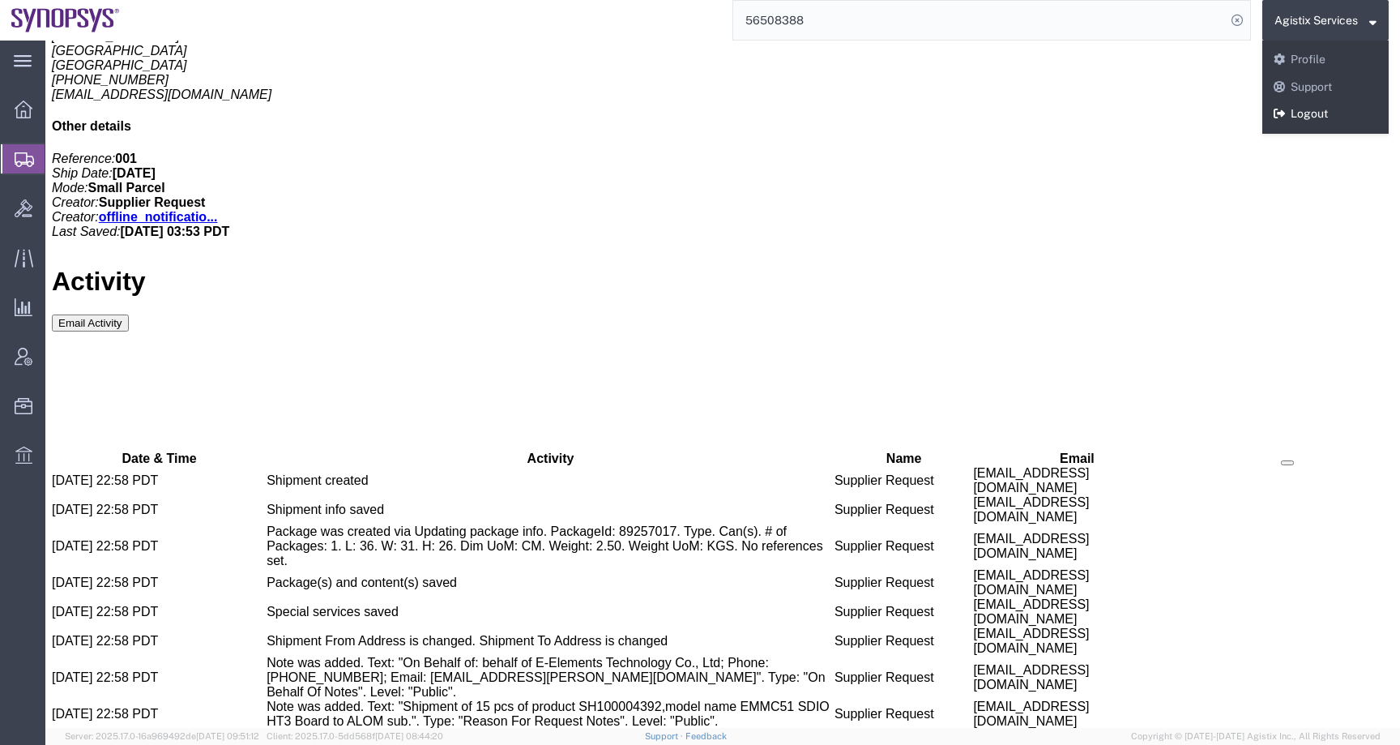
click at [1295, 113] on link "Logout" at bounding box center [1325, 114] width 126 height 28
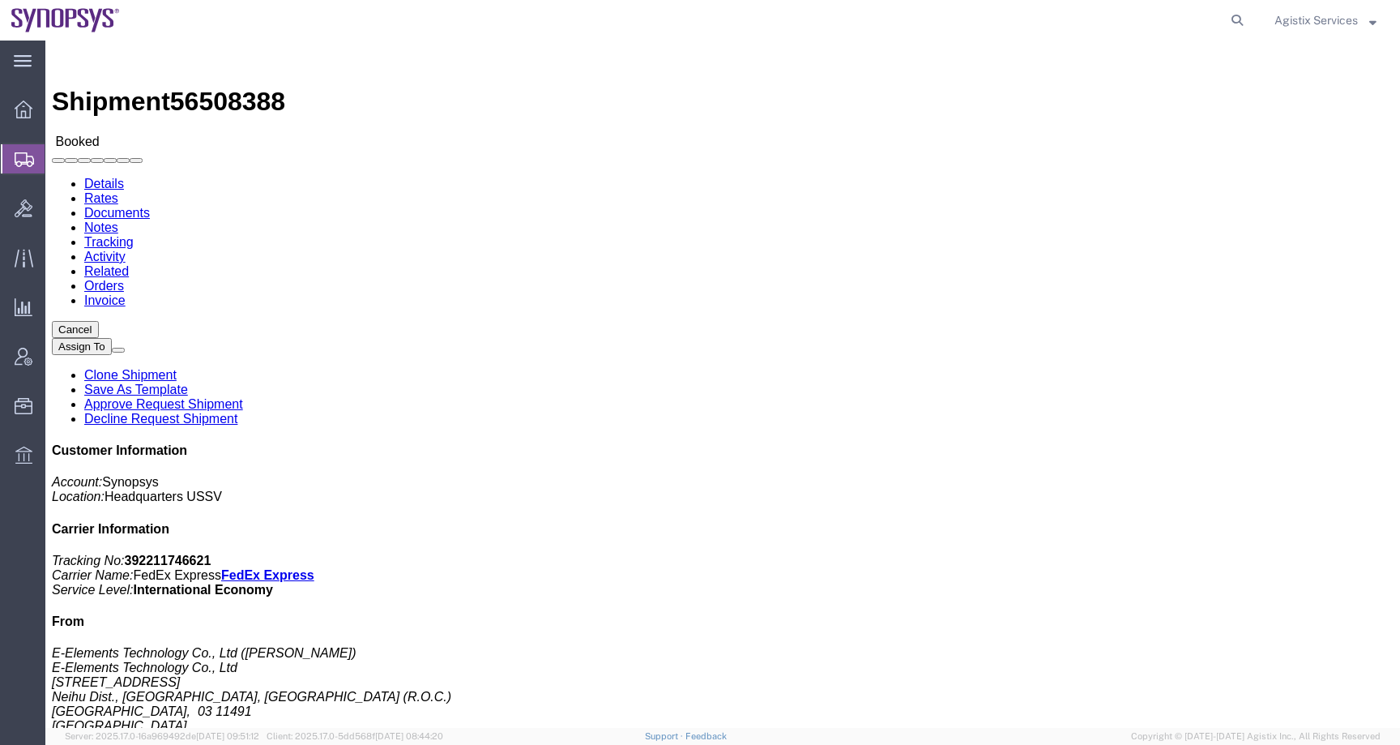
click at [1329, 23] on span "Agistix Services" at bounding box center [1315, 20] width 83 height 18
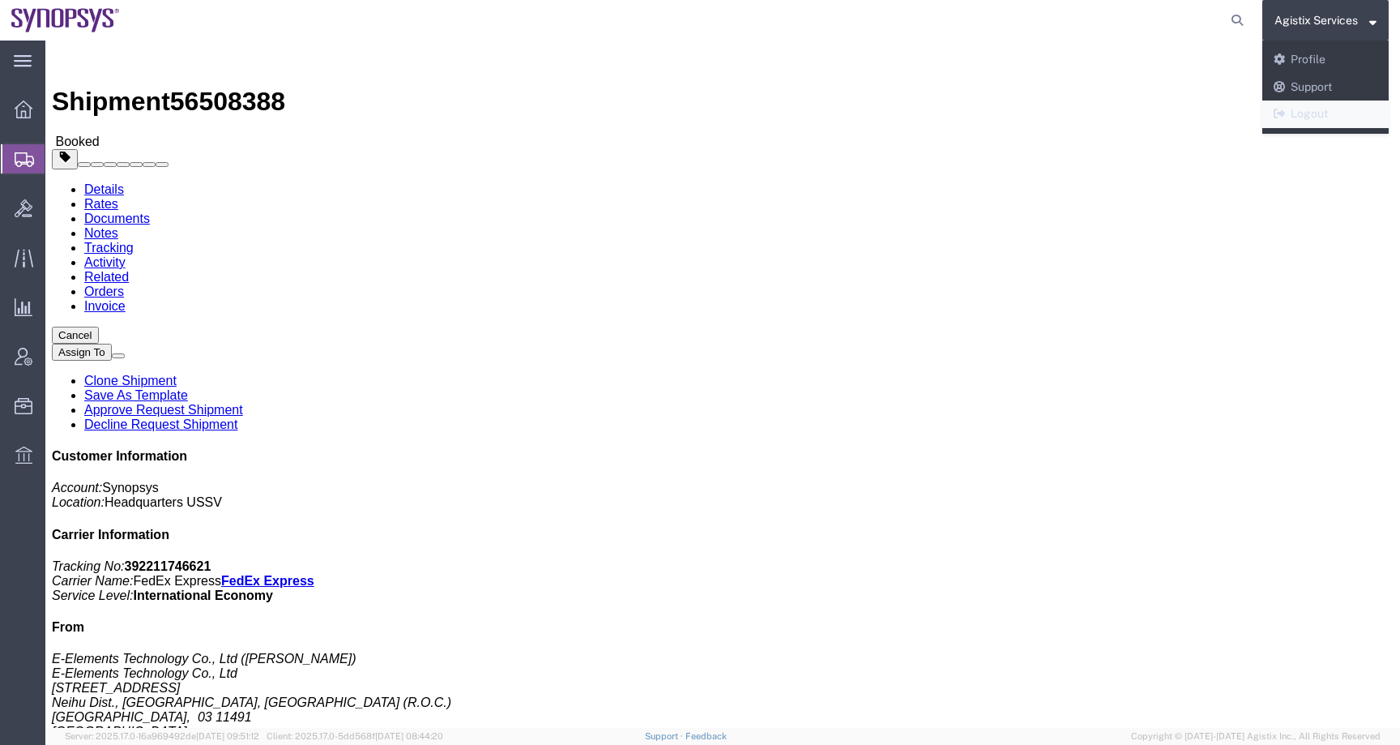
click at [1302, 119] on link "Logout" at bounding box center [1325, 114] width 126 height 28
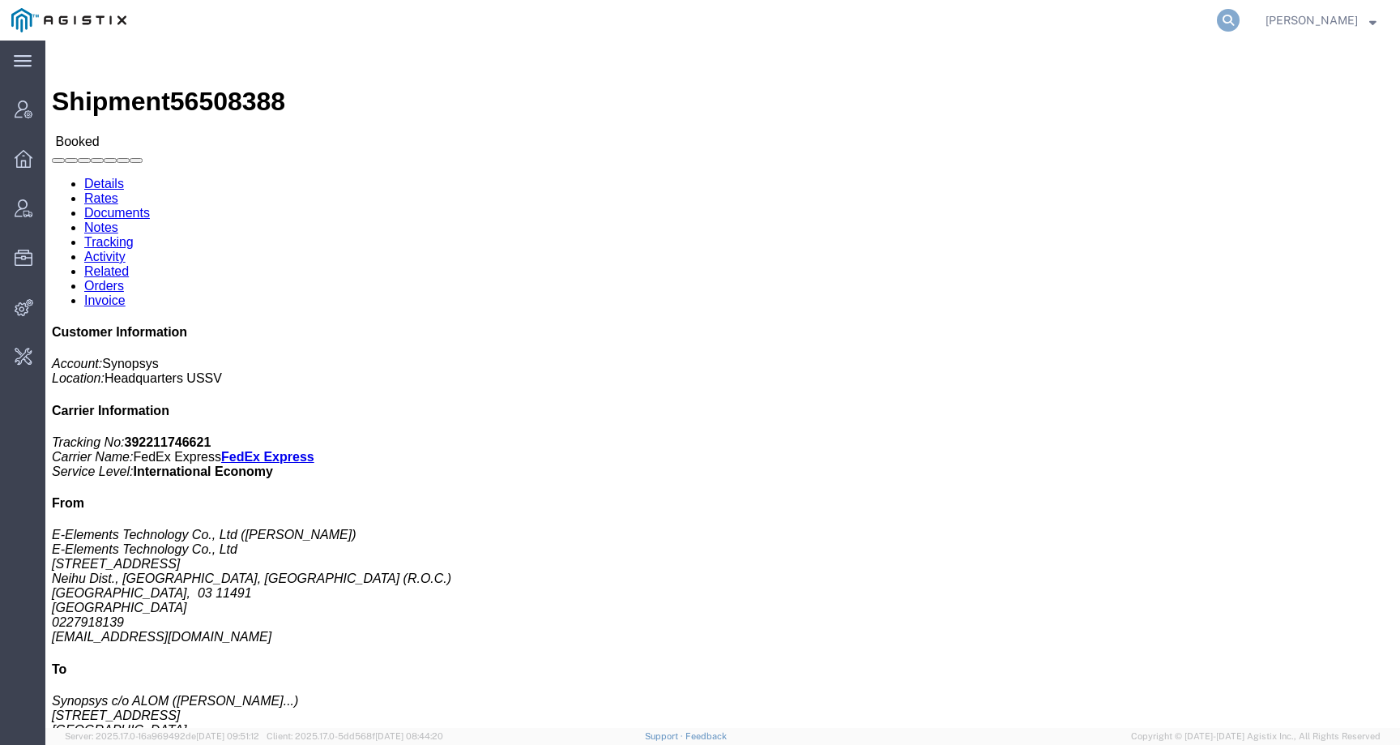
click at [1238, 20] on icon at bounding box center [1228, 20] width 23 height 23
click at [1100, 22] on input "search" at bounding box center [970, 20] width 493 height 39
paste input "56508710"
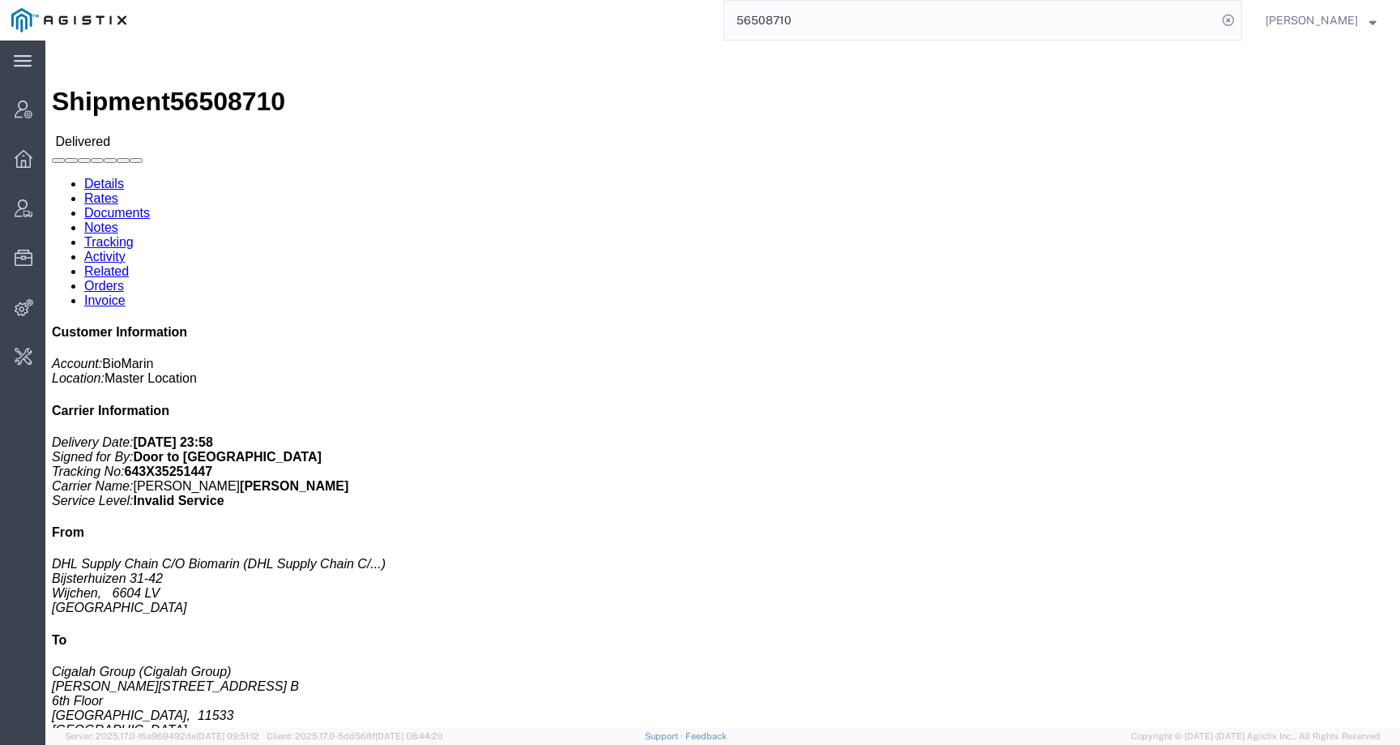
click h3 "VOX 10X 0.56MG/VL 10X 0.7ML/DWS IE ES PT"
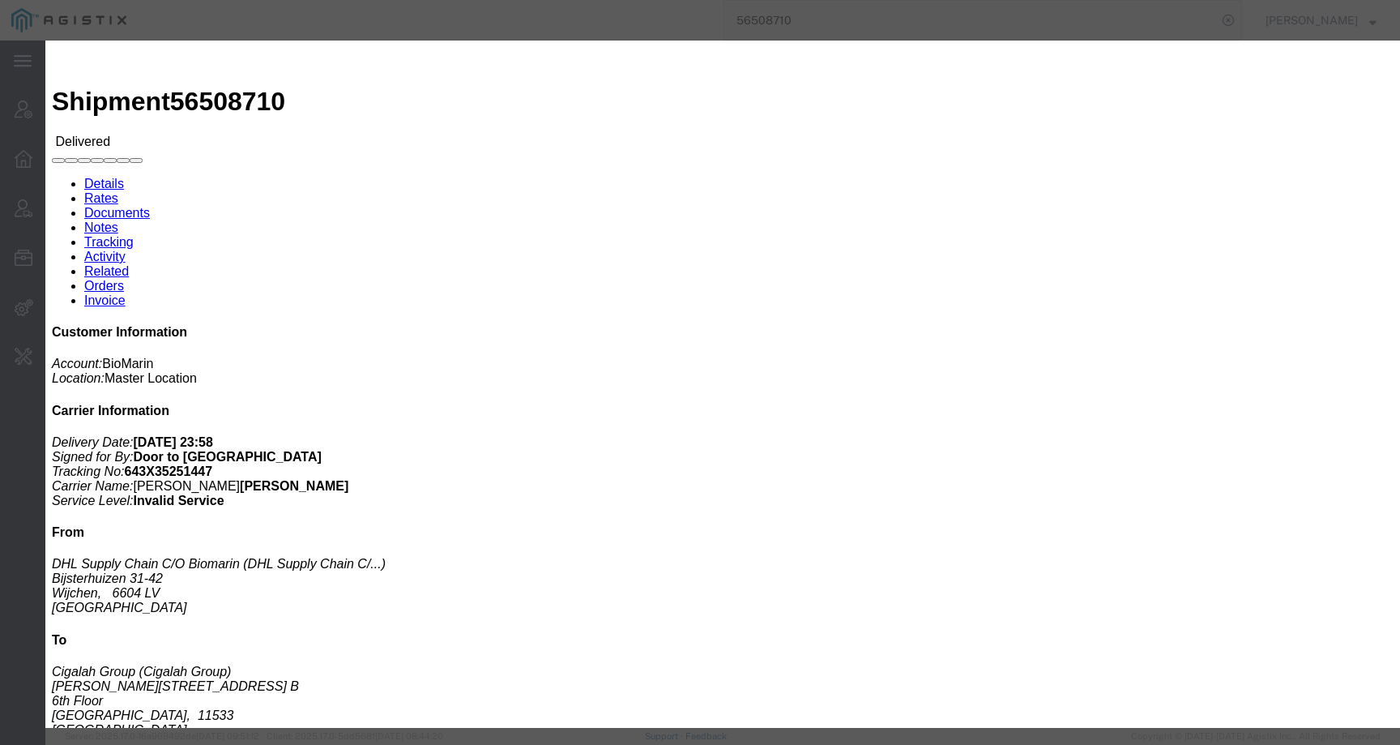
drag, startPoint x: 547, startPoint y: 369, endPoint x: 515, endPoint y: 38, distance: 332.9
click div
click button "button"
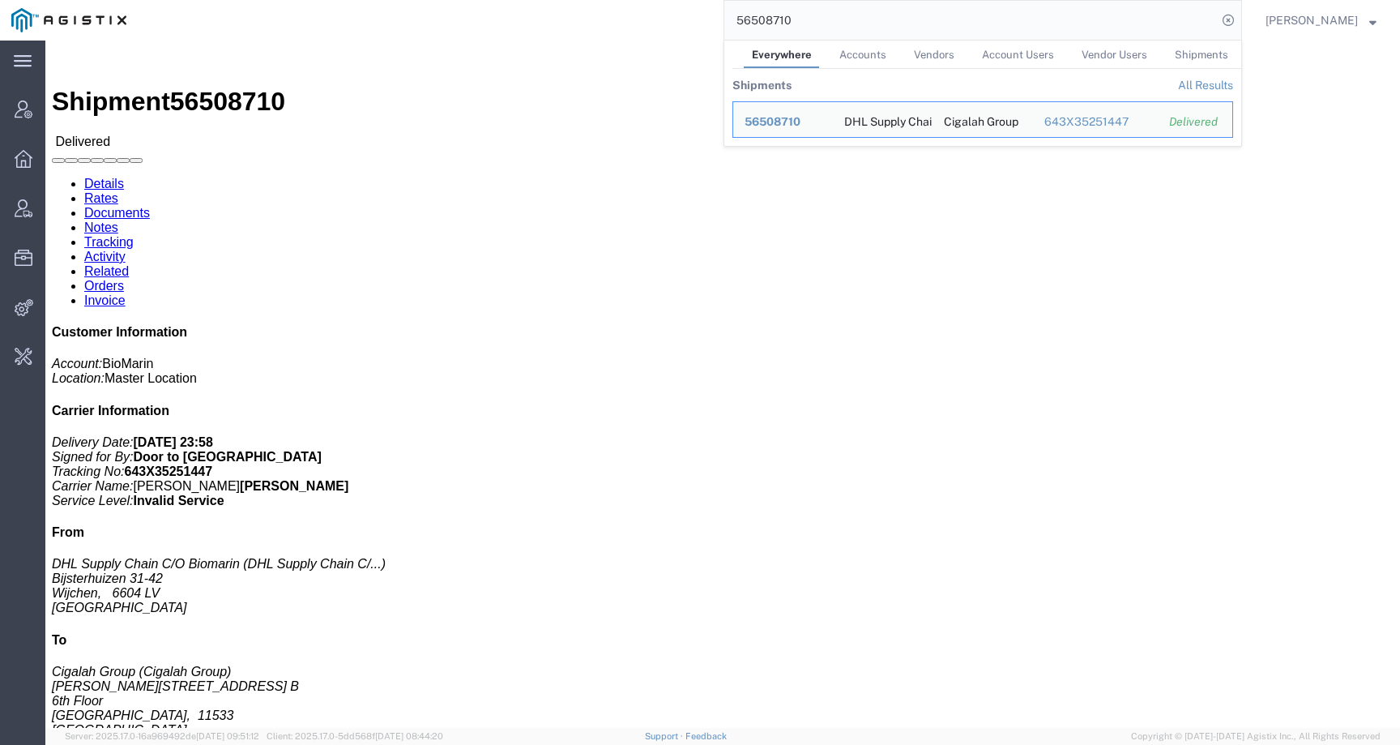
drag, startPoint x: 822, startPoint y: 20, endPoint x: 676, endPoint y: 19, distance: 145.8
click at [675, 20] on div "56508710 Everywhere Accounts Vendors Account Users Vendor Users Shipments Shipm…" at bounding box center [690, 20] width 1104 height 41
paste input "1"
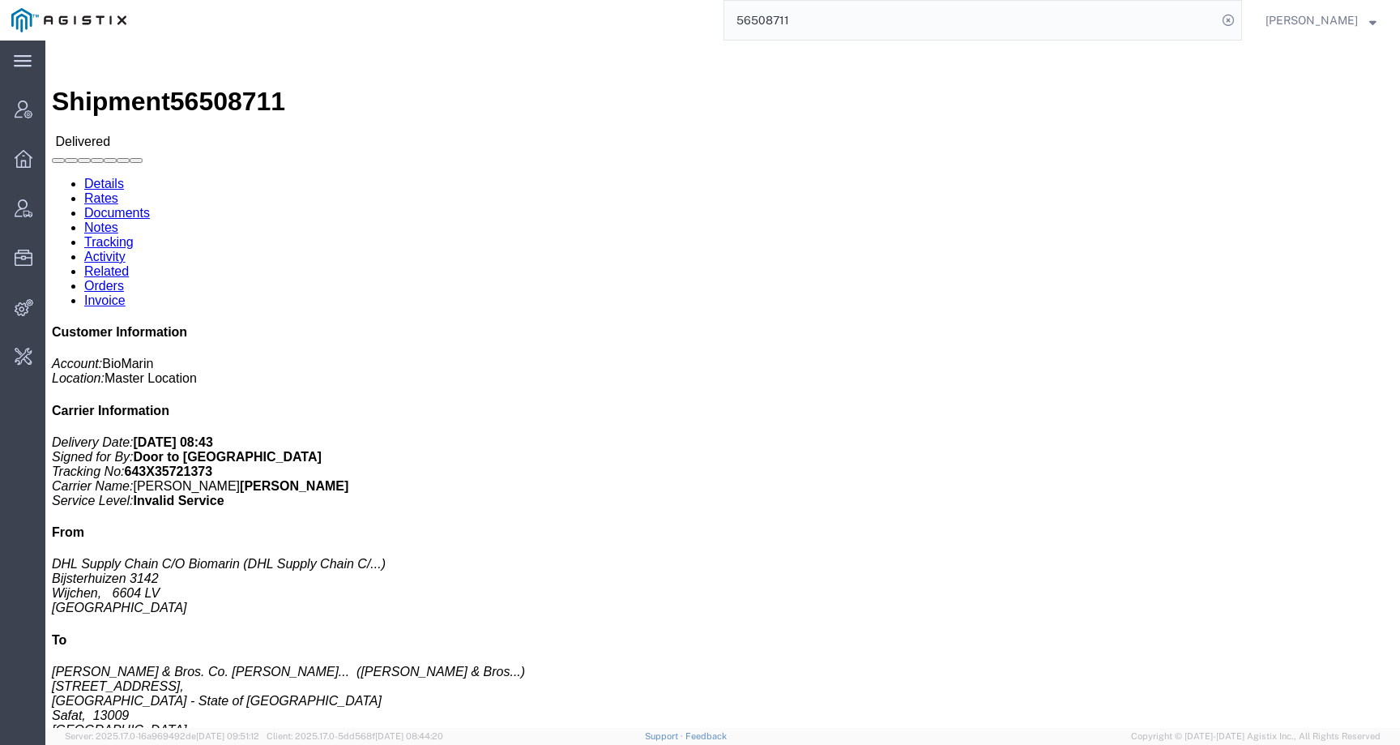
click div "VOX 10X 0.40MG/VL 10X 0.5ML/DWS IE ES PT Pieces: 34.00 Each Total value: EUR SK…"
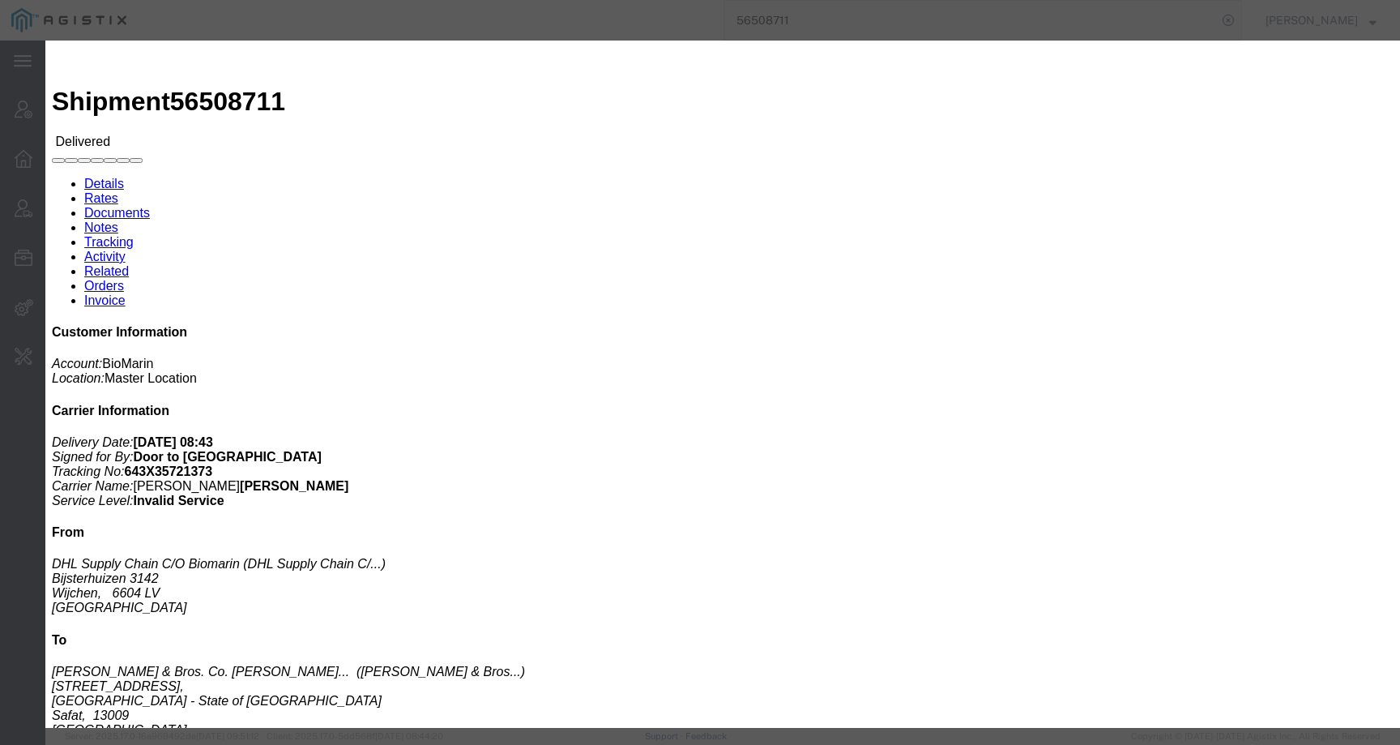
click icon "button"
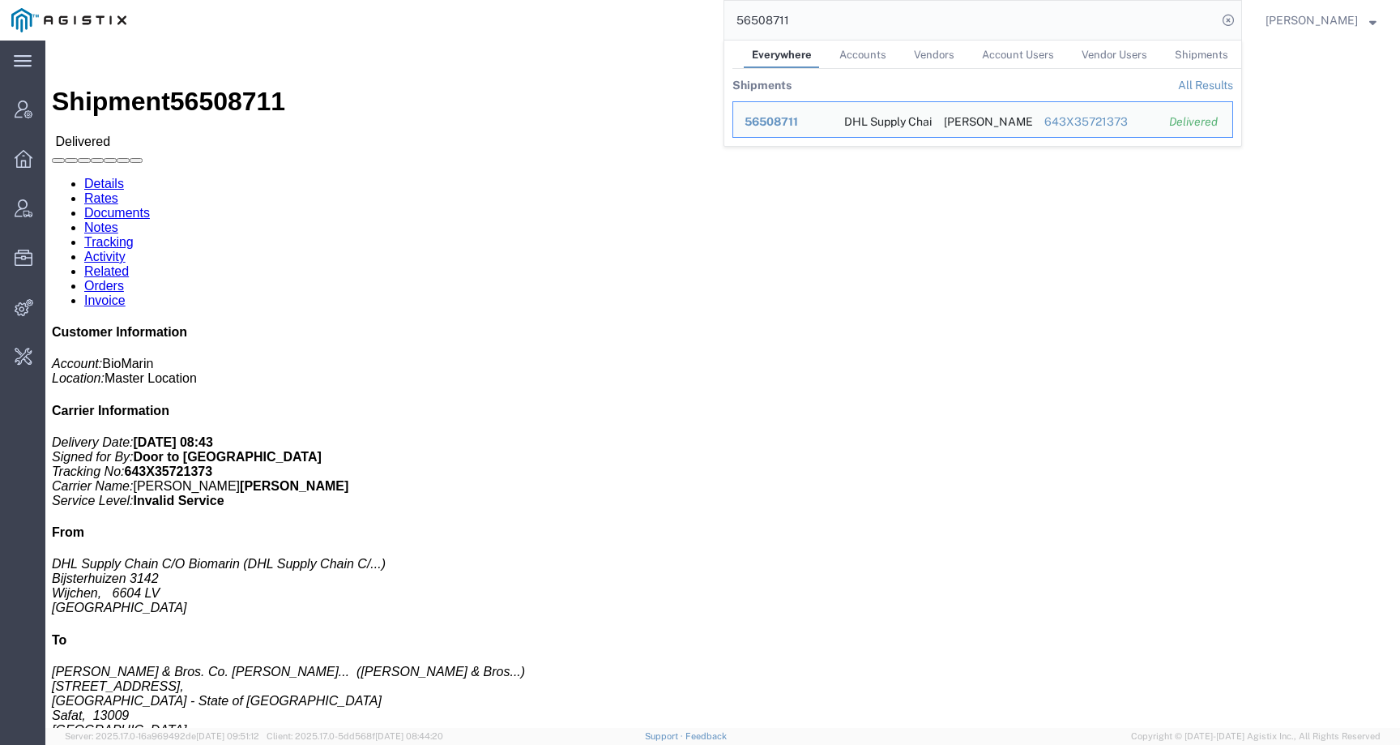
drag, startPoint x: 844, startPoint y: 20, endPoint x: 690, endPoint y: 20, distance: 153.9
click at [690, 20] on div "56508711 Everywhere Accounts Vendors Account Users Vendor Users Shipments Shipm…" at bounding box center [690, 20] width 1104 height 41
paste input "2"
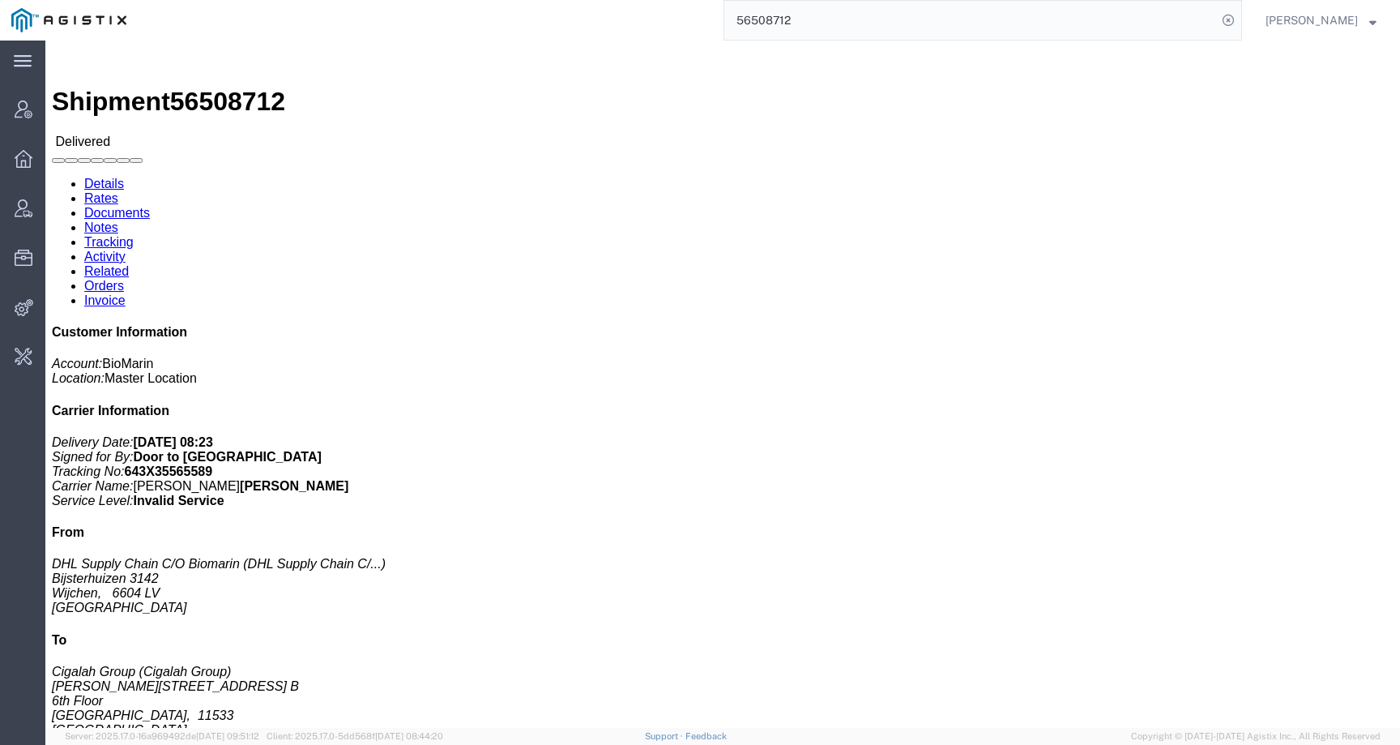
click b "EUR"
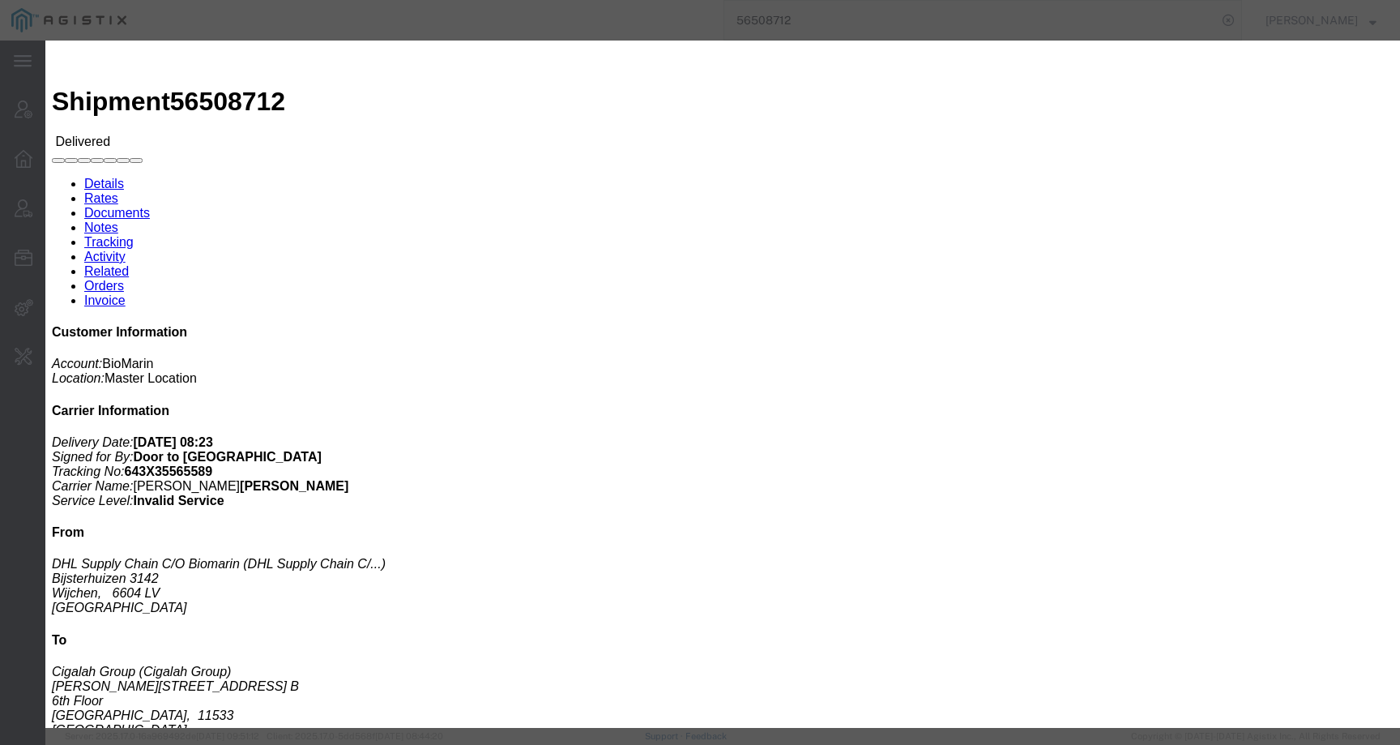
click icon "button"
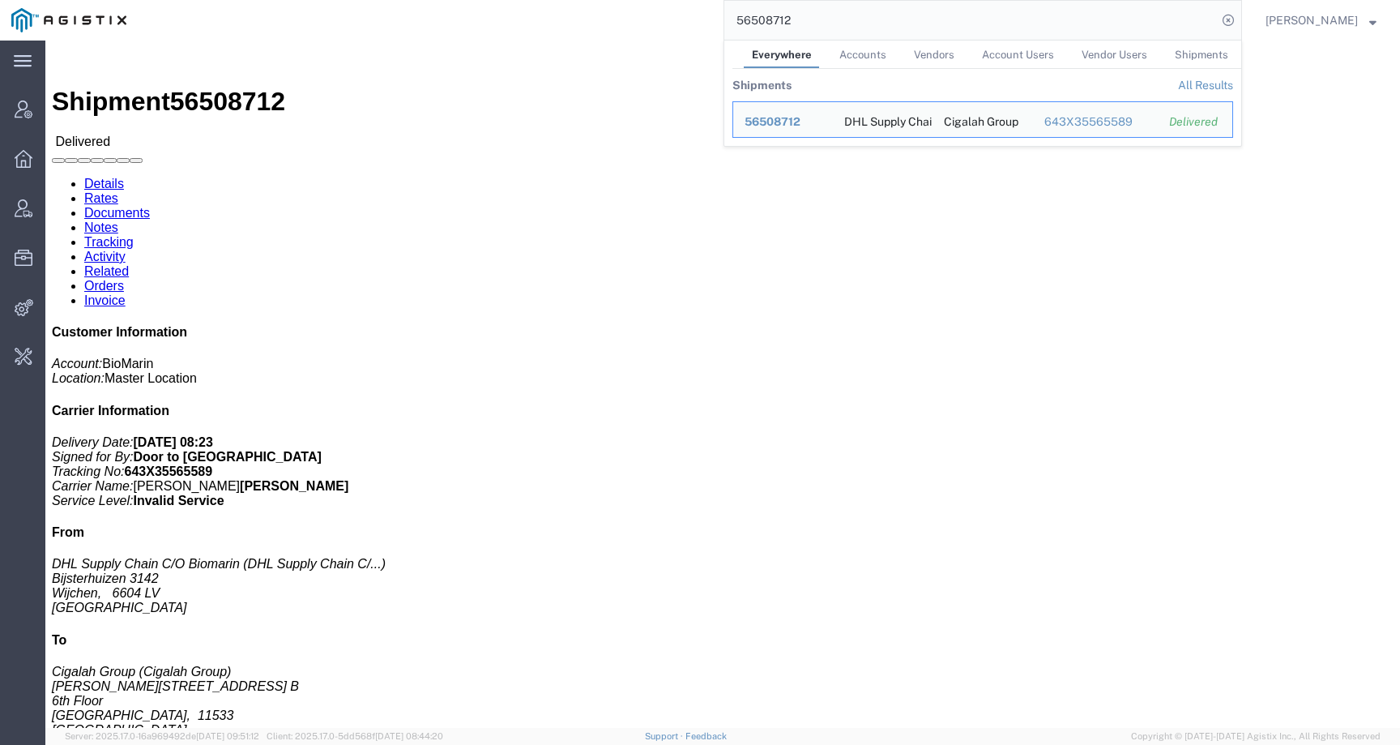
drag, startPoint x: 822, startPoint y: 18, endPoint x: 730, endPoint y: 18, distance: 91.5
click at [729, 18] on div "56508712 Everywhere Accounts Vendors Account Users Vendor Users Shipments Shipm…" at bounding box center [690, 20] width 1104 height 41
paste input "08"
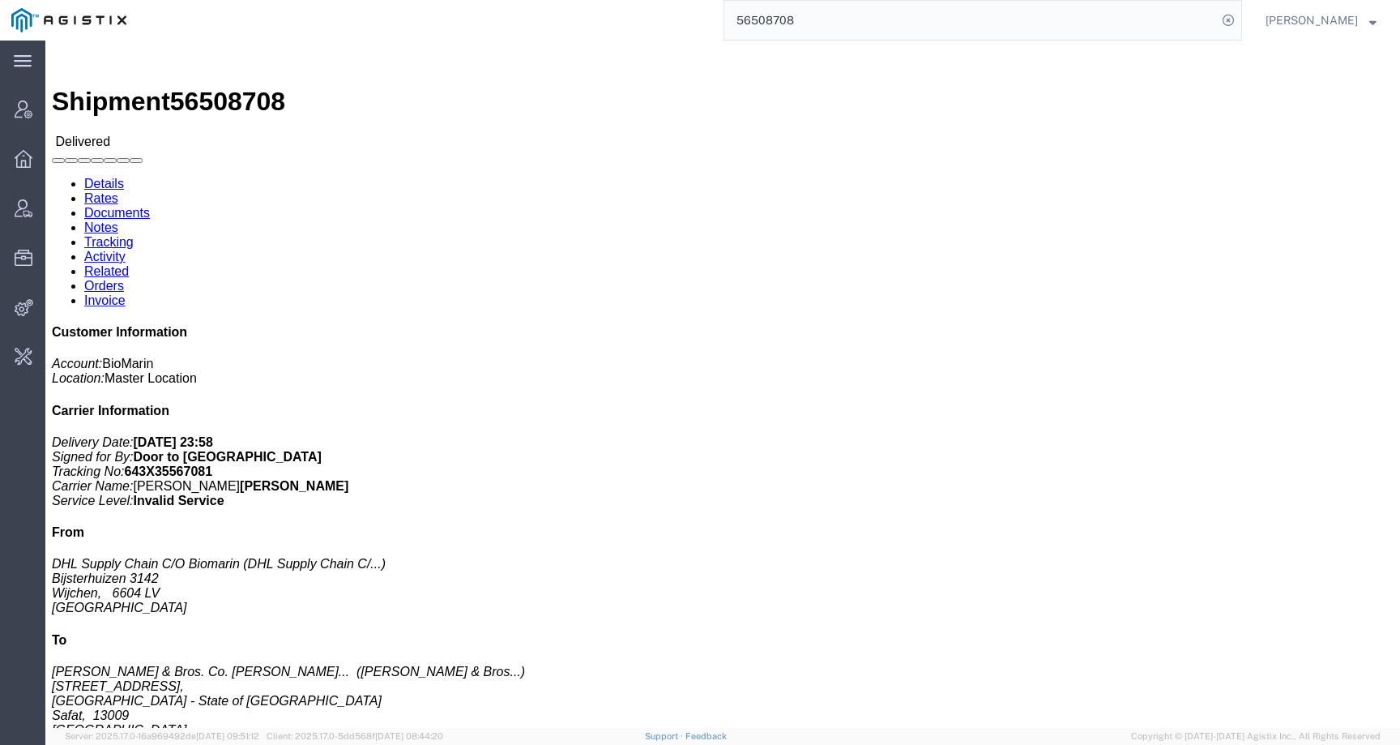
click h3 "VOX 10X 0.56MG/VL 10X 0.7ML/DWS IE ES PT"
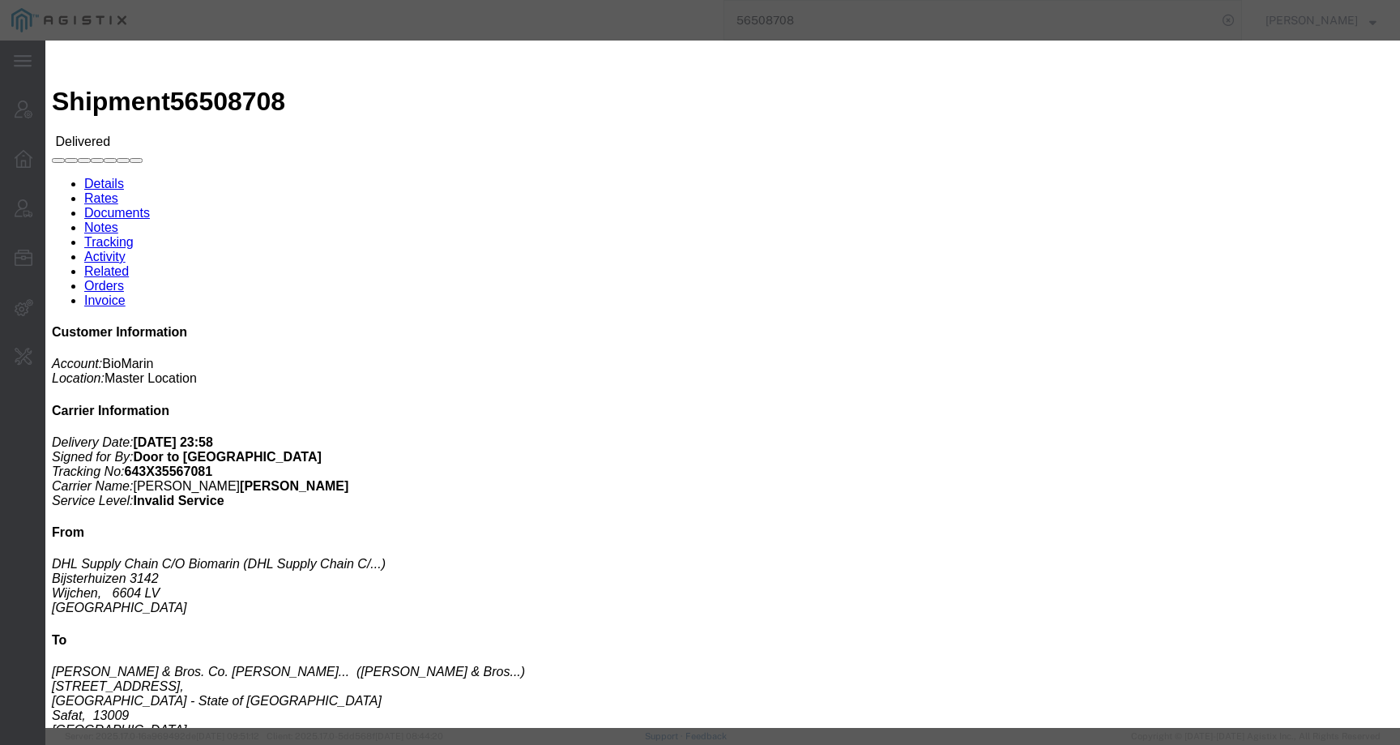
click icon "button"
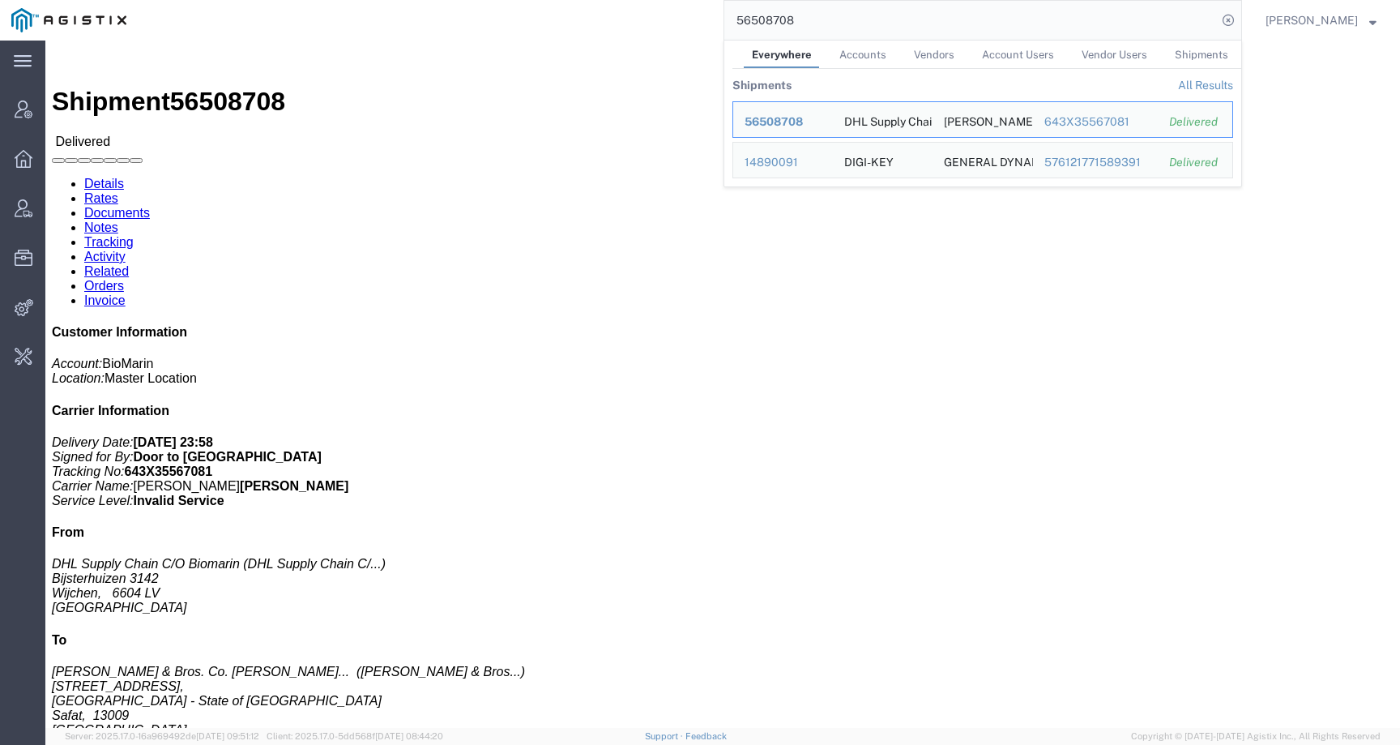
drag, startPoint x: 872, startPoint y: 16, endPoint x: 732, endPoint y: 17, distance: 140.2
click at [732, 17] on div "56508708 Everywhere Accounts Vendors Account Users Vendor Users Shipments Shipm…" at bounding box center [690, 20] width 1104 height 41
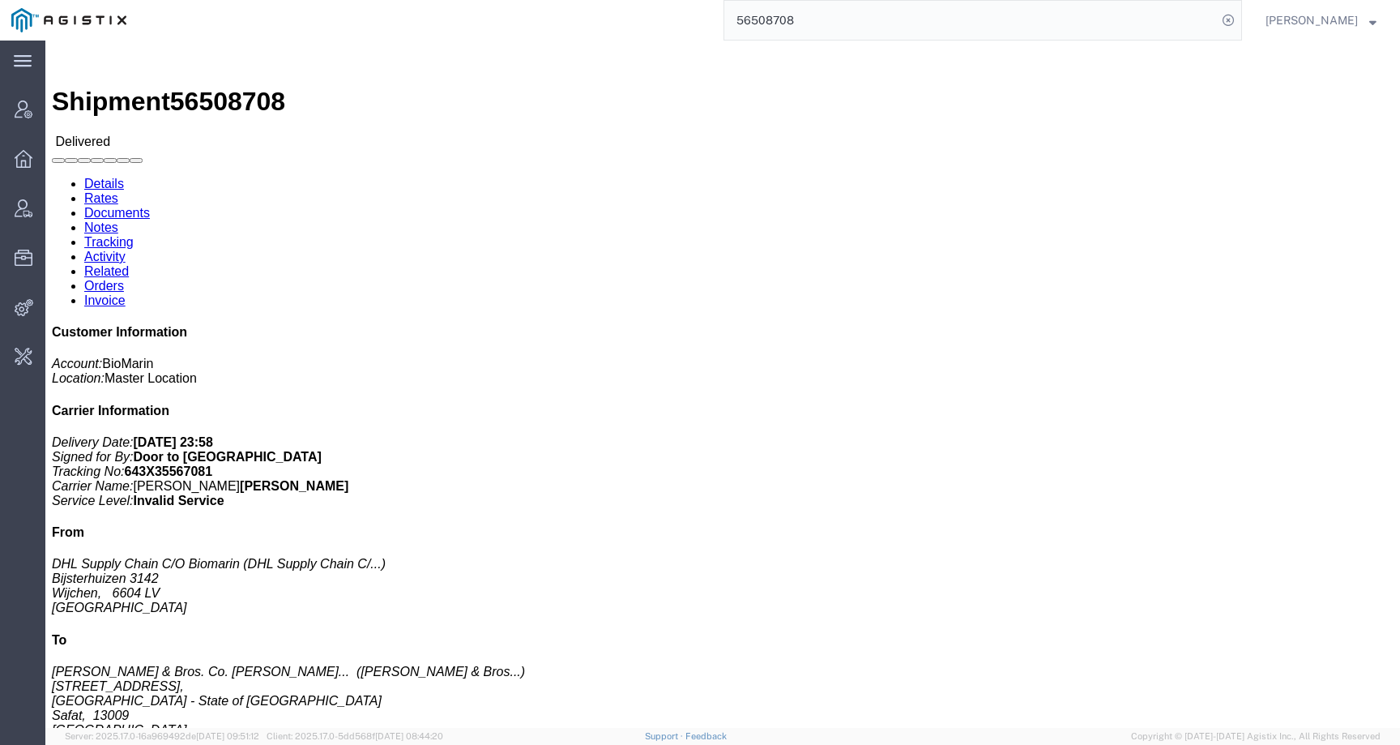
paste input "468175"
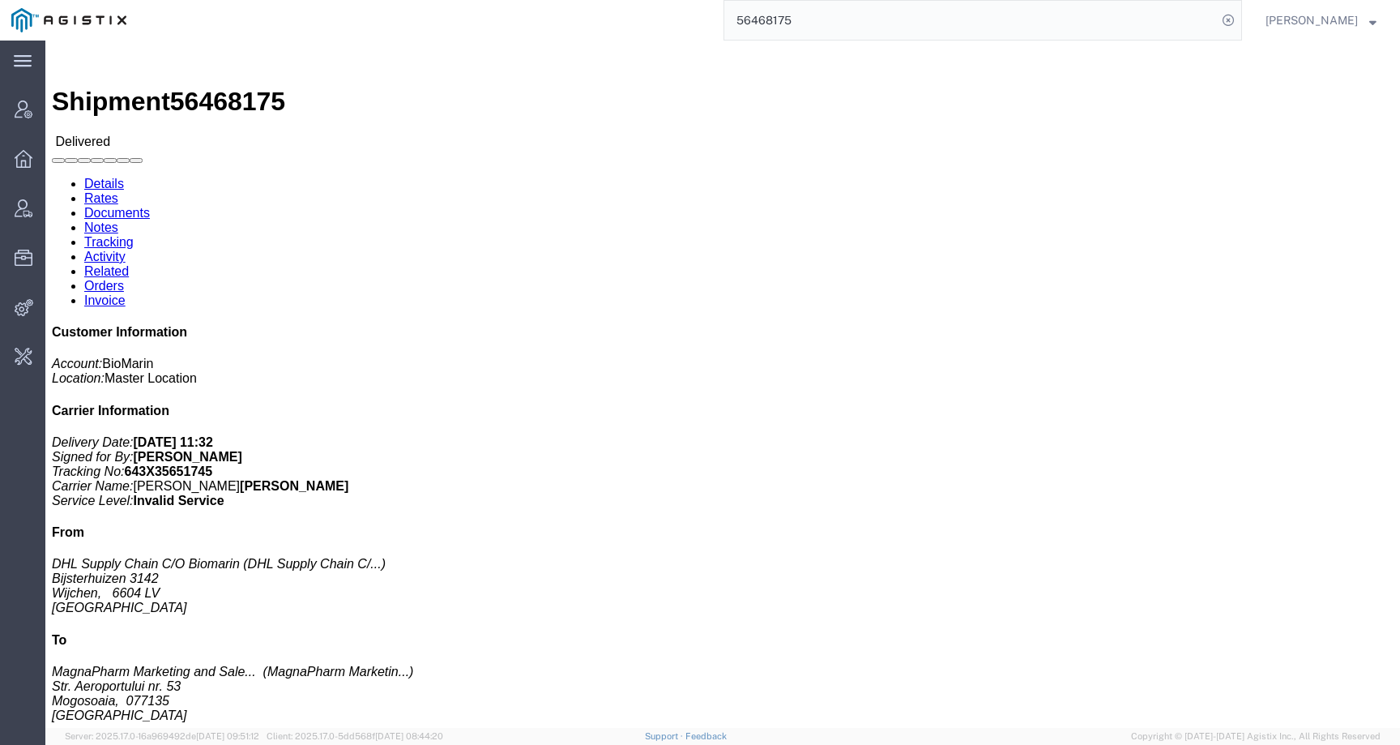
click h3 "[MEDICAL_DATA] 120 X 100MG/BTL COMML [GEOGRAPHIC_DATA]"
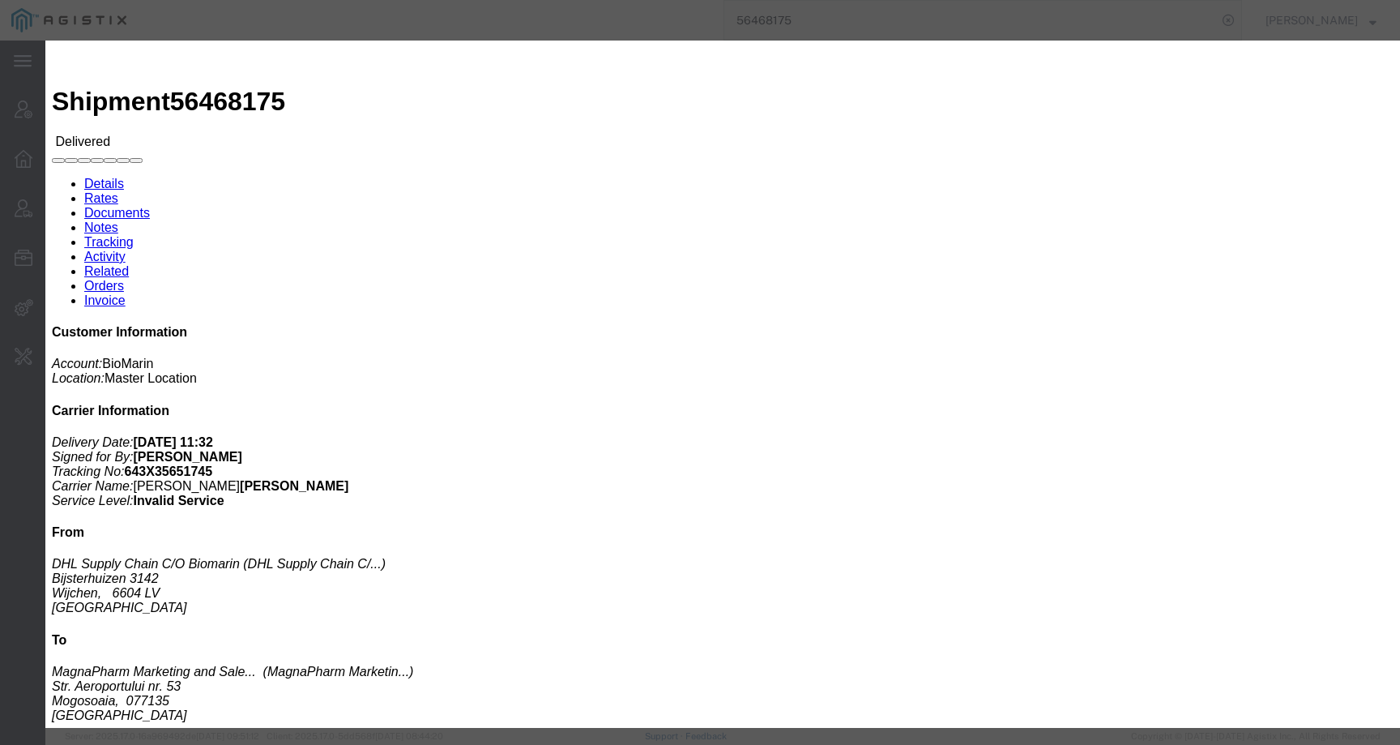
click button "button"
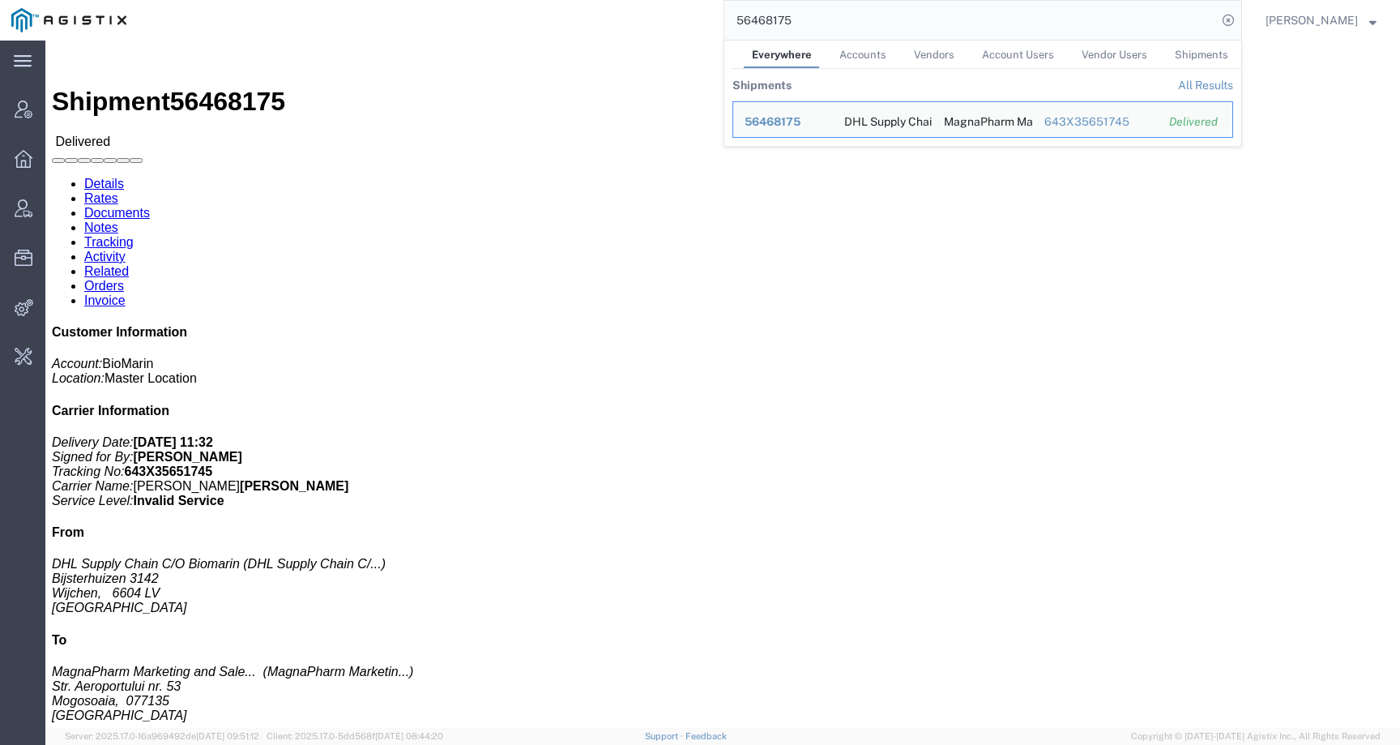
drag, startPoint x: 828, startPoint y: 24, endPoint x: 674, endPoint y: 24, distance: 153.9
click at [674, 24] on div "56468175 Everywhere Accounts Vendors Account Users Vendor Users Shipments Shipm…" at bounding box center [690, 20] width 1104 height 41
paste input "508712"
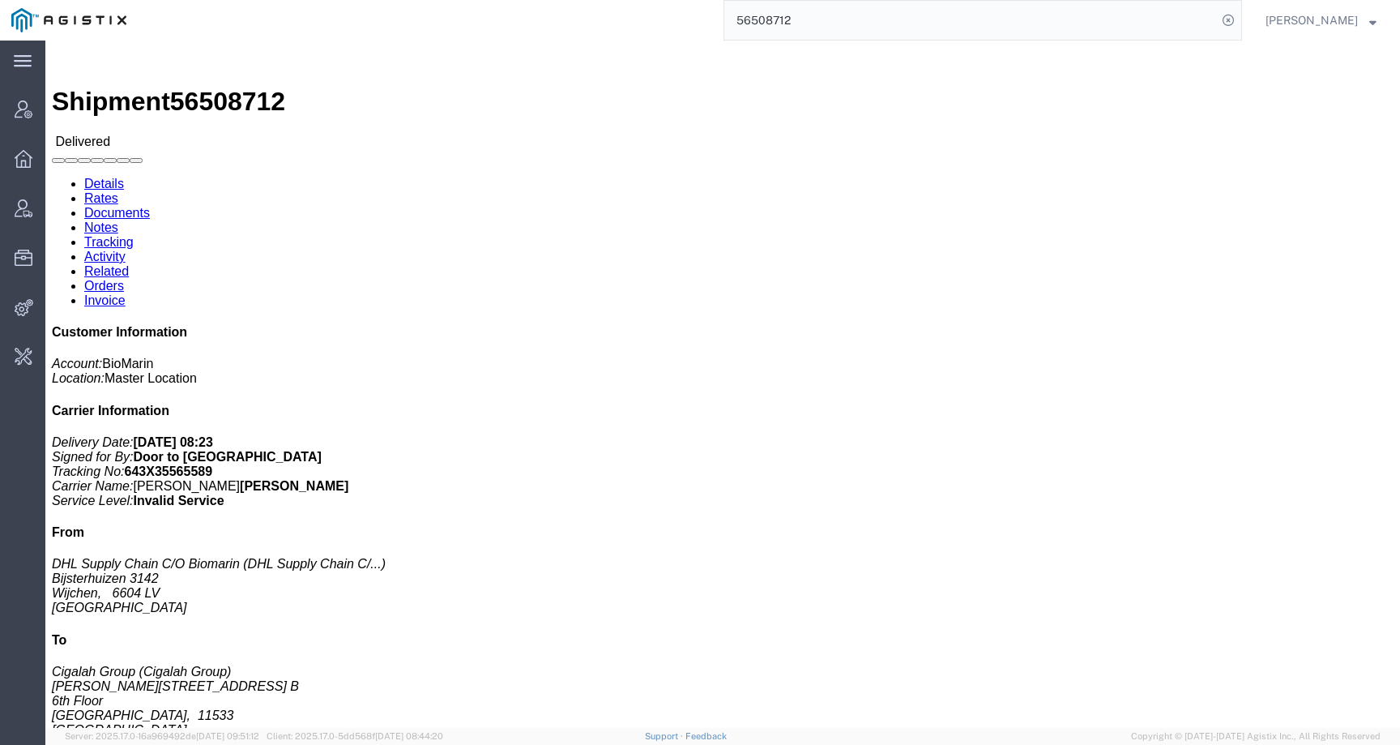
click p "Pieces: 60.00 Each"
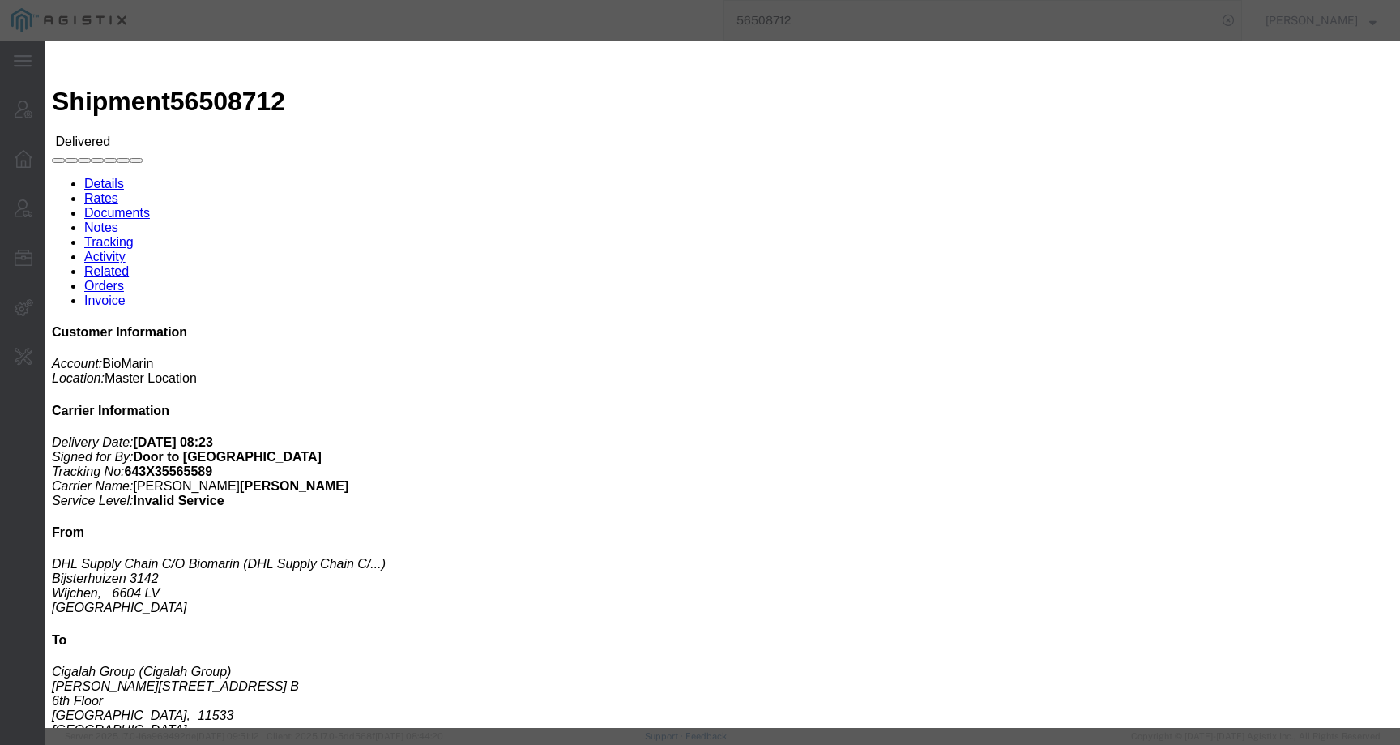
click icon "button"
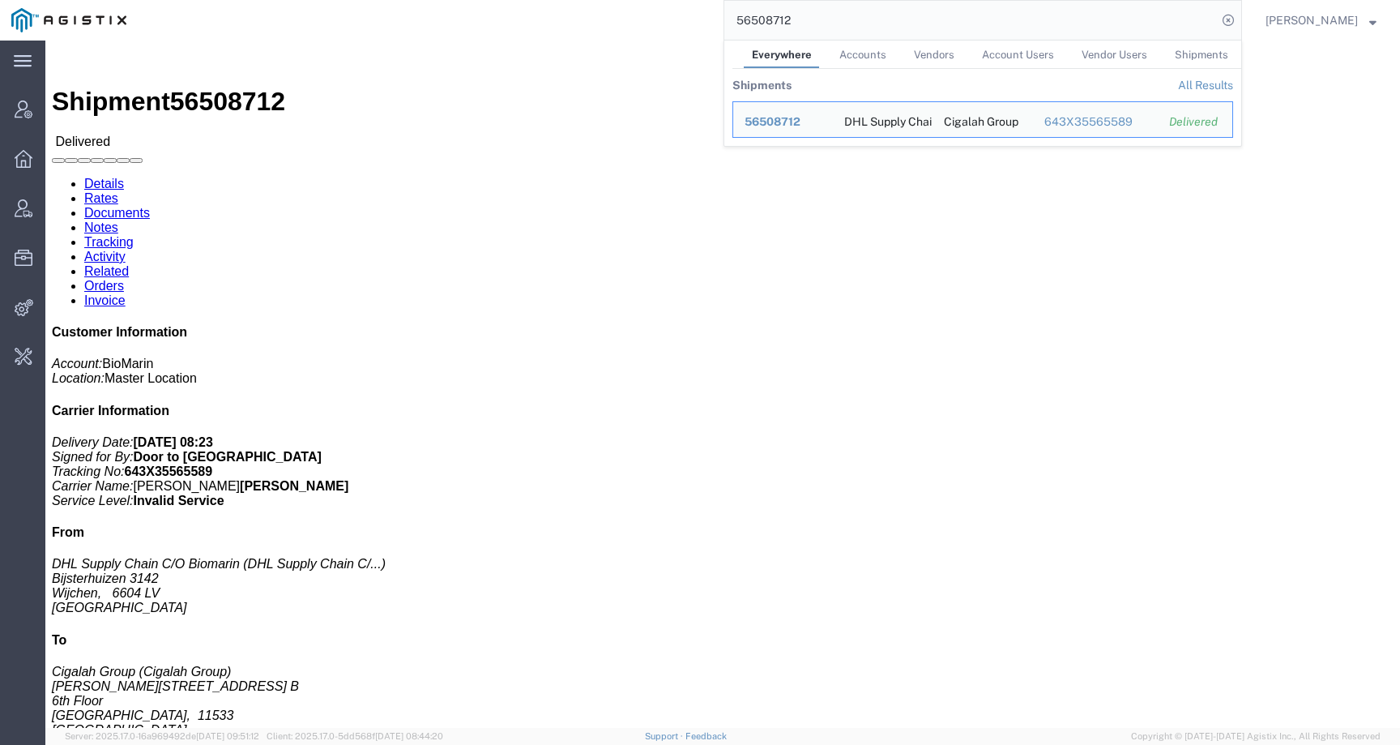
click at [787, 7] on input "56508712" at bounding box center [970, 20] width 493 height 39
drag, startPoint x: 834, startPoint y: 21, endPoint x: 684, endPoint y: 22, distance: 150.7
click at [687, 22] on div "56508712 Everywhere Accounts Vendors Account Users Vendor Users Shipments Shipm…" at bounding box center [690, 20] width 1104 height 41
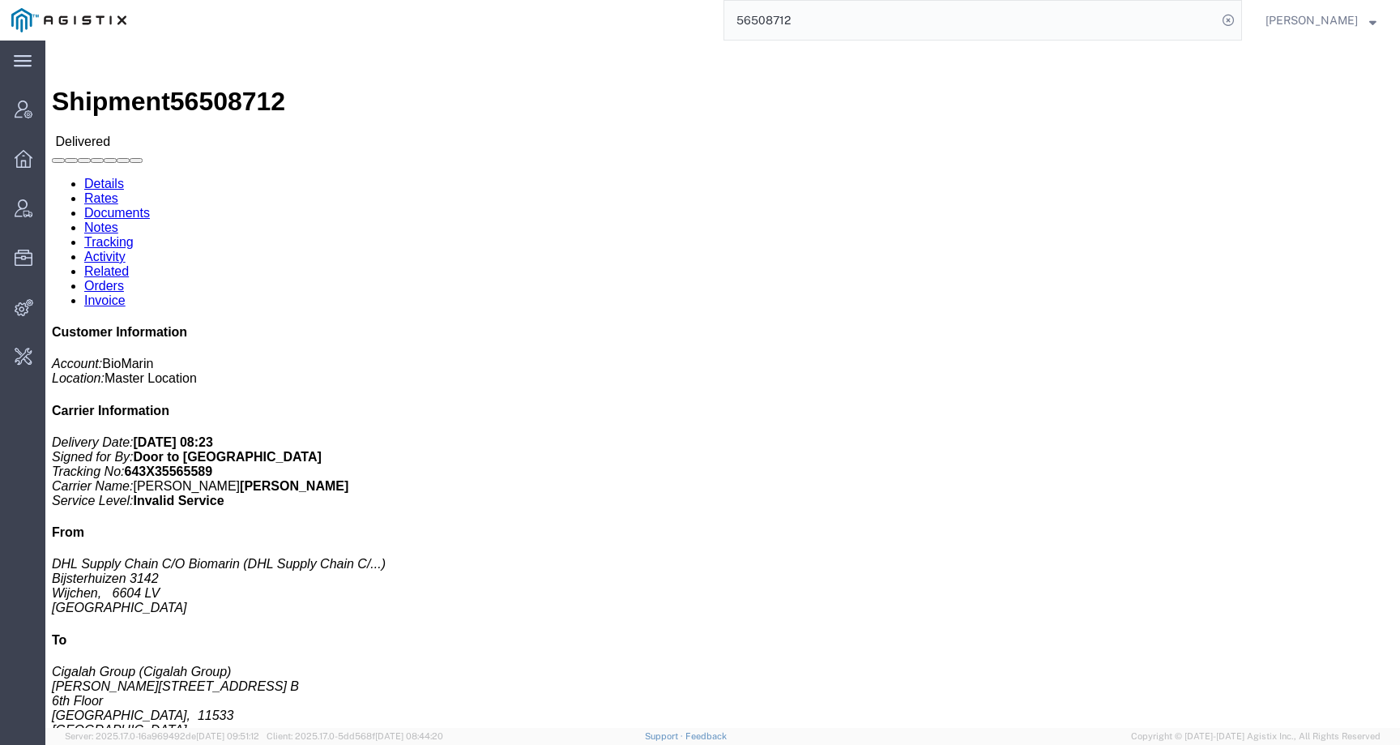
paste input "1"
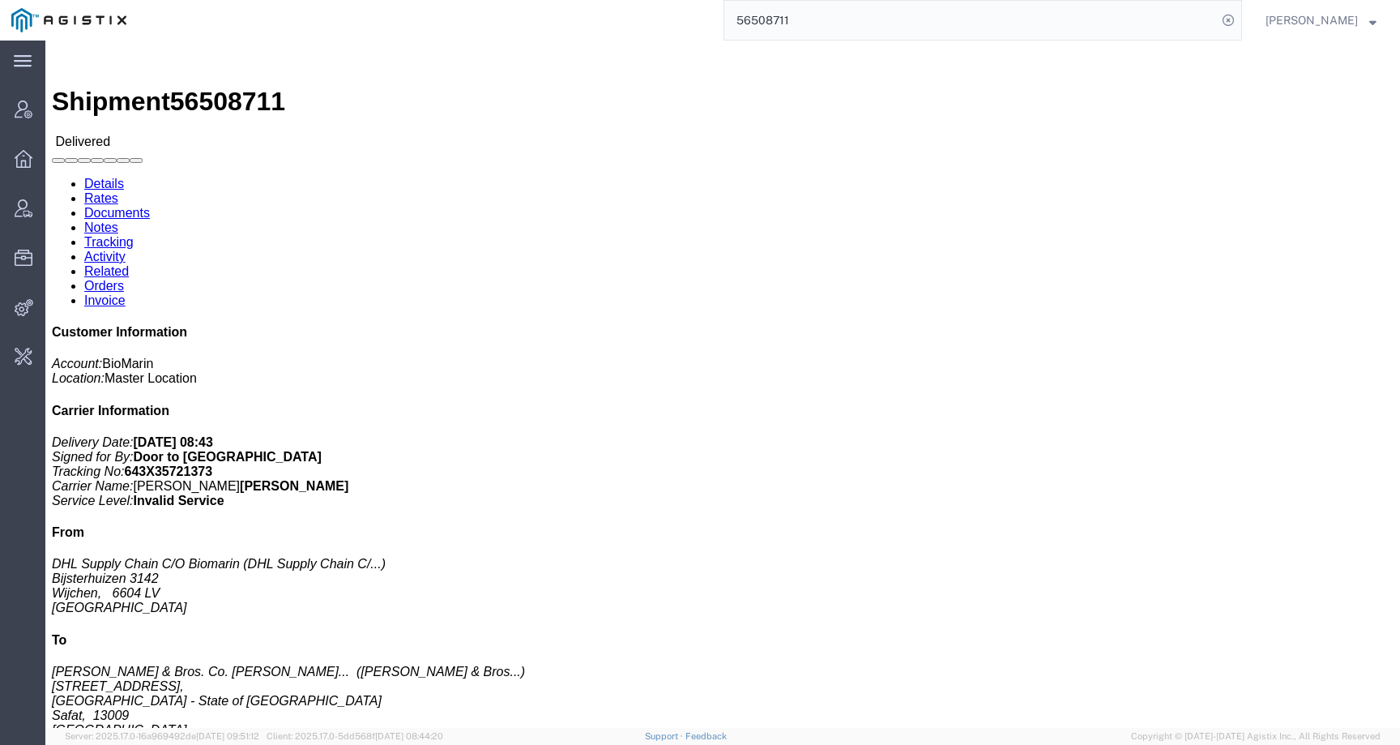
click h3 "VOX 10X 0.40MG/VL 10X 0.5ML/DWS IE ES PT"
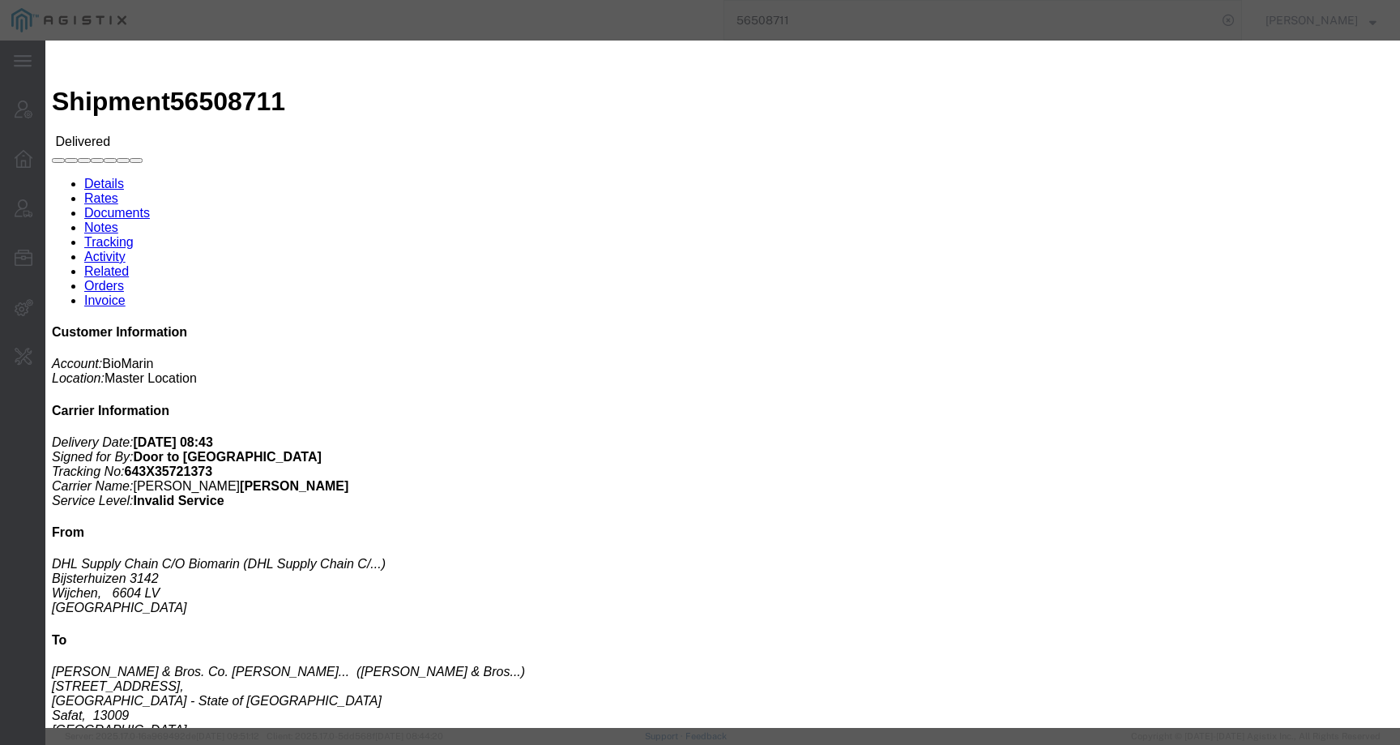
drag, startPoint x: 1112, startPoint y: 45, endPoint x: 788, endPoint y: 36, distance: 324.2
click icon "button"
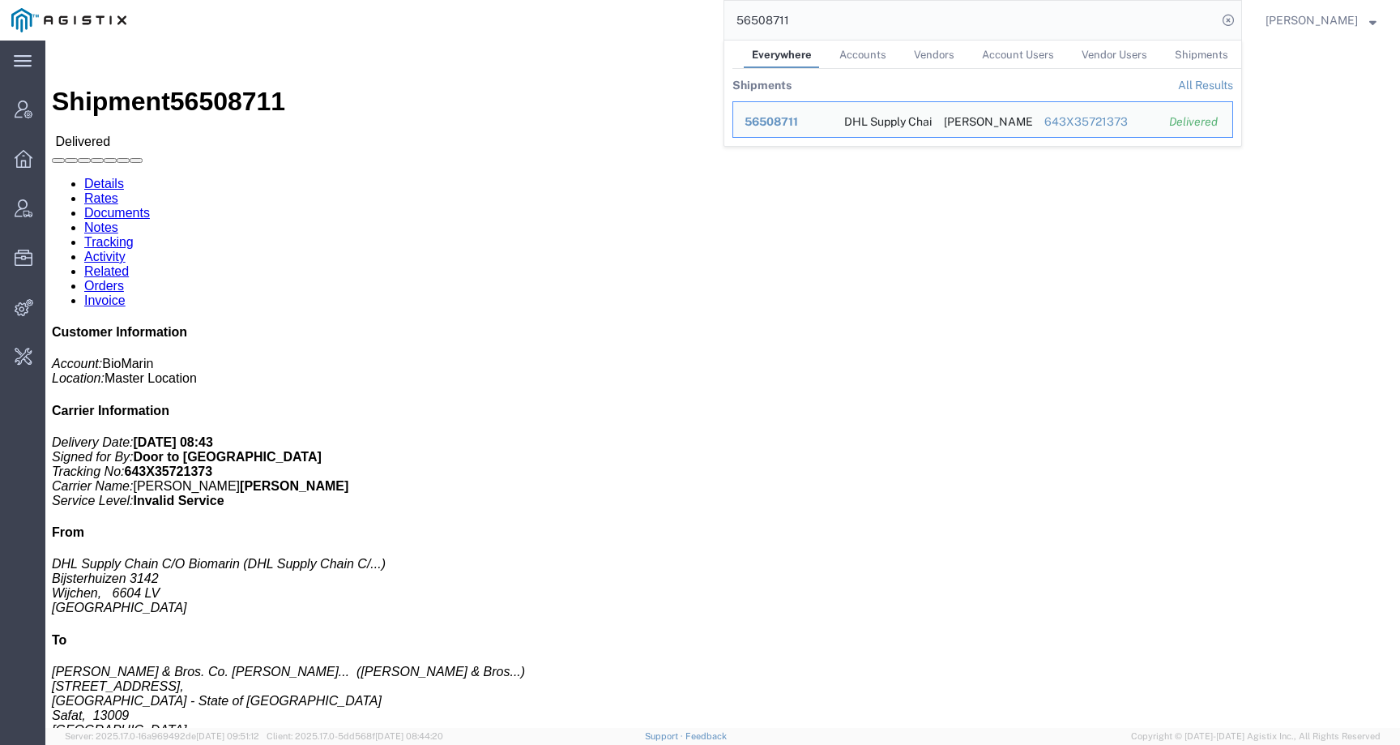
drag, startPoint x: 831, startPoint y: 26, endPoint x: 617, endPoint y: 23, distance: 214.7
click at [615, 25] on div "56508711 Everywhere Accounts Vendors Account Users Vendor Users Shipments Shipm…" at bounding box center [690, 20] width 1104 height 41
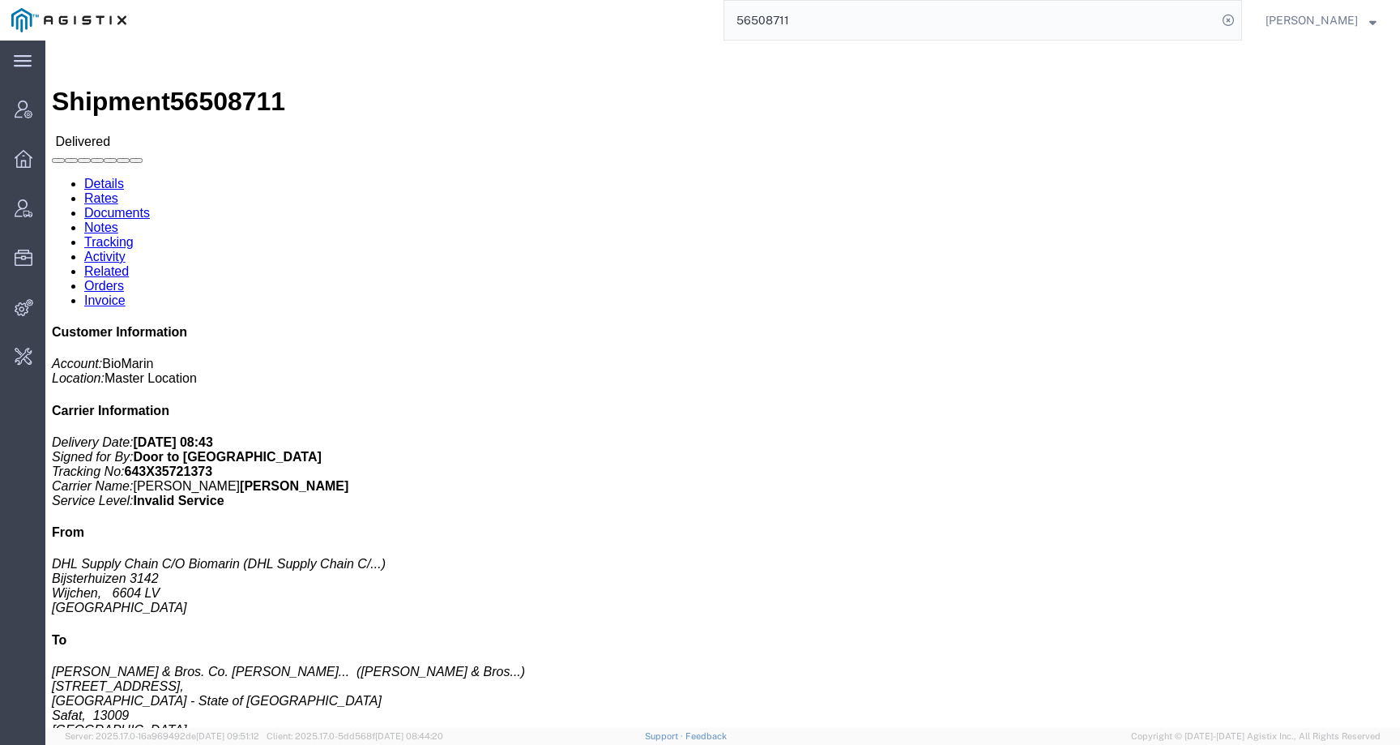
paste input "08"
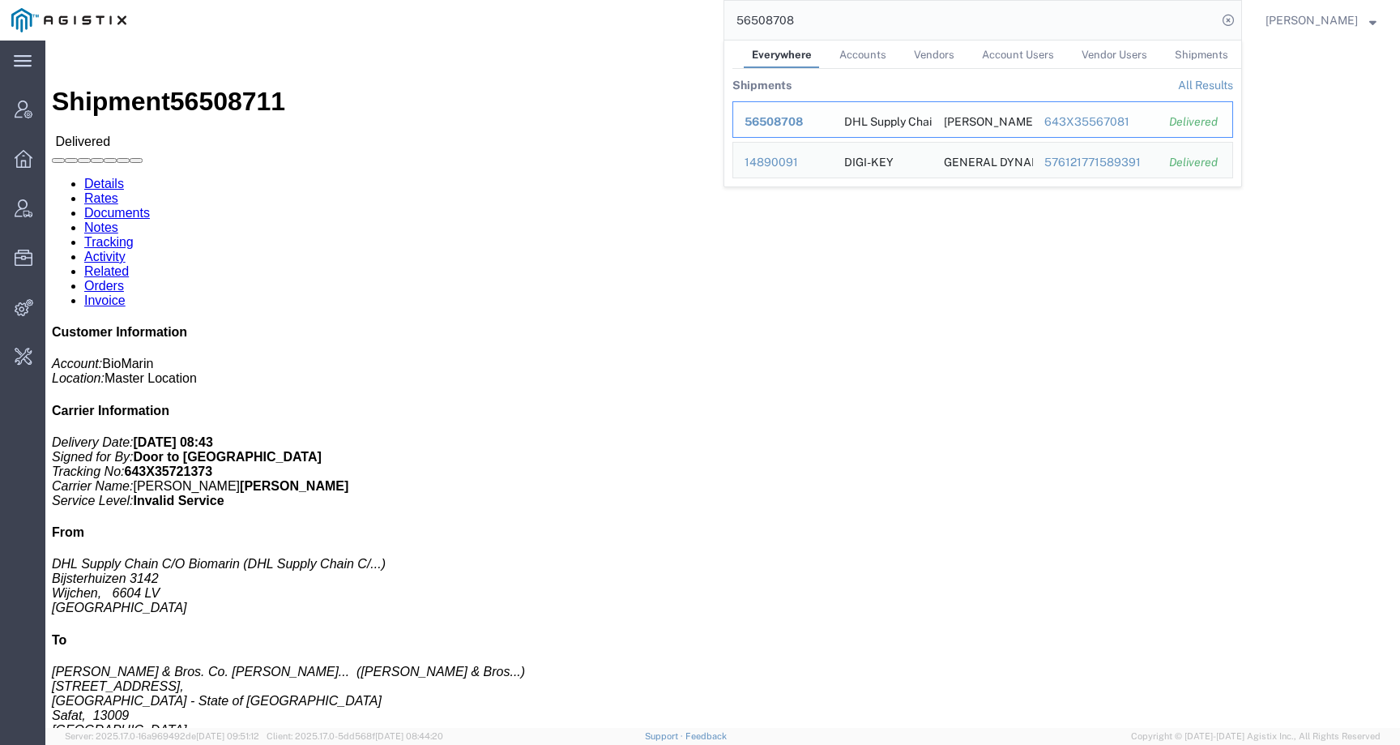
click at [803, 119] on span "56508708" at bounding box center [774, 121] width 58 height 13
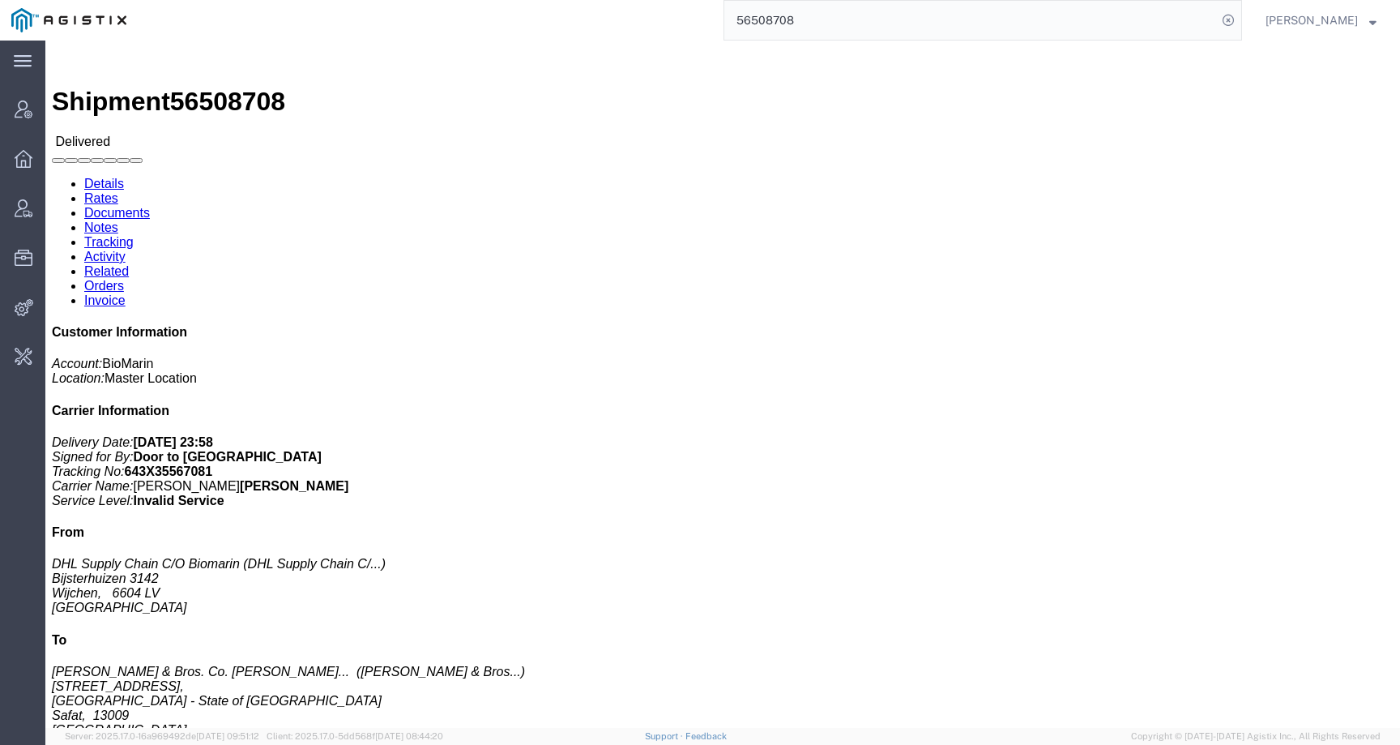
click p "Pieces: 10.00 Each"
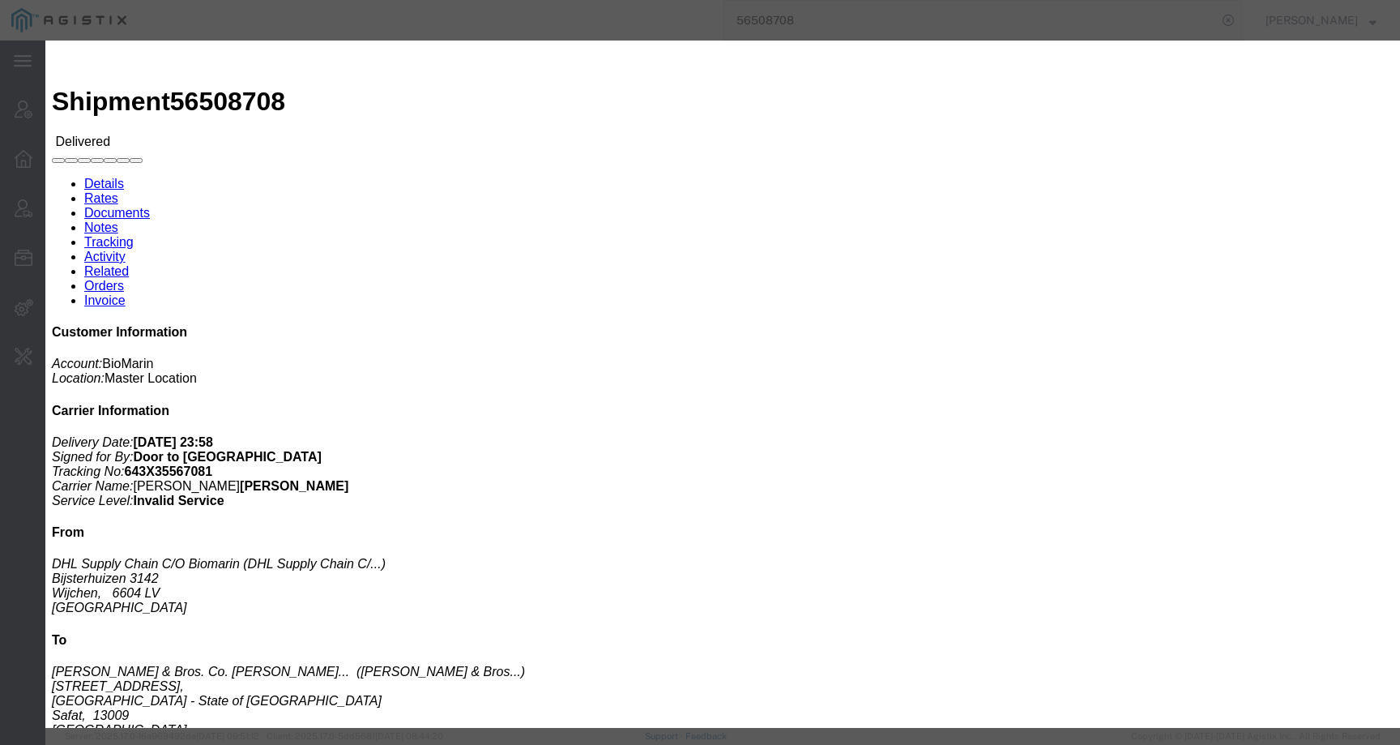
drag, startPoint x: 1103, startPoint y: 45, endPoint x: 1009, endPoint y: 33, distance: 94.0
click icon "button"
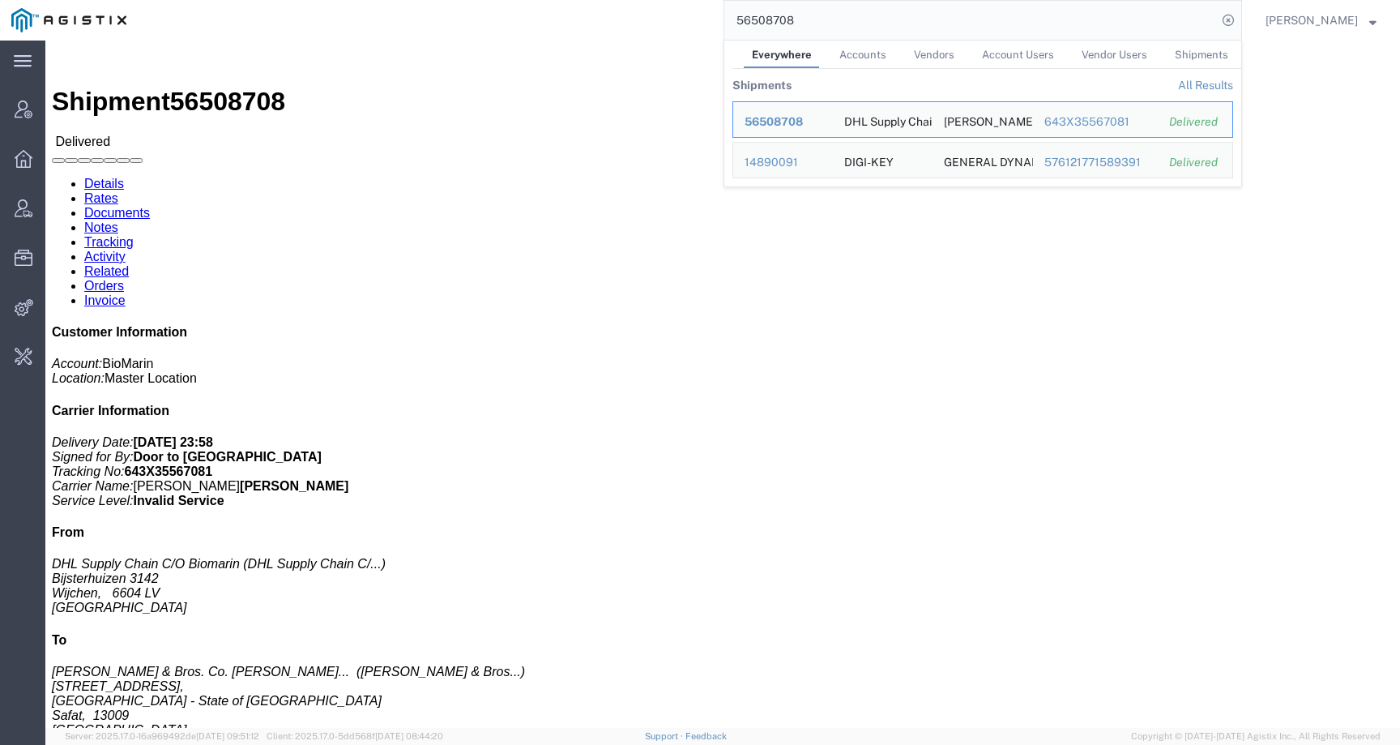
drag, startPoint x: 770, startPoint y: 18, endPoint x: 673, endPoint y: 17, distance: 96.4
click at [673, 17] on div "56508708 Everywhere Accounts Vendors Account Users Vendor Users Shipments Shipm…" at bounding box center [690, 20] width 1104 height 41
paste input "10"
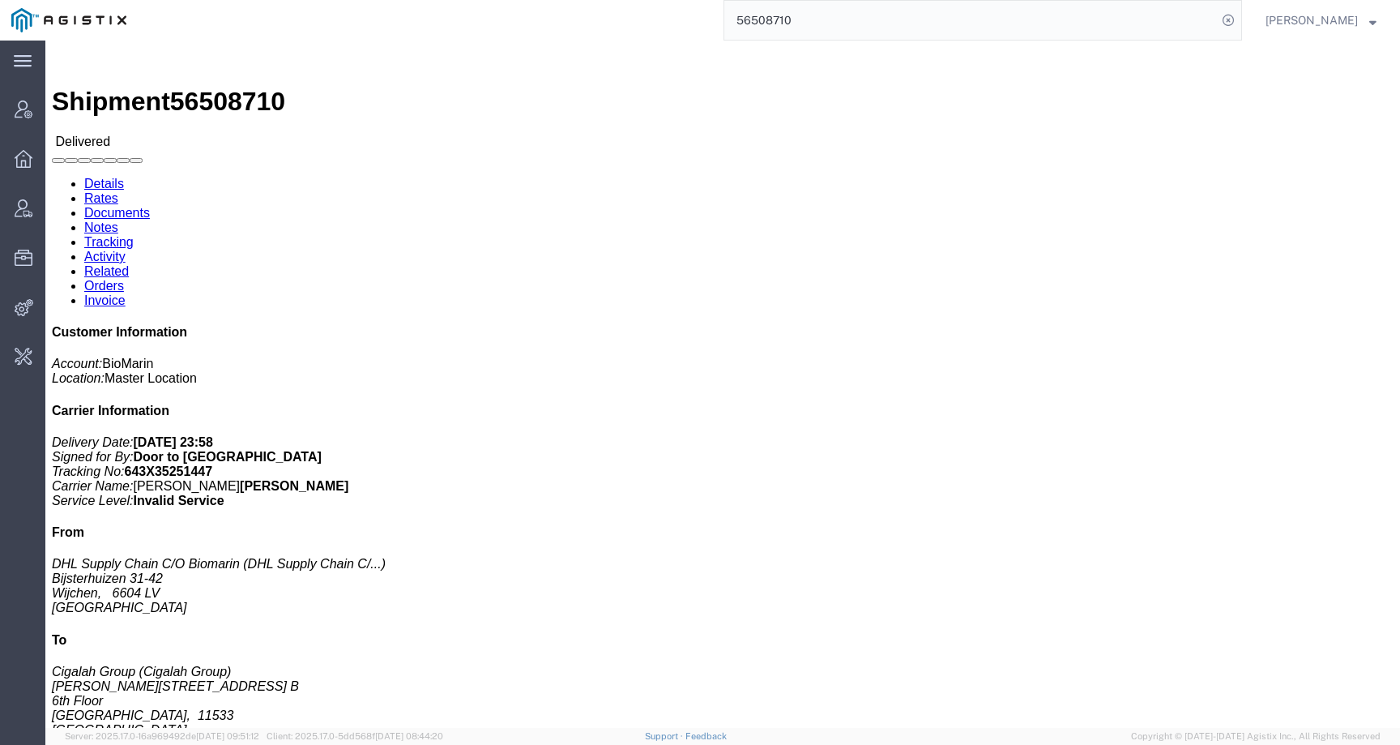
click h3 "VOX 10X 0.56MG/VL 10X 0.7ML/DWS IE ES PT"
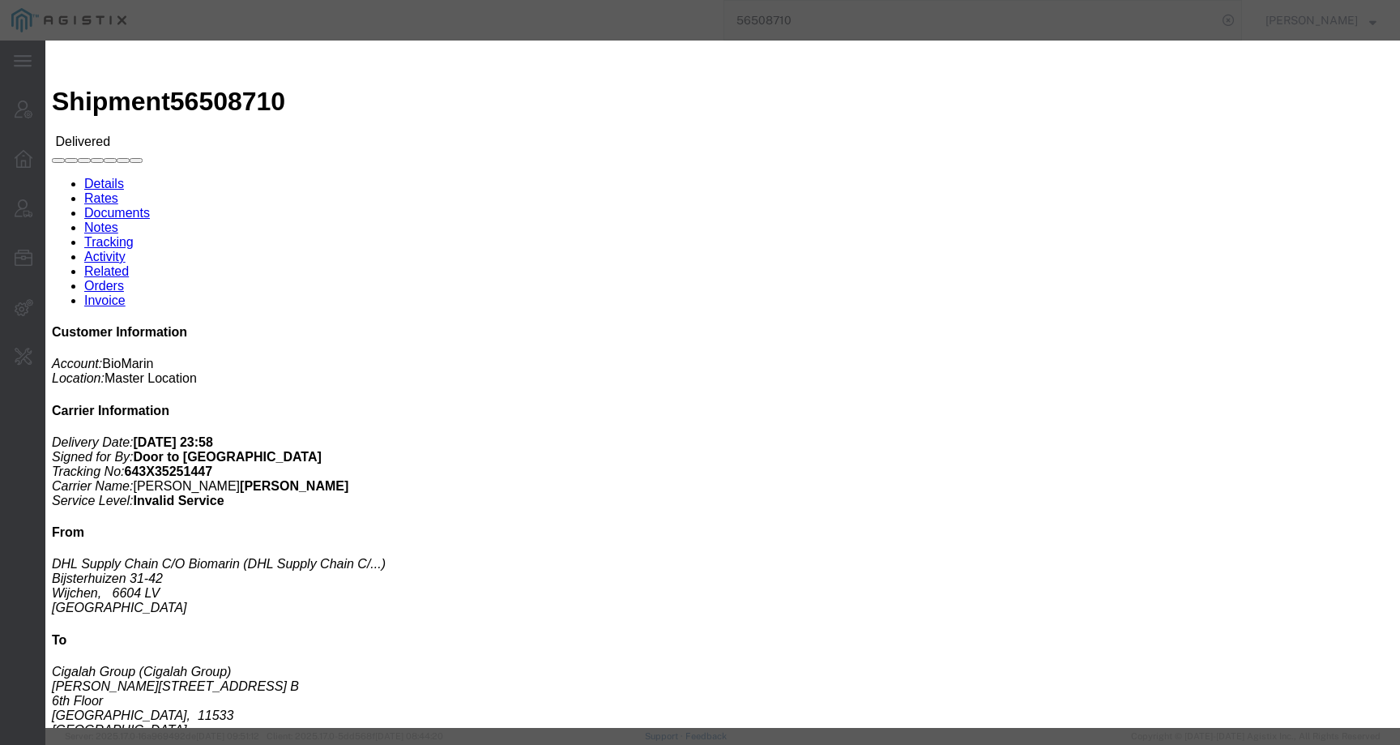
click icon "button"
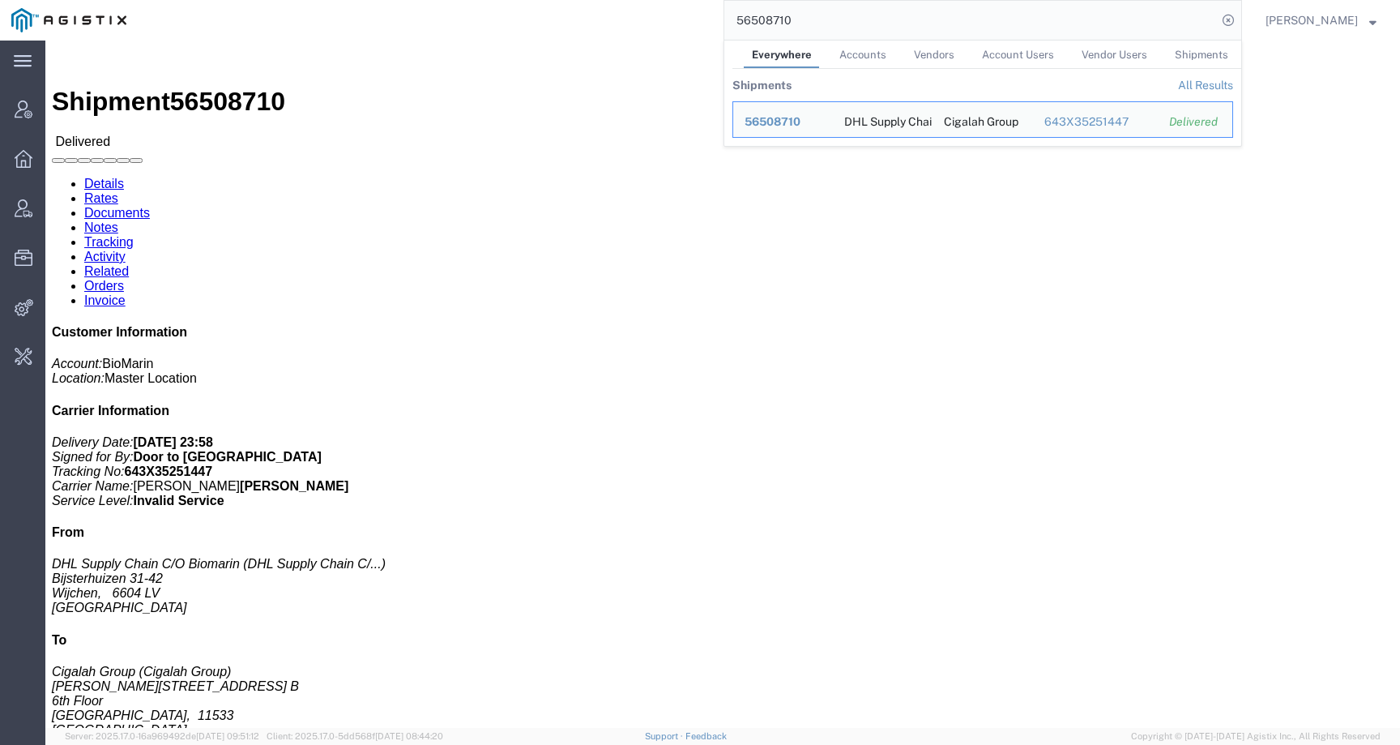
drag, startPoint x: 830, startPoint y: 26, endPoint x: 678, endPoint y: 24, distance: 151.5
click at [678, 25] on div "56508710 Everywhere Accounts Vendors Account Users Vendor Users Shipments Shipm…" at bounding box center [690, 20] width 1104 height 41
paste input "26"
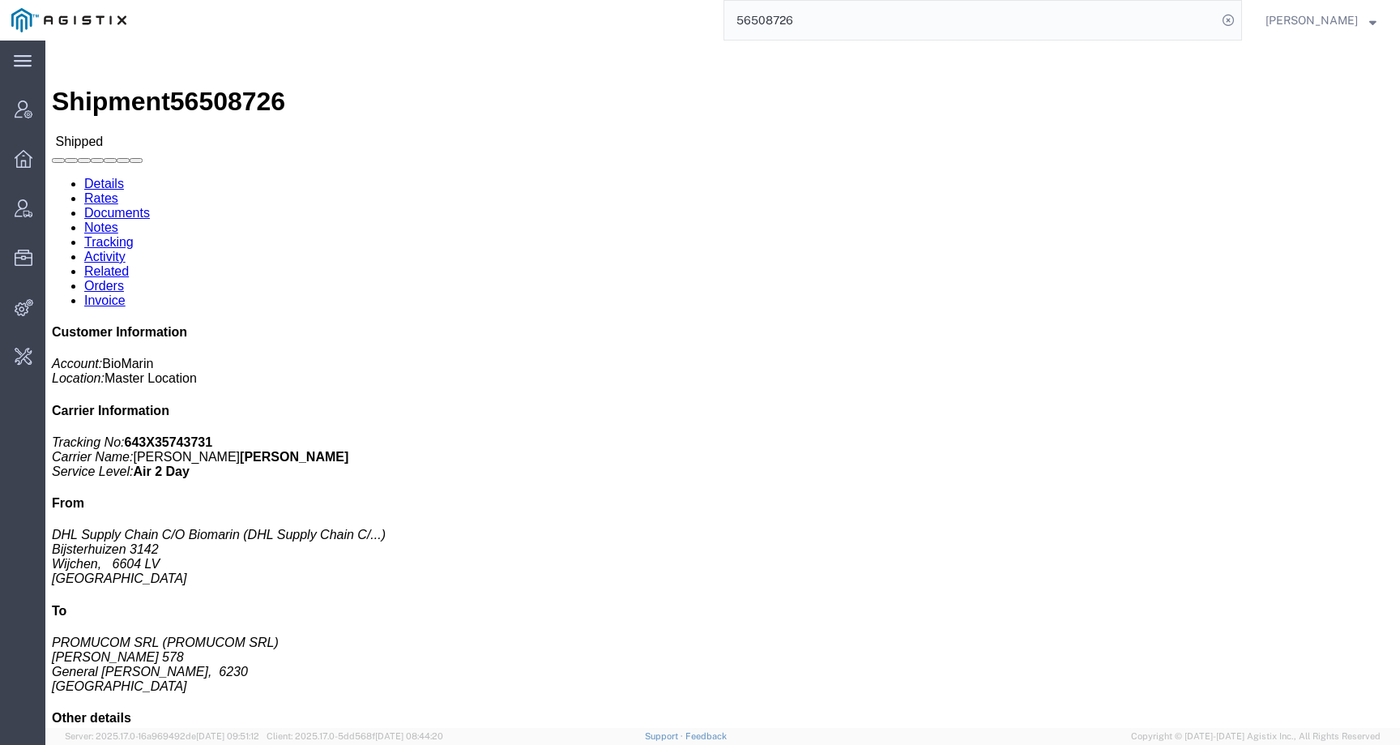
click h3 "VOX 10X 0.56MG/VL 10X 0.7ML /DWS DE Medicaments, consisting, mixed"
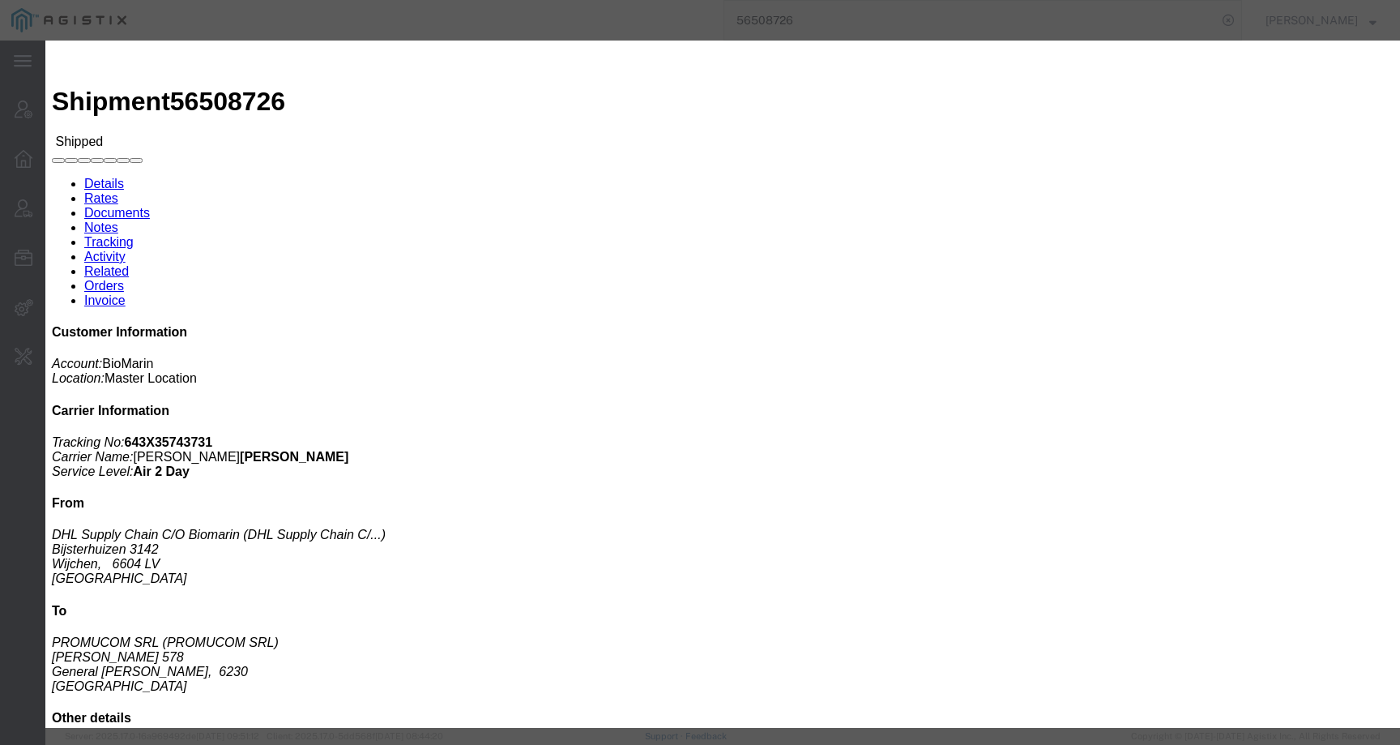
click icon "button"
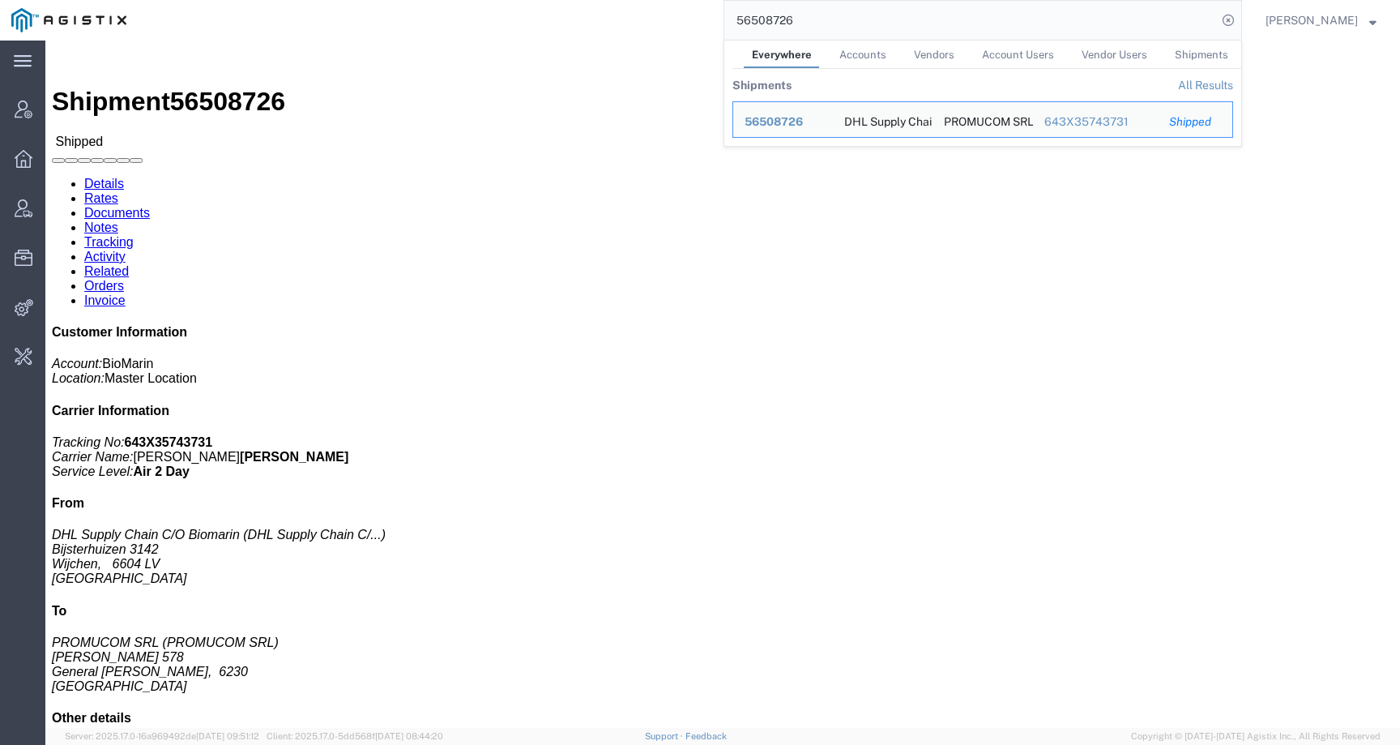
drag, startPoint x: 832, startPoint y: 17, endPoint x: 664, endPoint y: 16, distance: 168.5
click at [664, 16] on div "56508726 Everywhere Accounts Vendors Account Users Vendor Users Shipments Shipm…" at bounding box center [690, 20] width 1104 height 41
paste input "7"
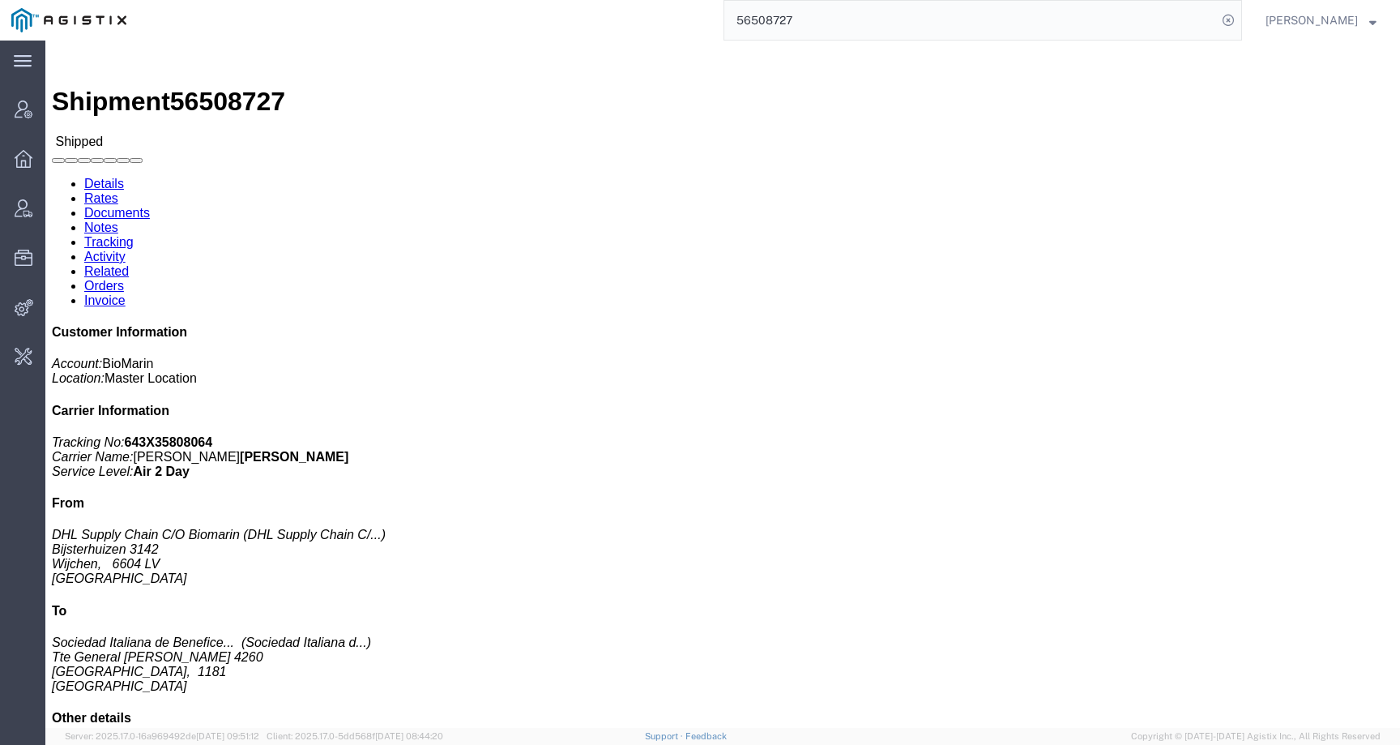
click h3 "VOX 10X 0.56MG/VL 10X 0.7ML /DWS DE Medicaments, consisting, mixed"
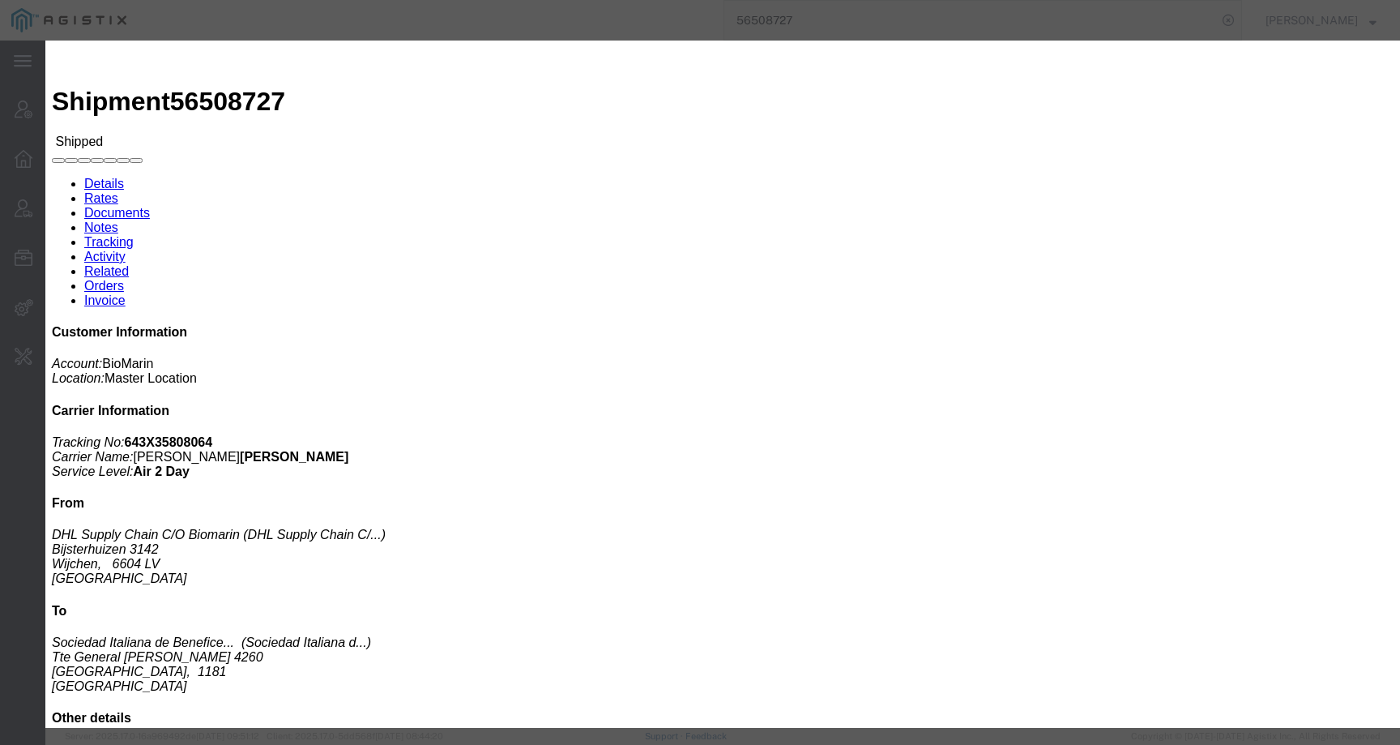
click button "button"
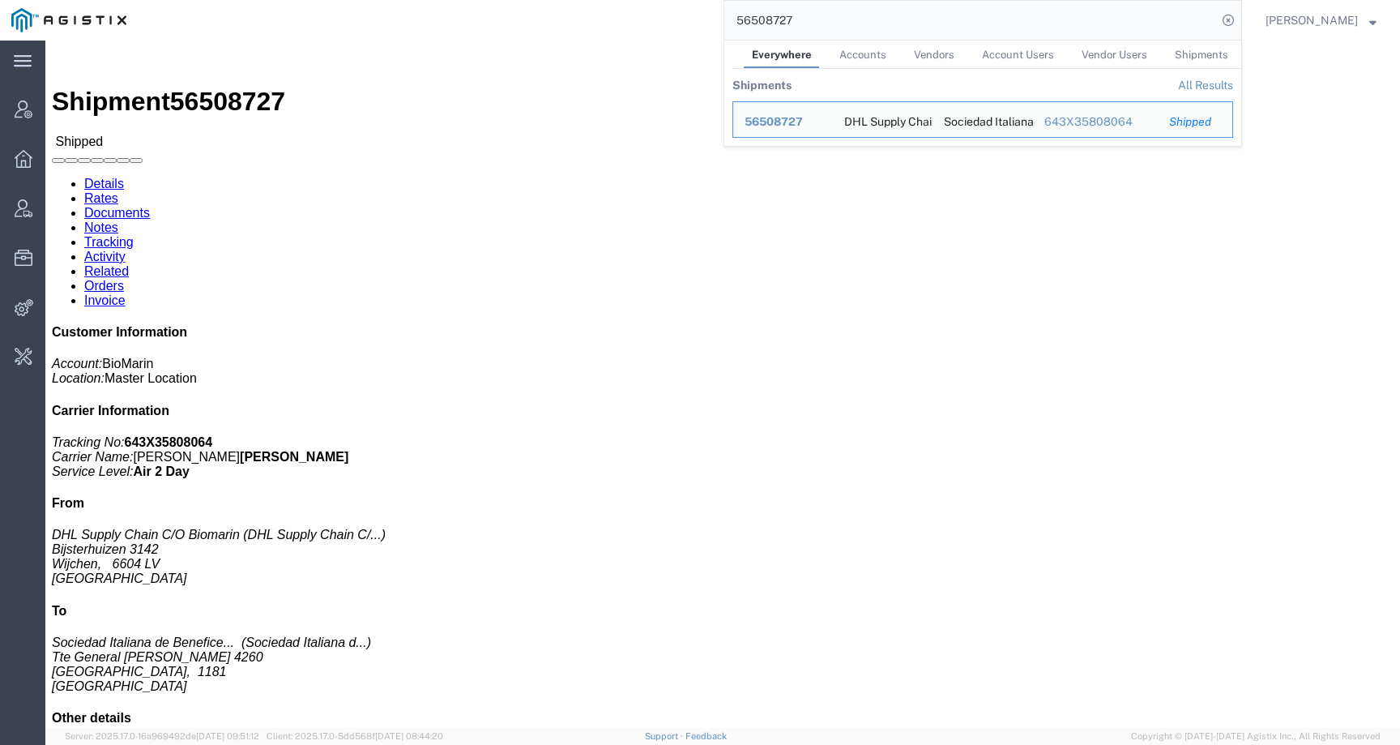
drag, startPoint x: 792, startPoint y: 19, endPoint x: 627, endPoint y: 19, distance: 165.3
click at [627, 19] on div "56508727 Everywhere Accounts Vendors Account Users Vendor Users Shipments Shipm…" at bounding box center [690, 20] width 1104 height 41
paste input "6"
drag, startPoint x: 832, startPoint y: 18, endPoint x: 669, endPoint y: 18, distance: 162.8
click at [669, 18] on div "56508726 Everywhere Accounts Vendors Account Users Vendor Users Shipments Shipm…" at bounding box center [690, 20] width 1104 height 41
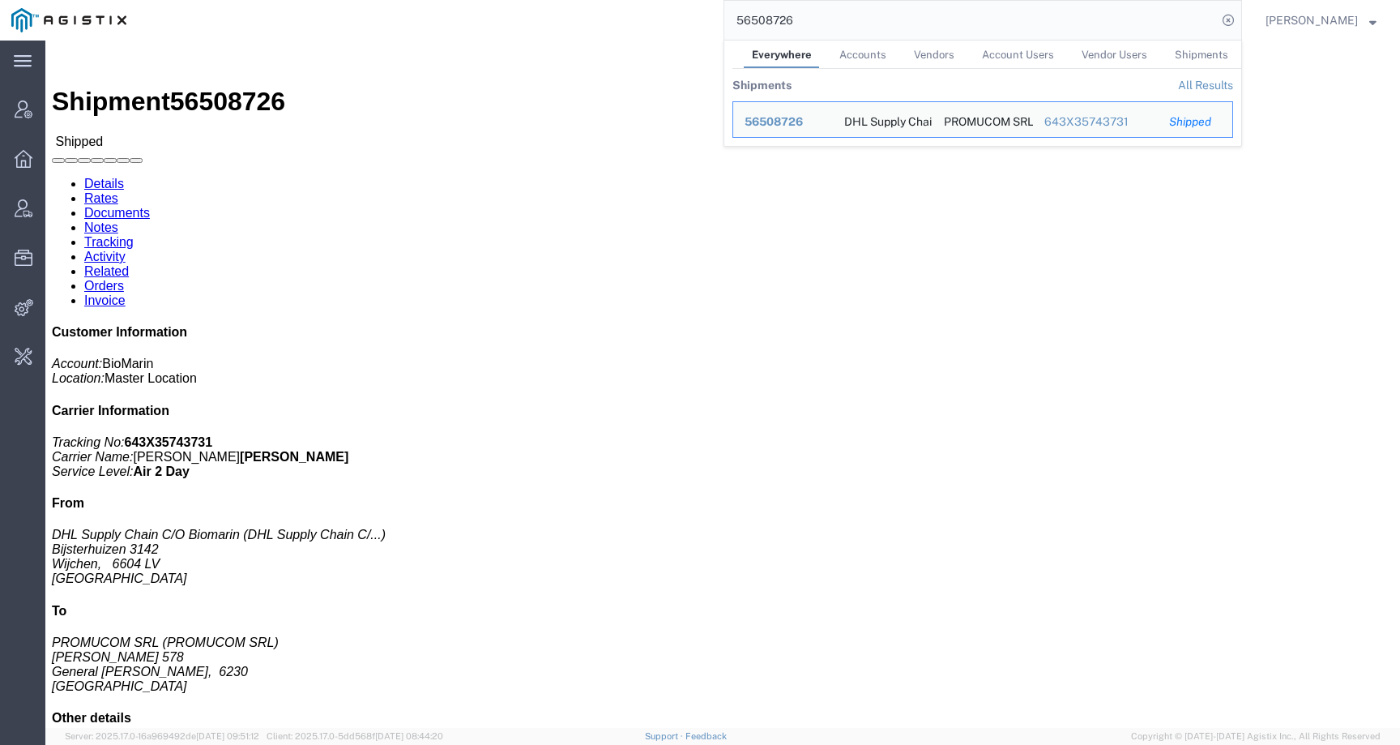
paste input "[PHONE_NUMBER]"
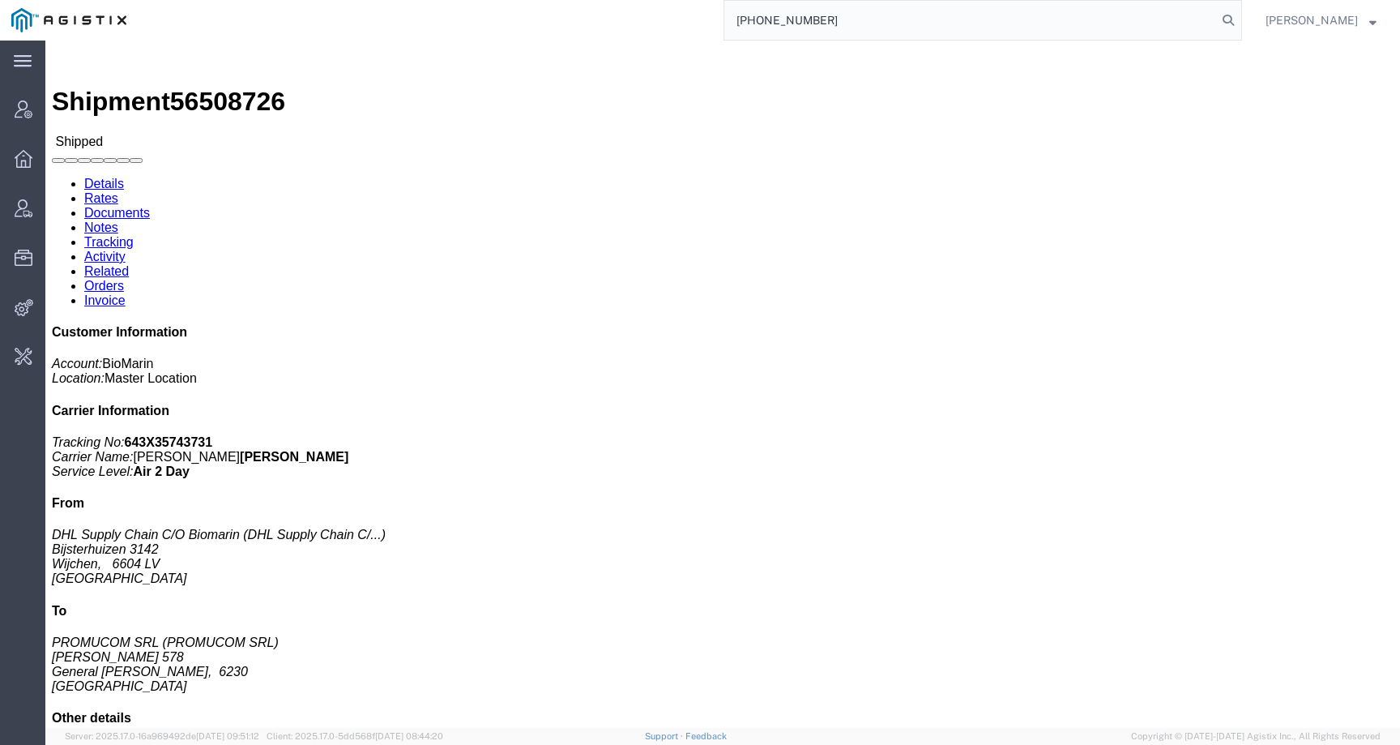
drag, startPoint x: 867, startPoint y: 15, endPoint x: 676, endPoint y: 18, distance: 191.2
click at [676, 18] on div "[PHONE_NUMBER]" at bounding box center [690, 20] width 1104 height 41
paste input "56508727"
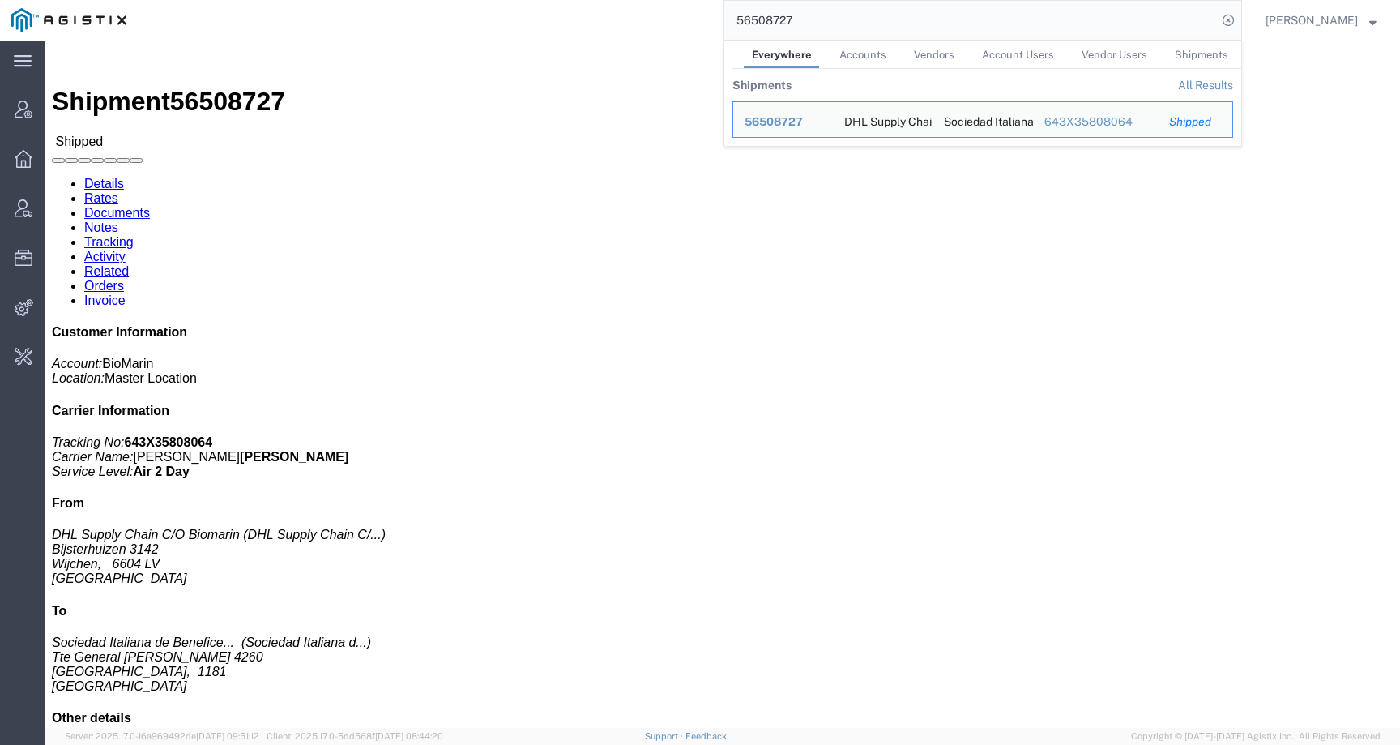
drag, startPoint x: 846, startPoint y: 15, endPoint x: 692, endPoint y: 15, distance: 153.9
click at [692, 15] on div "56508727 Everywhere Accounts Vendors Account Users Vendor Users Shipments Shipm…" at bounding box center [690, 20] width 1104 height 41
paste input "21952"
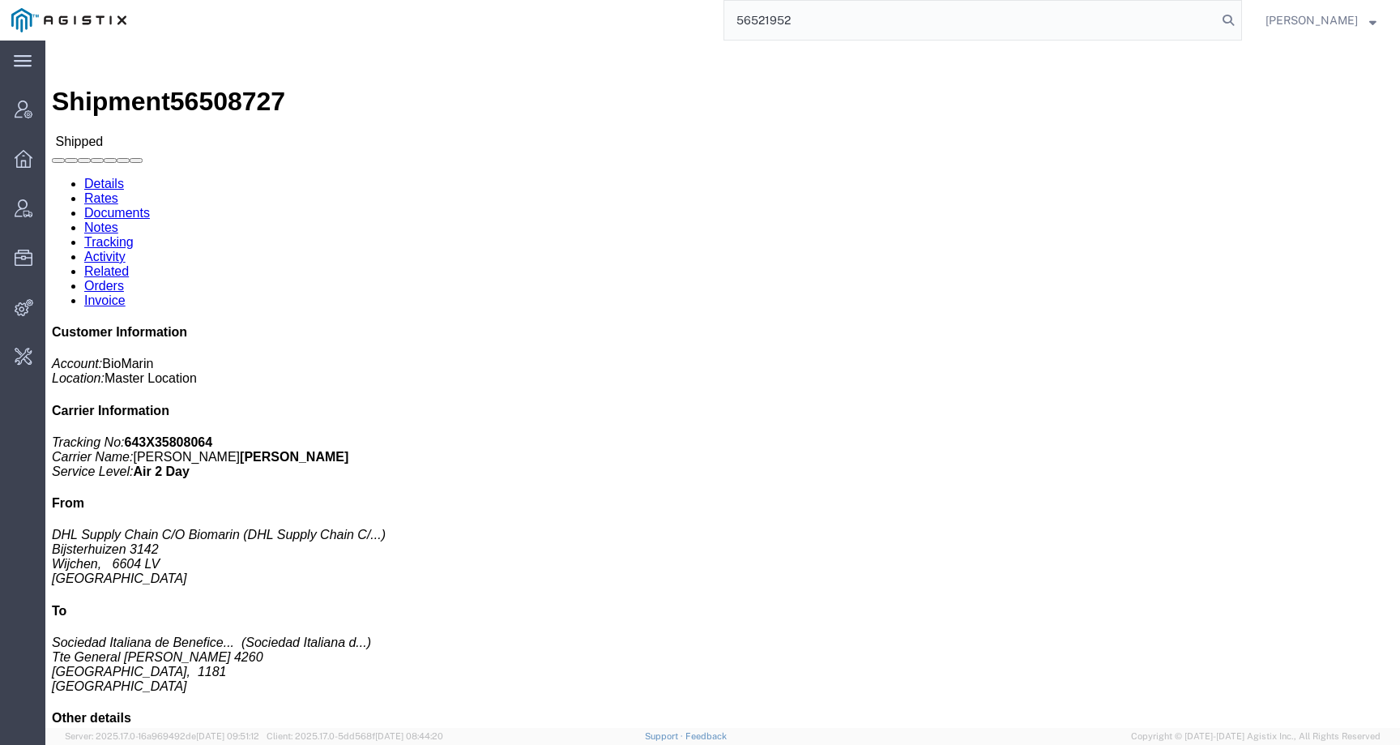
type input "56521952"
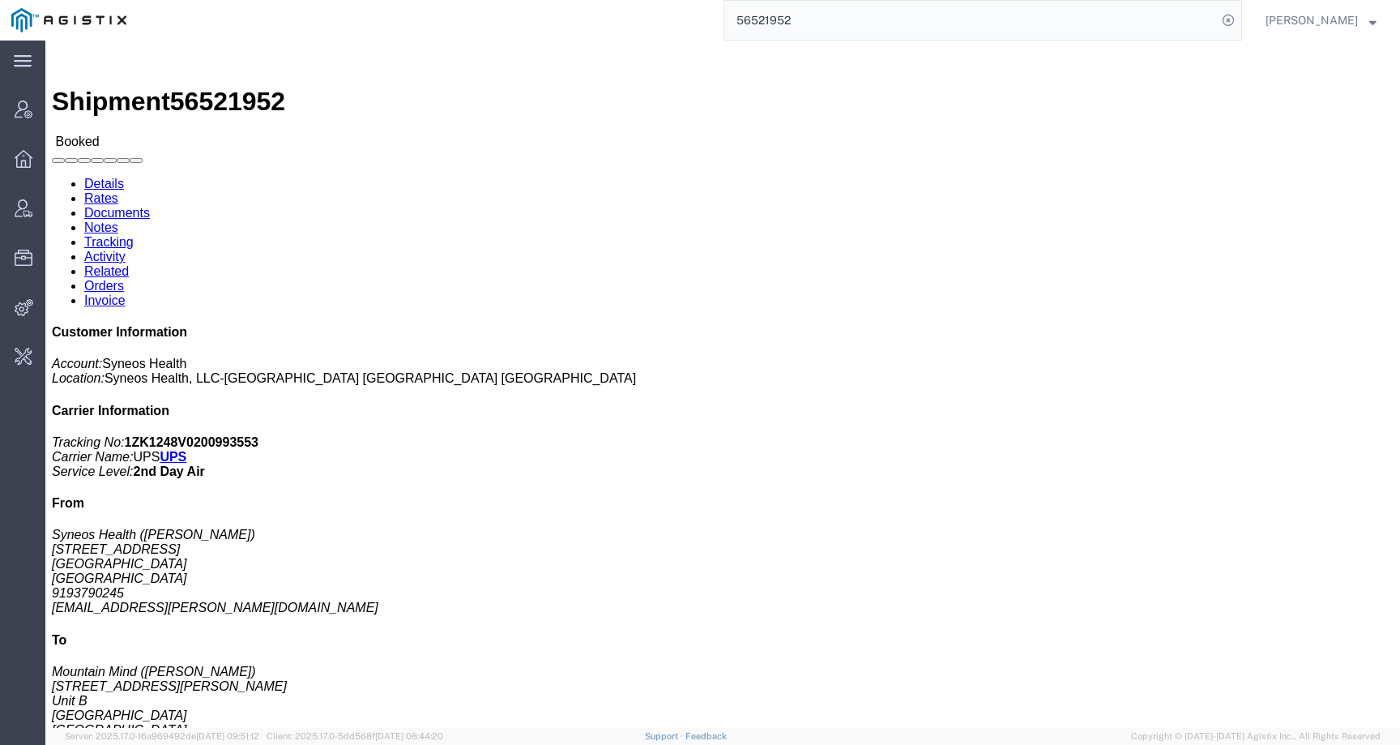
click link "Activity"
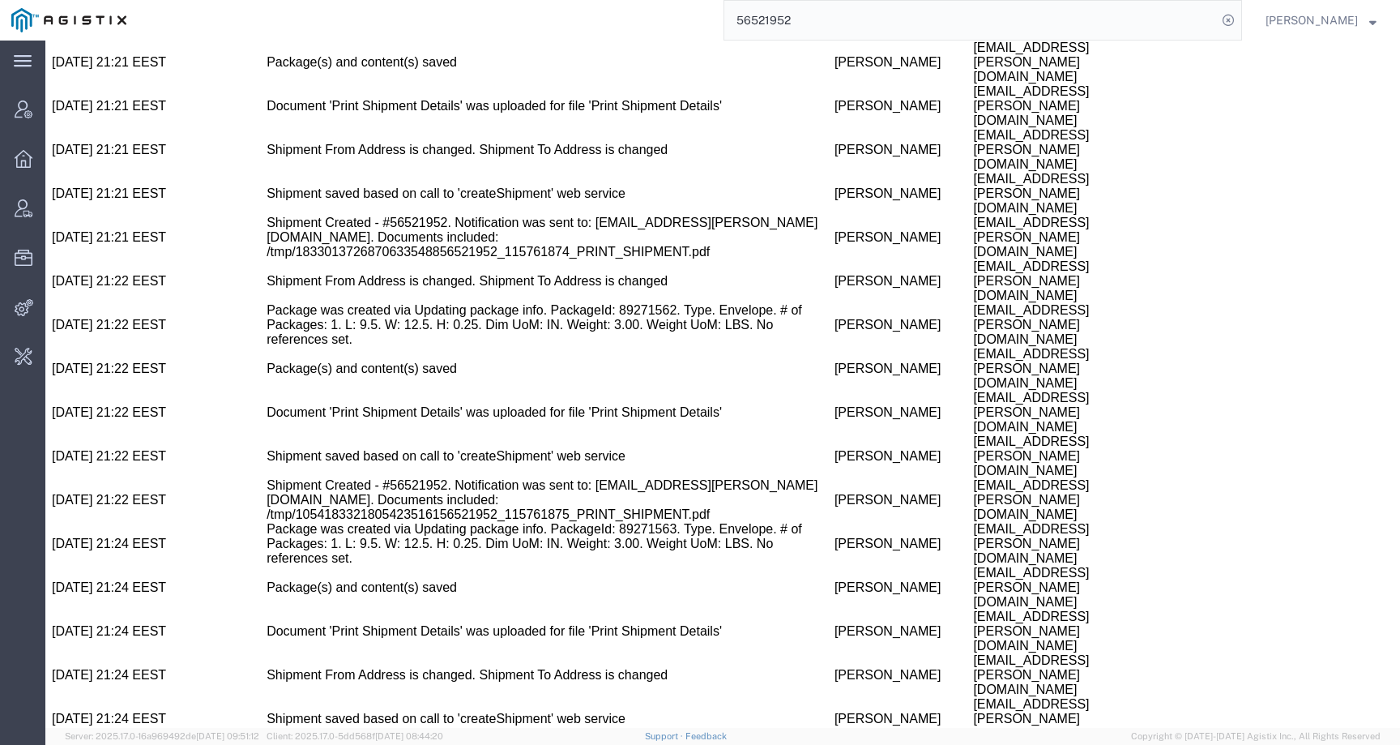
scroll to position [2793, 0]
